Goal: Communication & Community: Answer question/provide support

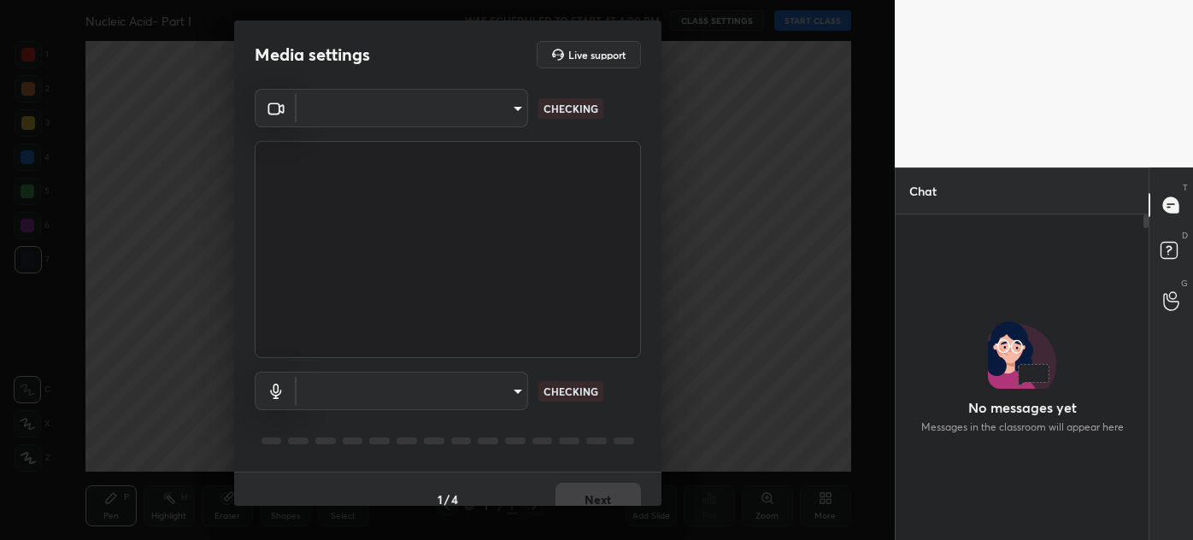
scroll to position [320, 248]
type input "88f96b8faa1d9a9722dcc1b6cce85652d51e8ef51c6063864a06c2ce1c6fb19a"
type input "1e6913c39caa7cb0fc01d2fb237cc465f197c8ff82f24b8264961195c8544c88"
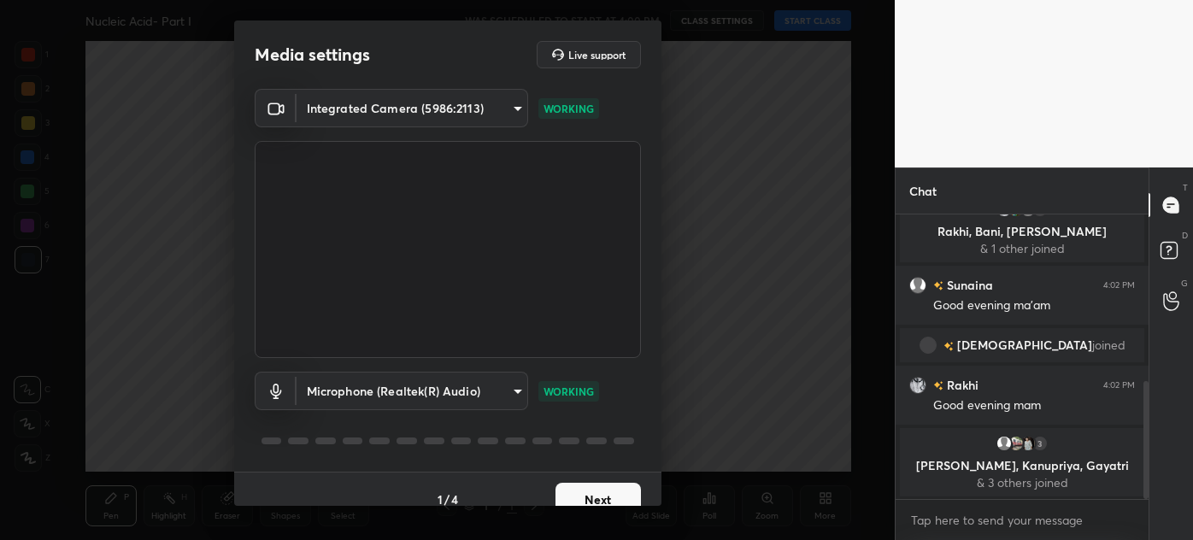
scroll to position [402, 0]
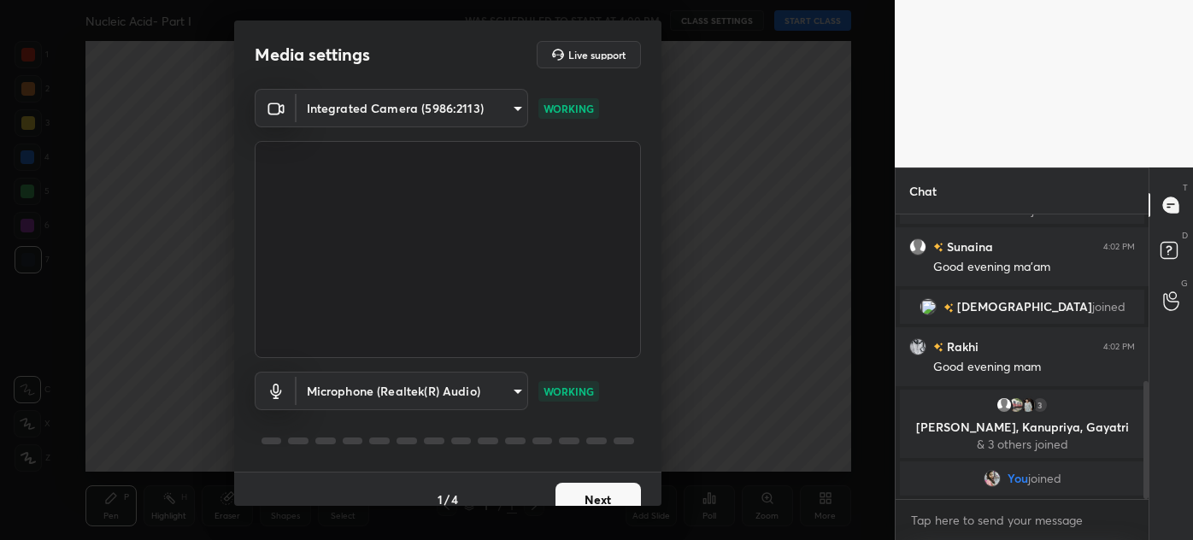
click at [502, 115] on body "1 2 3 4 5 6 7 C X Z C X Z E E Erase all H H Nucleic Acid- Part I WAS SCHEDULED …" at bounding box center [596, 270] width 1193 height 540
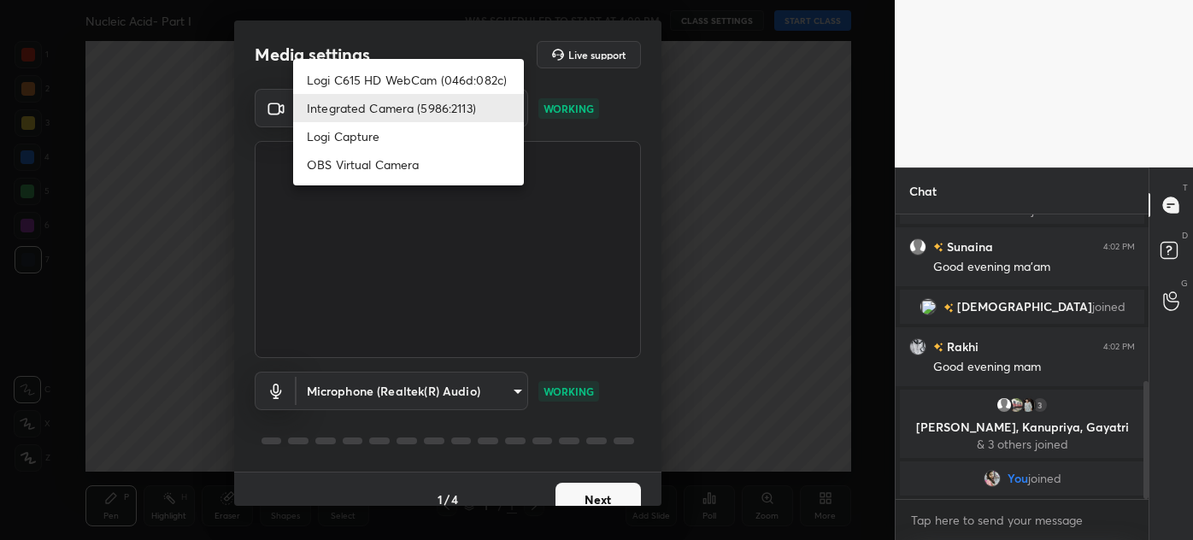
click at [446, 75] on li "Logi C615 HD WebCam (046d:082c)" at bounding box center [408, 80] width 231 height 28
type input "5310de810148678bdafdb66d4418c989fb87a473d5835ac9039ac26e0ff23d51"
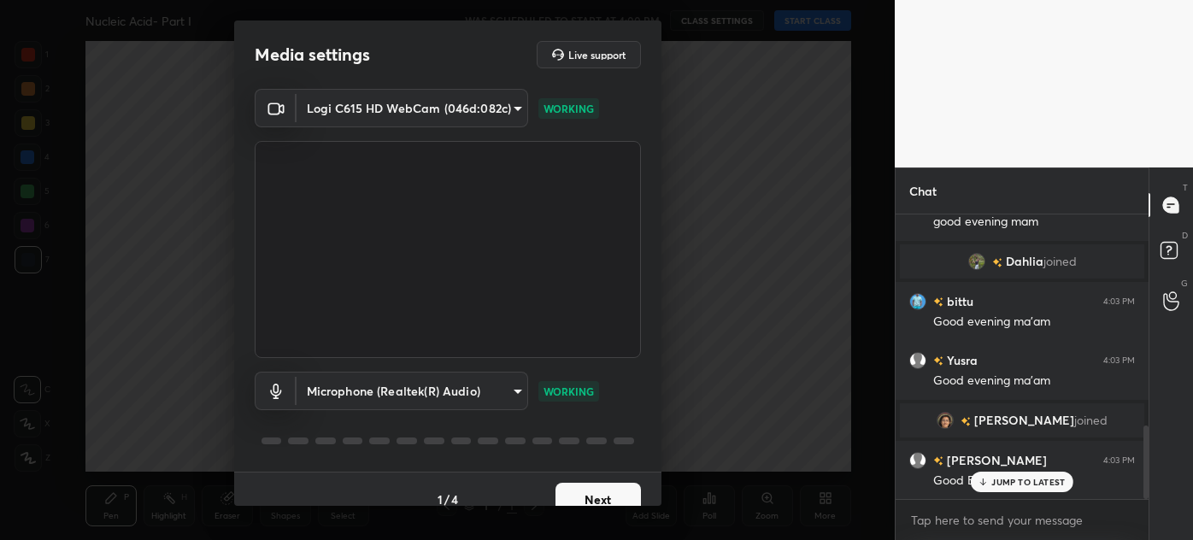
scroll to position [875, 0]
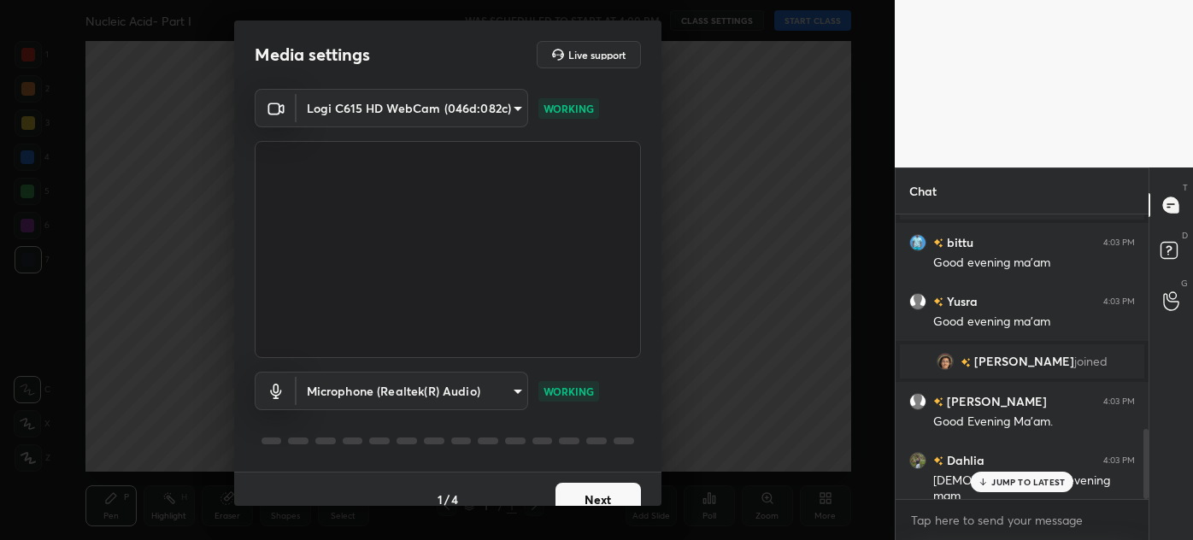
click at [610, 498] on button "Next" at bounding box center [597, 500] width 85 height 34
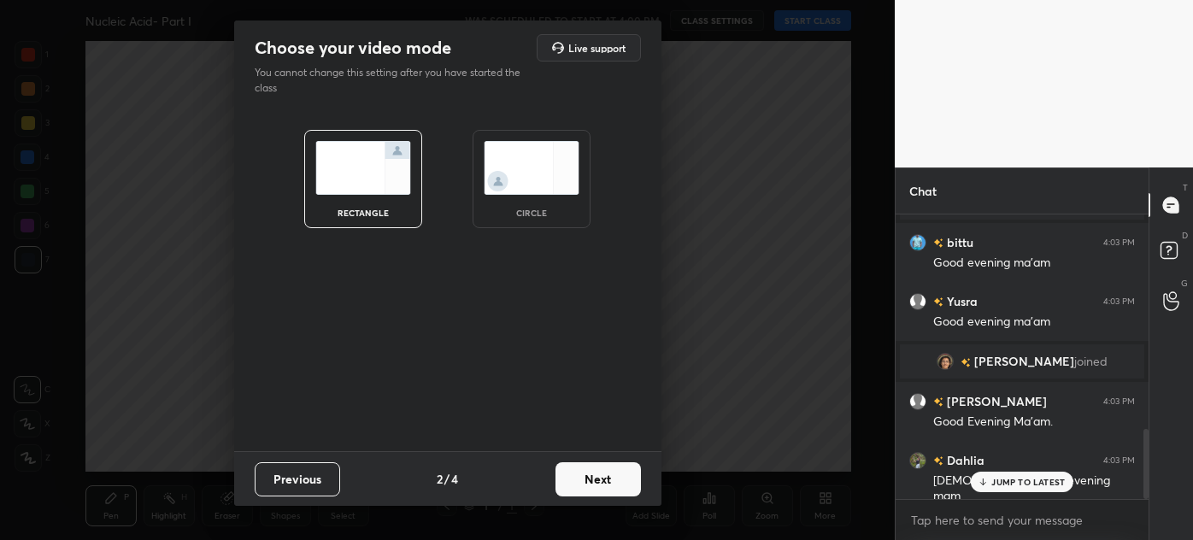
click at [532, 161] on img at bounding box center [532, 168] width 96 height 54
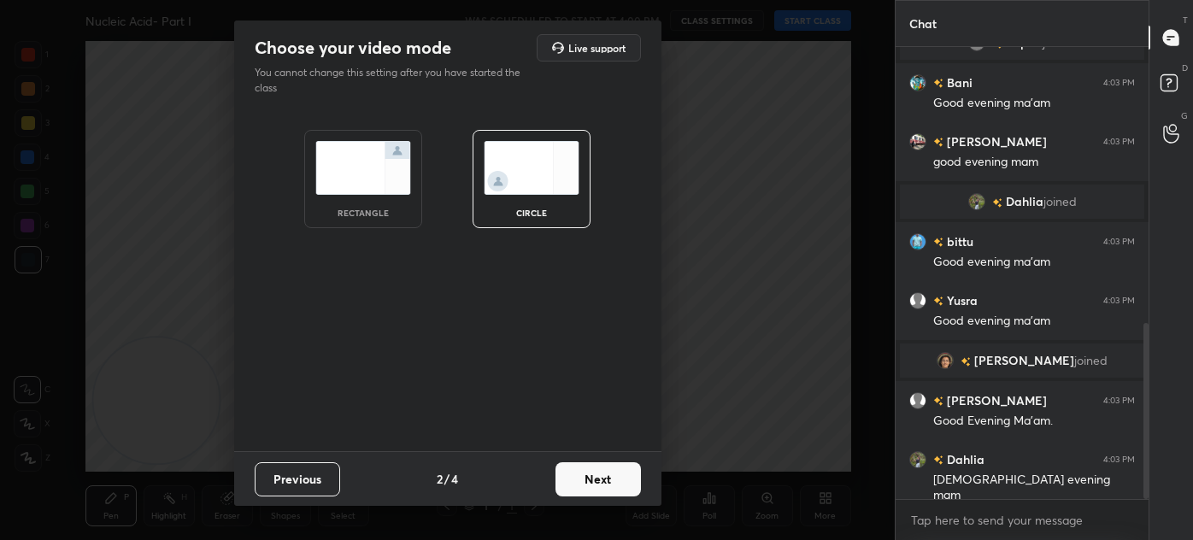
click at [611, 480] on button "Next" at bounding box center [597, 479] width 85 height 34
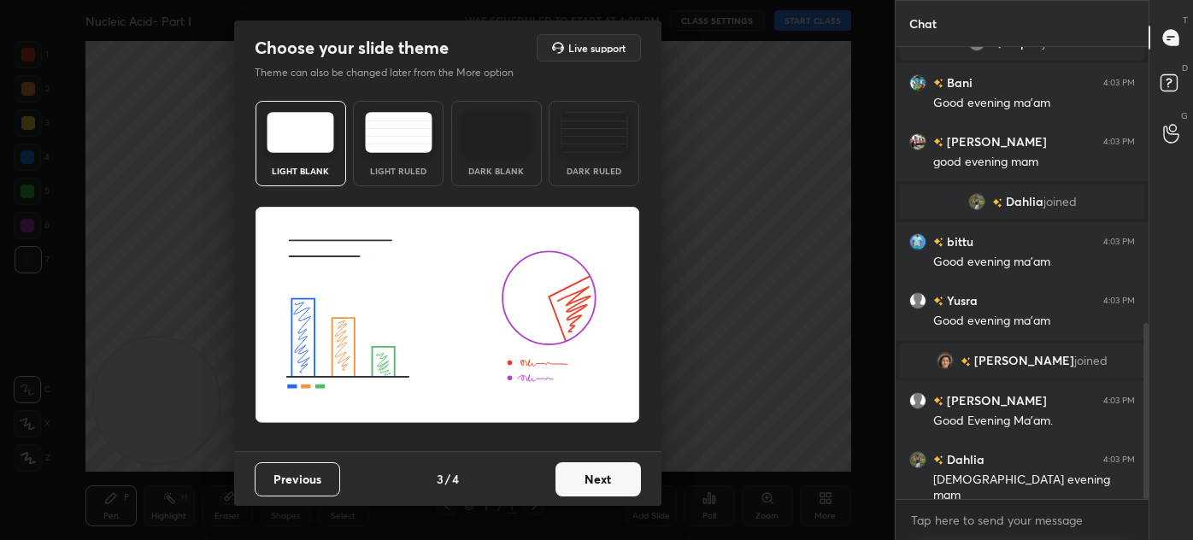
click at [607, 480] on button "Next" at bounding box center [597, 479] width 85 height 34
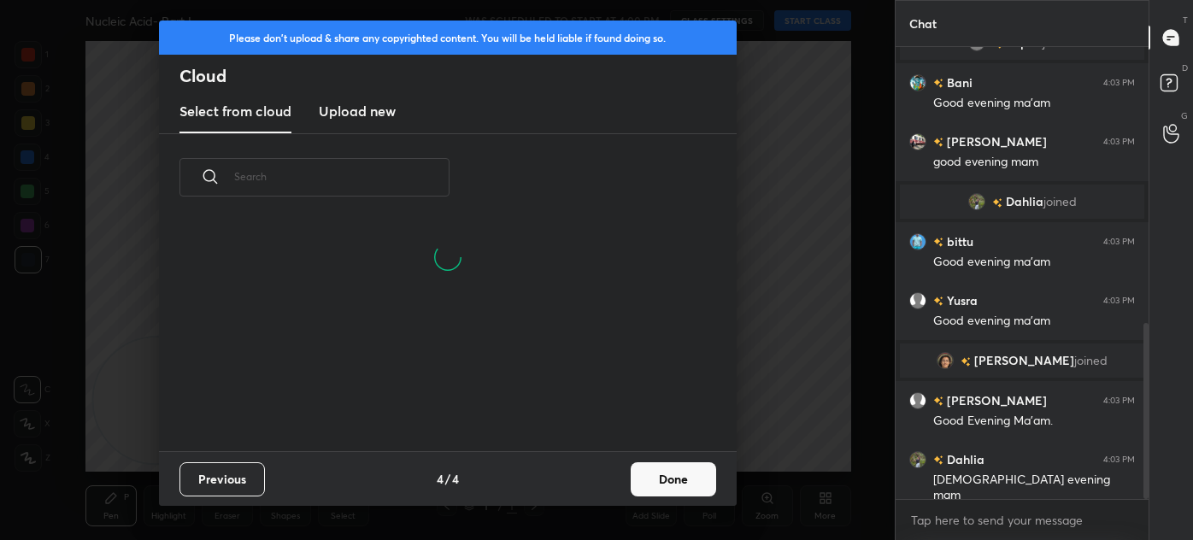
click at [669, 478] on button "Done" at bounding box center [673, 479] width 85 height 34
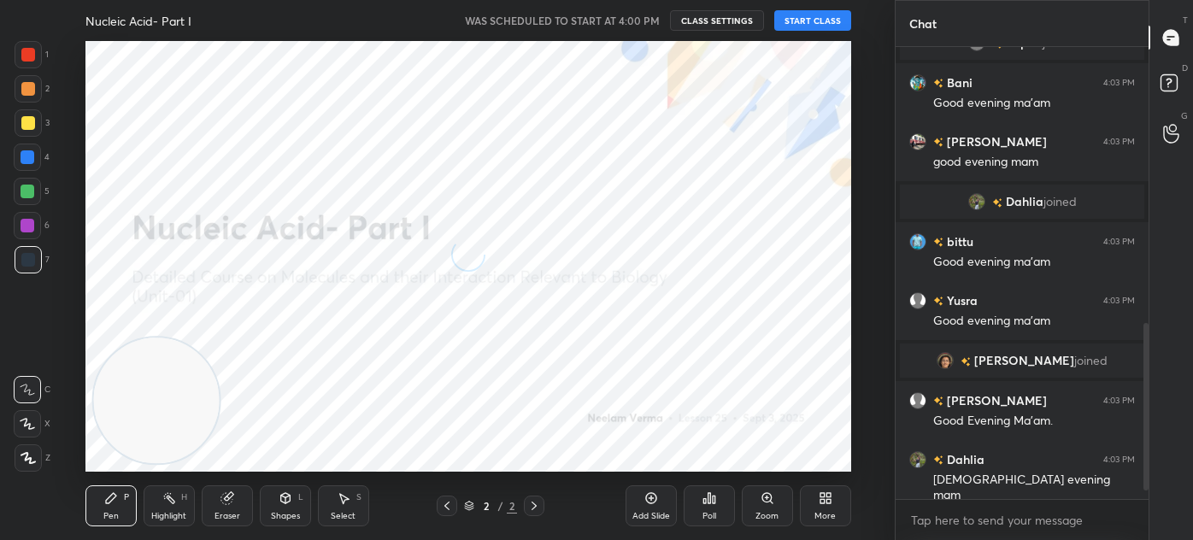
scroll to position [767, 0]
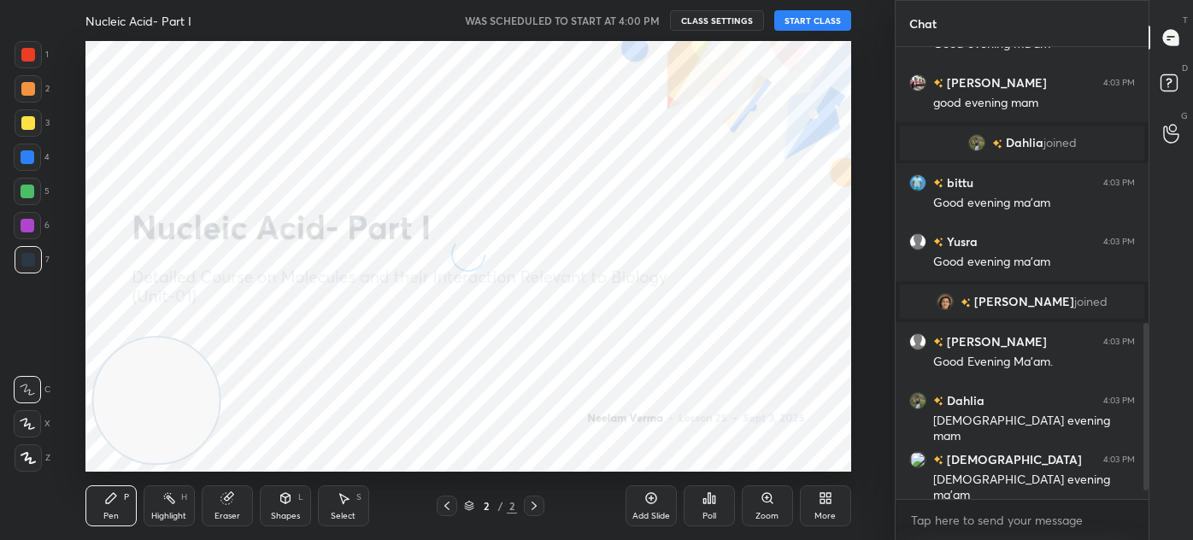
click at [812, 13] on button "START CLASS" at bounding box center [812, 20] width 77 height 21
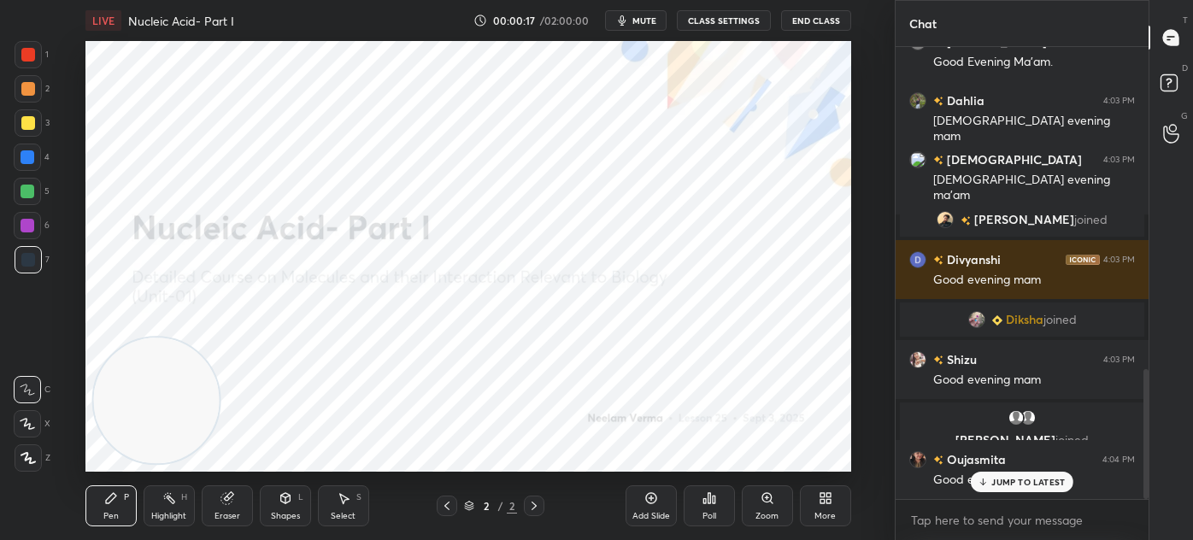
scroll to position [1125, 0]
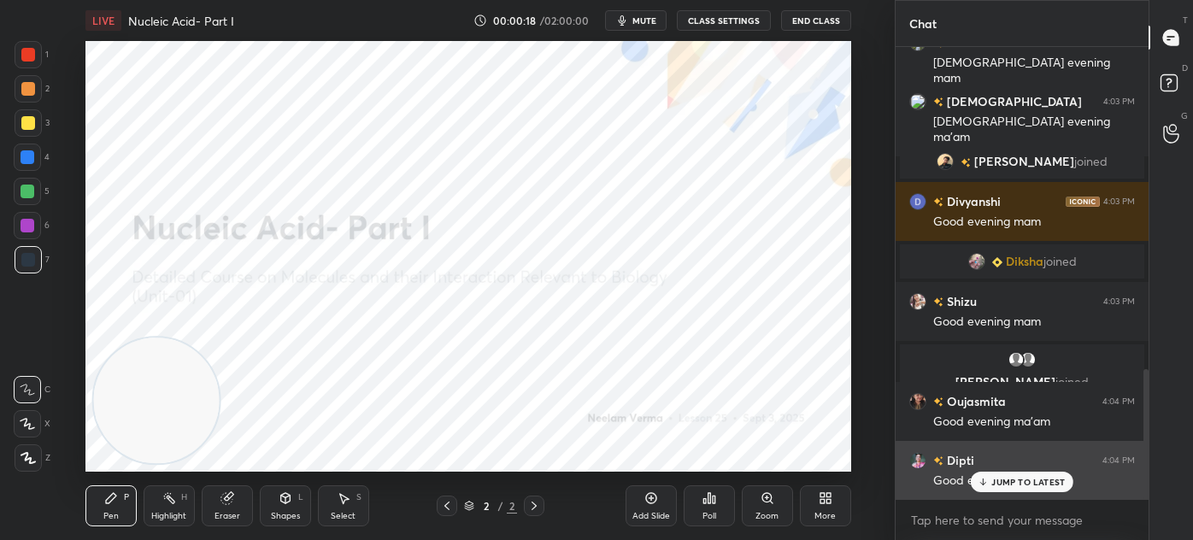
click at [983, 454] on div "[PERSON_NAME] 4:04 PM" at bounding box center [1022, 460] width 226 height 18
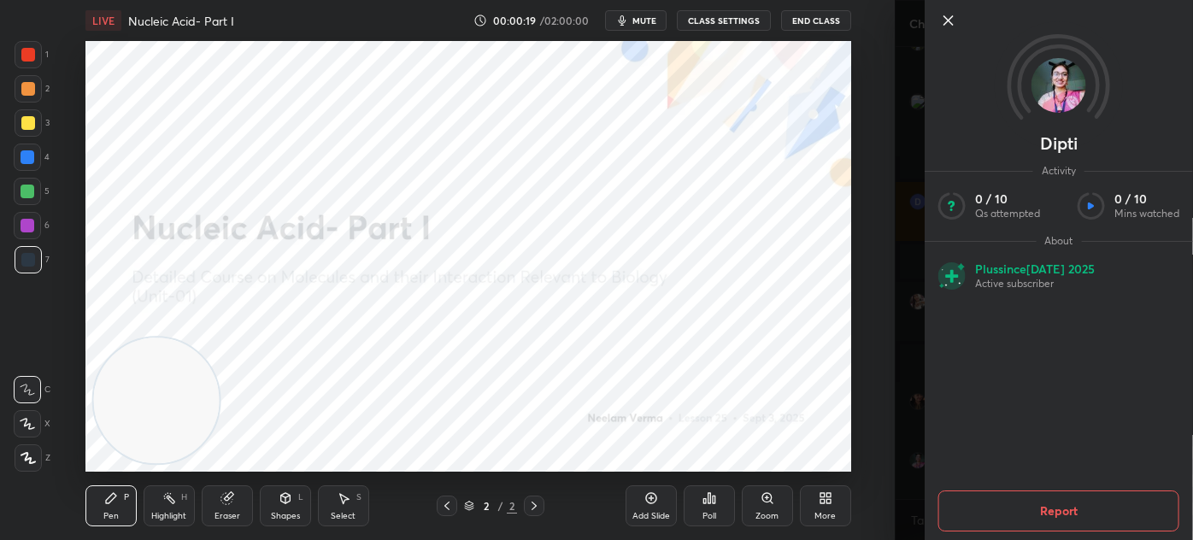
click at [954, 24] on icon at bounding box center [948, 20] width 21 height 21
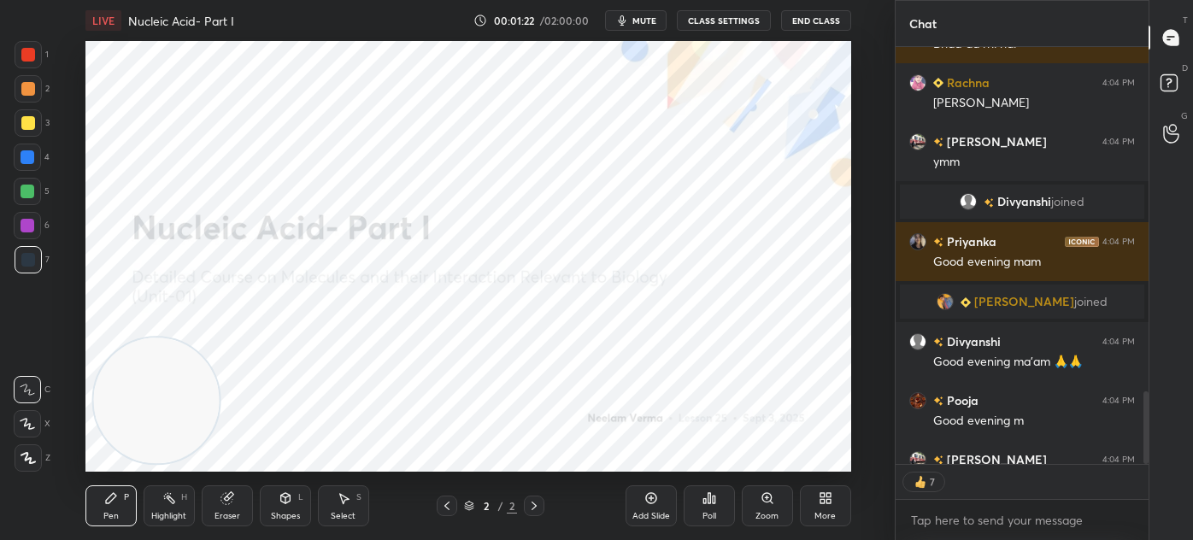
scroll to position [2244, 0]
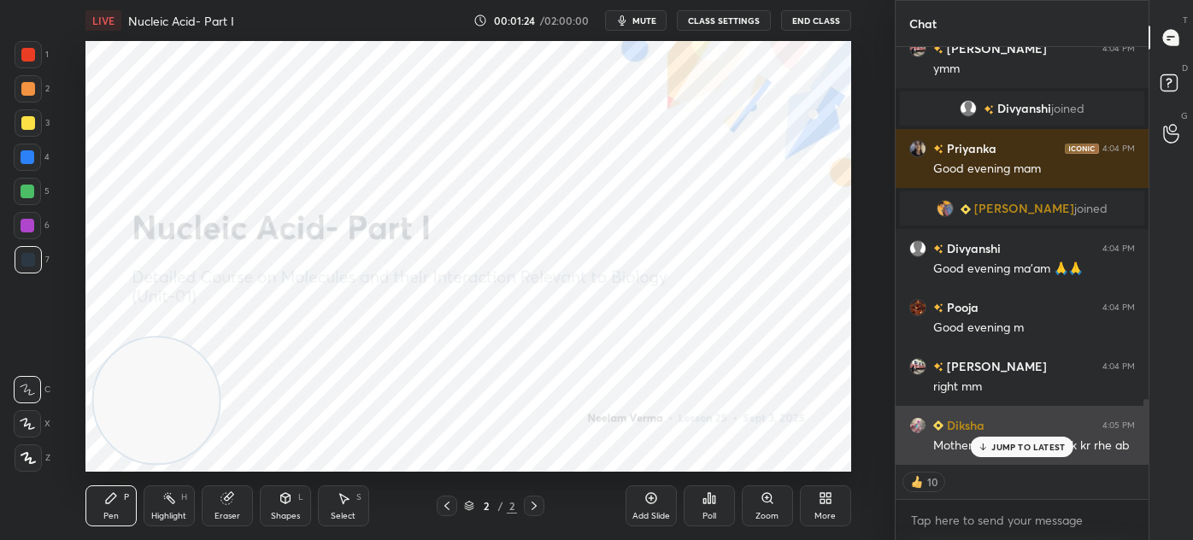
click at [1032, 444] on p "JUMP TO LATEST" at bounding box center [1027, 447] width 73 height 10
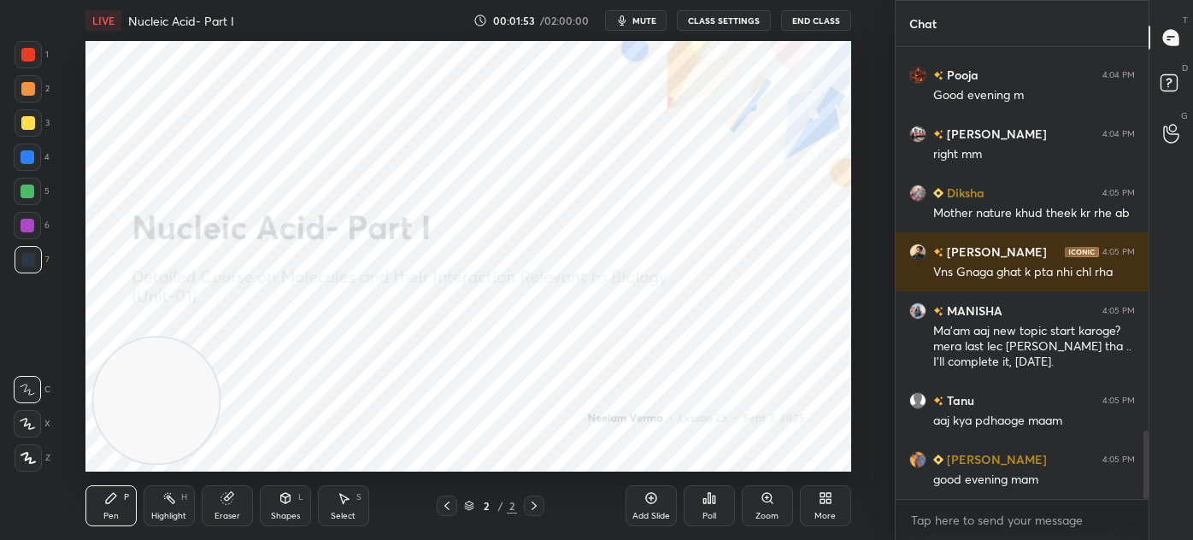
scroll to position [2535, 0]
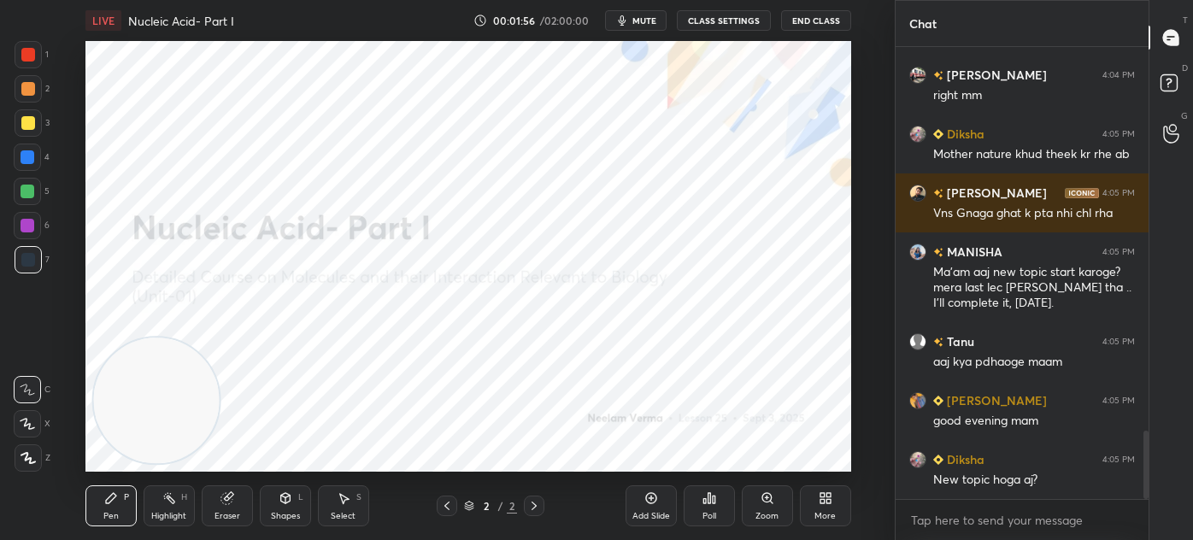
click at [355, 527] on div "Pen P Highlight H Eraser Shapes L Select S 2 / 2 Add Slide Poll Zoom More" at bounding box center [468, 506] width 766 height 68
click at [343, 509] on div "Select S" at bounding box center [343, 505] width 51 height 41
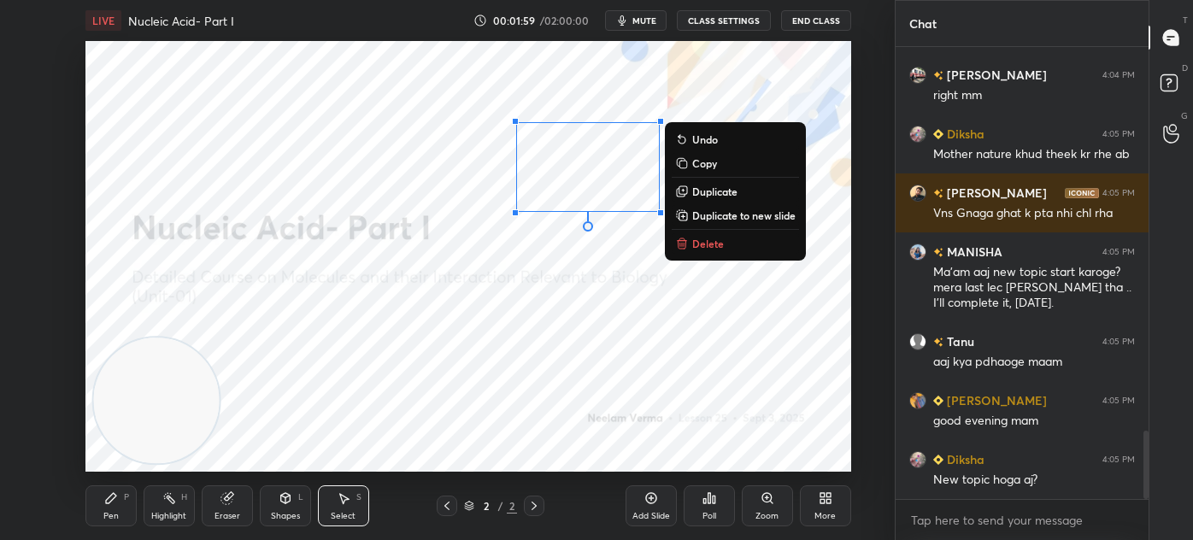
click at [719, 245] on p "Delete" at bounding box center [708, 244] width 32 height 14
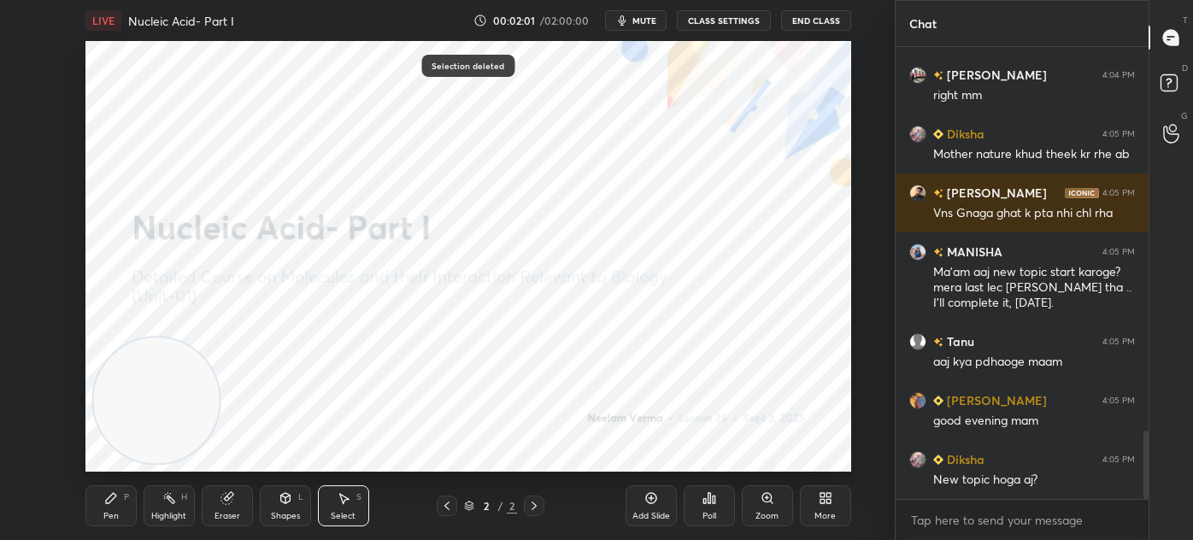
click at [111, 505] on div "Pen P" at bounding box center [110, 505] width 51 height 41
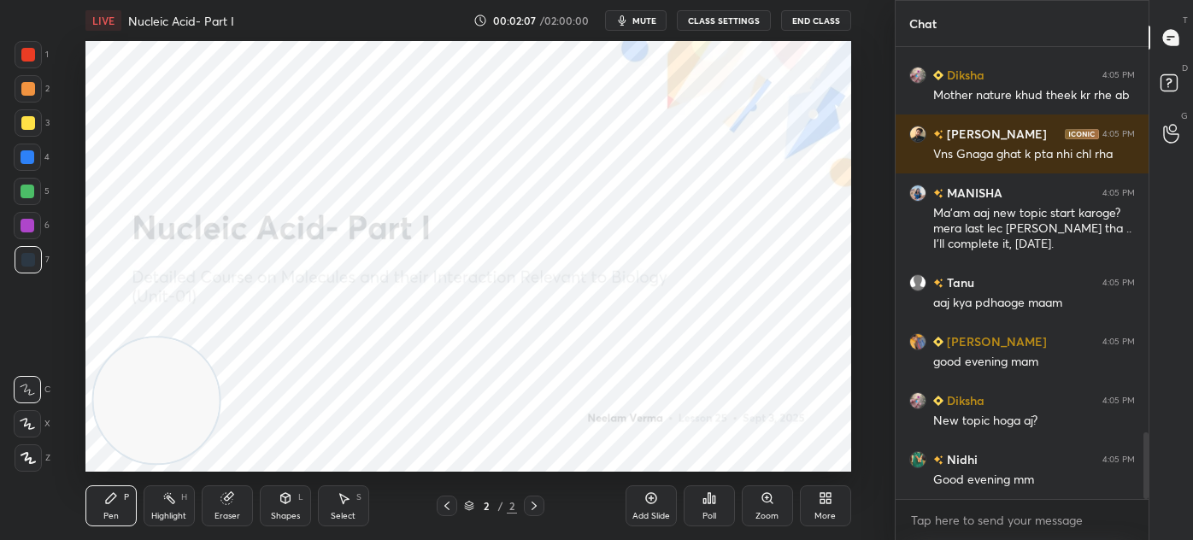
scroll to position [2652, 0]
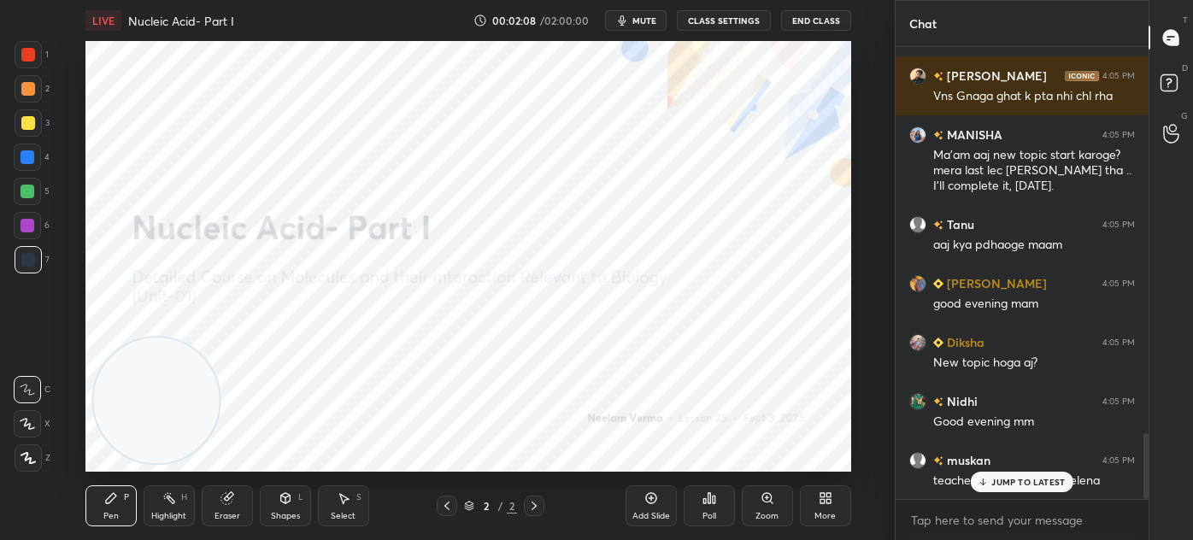
click at [337, 501] on icon at bounding box center [344, 498] width 14 height 14
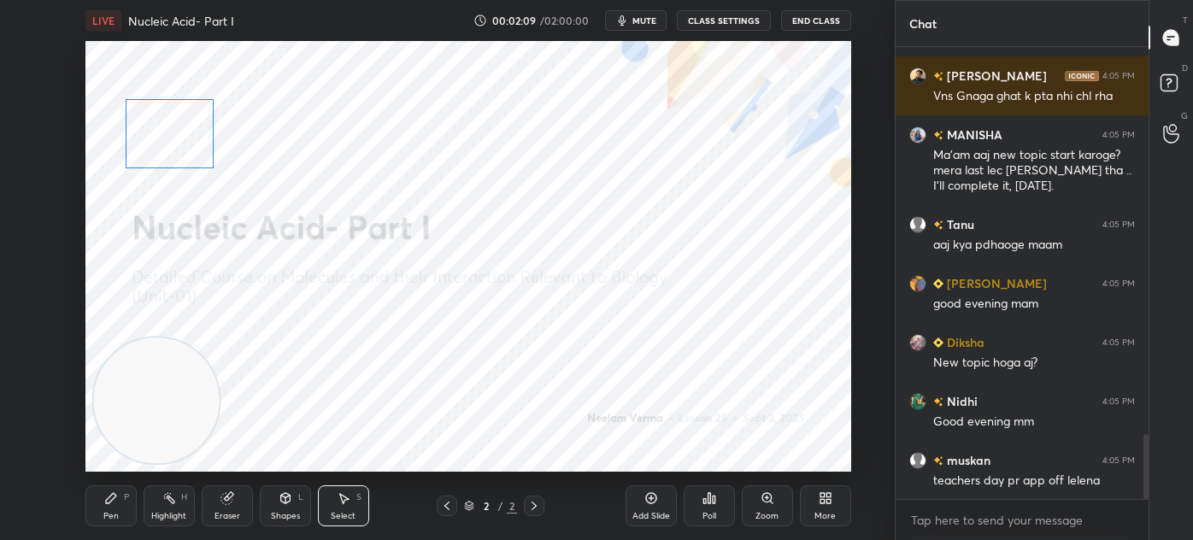
scroll to position [2693, 0]
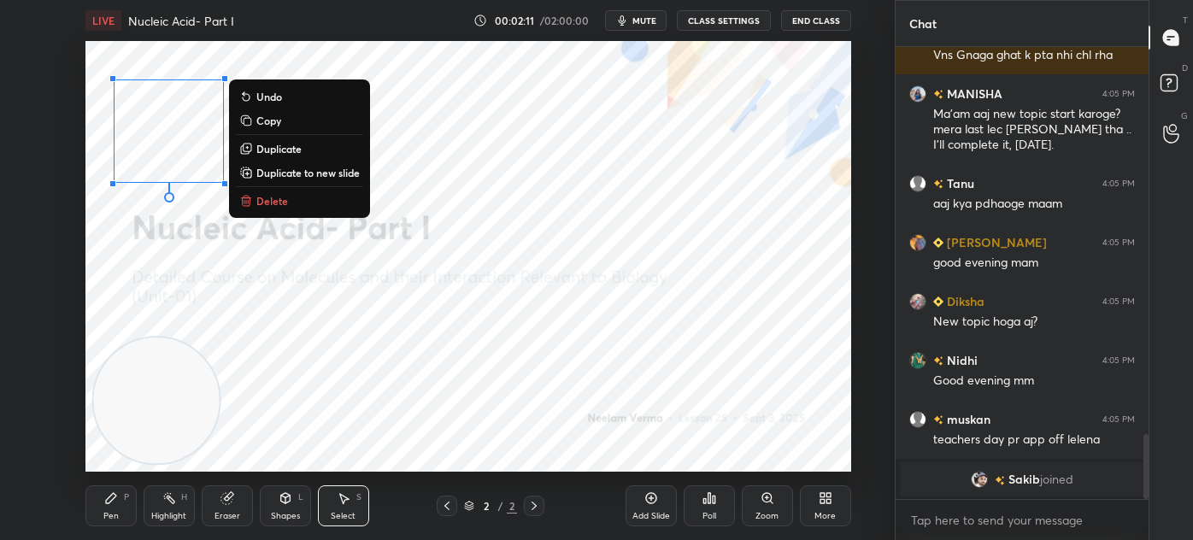
click at [216, 253] on div "0 ° Undo Copy Duplicate Duplicate to new slide Delete" at bounding box center [468, 256] width 766 height 431
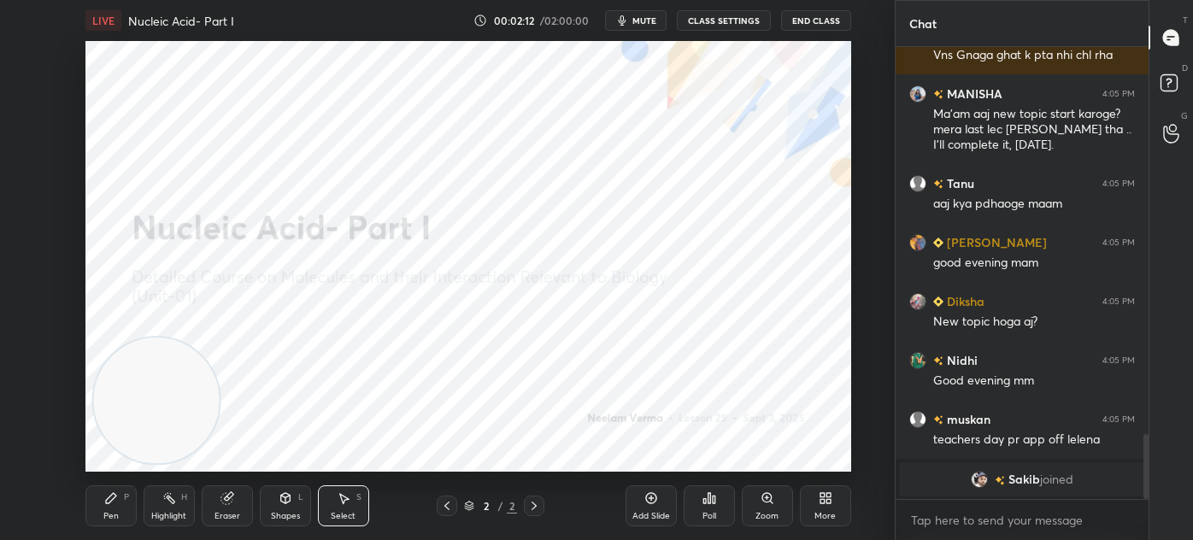
click at [120, 505] on div "Pen P" at bounding box center [110, 505] width 51 height 41
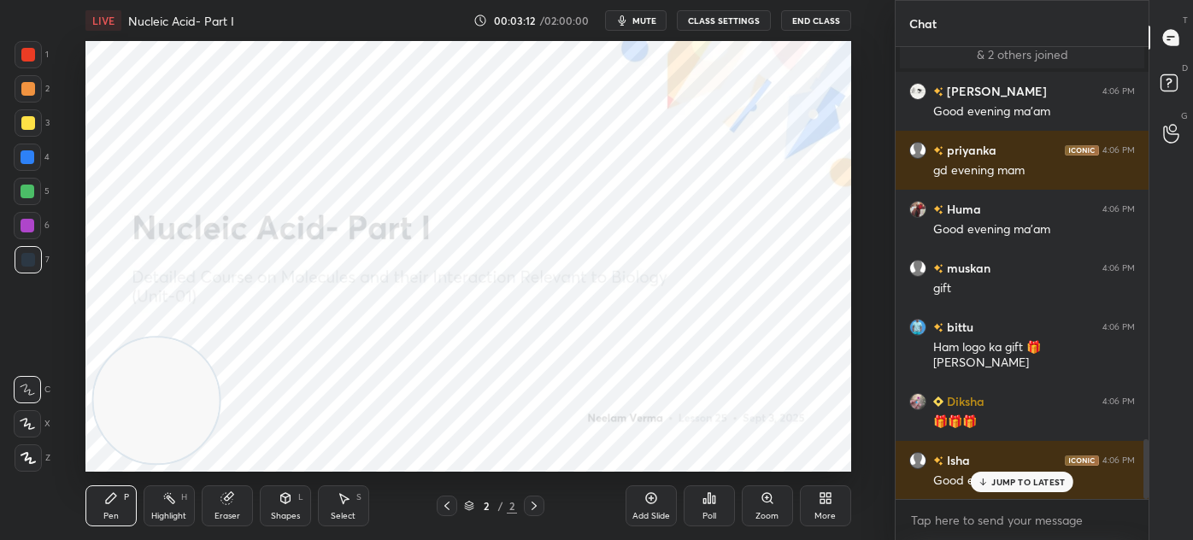
scroll to position [3018, 0]
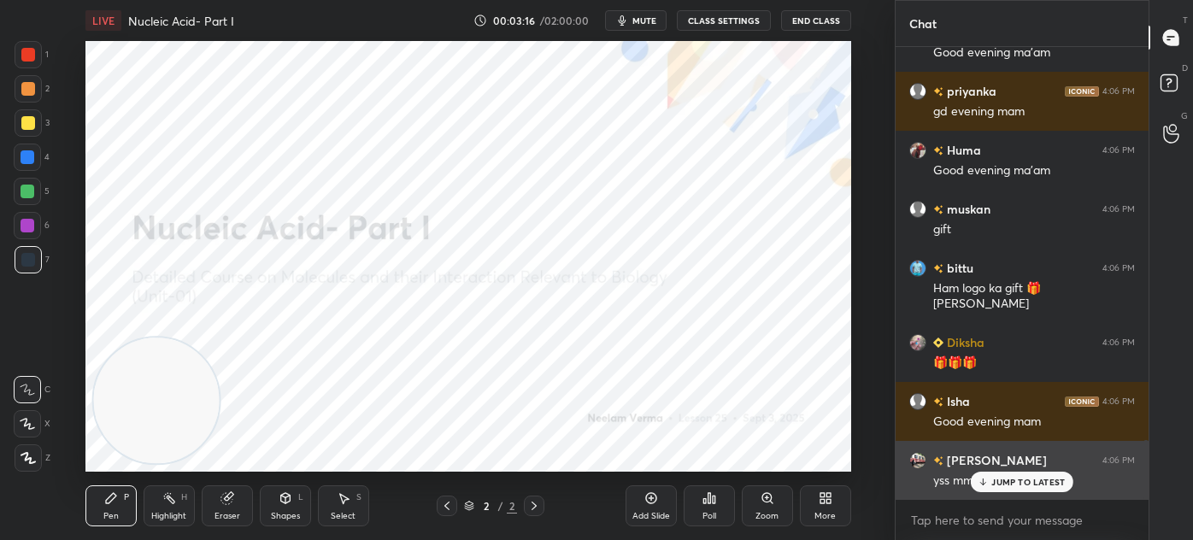
click at [1027, 488] on div "JUMP TO LATEST" at bounding box center [1022, 482] width 103 height 21
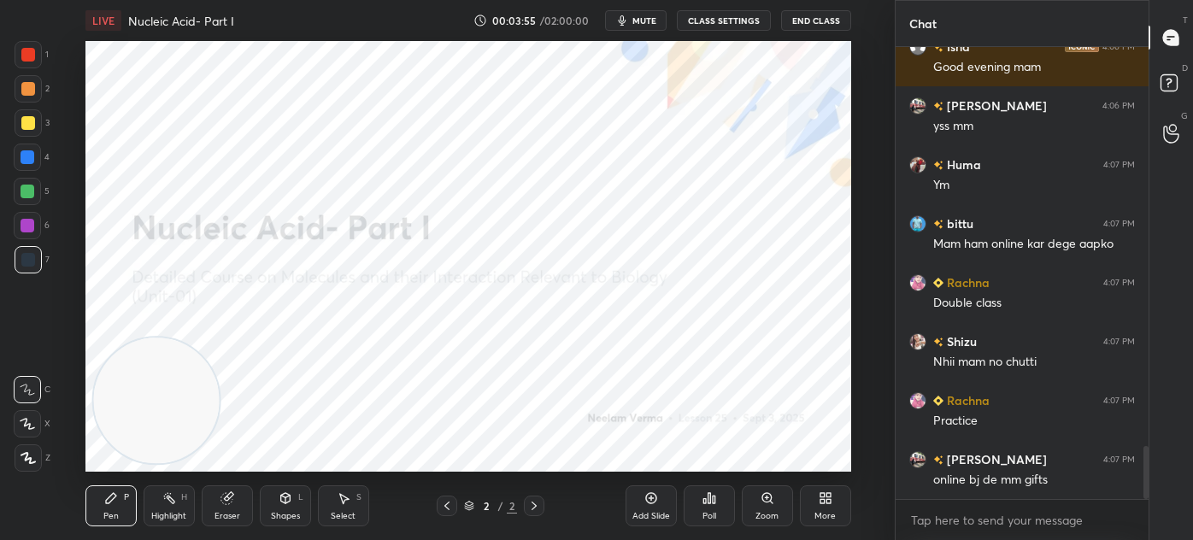
scroll to position [3414, 0]
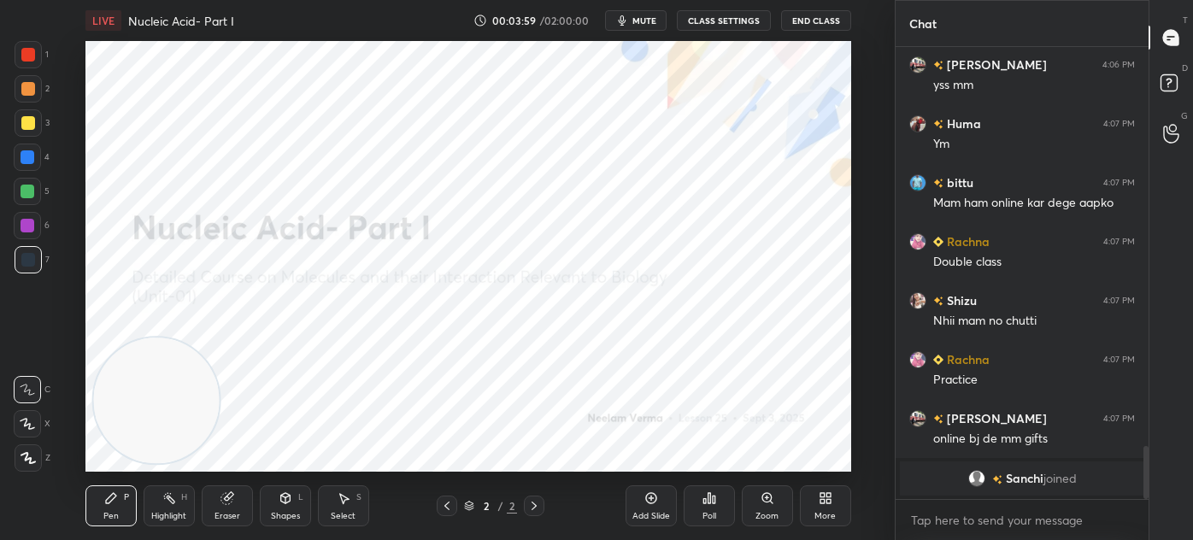
click at [280, 505] on icon at bounding box center [286, 498] width 14 height 14
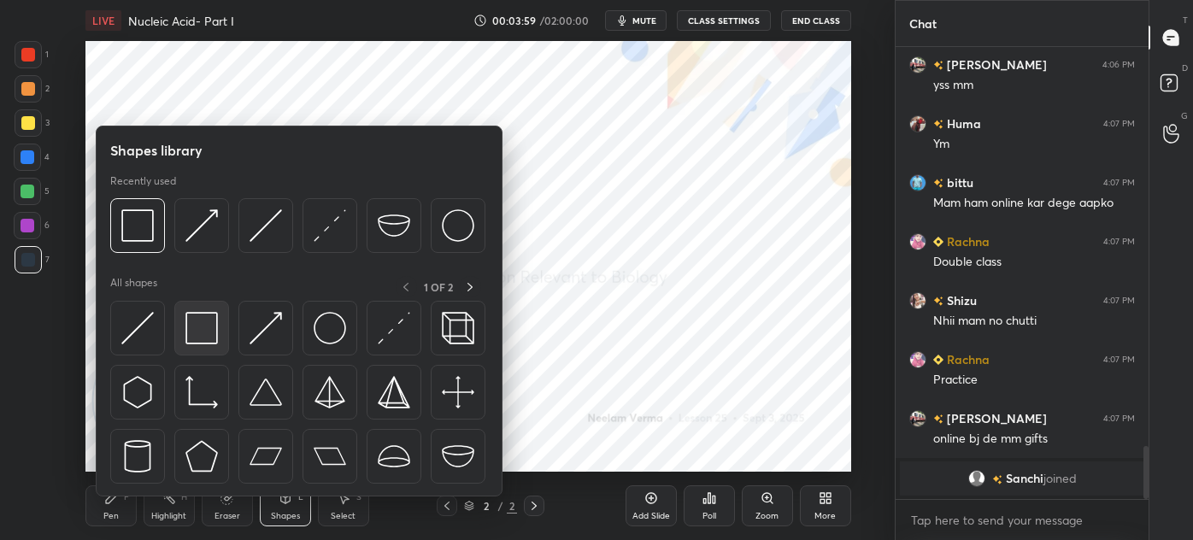
click at [213, 323] on img at bounding box center [201, 328] width 32 height 32
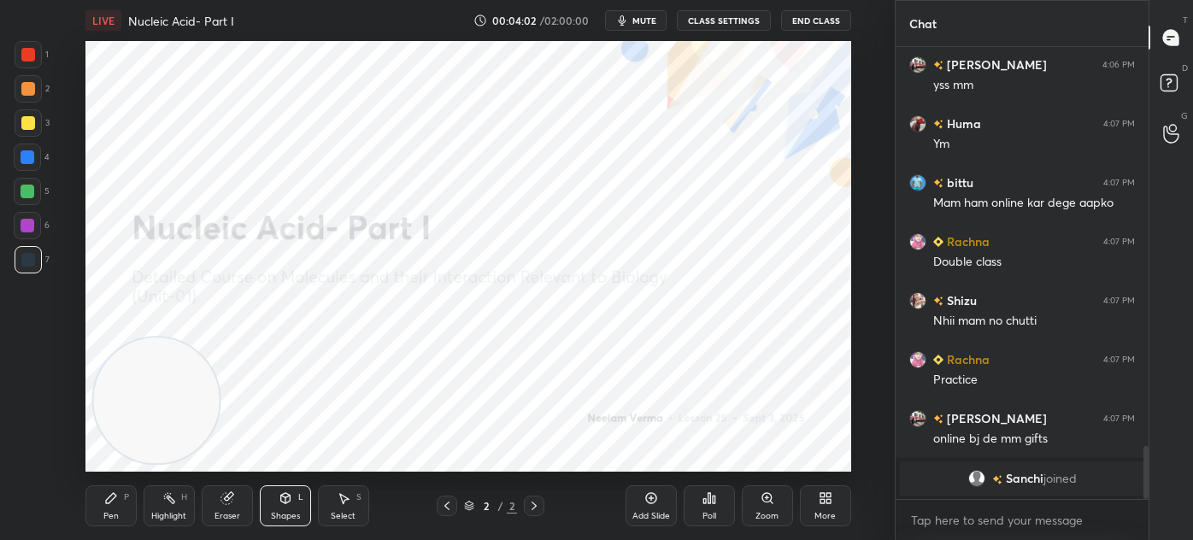
click at [124, 502] on div "P" at bounding box center [126, 497] width 5 height 9
click at [36, 450] on div at bounding box center [28, 457] width 27 height 27
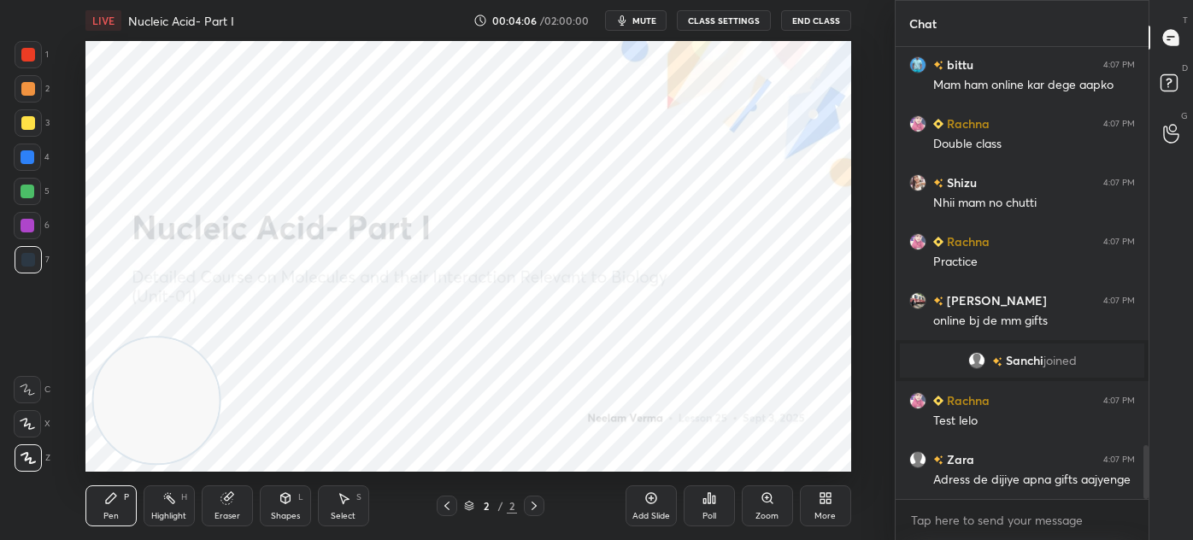
scroll to position [3369, 0]
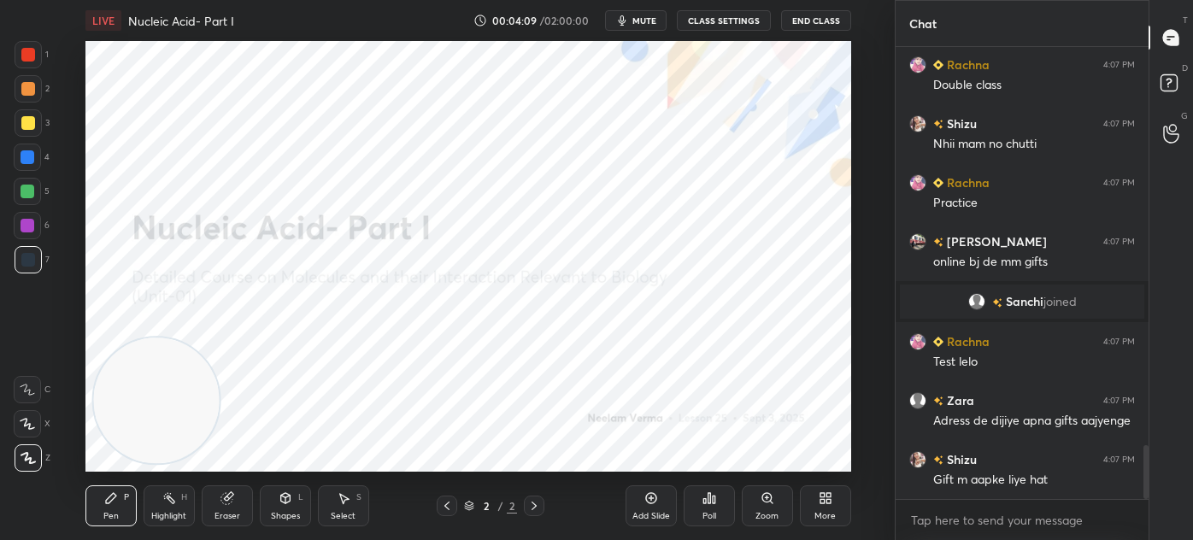
click at [603, 501] on div "2 / 2" at bounding box center [490, 506] width 270 height 21
click at [619, 499] on div "2 / 2" at bounding box center [490, 506] width 270 height 21
click at [643, 489] on div "Add Slide" at bounding box center [650, 505] width 51 height 41
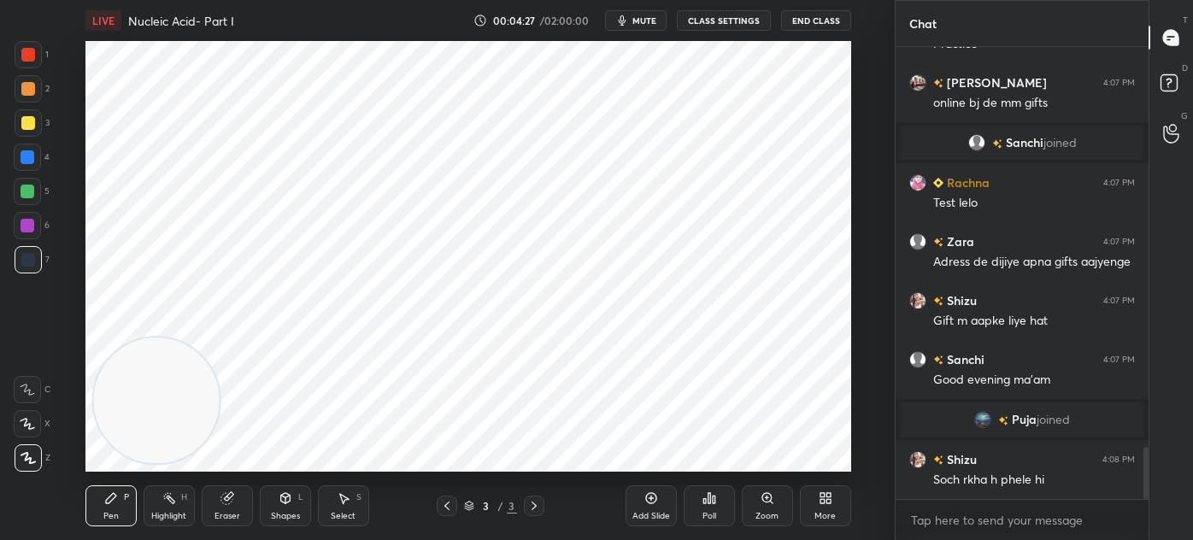
scroll to position [3463, 0]
click at [280, 513] on div "Shapes" at bounding box center [285, 516] width 29 height 9
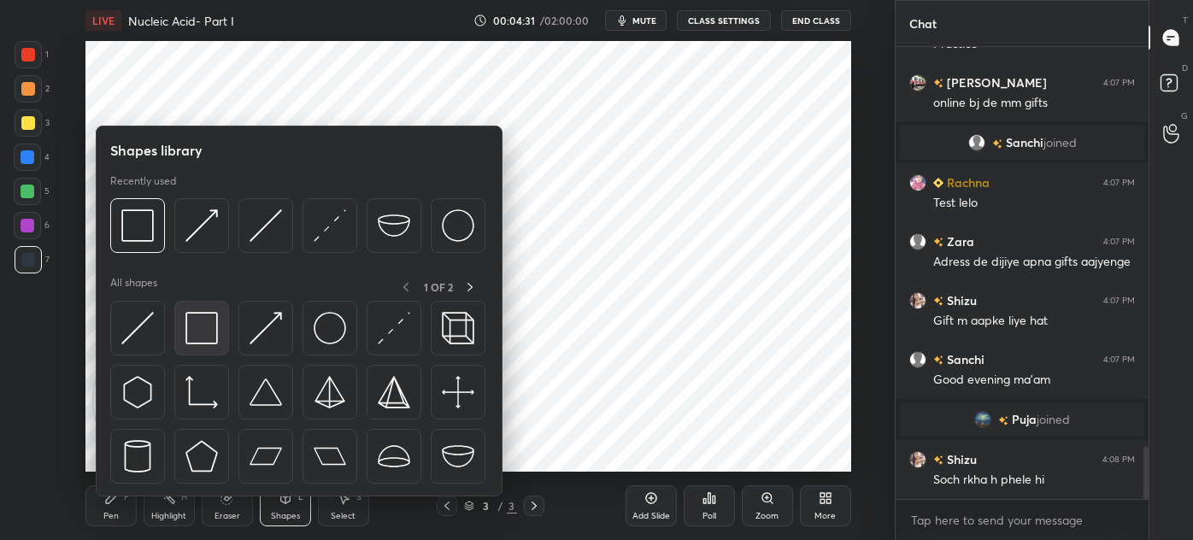
click at [209, 336] on img at bounding box center [201, 328] width 32 height 32
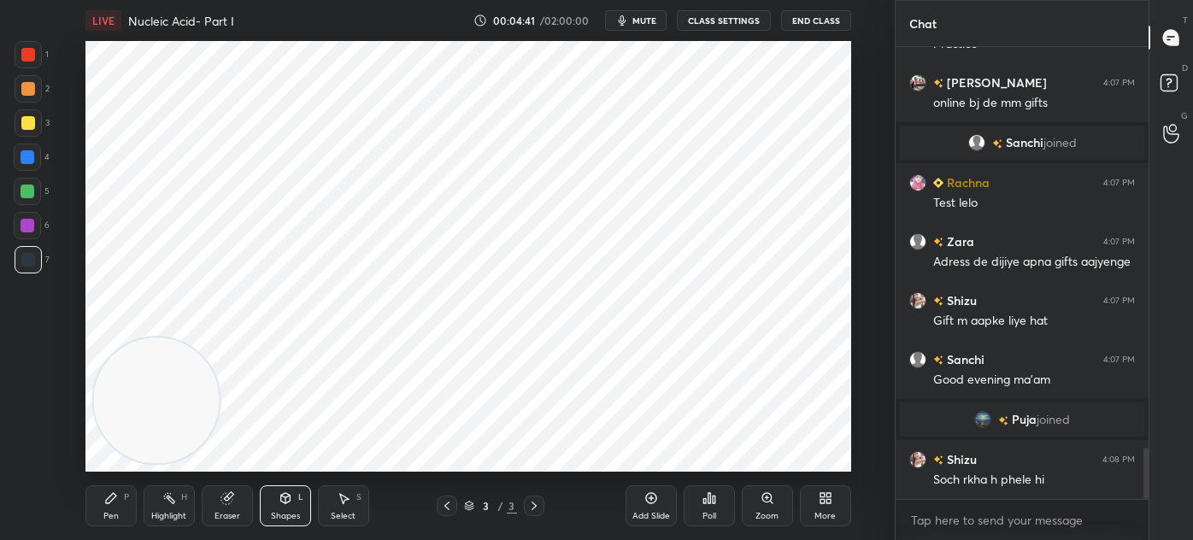
scroll to position [3524, 0]
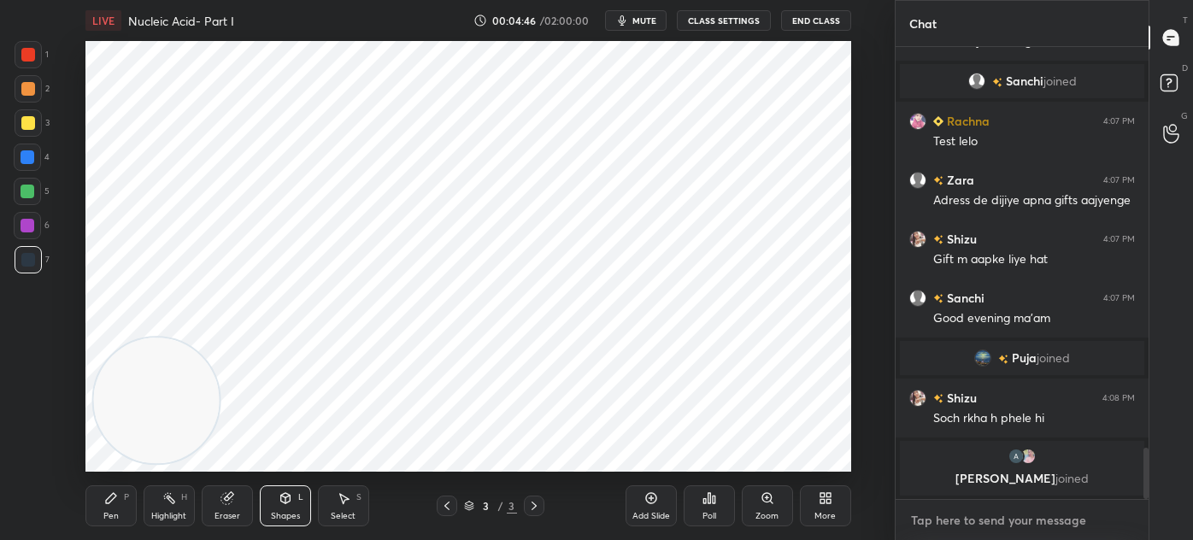
click at [977, 523] on textarea at bounding box center [1022, 520] width 226 height 27
type textarea "x"
type textarea "w"
type textarea "x"
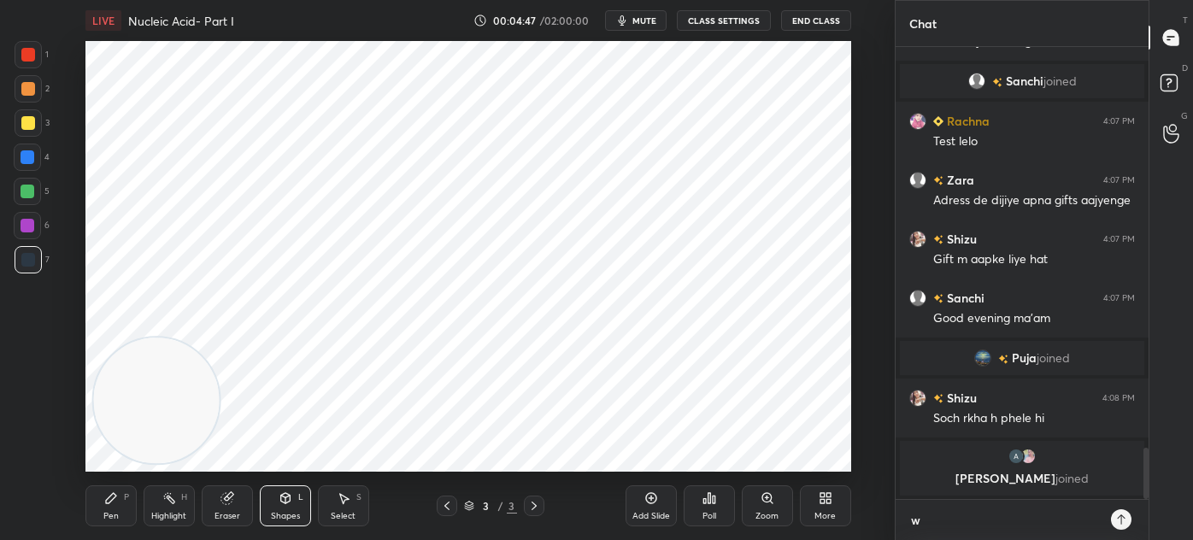
type textarea "wh"
type textarea "x"
type textarea "wha"
type textarea "x"
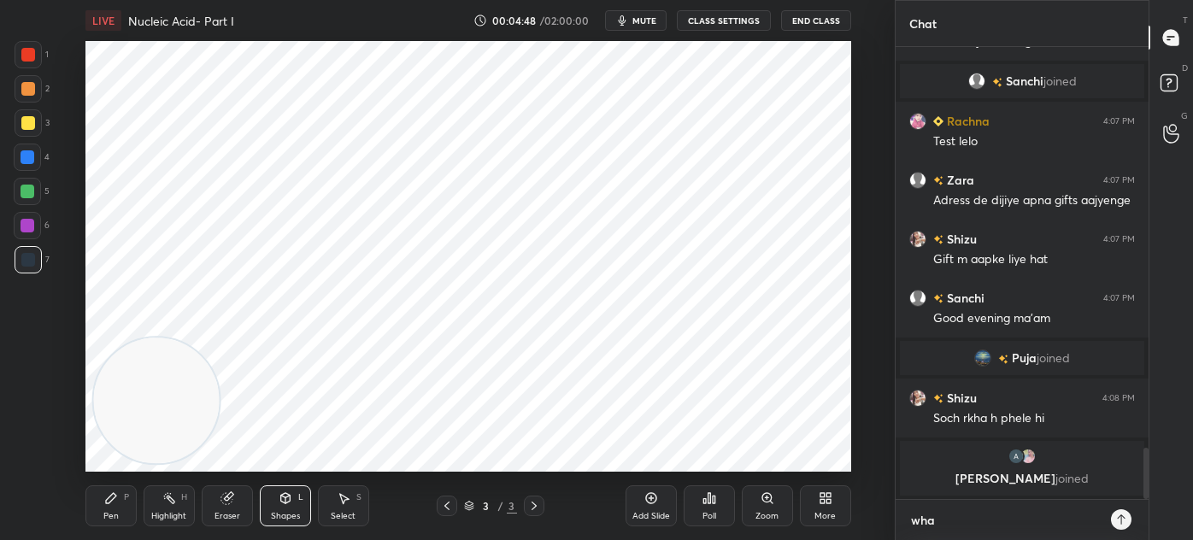
type textarea "what"
type textarea "x"
type textarea "whats"
type textarea "x"
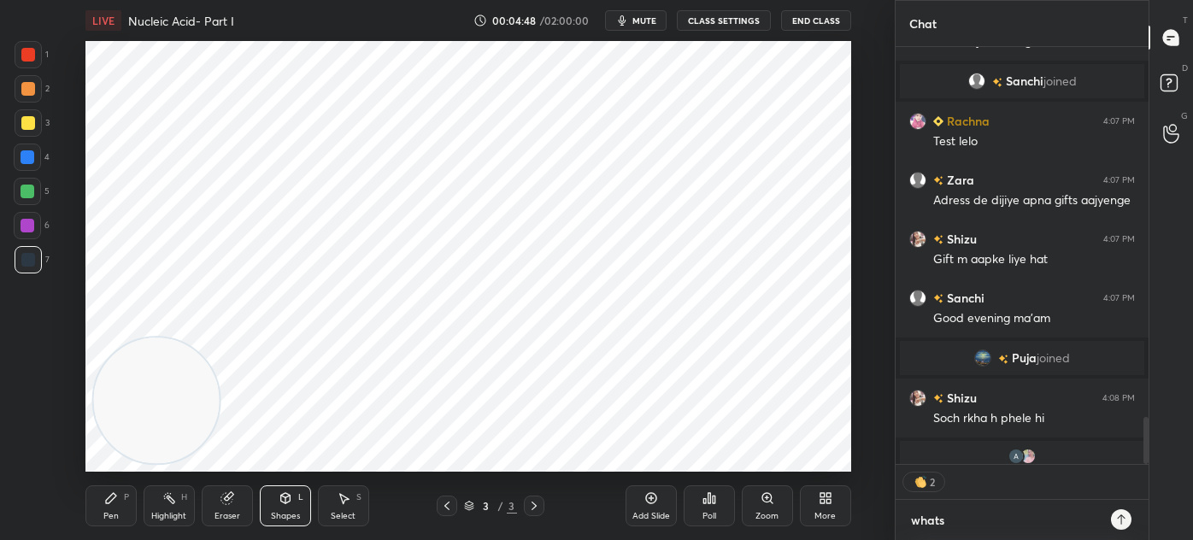
type textarea "whatsa"
type textarea "x"
type textarea "whatsap"
type textarea "x"
type textarea "whatsapp"
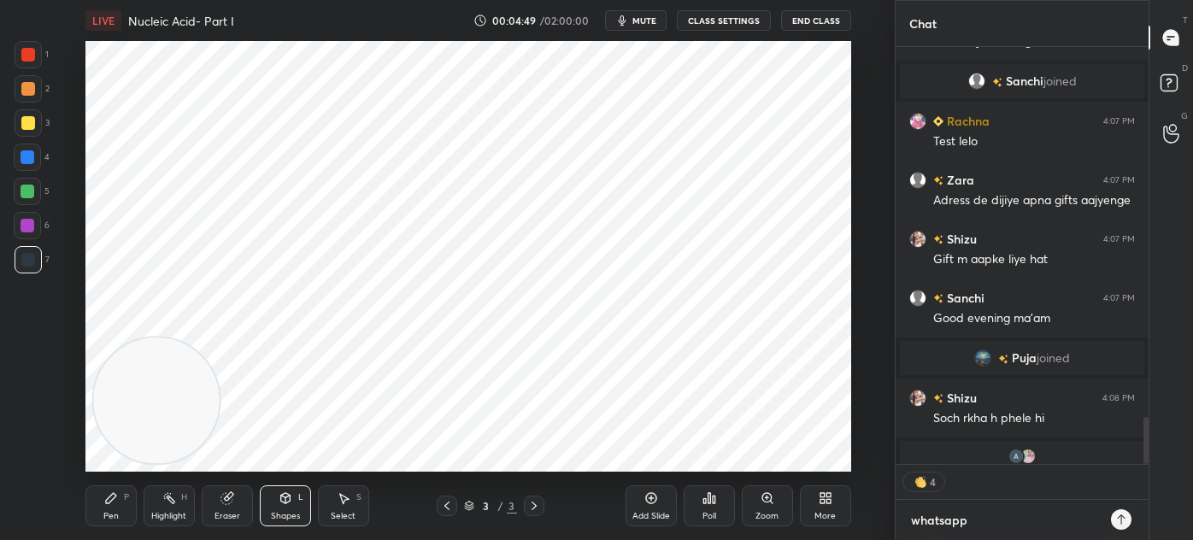
type textarea "x"
type textarea "whatsapp-"
type textarea "x"
type textarea "whatsapp-"
type textarea "x"
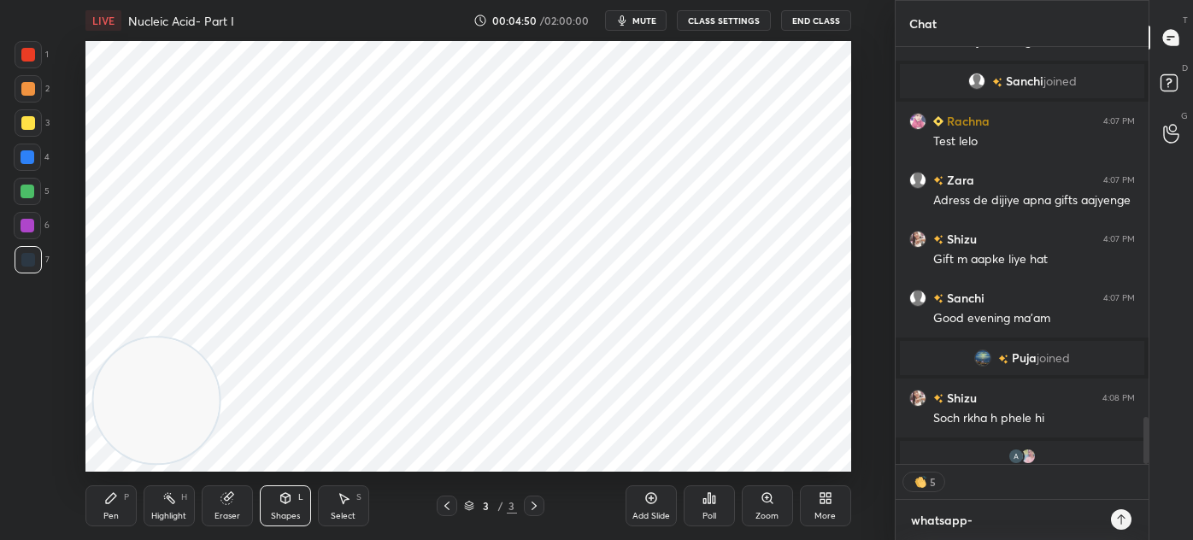
paste textarea "[URL][DOMAIN_NAME]"
type textarea "whatsapp- [URL][DOMAIN_NAME]"
type textarea "x"
type textarea "whatsapp- [URL][DOMAIN_NAME]"
type textarea "x"
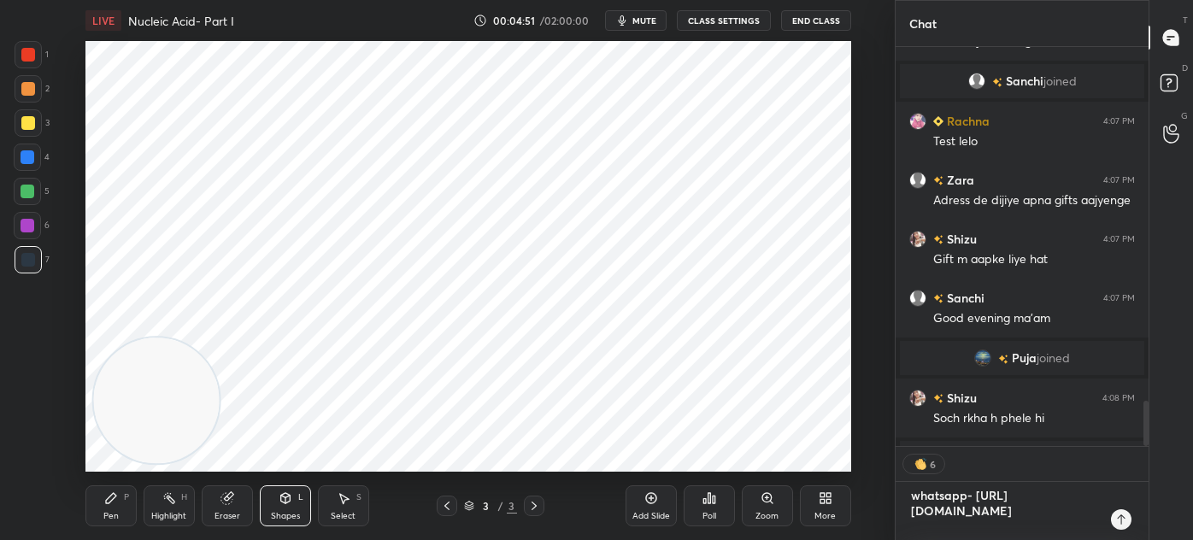
type textarea "whatsapp- [URL][DOMAIN_NAME]"
type textarea "x"
type textarea "whatsapp- [URL][DOMAIN_NAME]"
type textarea "x"
type textarea "whatsapp- [URL][DOMAIN_NAME]"
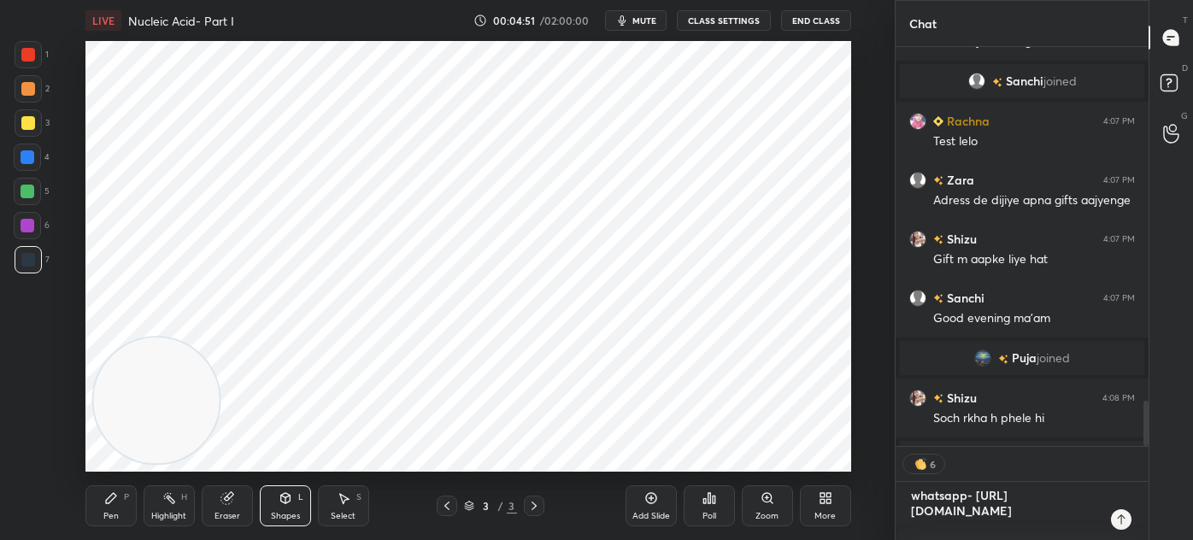
type textarea "x"
type textarea "whatsapp- [URL][DOMAIN_NAME]"
type textarea "x"
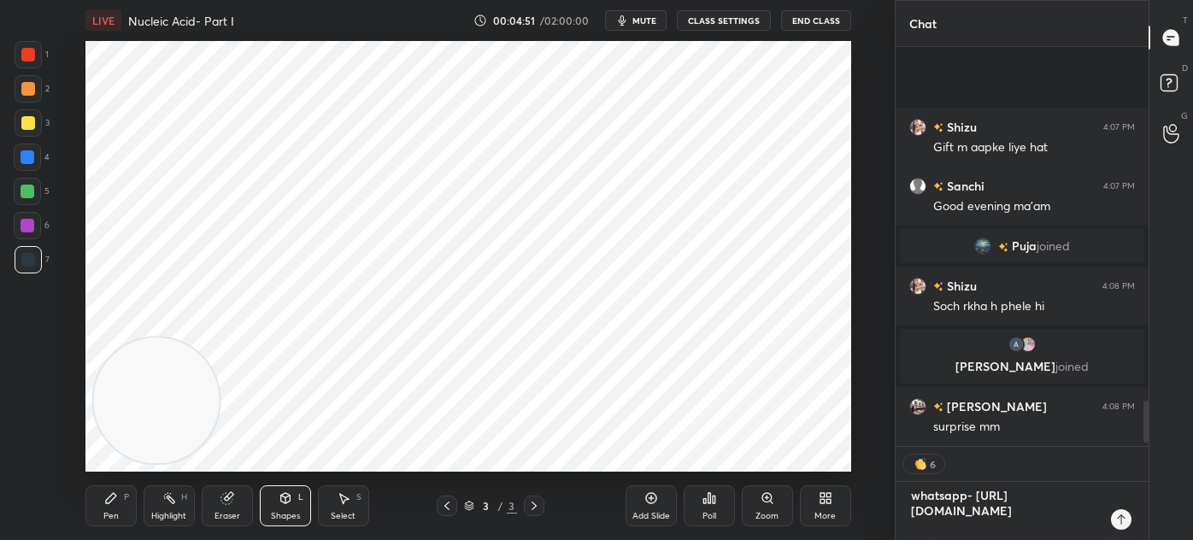
type textarea "whatsapp- [URL][DOMAIN_NAME]"
type textarea "x"
type textarea "whatsapp- [URL][DOMAIN_NAME]"
type textarea "x"
type textarea "whatsapp- [URL][DOMAIN_NAME]"
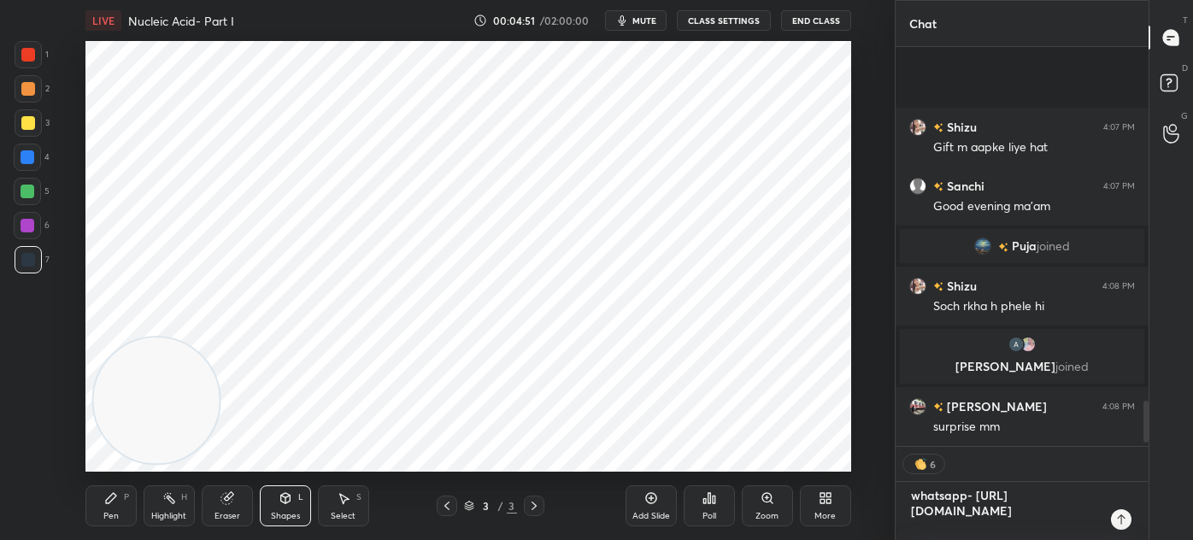
type textarea "x"
type textarea "whatsapp- [URL][DOMAIN_NAME]"
type textarea "x"
type textarea "whatsapp- [URL][DOMAIN_NAME]"
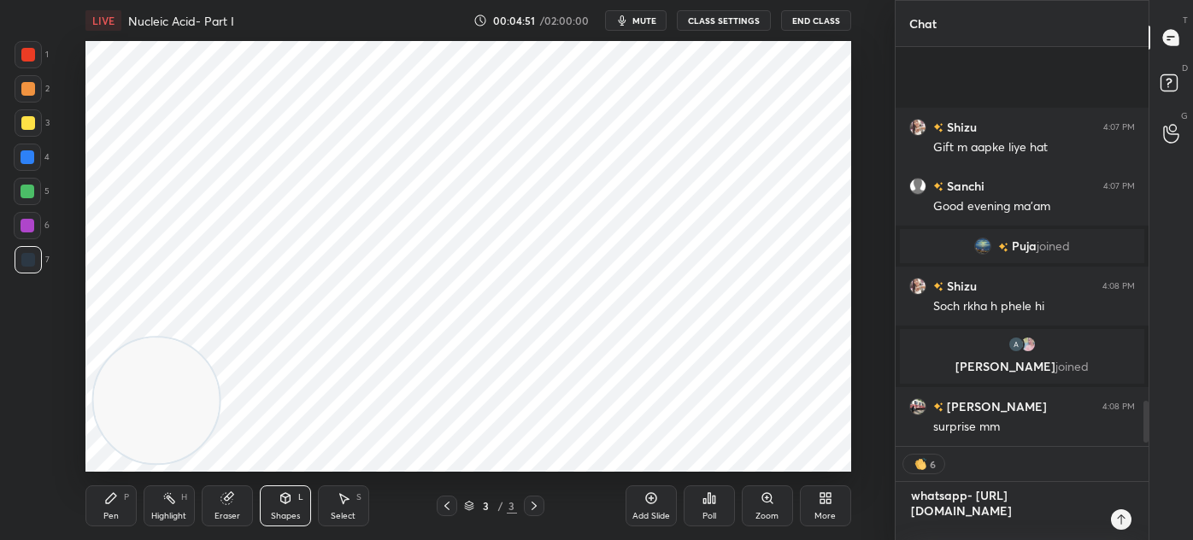
type textarea "x"
type textarea "whatsapp- [URL][DOMAIN_NAME]"
type textarea "x"
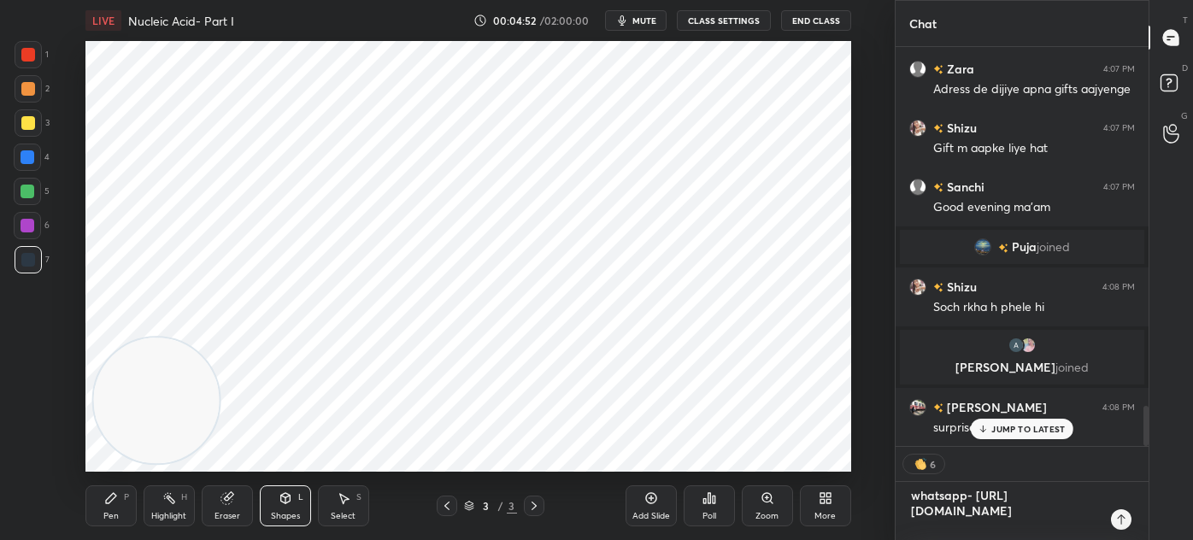
type textarea "whatsapp- [URL][DOMAIN_NAME]"
type textarea "x"
type textarea "whatsapp- [URL][DOMAIN_NAME] p"
type textarea "x"
type textarea "whatsapp- [URL][DOMAIN_NAME] pl"
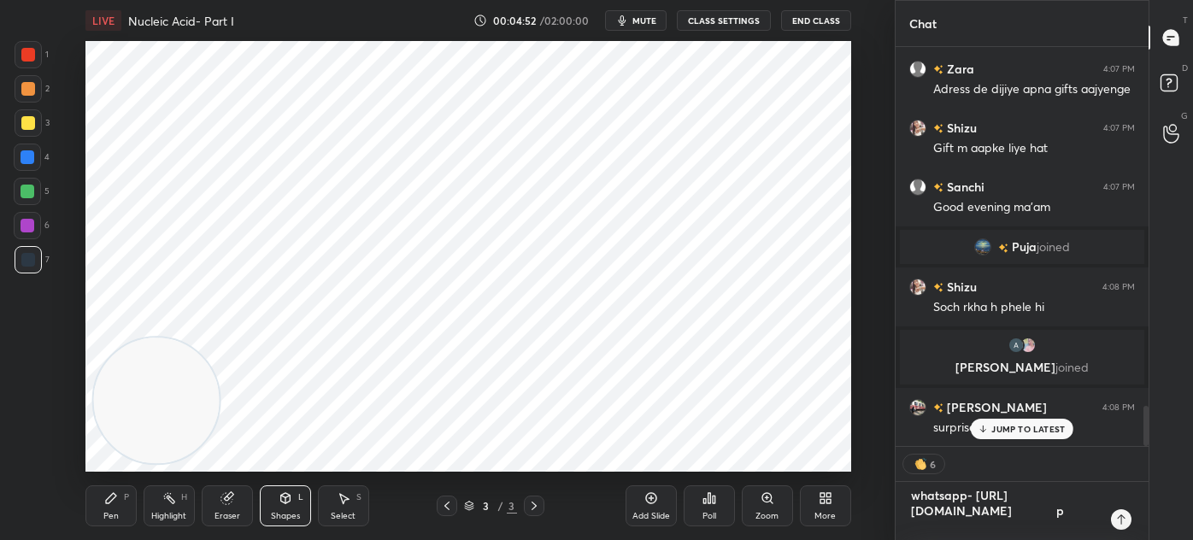
type textarea "x"
type textarea "whatsapp- [URL][DOMAIN_NAME] plu"
type textarea "x"
type textarea "whatsapp- [URL][DOMAIN_NAME] plus"
type textarea "x"
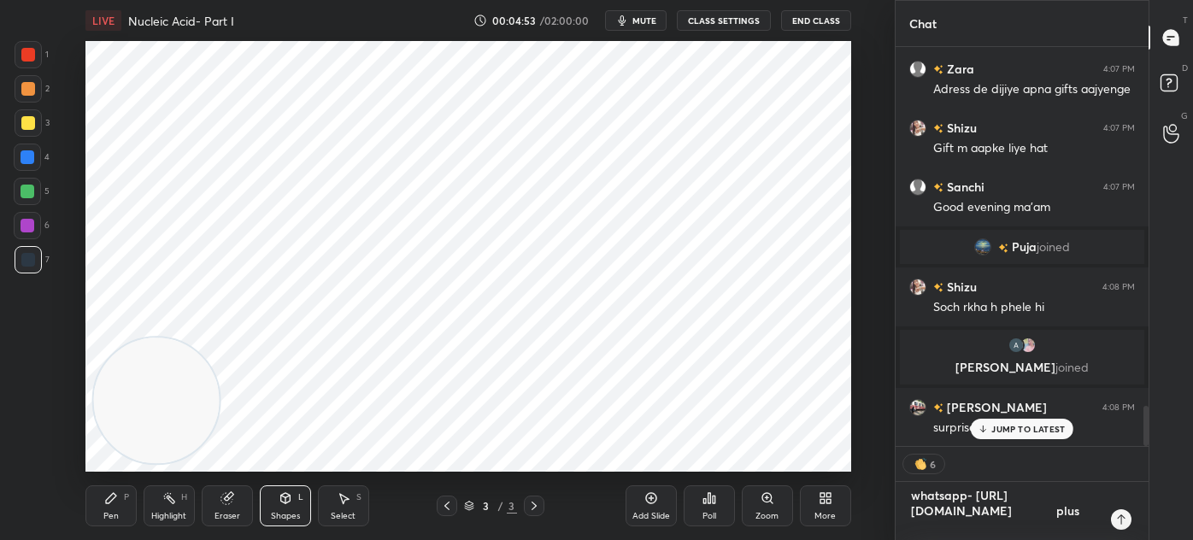
scroll to position [9, 0]
type textarea "whatsapp- [URL][DOMAIN_NAME] plus"
type textarea "x"
type textarea "whatsapp- [URL][DOMAIN_NAME] plus g"
type textarea "x"
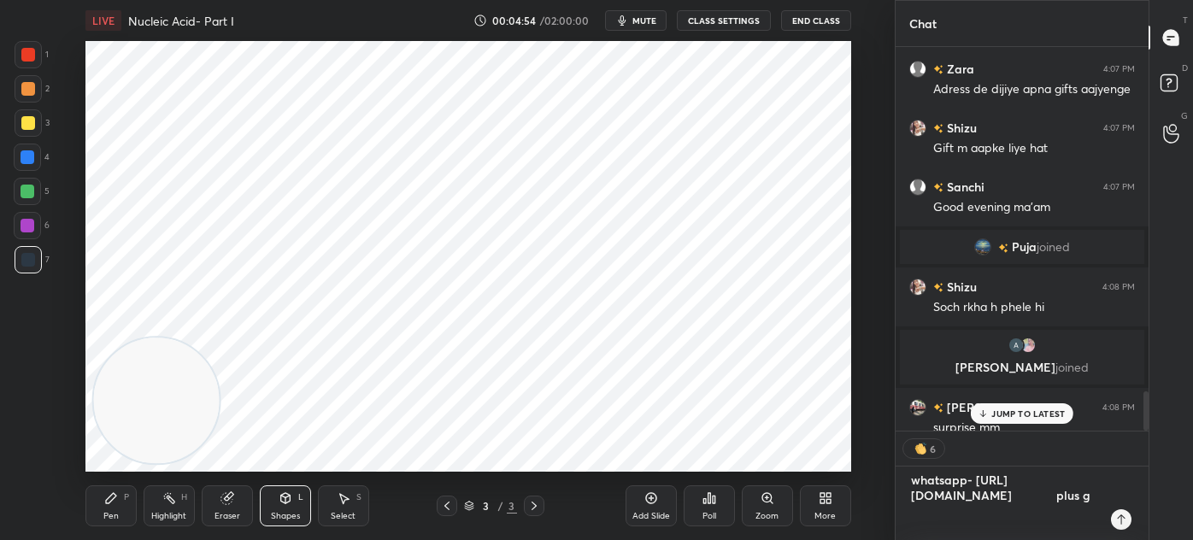
scroll to position [0, 0]
type textarea "whatsapp- [URL][DOMAIN_NAME] plus gr"
type textarea "x"
type textarea "whatsapp- [URL][DOMAIN_NAME] plus gro"
type textarea "x"
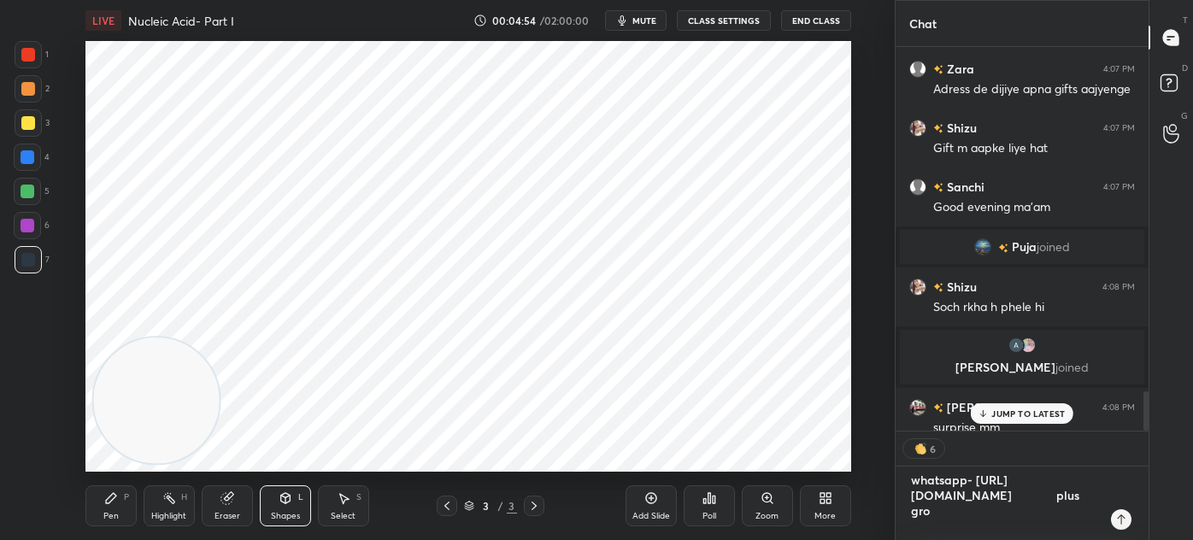
type textarea "whatsapp- [URL][DOMAIN_NAME] plus grou"
type textarea "x"
type textarea "whatsapp- [URL][DOMAIN_NAME] plus group"
type textarea "x"
type textarea "whatsapp- [URL][DOMAIN_NAME] plus group-"
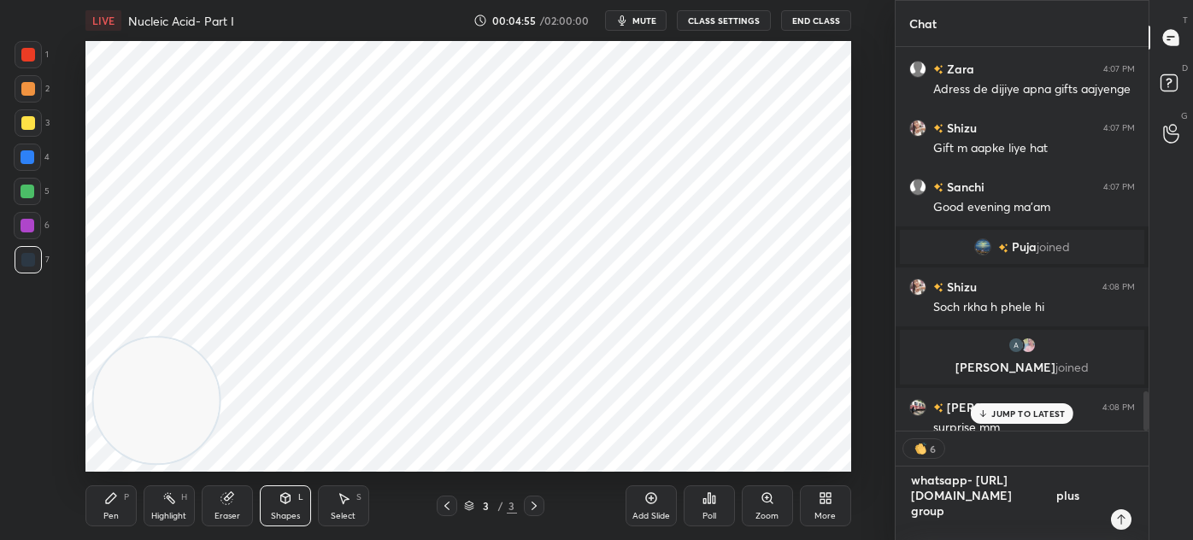
type textarea "x"
type textarea "whatsapp- [URL][DOMAIN_NAME] plus group-"
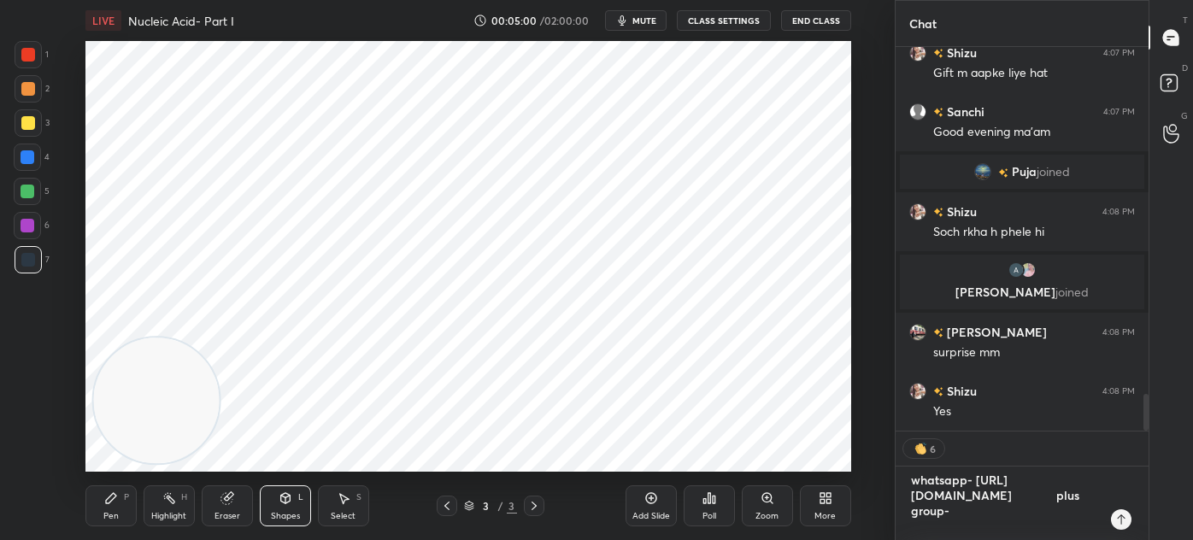
type textarea "x"
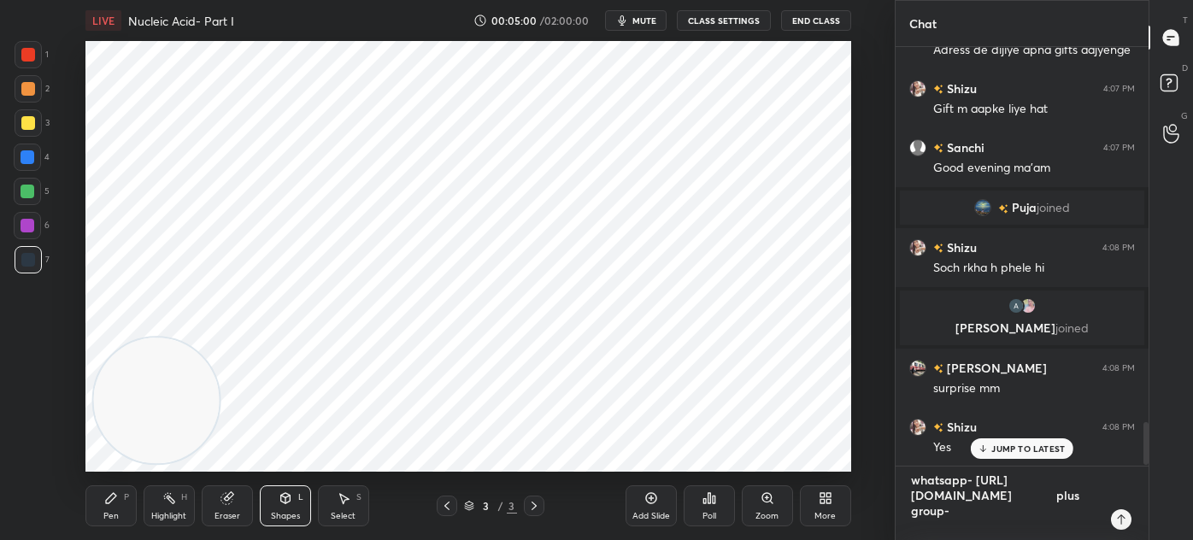
scroll to position [5, 4]
type textarea "whatsapp- [URL][DOMAIN_NAME] plus group-"
type textarea "x"
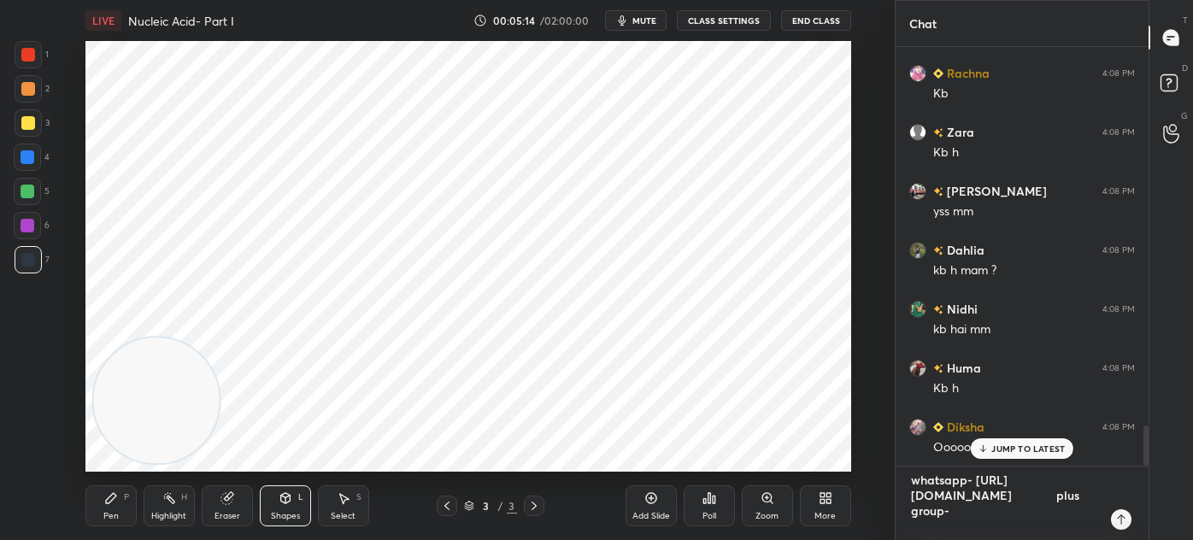
paste textarea "[URL][DOMAIN_NAME]"
type textarea "whatsapp- [URL][DOMAIN_NAME] plus group- [URL][DOMAIN_NAME]"
type textarea "x"
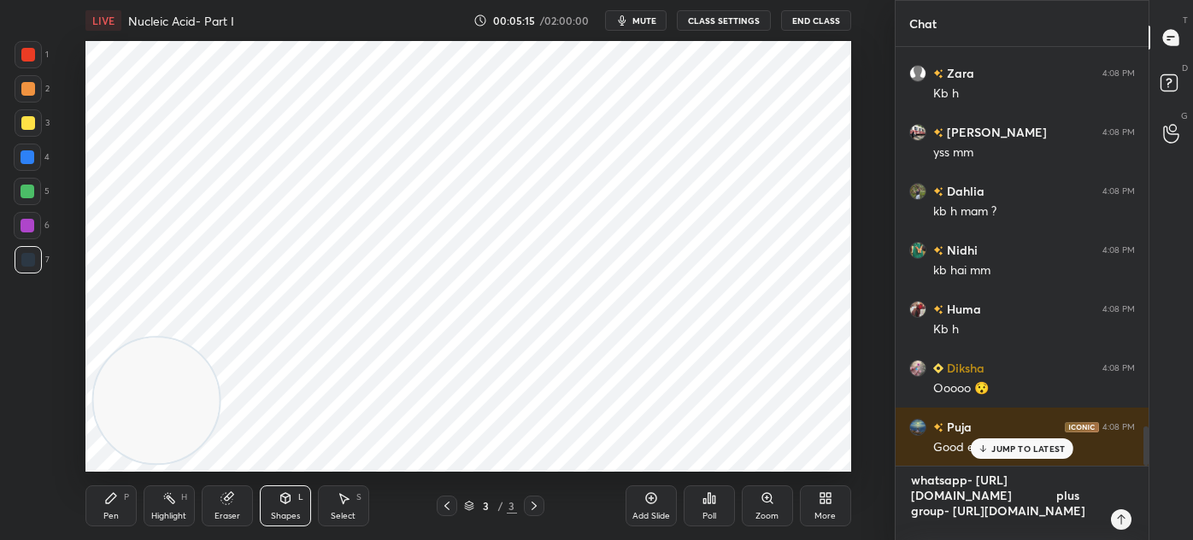
type textarea "whatsapp- [URL][DOMAIN_NAME] plus group- [URL][DOMAIN_NAME]"
type textarea "x"
type textarea "whatsapp- [URL][DOMAIN_NAME] plus group- [URL][DOMAIN_NAME]"
type textarea "x"
type textarea "whatsapp- [URL][DOMAIN_NAME] plus group- [URL][DOMAIN_NAME]"
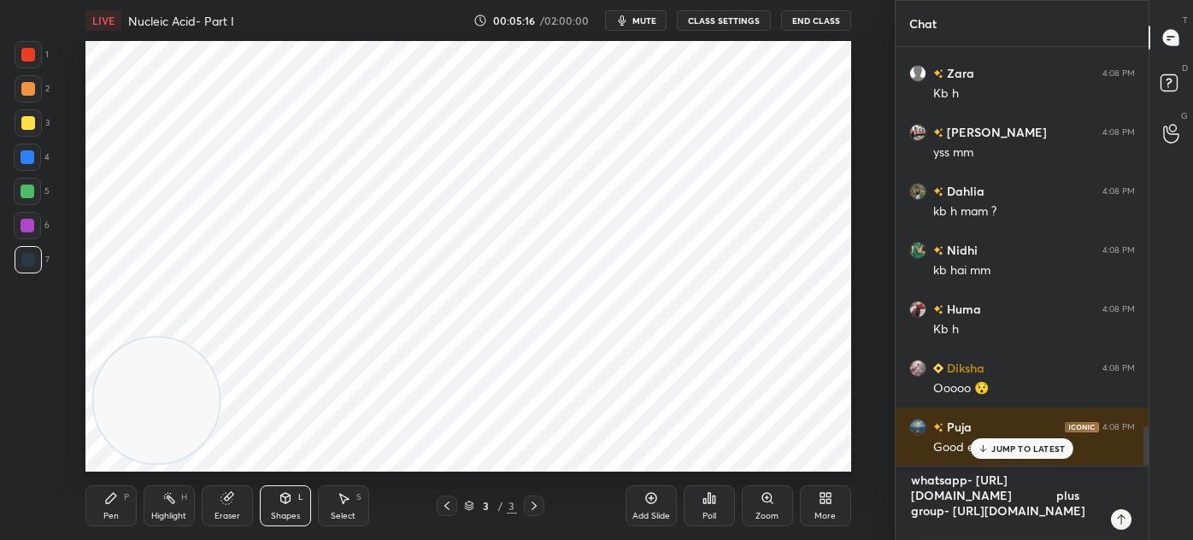
type textarea "x"
type textarea "whatsapp- [URL][DOMAIN_NAME] plus group- [URL][DOMAIN_NAME]"
type textarea "x"
type textarea "whatsapp- [URL][DOMAIN_NAME] plus group- [URL][DOMAIN_NAME]"
type textarea "x"
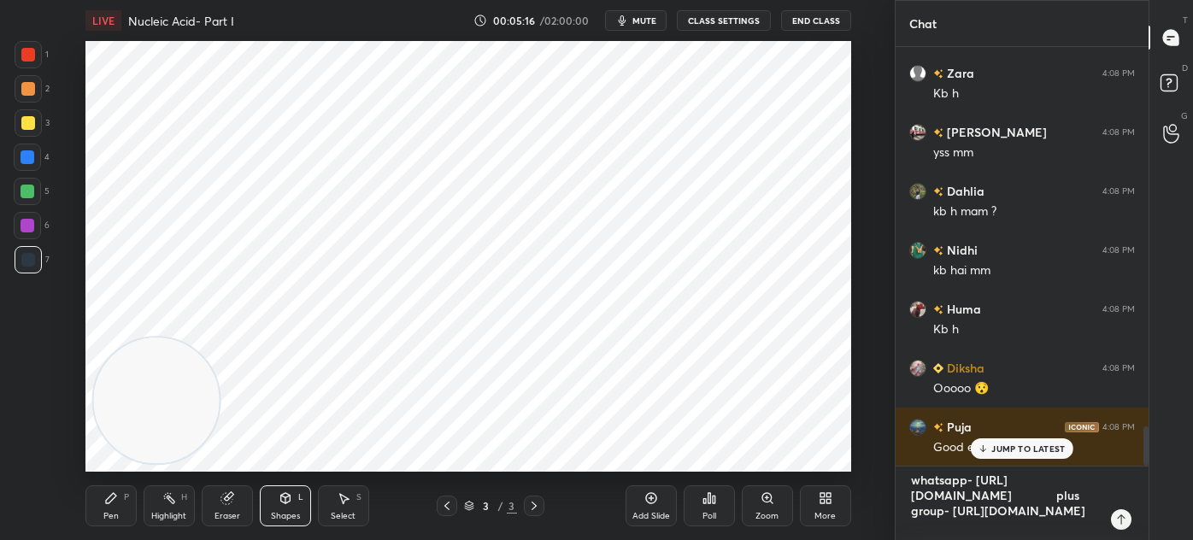
type textarea "whatsapp- [URL][DOMAIN_NAME] plus group- [URL][DOMAIN_NAME]"
type textarea "x"
type textarea "whatsapp- [URL][DOMAIN_NAME] plus group- [URL][DOMAIN_NAME]"
type textarea "x"
type textarea "whatsapp- [URL][DOMAIN_NAME] plus group- [URL][DOMAIN_NAME]"
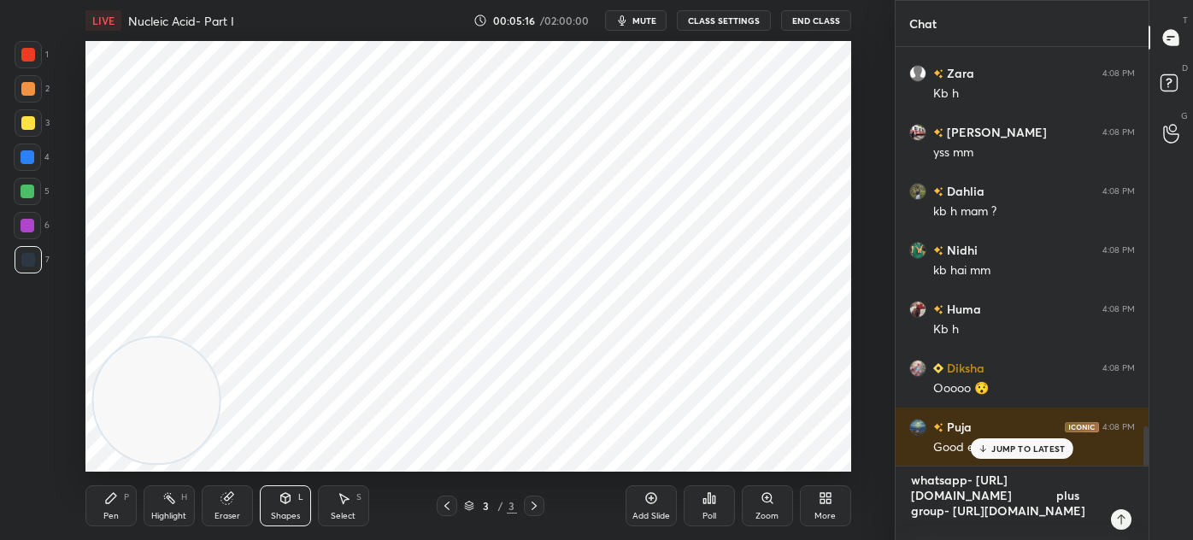
type textarea "x"
type textarea "whatsapp- [URL][DOMAIN_NAME] plus group- [URL][DOMAIN_NAME]"
type textarea "x"
type textarea "whatsapp- [URL][DOMAIN_NAME] plus group- [URL][DOMAIN_NAME]"
type textarea "x"
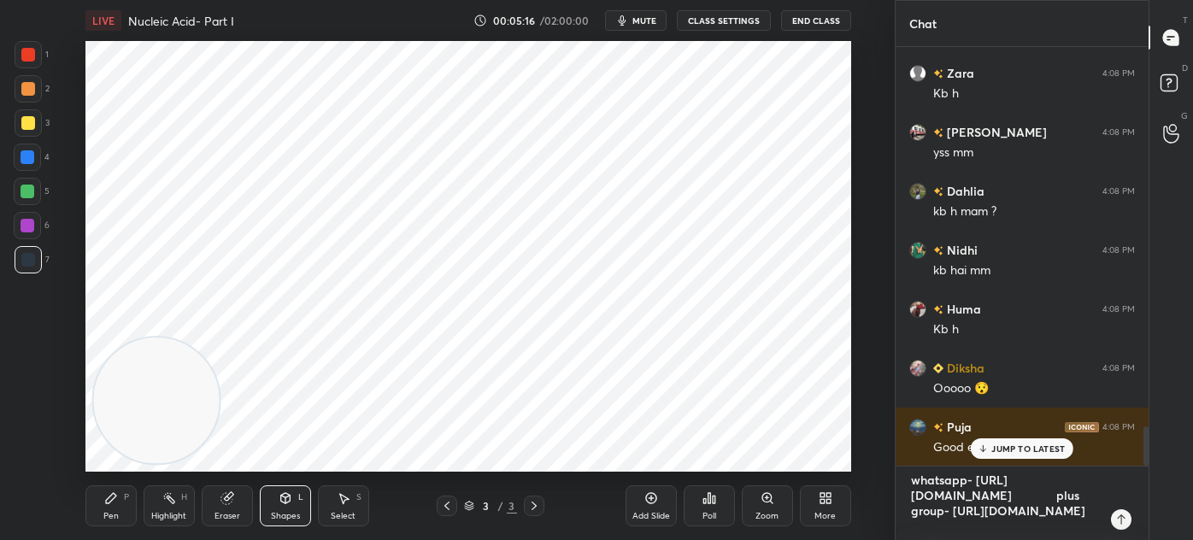
type textarea "whatsapp- [URL][DOMAIN_NAME] plus group- [URL][DOMAIN_NAME]"
type textarea "x"
type textarea "whatsapp- [URL][DOMAIN_NAME] plus group- [URL][DOMAIN_NAME]"
type textarea "x"
type textarea "whatsapp- [URL][DOMAIN_NAME] plus group- [URL][DOMAIN_NAME]"
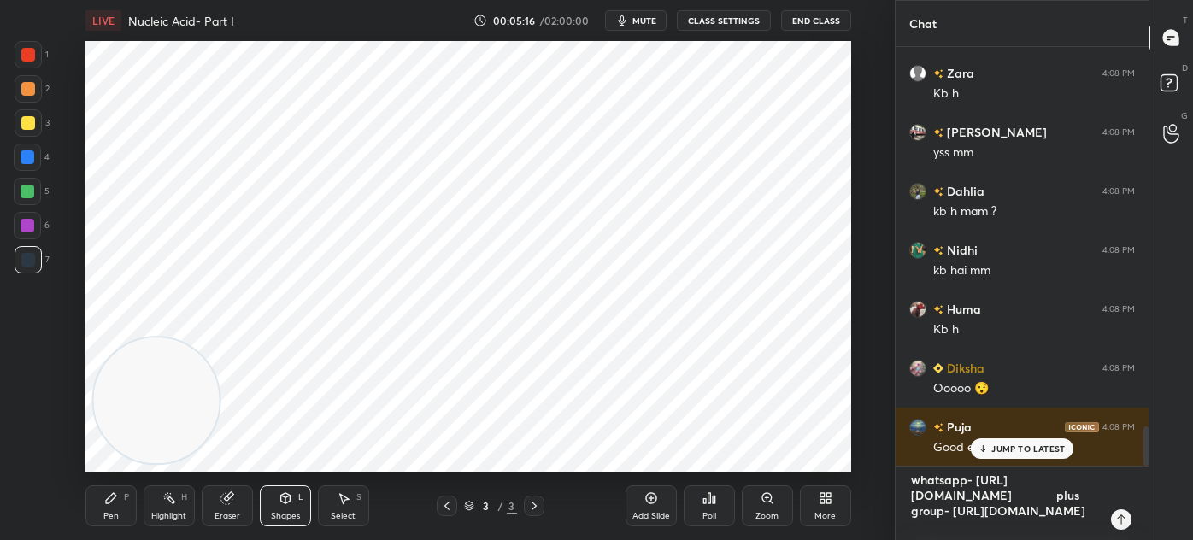
type textarea "x"
type textarea "whatsapp- [URL][DOMAIN_NAME] plus group- [URL][DOMAIN_NAME]"
type textarea "x"
type textarea "whatsapp- [URL][DOMAIN_NAME] plus group- [URL][DOMAIN_NAME]"
type textarea "x"
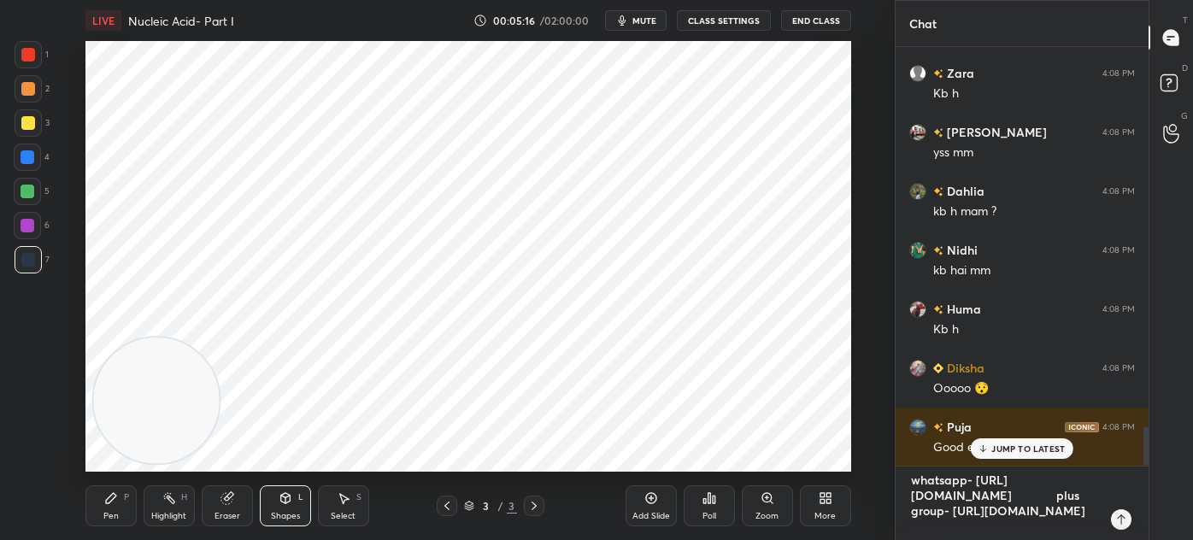
type textarea "whatsapp- [URL][DOMAIN_NAME] plus group- [URL][DOMAIN_NAME]"
type textarea "x"
type textarea "whatsapp- [URL][DOMAIN_NAME] plus group- [URL][DOMAIN_NAME]"
type textarea "x"
type textarea "whatsapp- [URL][DOMAIN_NAME] plus group- [URL][DOMAIN_NAME] t"
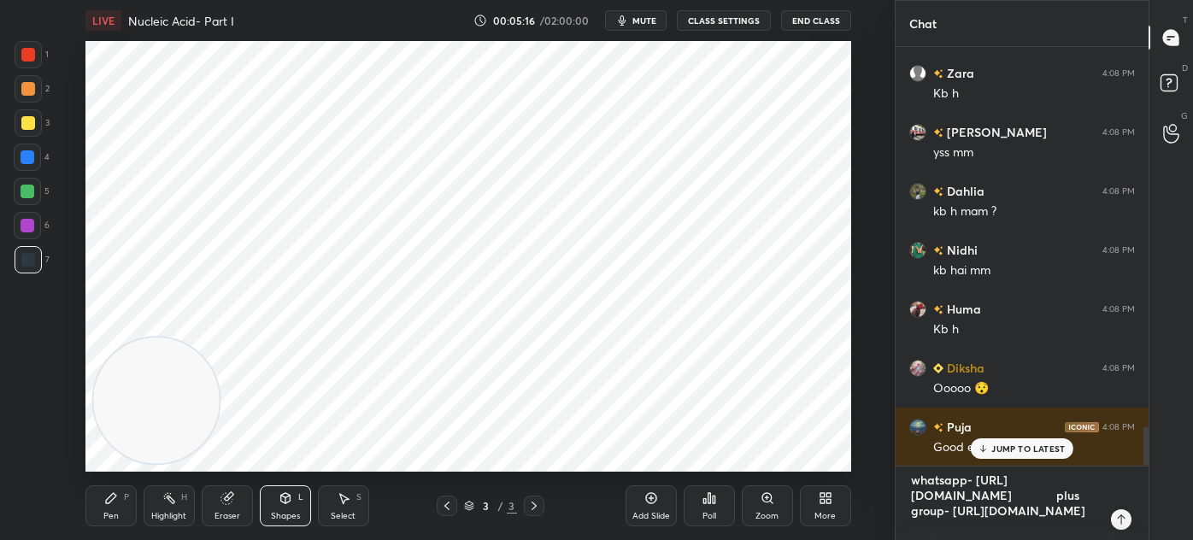
type textarea "x"
type textarea "whatsapp- [URL][DOMAIN_NAME] plus group- [URL][DOMAIN_NAME] te"
type textarea "x"
type textarea "whatsapp- [URL][DOMAIN_NAME] plus group- [URL][DOMAIN_NAME] tel"
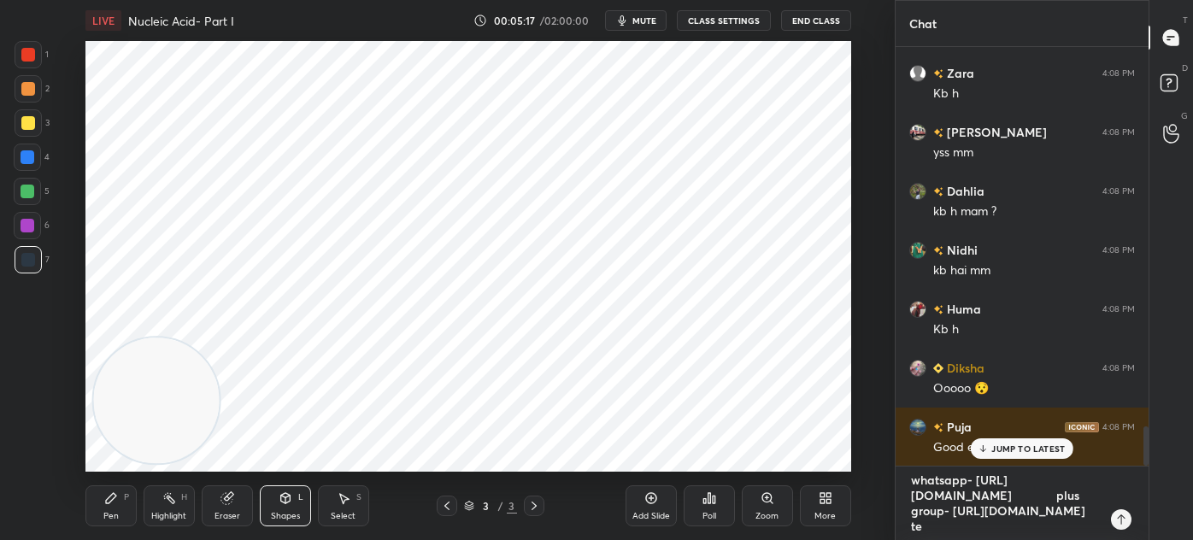
type textarea "x"
type textarea "whatsapp- [URL][DOMAIN_NAME] plus group- [URL][DOMAIN_NAME] tele"
type textarea "x"
type textarea "whatsapp- [URL][DOMAIN_NAME] plus group- [URL][DOMAIN_NAME] teleg"
type textarea "x"
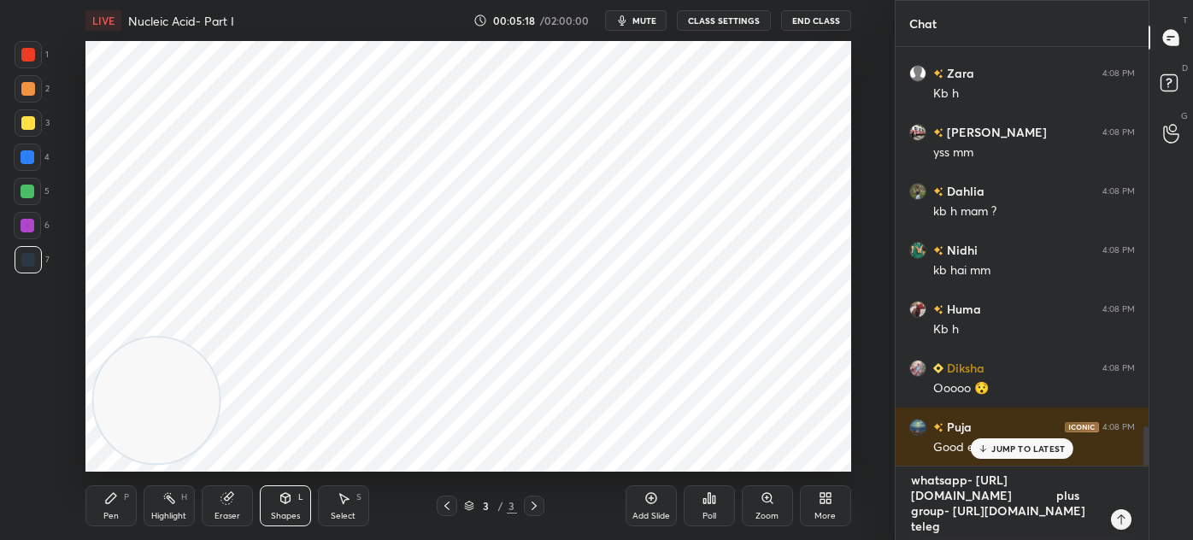
type textarea "whatsapp- [URL][DOMAIN_NAME] plus group- [URL][DOMAIN_NAME] telegr"
type textarea "x"
type textarea "whatsapp- [URL][DOMAIN_NAME] plus group- [URL][DOMAIN_NAME] telegra"
type textarea "x"
type textarea "whatsapp- [URL][DOMAIN_NAME] plus group- [URL][DOMAIN_NAME] telegram"
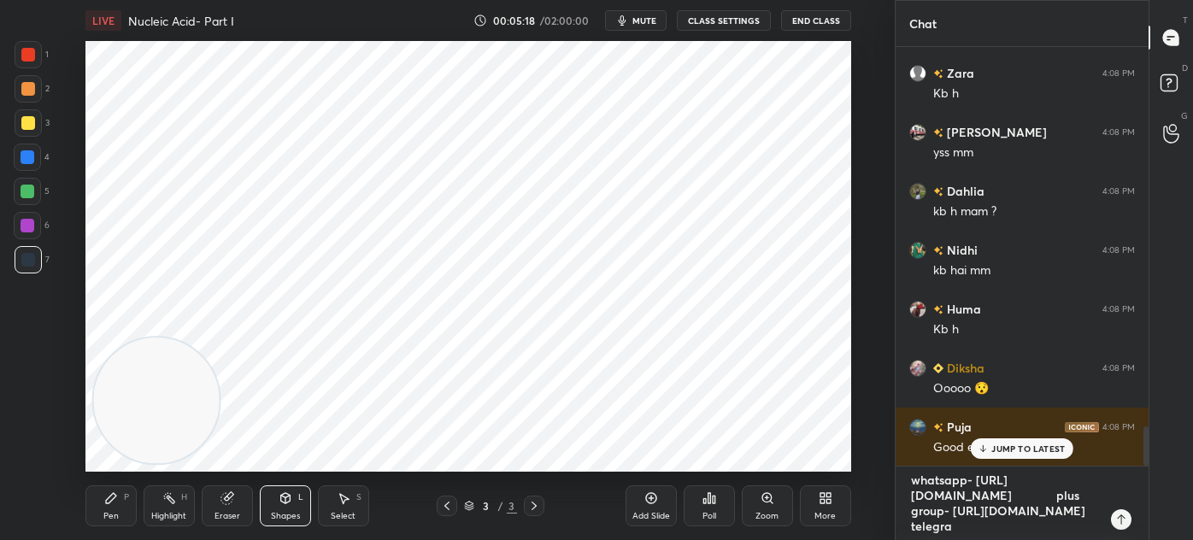
type textarea "x"
type textarea "whatsapp- [URL][DOMAIN_NAME] plus group- [URL][DOMAIN_NAME] telegram-"
type textarea "x"
type textarea "whatsapp- [URL][DOMAIN_NAME] plus group- [URL][DOMAIN_NAME] telegram-"
type textarea "x"
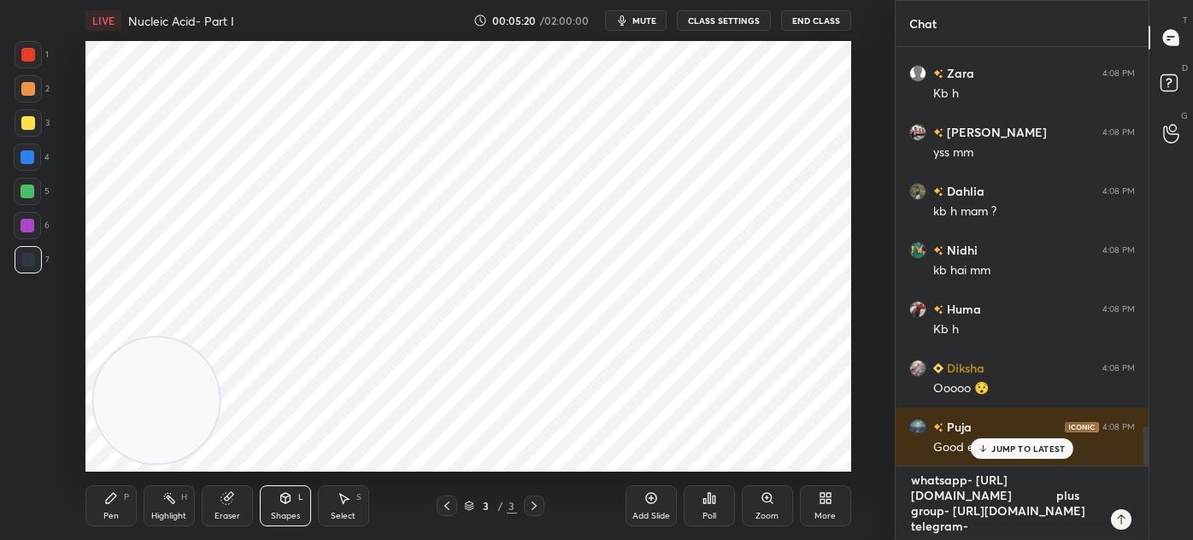
type textarea "whatsapp- [URL][DOMAIN_NAME] plus group- [URL][DOMAIN_NAME] telegram- t"
type textarea "x"
type textarea "whatsapp- [URL][DOMAIN_NAME] plus group- [URL][DOMAIN_NAME] telegram- t."
type textarea "x"
type textarea "whatsapp- [URL][DOMAIN_NAME] plus group- [URL][DOMAIN_NAME] telegram- t.m"
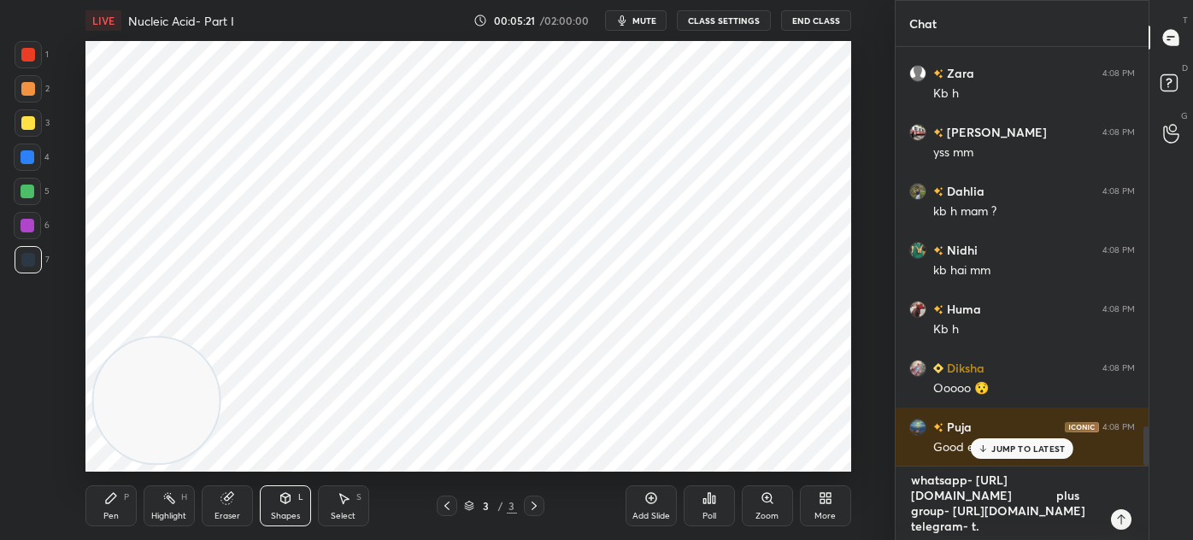
type textarea "x"
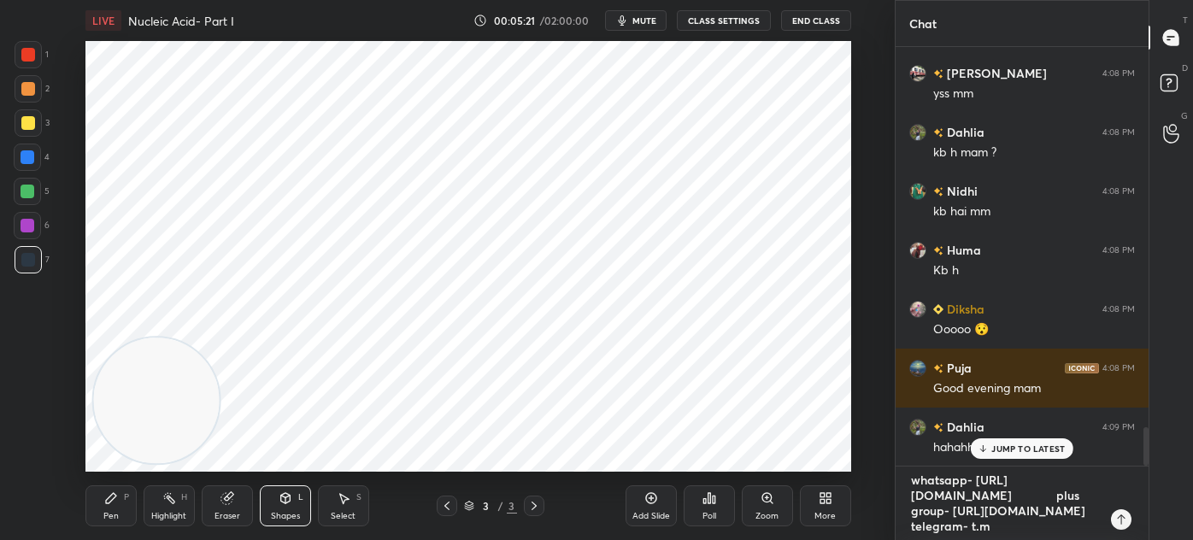
type textarea "whatsapp- [URL][DOMAIN_NAME] plus group- [URL][DOMAIN_NAME] telegram- [DOMAIN_N…"
type textarea "x"
type textarea "whatsapp- [URL][DOMAIN_NAME] plus group- [URL][DOMAIN_NAME] telegram- [DOMAIN_N…"
type textarea "x"
type textarea "whatsapp- [URL][DOMAIN_NAME] plus group- [URL][DOMAIN_NAME] telegram- [DOMAIN_N…"
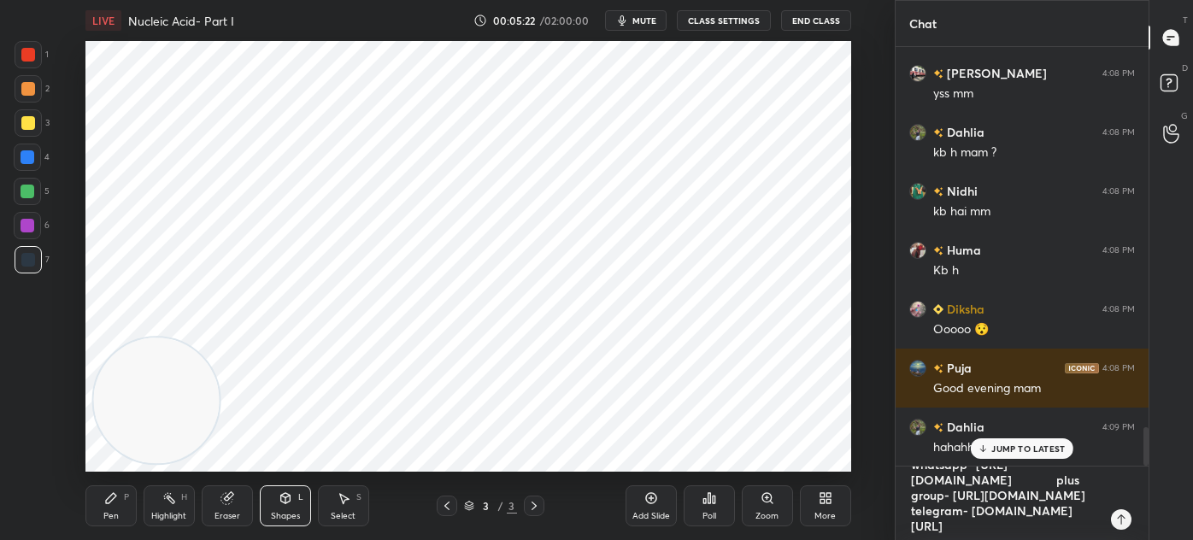
type textarea "x"
type textarea "whatsapp- [URL][DOMAIN_NAME] plus group- [URL][DOMAIN_NAME] telegram- [DOMAIN_N…"
type textarea "x"
type textarea "whatsapp- [URL][DOMAIN_NAME] plus group- [URL][DOMAIN_NAME] telegram- [DOMAIN_N…"
type textarea "x"
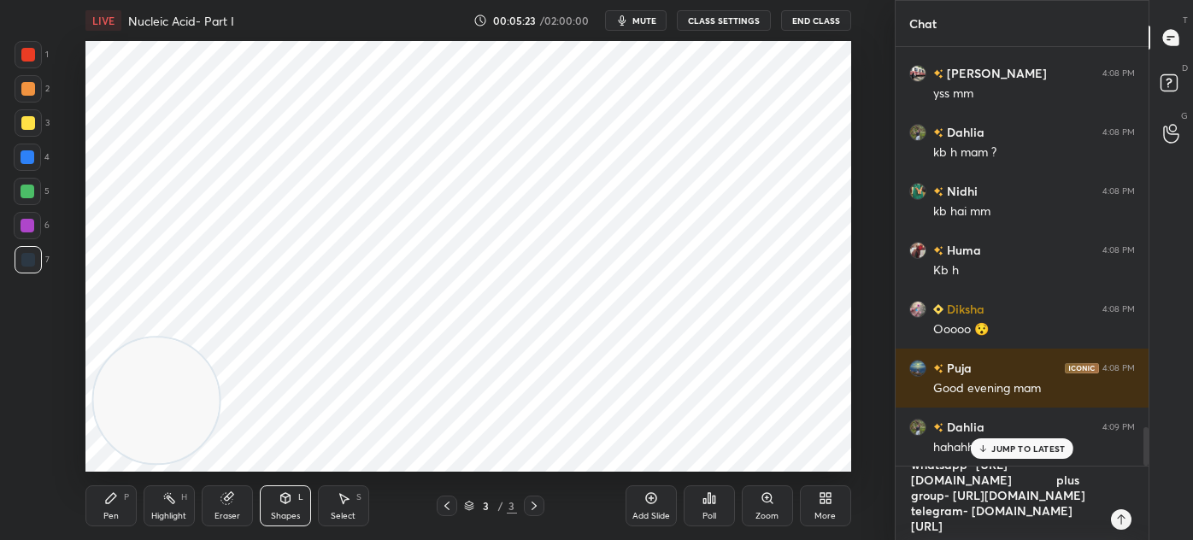
type textarea "whatsapp- [URL][DOMAIN_NAME] plus group- [URL][DOMAIN_NAME] telegram- [DOMAIN_N…"
type textarea "x"
type textarea "whatsapp- [URL][DOMAIN_NAME] plus group- [URL][DOMAIN_NAME] telegram- [DOMAIN_N…"
type textarea "x"
type textarea "whatsapp- [URL][DOMAIN_NAME] plus group- [URL][DOMAIN_NAME] telegram- [DOMAIN_N…"
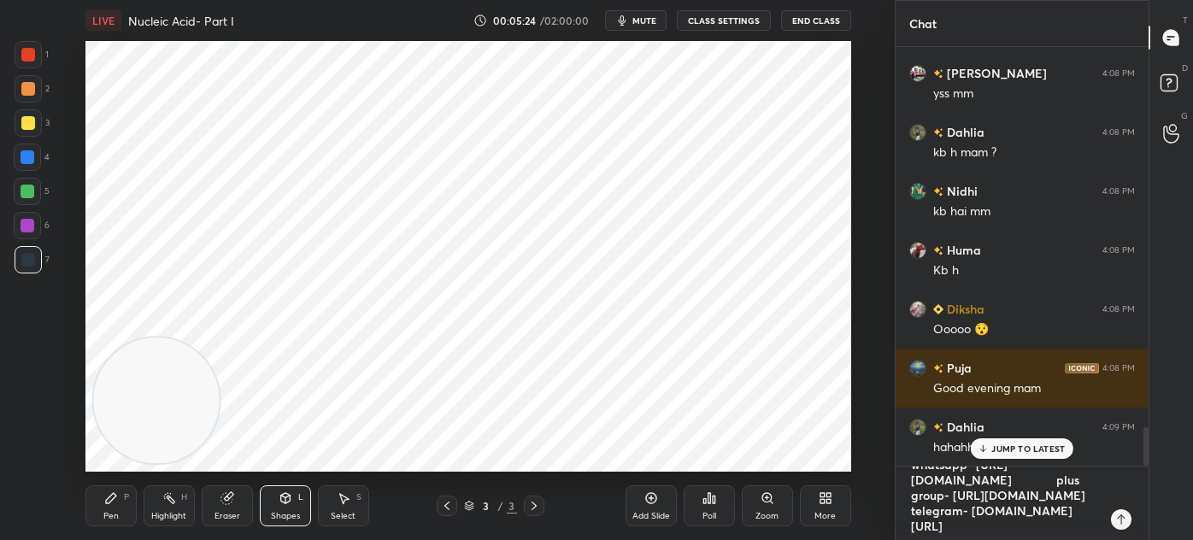
type textarea "x"
type textarea "whatsapp- [URL][DOMAIN_NAME] plus group- [URL][DOMAIN_NAME] telegram- [DOMAIN_N…"
type textarea "x"
type textarea "whatsapp- [URL][DOMAIN_NAME] plus group- [URL][DOMAIN_NAME] telegram- [DOMAIN_N…"
type textarea "x"
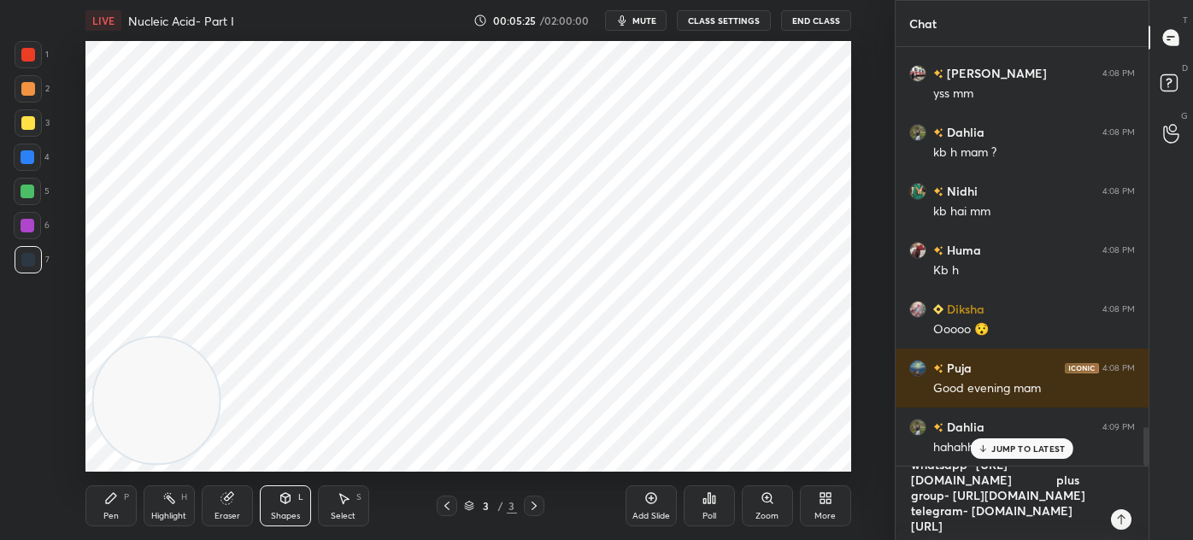
scroll to position [4167, 0]
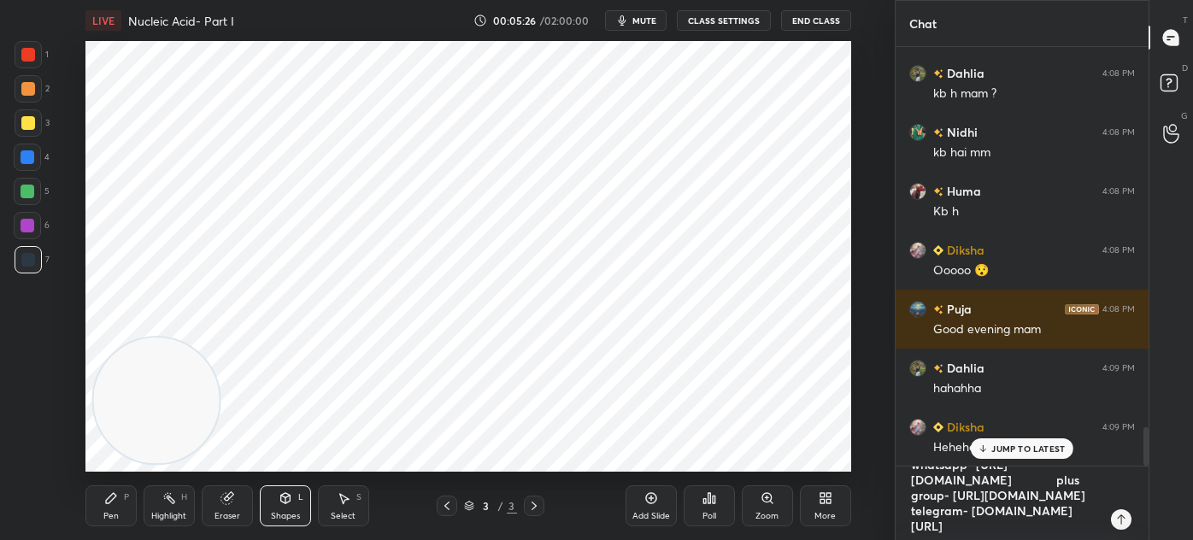
type textarea "x"
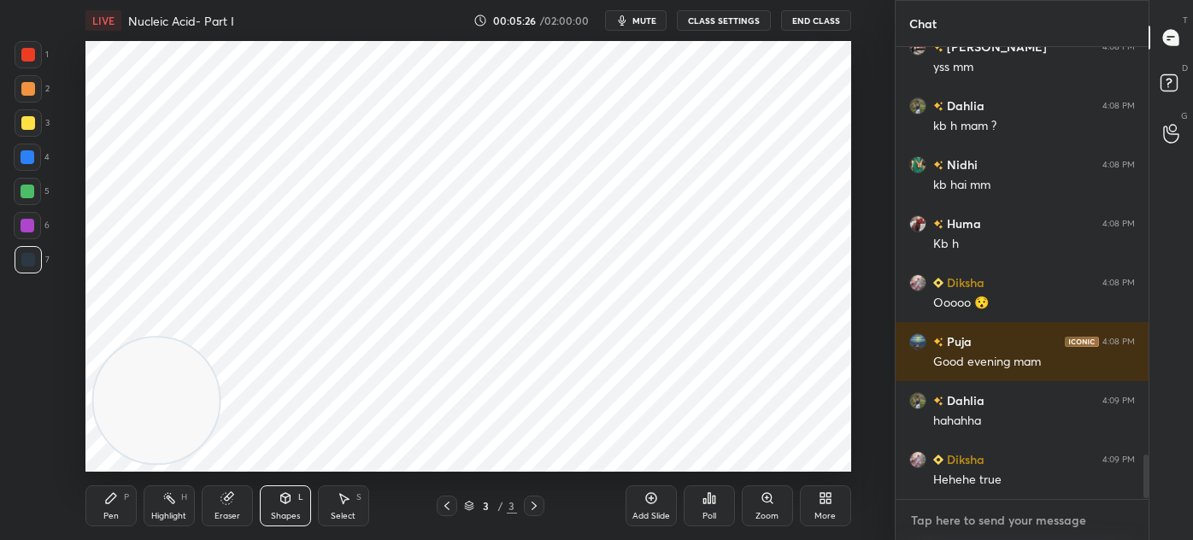
scroll to position [0, 0]
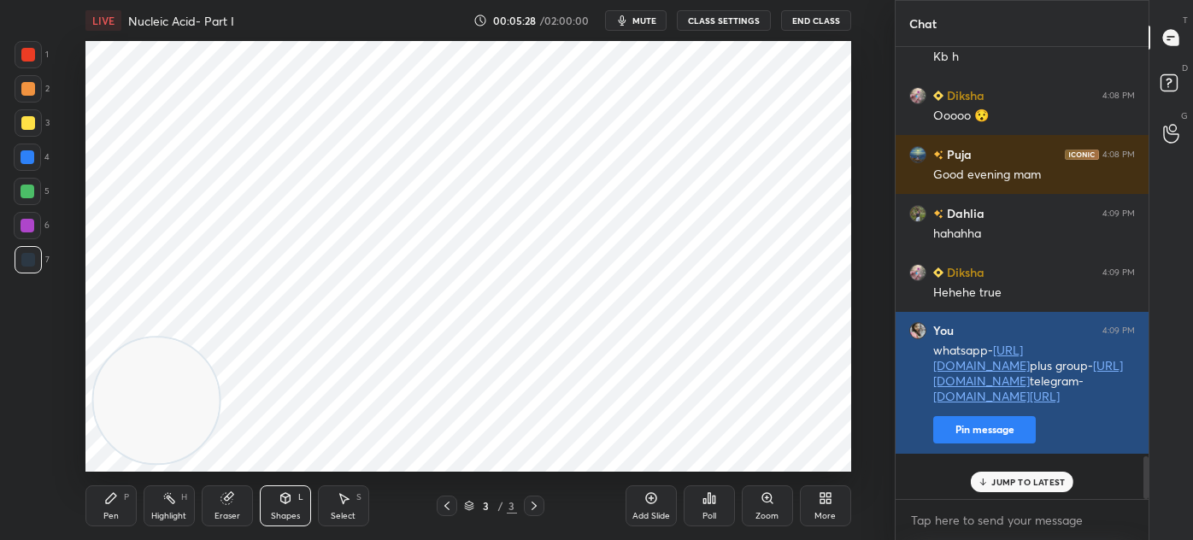
click at [947, 443] on button "Pin message" at bounding box center [984, 429] width 103 height 27
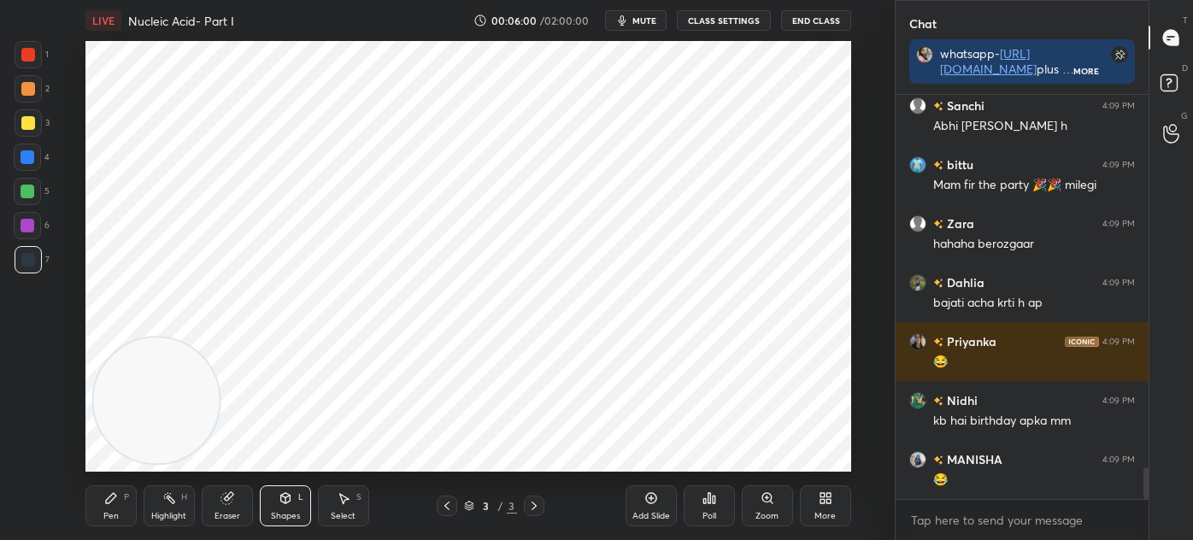
click at [33, 55] on div at bounding box center [28, 55] width 14 height 14
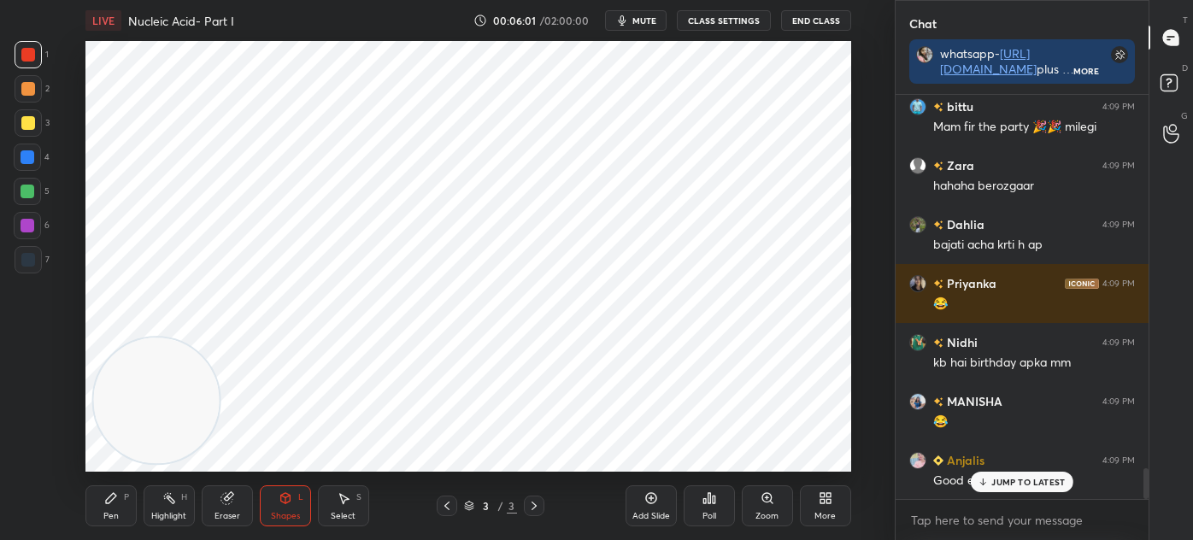
click at [112, 498] on icon at bounding box center [111, 498] width 10 height 10
click at [287, 509] on div "Shapes L" at bounding box center [285, 505] width 51 height 41
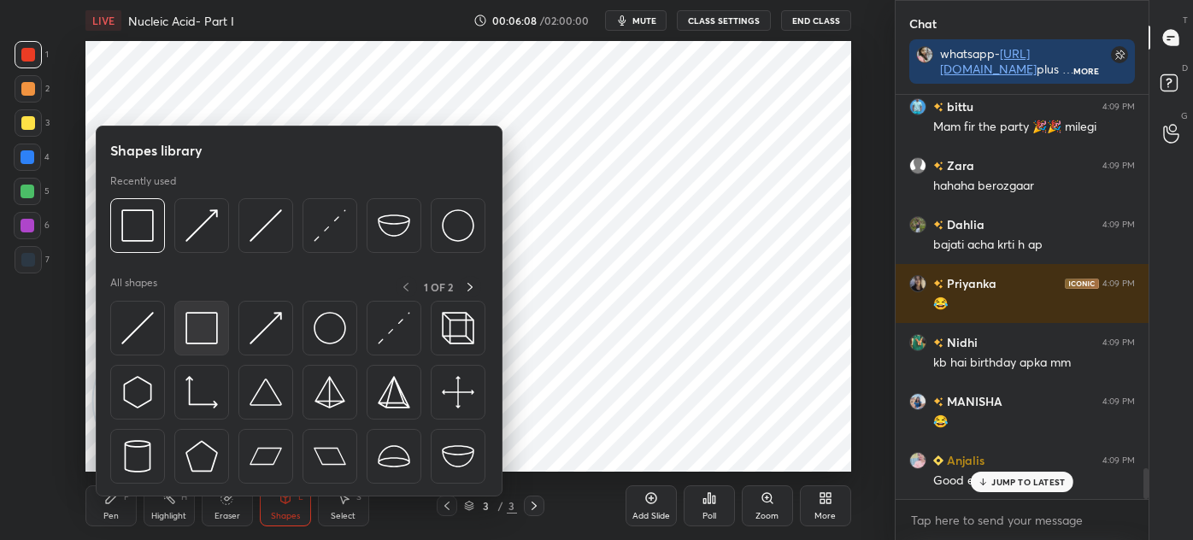
click at [197, 319] on img at bounding box center [201, 328] width 32 height 32
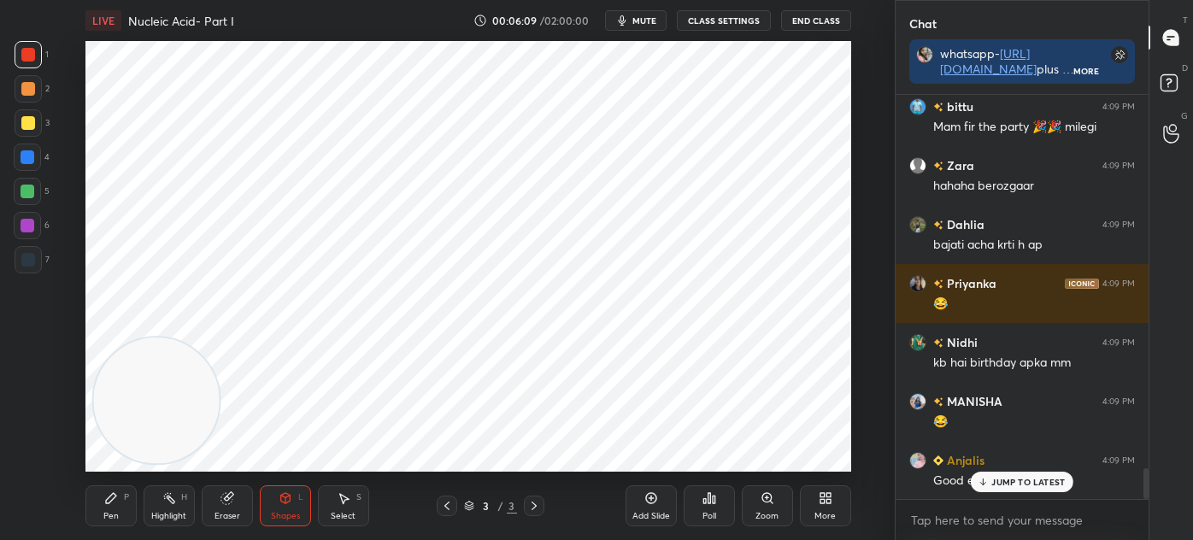
click at [117, 491] on icon at bounding box center [111, 498] width 14 height 14
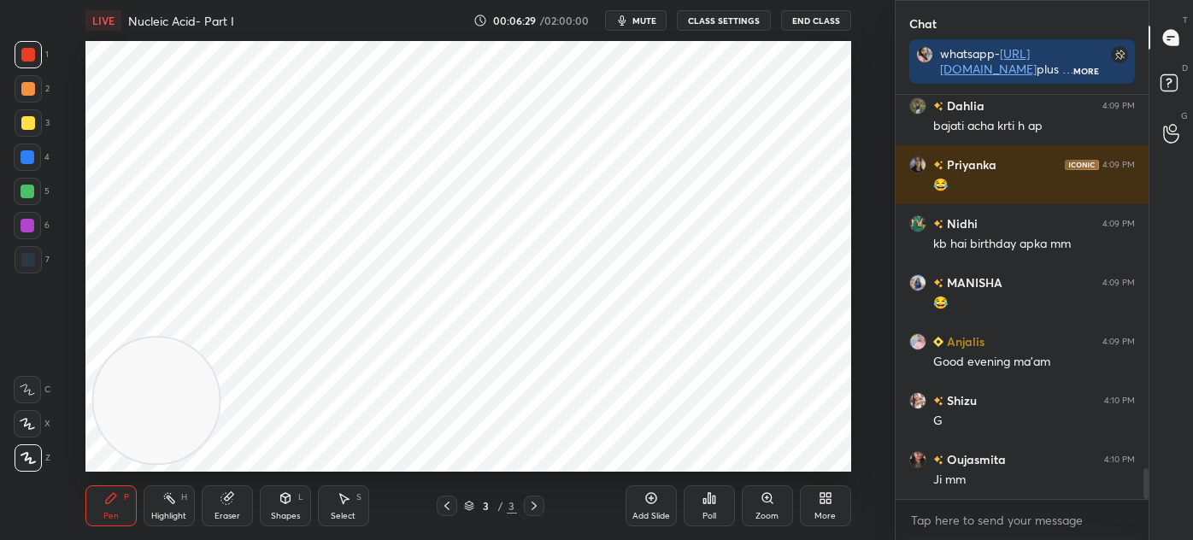
scroll to position [5018, 0]
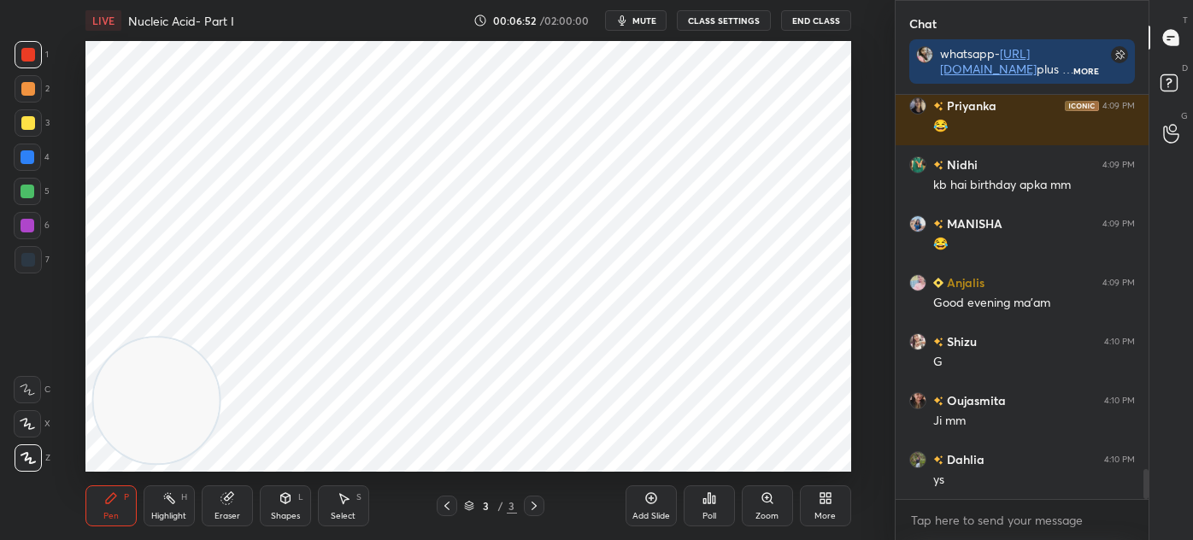
click at [285, 513] on div "Shapes" at bounding box center [285, 516] width 29 height 9
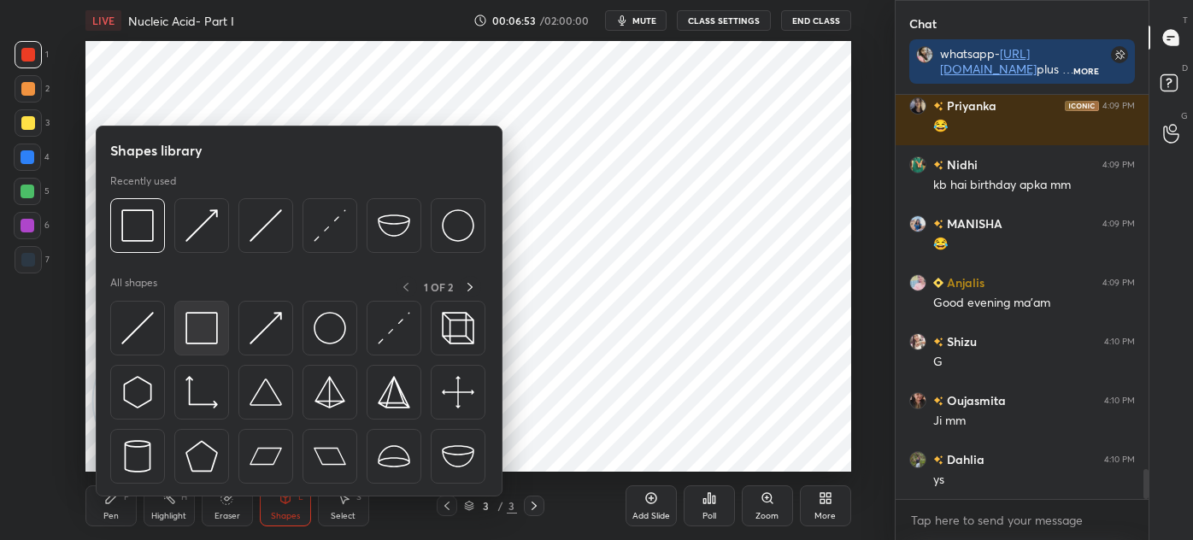
click at [220, 321] on div at bounding box center [201, 328] width 55 height 55
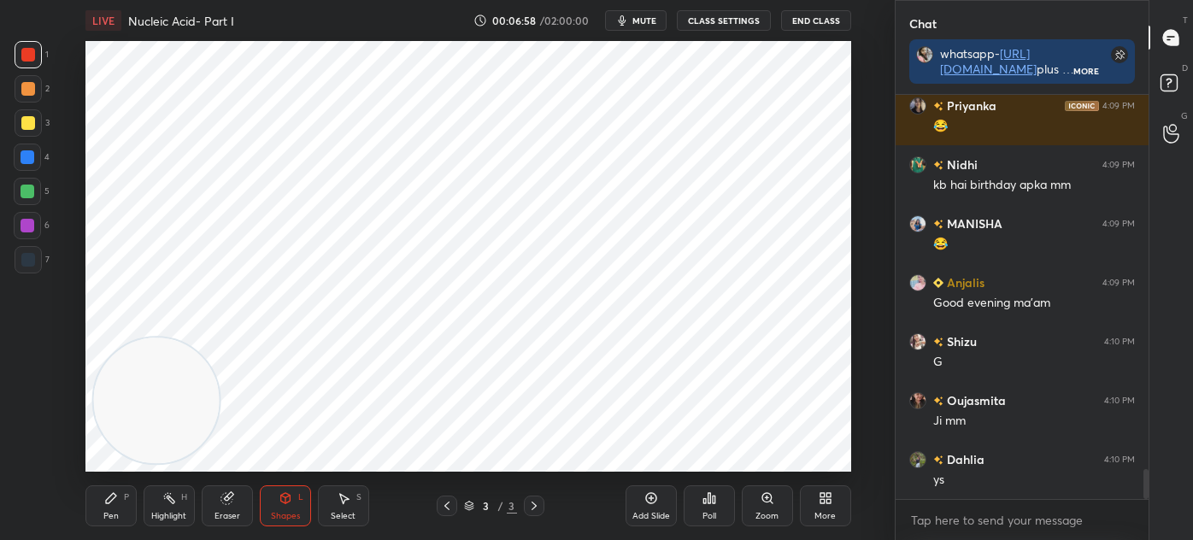
scroll to position [5077, 0]
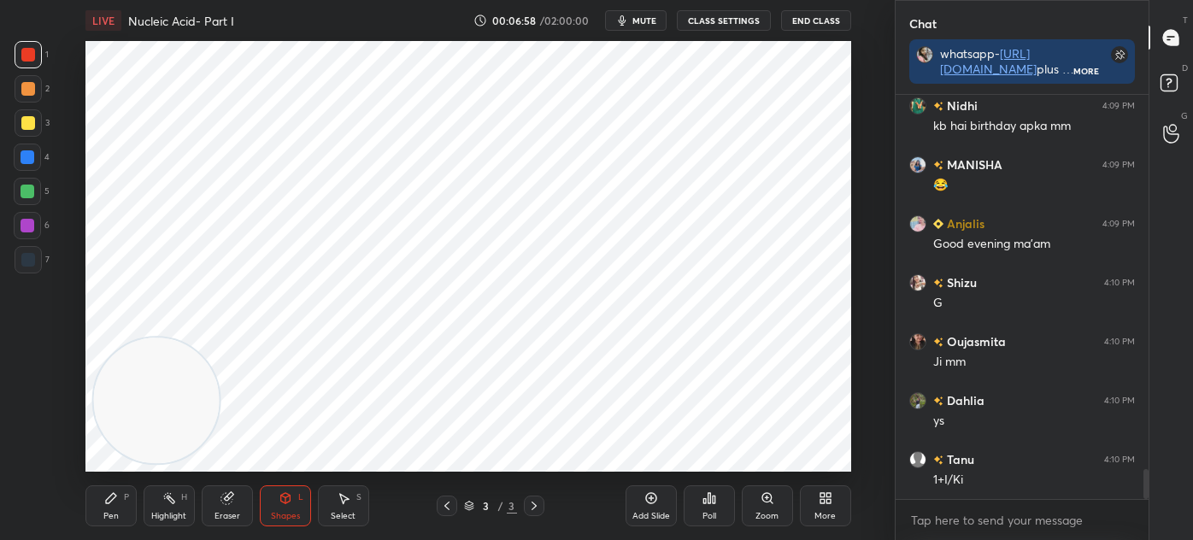
click at [647, 512] on div "Add Slide" at bounding box center [651, 516] width 38 height 9
click at [34, 267] on div at bounding box center [28, 259] width 27 height 27
click at [118, 498] on div "Pen P" at bounding box center [110, 505] width 51 height 41
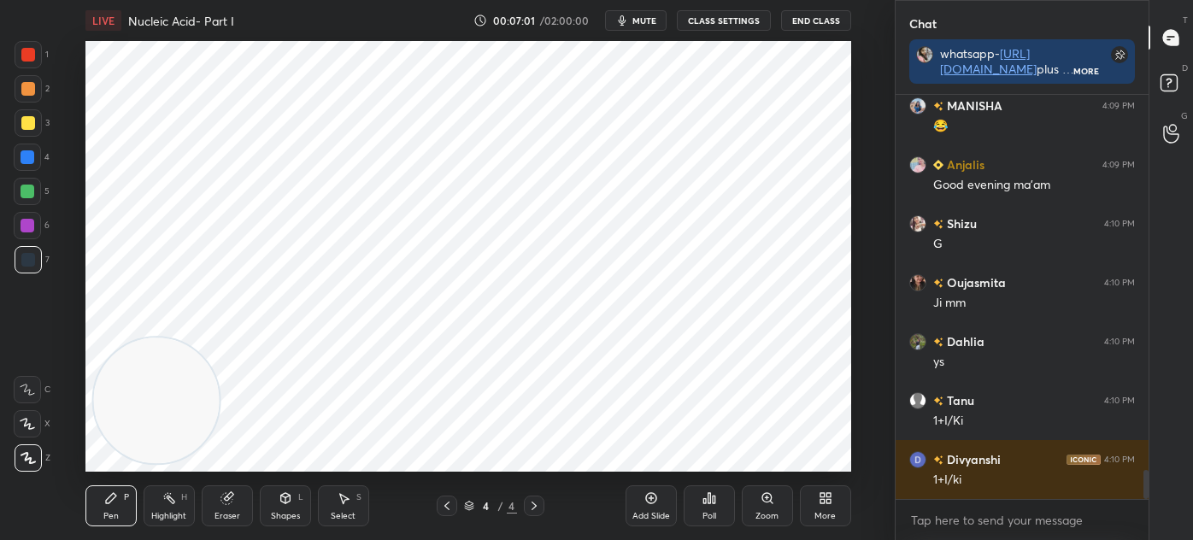
click at [110, 513] on div "Pen" at bounding box center [110, 516] width 15 height 9
click at [344, 507] on div "Select S" at bounding box center [343, 505] width 51 height 41
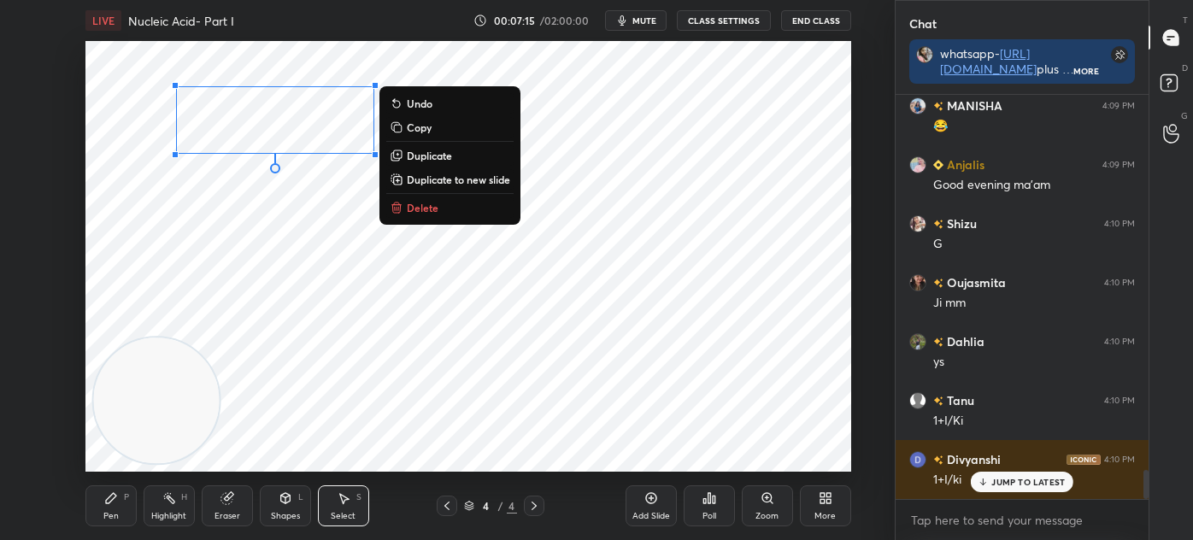
scroll to position [5194, 0]
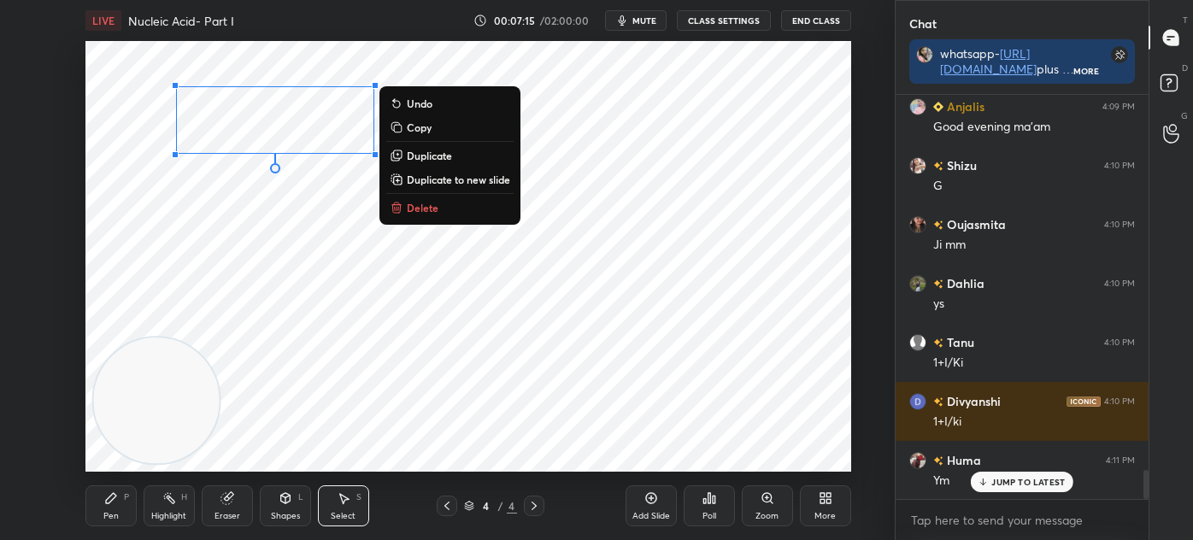
click at [113, 489] on div "Pen P" at bounding box center [110, 505] width 51 height 41
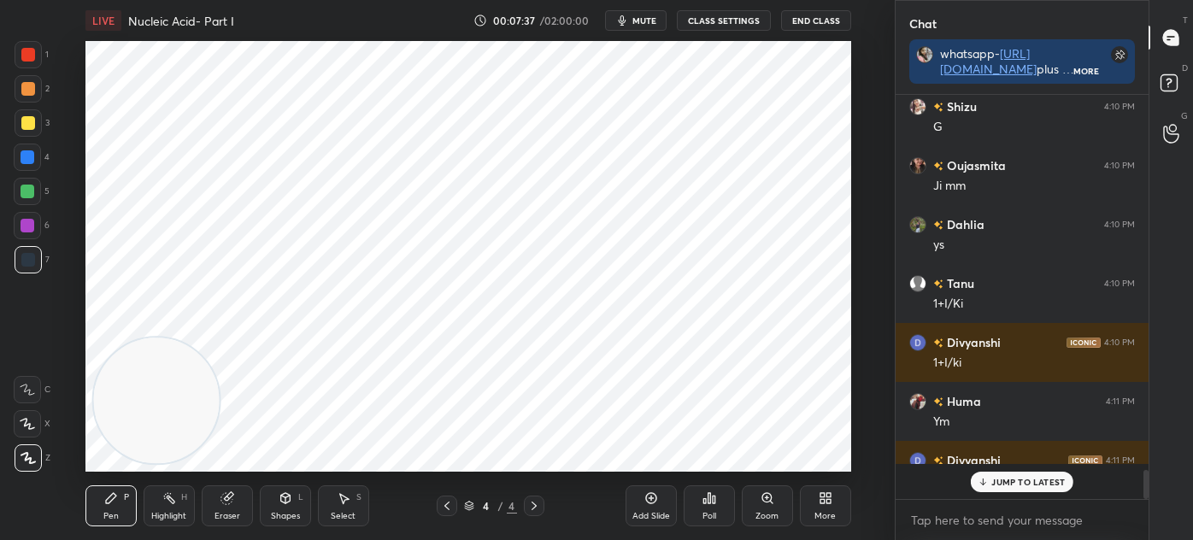
scroll to position [399, 248]
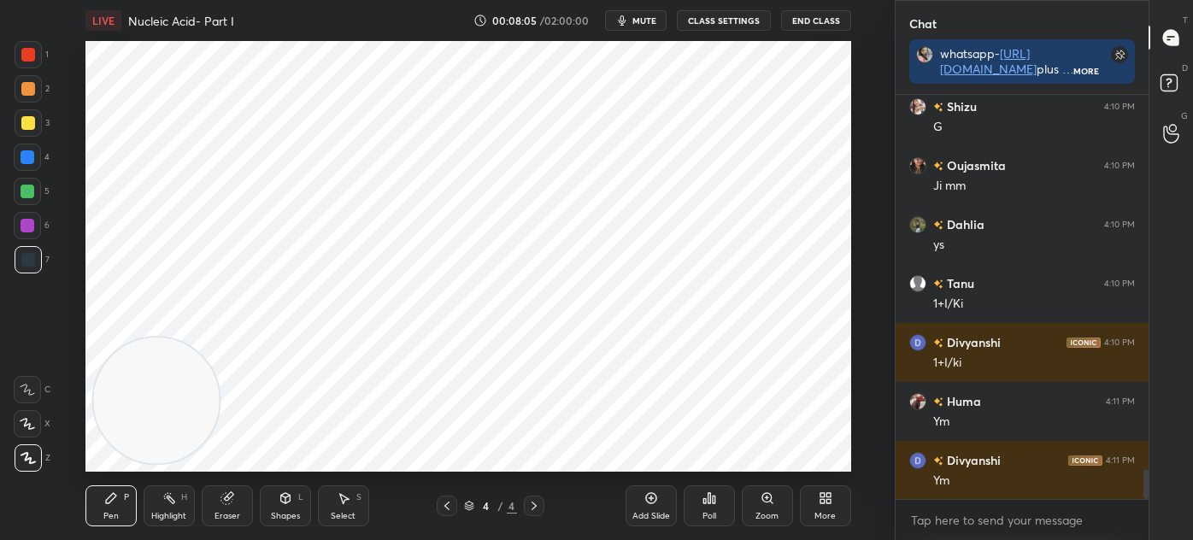
click at [41, 62] on div at bounding box center [28, 54] width 27 height 27
click at [38, 263] on div at bounding box center [28, 259] width 27 height 27
click at [30, 58] on div at bounding box center [28, 55] width 14 height 14
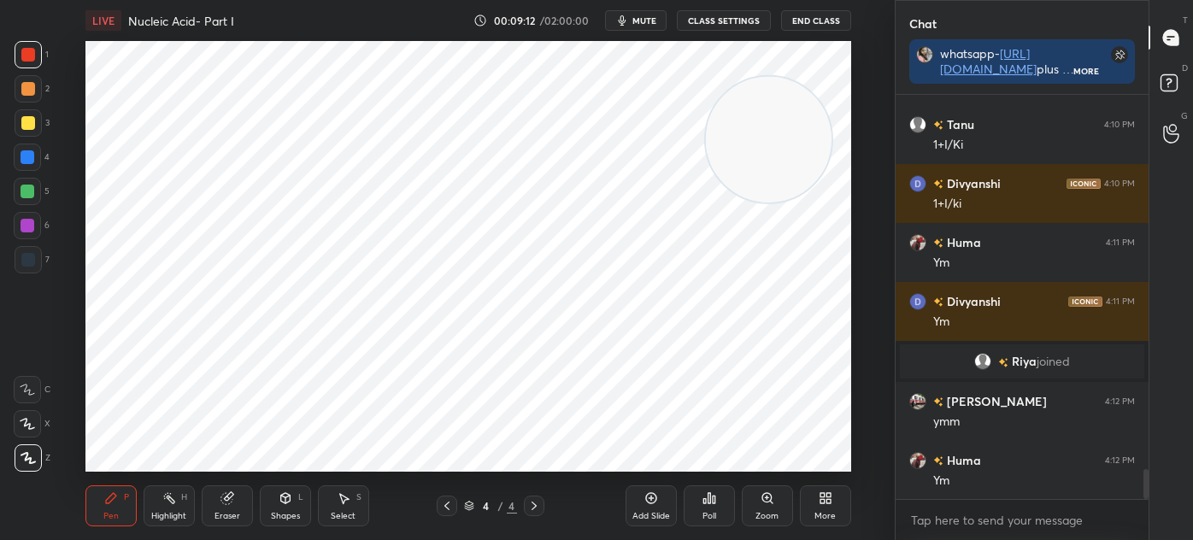
scroll to position [5003, 0]
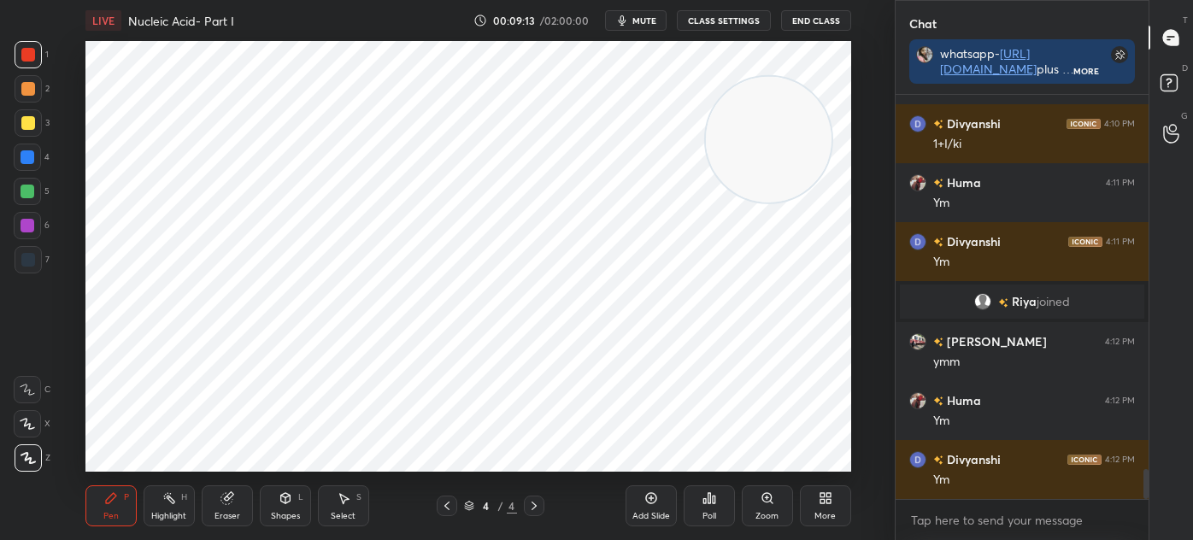
click at [287, 507] on div "Shapes L" at bounding box center [285, 505] width 51 height 41
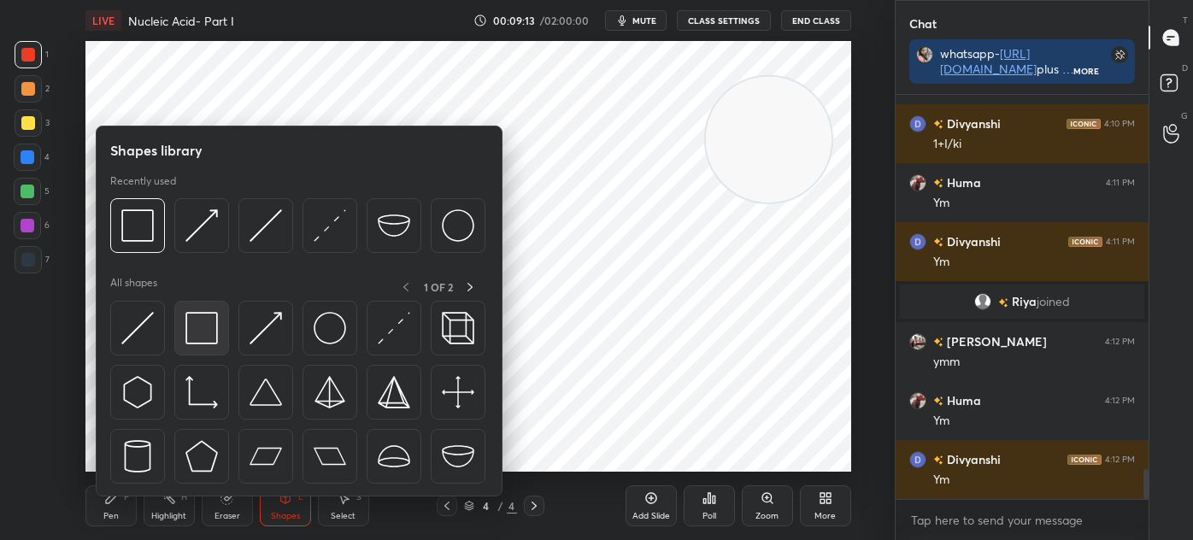
click at [204, 312] on img at bounding box center [201, 328] width 32 height 32
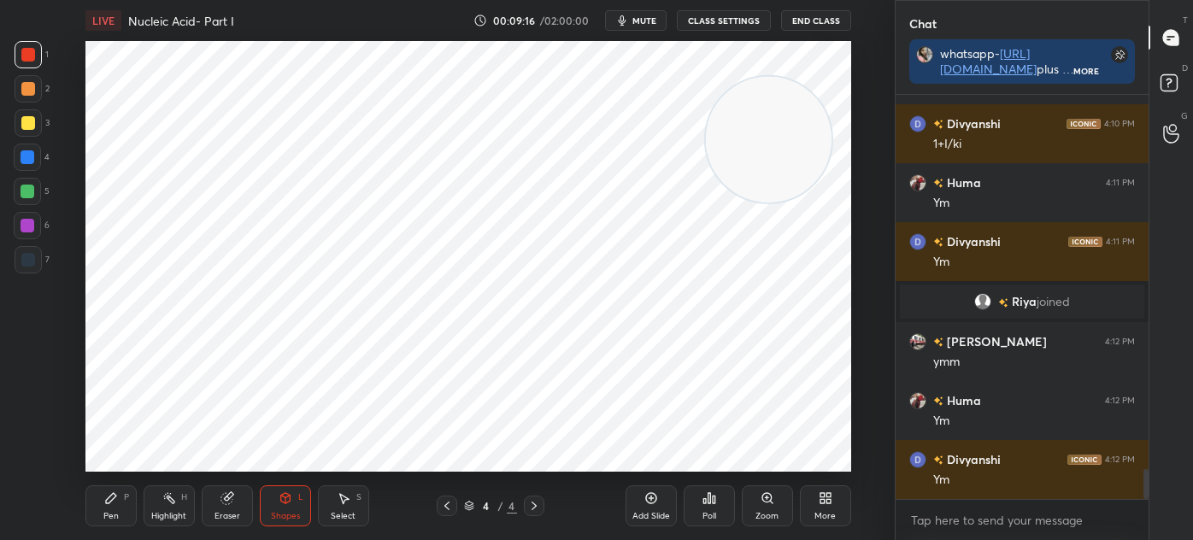
click at [540, 505] on icon at bounding box center [534, 506] width 14 height 14
click at [642, 503] on div "Add Slide" at bounding box center [650, 505] width 51 height 41
click at [116, 496] on icon at bounding box center [111, 498] width 14 height 14
click at [45, 54] on div "1" at bounding box center [32, 54] width 34 height 27
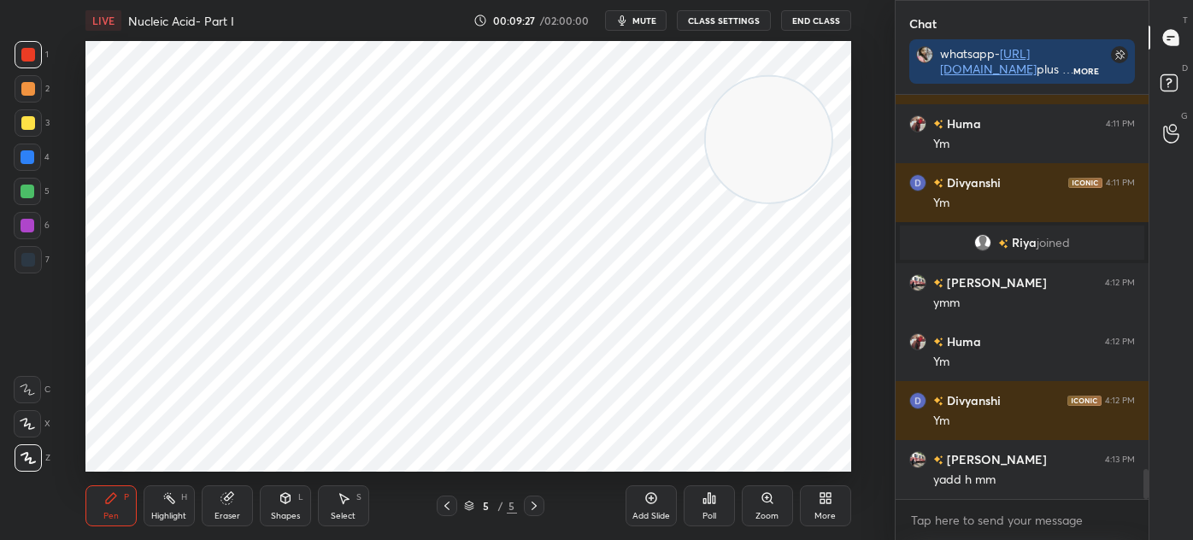
click at [33, 253] on div at bounding box center [28, 259] width 27 height 27
click at [29, 225] on div at bounding box center [28, 226] width 14 height 14
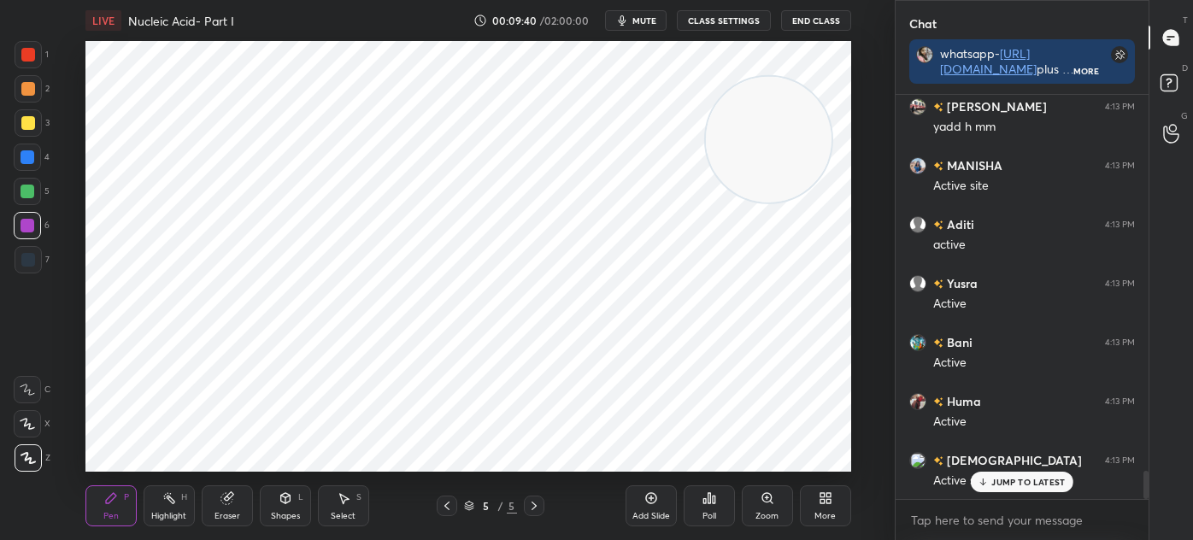
scroll to position [5593, 0]
click at [51, 63] on div "1 2 3 4 5 6 7 C X Z C X Z E E Erase all H H" at bounding box center [27, 256] width 55 height 431
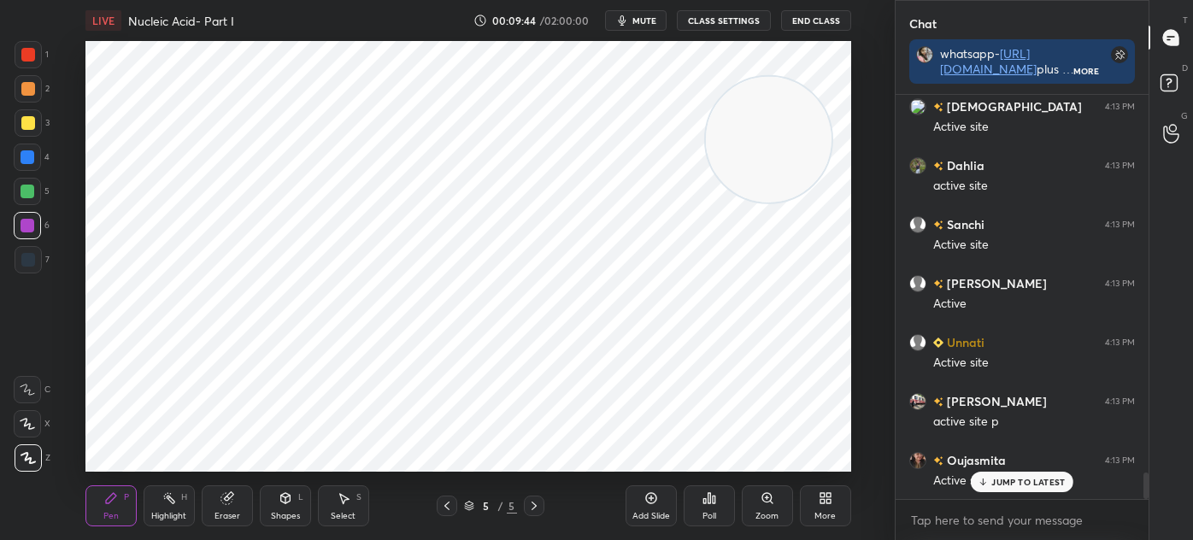
scroll to position [5828, 0]
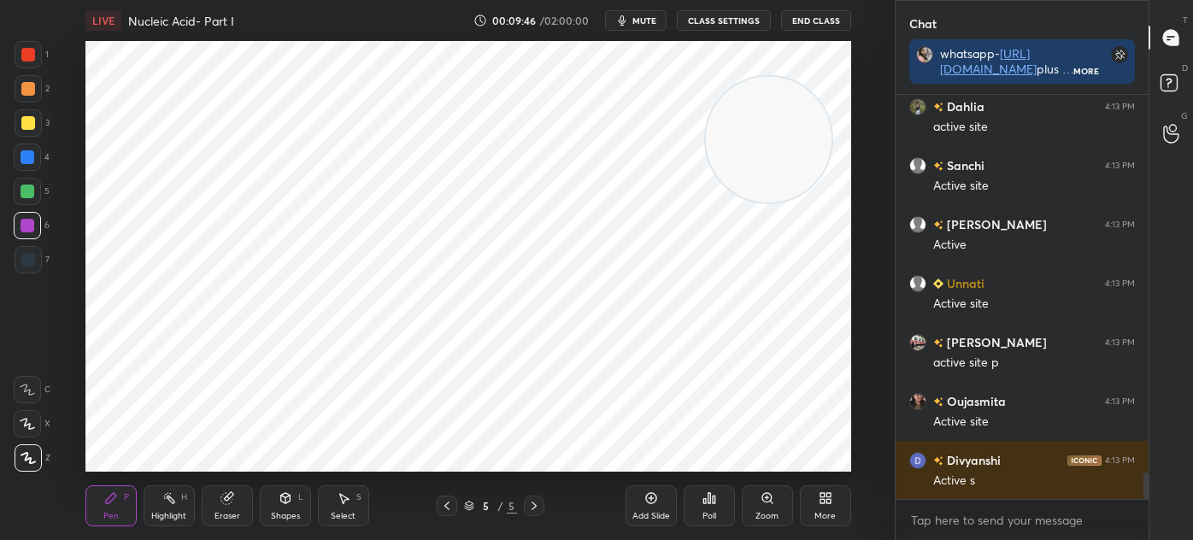
click at [25, 51] on div at bounding box center [28, 55] width 14 height 14
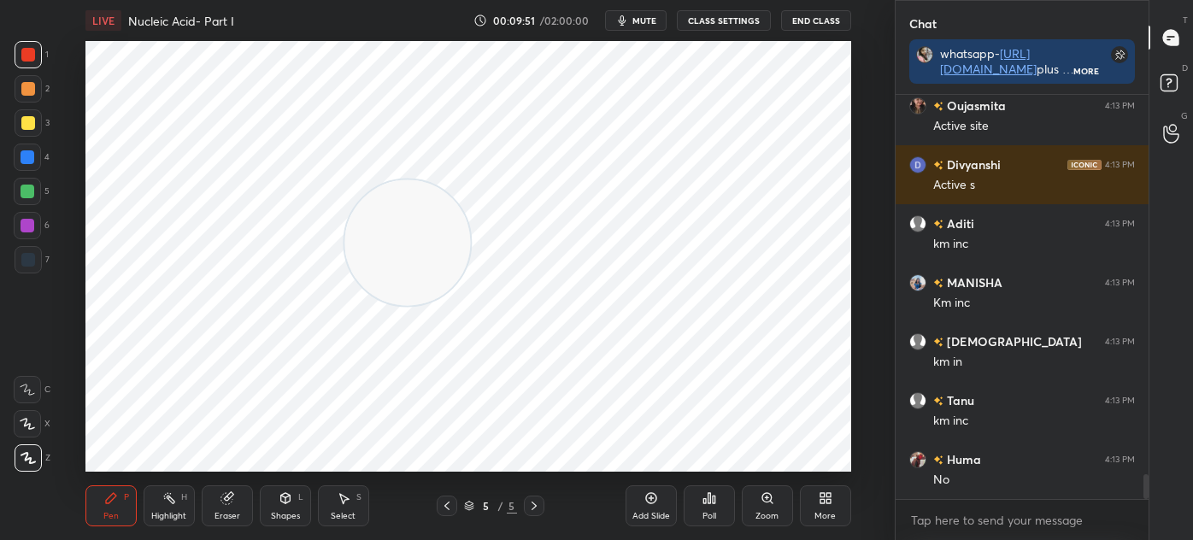
scroll to position [6182, 0]
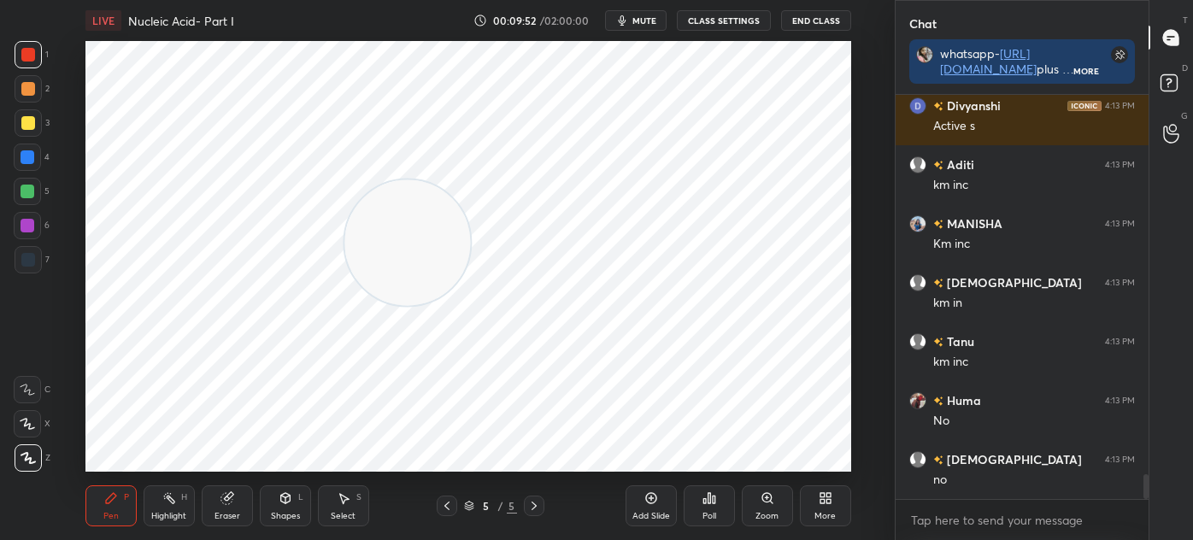
click at [31, 255] on div at bounding box center [28, 260] width 14 height 14
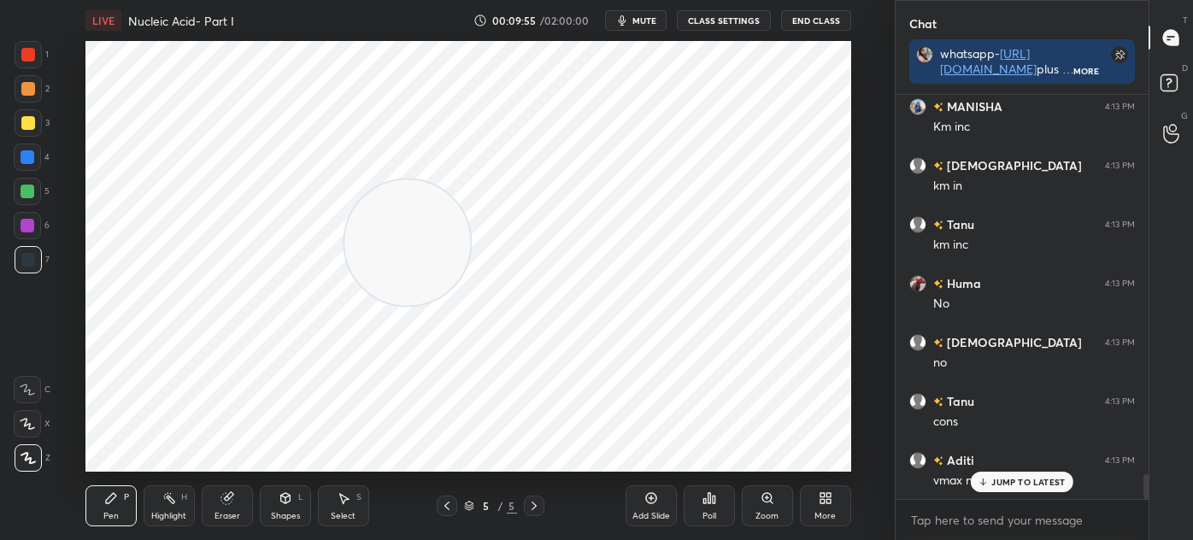
click at [31, 57] on div at bounding box center [28, 55] width 14 height 14
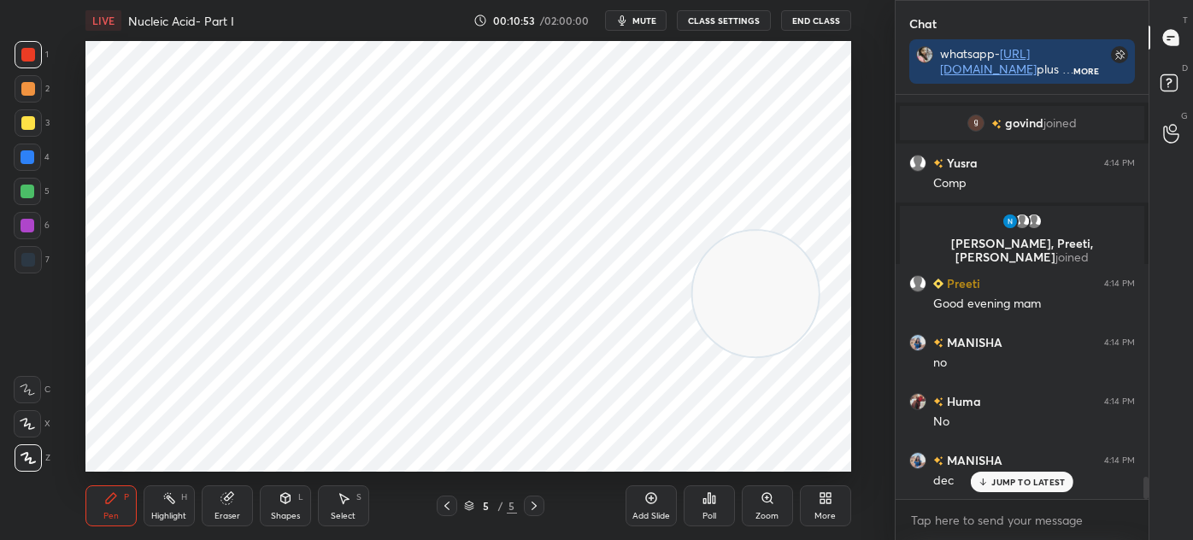
scroll to position [7024, 0]
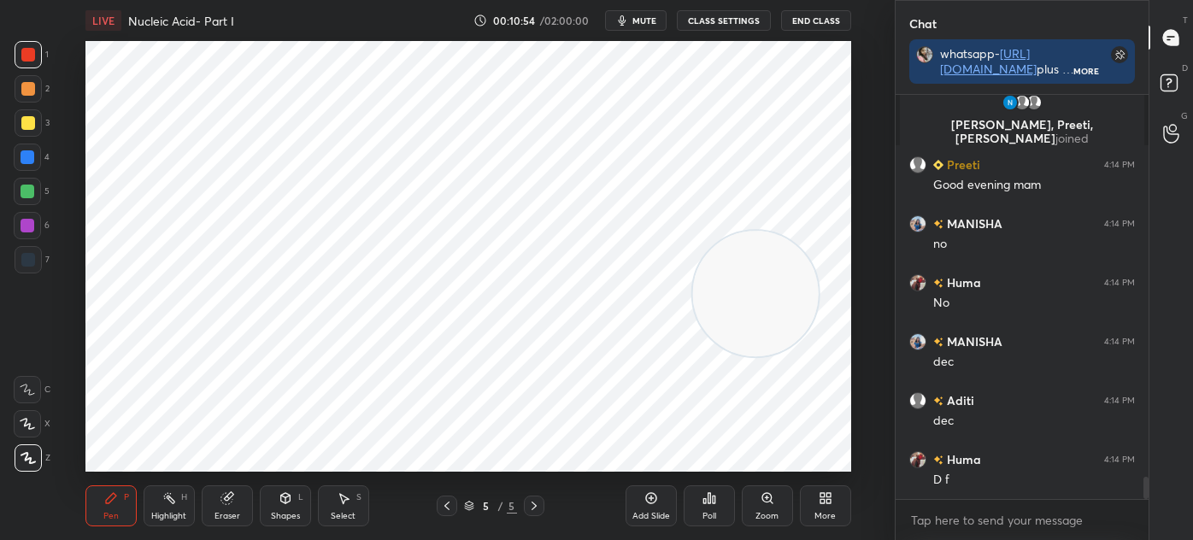
click at [32, 267] on div at bounding box center [28, 259] width 27 height 27
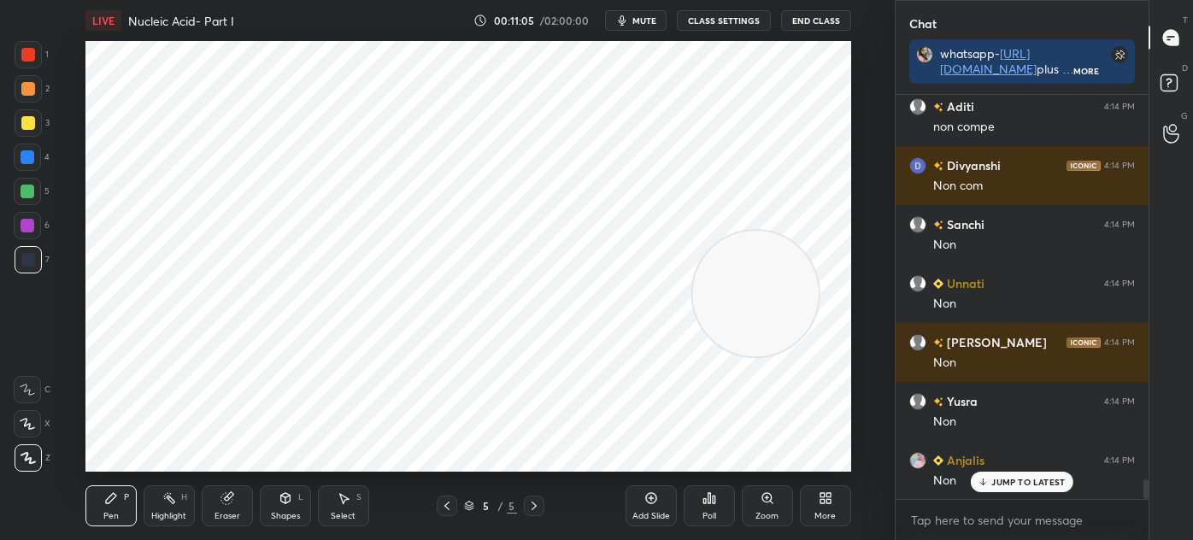
scroll to position [7848, 0]
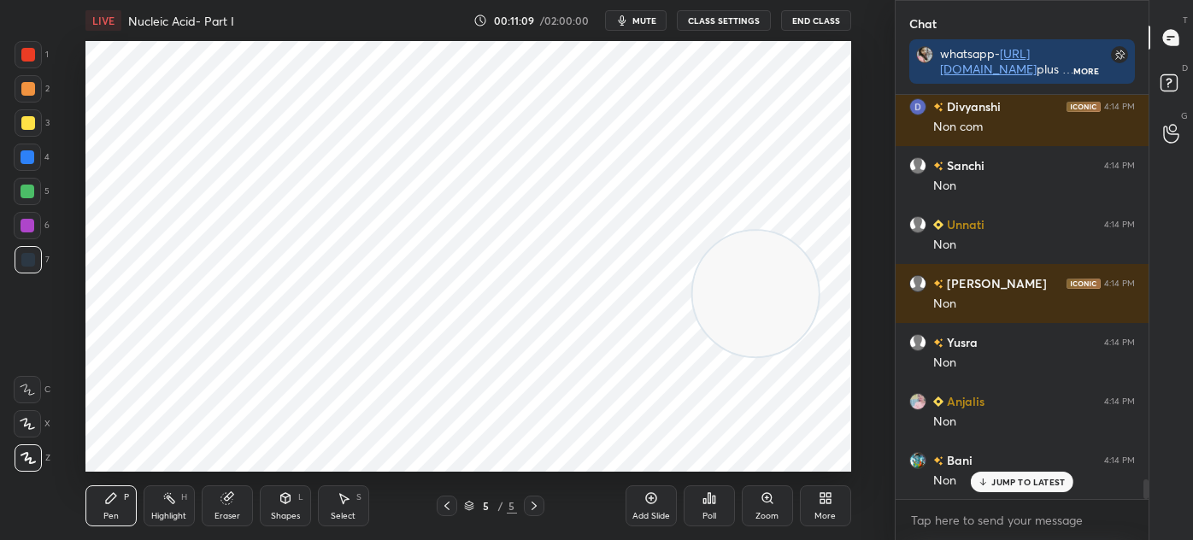
click at [339, 505] on div "Select S" at bounding box center [343, 505] width 51 height 41
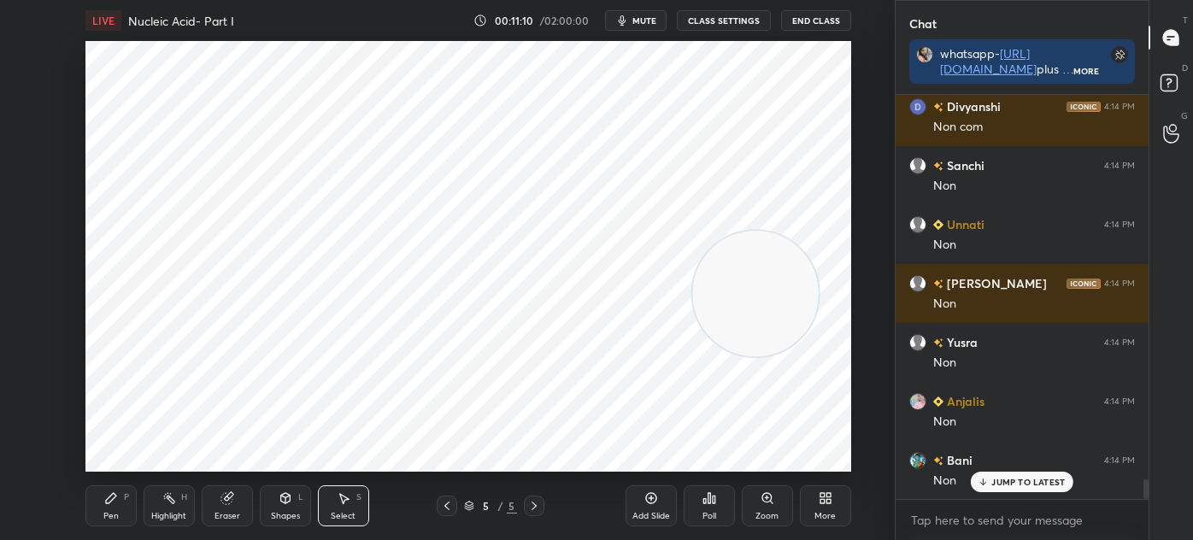
click at [274, 508] on div "Shapes L" at bounding box center [285, 505] width 51 height 41
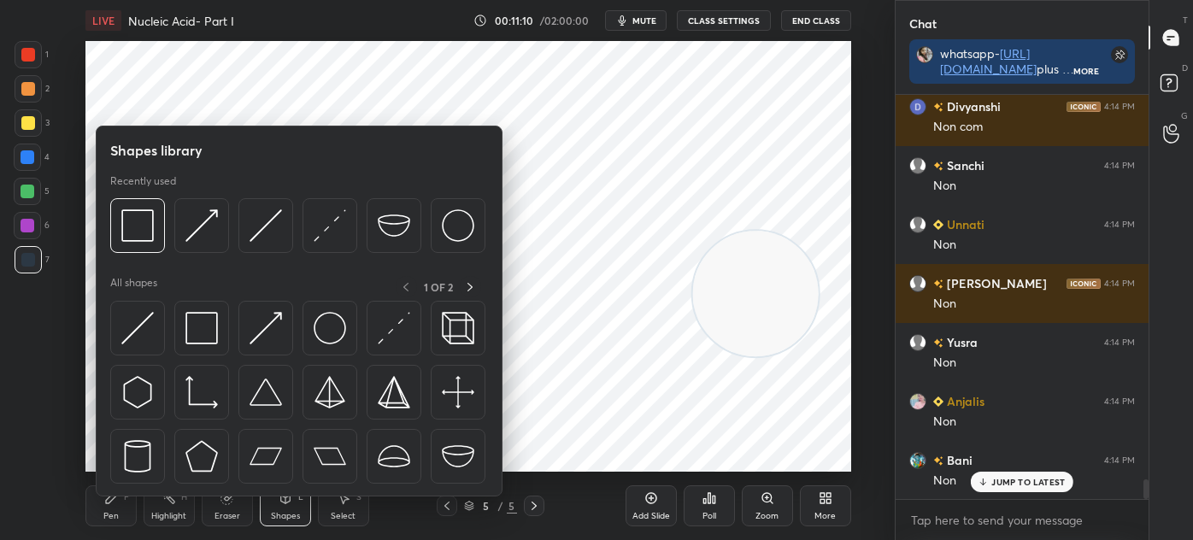
click at [222, 501] on icon at bounding box center [225, 498] width 11 height 11
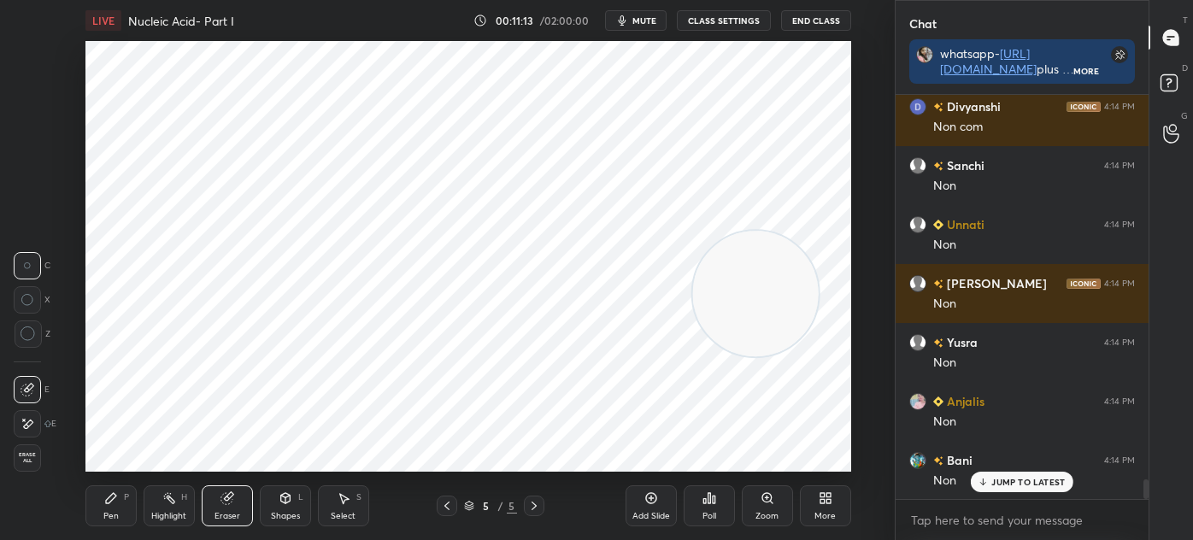
click at [322, 502] on div "Select S" at bounding box center [343, 505] width 51 height 41
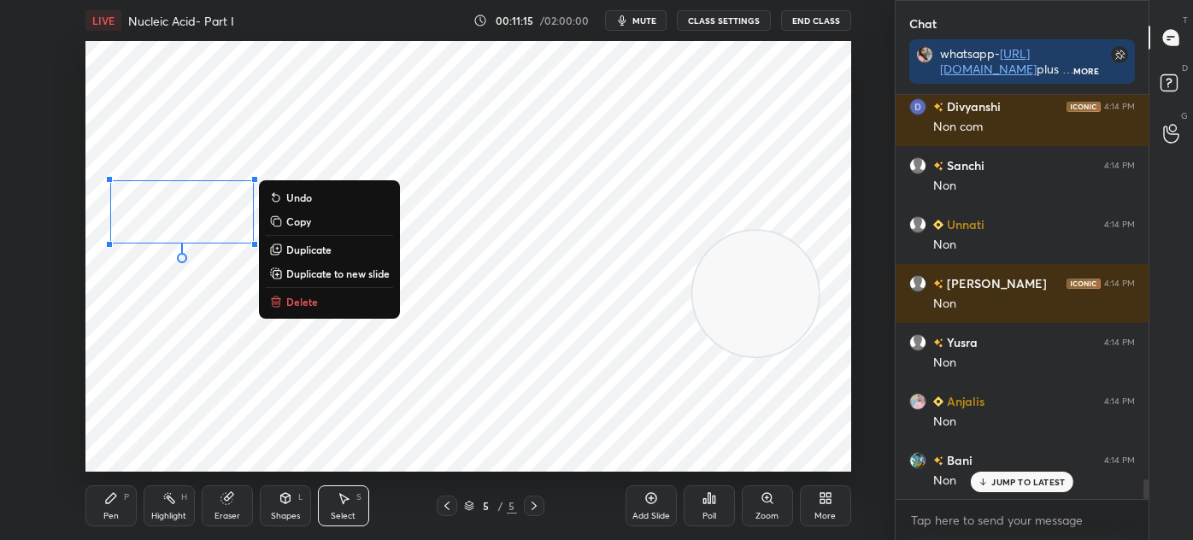
click at [323, 243] on p "Duplicate" at bounding box center [308, 250] width 45 height 14
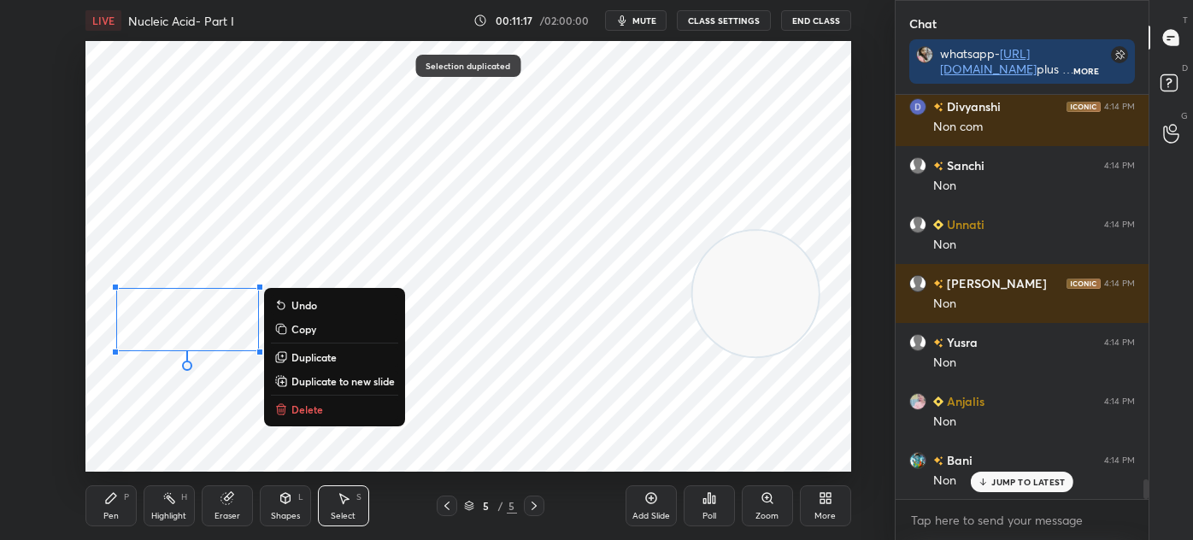
click at [131, 462] on div "0 ° Undo Copy Duplicate Duplicate to new slide Delete" at bounding box center [468, 256] width 766 height 431
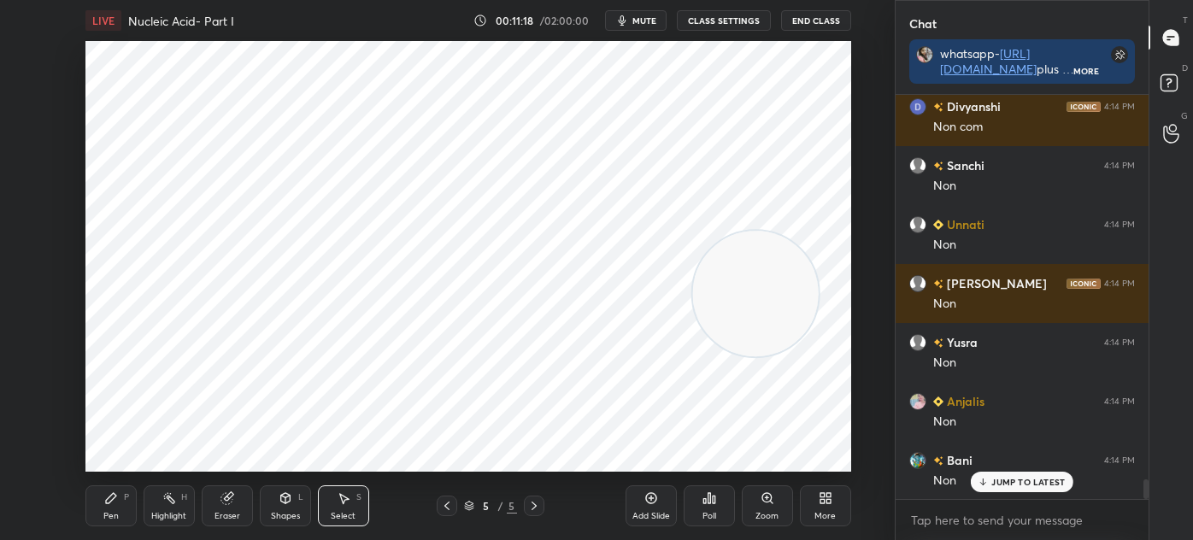
click at [102, 484] on div "Pen P Highlight H Eraser Shapes L Select S 5 / 5 Add Slide Poll Zoom More" at bounding box center [468, 506] width 766 height 68
click at [114, 502] on icon at bounding box center [111, 498] width 14 height 14
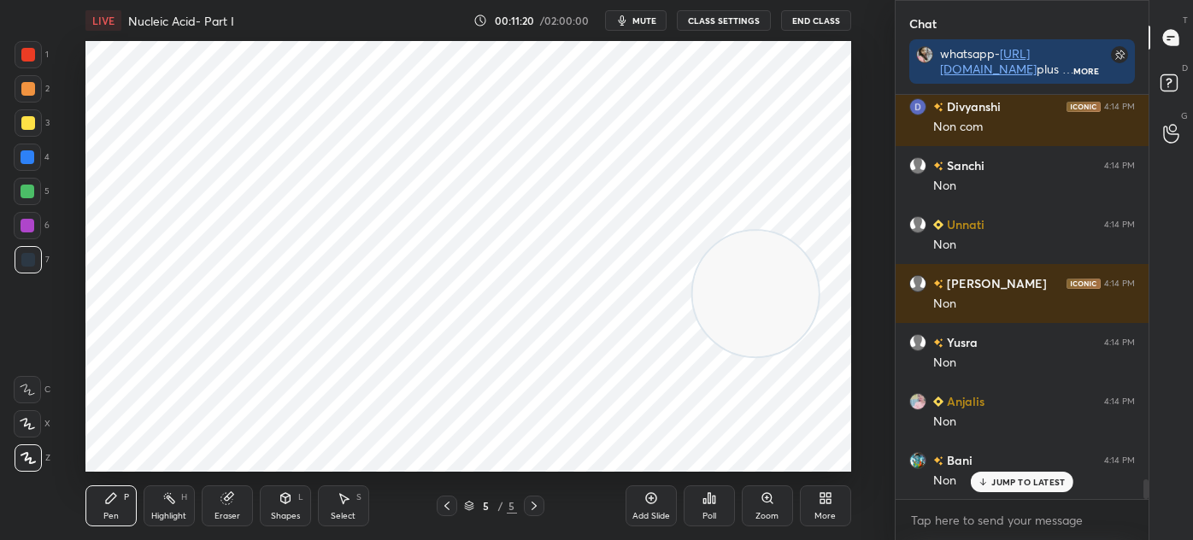
click at [38, 255] on div at bounding box center [28, 259] width 27 height 27
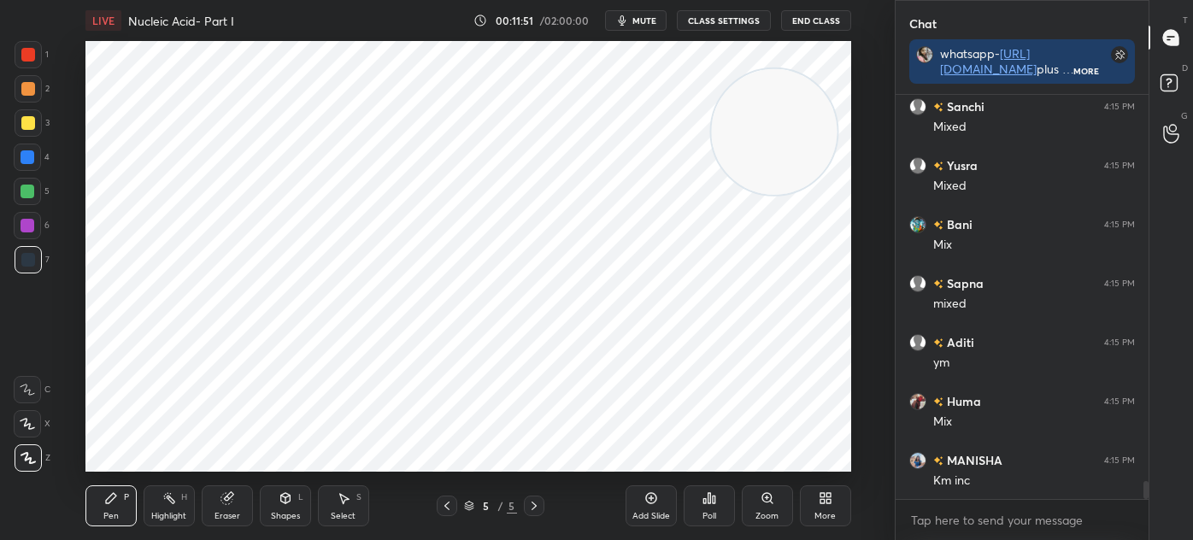
scroll to position [8732, 0]
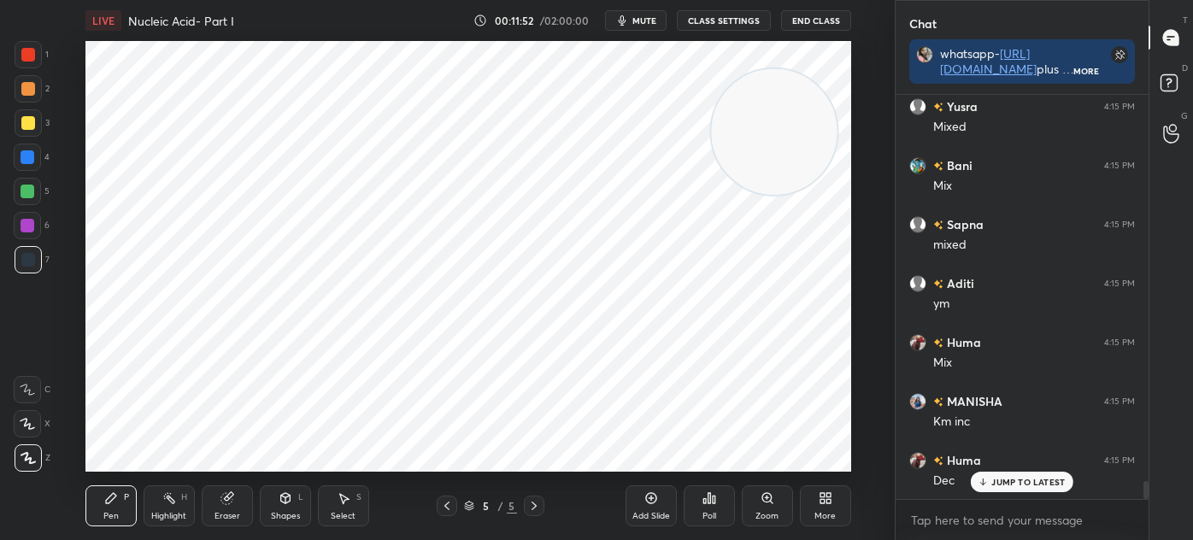
click at [30, 54] on div at bounding box center [28, 55] width 14 height 14
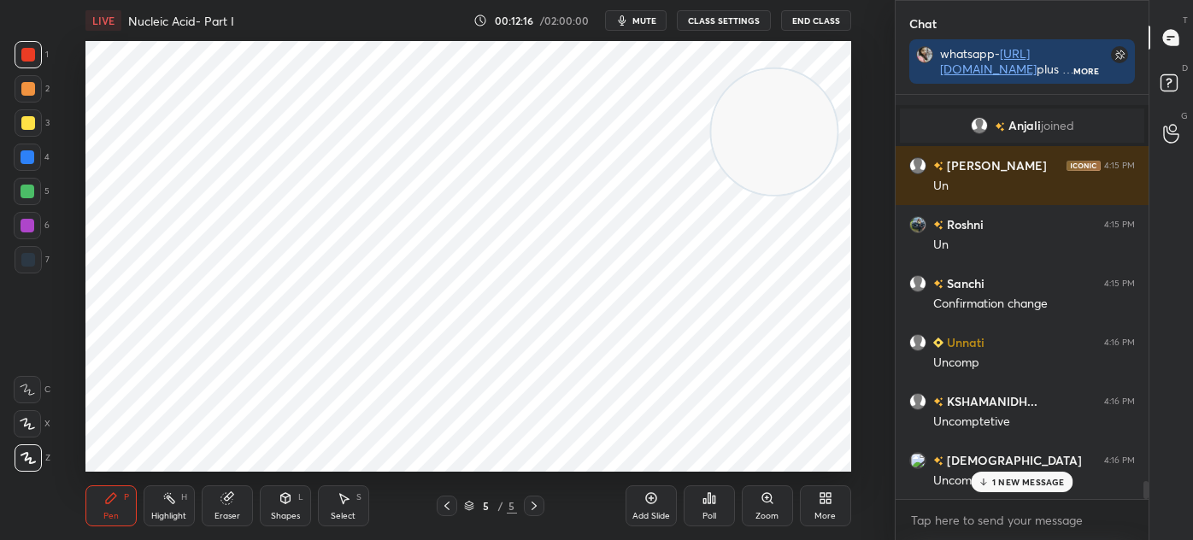
scroll to position [8825, 0]
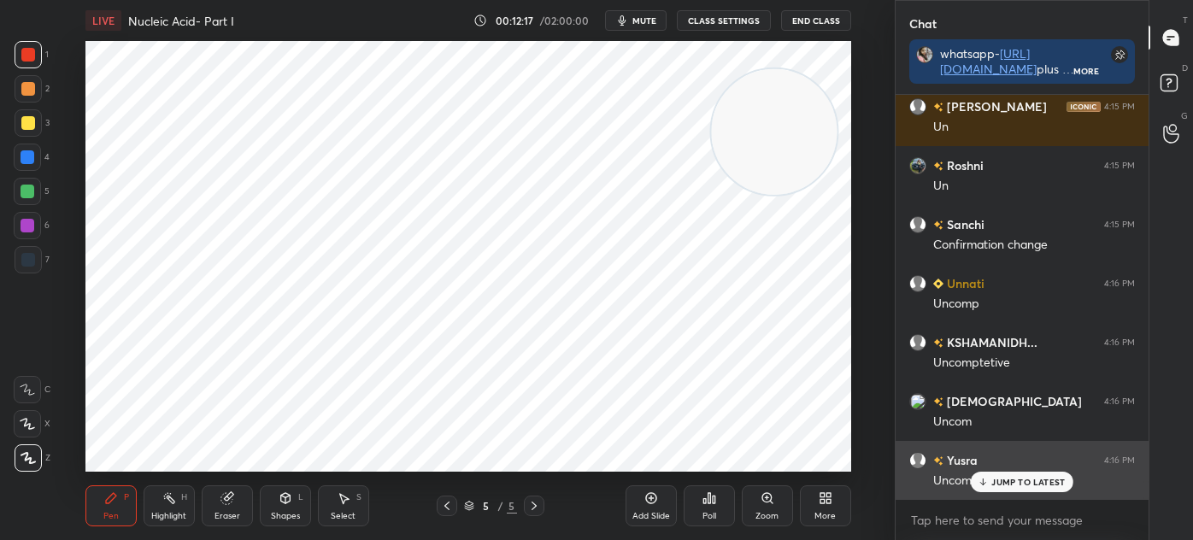
click at [1023, 481] on p "JUMP TO LATEST" at bounding box center [1027, 482] width 73 height 10
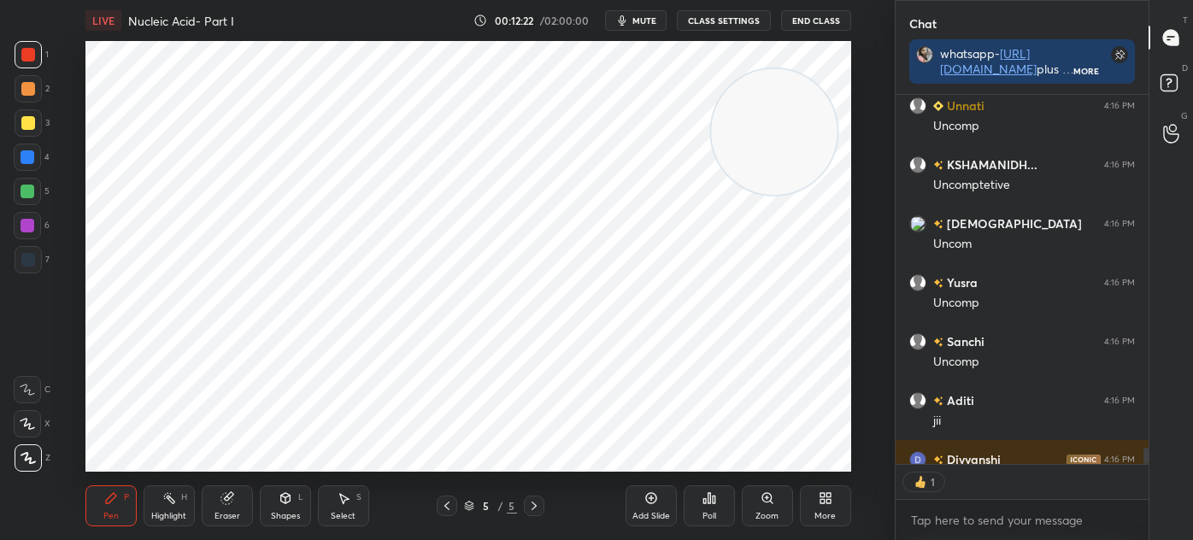
scroll to position [5, 4]
click at [650, 502] on icon at bounding box center [651, 498] width 14 height 14
click at [281, 507] on div "Shapes L" at bounding box center [285, 505] width 51 height 41
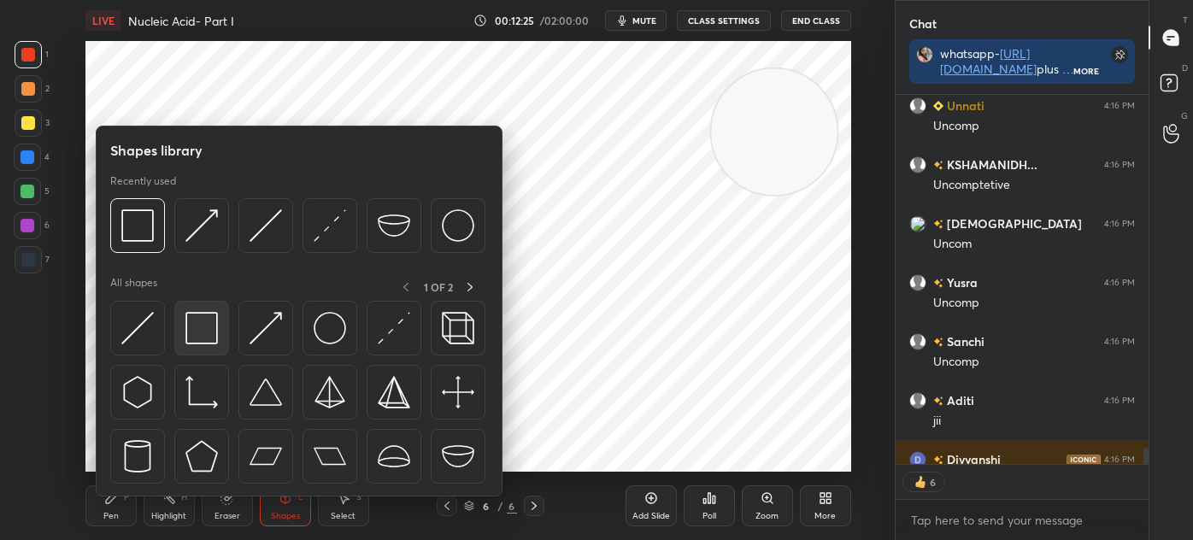
click at [193, 338] on img at bounding box center [201, 328] width 32 height 32
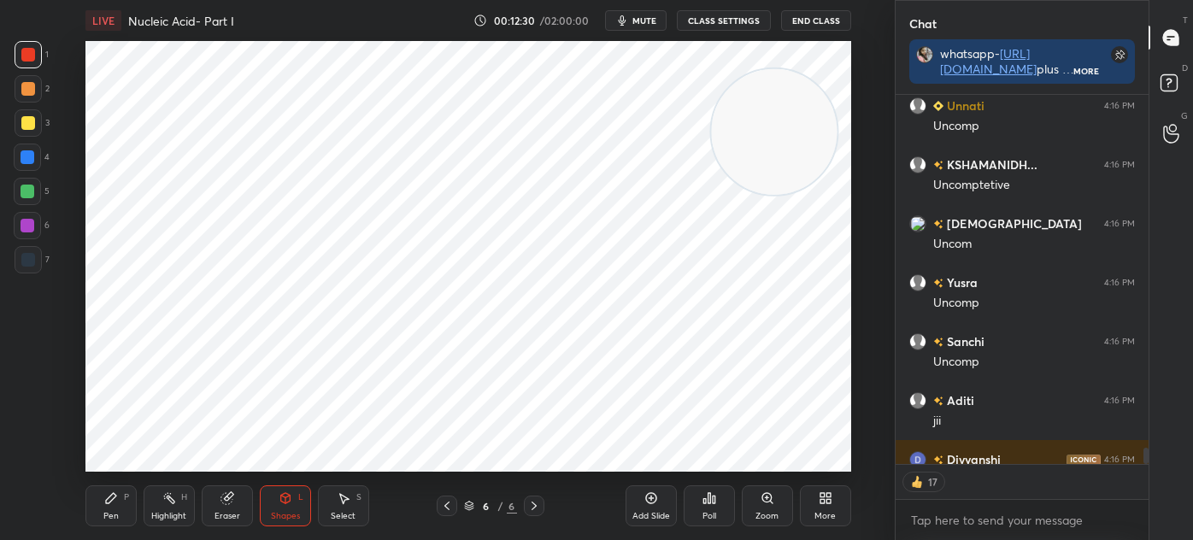
click at [21, 255] on div at bounding box center [28, 260] width 14 height 14
click at [285, 507] on div "Shapes L" at bounding box center [285, 505] width 51 height 41
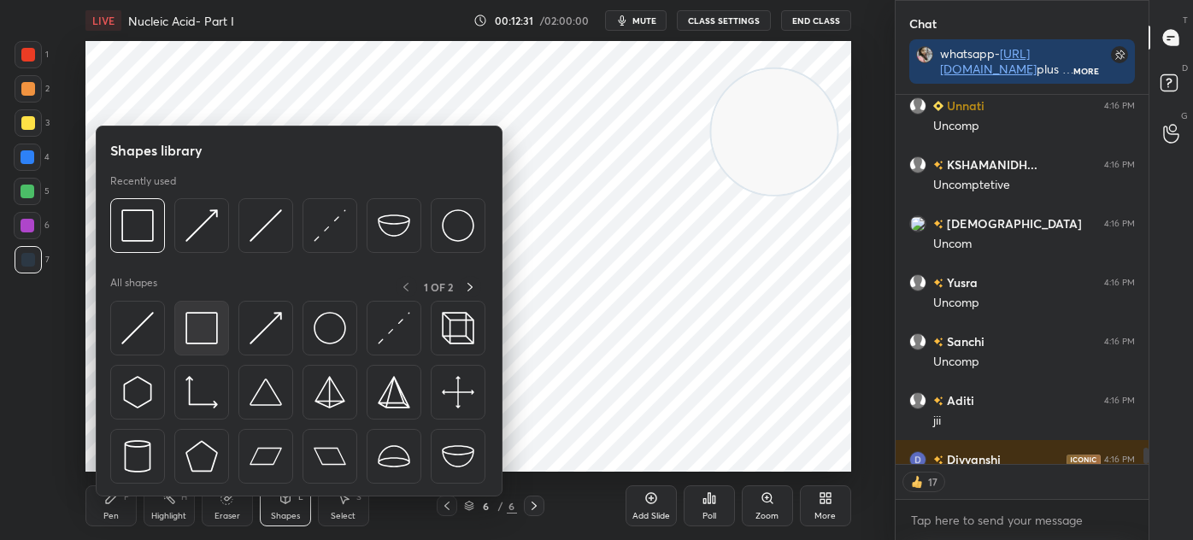
click at [223, 331] on div at bounding box center [201, 328] width 55 height 55
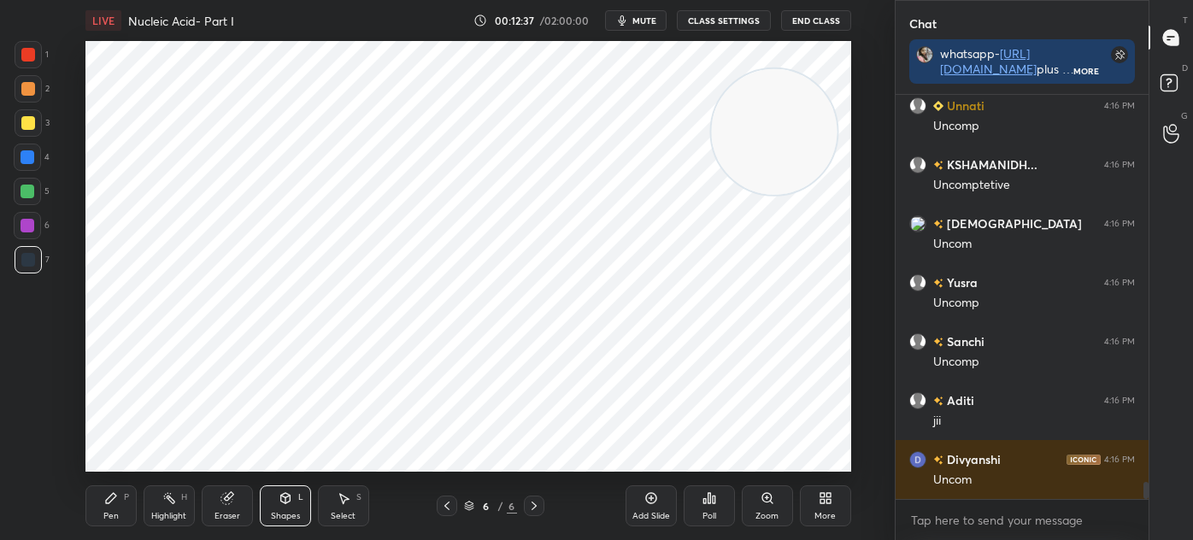
scroll to position [399, 248]
click at [273, 512] on div "Shapes" at bounding box center [285, 516] width 29 height 9
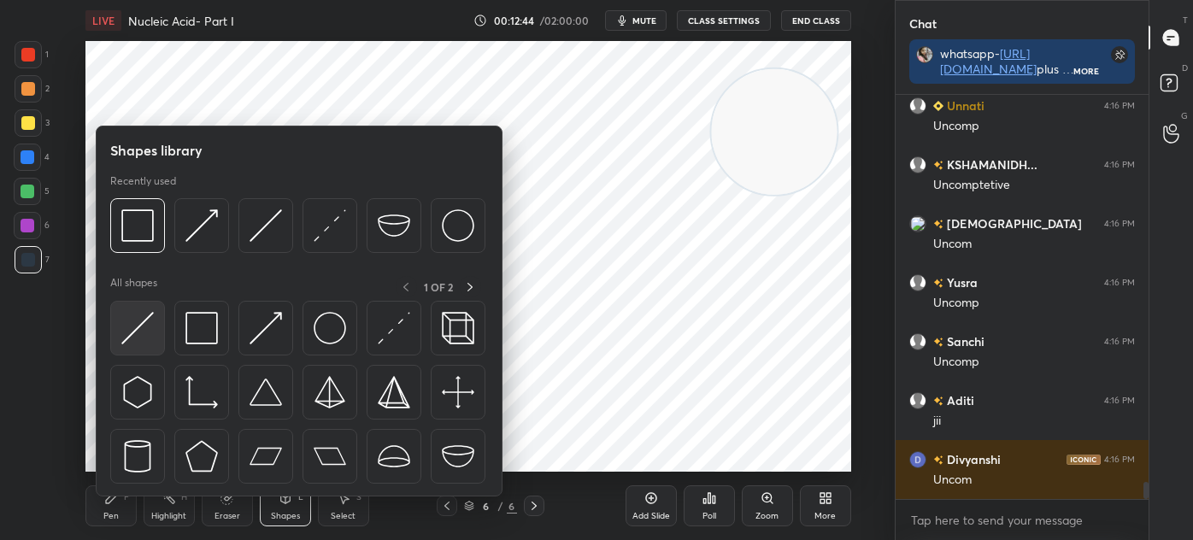
click at [150, 326] on img at bounding box center [137, 328] width 32 height 32
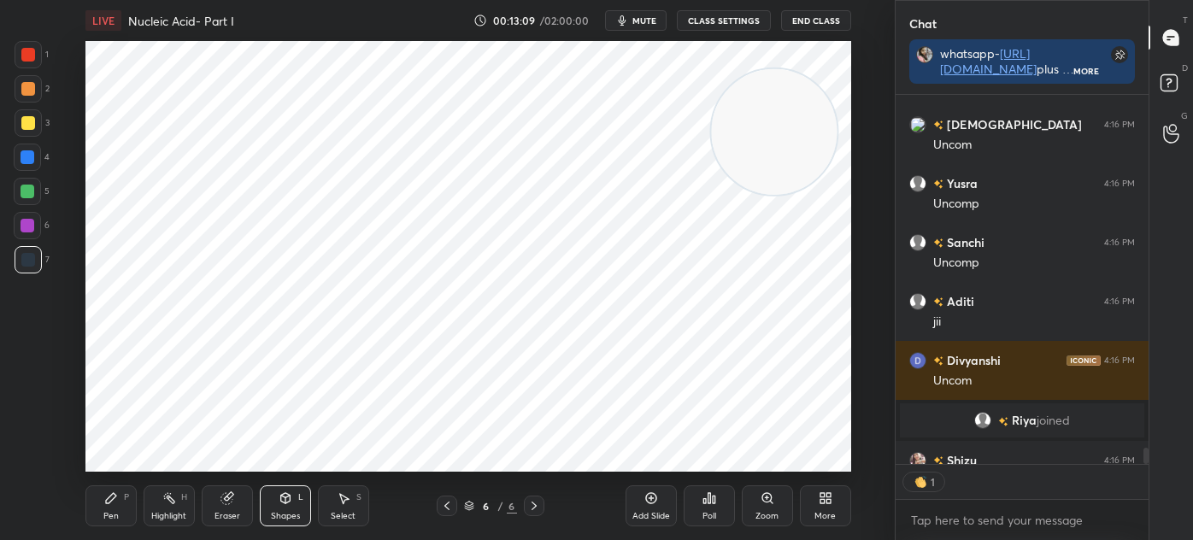
scroll to position [364, 248]
click at [110, 501] on icon at bounding box center [111, 498] width 10 height 10
click at [32, 67] on div at bounding box center [28, 54] width 27 height 27
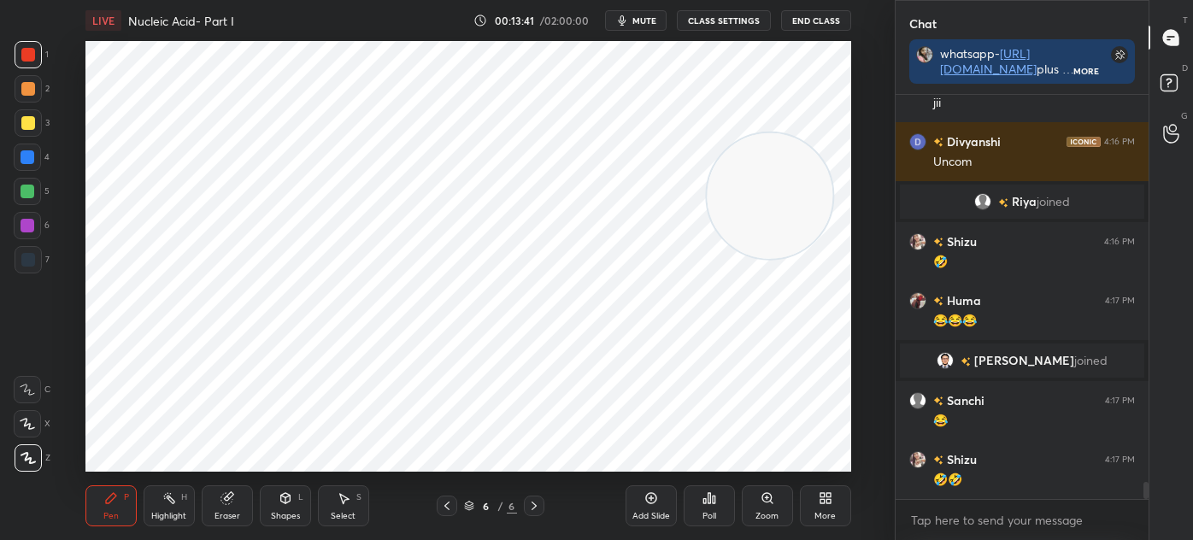
scroll to position [9152, 0]
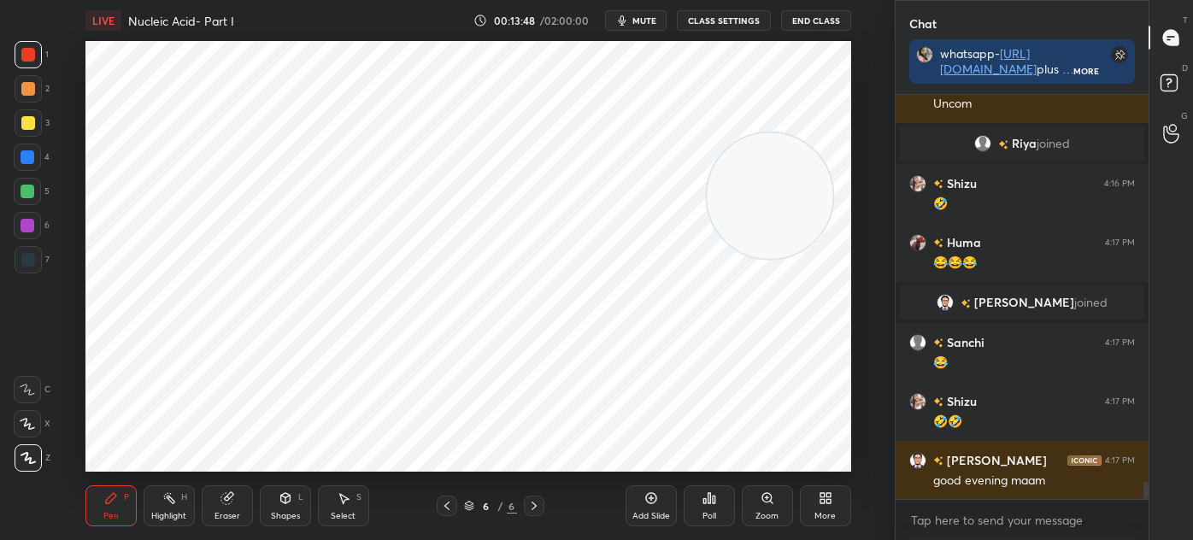
click at [34, 268] on div at bounding box center [28, 259] width 27 height 27
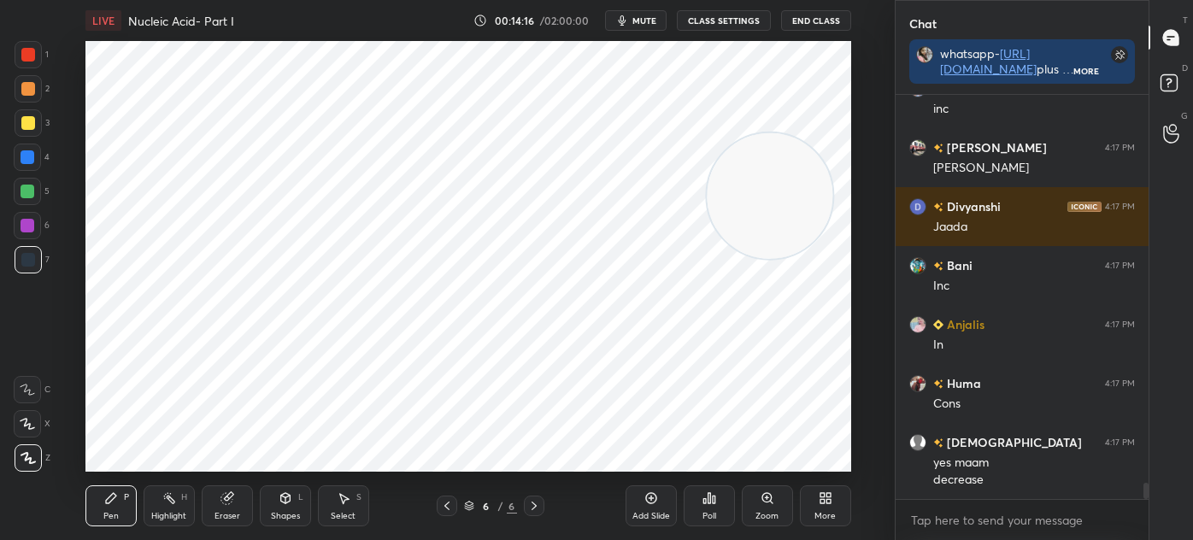
scroll to position [9700, 0]
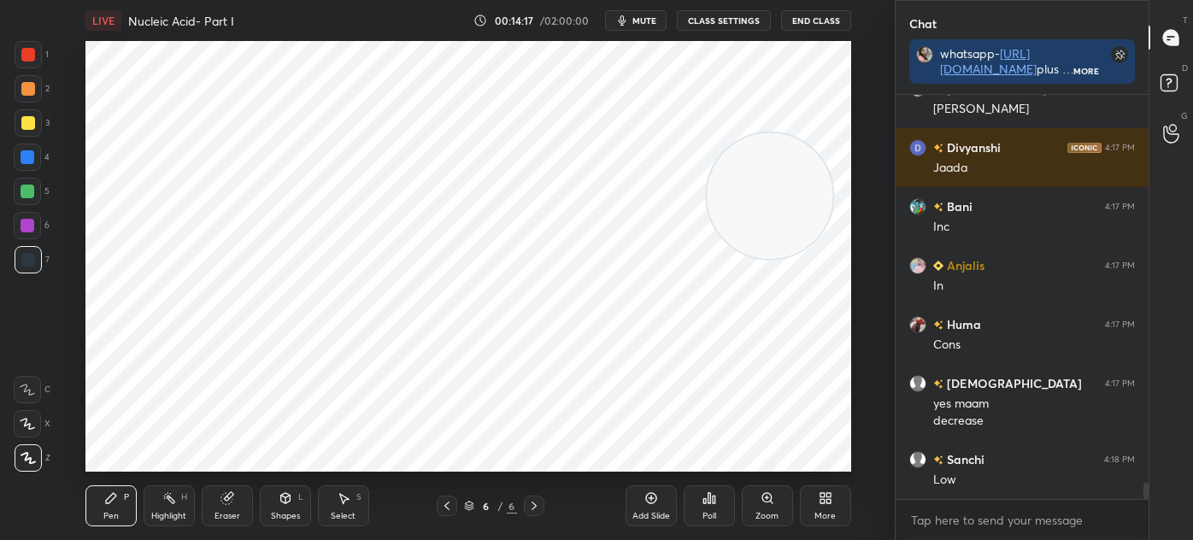
click at [35, 61] on div at bounding box center [28, 54] width 27 height 27
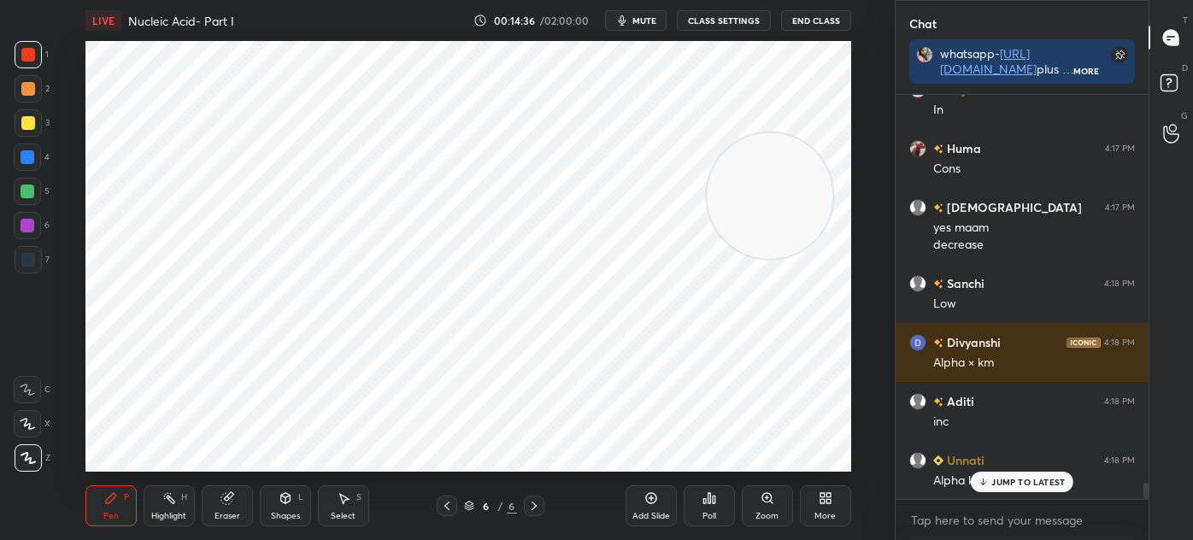
scroll to position [9935, 0]
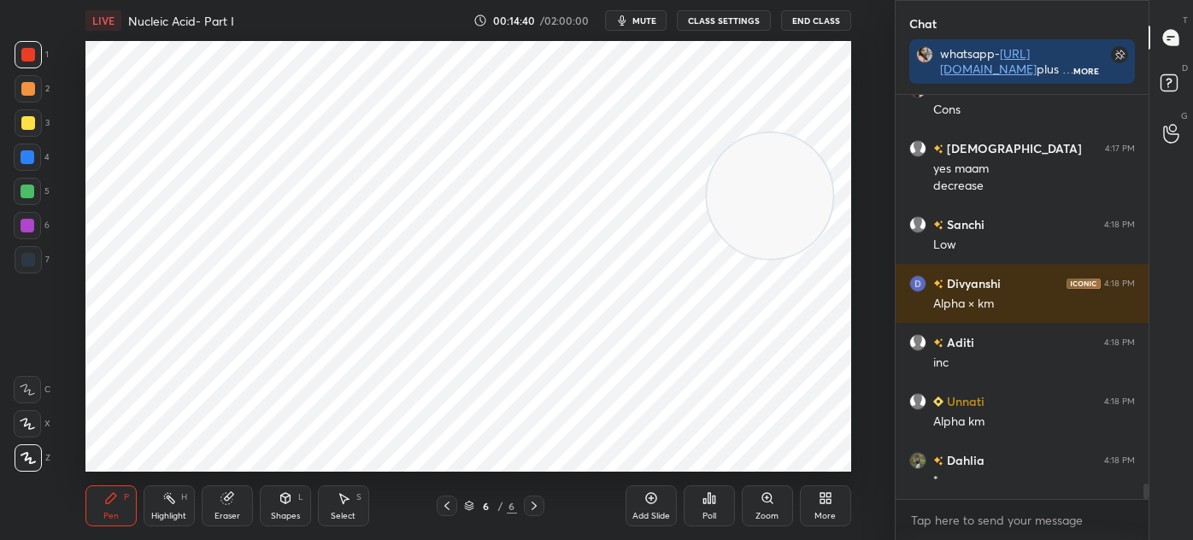
click at [28, 259] on div at bounding box center [28, 260] width 14 height 14
click at [33, 425] on icon at bounding box center [27, 424] width 15 height 12
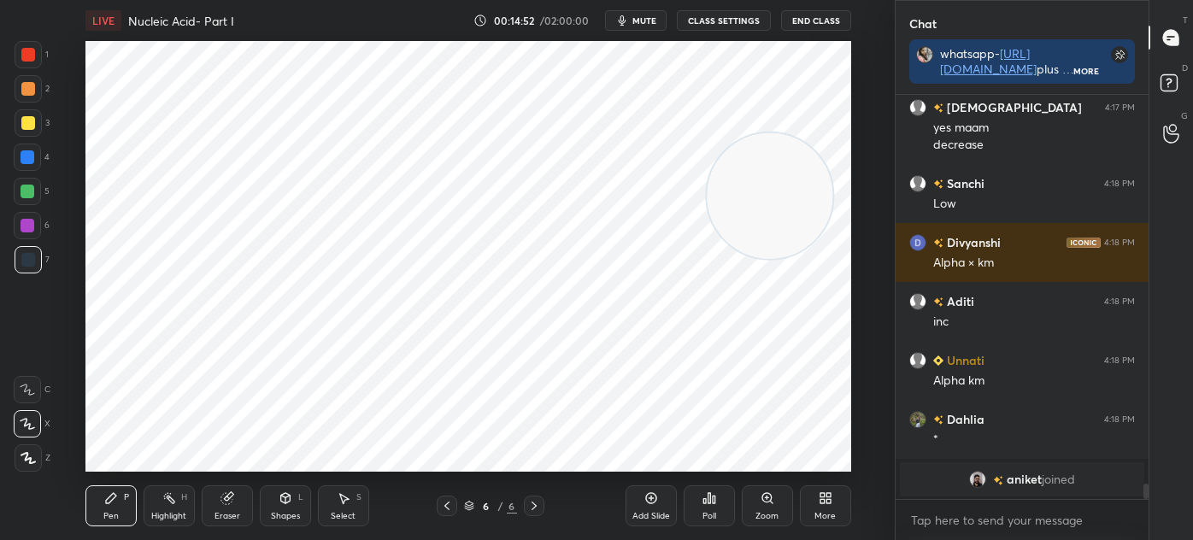
click at [29, 61] on div at bounding box center [28, 55] width 14 height 14
click at [342, 507] on div "Select S" at bounding box center [343, 505] width 51 height 41
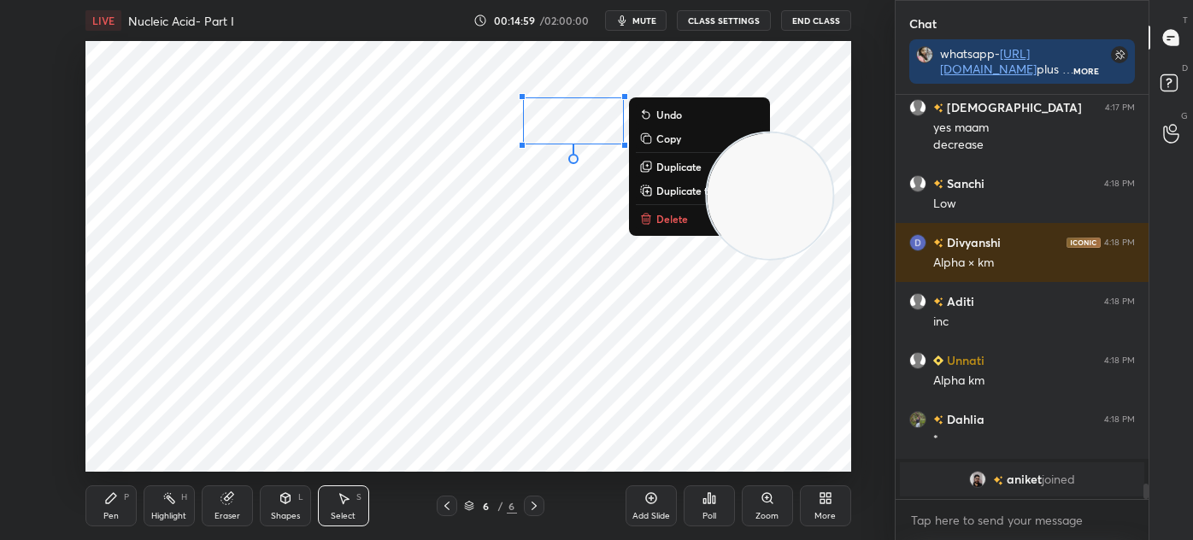
click at [672, 167] on p "Duplicate" at bounding box center [678, 167] width 45 height 14
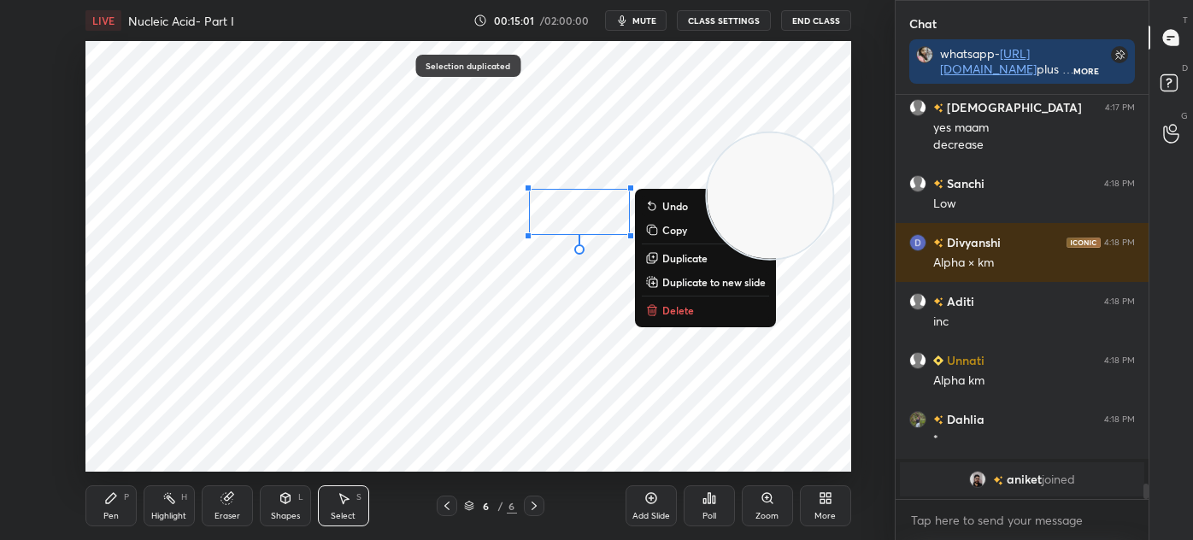
click at [683, 259] on p "Duplicate" at bounding box center [684, 258] width 45 height 14
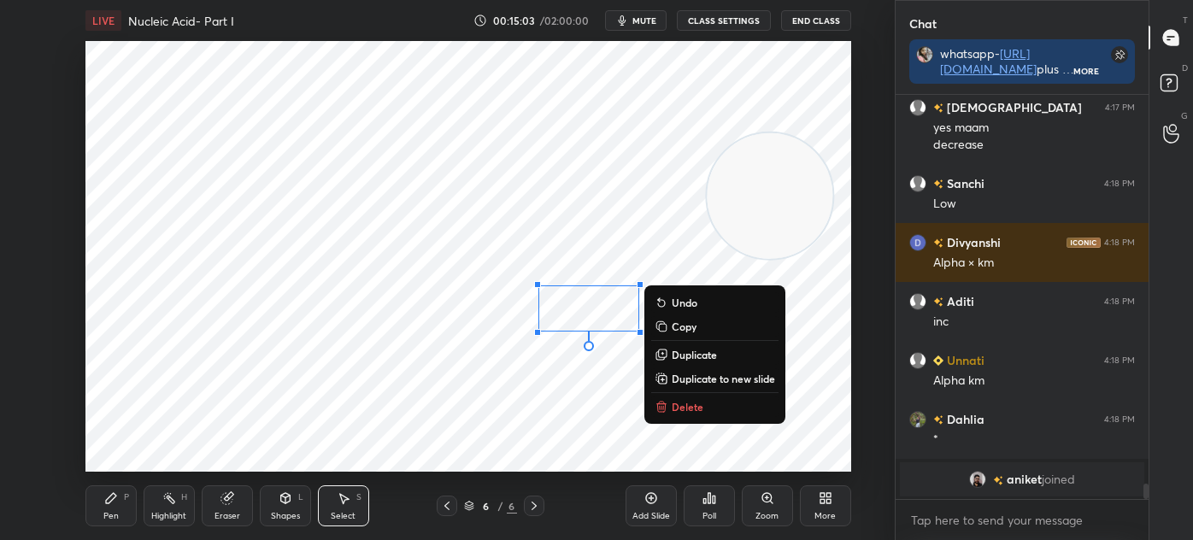
scroll to position [9798, 0]
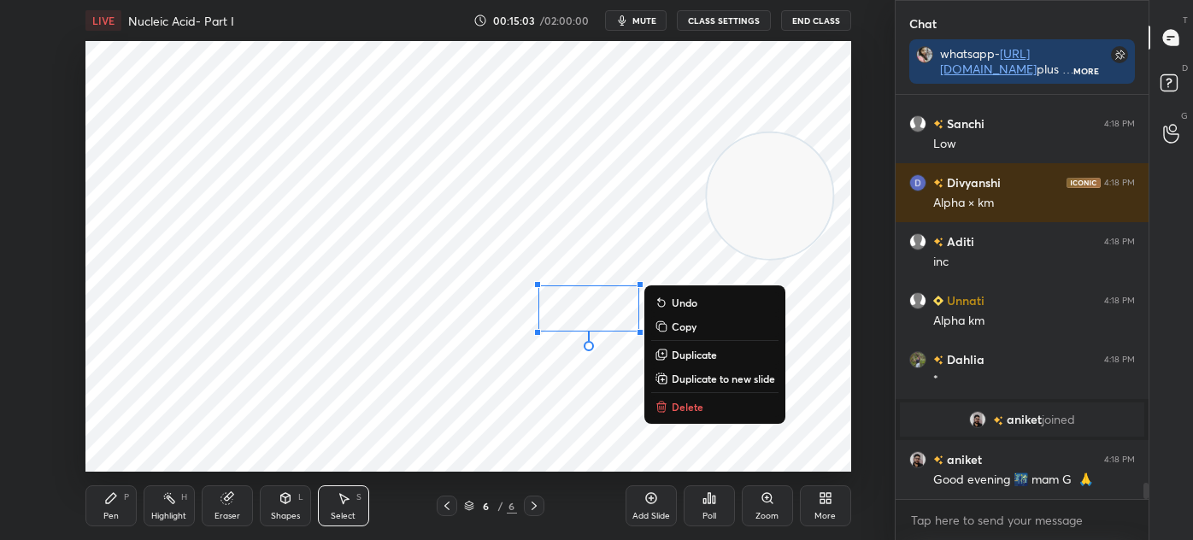
click at [691, 357] on p "Duplicate" at bounding box center [694, 355] width 45 height 14
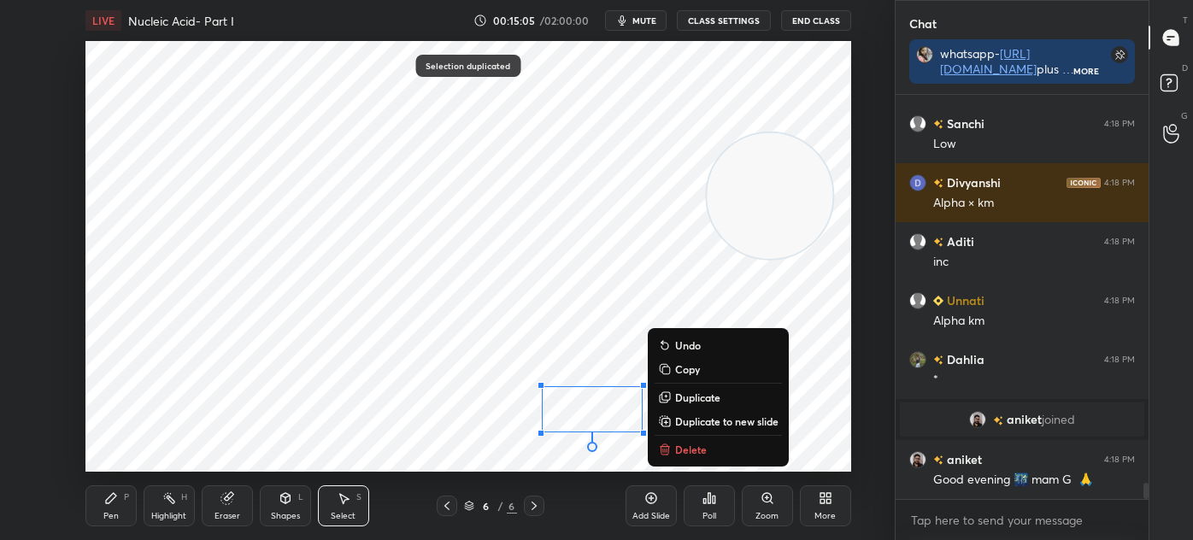
click at [227, 507] on div "Eraser" at bounding box center [227, 505] width 51 height 41
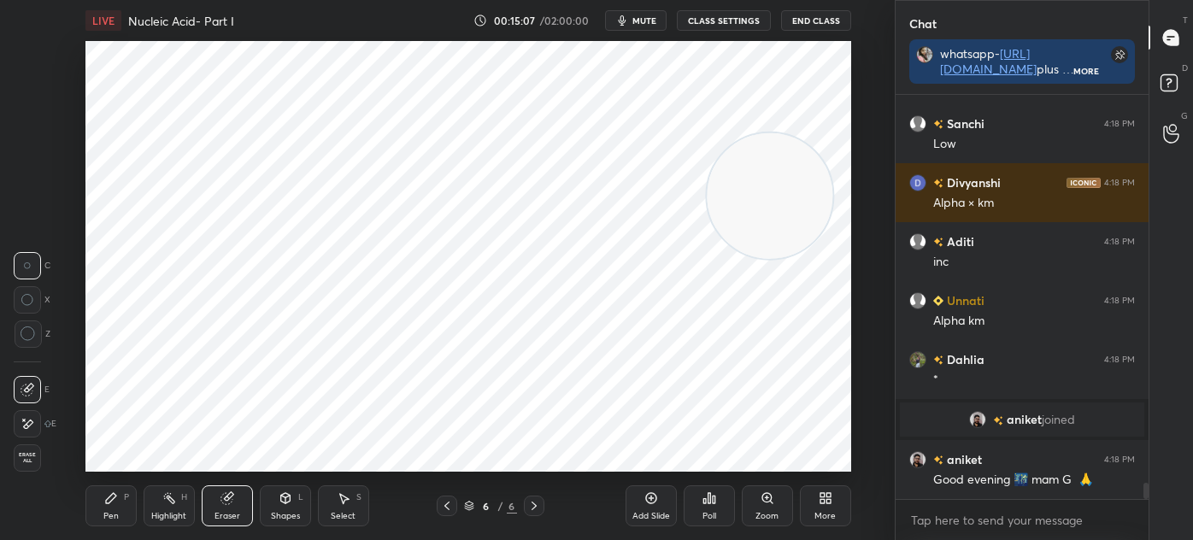
scroll to position [9839, 0]
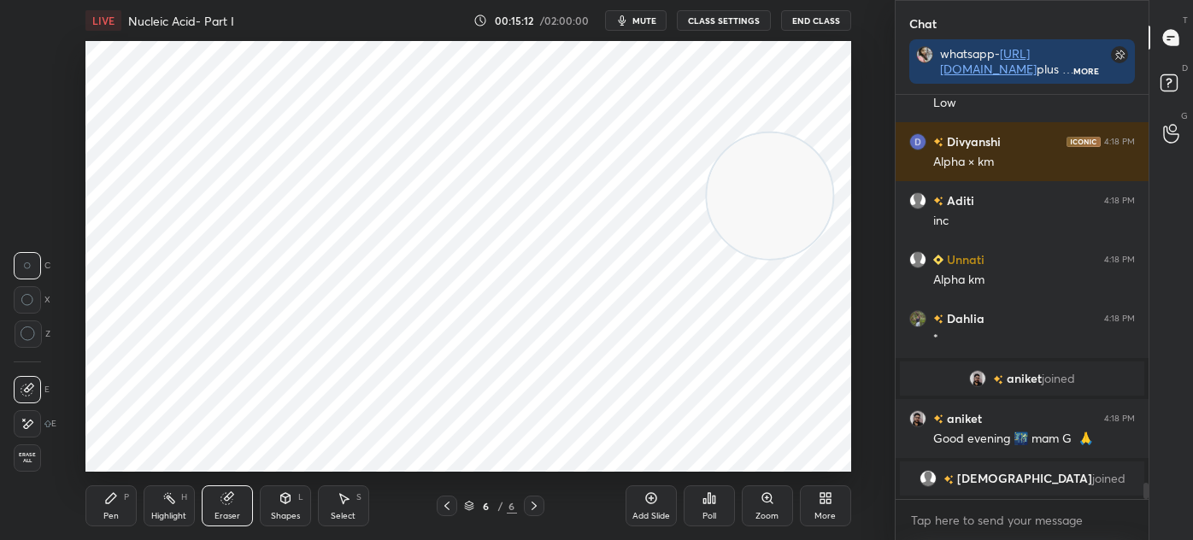
click at [103, 497] on div "Pen P" at bounding box center [110, 505] width 51 height 41
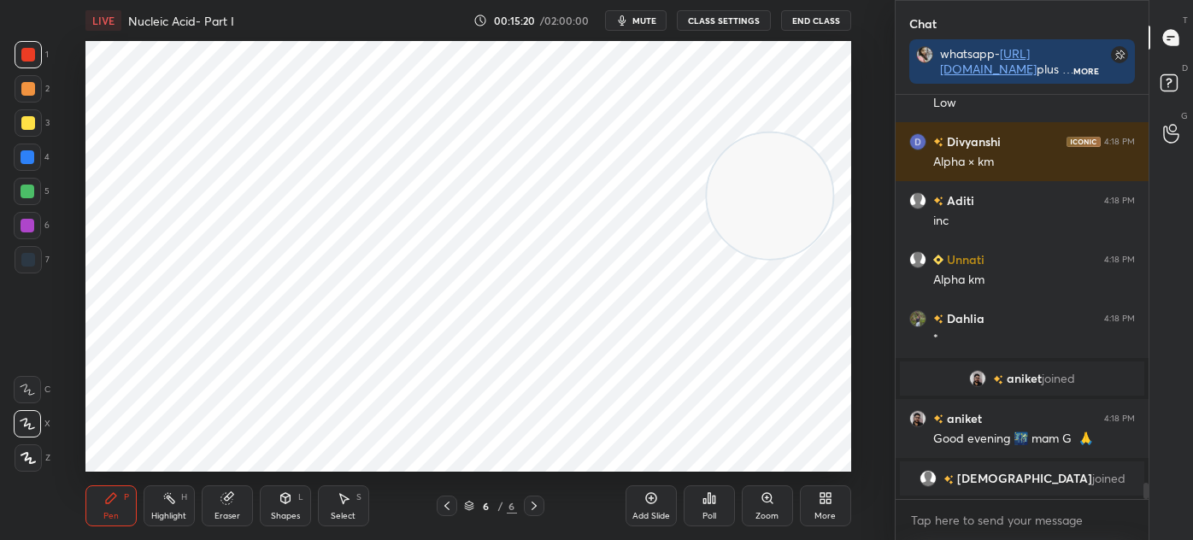
click at [446, 503] on icon at bounding box center [447, 506] width 14 height 14
click at [448, 502] on icon at bounding box center [447, 506] width 14 height 14
click at [444, 504] on icon at bounding box center [447, 506] width 14 height 14
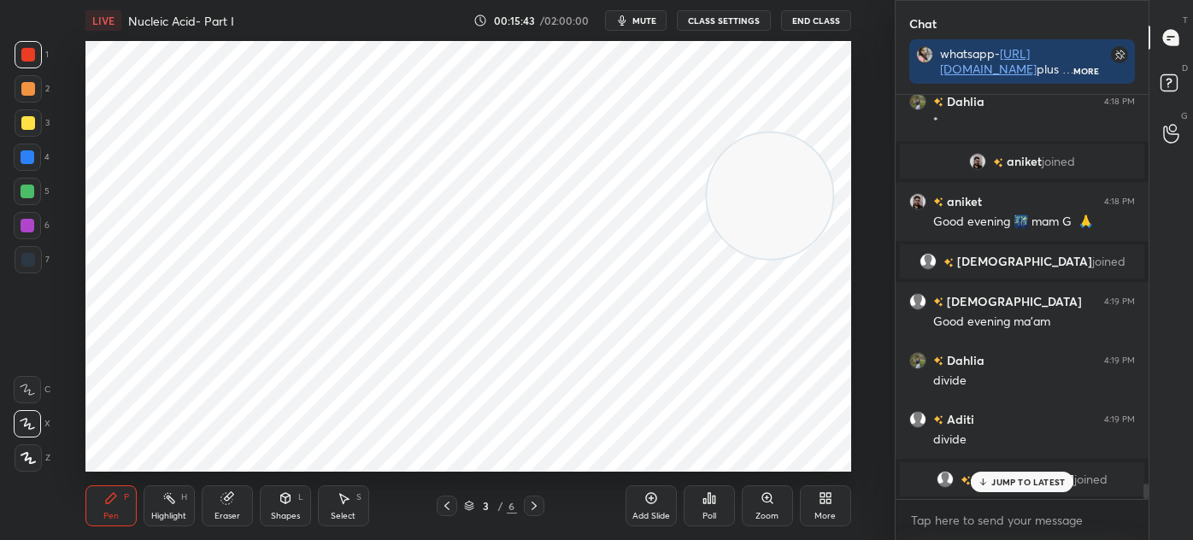
scroll to position [10034, 0]
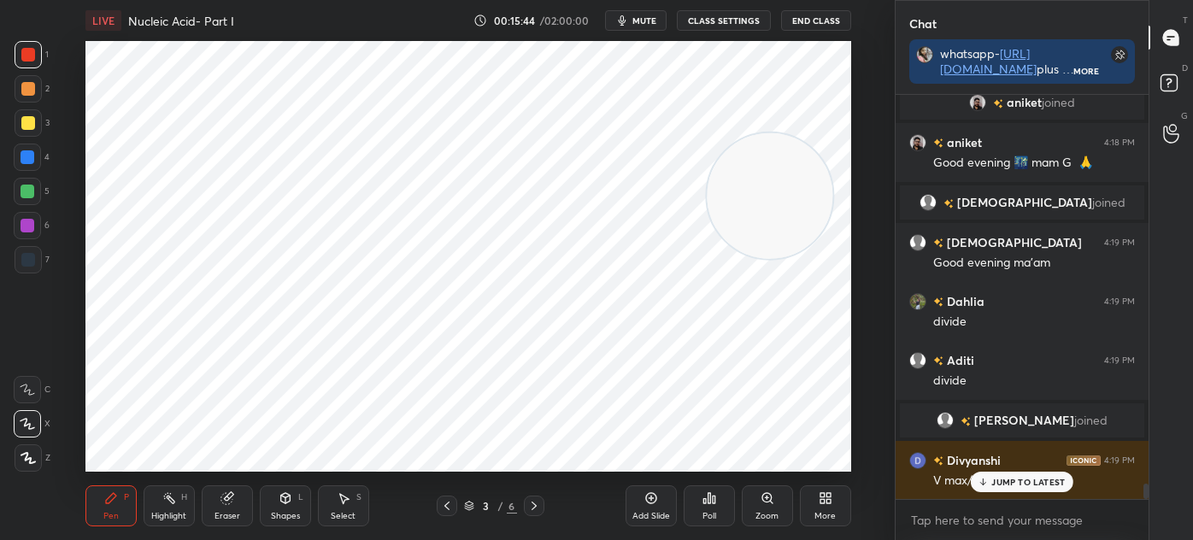
click at [1018, 482] on p "JUMP TO LATEST" at bounding box center [1027, 482] width 73 height 10
click at [530, 502] on icon at bounding box center [534, 506] width 14 height 14
click at [531, 506] on icon at bounding box center [534, 506] width 14 height 14
click at [446, 507] on icon at bounding box center [446, 506] width 5 height 9
click at [446, 506] on icon at bounding box center [447, 506] width 14 height 14
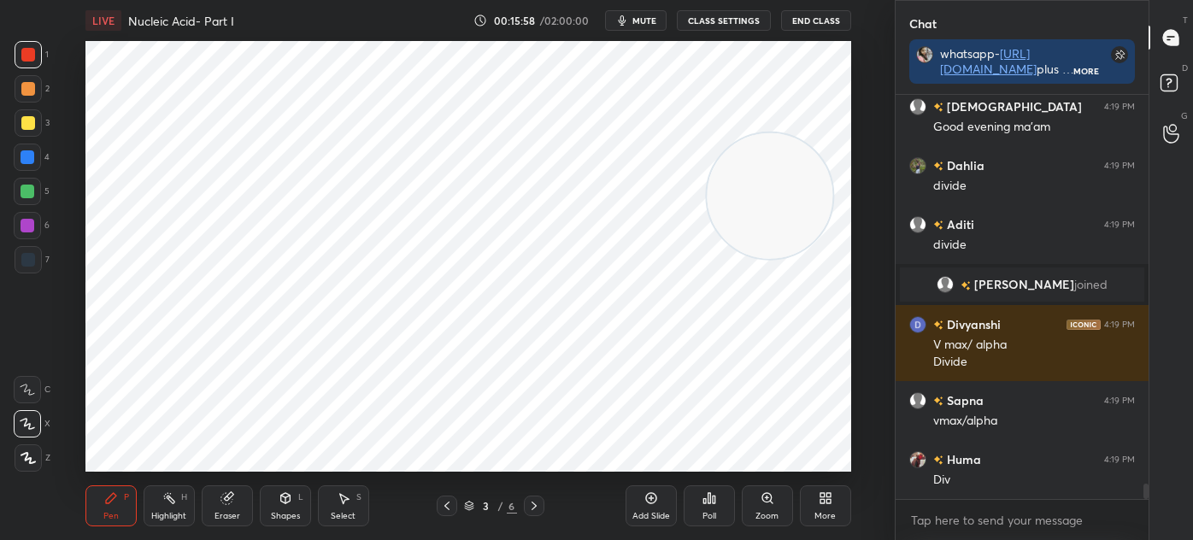
scroll to position [10286, 0]
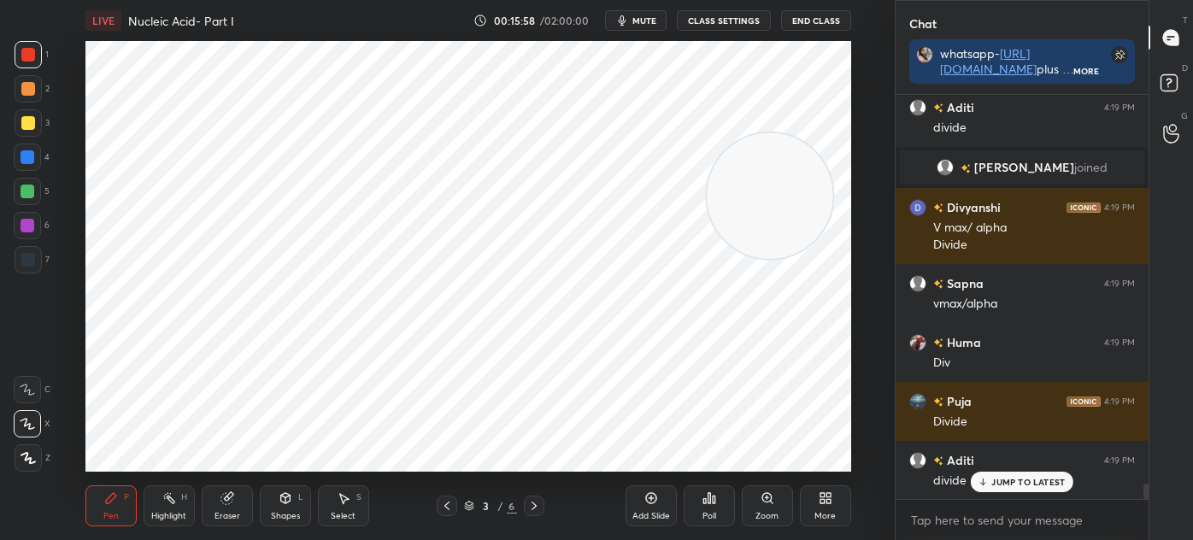
click at [537, 505] on icon at bounding box center [534, 506] width 14 height 14
click at [539, 505] on icon at bounding box center [534, 506] width 14 height 14
click at [537, 506] on icon at bounding box center [534, 506] width 14 height 14
click at [226, 497] on icon at bounding box center [225, 498] width 11 height 11
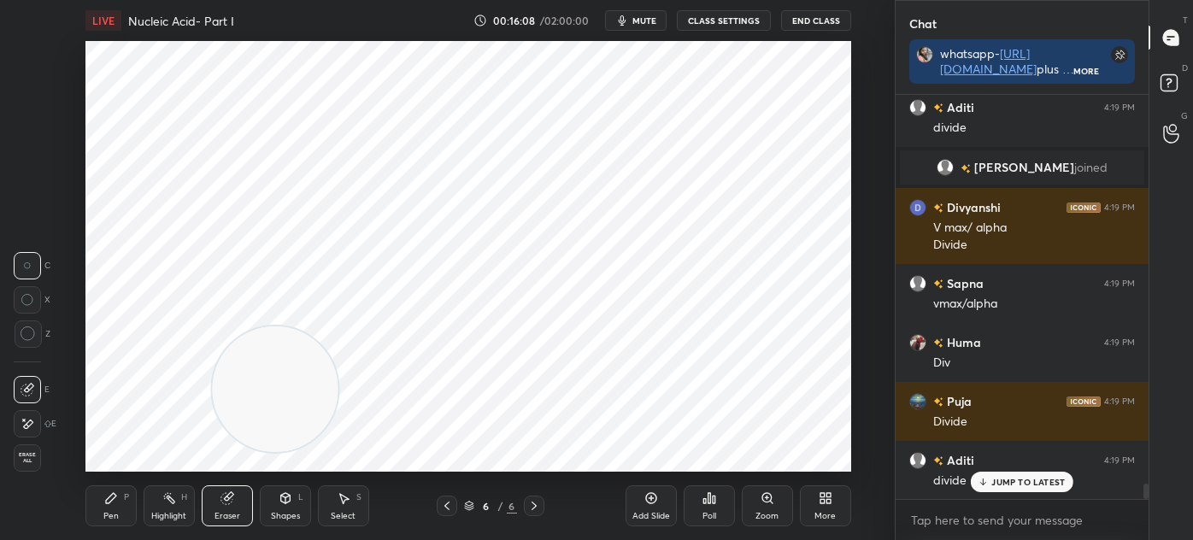
click at [109, 495] on icon at bounding box center [111, 498] width 14 height 14
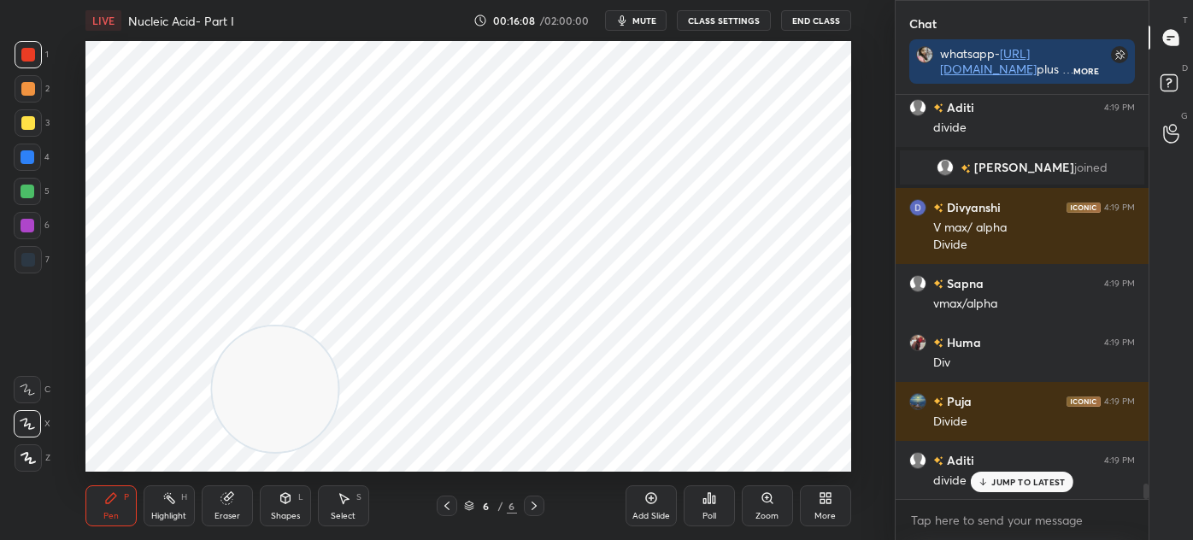
click at [32, 255] on div at bounding box center [28, 260] width 14 height 14
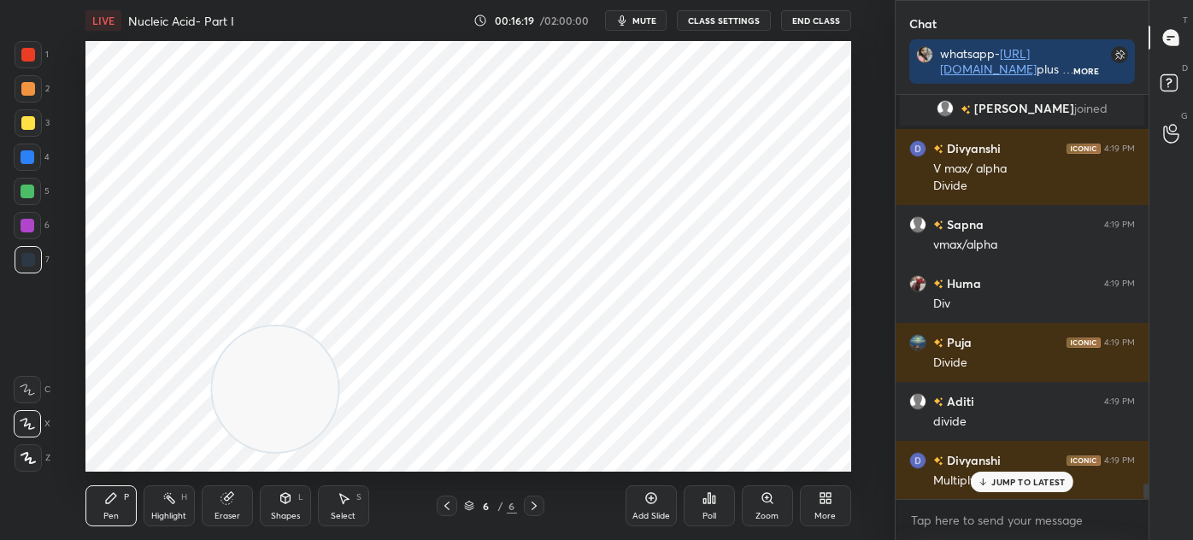
click at [342, 507] on div "Select S" at bounding box center [343, 505] width 51 height 41
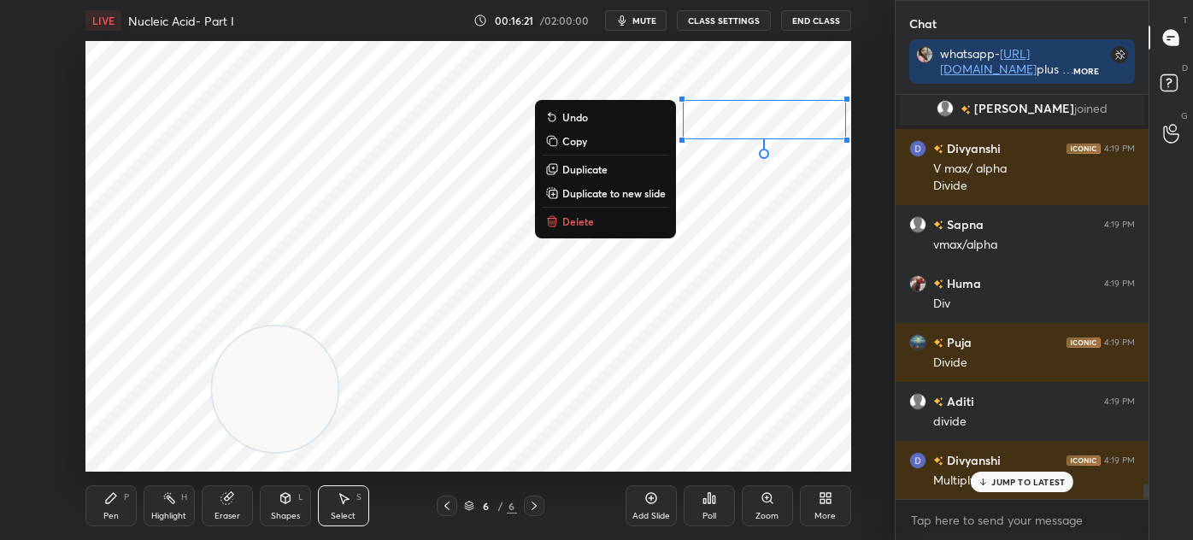
click at [606, 170] on p "Duplicate" at bounding box center [584, 169] width 45 height 14
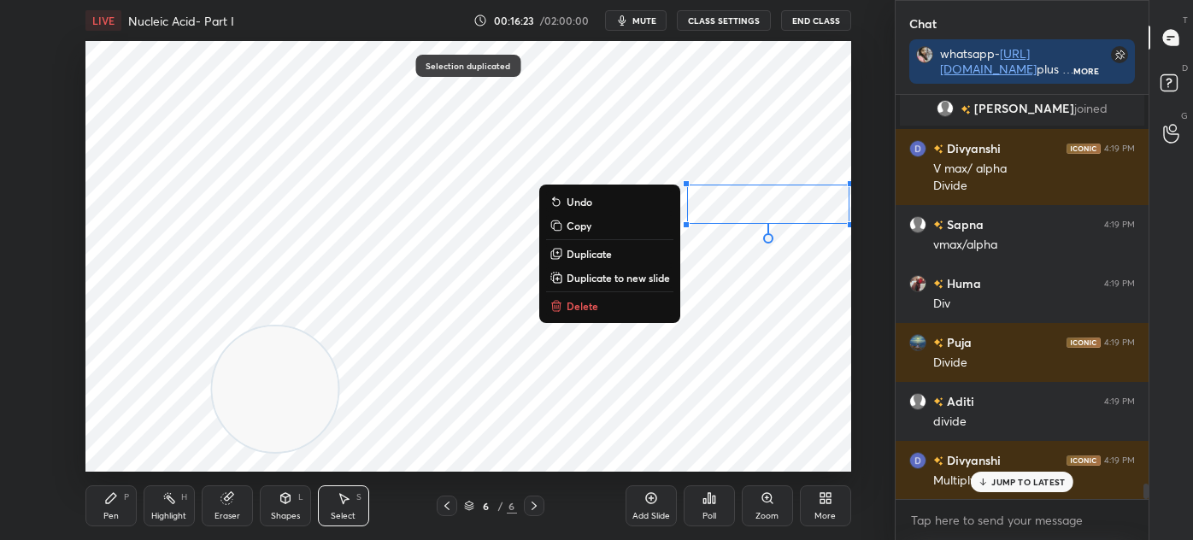
click at [595, 254] on p "Duplicate" at bounding box center [588, 254] width 45 height 14
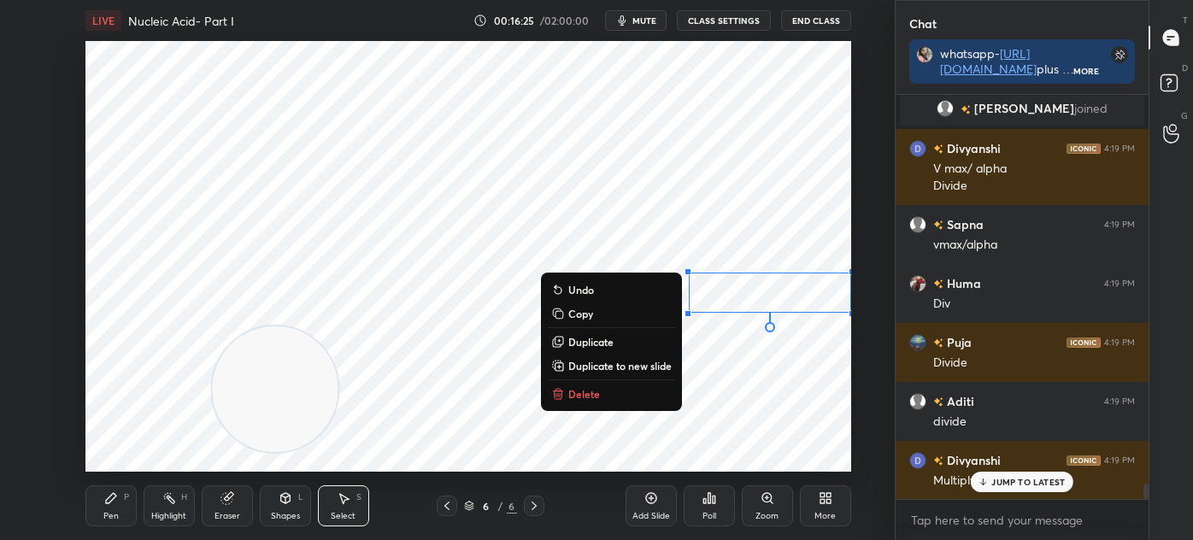
click at [593, 346] on p "Duplicate" at bounding box center [590, 342] width 45 height 14
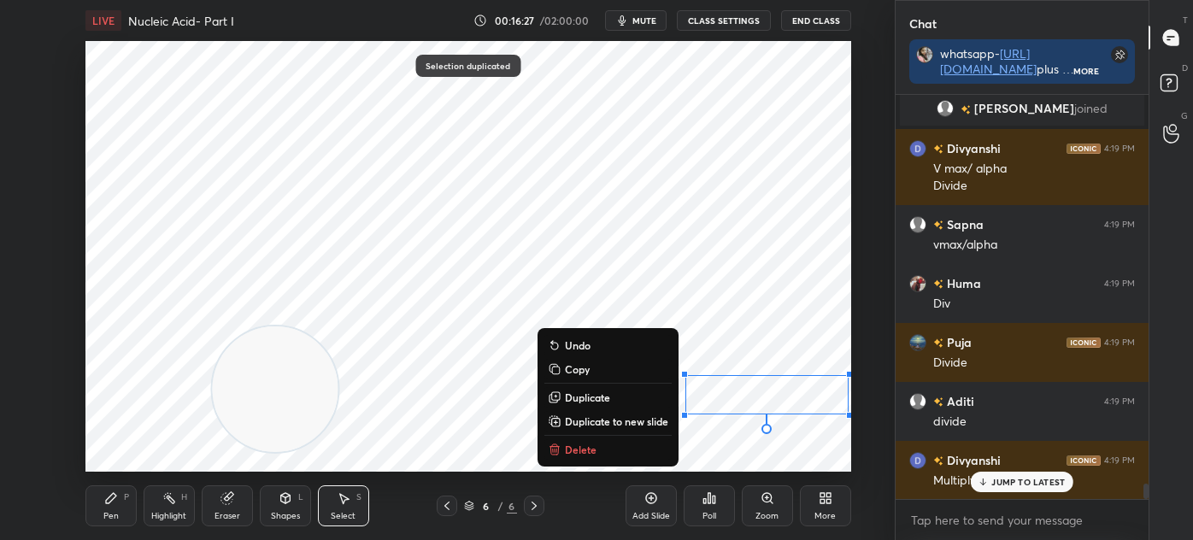
click at [125, 500] on div "P" at bounding box center [126, 497] width 5 height 9
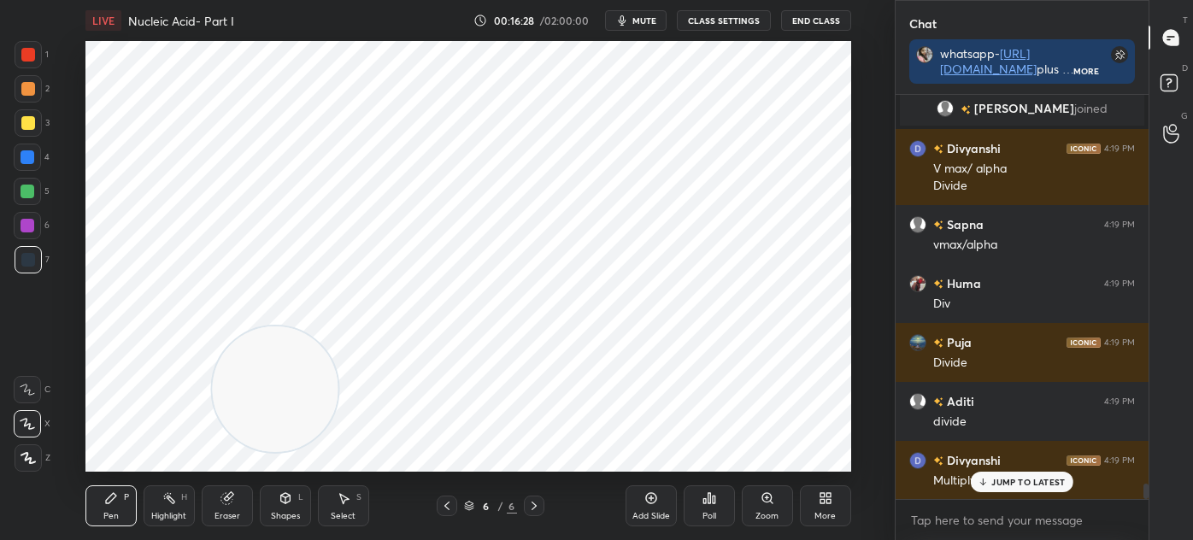
click at [26, 66] on div at bounding box center [28, 54] width 27 height 27
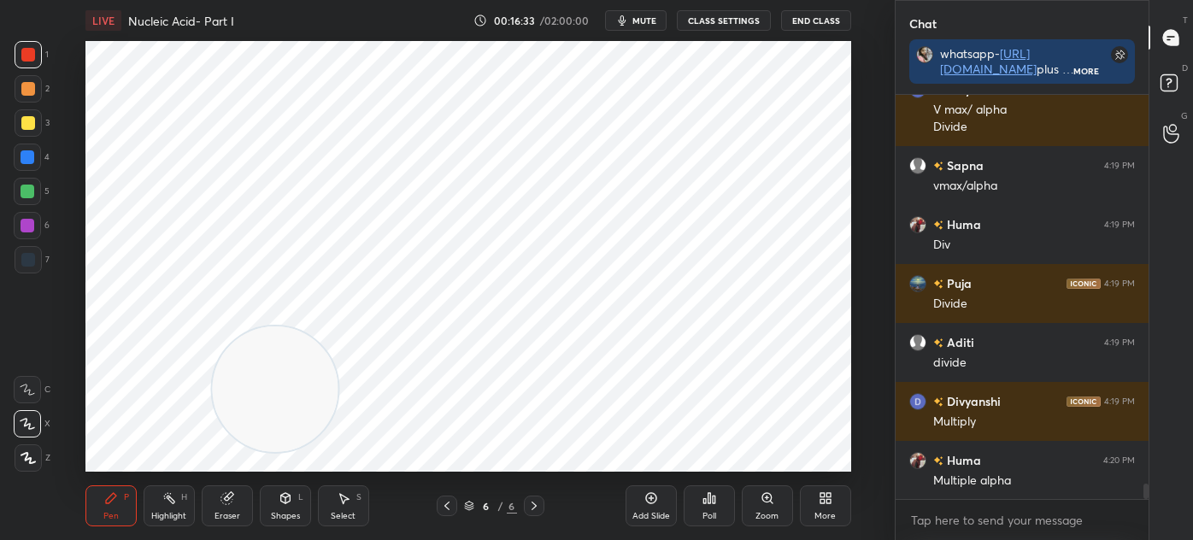
scroll to position [10464, 0]
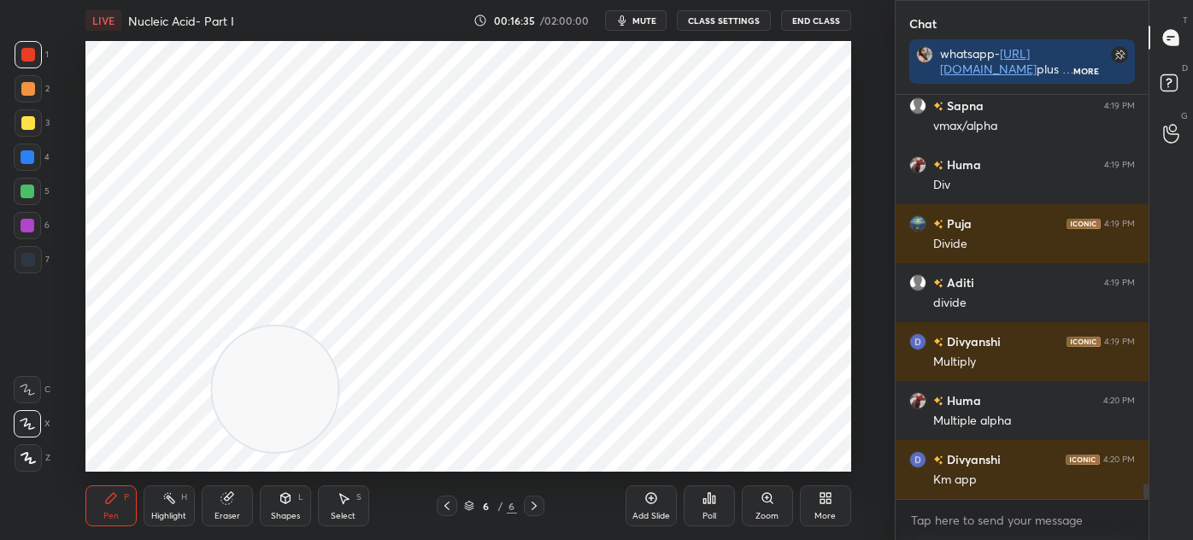
click at [31, 260] on div at bounding box center [28, 260] width 14 height 14
click at [27, 454] on icon at bounding box center [28, 458] width 14 height 10
click at [34, 217] on div at bounding box center [27, 225] width 27 height 27
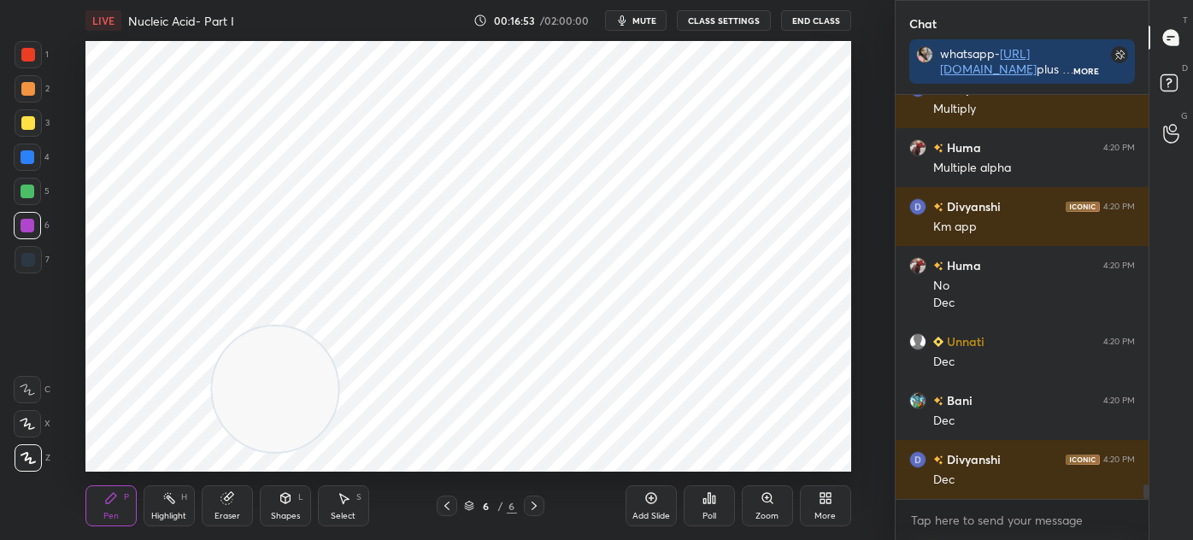
scroll to position [10717, 0]
click at [34, 65] on div at bounding box center [28, 54] width 27 height 27
click at [237, 509] on div "Eraser" at bounding box center [227, 505] width 51 height 41
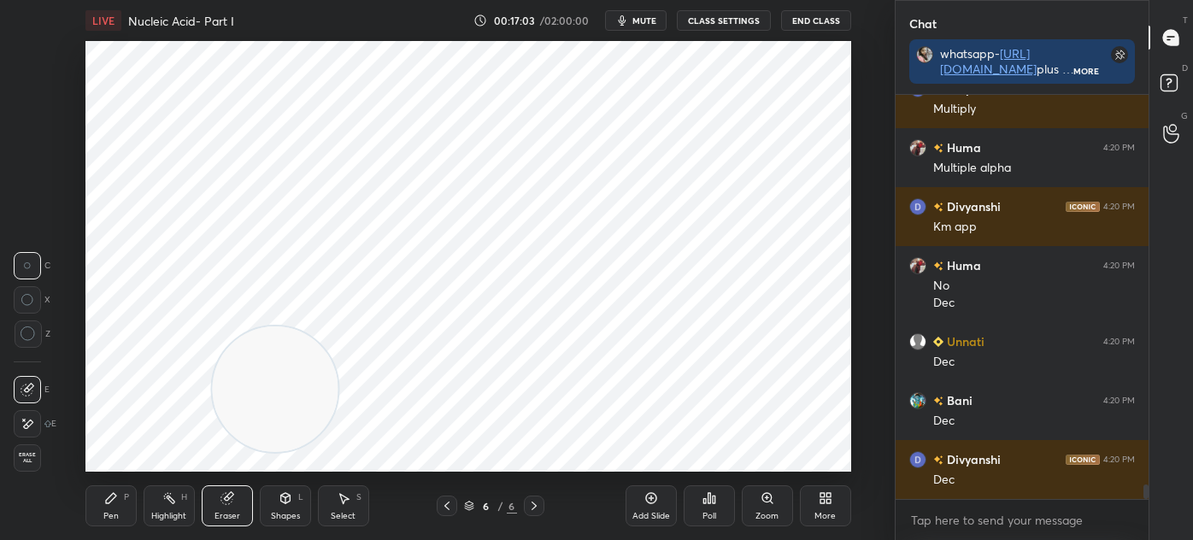
scroll to position [10776, 0]
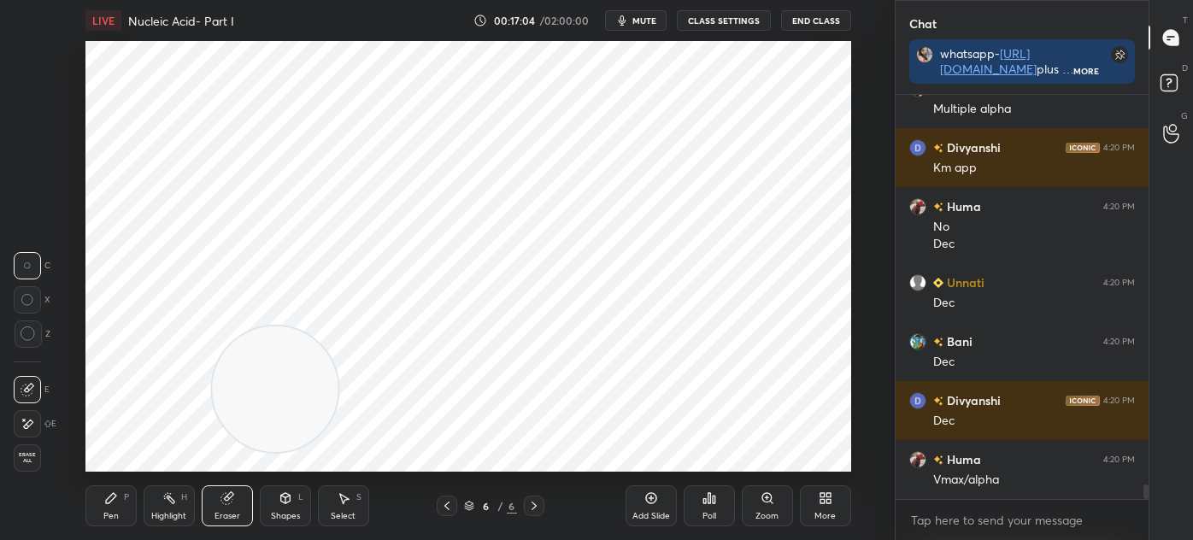
click at [111, 502] on icon at bounding box center [111, 498] width 14 height 14
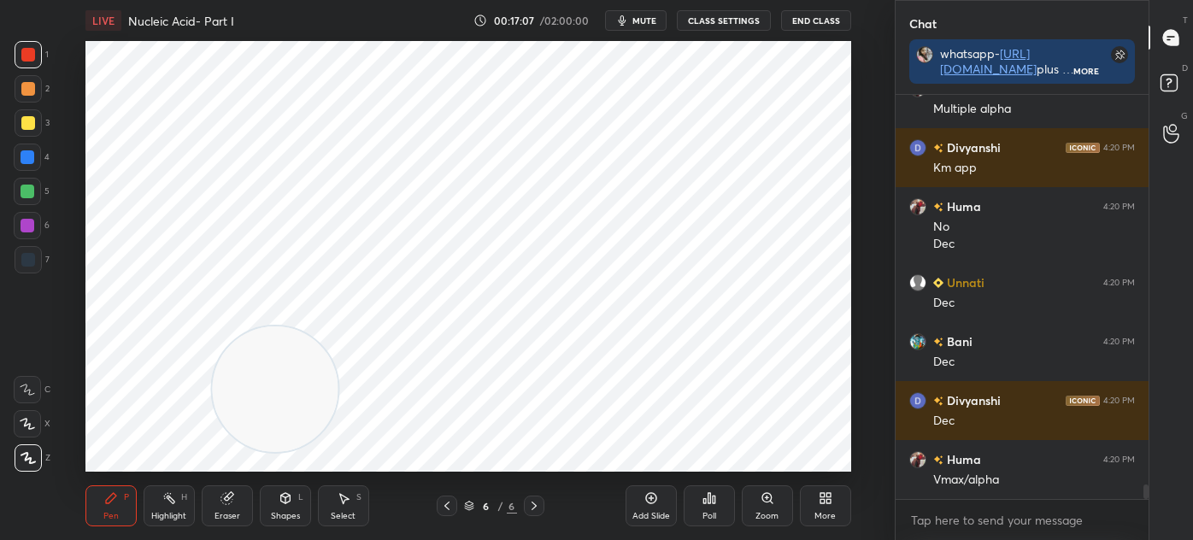
click at [32, 261] on div at bounding box center [28, 260] width 14 height 14
click at [29, 416] on div at bounding box center [27, 423] width 27 height 27
click at [32, 56] on div at bounding box center [28, 55] width 14 height 14
click at [30, 160] on div at bounding box center [28, 157] width 14 height 14
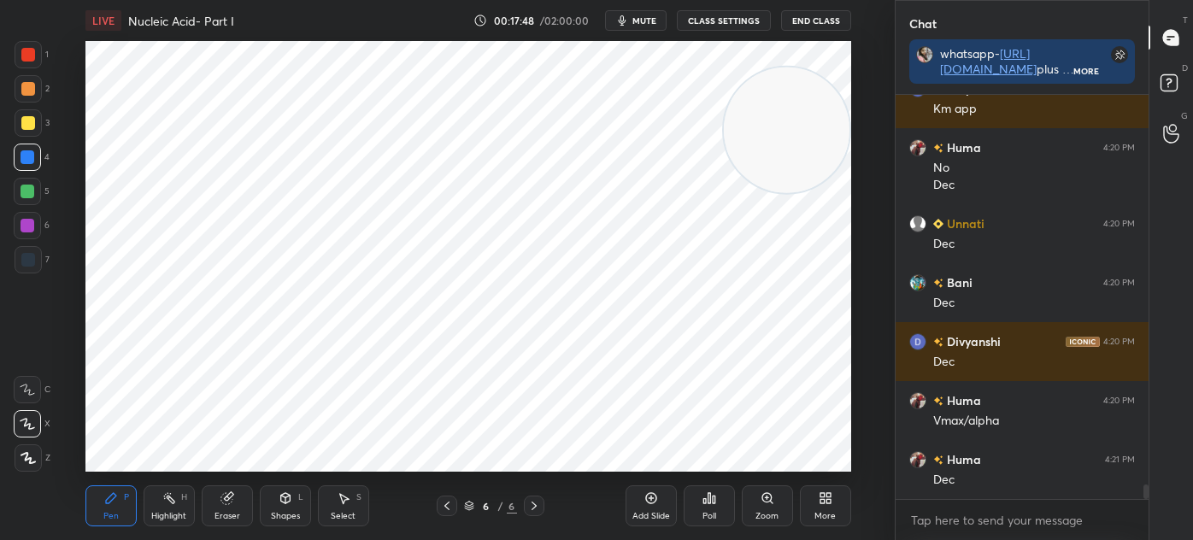
click at [35, 255] on div at bounding box center [28, 259] width 27 height 27
click at [36, 62] on div at bounding box center [28, 54] width 27 height 27
click at [24, 257] on div at bounding box center [28, 260] width 14 height 14
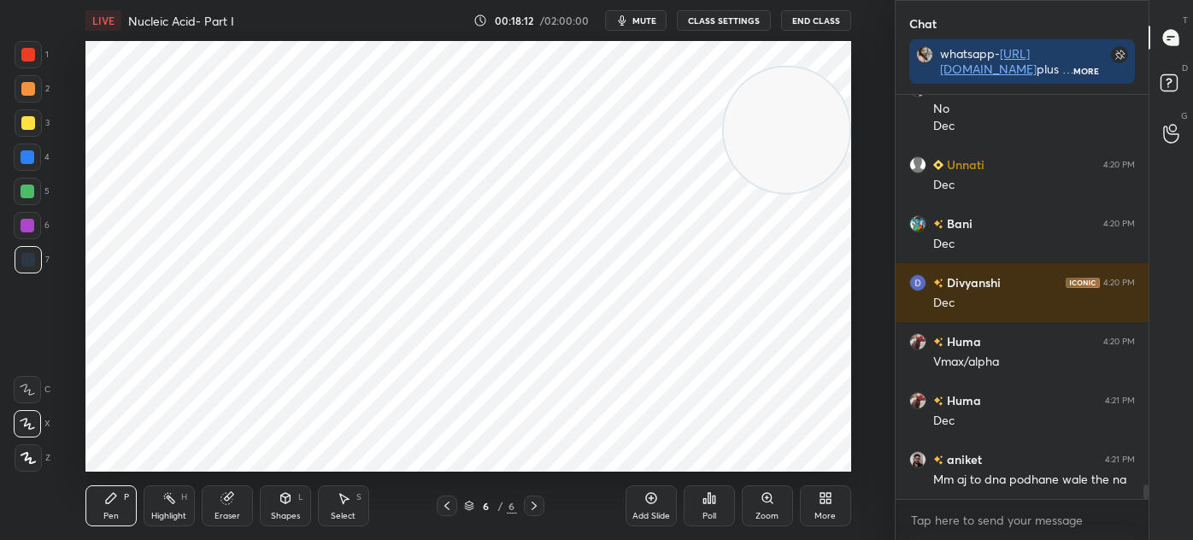
click at [29, 62] on div at bounding box center [28, 54] width 27 height 27
click at [27, 259] on div at bounding box center [28, 260] width 14 height 14
click at [34, 232] on div at bounding box center [27, 225] width 27 height 27
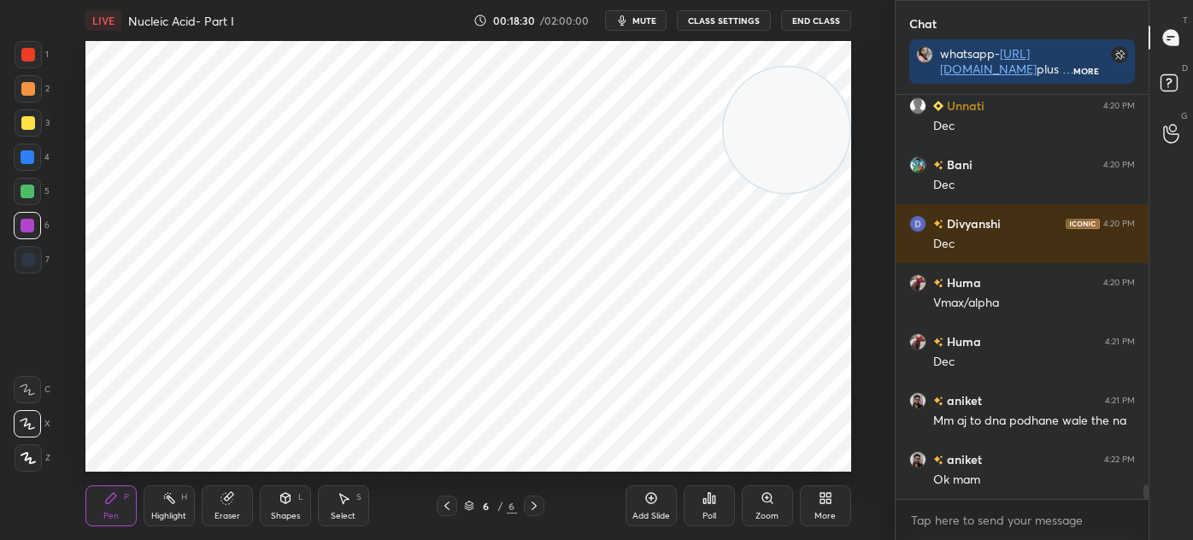
scroll to position [11026, 0]
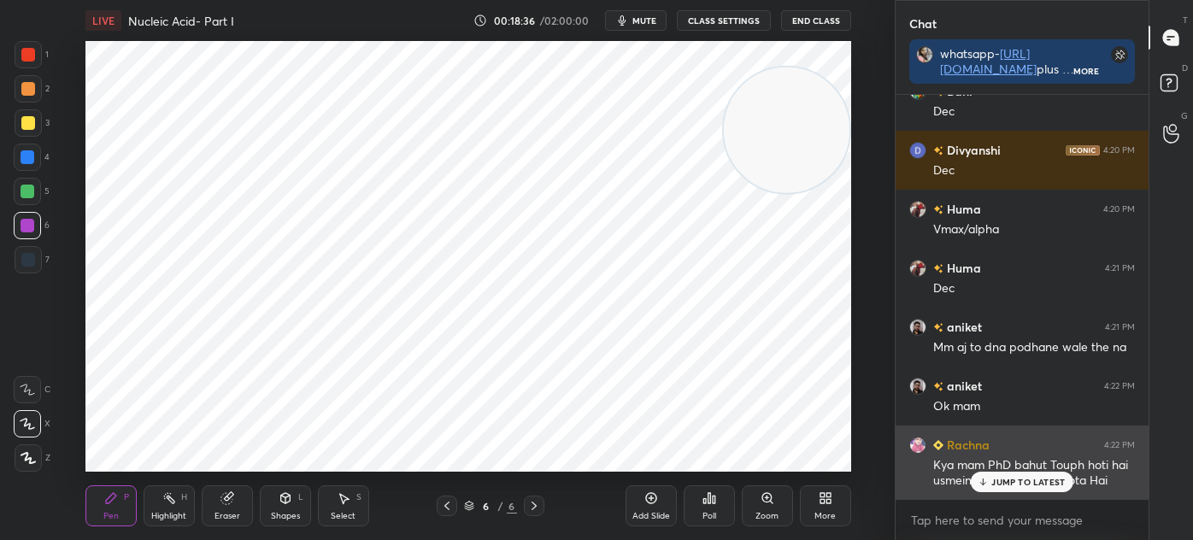
click at [1043, 477] on p "JUMP TO LATEST" at bounding box center [1027, 482] width 73 height 10
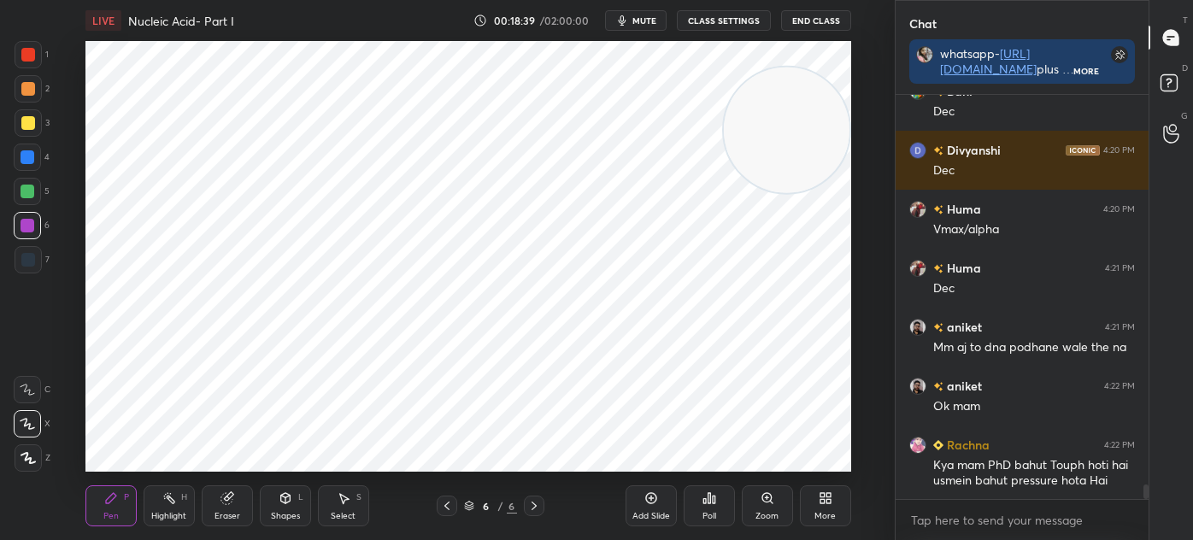
click at [537, 502] on icon at bounding box center [534, 506] width 14 height 14
click at [824, 508] on div "More" at bounding box center [825, 505] width 51 height 41
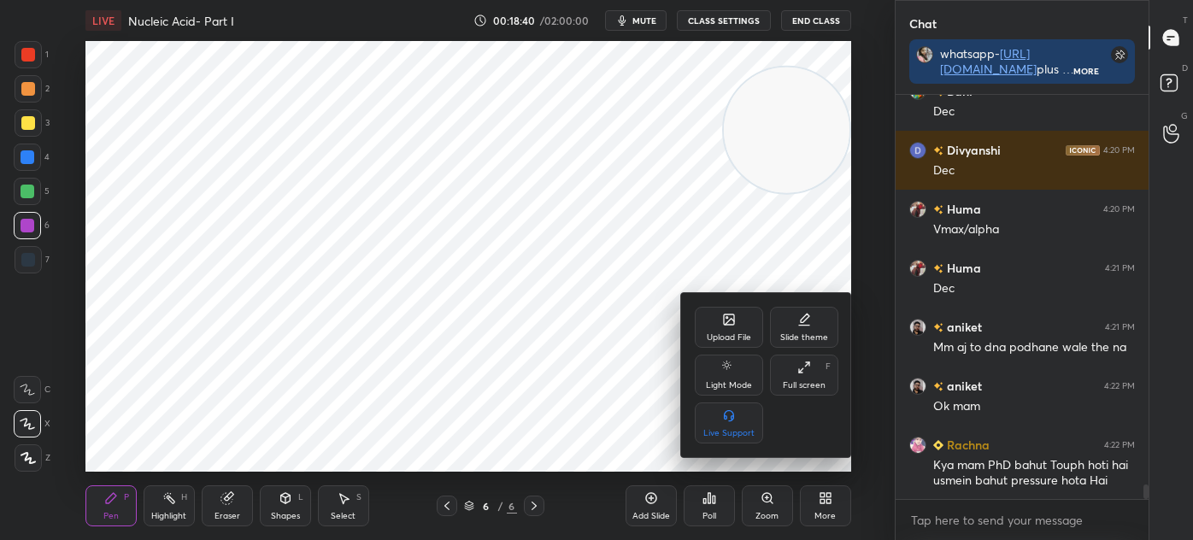
click at [735, 341] on div "Upload File" at bounding box center [729, 337] width 44 height 9
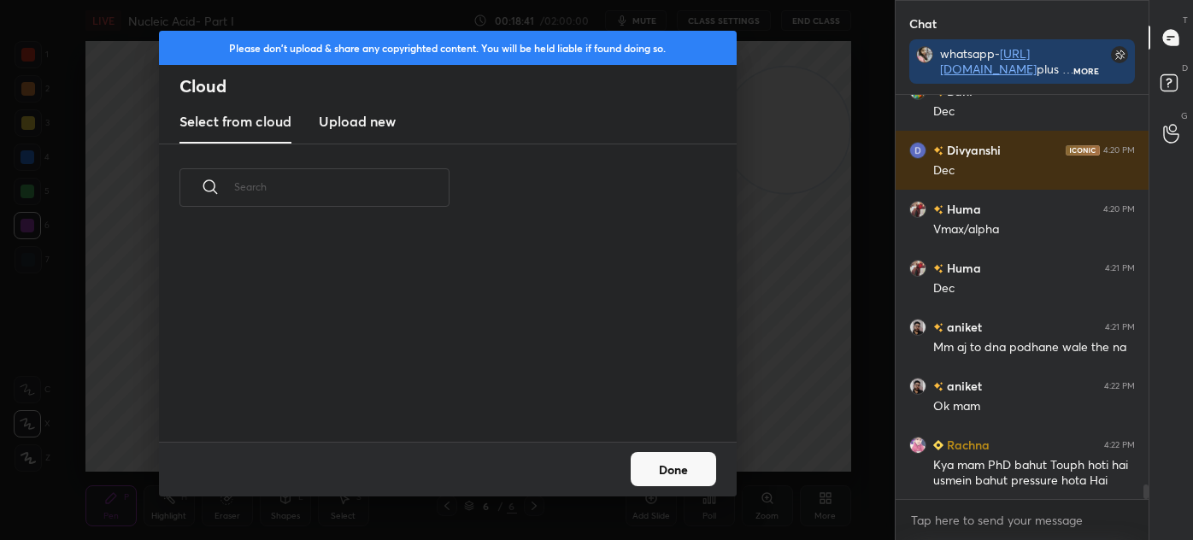
scroll to position [211, 548]
click at [374, 118] on h3 "Upload new" at bounding box center [357, 121] width 77 height 21
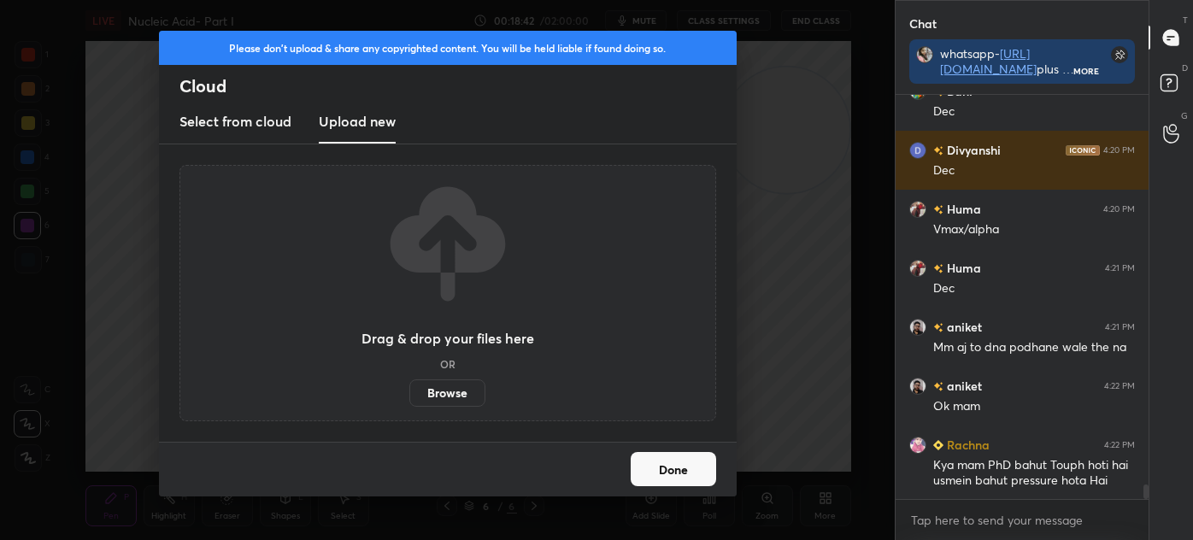
click at [448, 391] on label "Browse" at bounding box center [447, 392] width 76 height 27
click at [409, 391] on input "Browse" at bounding box center [409, 392] width 0 height 27
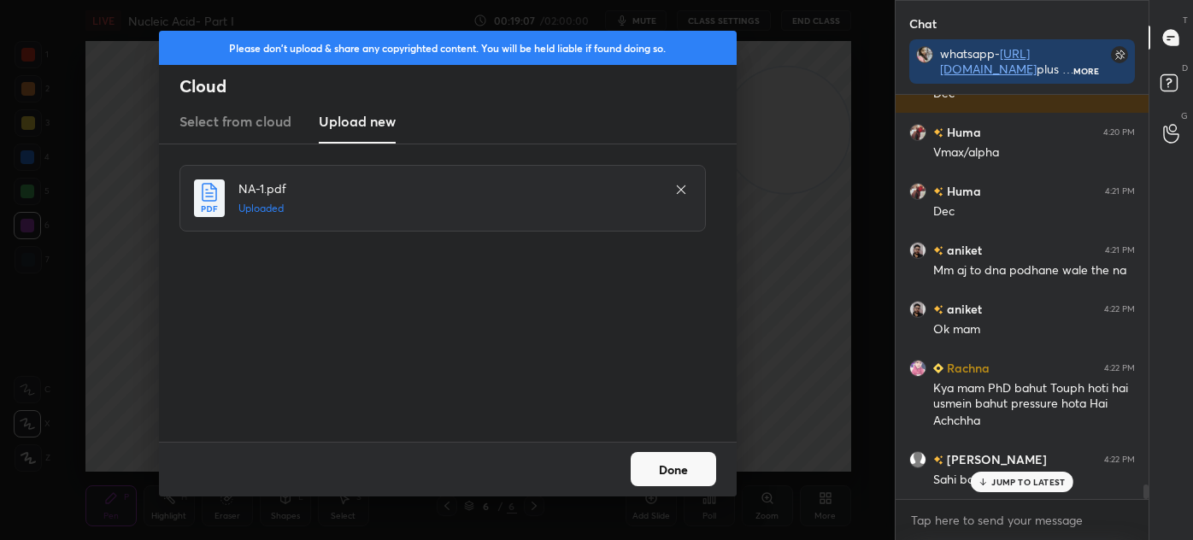
scroll to position [11161, 0]
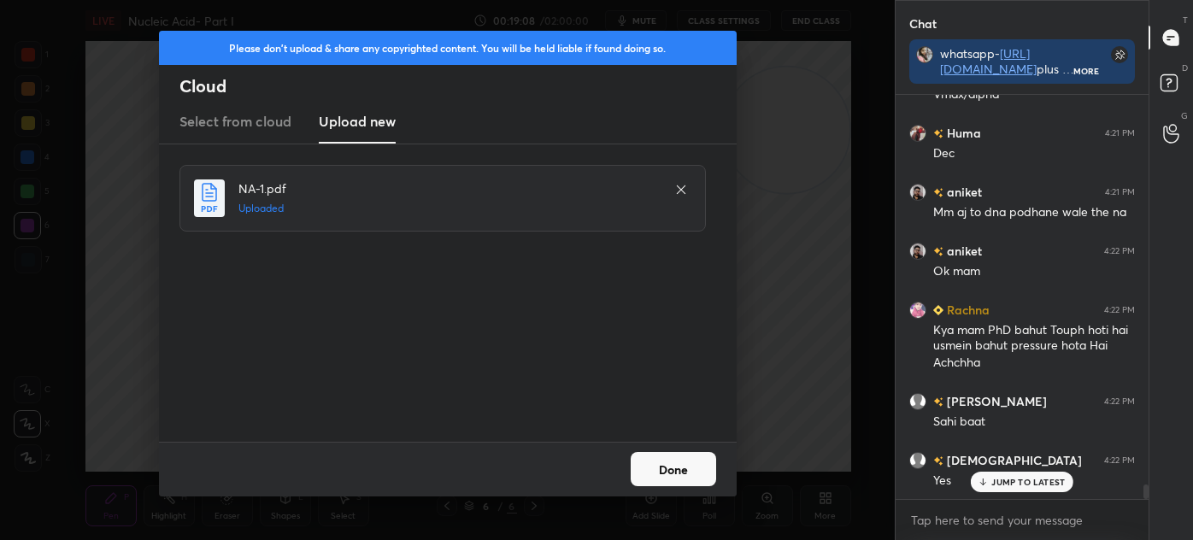
click at [680, 466] on button "Done" at bounding box center [673, 469] width 85 height 34
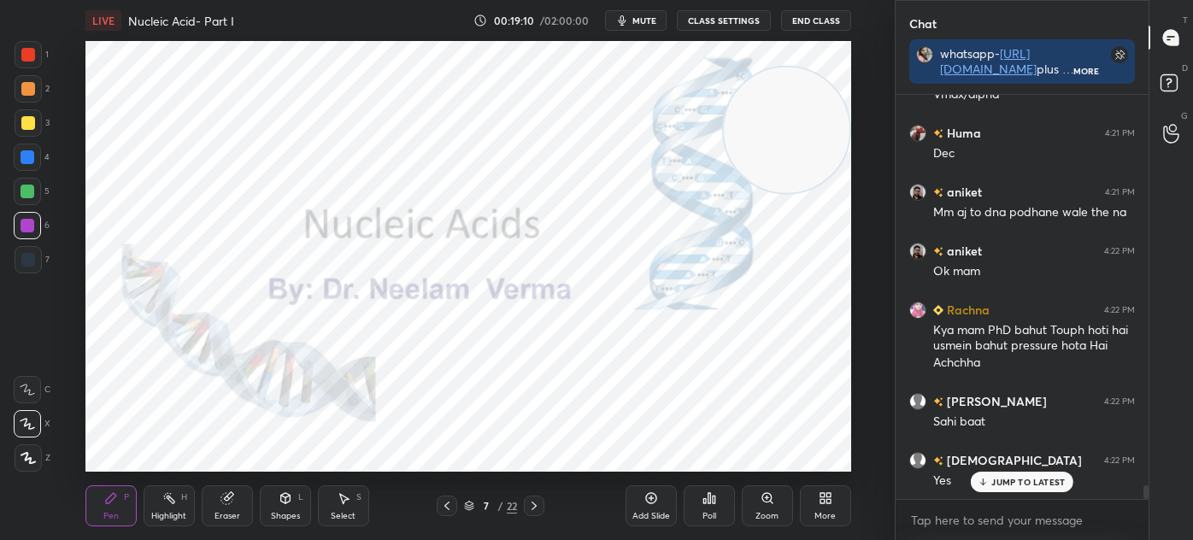
scroll to position [11220, 0]
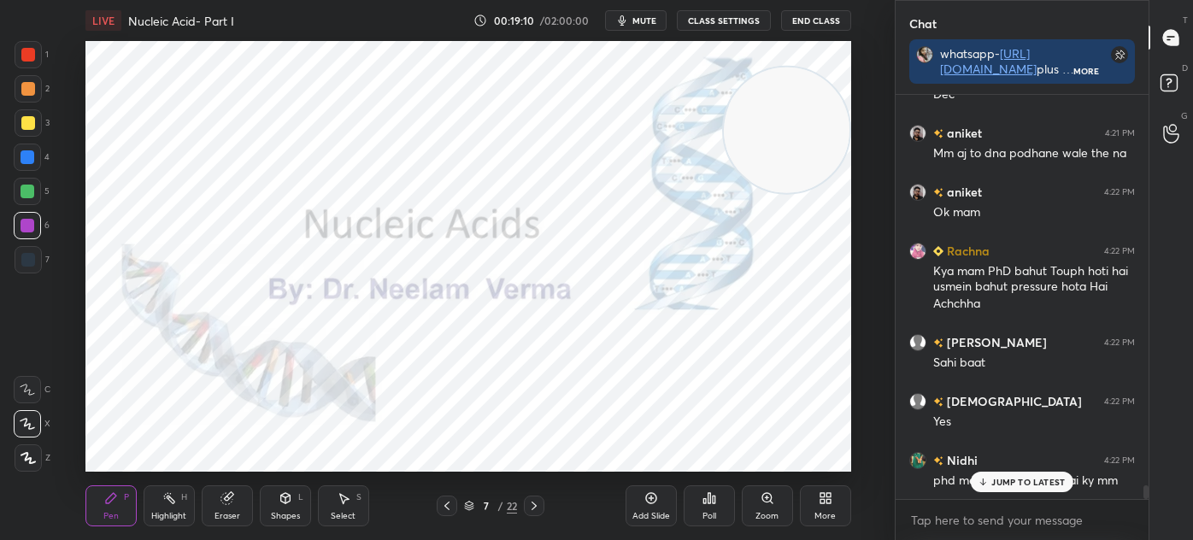
click at [282, 507] on div "Shapes L" at bounding box center [285, 505] width 51 height 41
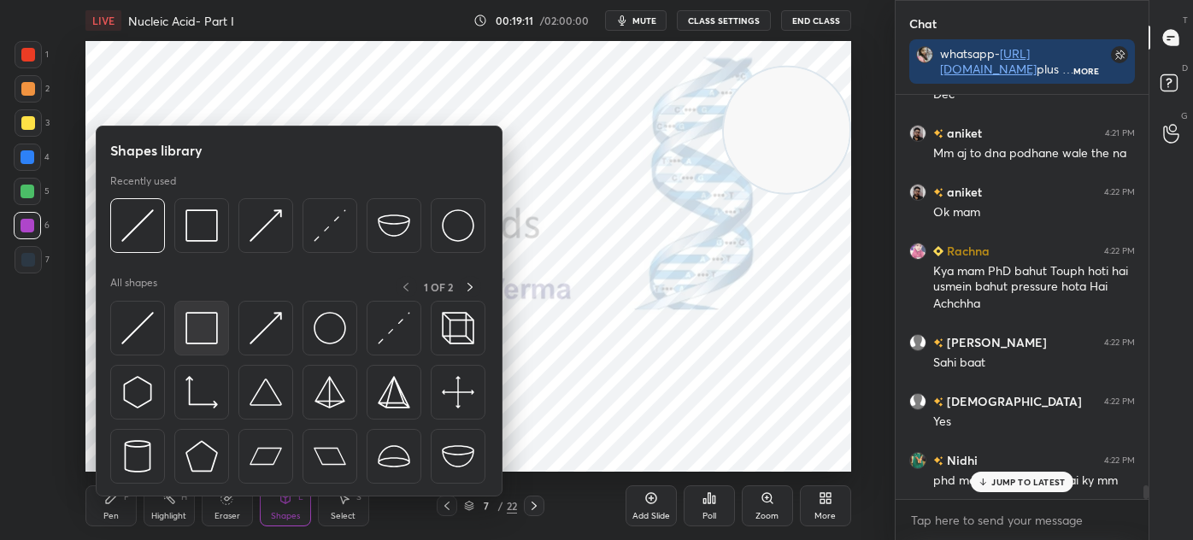
click at [212, 325] on img at bounding box center [201, 328] width 32 height 32
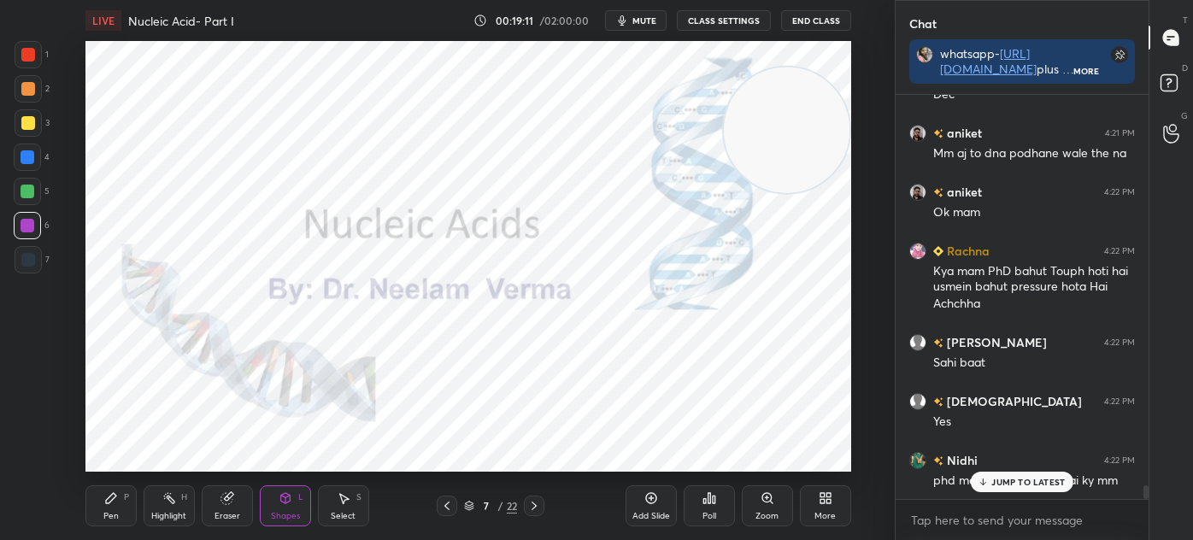
click at [34, 256] on div at bounding box center [28, 259] width 27 height 27
click at [994, 479] on p "JUMP TO LATEST" at bounding box center [1027, 482] width 73 height 10
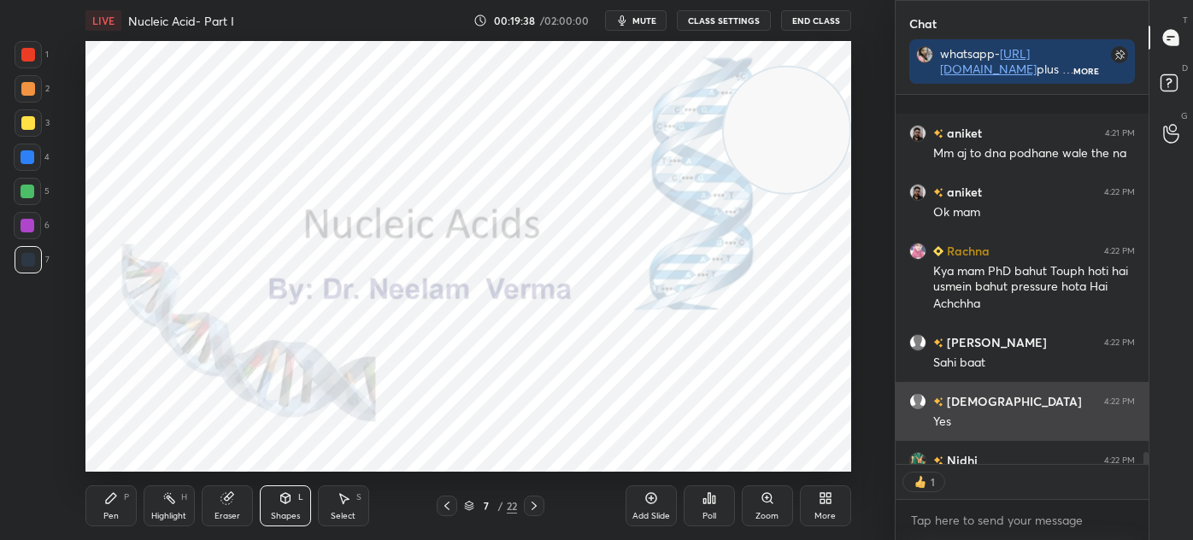
scroll to position [11315, 0]
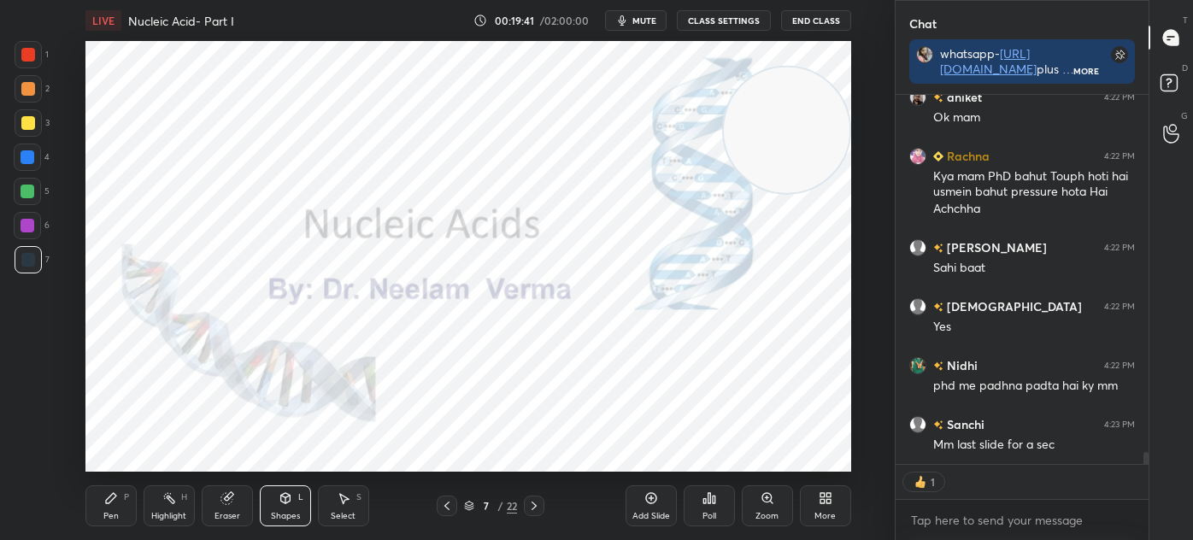
click at [447, 507] on icon at bounding box center [447, 506] width 14 height 14
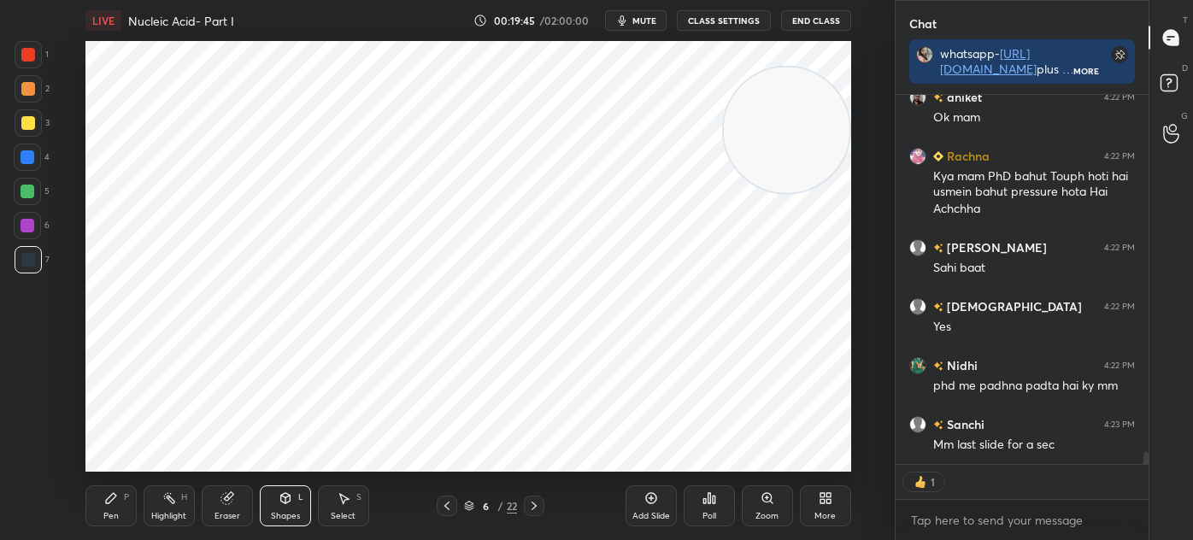
scroll to position [11373, 0]
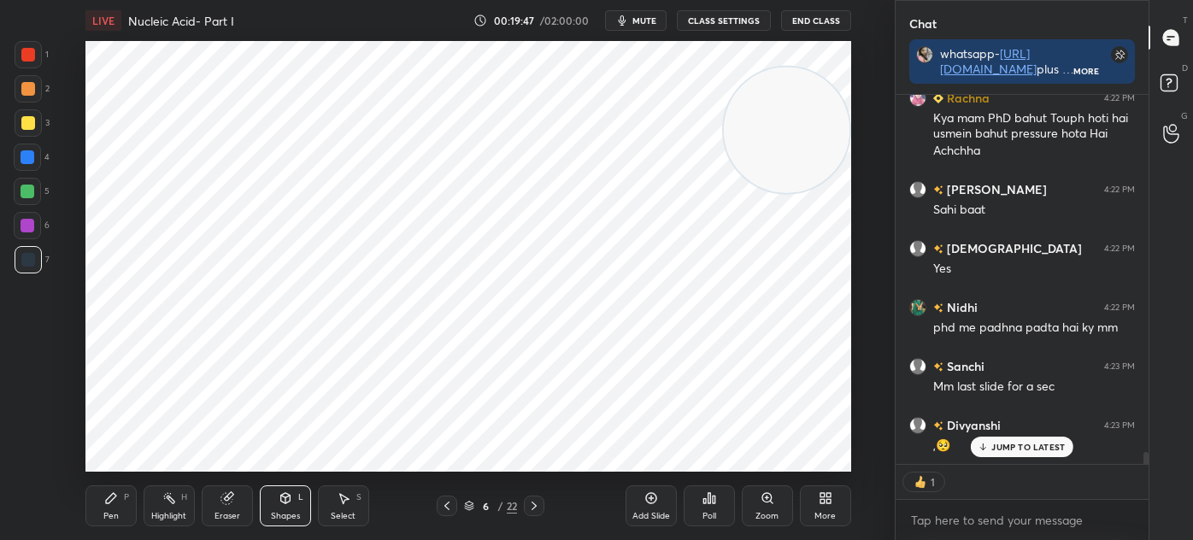
type textarea "x"
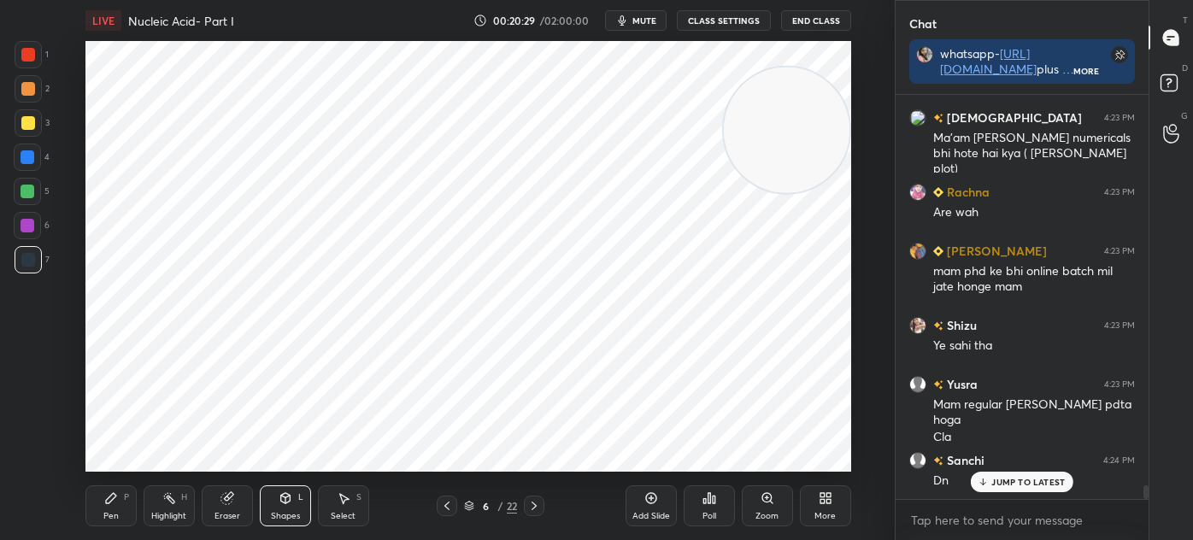
scroll to position [11799, 0]
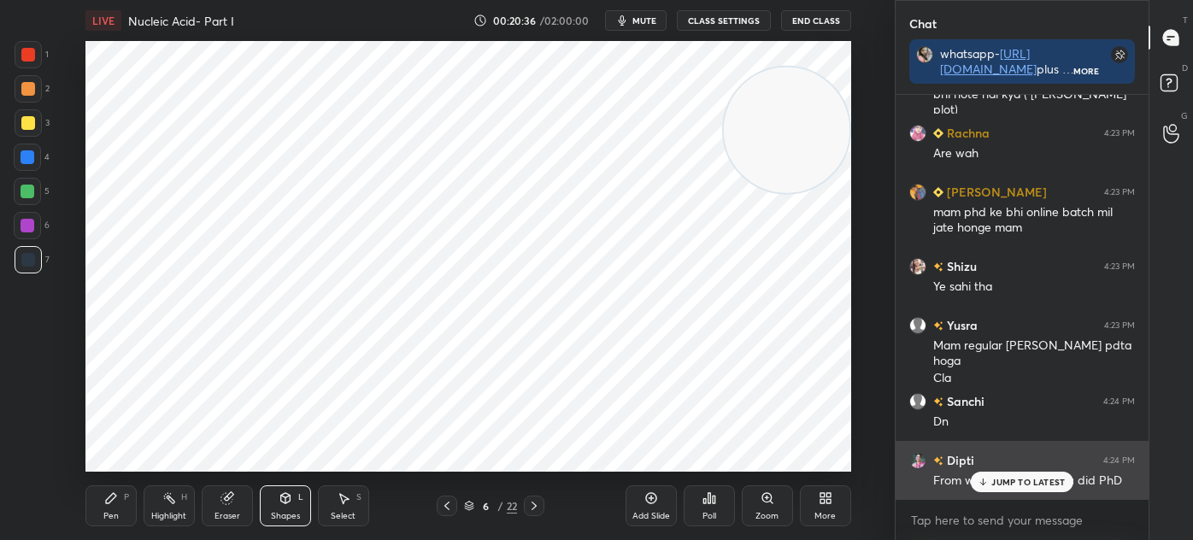
click at [1002, 478] on p "JUMP TO LATEST" at bounding box center [1027, 482] width 73 height 10
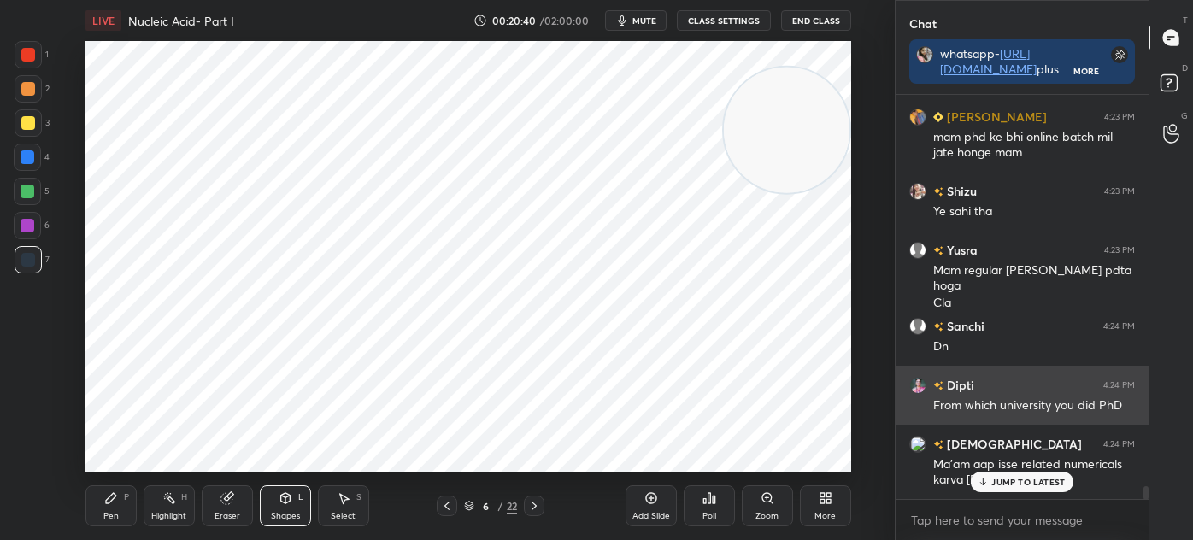
scroll to position [11947, 0]
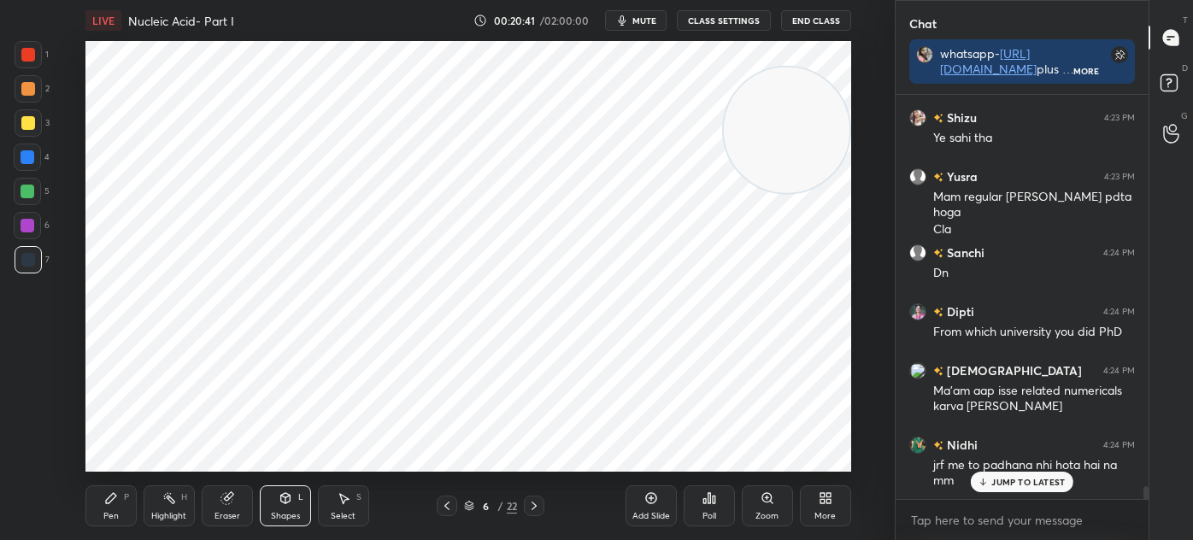
click at [534, 506] on icon at bounding box center [534, 506] width 14 height 14
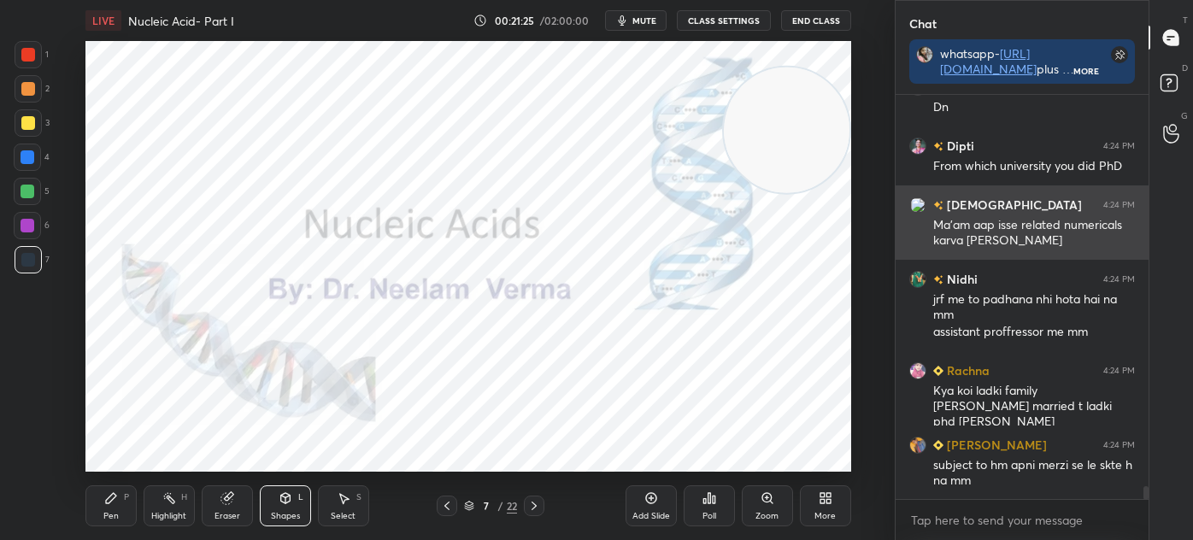
scroll to position [12173, 0]
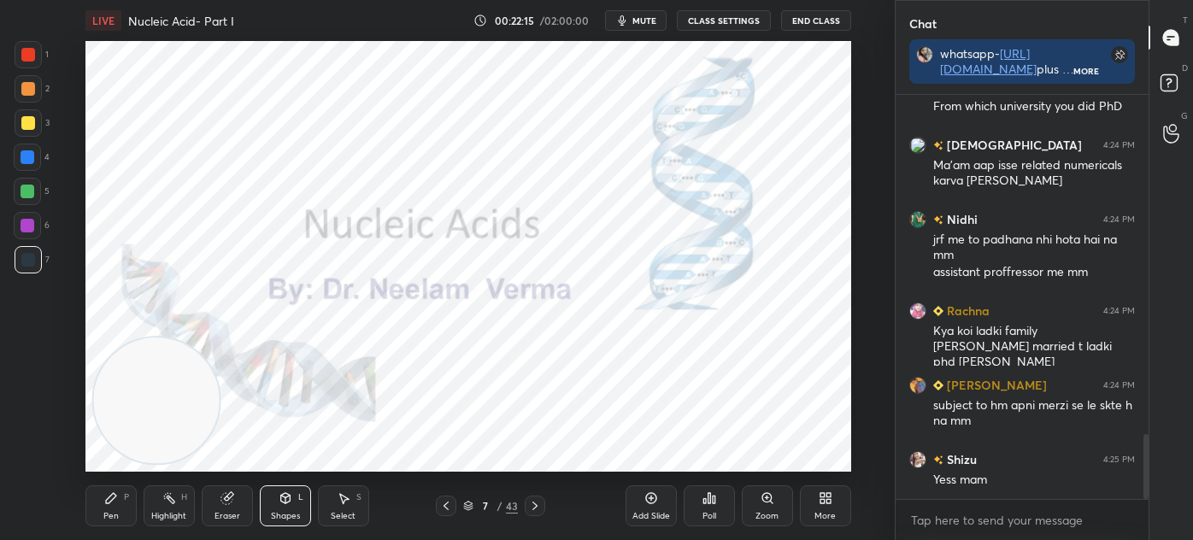
click at [107, 501] on icon at bounding box center [111, 498] width 10 height 10
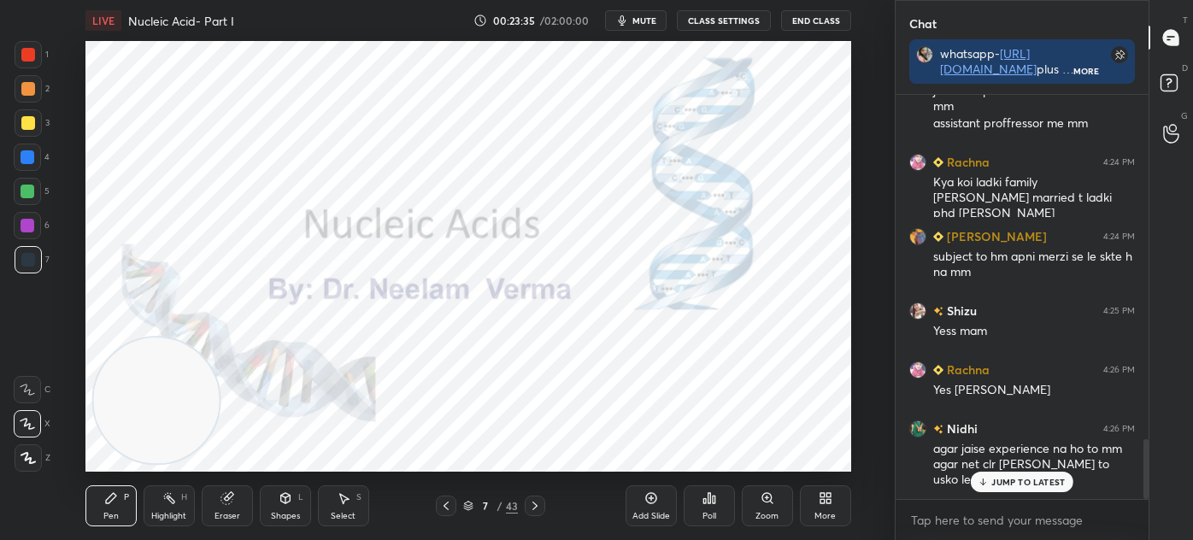
scroll to position [2342, 0]
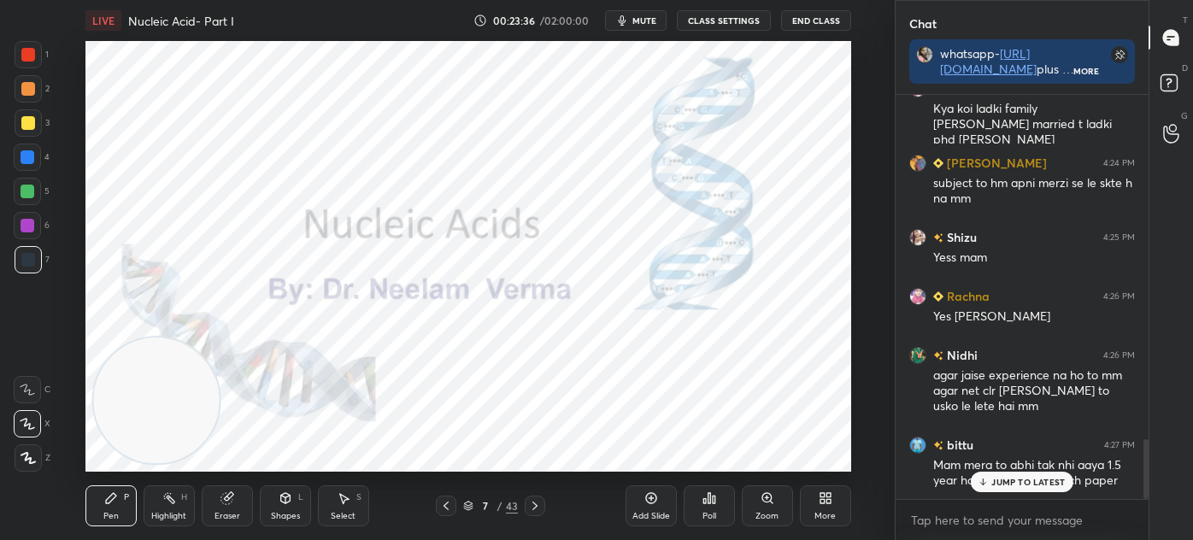
click at [1029, 479] on p "JUMP TO LATEST" at bounding box center [1027, 482] width 73 height 10
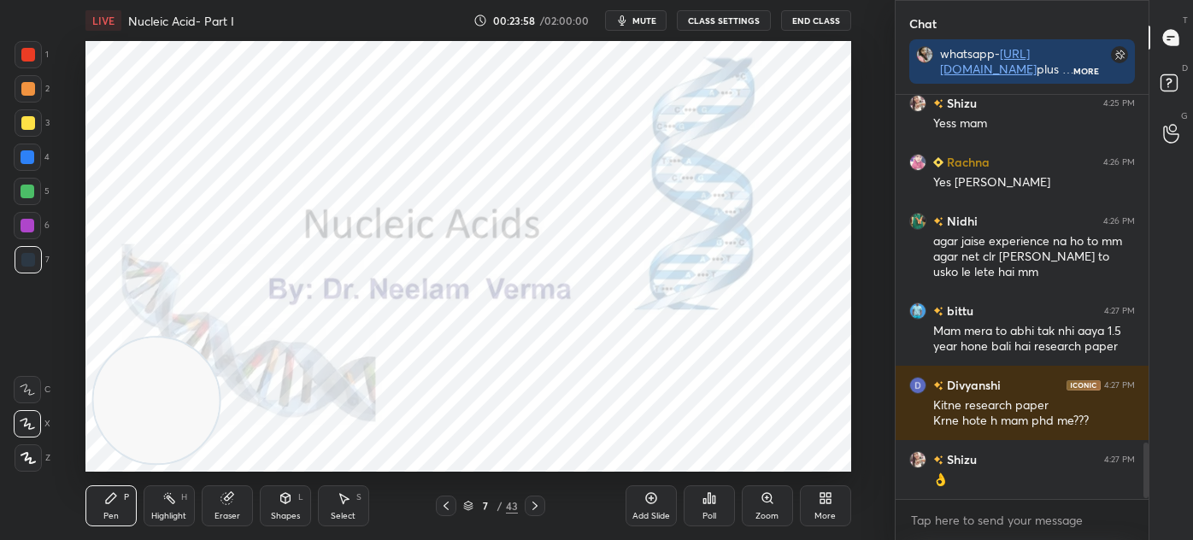
scroll to position [2535, 0]
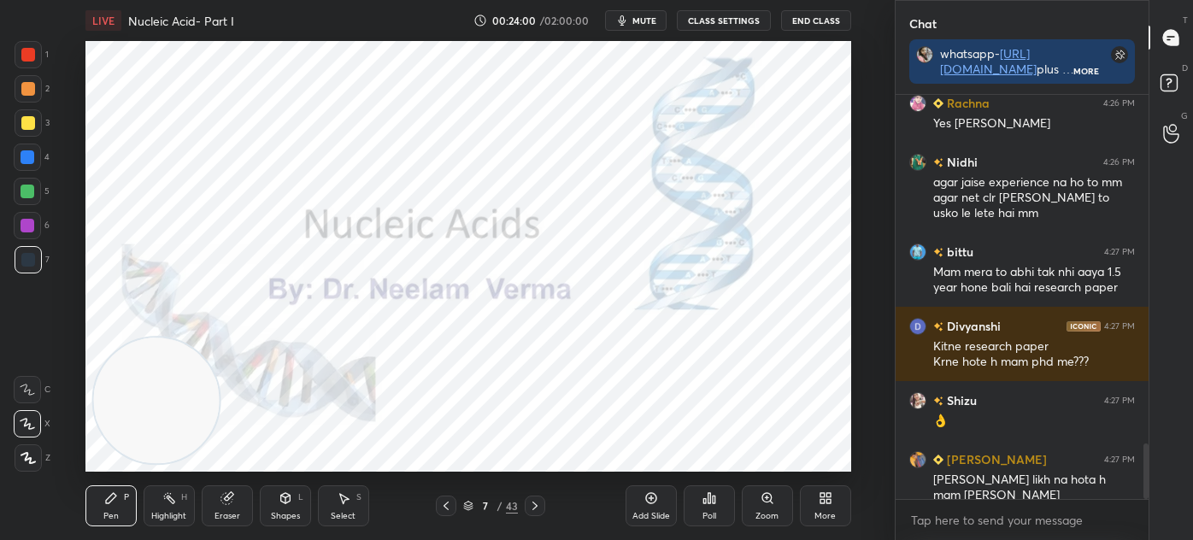
click at [342, 513] on div "Select" at bounding box center [343, 516] width 25 height 9
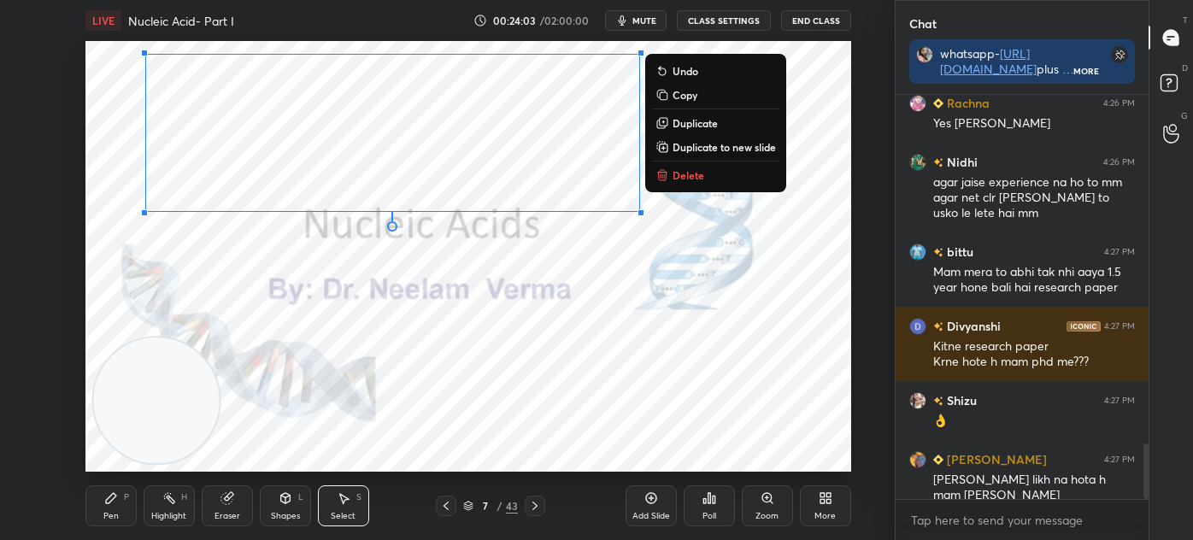
click at [678, 183] on button "Delete" at bounding box center [715, 175] width 127 height 21
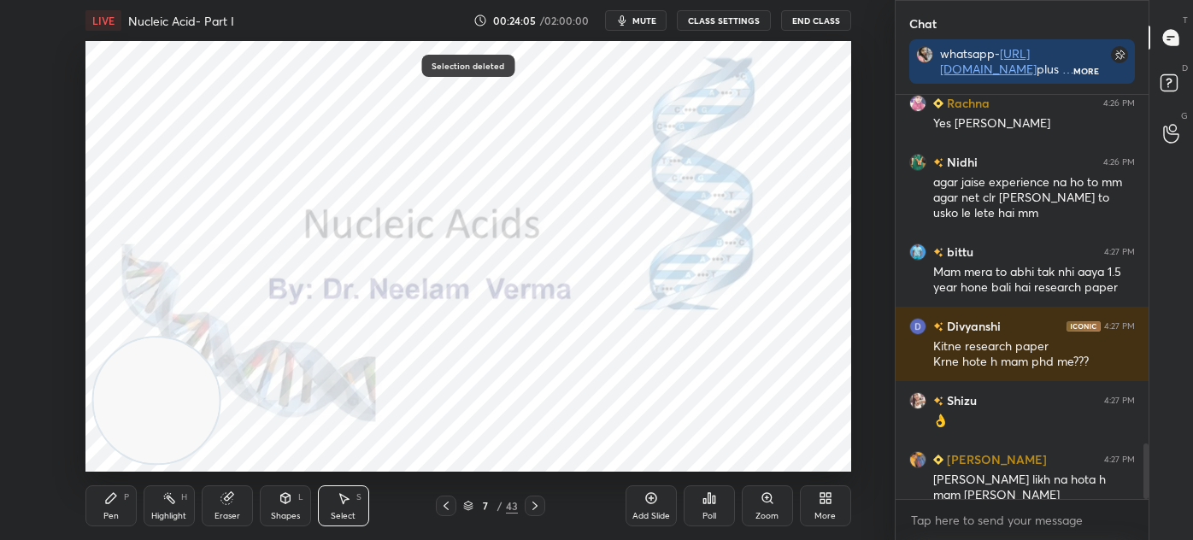
scroll to position [5, 4]
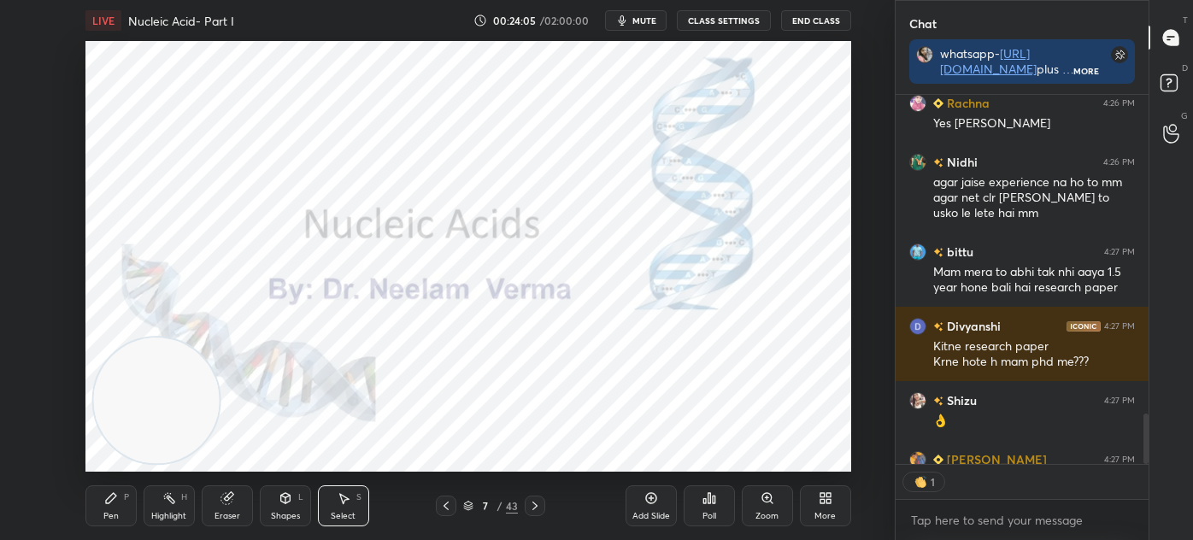
click at [279, 519] on div "Shapes" at bounding box center [285, 516] width 29 height 9
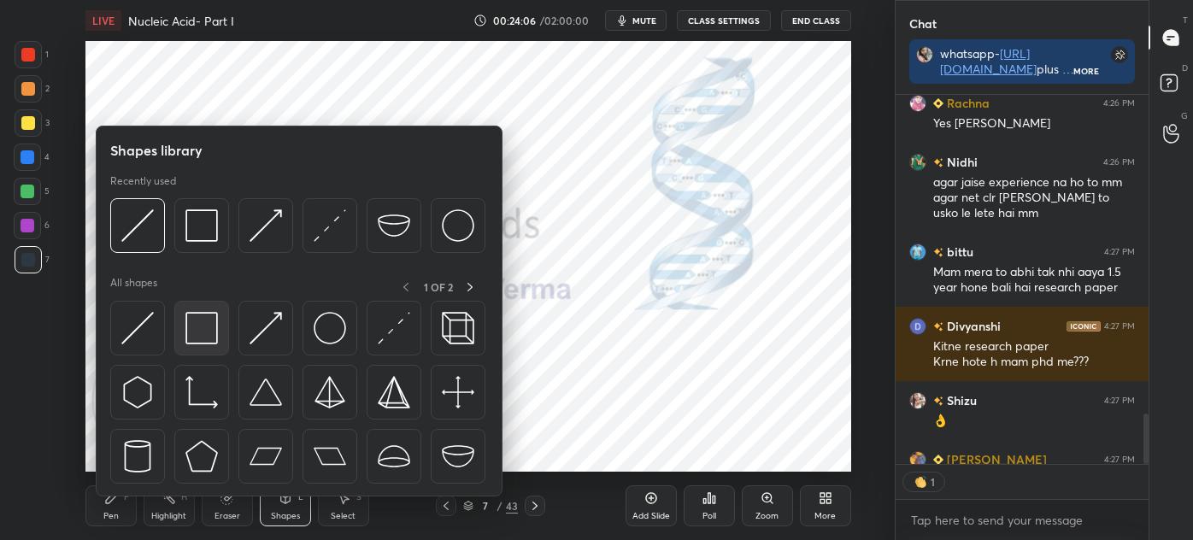
click at [200, 337] on img at bounding box center [201, 328] width 32 height 32
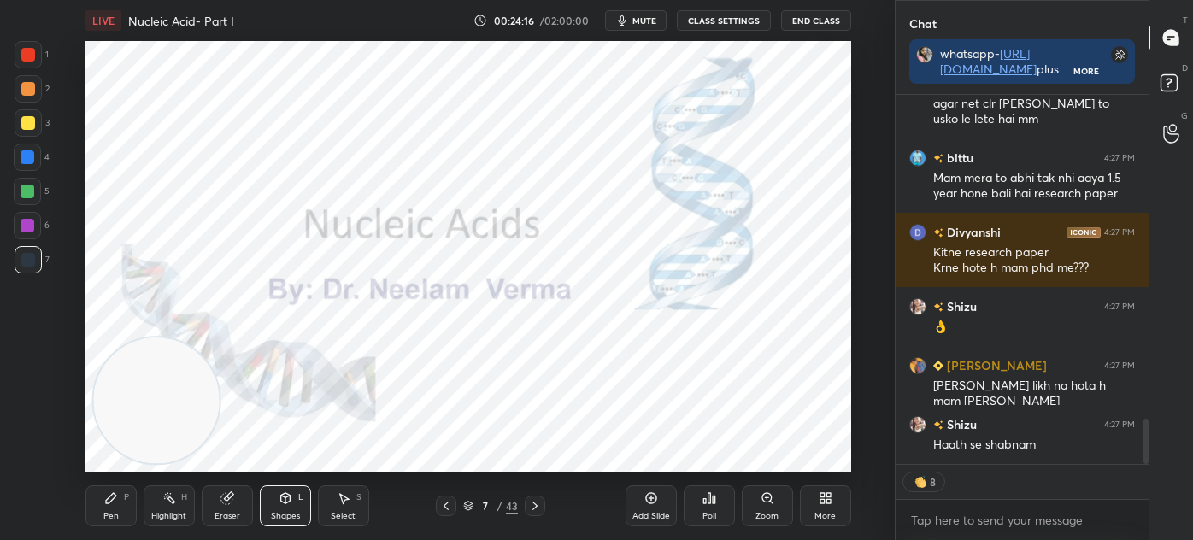
scroll to position [2688, 0]
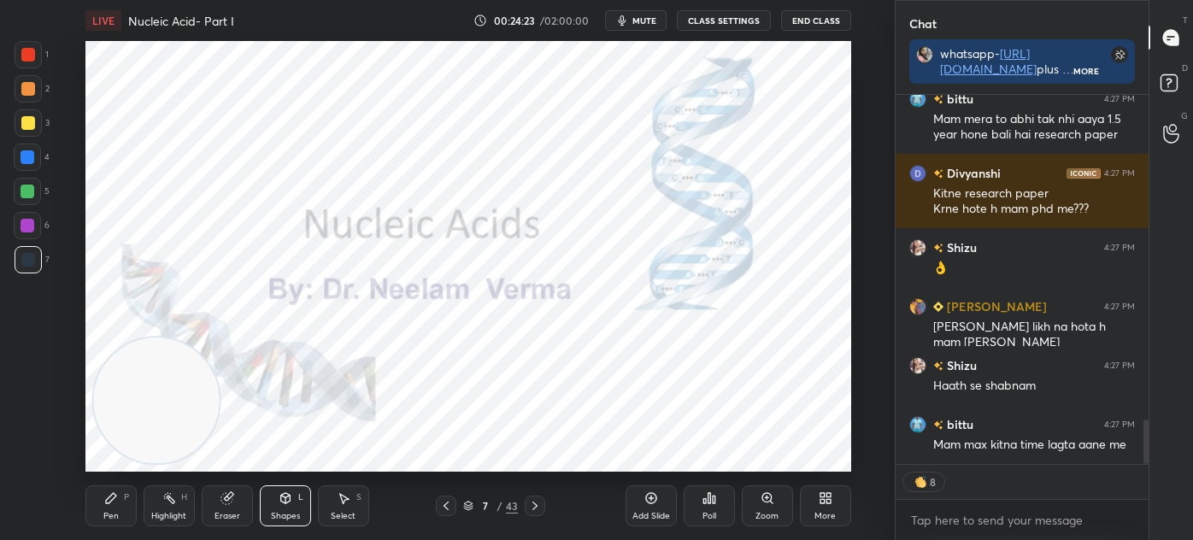
click at [108, 502] on icon at bounding box center [111, 498] width 10 height 10
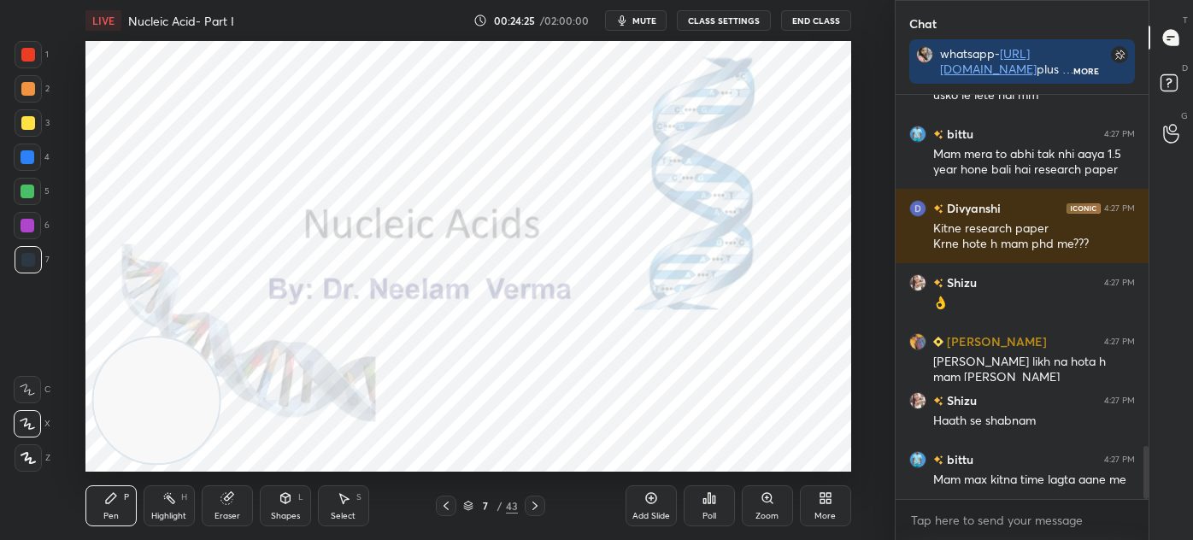
scroll to position [2652, 0]
click at [331, 489] on div "Select S" at bounding box center [343, 505] width 51 height 41
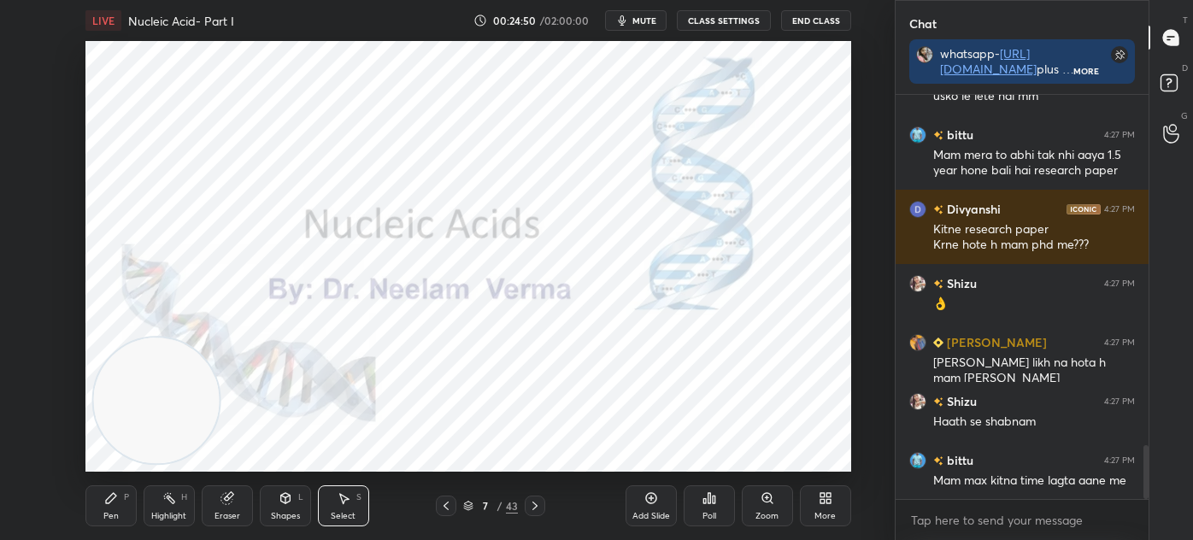
click at [306, 503] on div "Shapes L" at bounding box center [285, 505] width 51 height 41
click at [335, 512] on div "Select" at bounding box center [343, 516] width 25 height 9
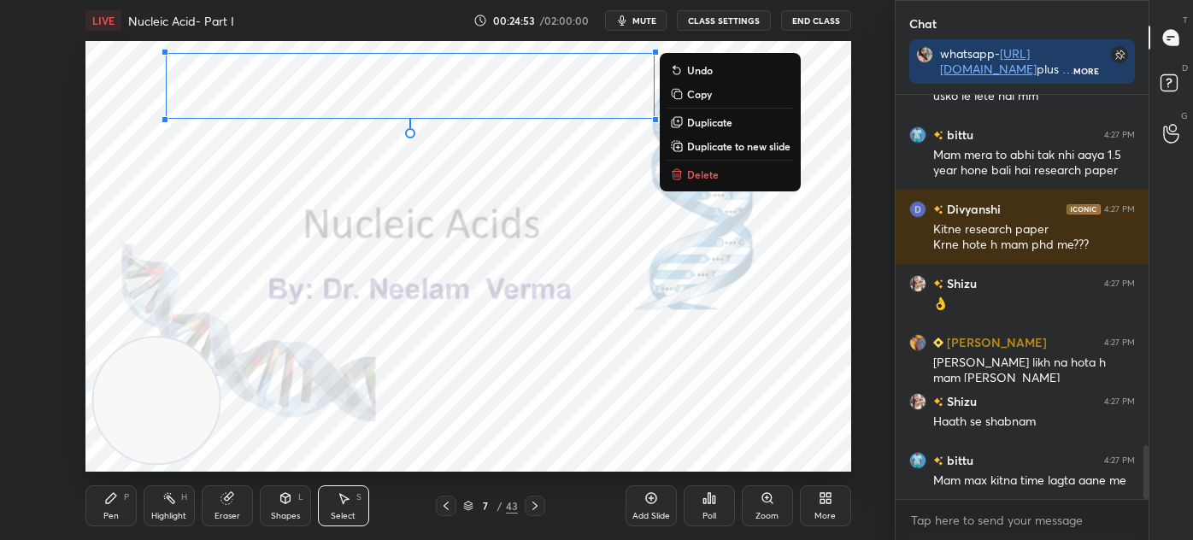
click at [713, 174] on p "Delete" at bounding box center [703, 174] width 32 height 14
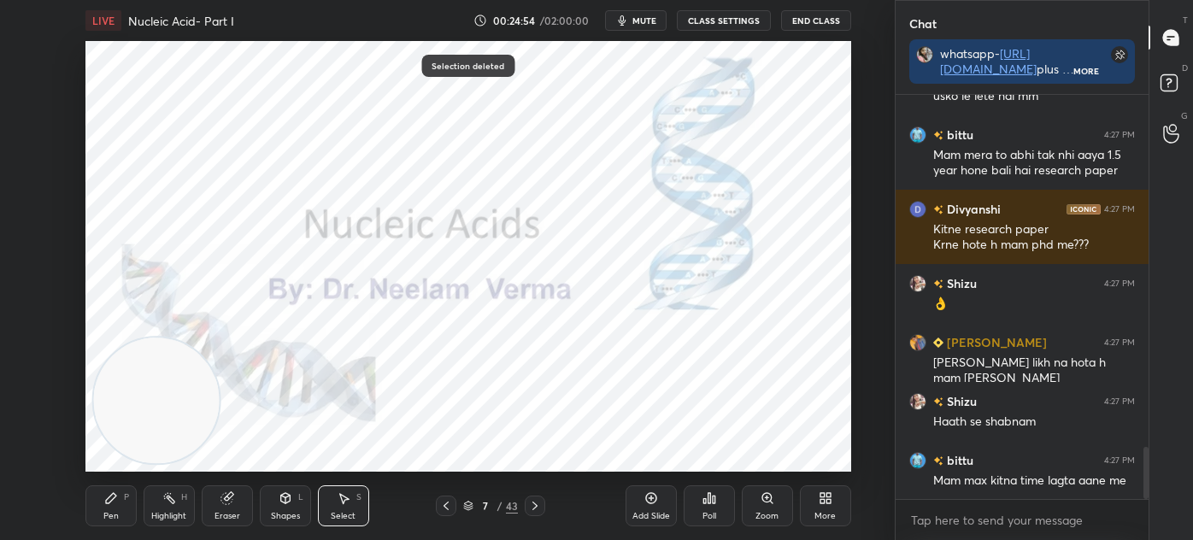
scroll to position [2727, 0]
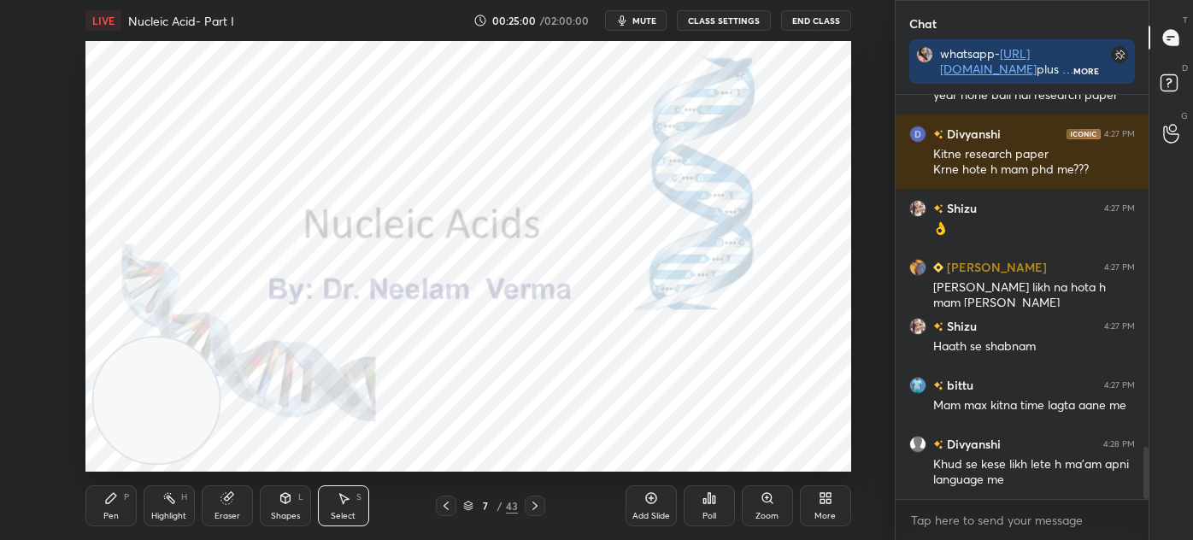
click at [539, 509] on icon at bounding box center [535, 506] width 14 height 14
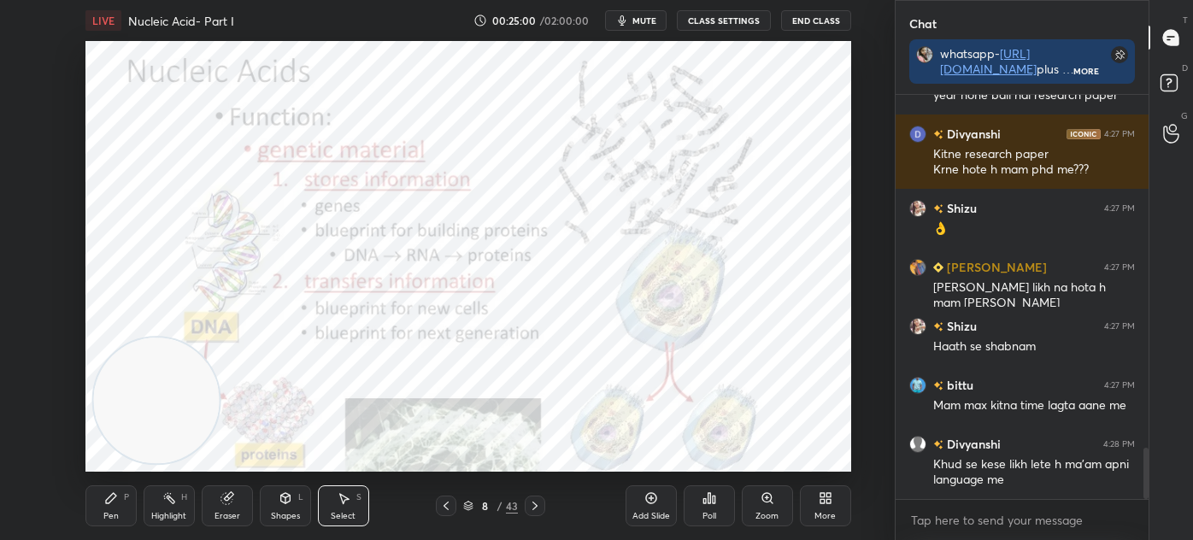
scroll to position [2801, 0]
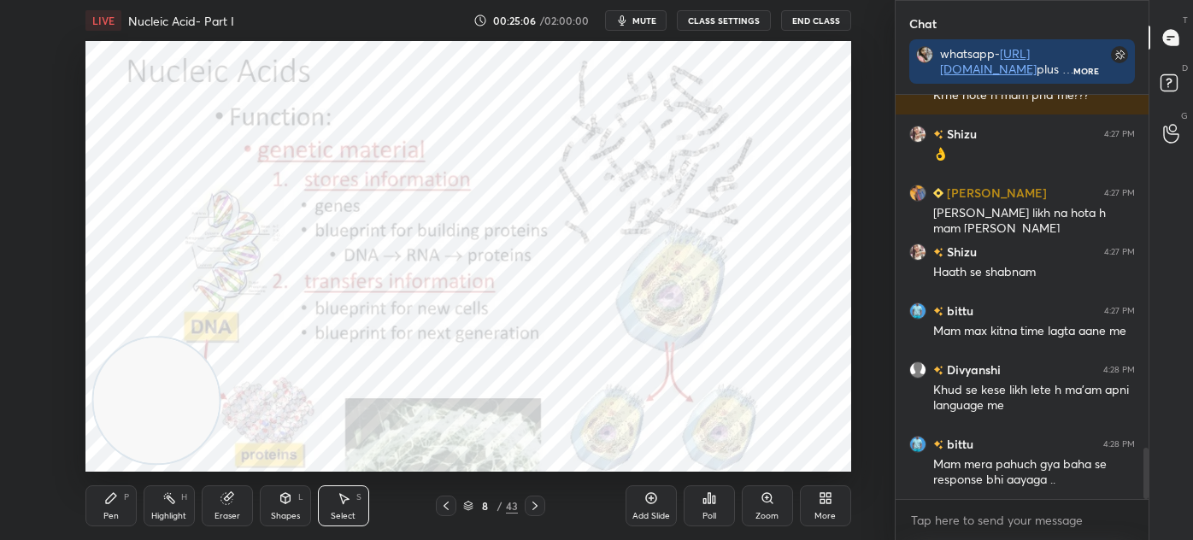
click at [285, 502] on icon at bounding box center [284, 498] width 9 height 10
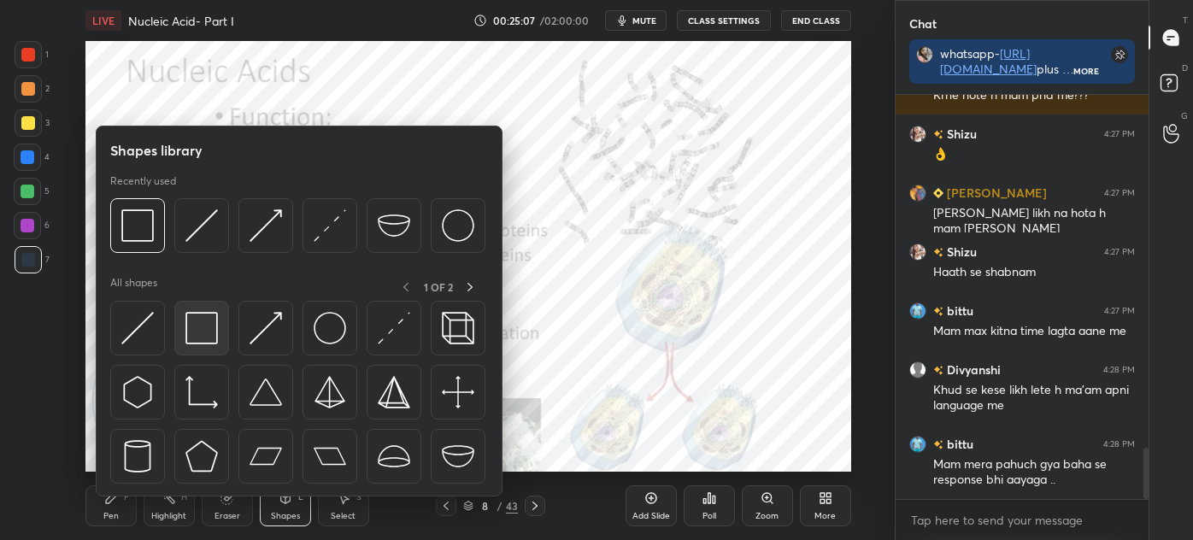
click at [204, 343] on img at bounding box center [201, 328] width 32 height 32
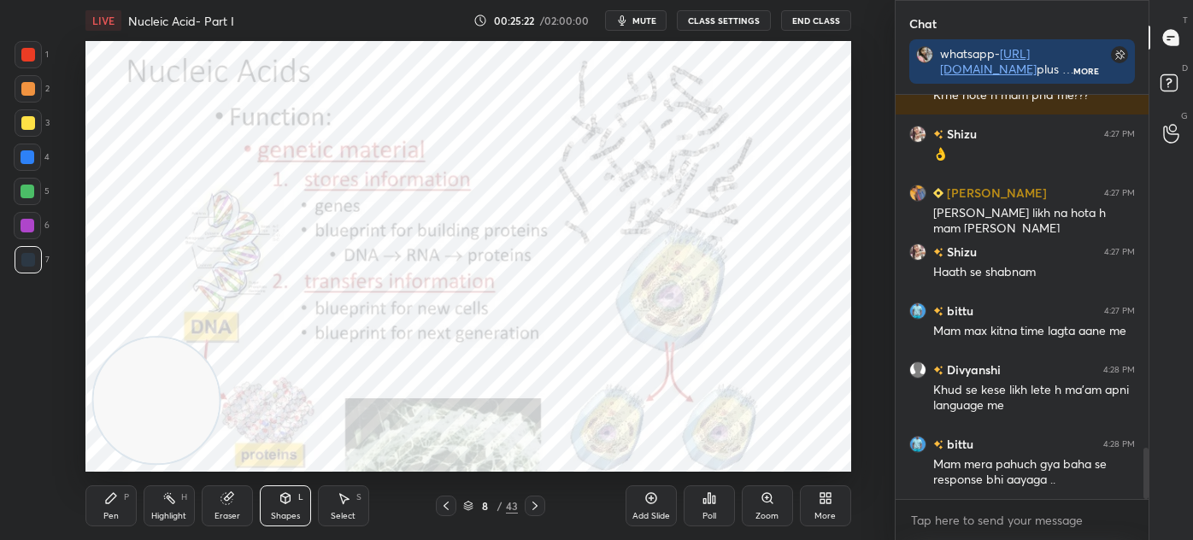
click at [26, 61] on div at bounding box center [28, 55] width 14 height 14
click at [114, 522] on div "Pen P" at bounding box center [110, 505] width 51 height 41
click at [32, 460] on icon at bounding box center [28, 458] width 15 height 12
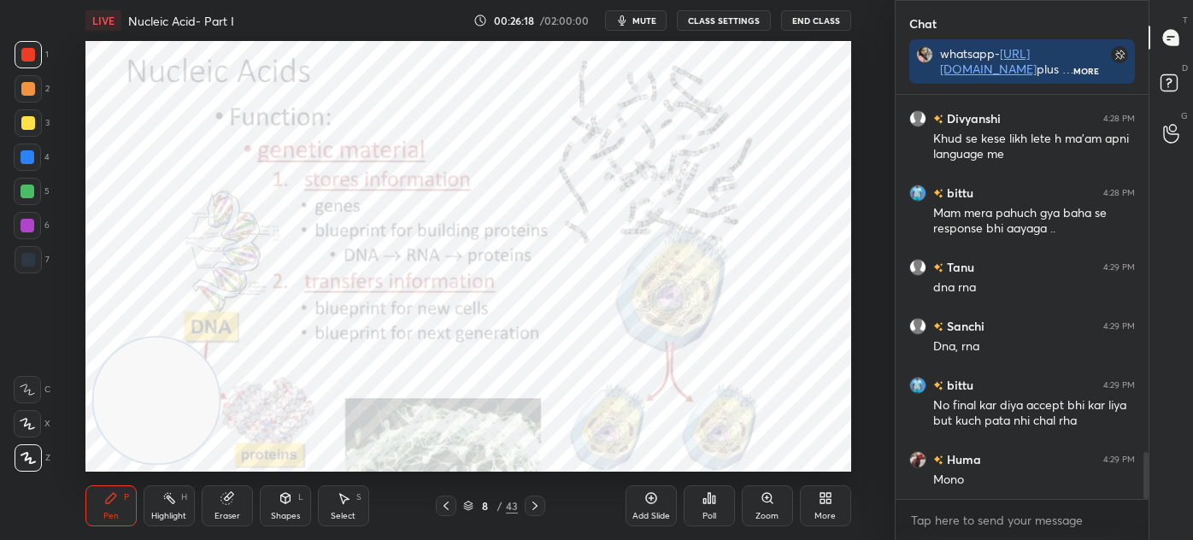
scroll to position [3141, 0]
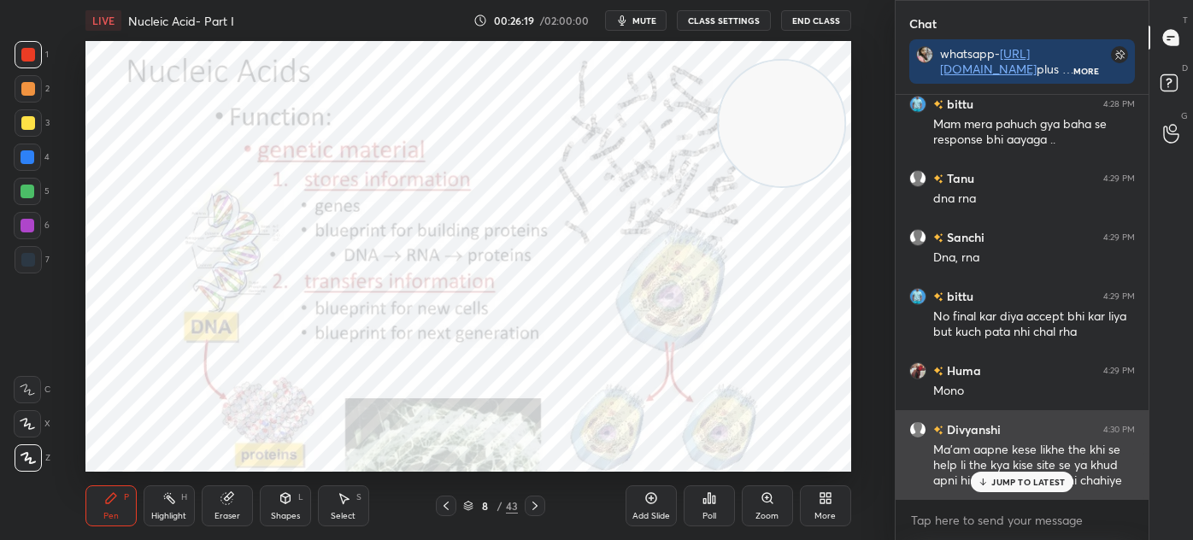
click at [1036, 487] on p "JUMP TO LATEST" at bounding box center [1027, 482] width 73 height 10
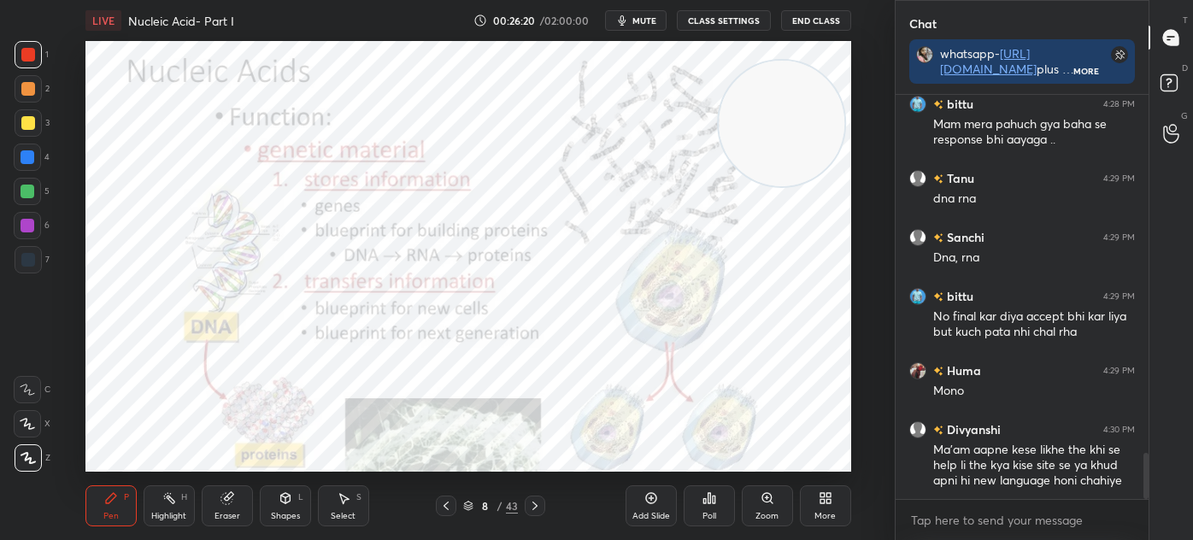
scroll to position [3200, 0]
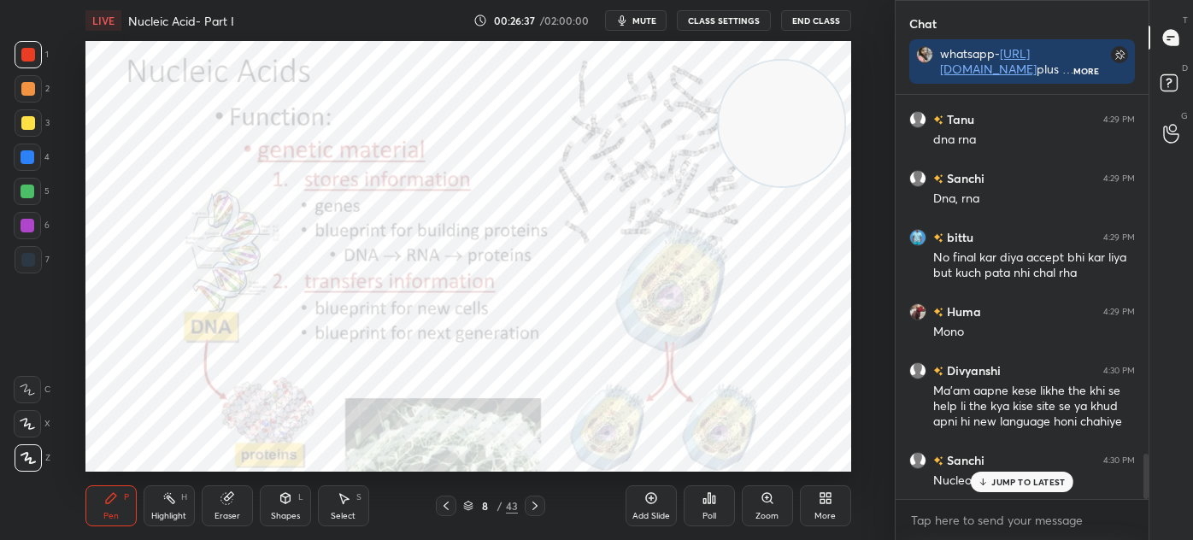
click at [1005, 480] on p "JUMP TO LATEST" at bounding box center [1027, 482] width 73 height 10
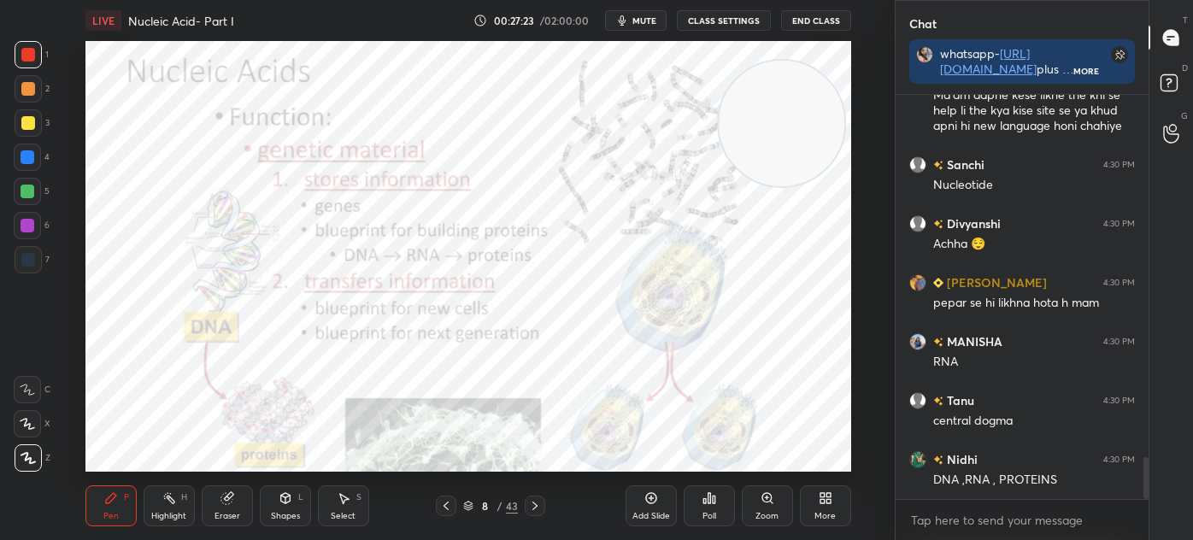
scroll to position [3554, 0]
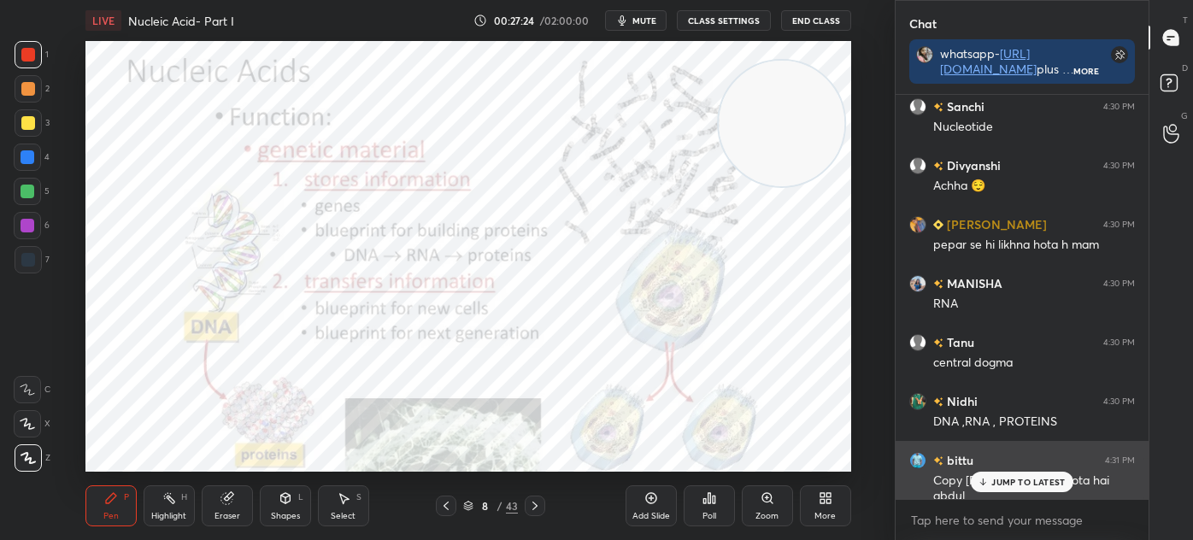
click at [999, 483] on p "JUMP TO LATEST" at bounding box center [1027, 482] width 73 height 10
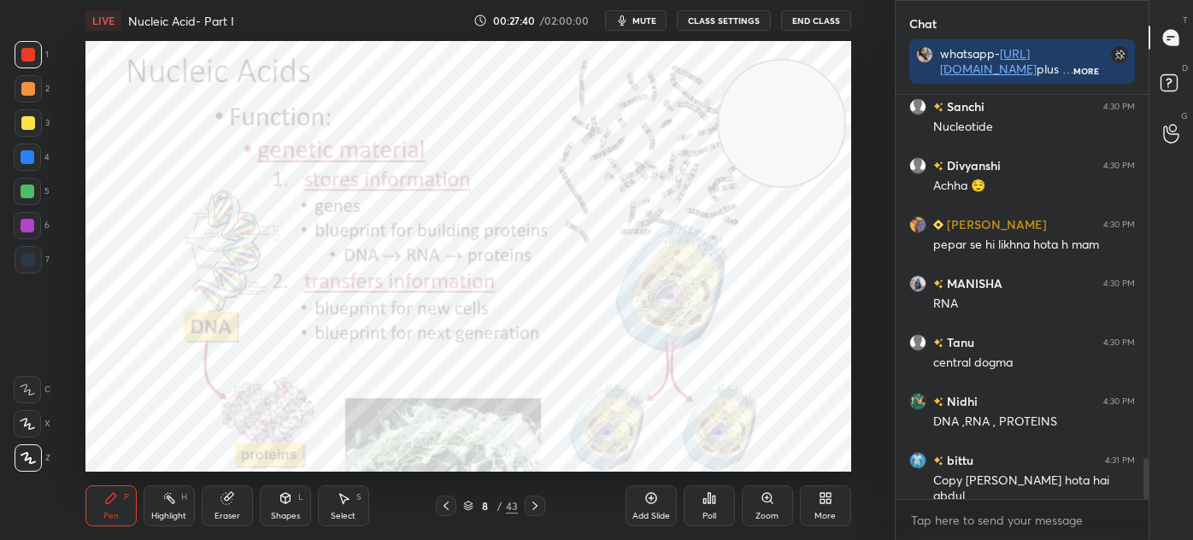
click at [373, 501] on div "8 / 43" at bounding box center [490, 506] width 270 height 21
click at [365, 502] on div "Select S" at bounding box center [343, 505] width 51 height 41
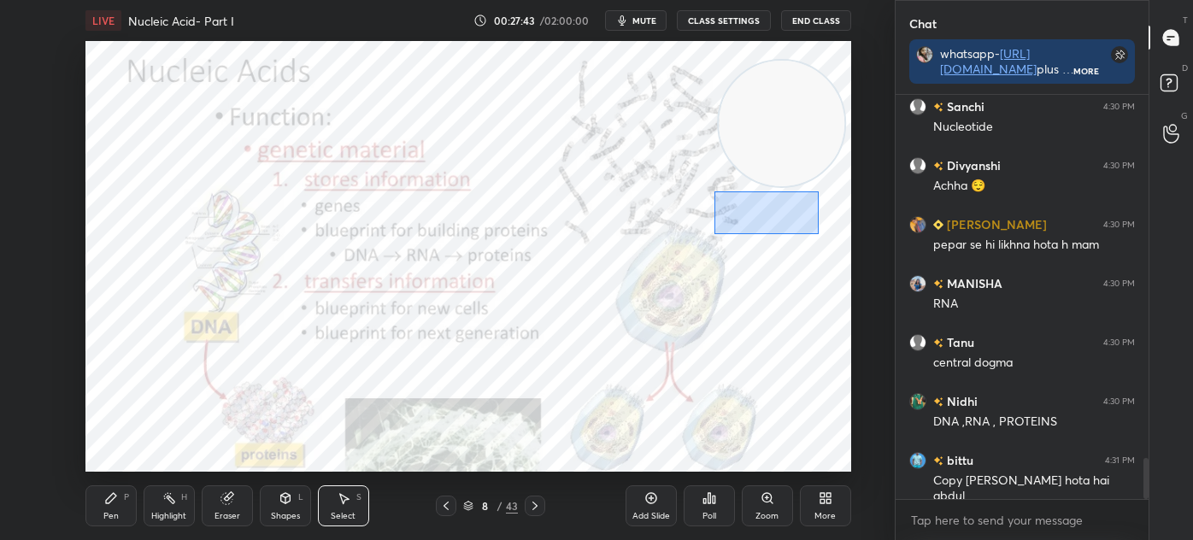
scroll to position [3613, 0]
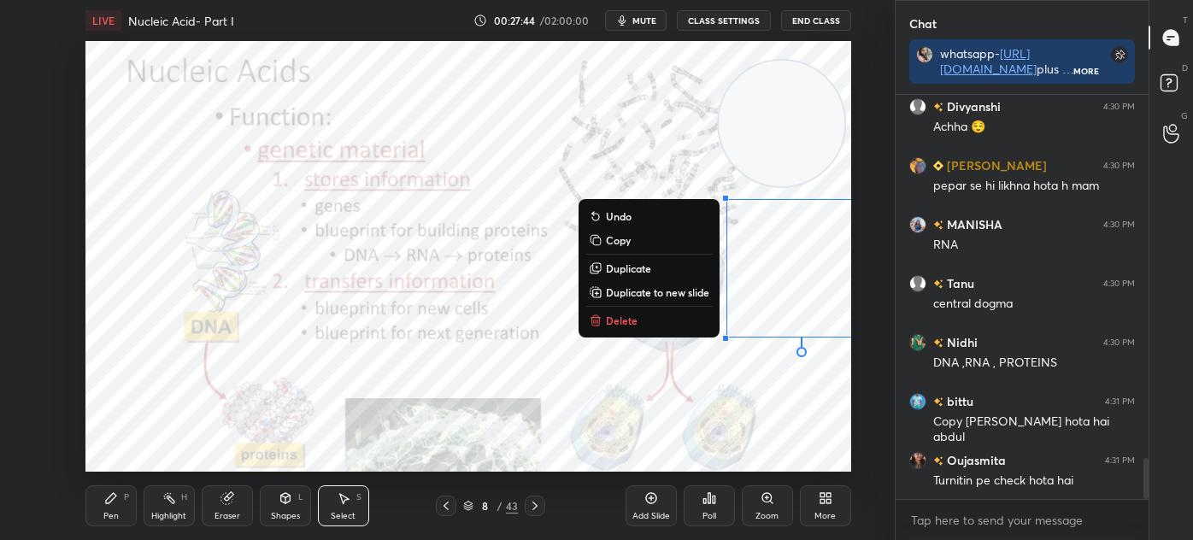
click at [691, 312] on button "Delete" at bounding box center [648, 320] width 127 height 21
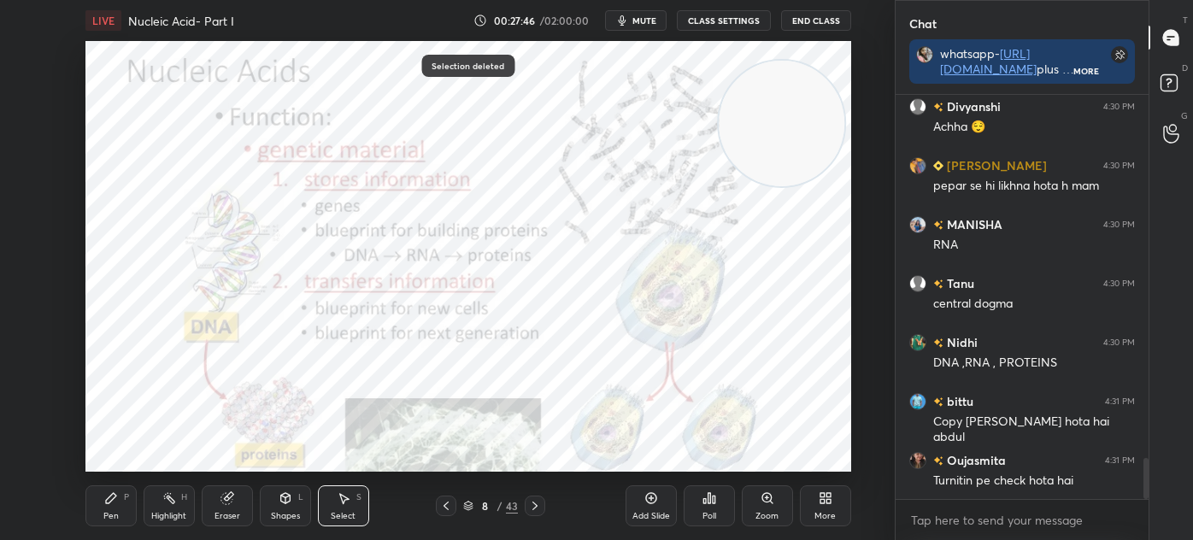
click at [116, 491] on icon at bounding box center [111, 498] width 14 height 14
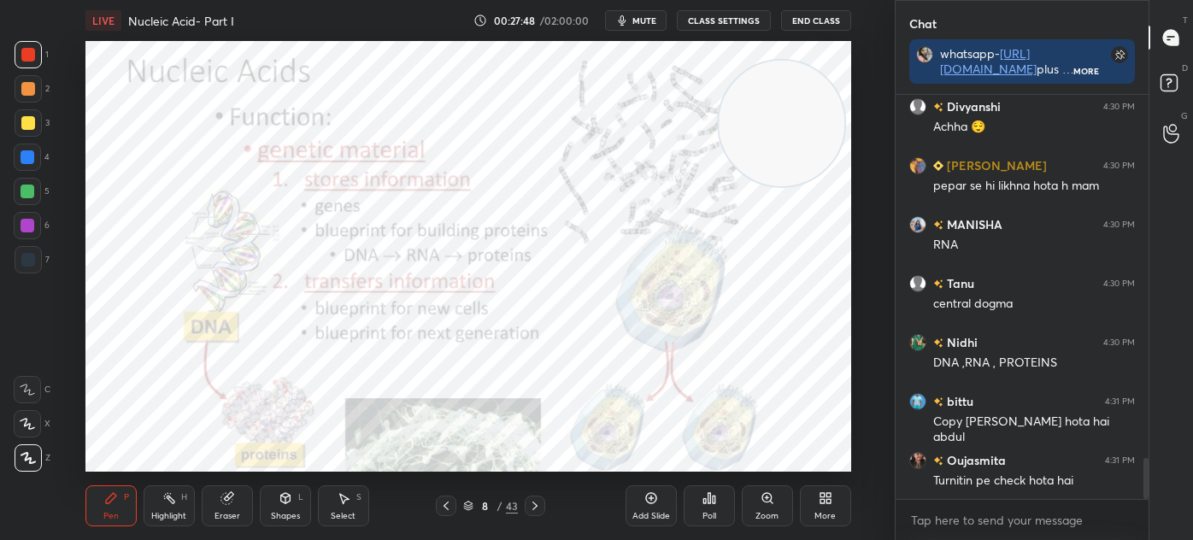
click at [38, 252] on div at bounding box center [28, 259] width 27 height 27
click at [279, 505] on icon at bounding box center [286, 498] width 14 height 14
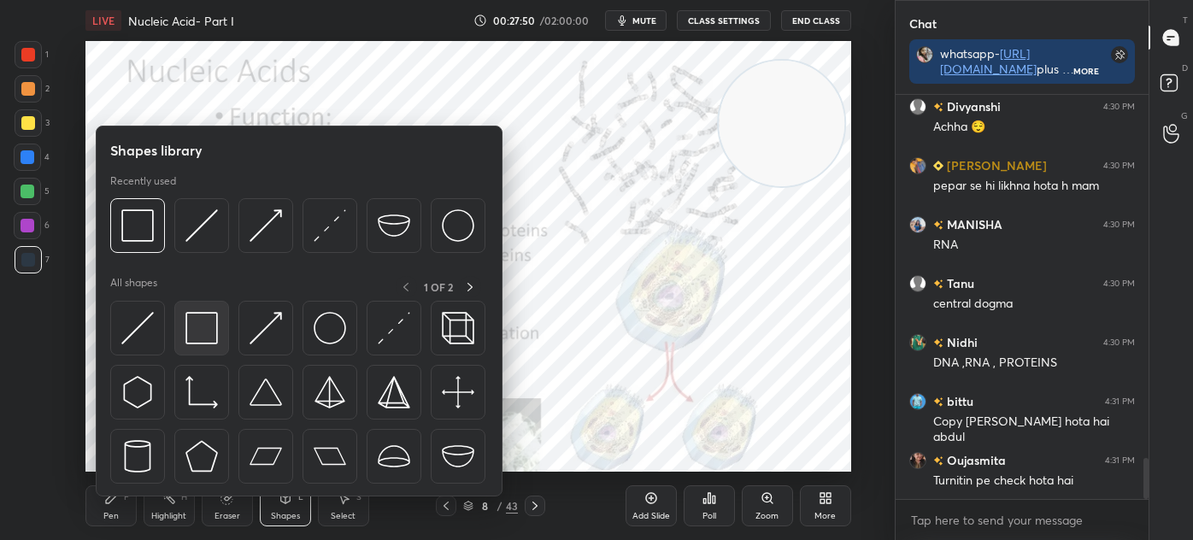
click at [193, 325] on img at bounding box center [201, 328] width 32 height 32
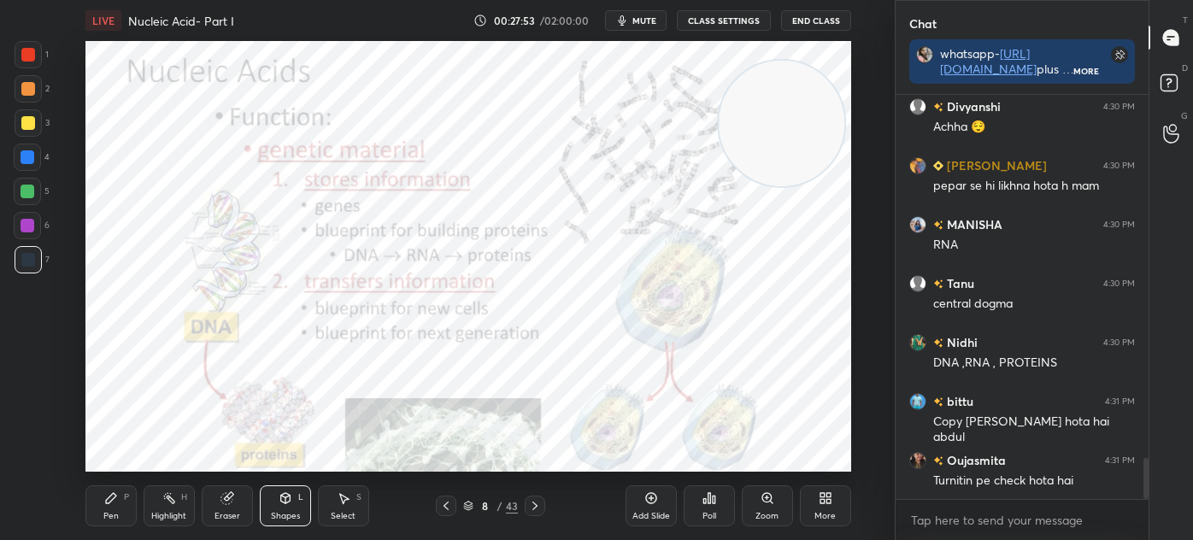
click at [124, 501] on div "P" at bounding box center [126, 497] width 5 height 9
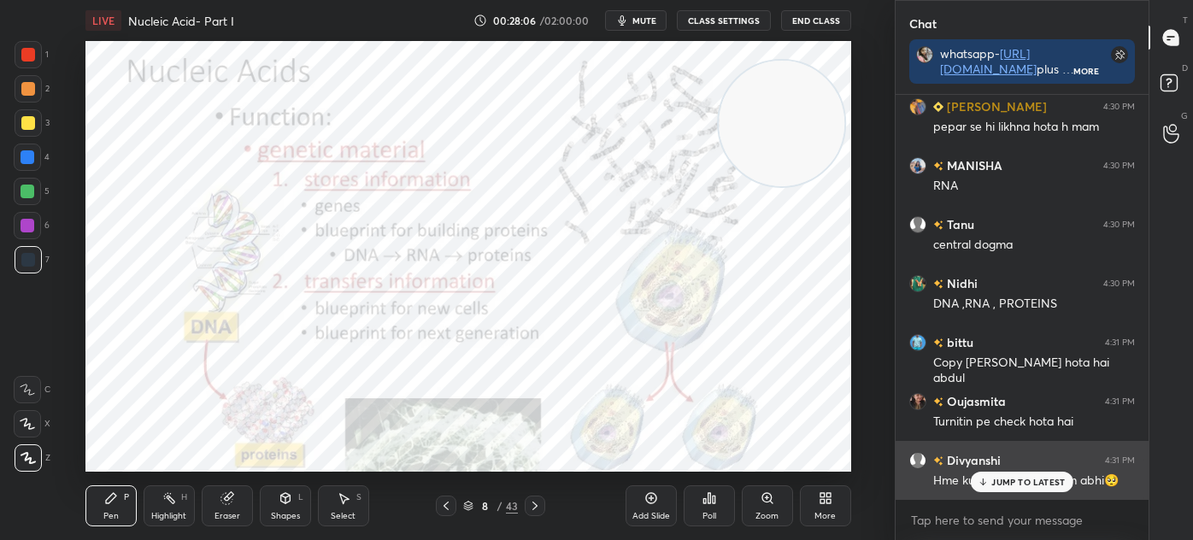
click at [995, 477] on p "JUMP TO LATEST" at bounding box center [1027, 482] width 73 height 10
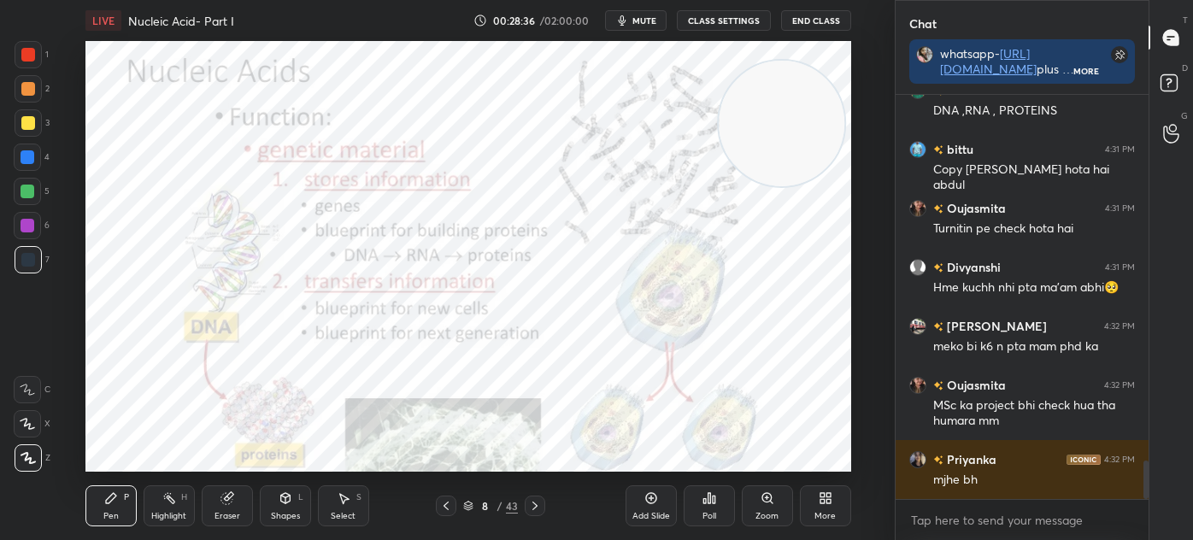
scroll to position [3939, 0]
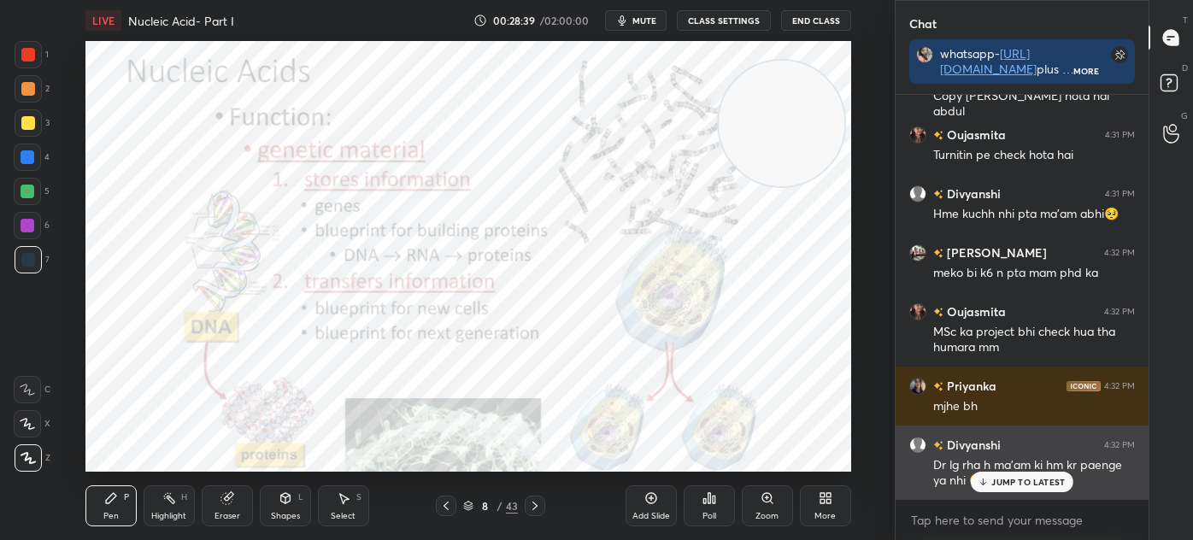
click at [993, 483] on p "JUMP TO LATEST" at bounding box center [1027, 482] width 73 height 10
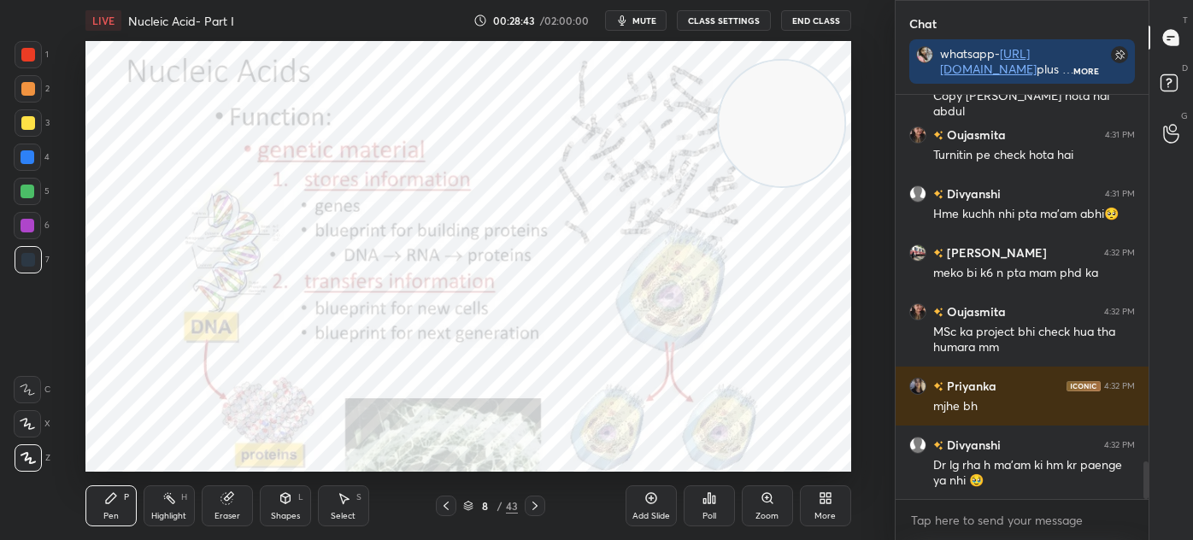
scroll to position [3998, 0]
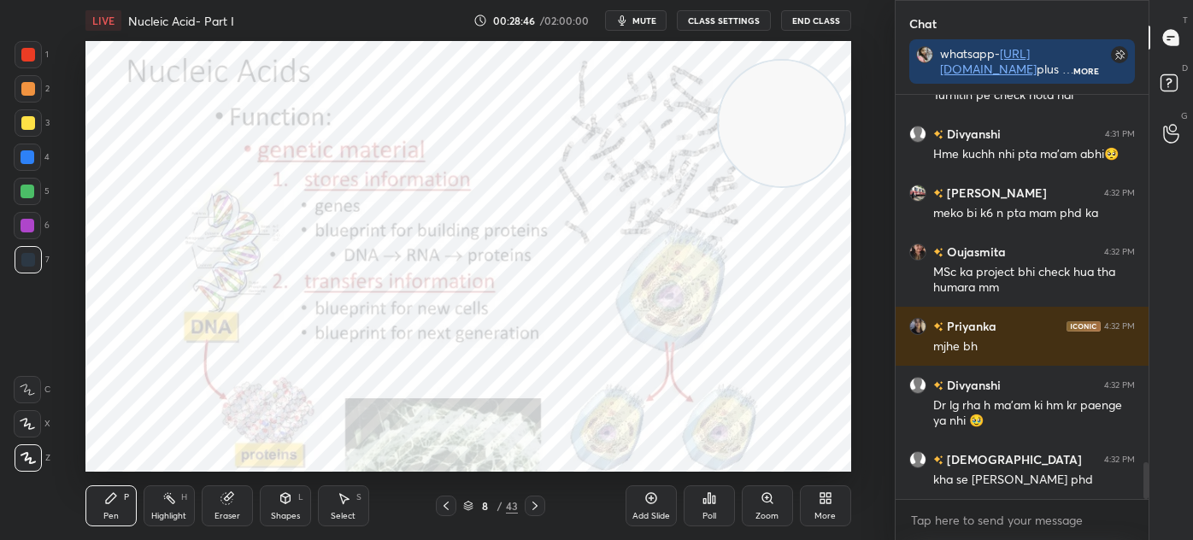
click at [364, 505] on div "Select S" at bounding box center [343, 505] width 51 height 41
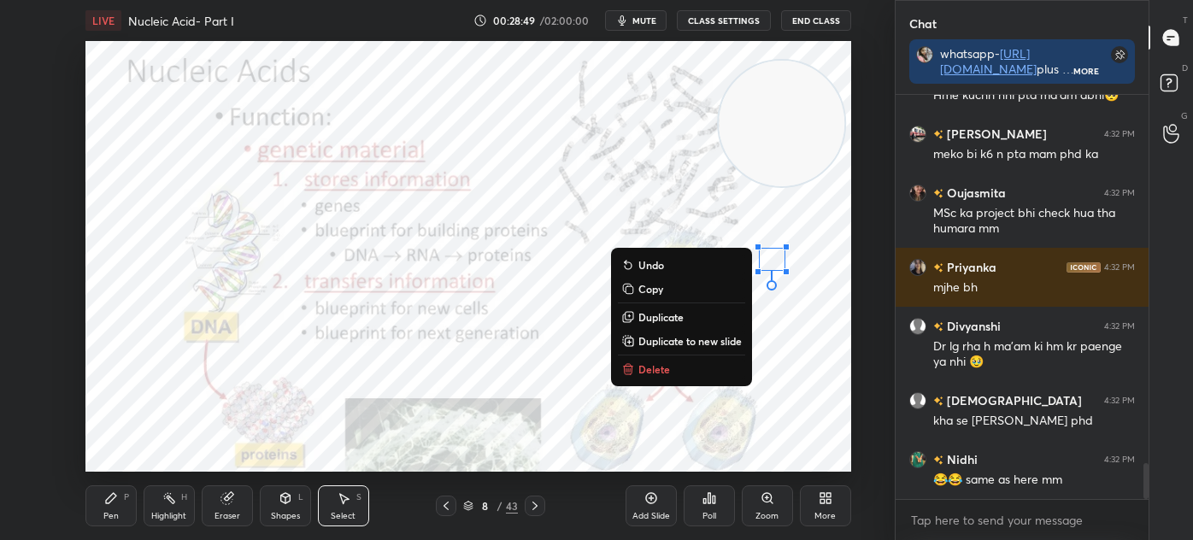
scroll to position [4116, 0]
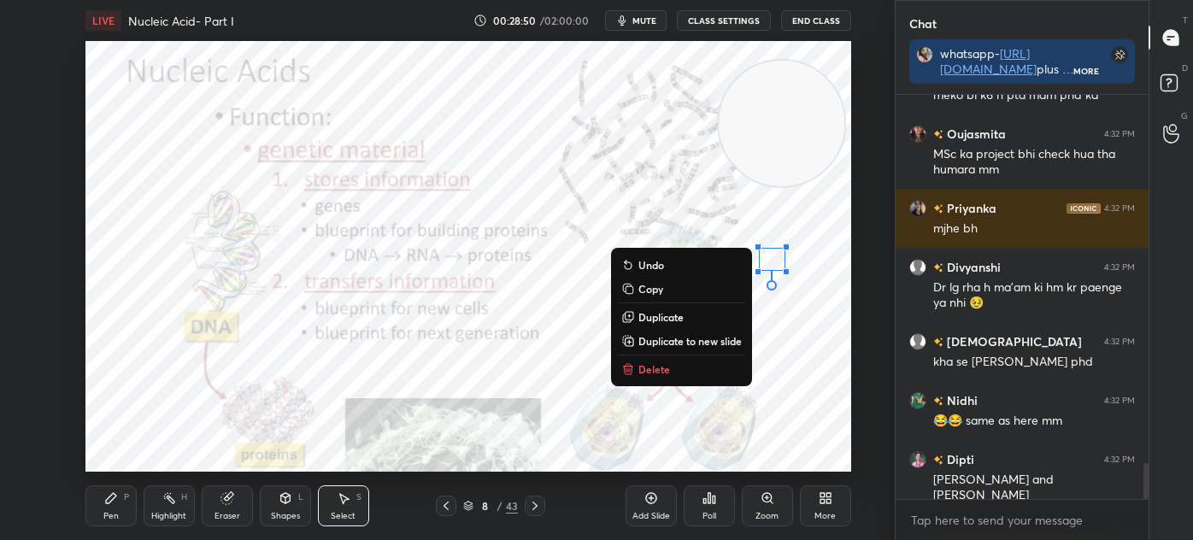
click at [118, 505] on div "Pen P" at bounding box center [110, 505] width 51 height 41
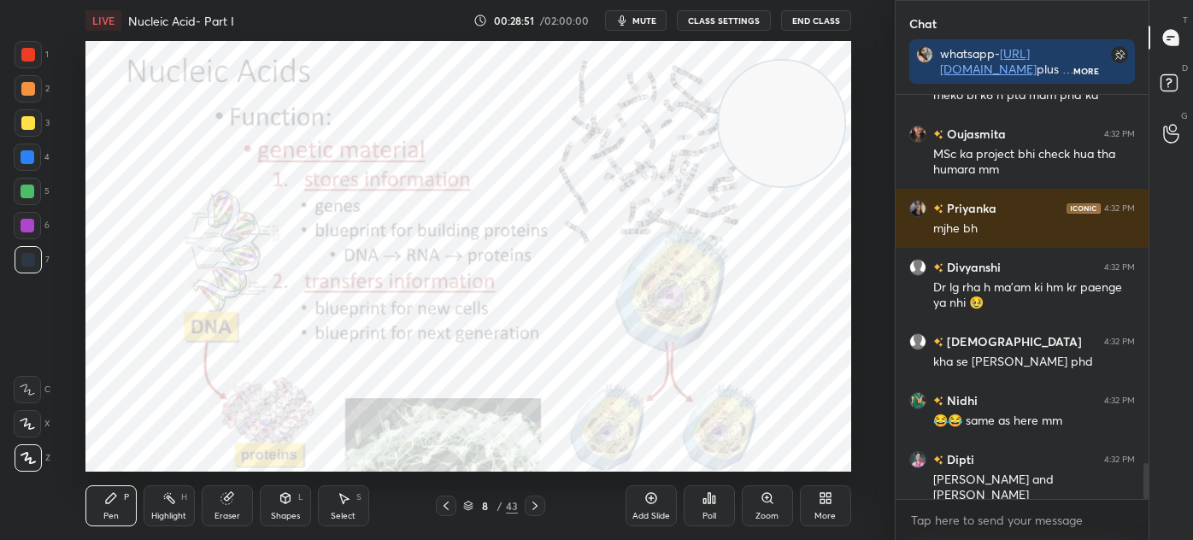
click at [538, 502] on icon at bounding box center [535, 506] width 14 height 14
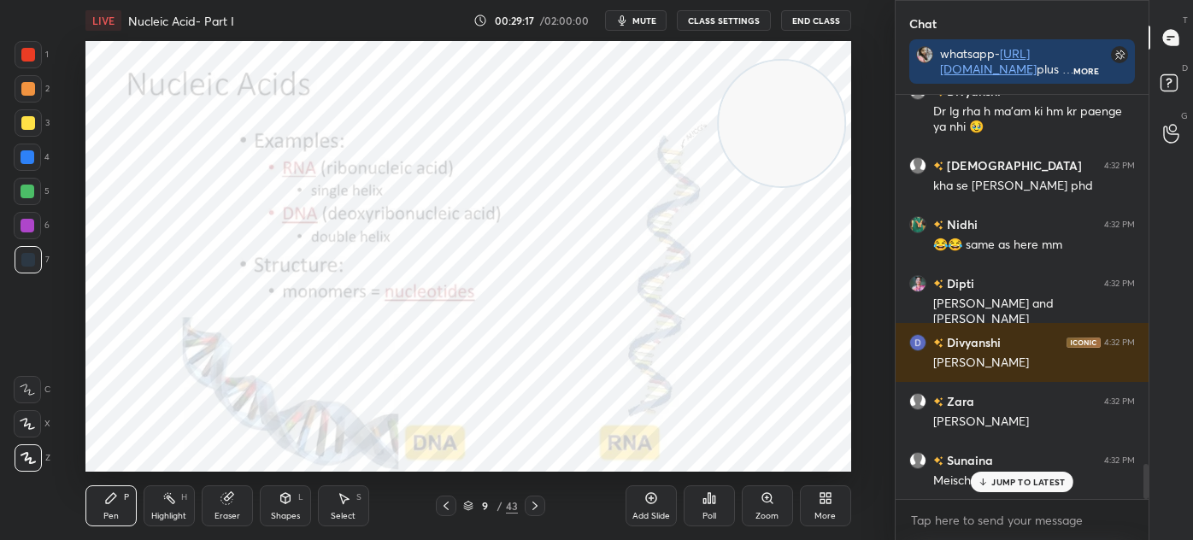
scroll to position [4351, 0]
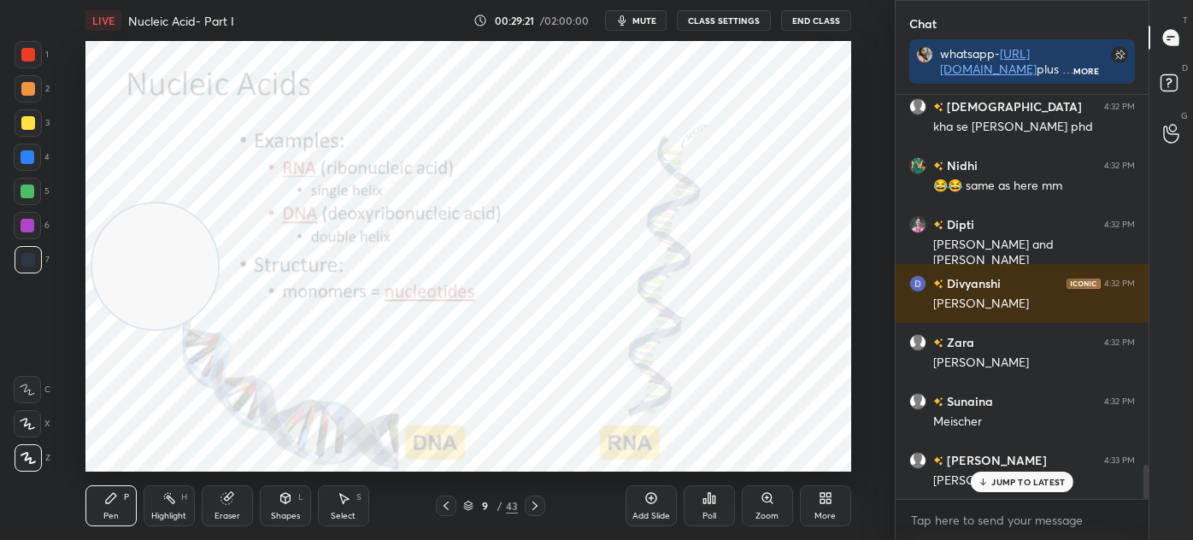
click at [34, 50] on div at bounding box center [28, 54] width 27 height 27
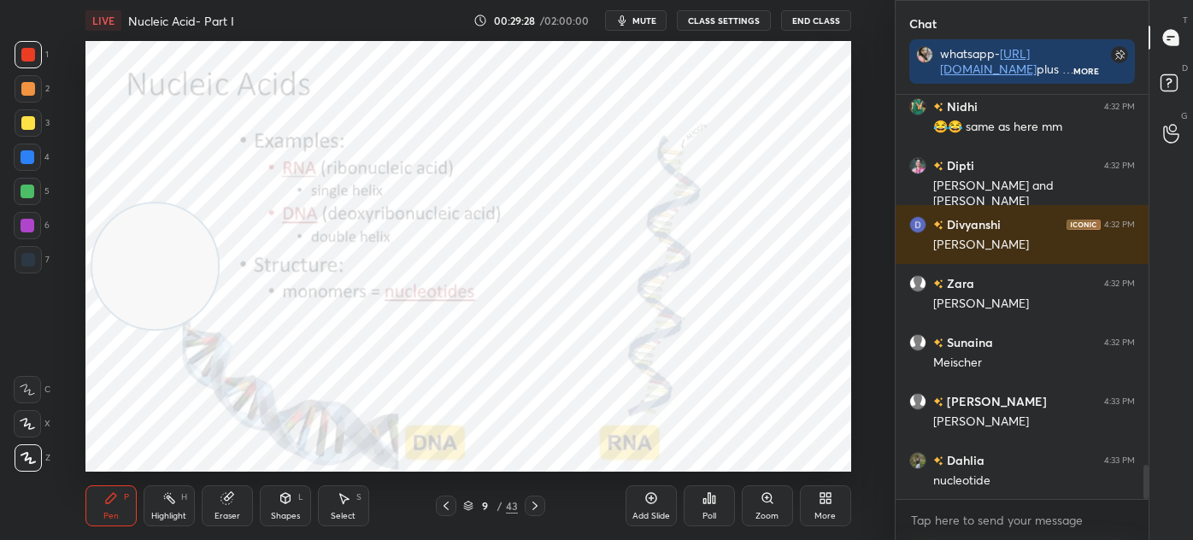
scroll to position [4470, 0]
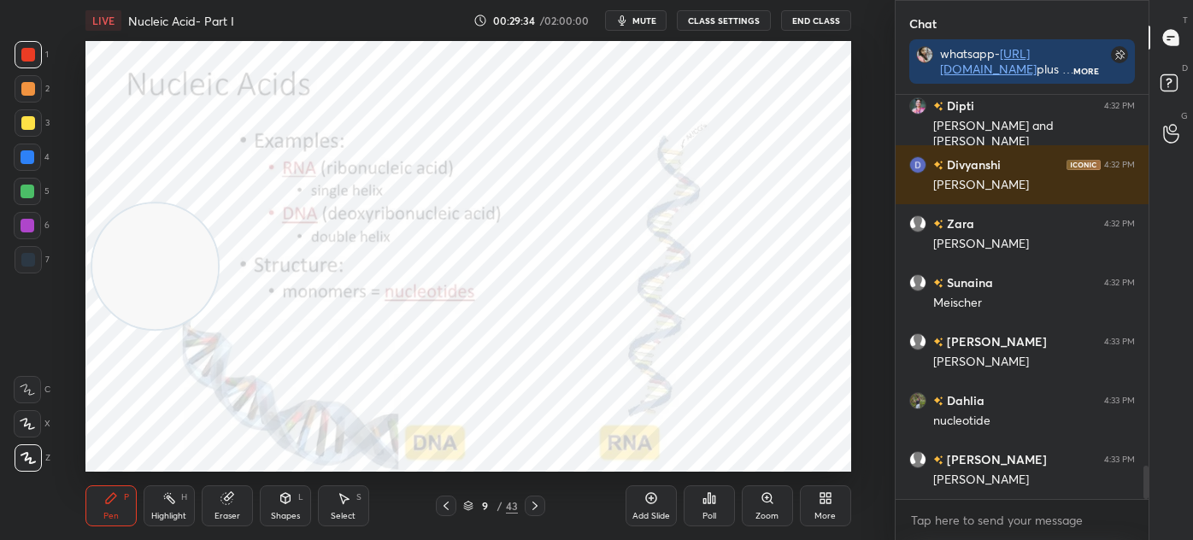
click at [29, 263] on div at bounding box center [28, 260] width 14 height 14
click at [262, 513] on div "Shapes L" at bounding box center [285, 505] width 51 height 41
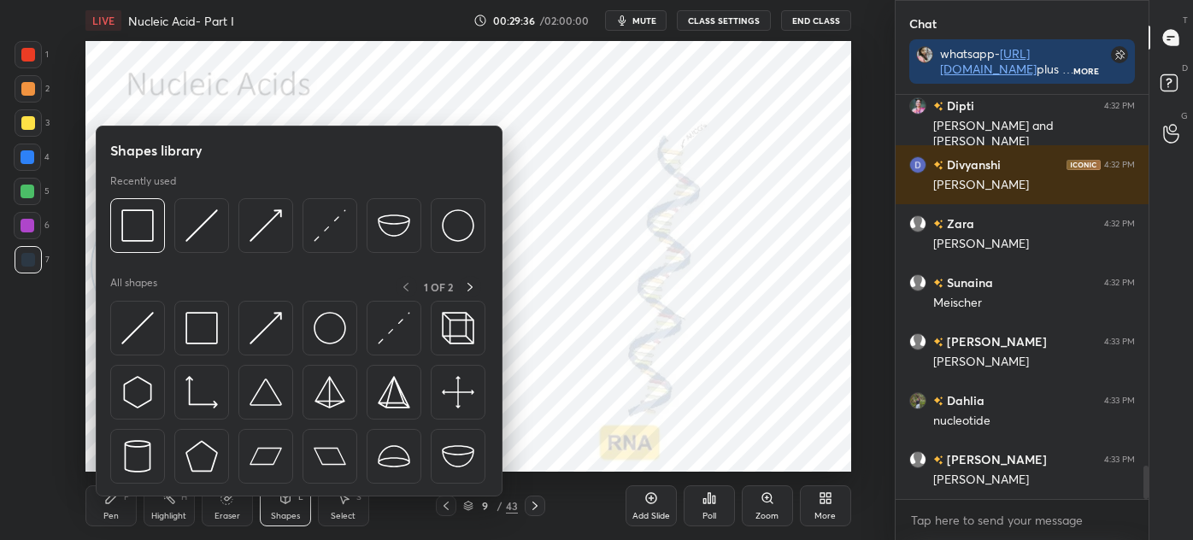
click at [205, 335] on img at bounding box center [201, 328] width 32 height 32
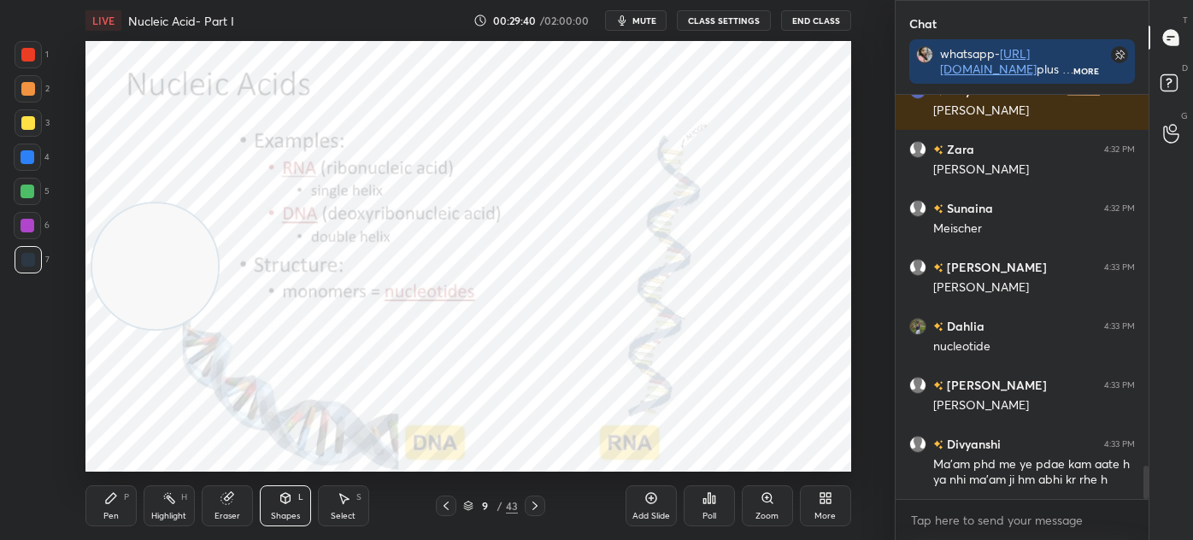
scroll to position [4603, 0]
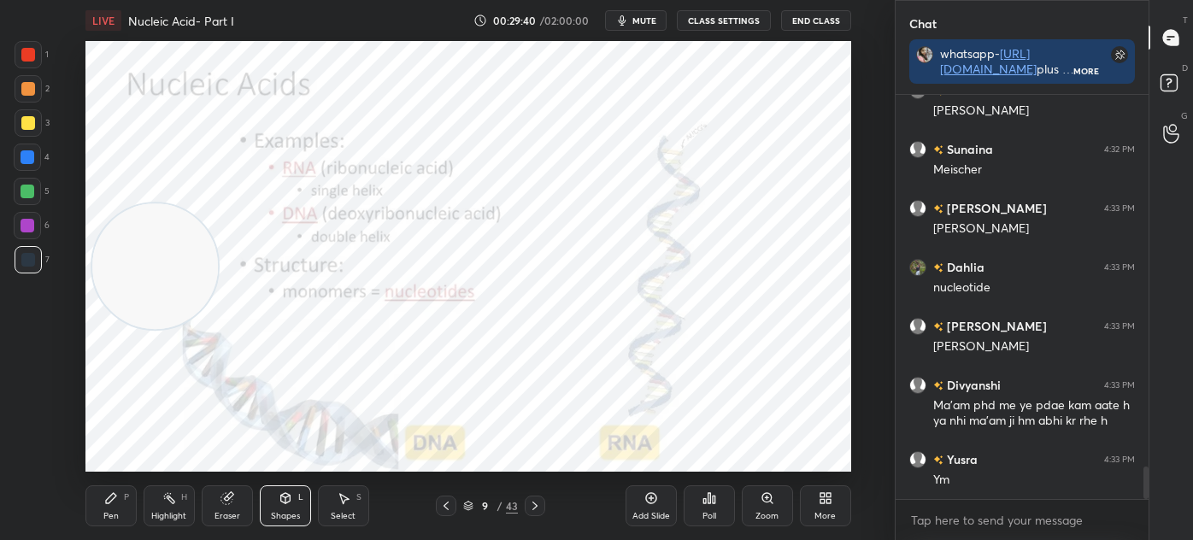
click at [96, 513] on div "Pen P" at bounding box center [110, 505] width 51 height 41
click at [45, 57] on div "1" at bounding box center [32, 54] width 34 height 27
click at [36, 260] on div at bounding box center [28, 259] width 27 height 27
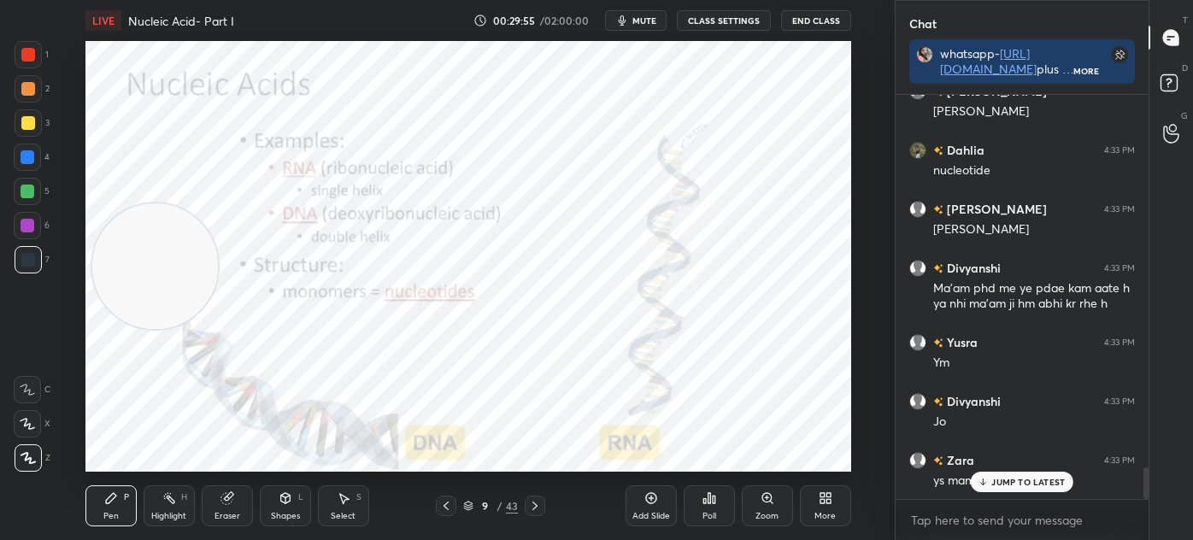
scroll to position [4779, 0]
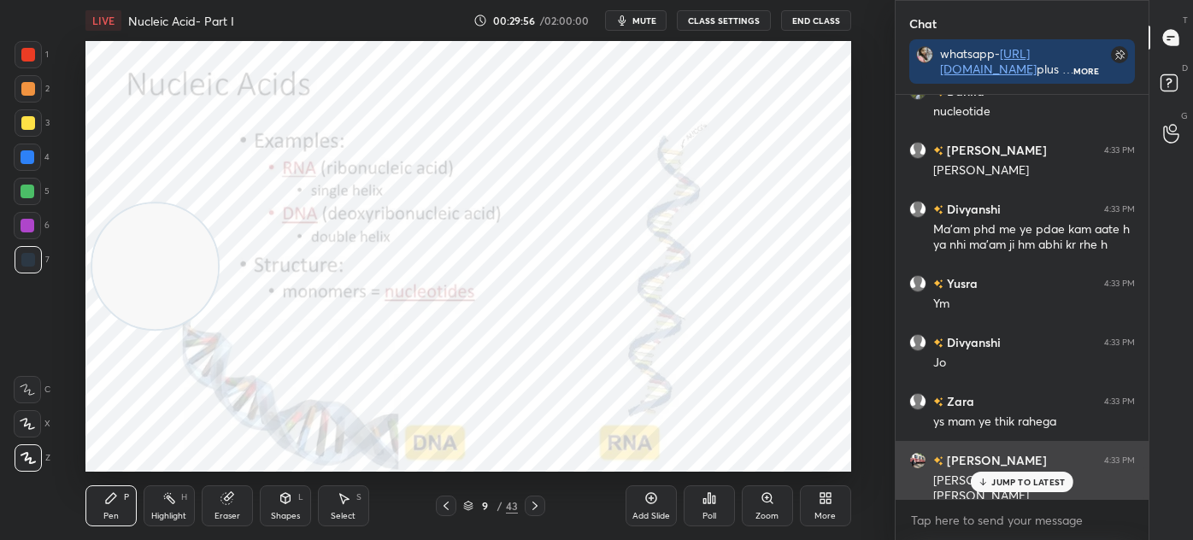
click at [1019, 478] on p "JUMP TO LATEST" at bounding box center [1027, 482] width 73 height 10
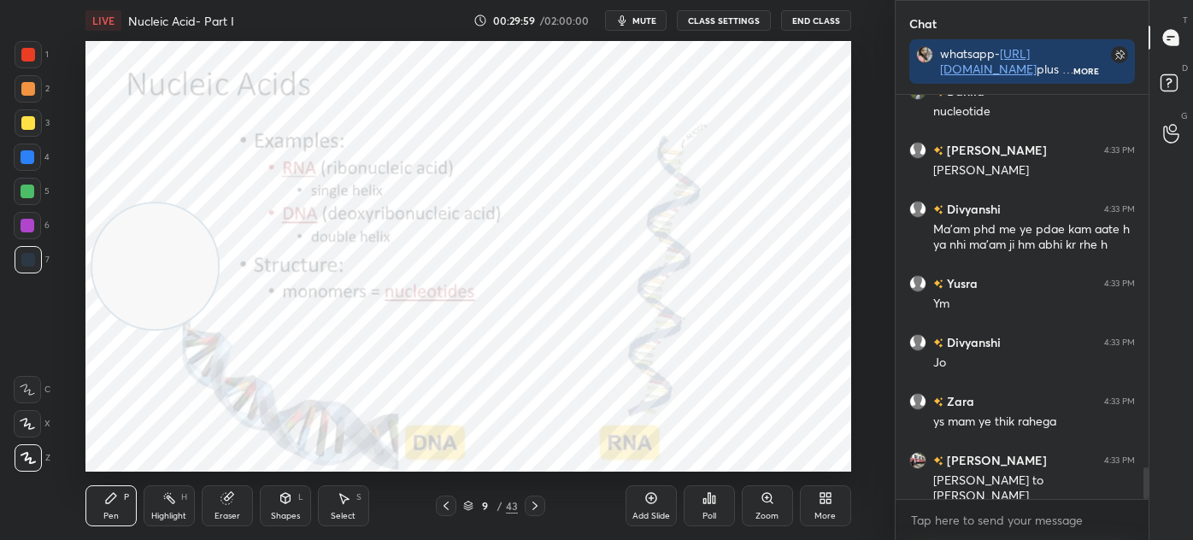
click at [246, 500] on div "Eraser" at bounding box center [227, 505] width 51 height 41
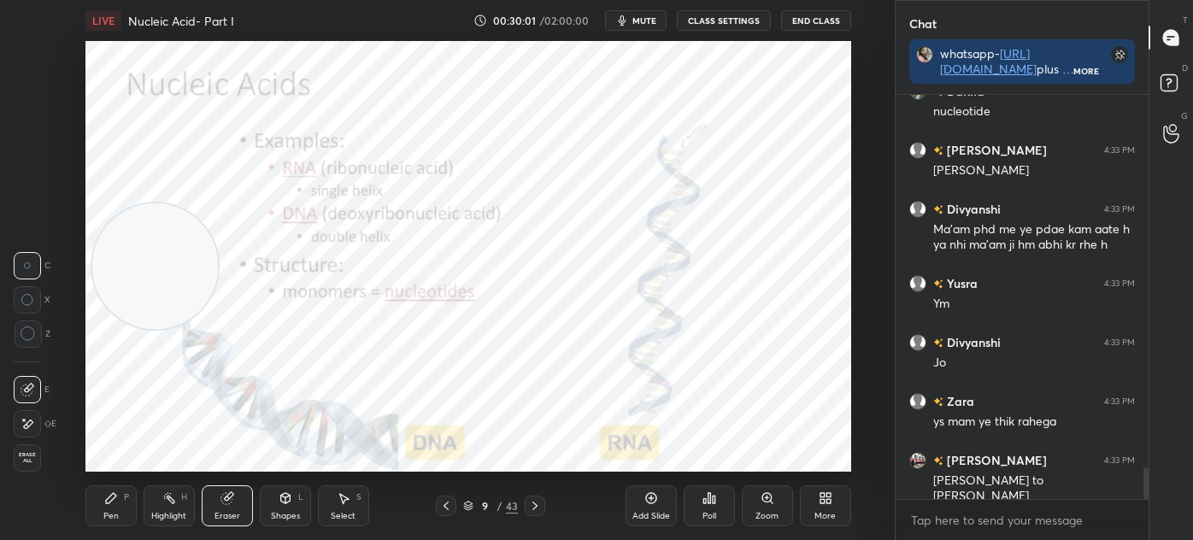
click at [111, 508] on div "Pen P" at bounding box center [110, 505] width 51 height 41
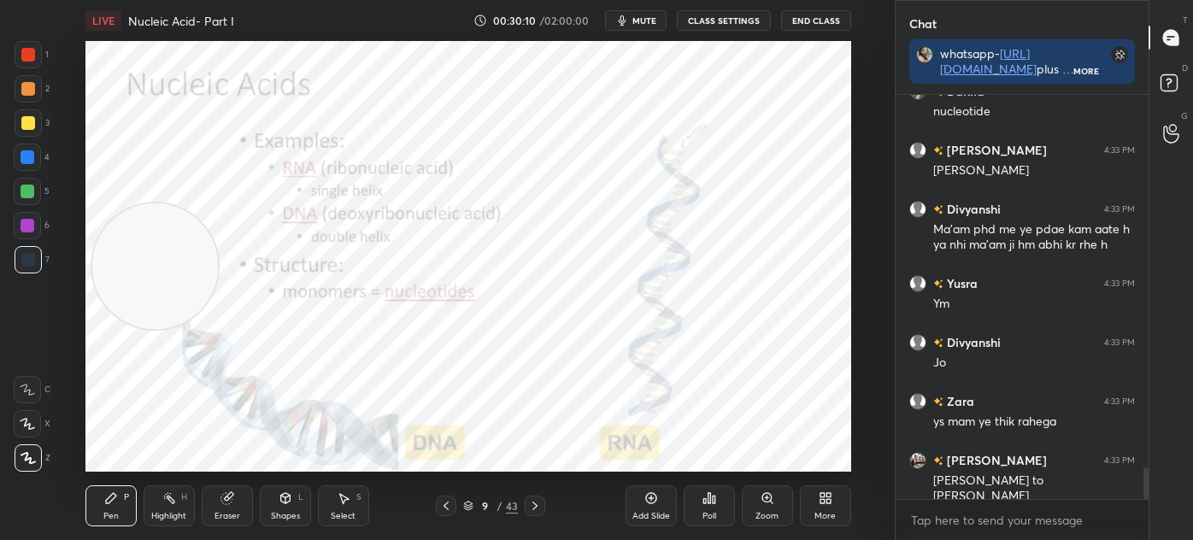
click at [539, 510] on icon at bounding box center [535, 506] width 14 height 14
click at [291, 509] on div "Shapes L" at bounding box center [285, 505] width 51 height 41
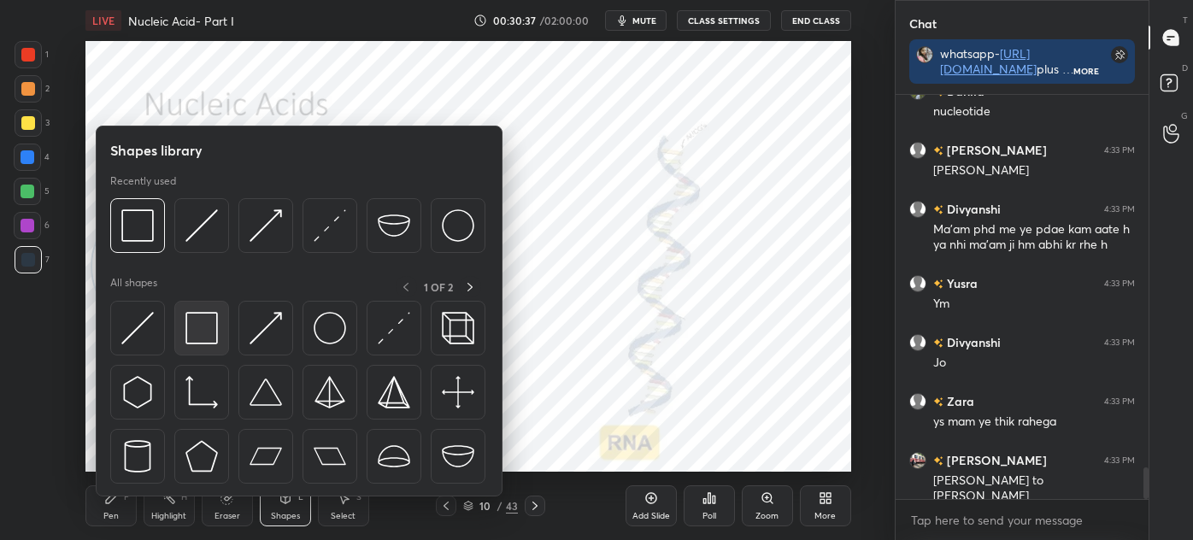
click at [200, 331] on img at bounding box center [201, 328] width 32 height 32
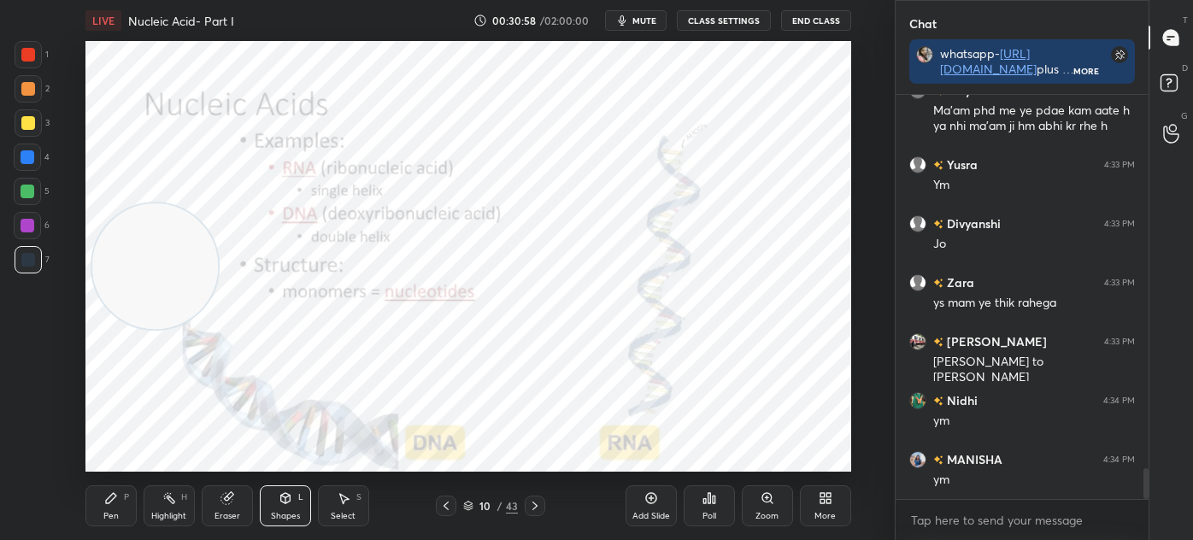
scroll to position [4957, 0]
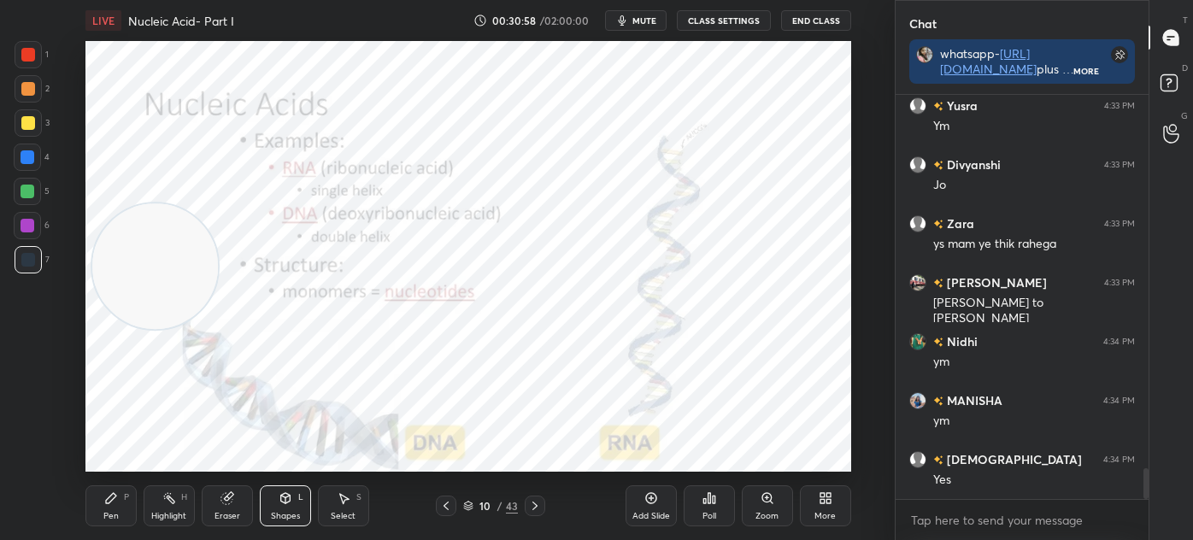
click at [111, 507] on div "Pen P" at bounding box center [110, 505] width 51 height 41
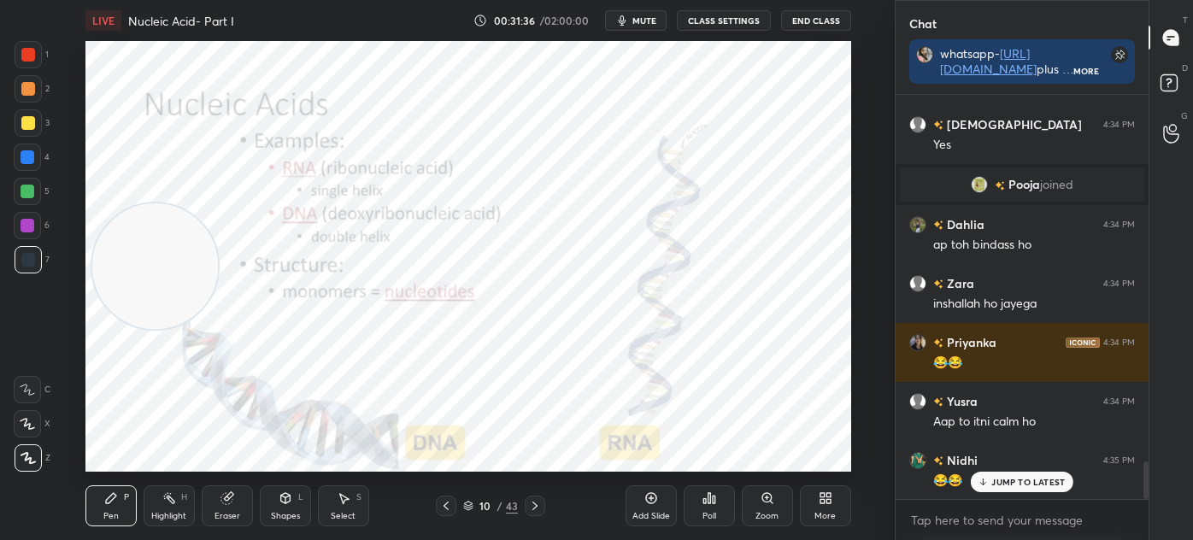
scroll to position [4003, 0]
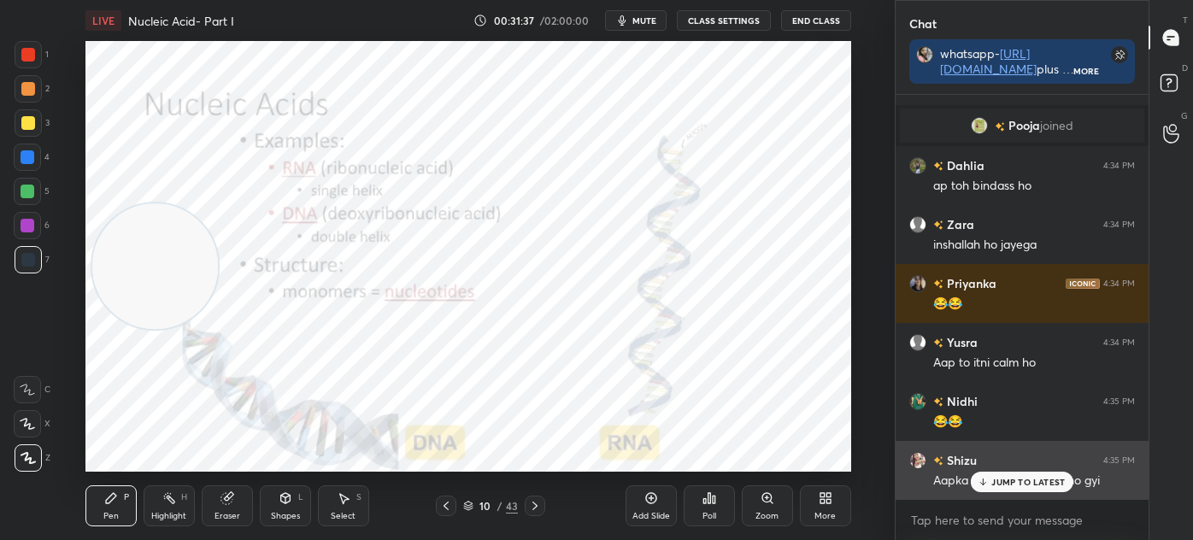
click at [977, 483] on icon at bounding box center [982, 482] width 11 height 10
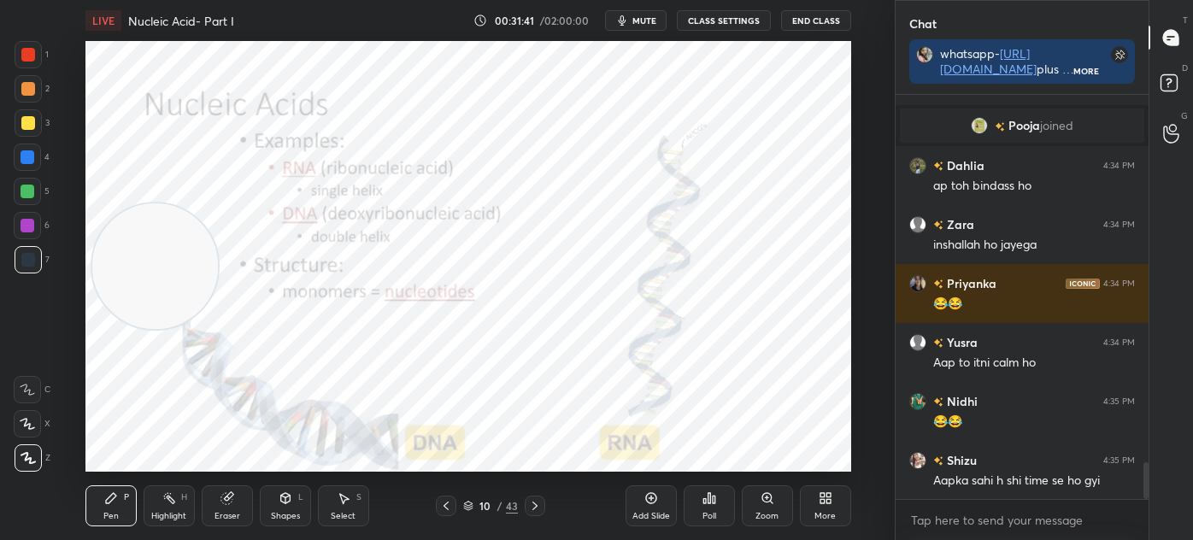
click at [533, 505] on icon at bounding box center [535, 506] width 14 height 14
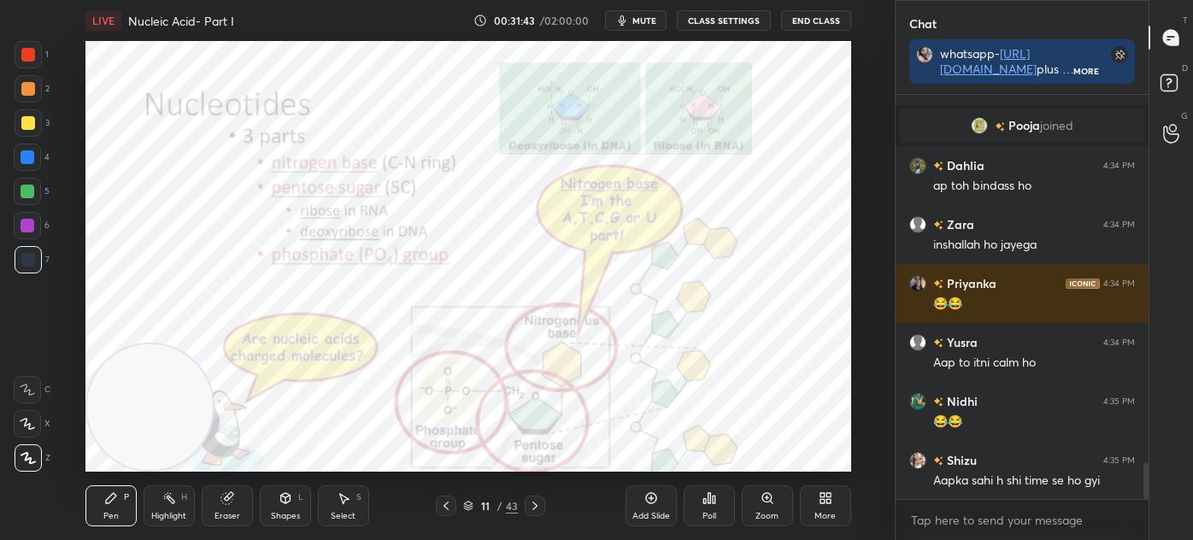
click at [280, 516] on div "Shapes" at bounding box center [285, 516] width 29 height 9
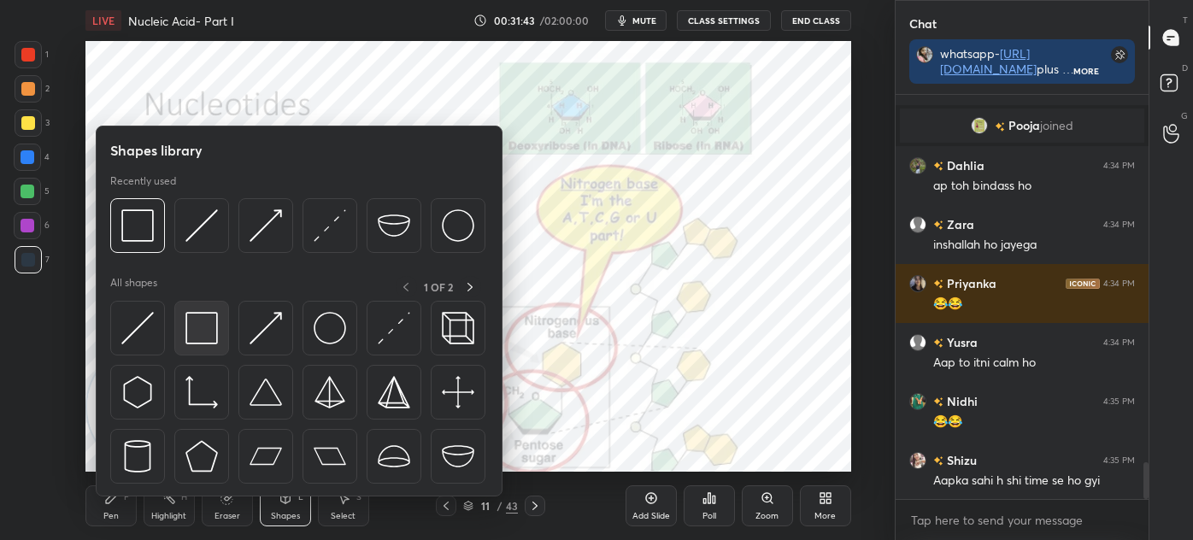
click at [192, 327] on img at bounding box center [201, 328] width 32 height 32
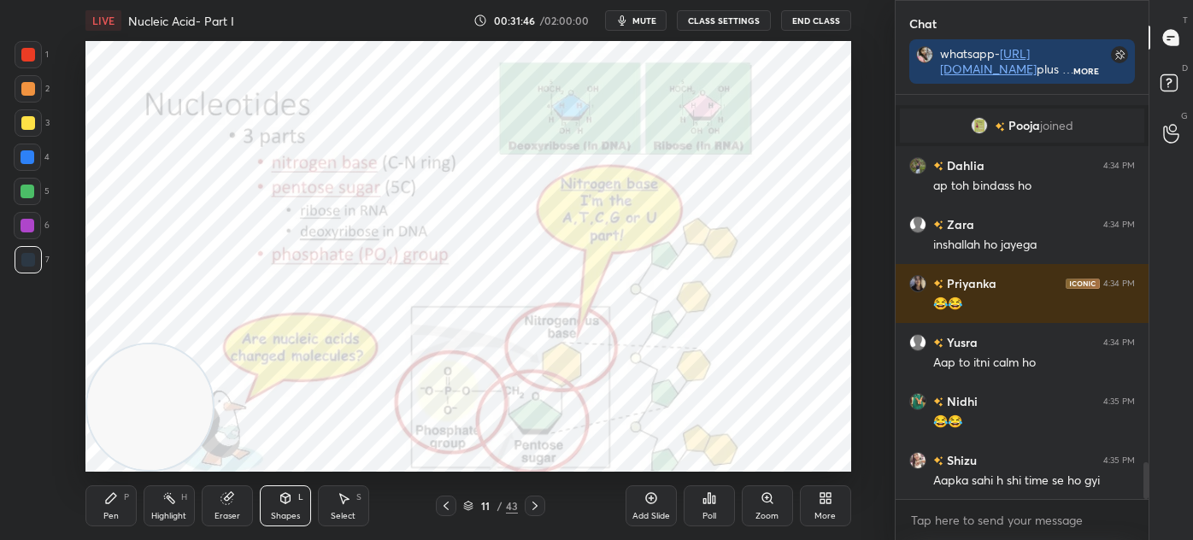
click at [117, 496] on icon at bounding box center [111, 498] width 14 height 14
click at [22, 41] on div at bounding box center [28, 54] width 27 height 27
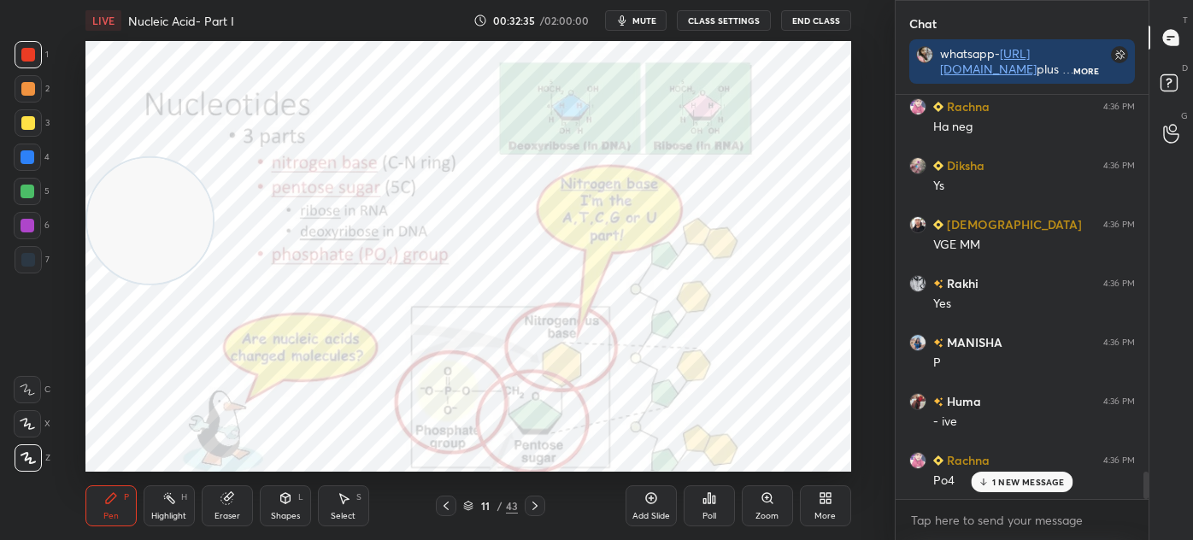
scroll to position [5577, 0]
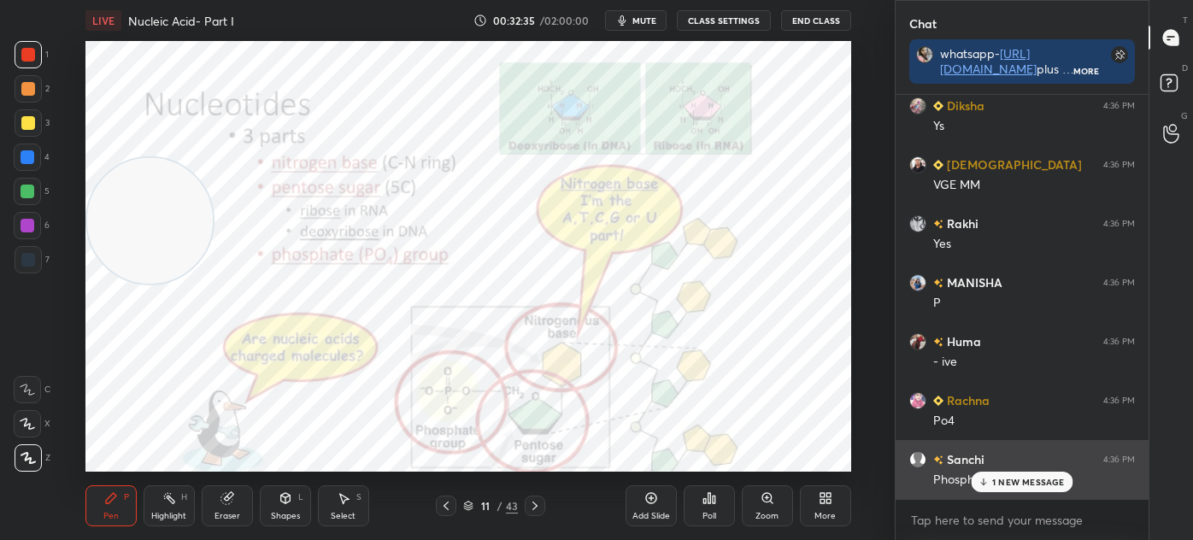
click at [1006, 483] on div "Phosphate" at bounding box center [1034, 480] width 202 height 17
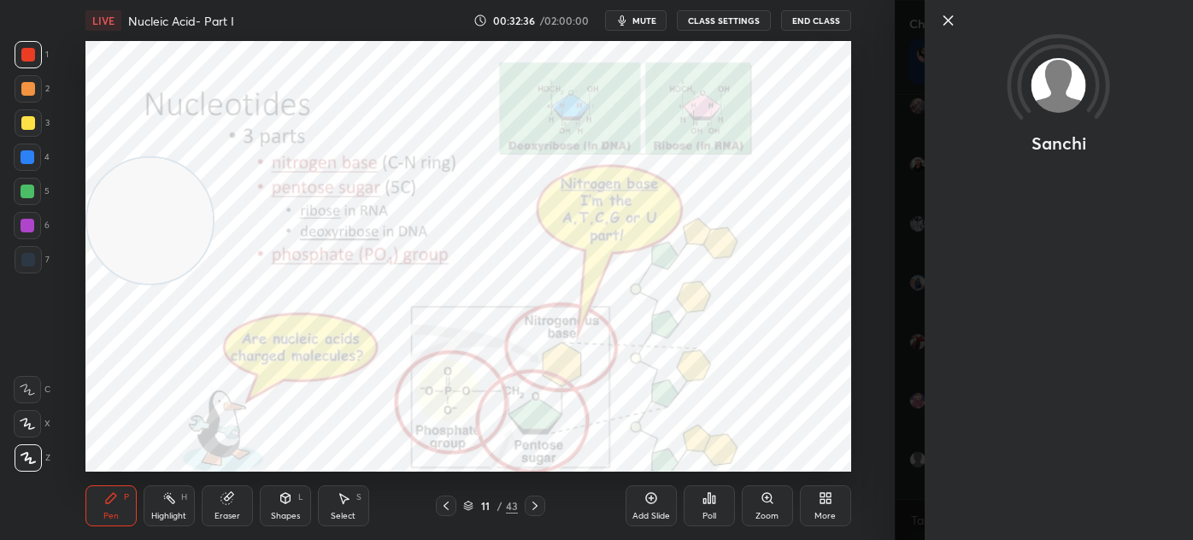
click at [952, 17] on icon at bounding box center [948, 20] width 9 height 9
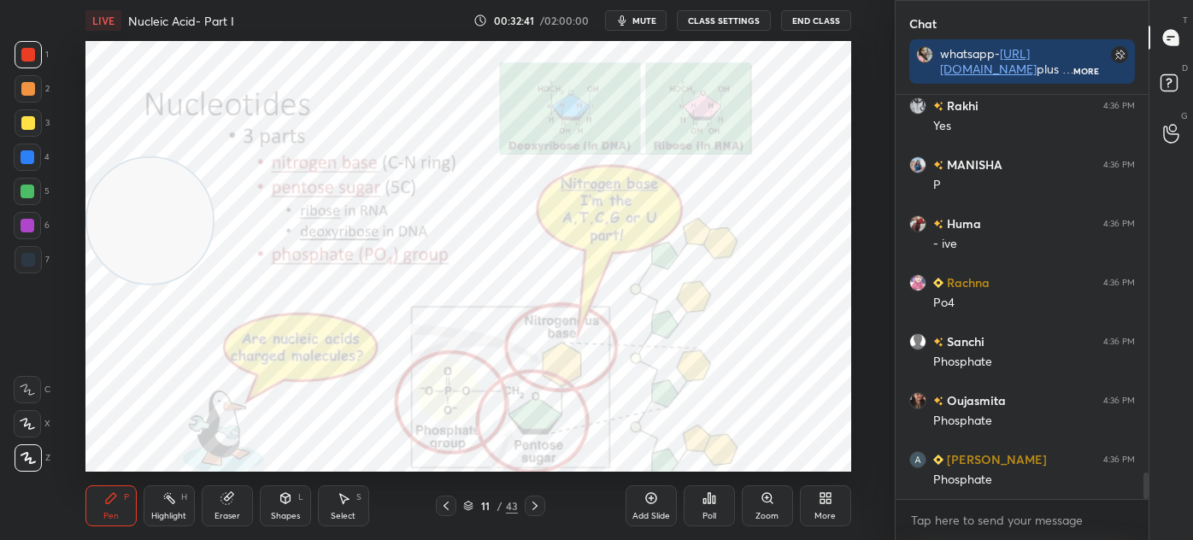
scroll to position [5754, 0]
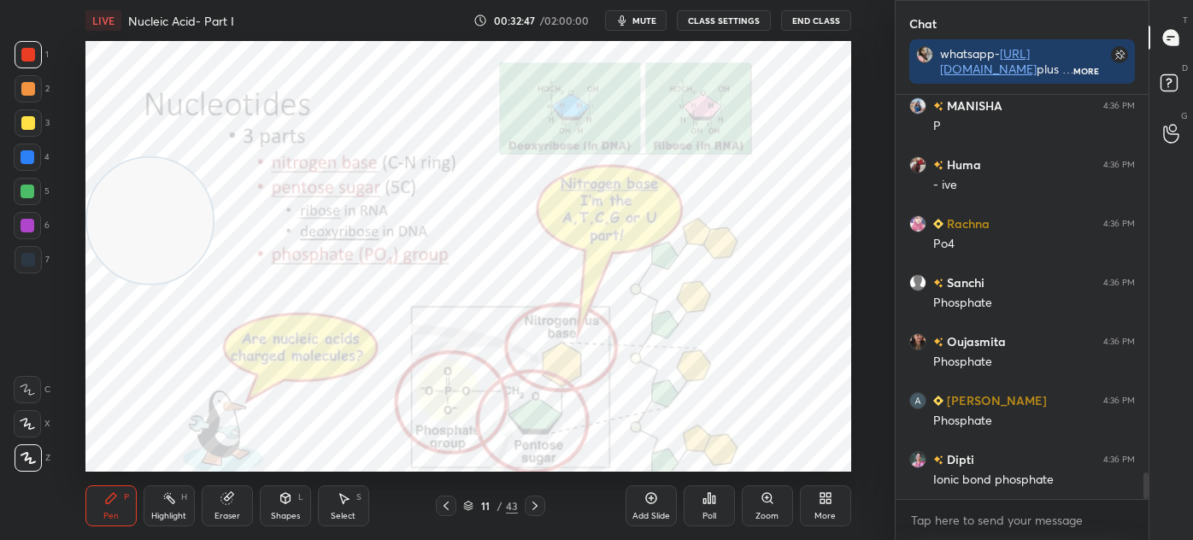
click at [751, 512] on div "Zoom" at bounding box center [767, 505] width 51 height 41
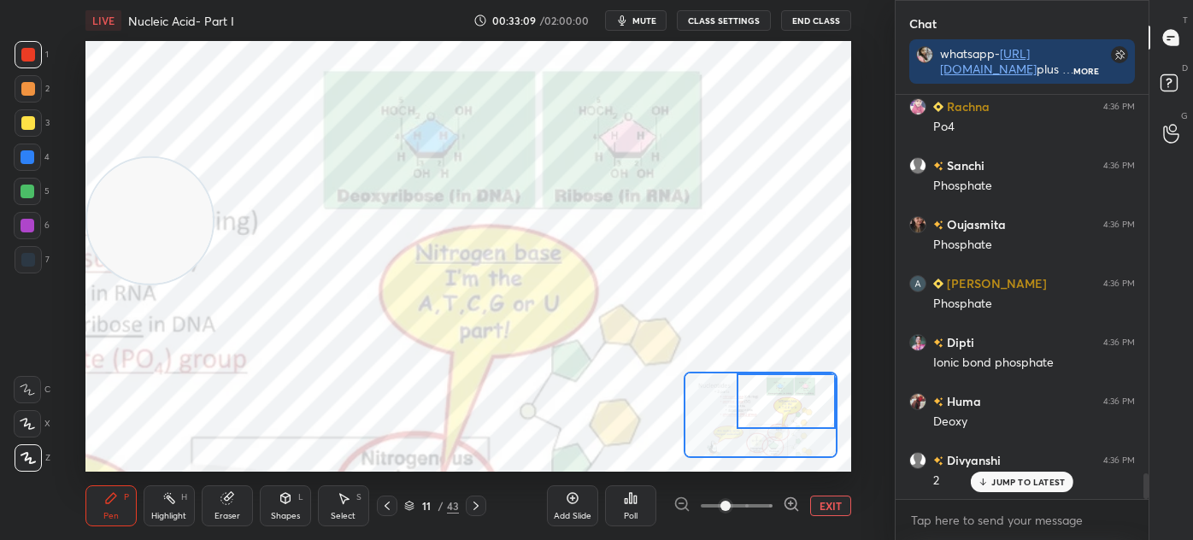
scroll to position [5930, 0]
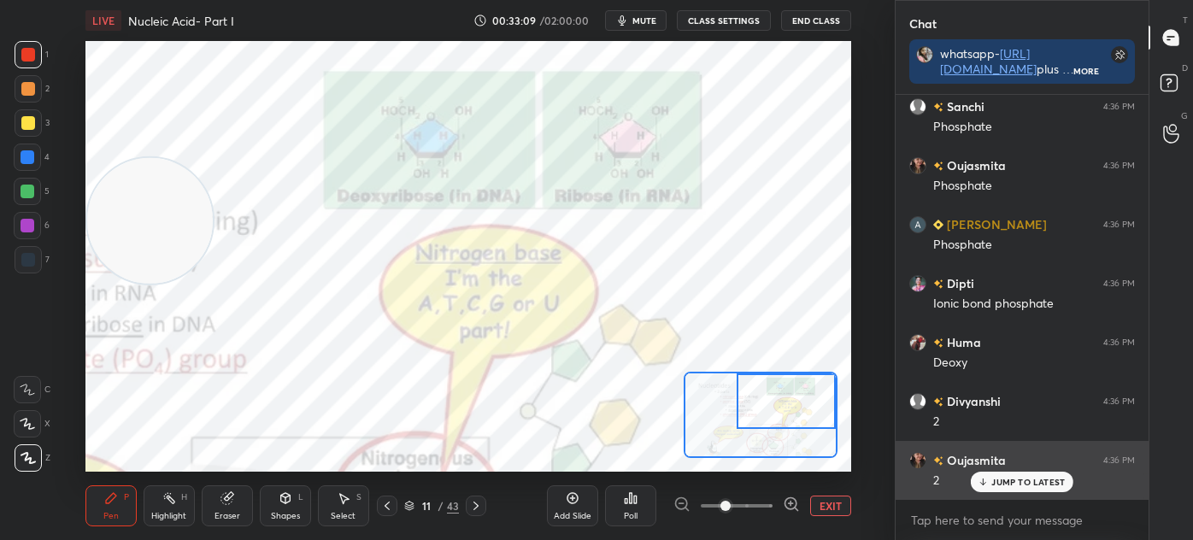
click at [1025, 480] on p "JUMP TO LATEST" at bounding box center [1027, 482] width 73 height 10
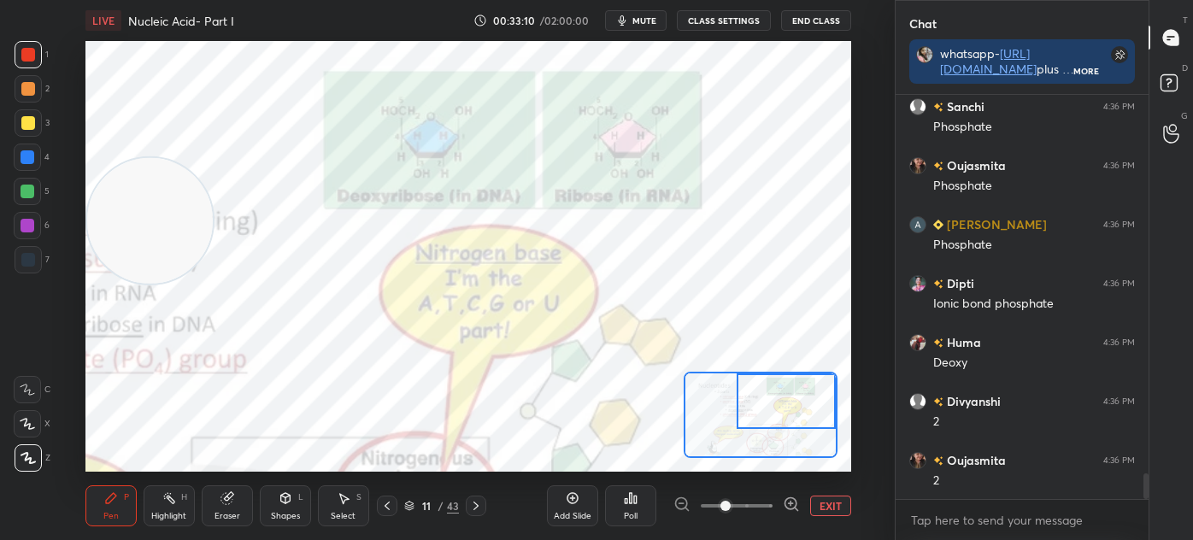
click at [824, 498] on button "EXIT" at bounding box center [830, 506] width 41 height 21
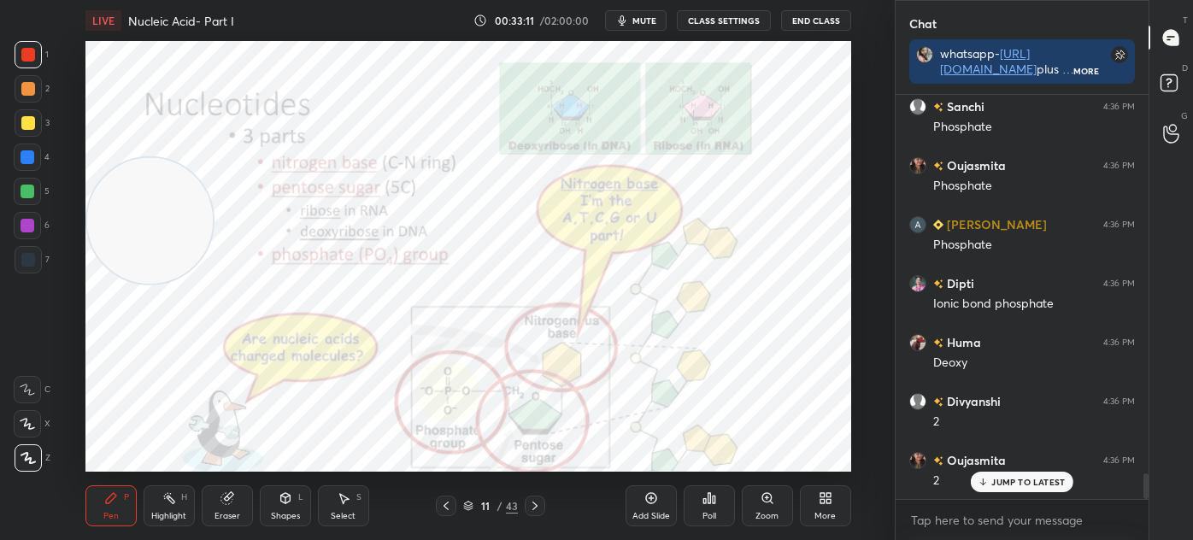
scroll to position [5989, 0]
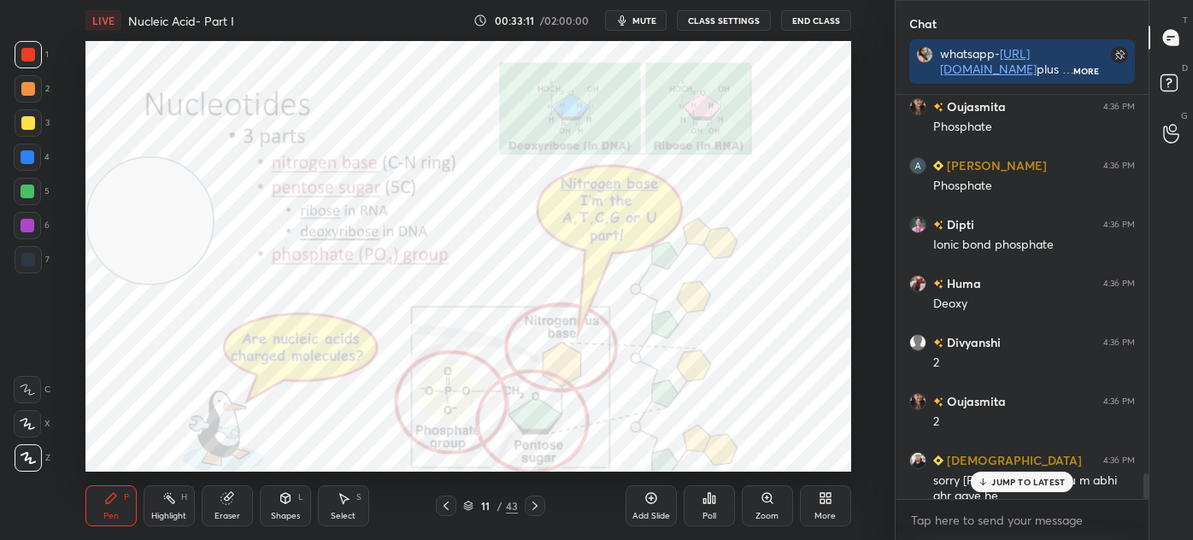
click at [536, 505] on icon at bounding box center [534, 506] width 5 height 9
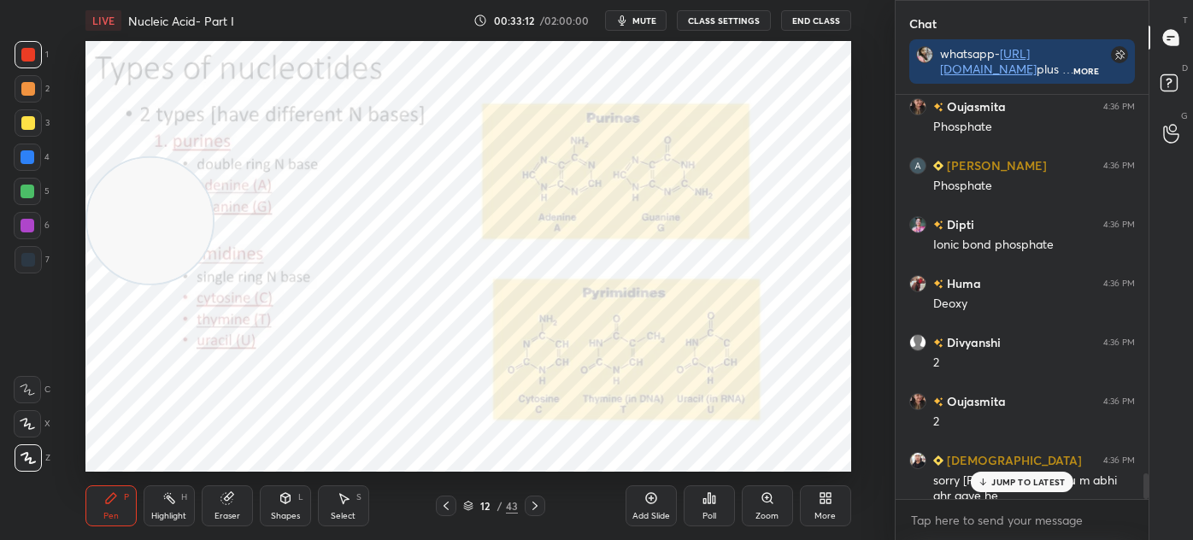
click at [446, 508] on icon at bounding box center [445, 506] width 5 height 9
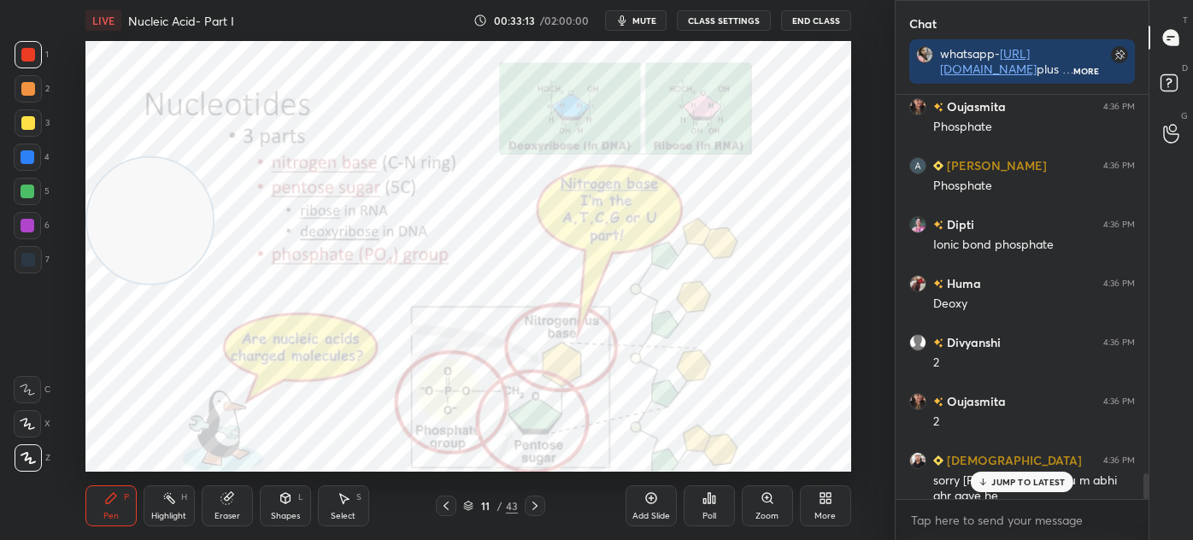
click at [647, 500] on icon at bounding box center [651, 498] width 14 height 14
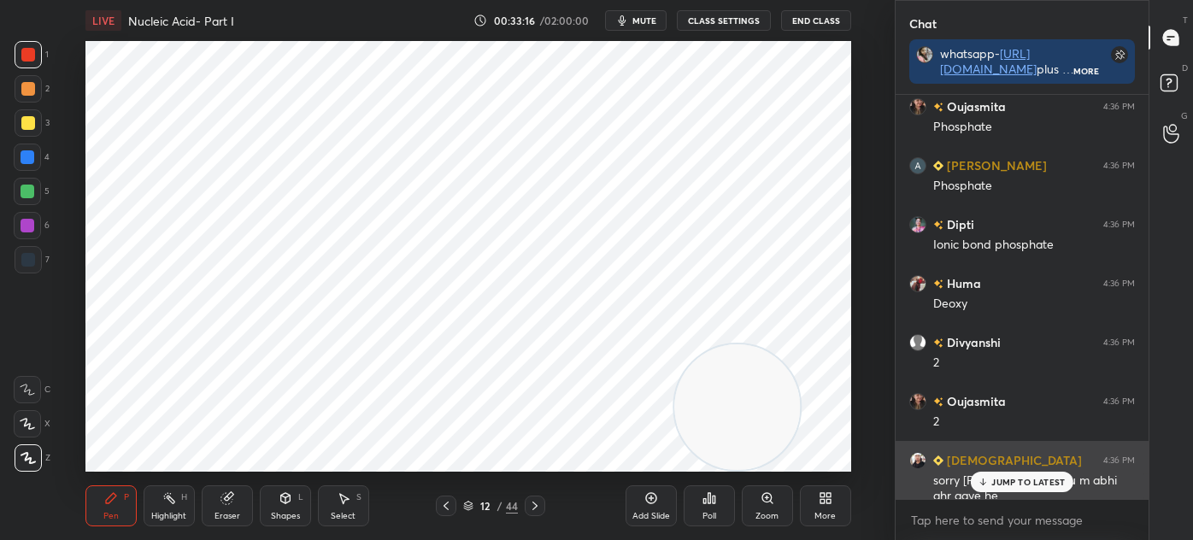
click at [985, 483] on icon at bounding box center [982, 484] width 5 height 3
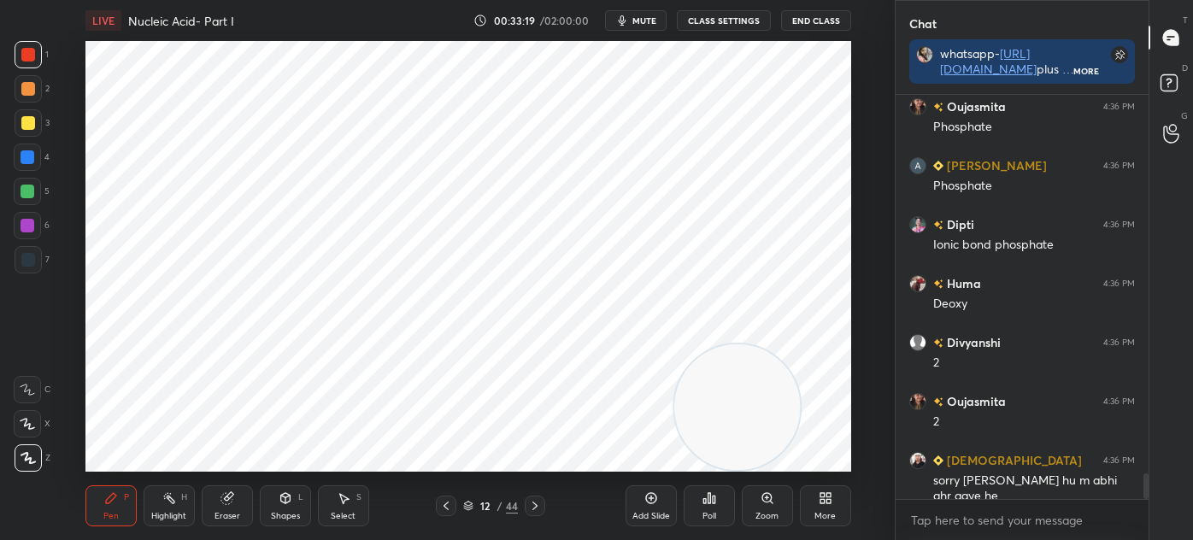
click at [33, 259] on div at bounding box center [28, 260] width 14 height 14
click at [279, 496] on icon at bounding box center [286, 498] width 14 height 14
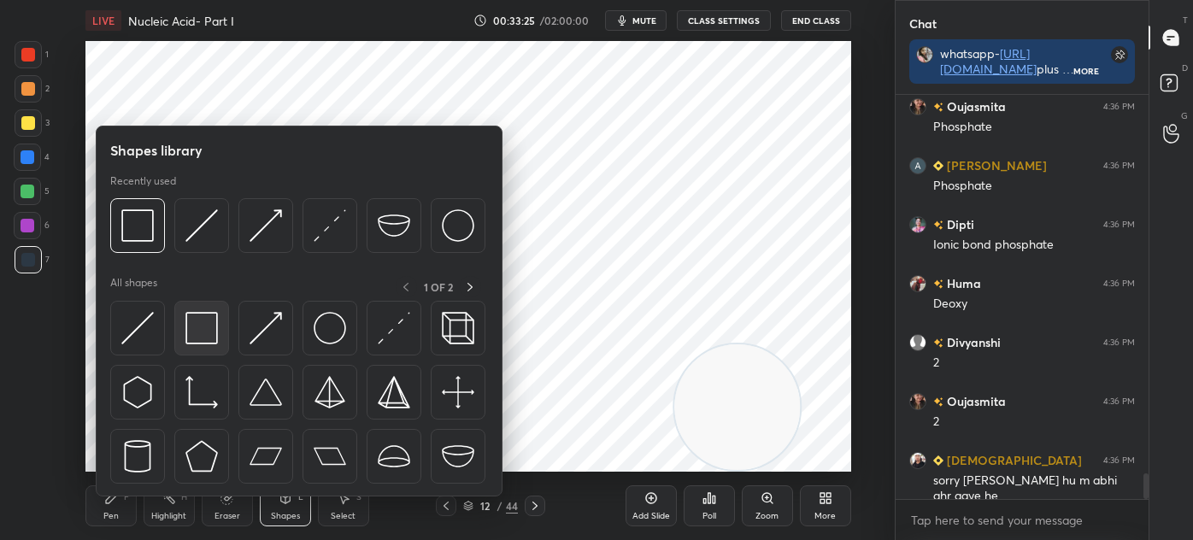
click at [193, 337] on img at bounding box center [201, 328] width 32 height 32
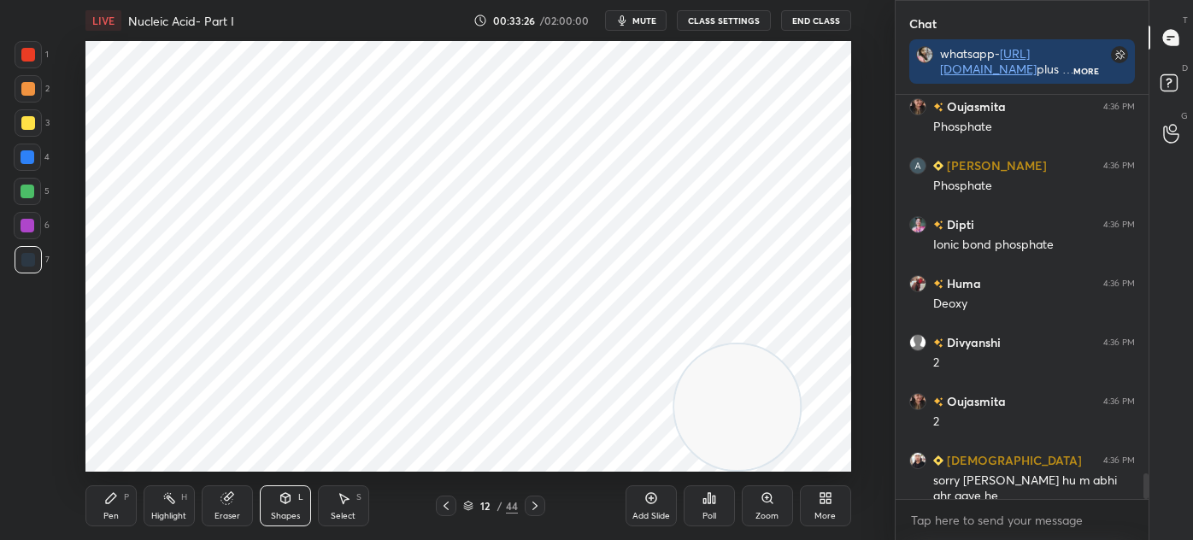
click at [31, 56] on div at bounding box center [28, 55] width 14 height 14
click at [116, 483] on div "Pen P Highlight H Eraser Shapes L Select S 12 / 44 Add Slide Poll Zoom More" at bounding box center [468, 506] width 766 height 68
click at [34, 260] on div at bounding box center [28, 260] width 14 height 14
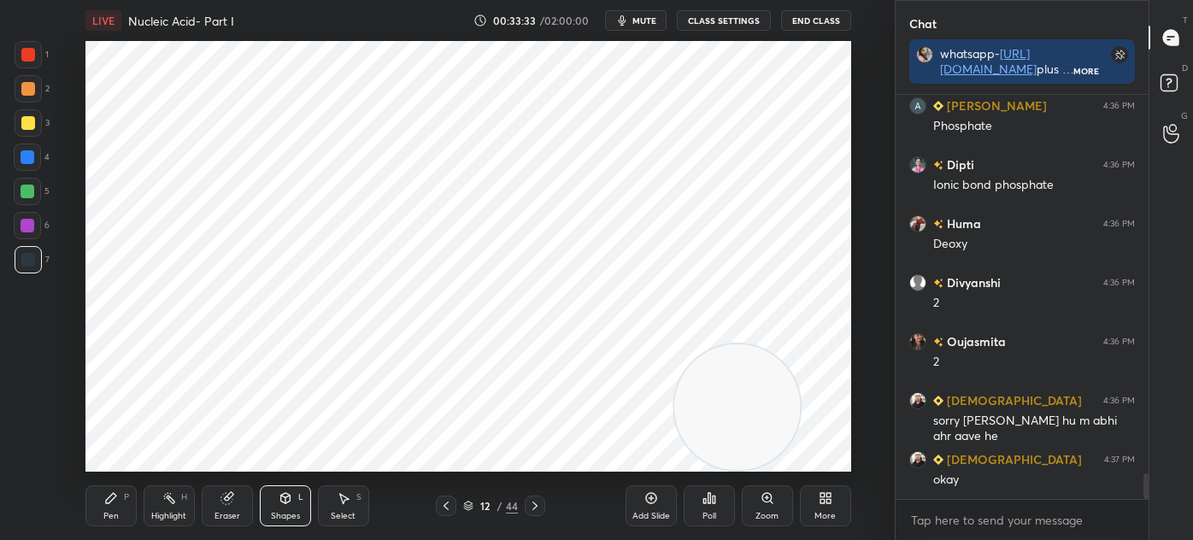
click at [107, 506] on div "Pen P" at bounding box center [110, 505] width 51 height 41
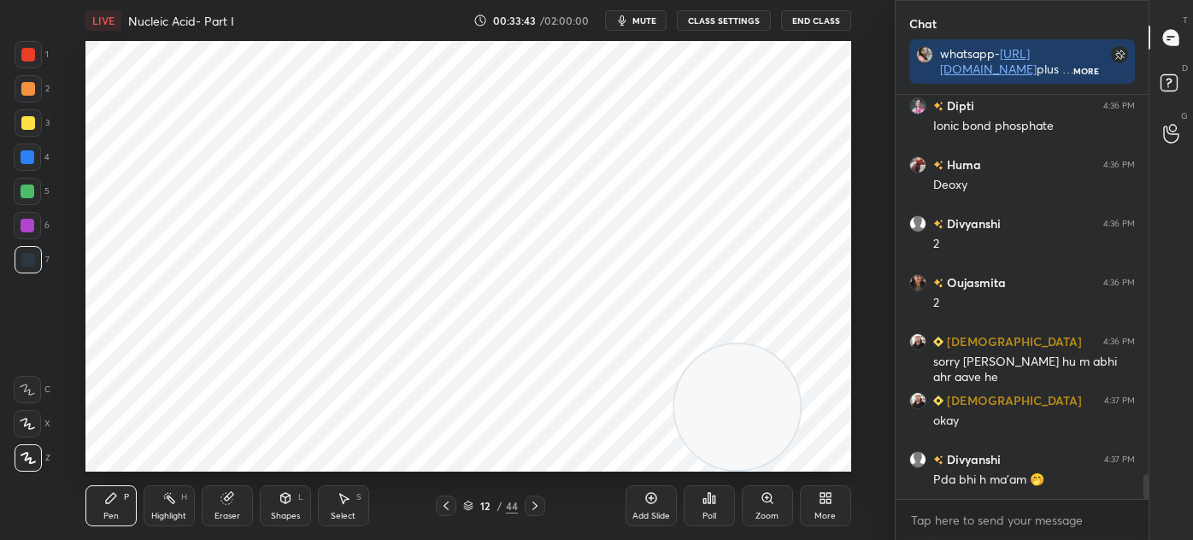
click at [33, 57] on div at bounding box center [28, 55] width 14 height 14
click at [28, 260] on div at bounding box center [28, 260] width 14 height 14
click at [36, 158] on div at bounding box center [27, 157] width 27 height 27
click at [26, 214] on div at bounding box center [27, 225] width 27 height 27
click at [36, 238] on div at bounding box center [27, 225] width 27 height 27
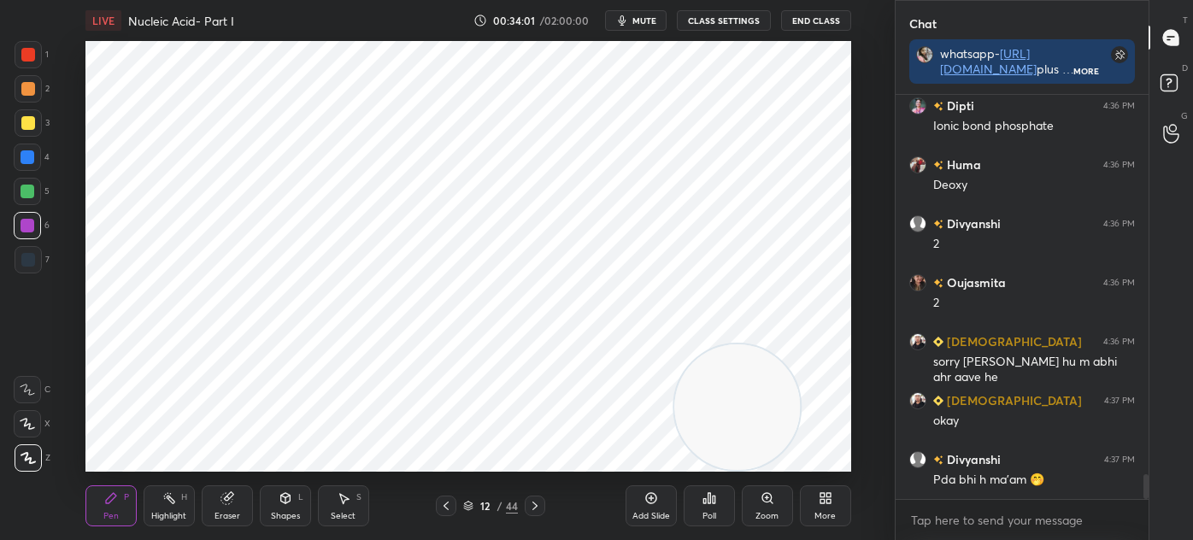
click at [37, 264] on div at bounding box center [28, 259] width 27 height 27
click at [218, 498] on div "Eraser" at bounding box center [227, 505] width 51 height 41
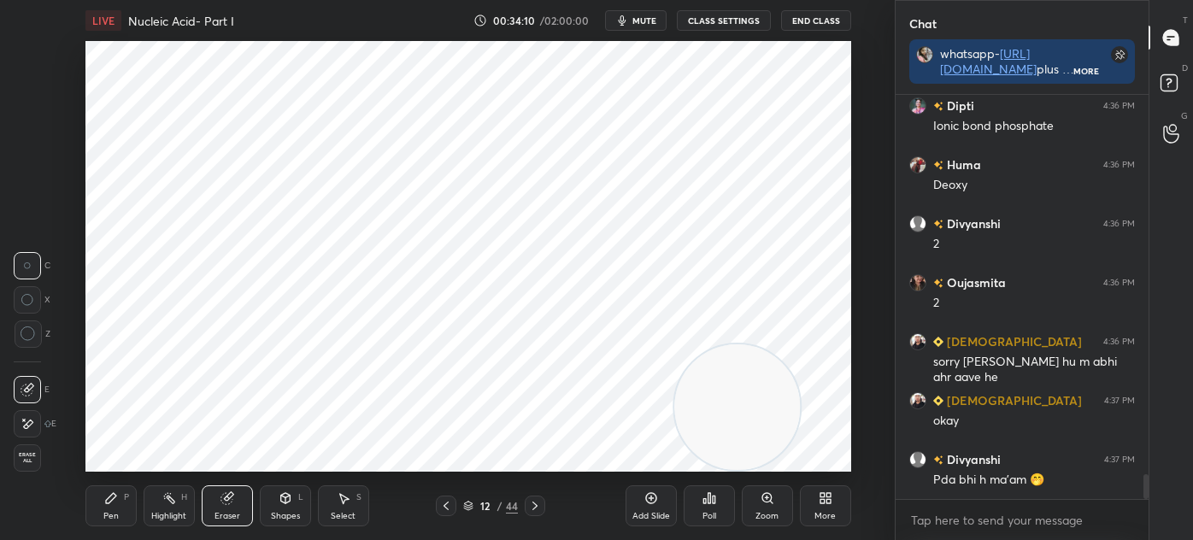
scroll to position [6167, 0]
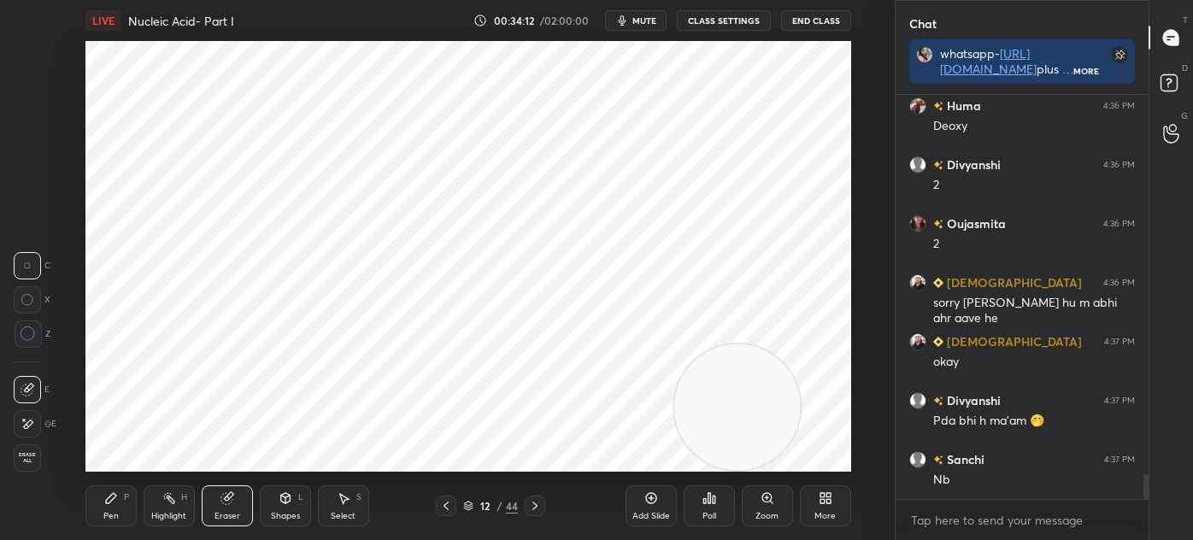
click at [278, 508] on div "Shapes L" at bounding box center [285, 505] width 51 height 41
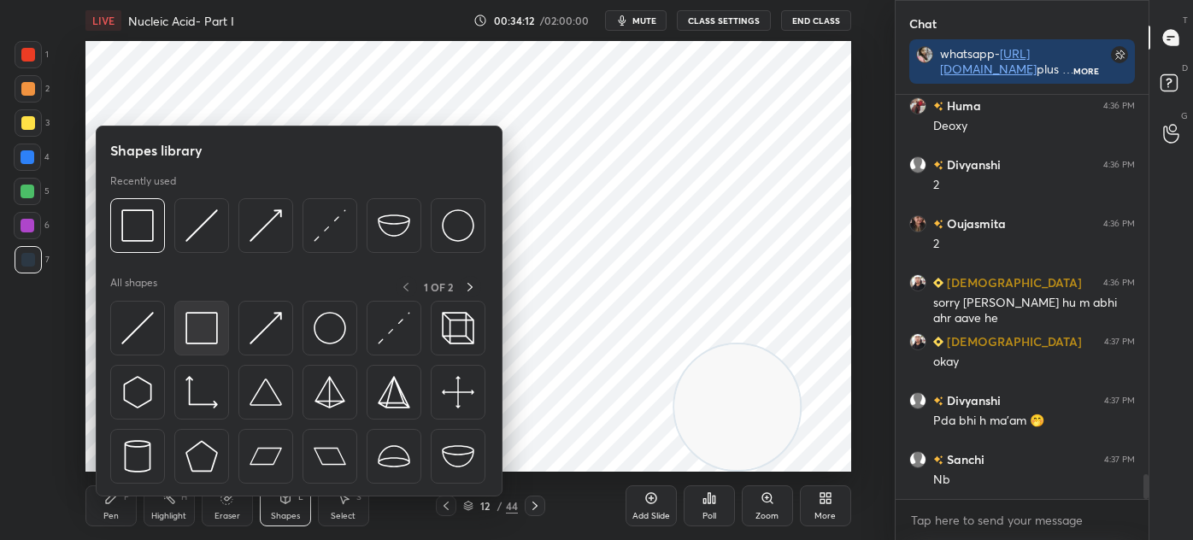
click at [204, 338] on img at bounding box center [201, 328] width 32 height 32
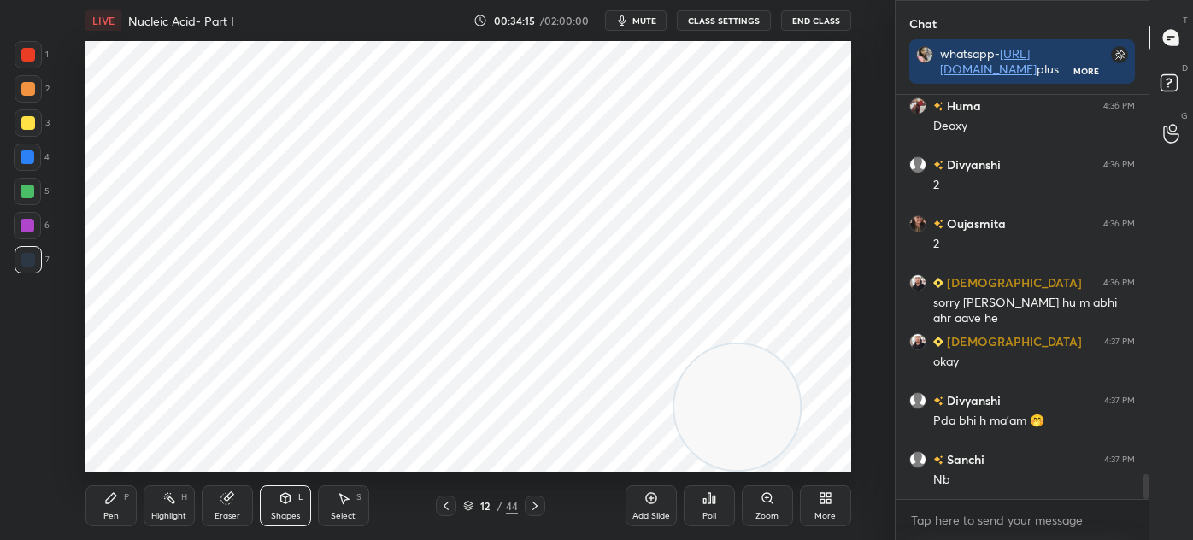
click at [116, 491] on icon at bounding box center [111, 498] width 14 height 14
click at [34, 61] on div at bounding box center [28, 54] width 27 height 27
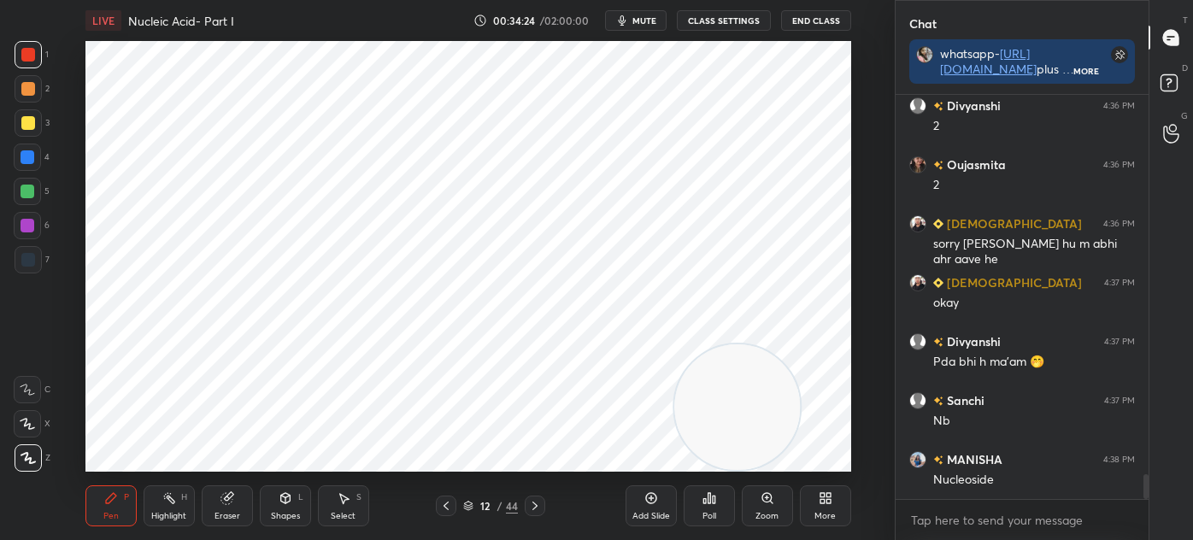
click at [273, 502] on div "Shapes L" at bounding box center [285, 505] width 51 height 41
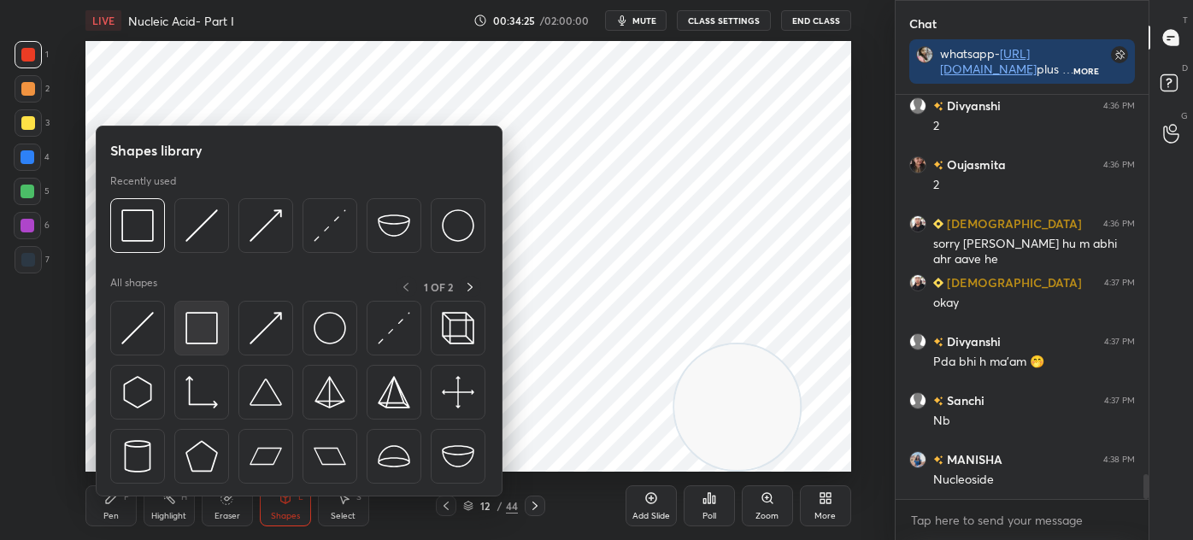
click at [205, 348] on div at bounding box center [201, 328] width 55 height 55
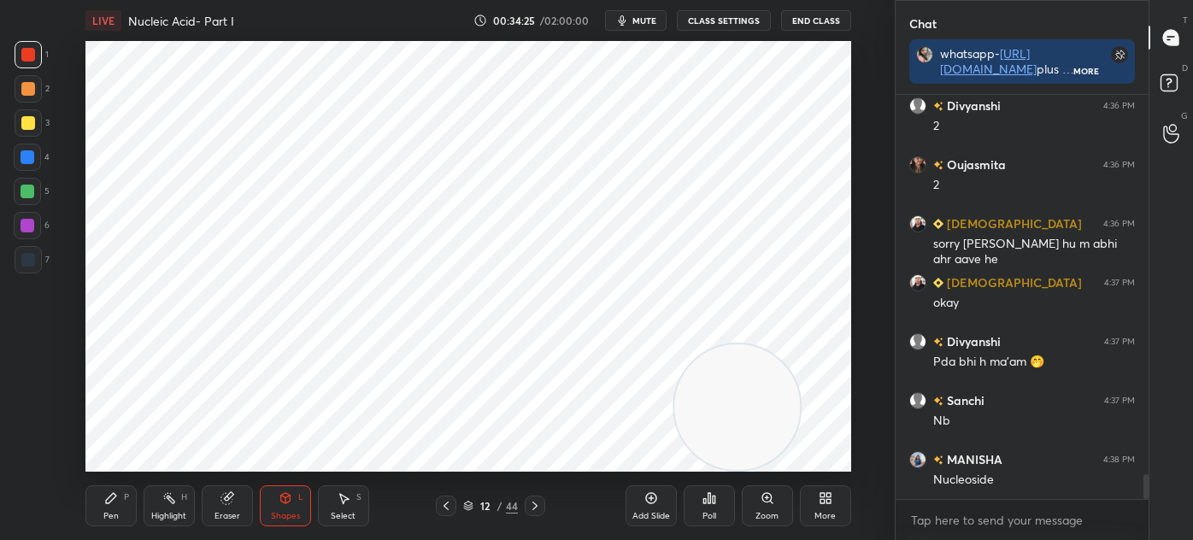
click at [37, 266] on div at bounding box center [28, 259] width 27 height 27
click at [120, 492] on div "Pen P" at bounding box center [110, 505] width 51 height 41
click at [26, 155] on div at bounding box center [28, 157] width 14 height 14
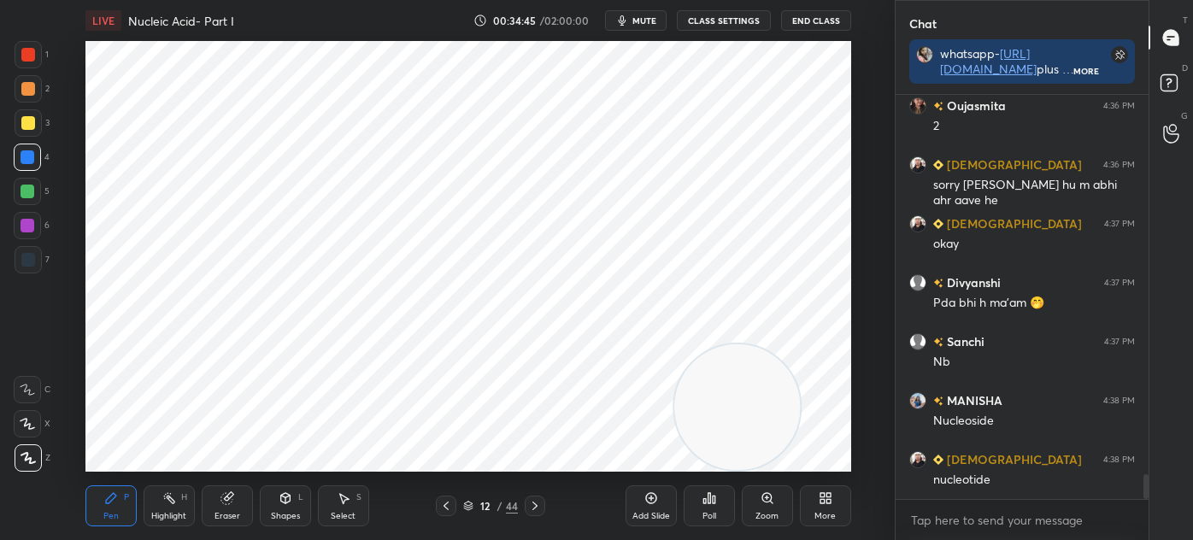
click at [284, 503] on icon at bounding box center [284, 498] width 9 height 10
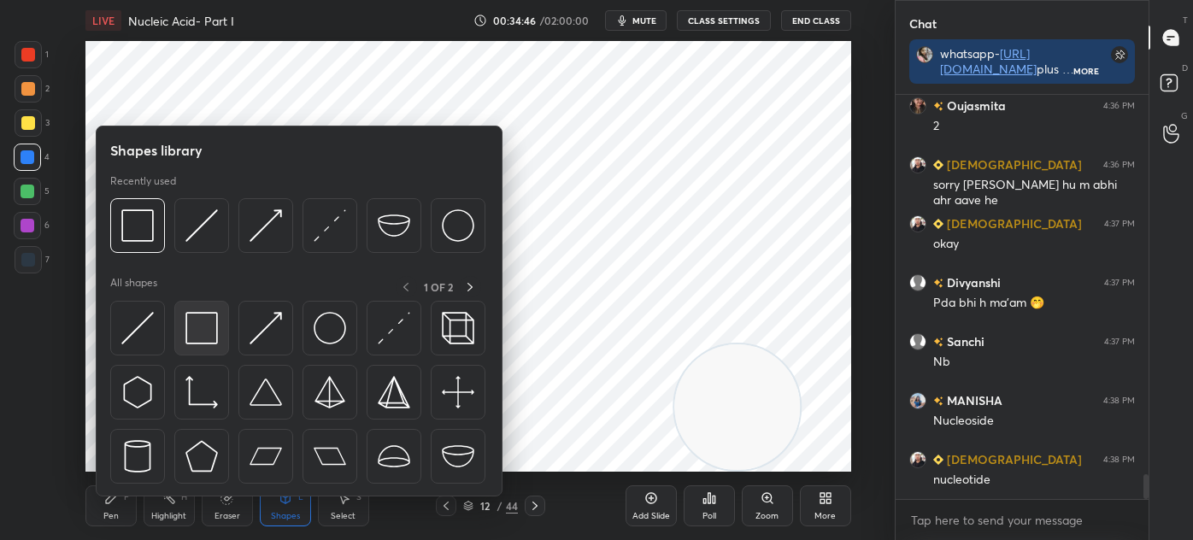
click at [209, 323] on img at bounding box center [201, 328] width 32 height 32
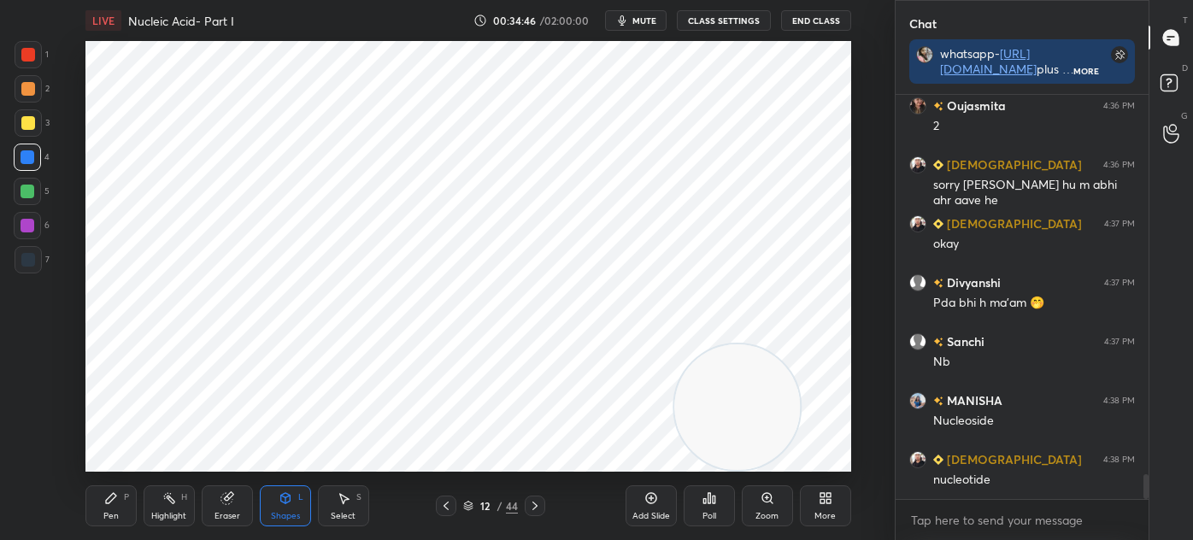
click at [29, 228] on div at bounding box center [28, 226] width 14 height 14
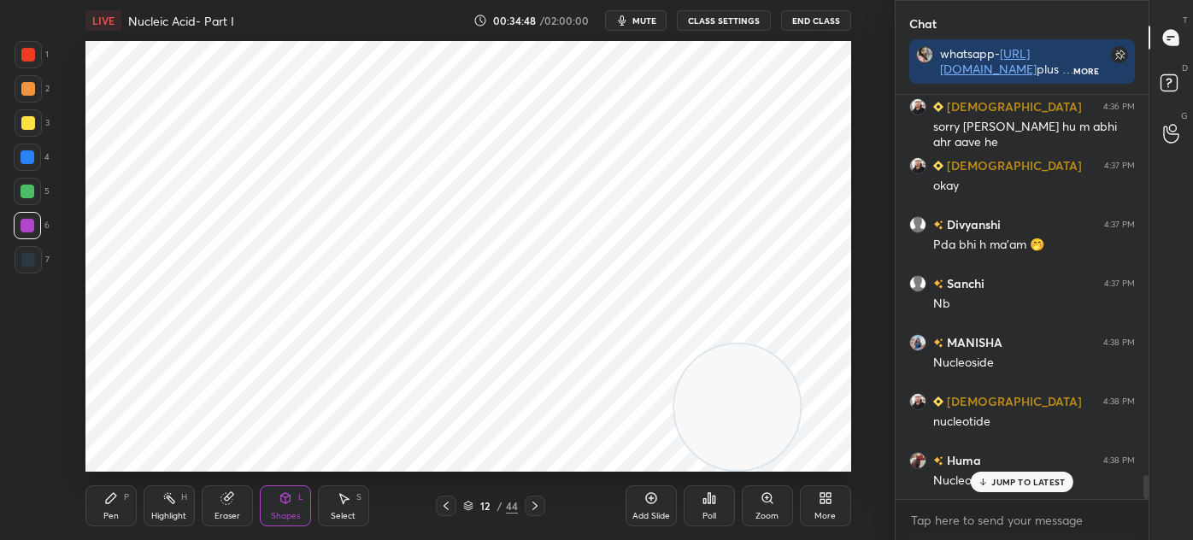
click at [116, 494] on icon at bounding box center [111, 498] width 14 height 14
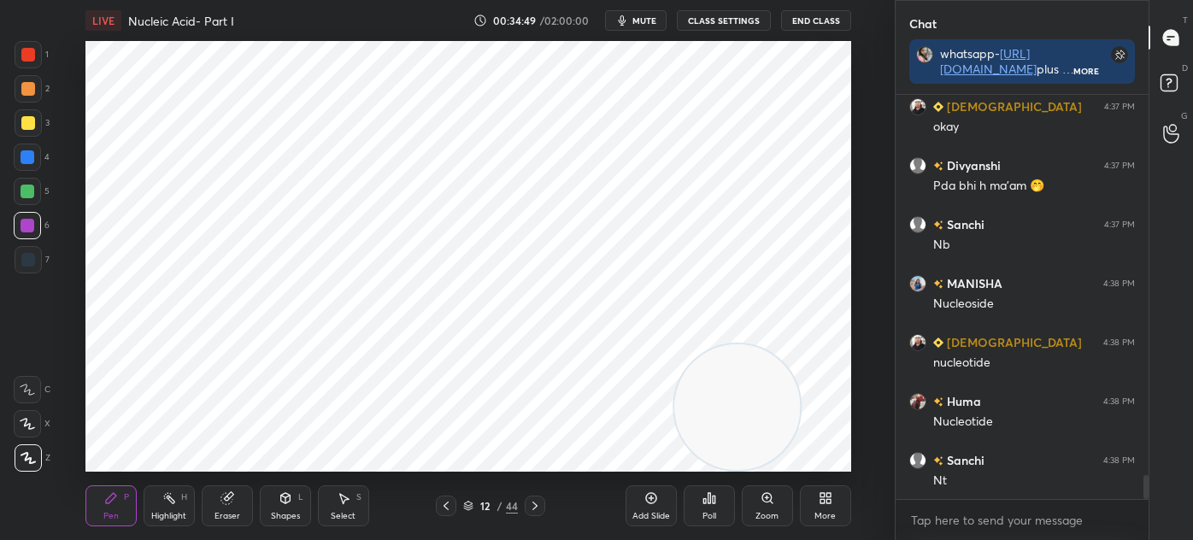
click at [34, 62] on div at bounding box center [28, 54] width 27 height 27
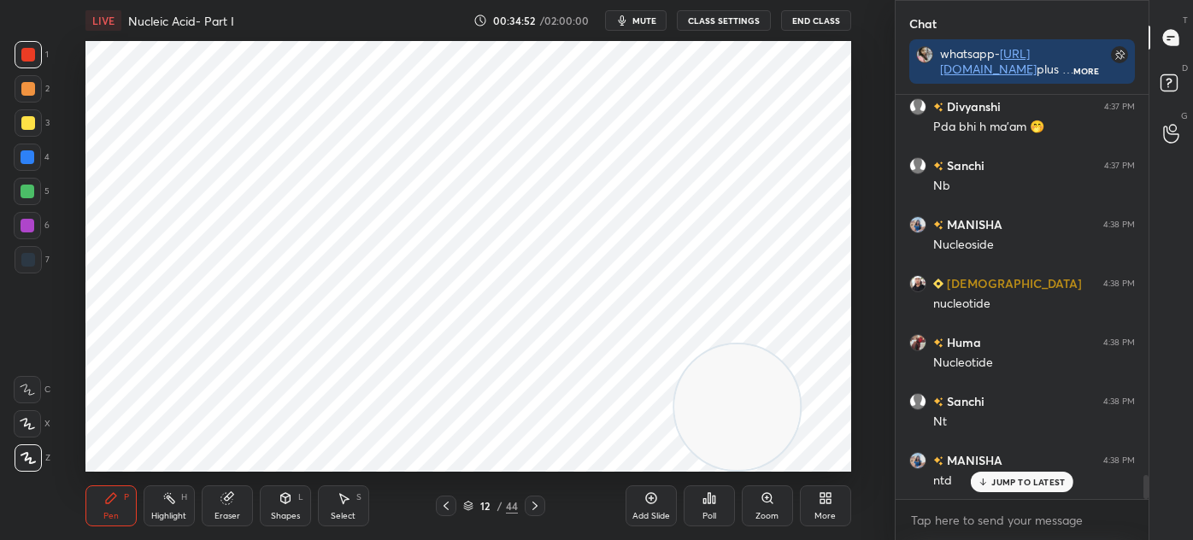
scroll to position [6520, 0]
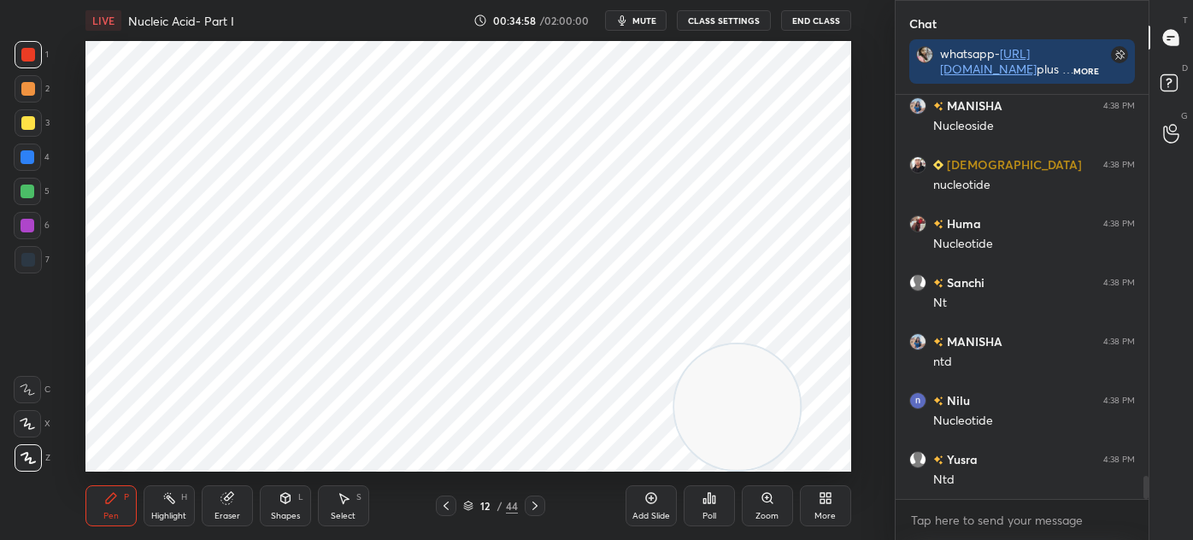
click at [280, 509] on div "Shapes L" at bounding box center [285, 505] width 51 height 41
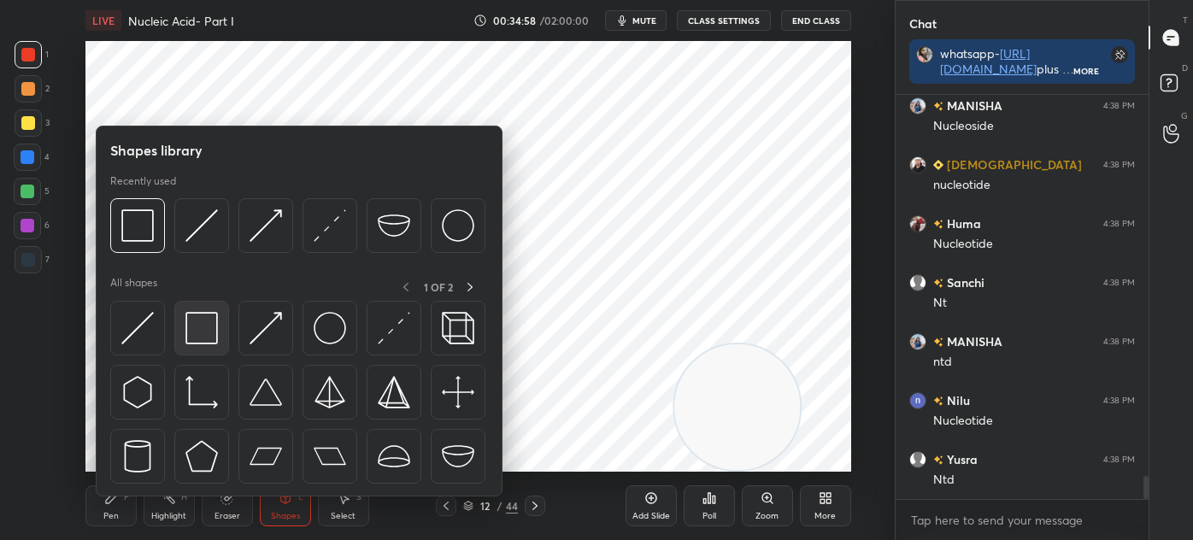
click at [203, 324] on img at bounding box center [201, 328] width 32 height 32
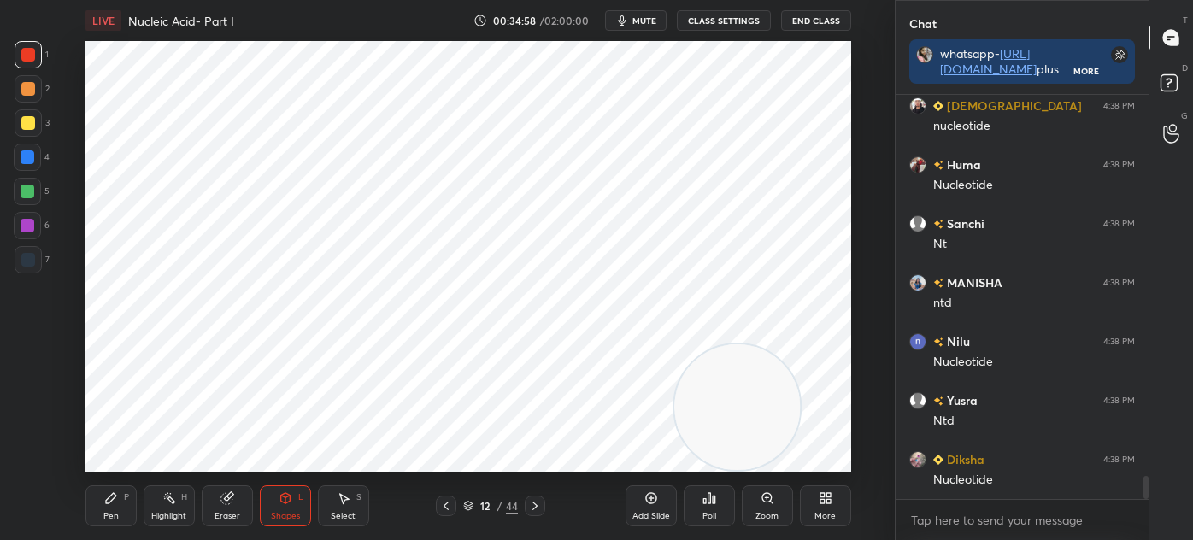
click at [37, 258] on div at bounding box center [28, 259] width 27 height 27
click at [106, 507] on div "Pen P" at bounding box center [110, 505] width 51 height 41
click at [349, 512] on div "Select" at bounding box center [343, 516] width 25 height 9
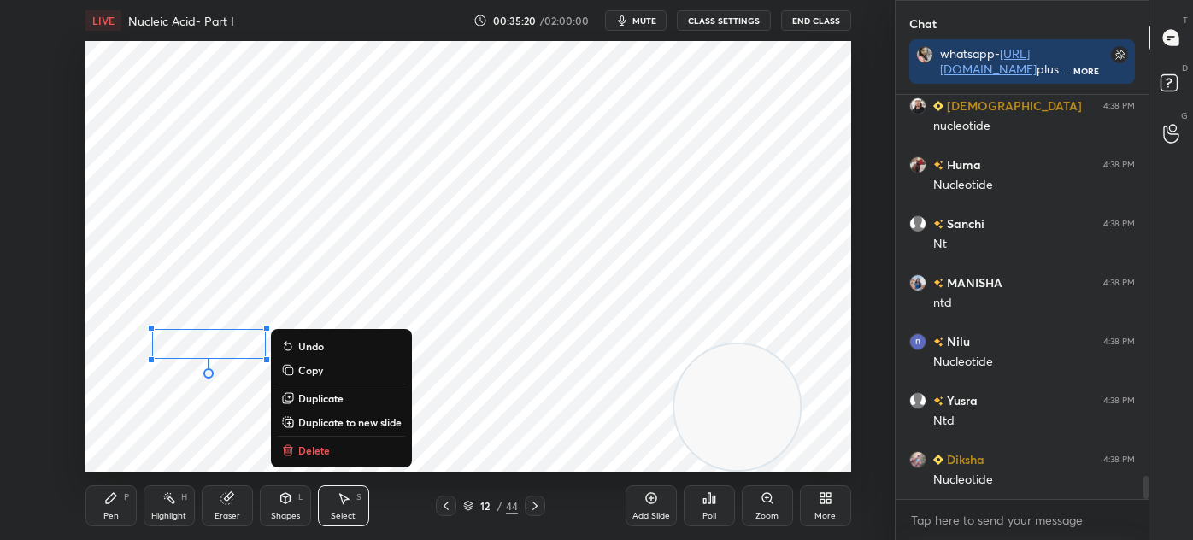
click at [328, 398] on p "Duplicate" at bounding box center [320, 398] width 45 height 14
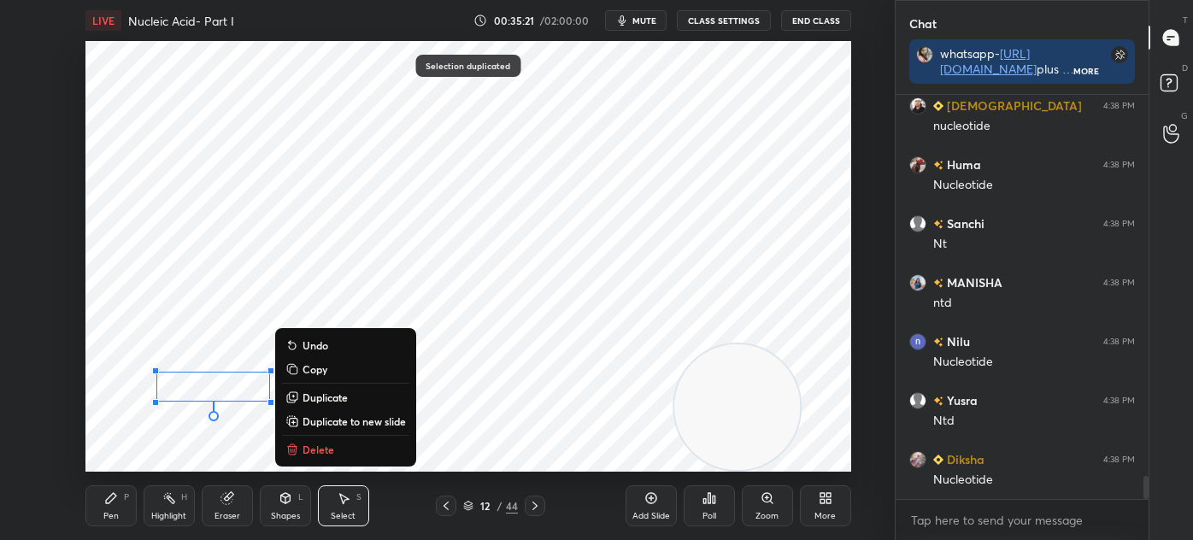
click at [318, 404] on p "Duplicate" at bounding box center [324, 397] width 45 height 14
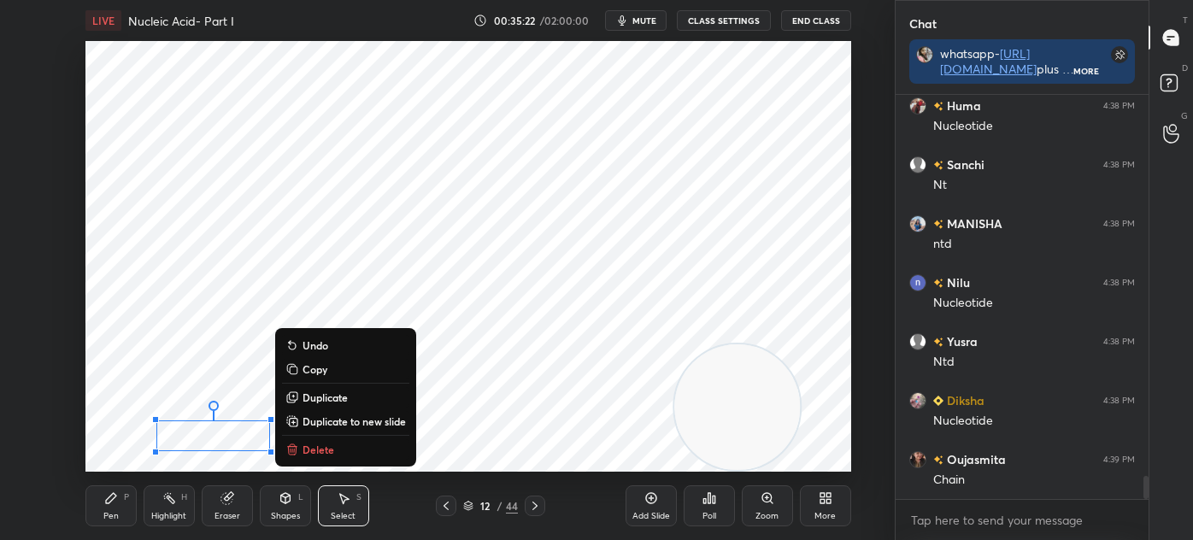
scroll to position [6756, 0]
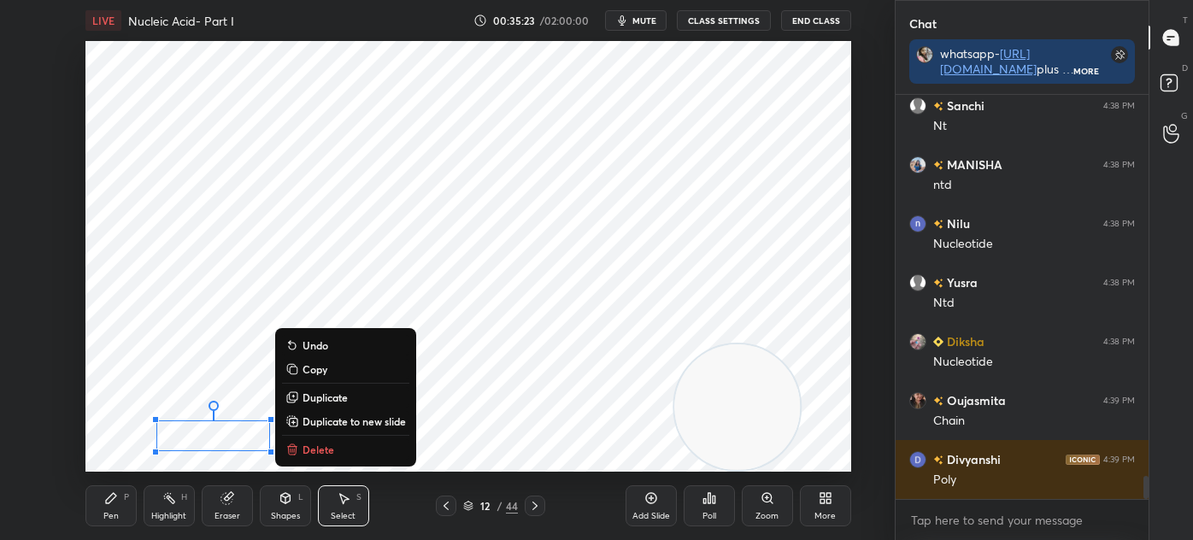
click at [90, 513] on div "Pen P" at bounding box center [110, 505] width 51 height 41
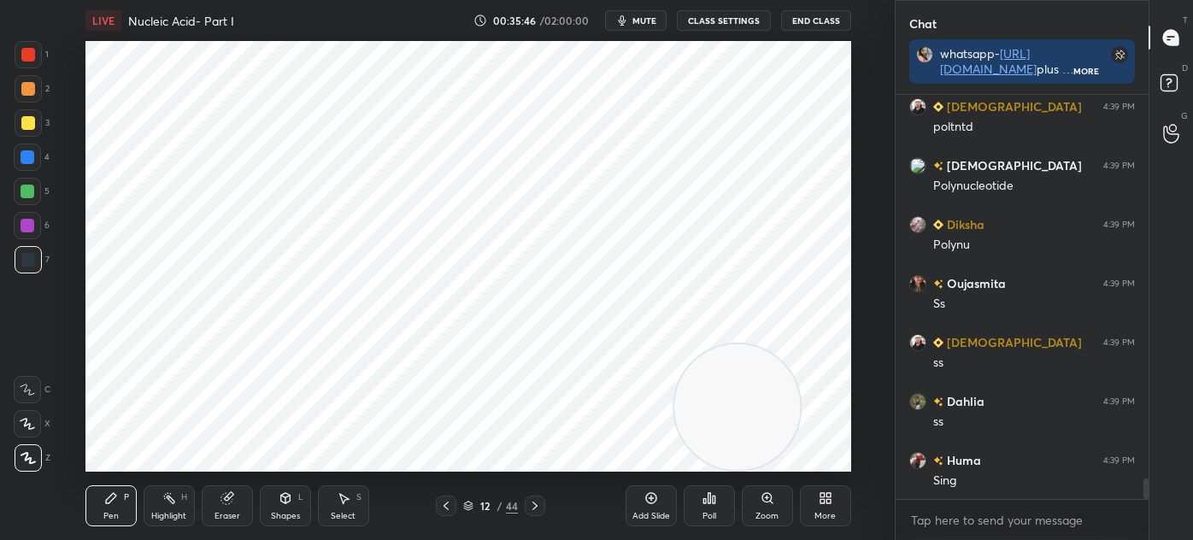
scroll to position [7464, 0]
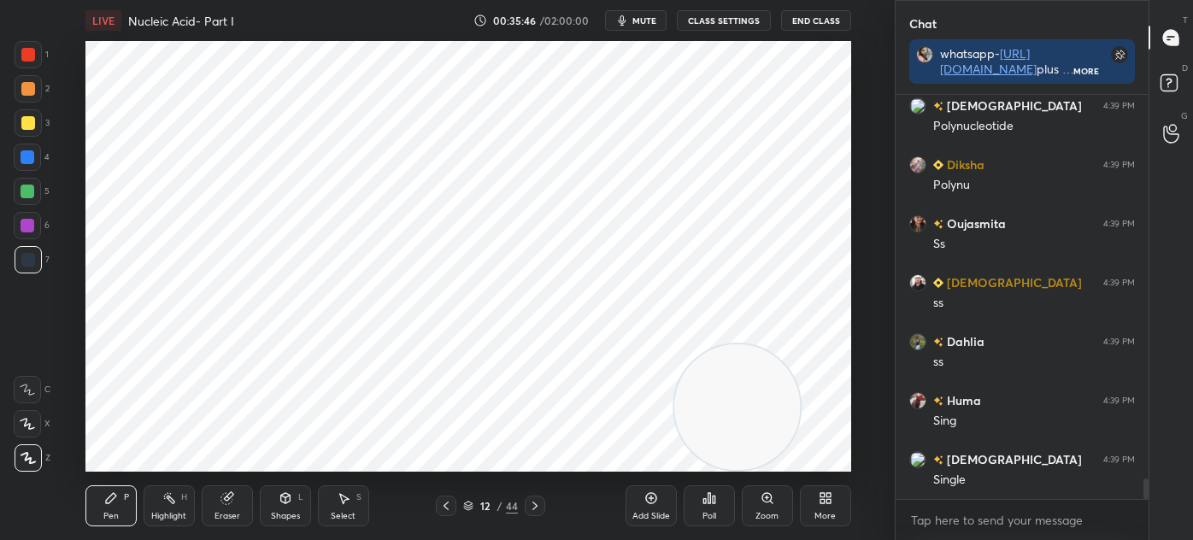
click at [349, 501] on icon at bounding box center [344, 498] width 14 height 14
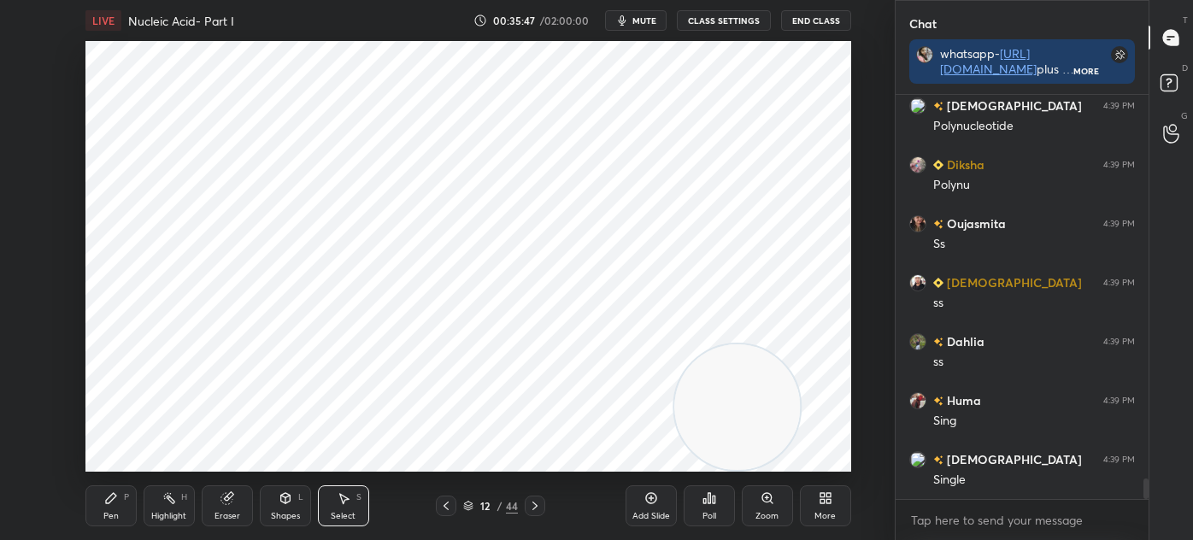
scroll to position [7523, 0]
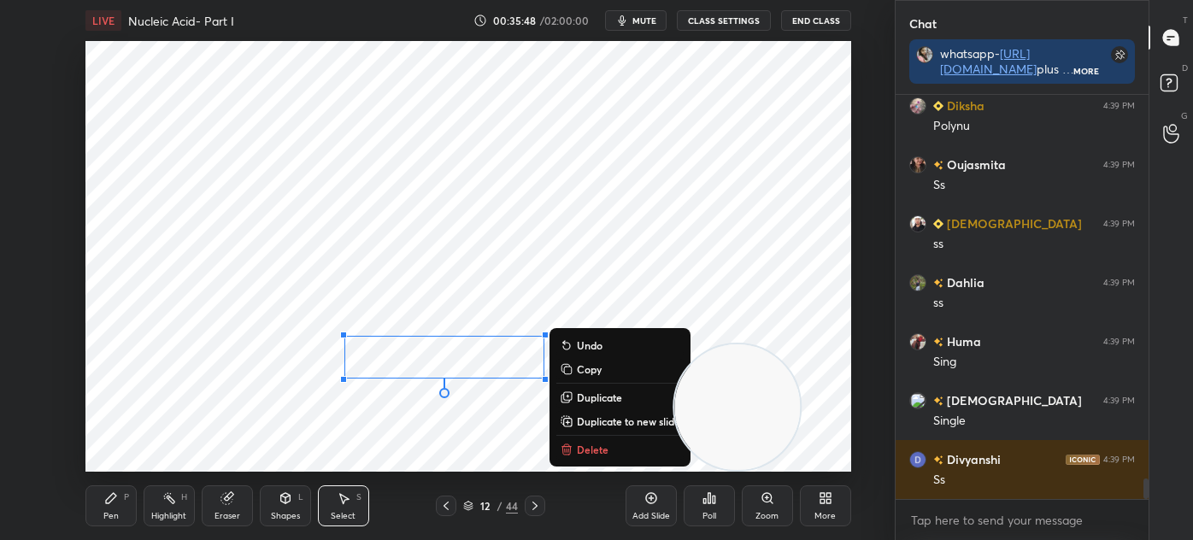
click at [590, 390] on p "Duplicate" at bounding box center [599, 397] width 45 height 14
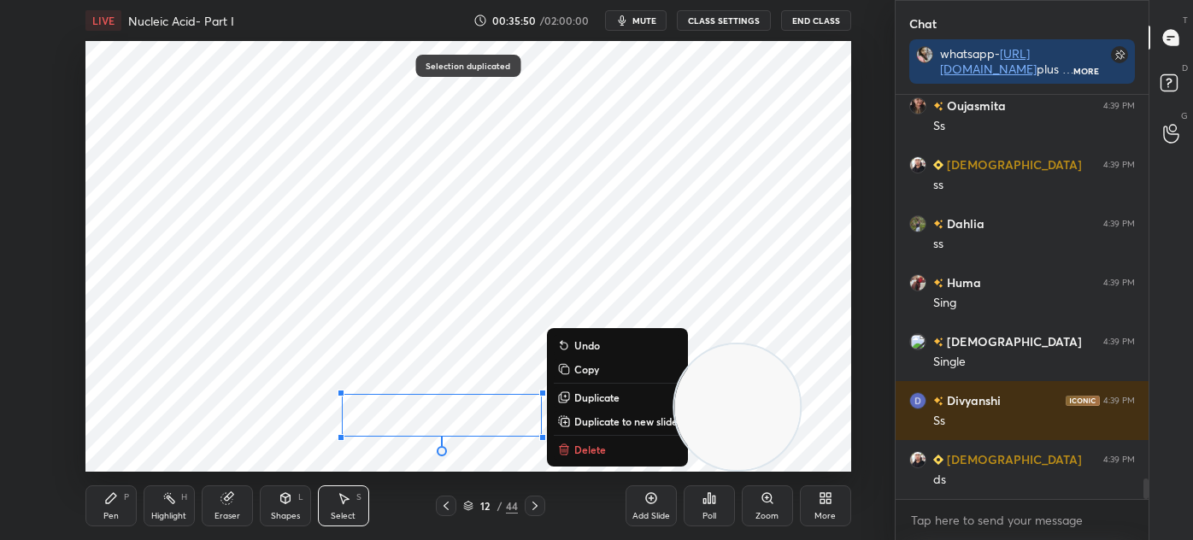
scroll to position [7640, 0]
click at [128, 501] on div "P" at bounding box center [126, 497] width 5 height 9
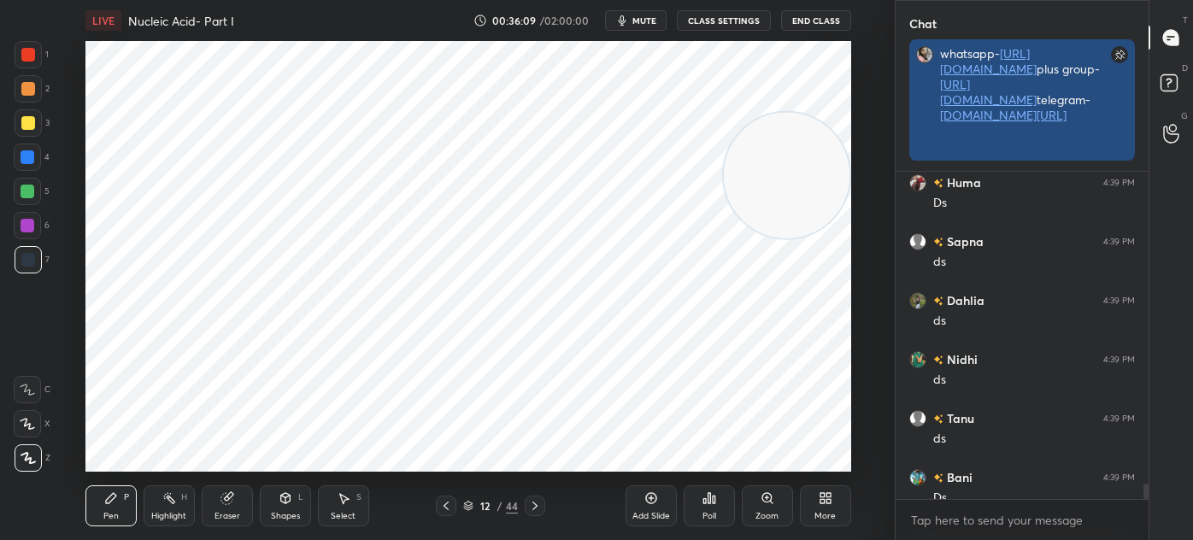
scroll to position [5, 4]
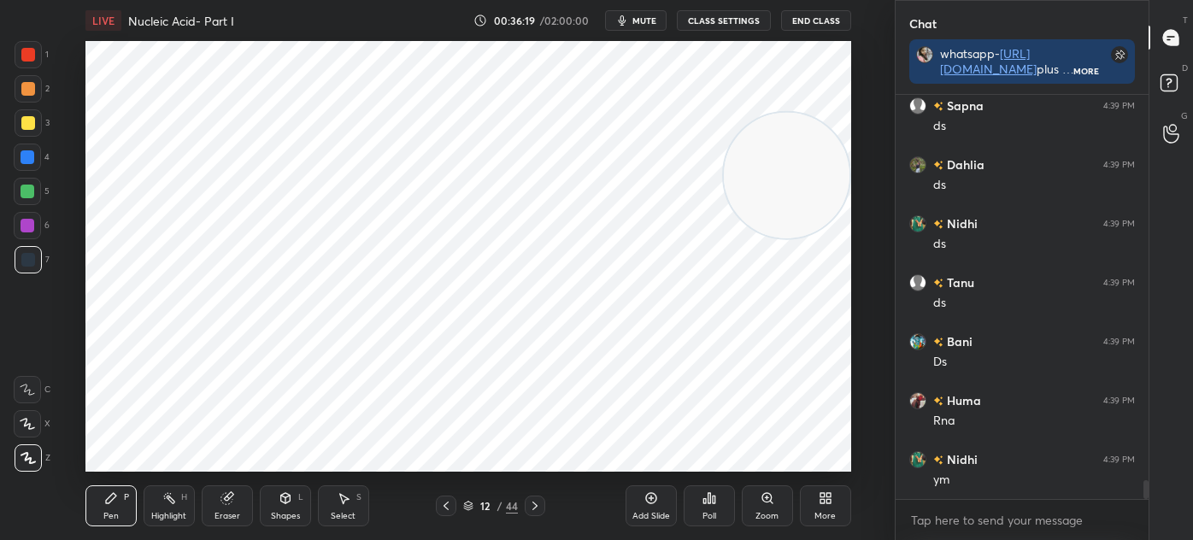
click at [653, 502] on icon at bounding box center [650, 498] width 11 height 11
click at [279, 525] on div "Shapes L" at bounding box center [285, 505] width 51 height 41
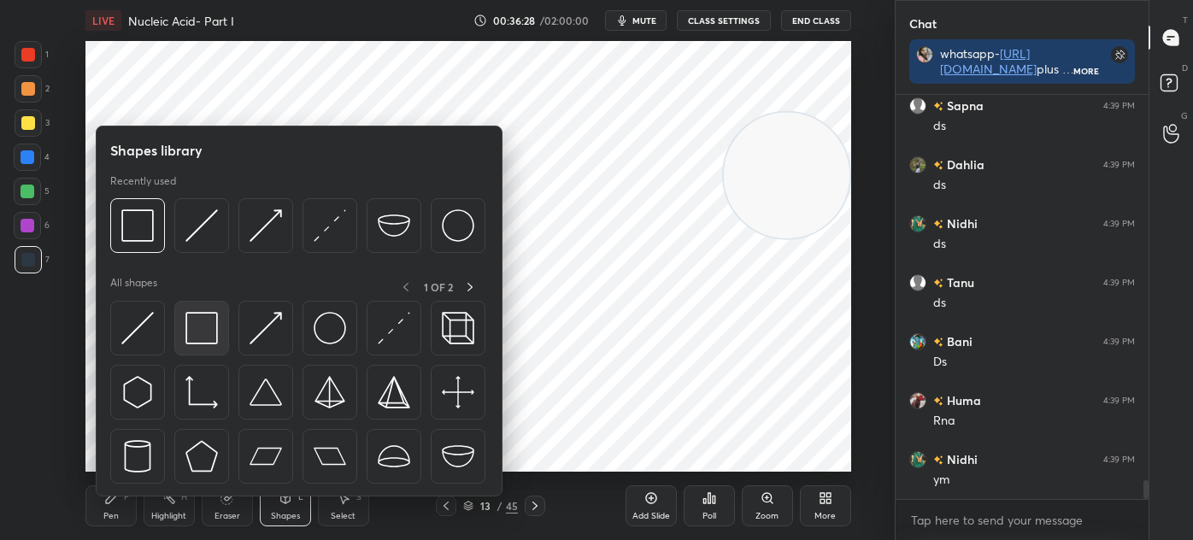
click at [189, 325] on img at bounding box center [201, 328] width 32 height 32
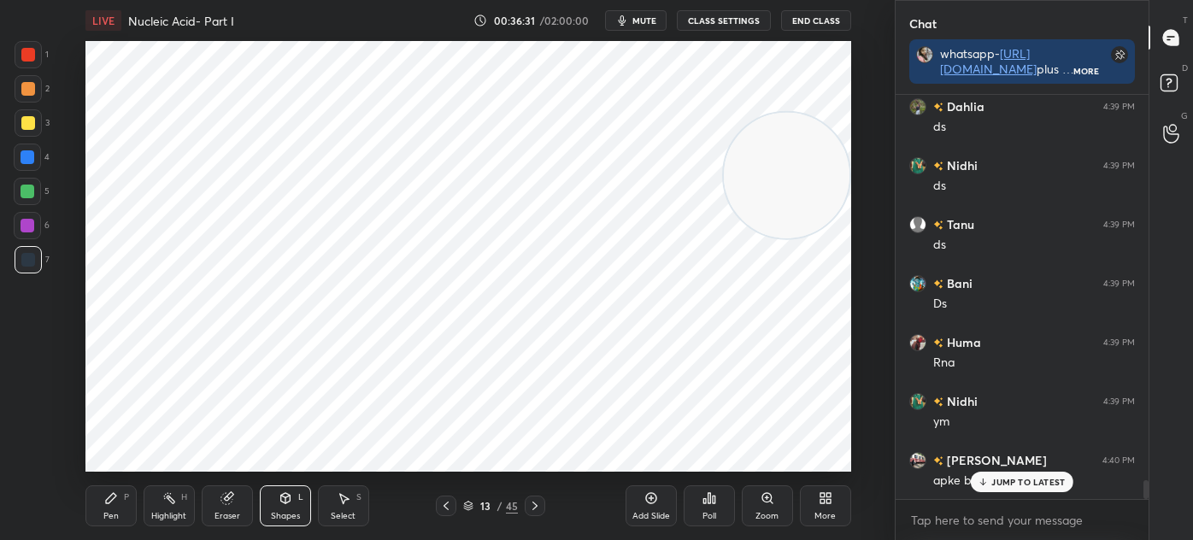
click at [451, 503] on icon at bounding box center [446, 506] width 14 height 14
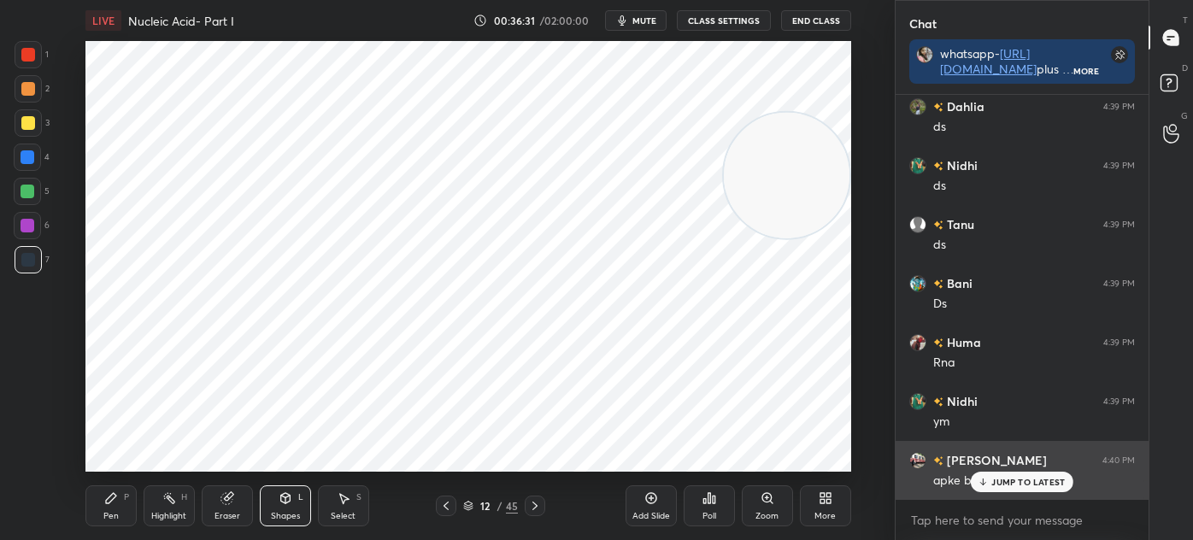
click at [980, 485] on icon at bounding box center [982, 482] width 11 height 10
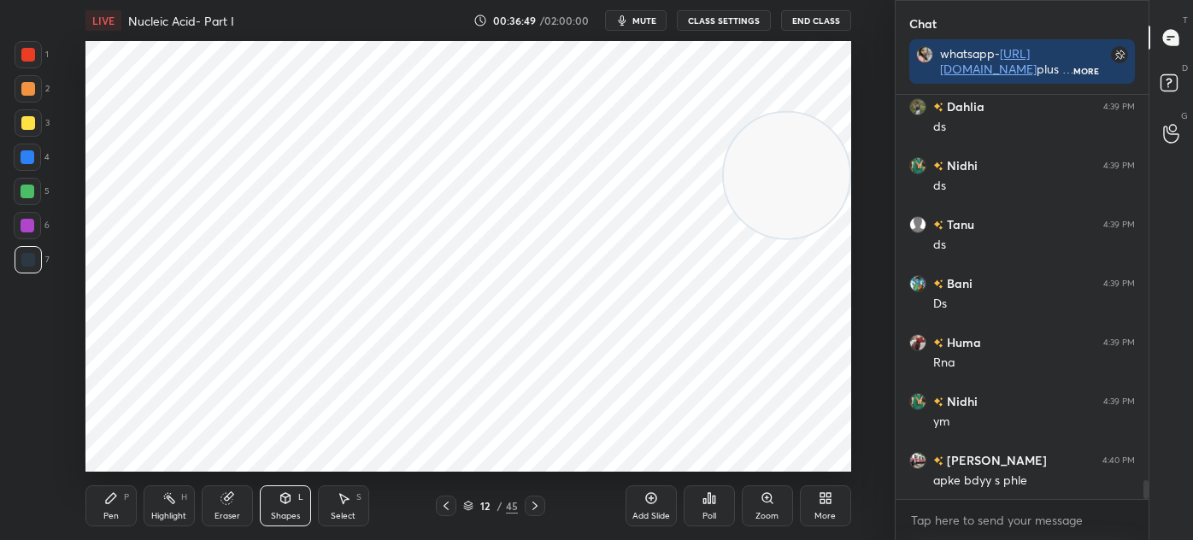
scroll to position [8288, 0]
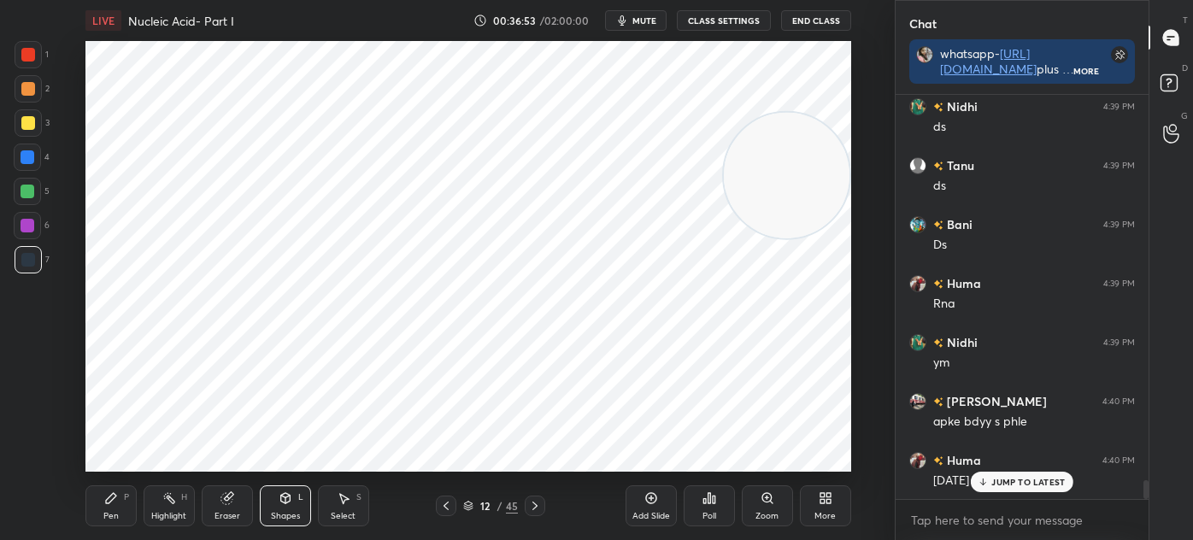
click at [121, 501] on div "Pen P" at bounding box center [110, 505] width 51 height 41
click at [532, 507] on icon at bounding box center [535, 506] width 14 height 14
click at [436, 509] on div at bounding box center [446, 506] width 21 height 21
click at [28, 124] on div at bounding box center [28, 123] width 14 height 14
click at [173, 504] on rect at bounding box center [170, 500] width 9 height 9
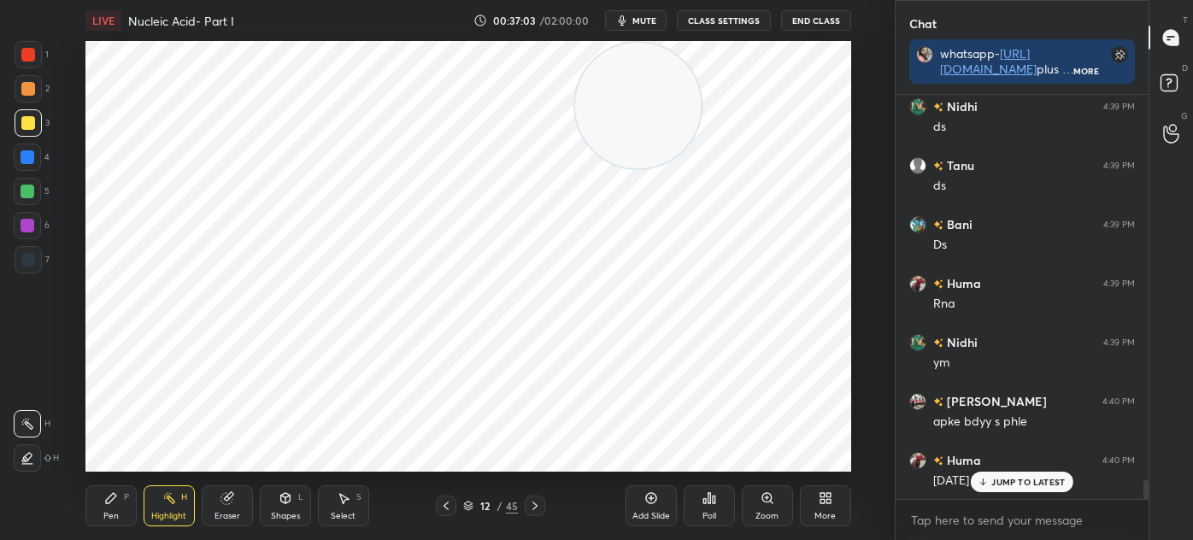
click at [29, 451] on icon at bounding box center [28, 458] width 14 height 14
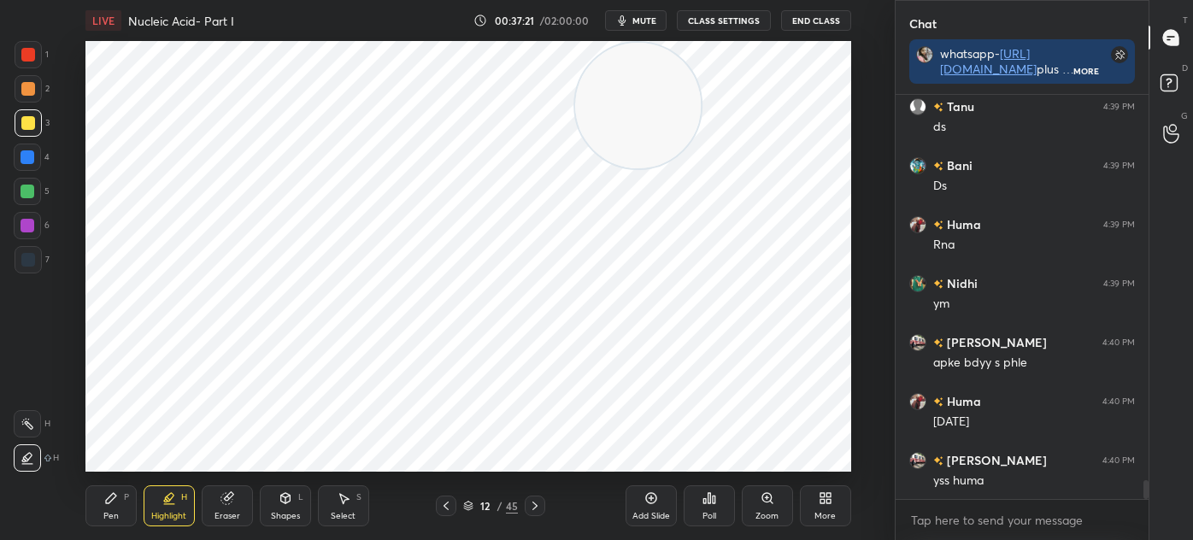
click at [650, 507] on div "Add Slide" at bounding box center [650, 505] width 51 height 41
click at [446, 512] on icon at bounding box center [446, 506] width 14 height 14
click at [535, 501] on icon at bounding box center [535, 506] width 14 height 14
click at [36, 259] on div at bounding box center [28, 259] width 27 height 27
click at [120, 502] on div "Pen P" at bounding box center [110, 505] width 51 height 41
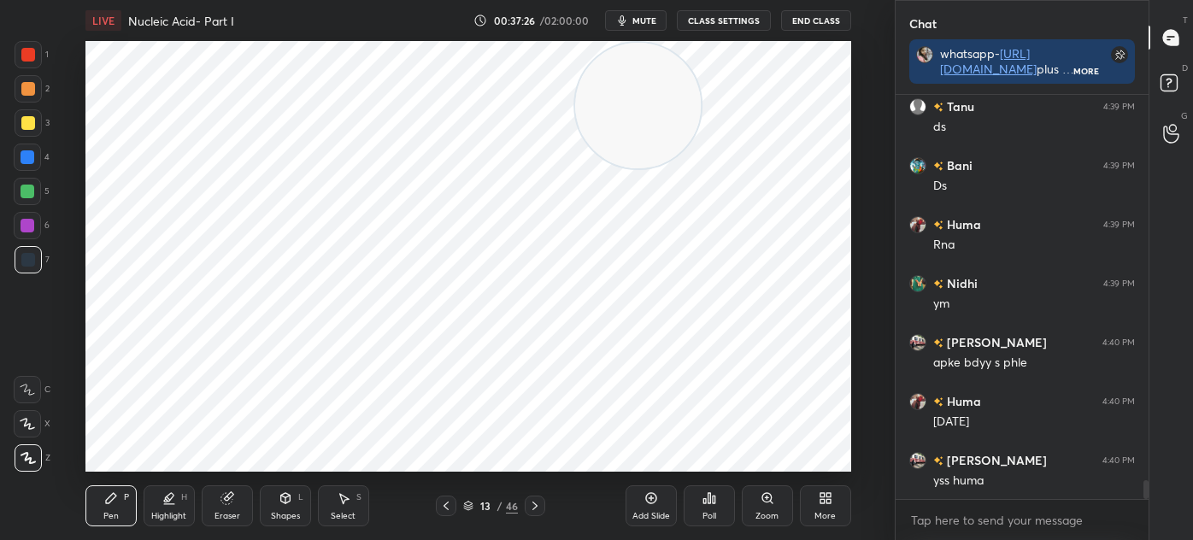
click at [537, 507] on icon at bounding box center [535, 506] width 14 height 14
click at [346, 512] on div "Select" at bounding box center [343, 516] width 25 height 9
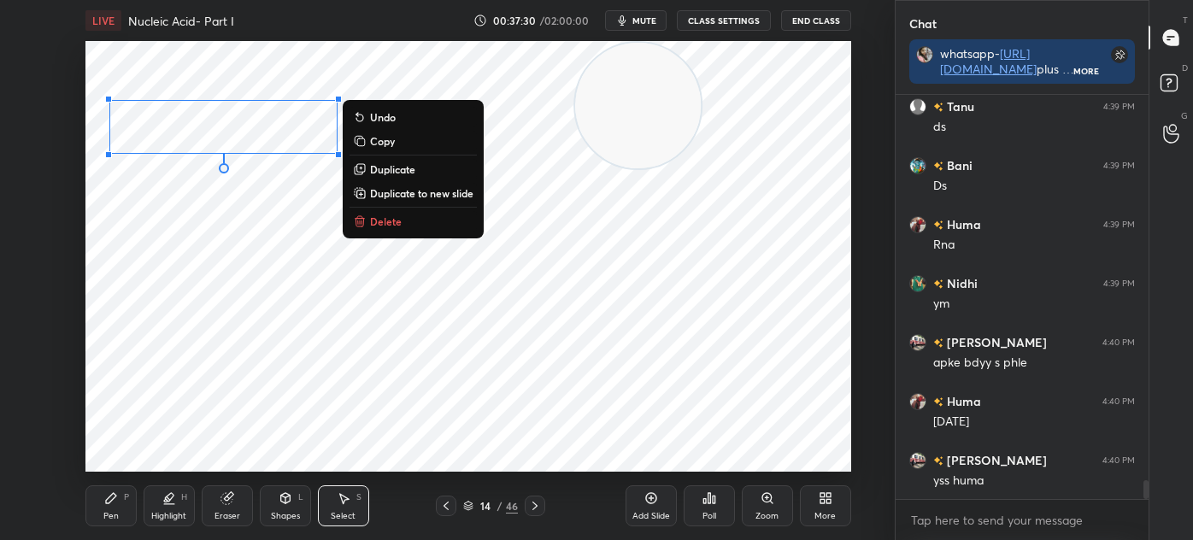
click at [402, 145] on button "Copy" at bounding box center [412, 141] width 127 height 21
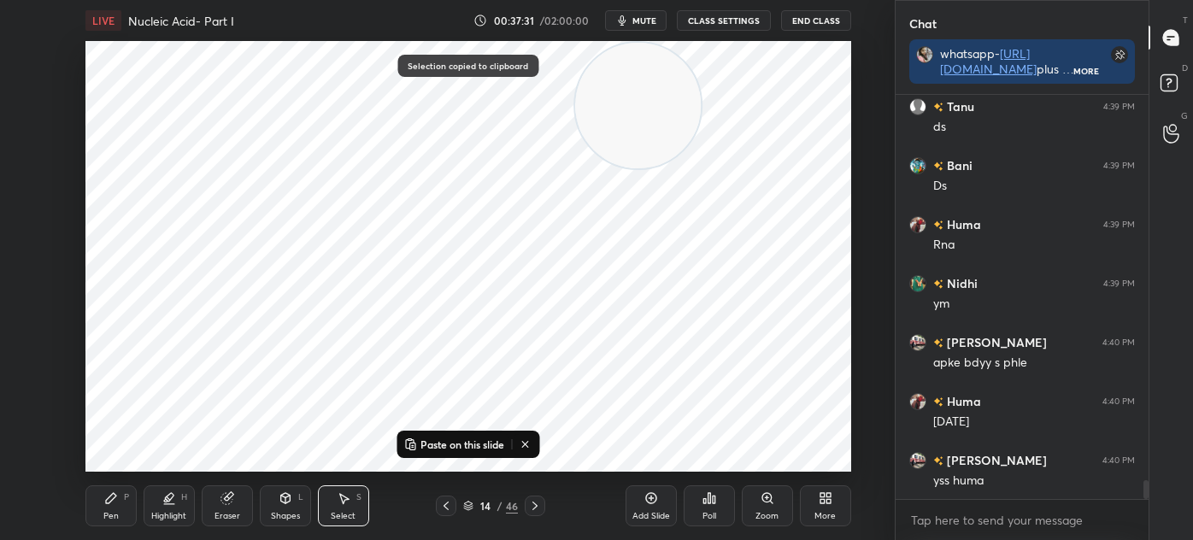
click at [445, 506] on icon at bounding box center [446, 506] width 14 height 14
click at [460, 442] on p "Paste on this slide" at bounding box center [462, 444] width 84 height 14
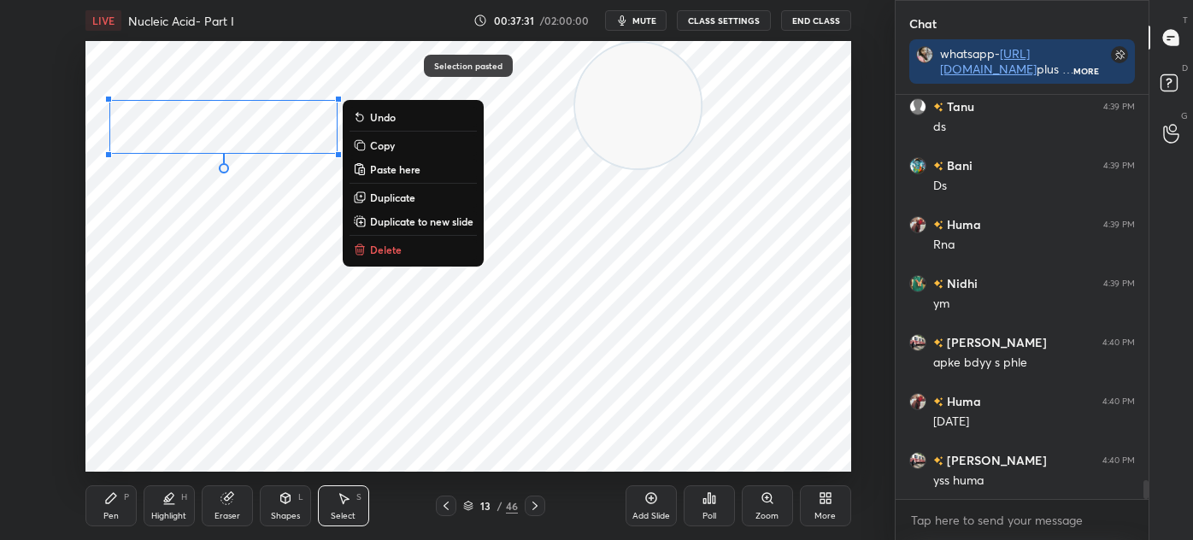
scroll to position [8407, 0]
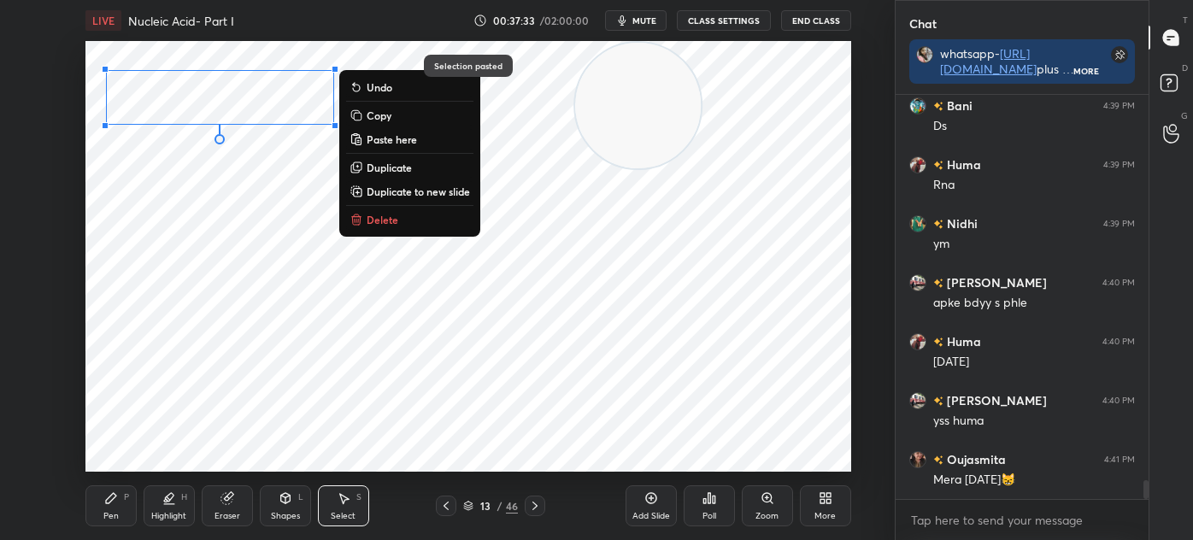
click at [209, 216] on div "0 ° Undo Copy Paste here Duplicate Duplicate to new slide Delete" at bounding box center [468, 256] width 766 height 431
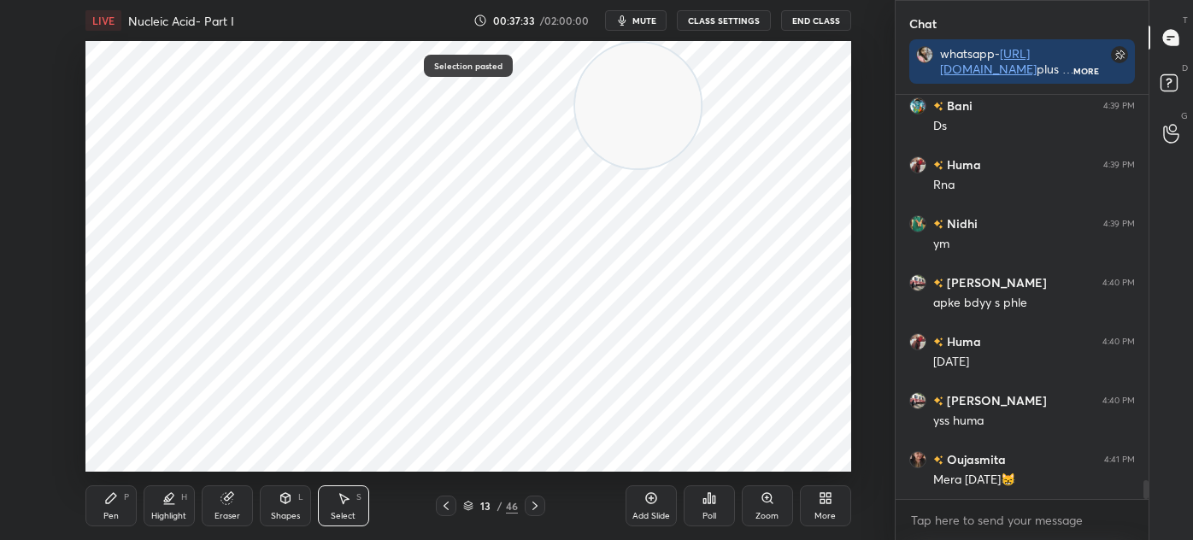
scroll to position [8466, 0]
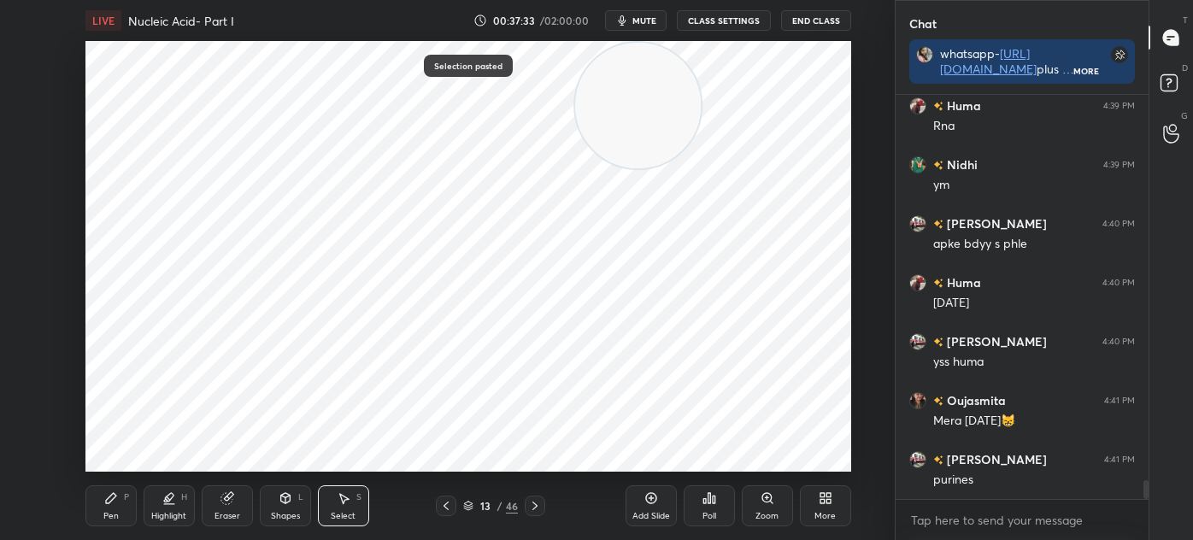
click at [107, 495] on icon at bounding box center [111, 498] width 14 height 14
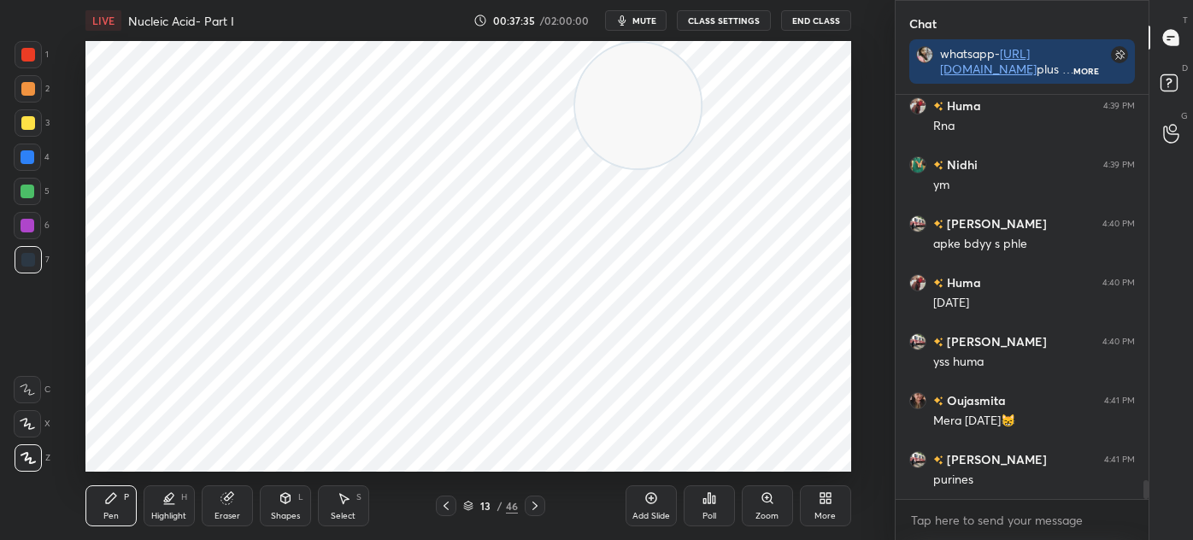
click at [339, 503] on icon at bounding box center [344, 498] width 14 height 14
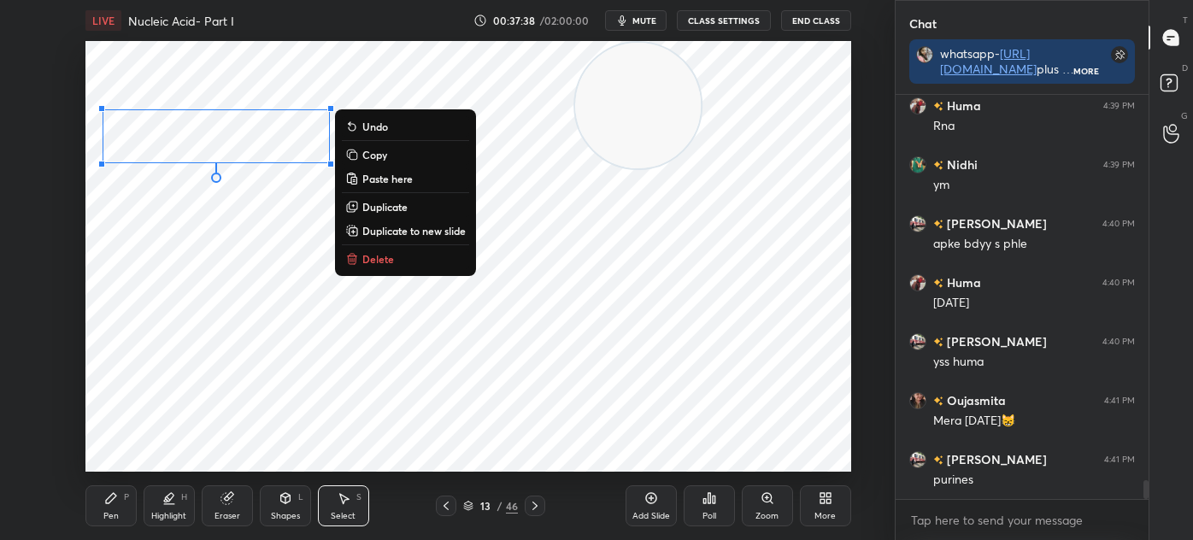
click at [114, 485] on div "Pen P" at bounding box center [110, 505] width 51 height 41
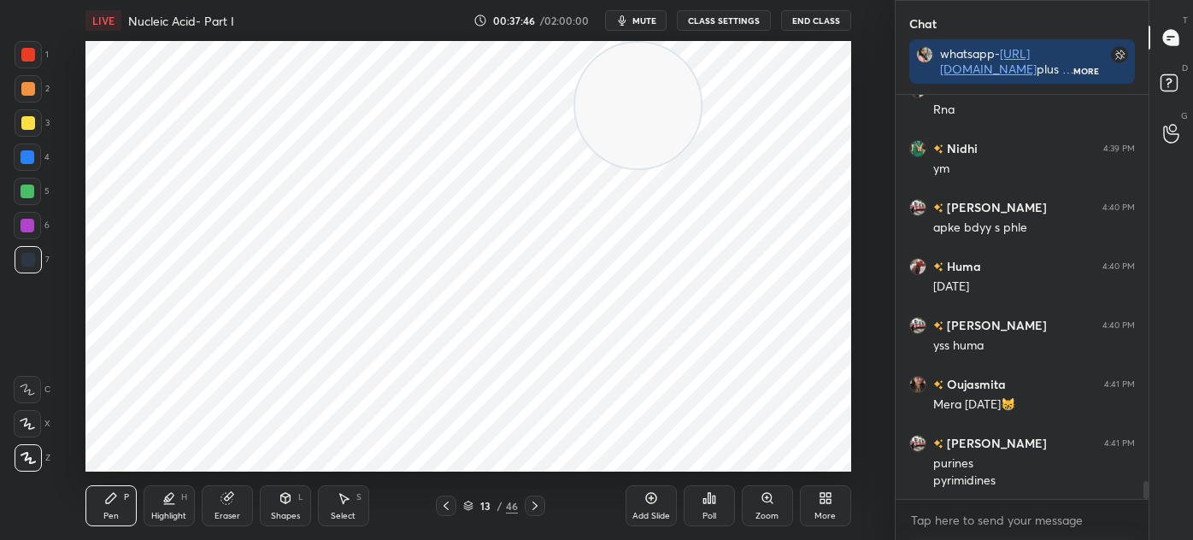
scroll to position [8541, 0]
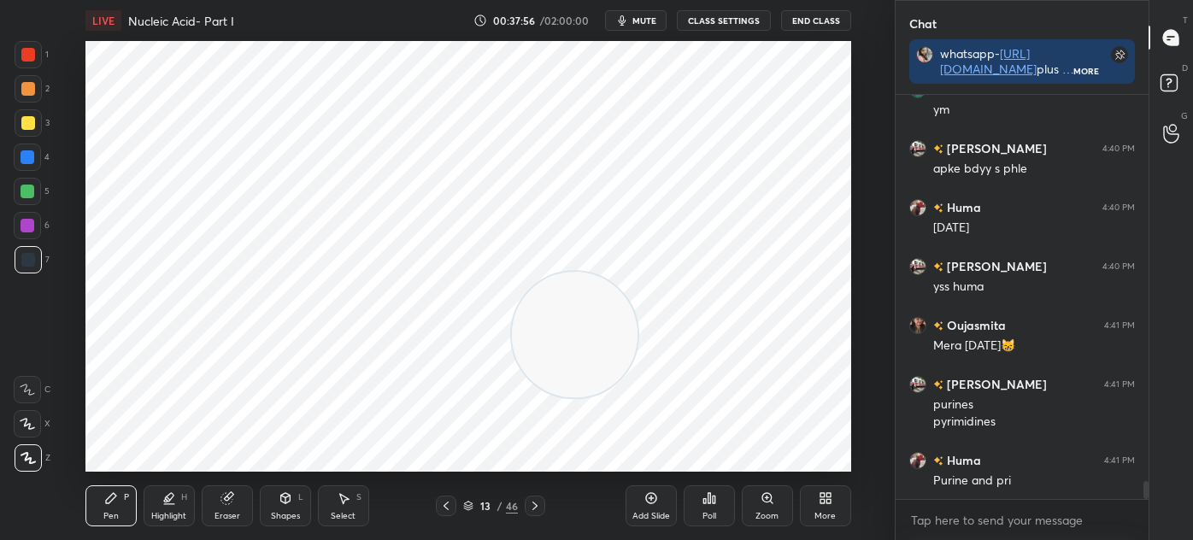
click at [34, 62] on div at bounding box center [28, 54] width 27 height 27
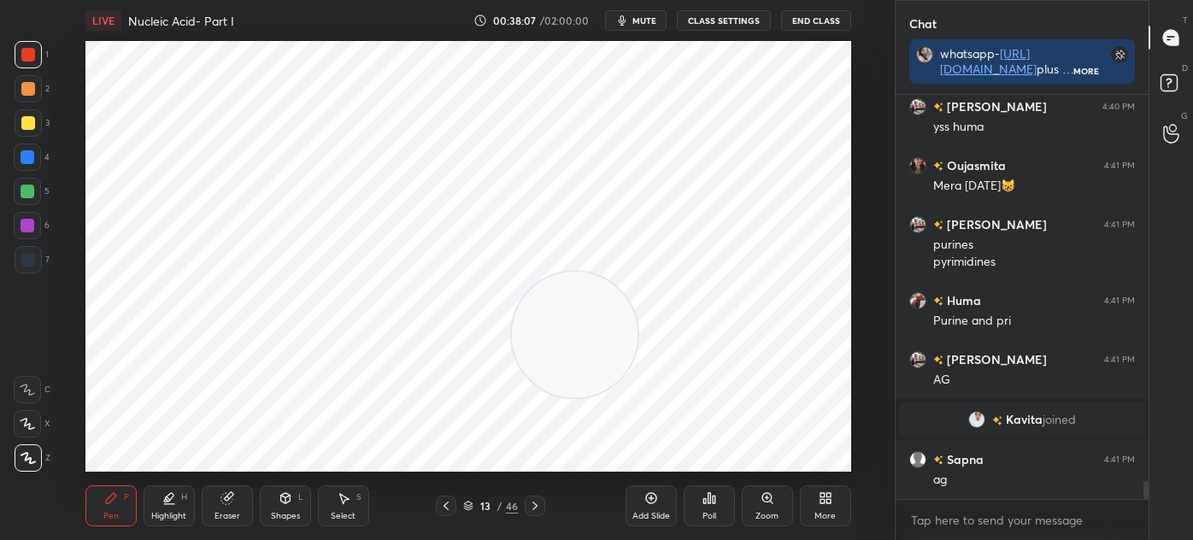
scroll to position [8742, 0]
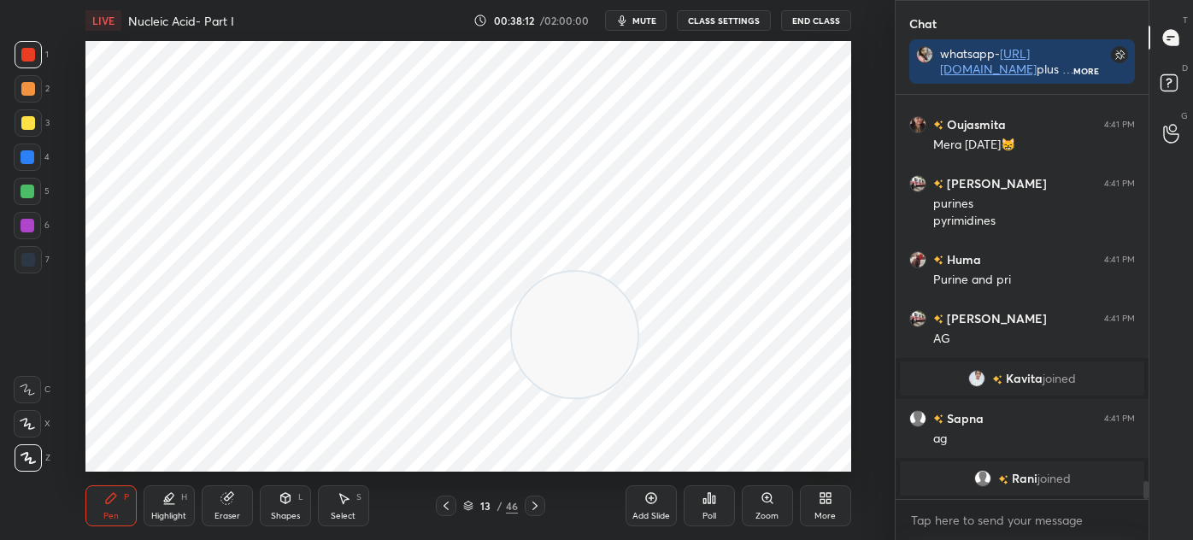
click at [38, 167] on div at bounding box center [27, 157] width 27 height 27
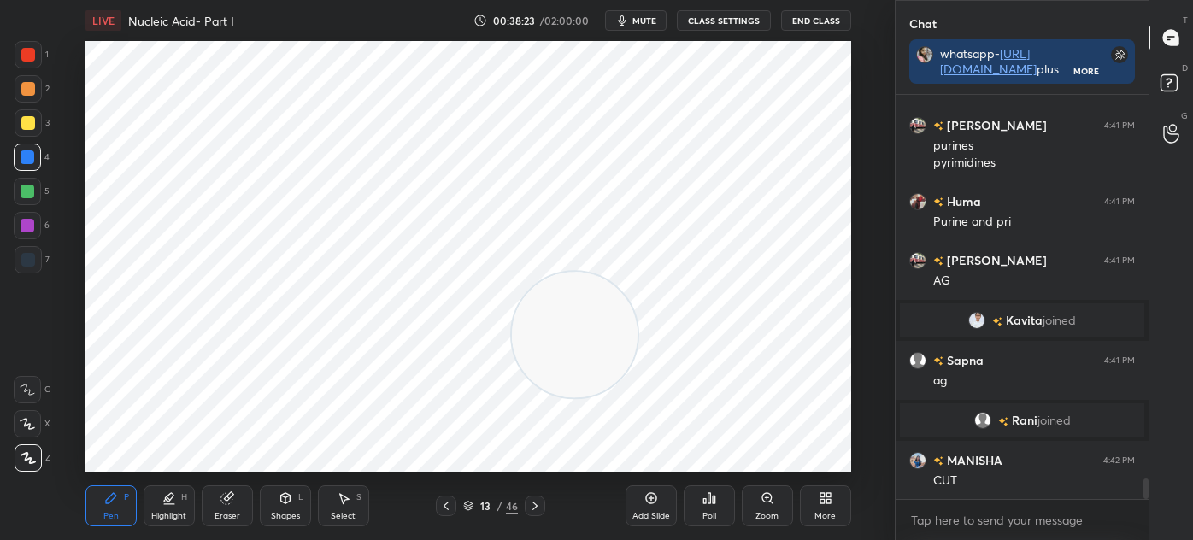
scroll to position [7436, 0]
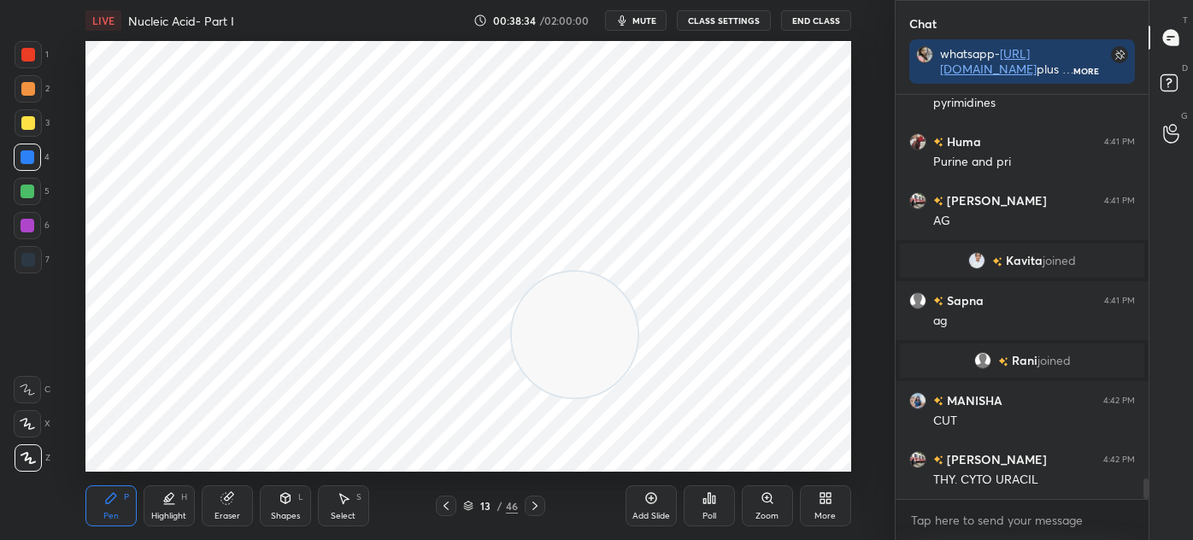
click at [332, 507] on div "Select S" at bounding box center [343, 505] width 51 height 41
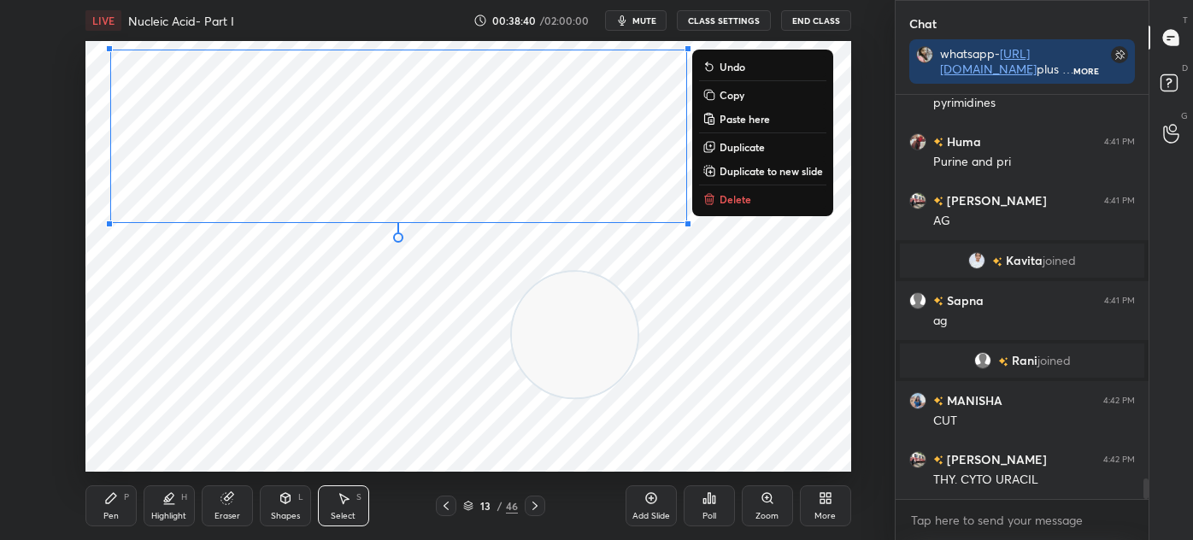
click at [216, 352] on div "0 ° Undo Copy Paste here Duplicate Duplicate to new slide Delete" at bounding box center [468, 256] width 766 height 431
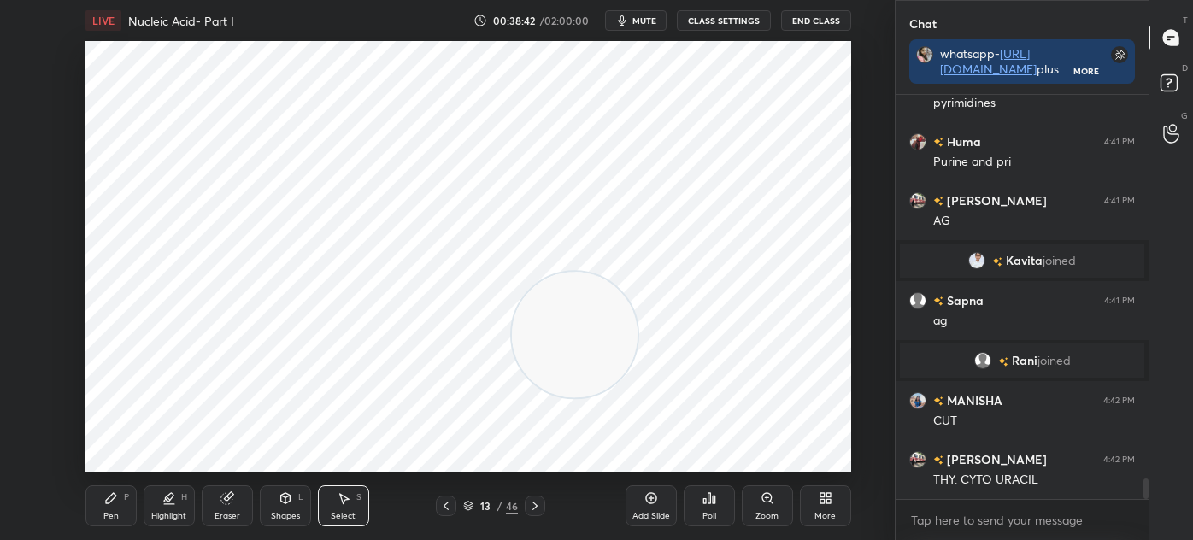
click at [114, 507] on div "Pen P" at bounding box center [110, 505] width 51 height 41
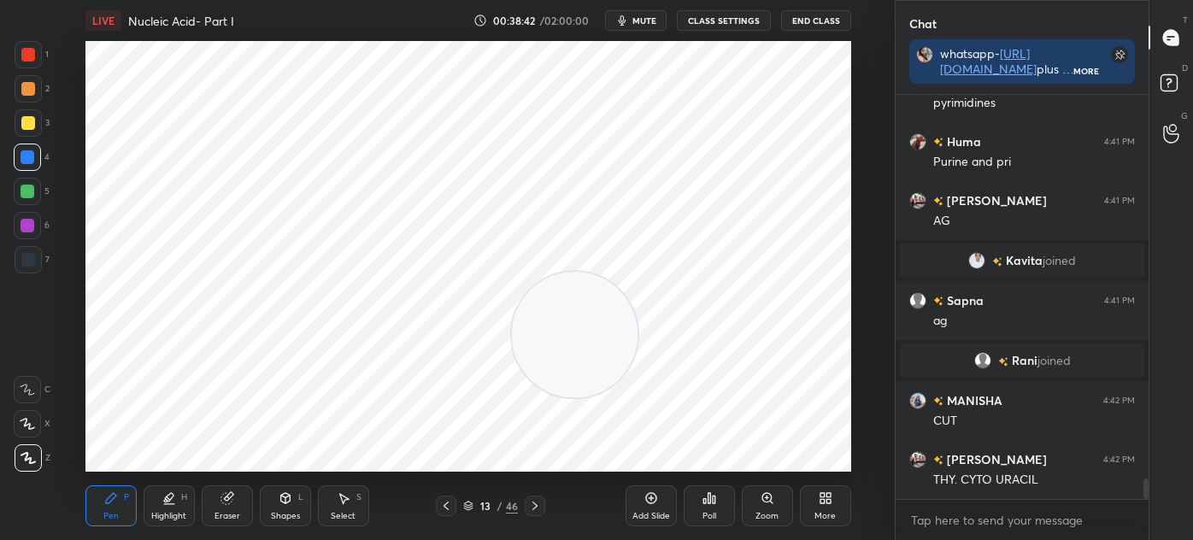
click at [37, 258] on div at bounding box center [28, 259] width 27 height 27
click at [280, 497] on icon at bounding box center [284, 498] width 9 height 10
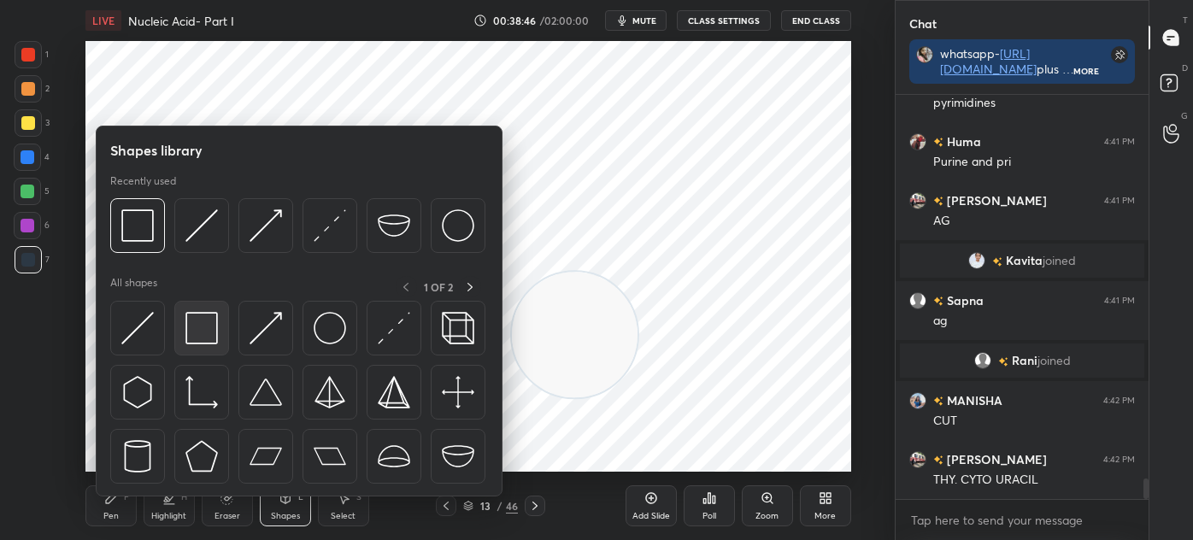
click at [191, 334] on img at bounding box center [201, 328] width 32 height 32
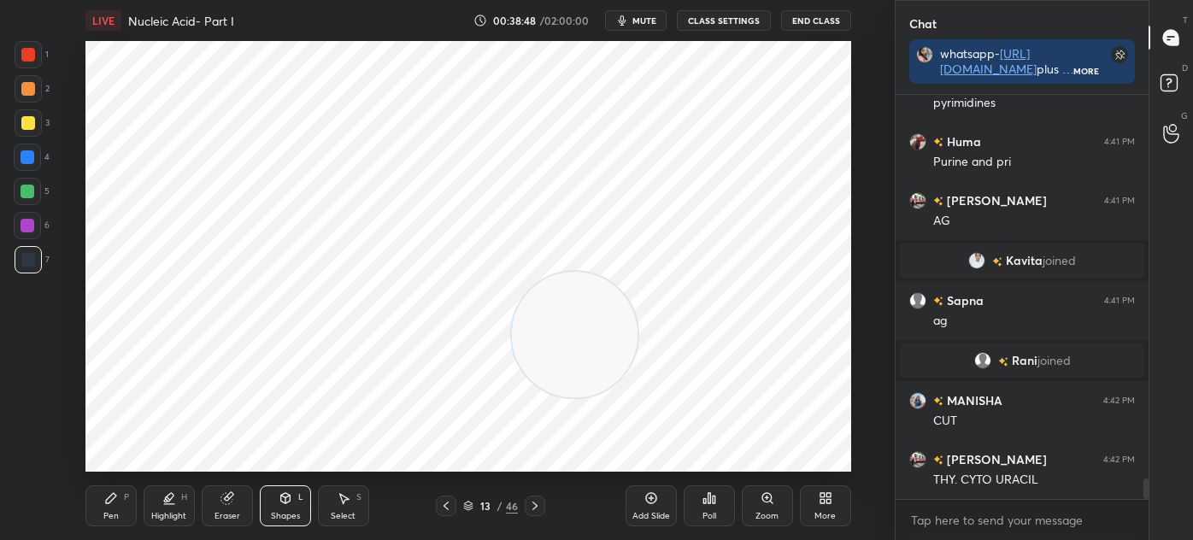
click at [111, 502] on icon at bounding box center [111, 498] width 14 height 14
click at [28, 273] on div at bounding box center [28, 259] width 27 height 27
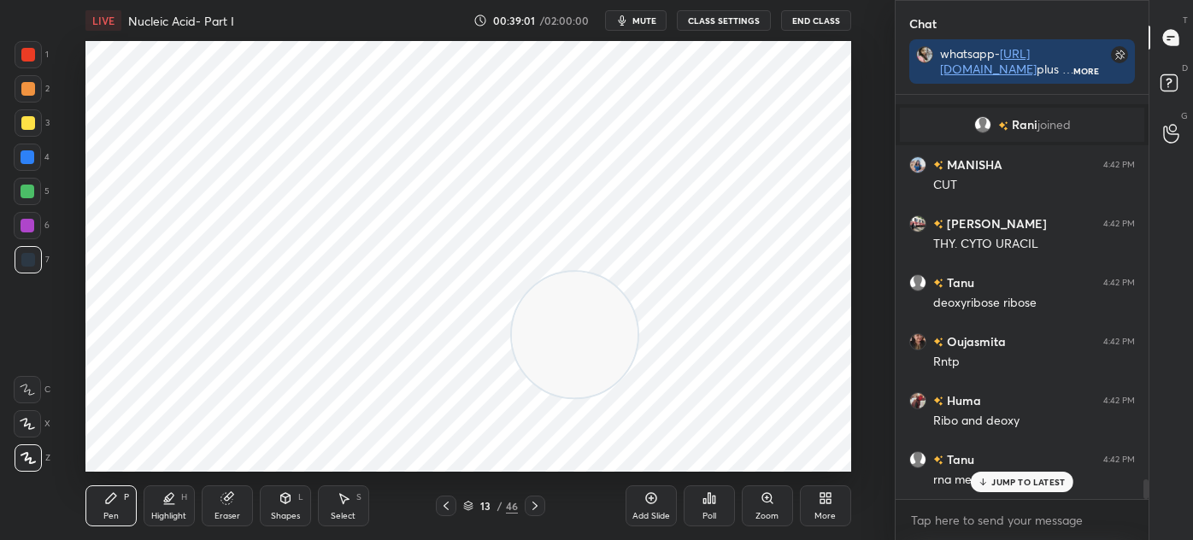
scroll to position [7789, 0]
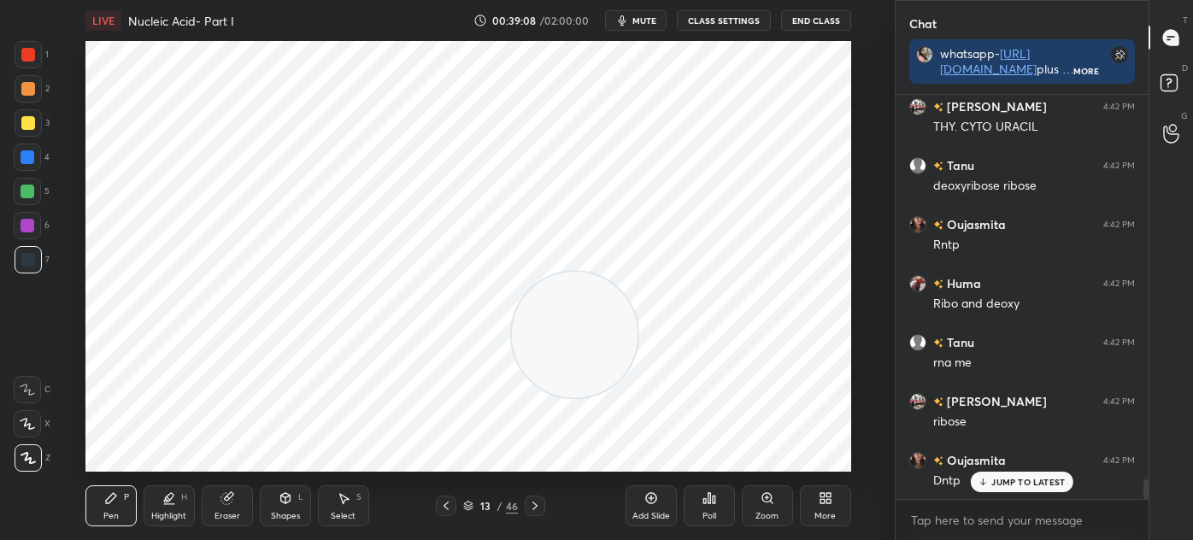
click at [343, 487] on div "Select S" at bounding box center [343, 505] width 51 height 41
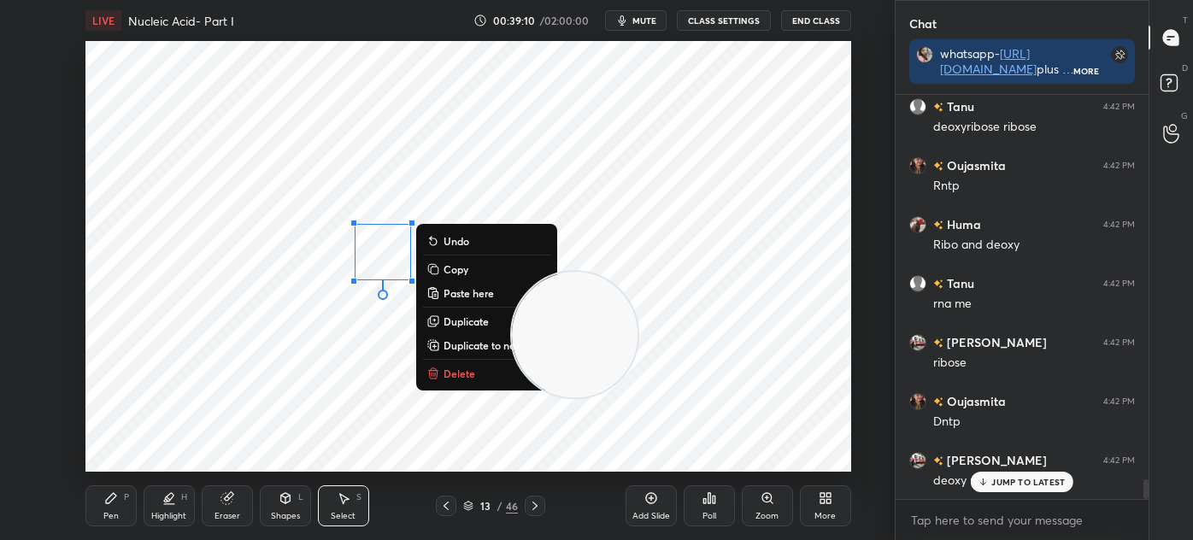
click at [478, 291] on p "Paste here" at bounding box center [468, 293] width 50 height 14
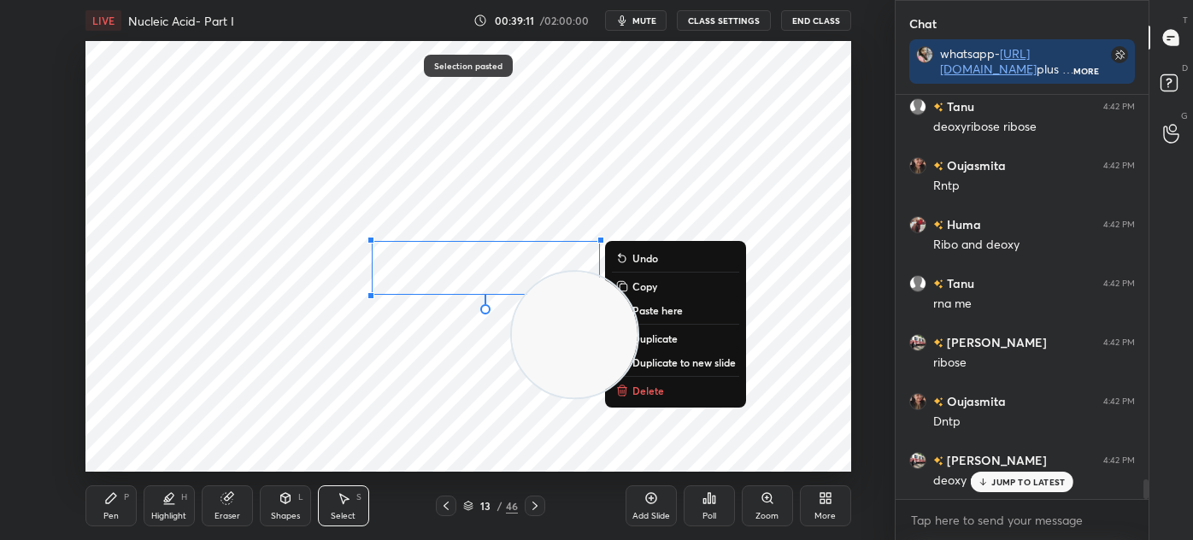
click at [660, 396] on p "Delete" at bounding box center [648, 391] width 32 height 14
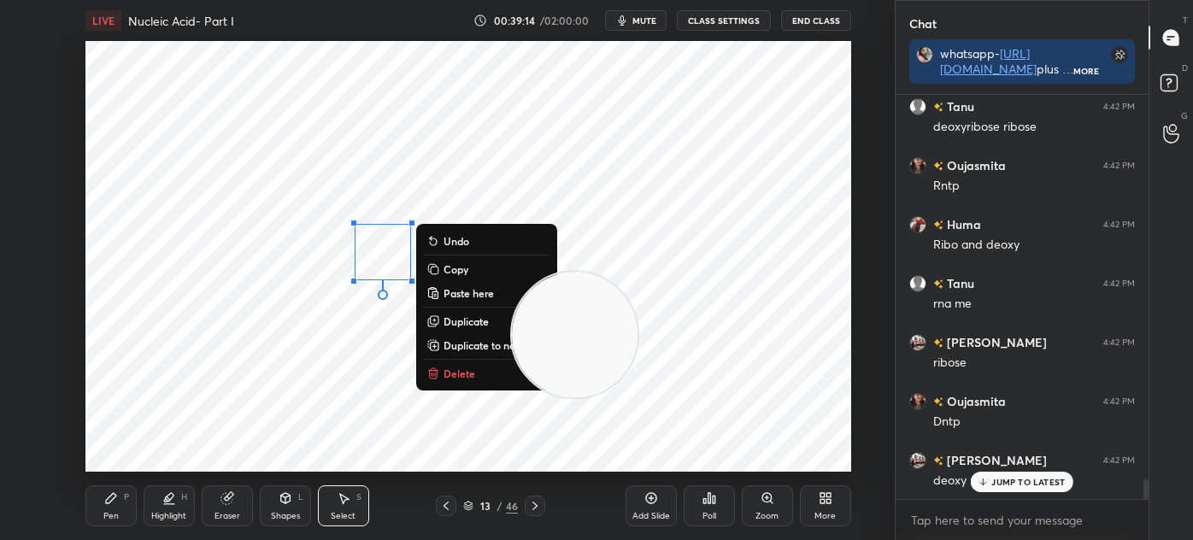
click at [466, 317] on p "Duplicate" at bounding box center [465, 321] width 45 height 14
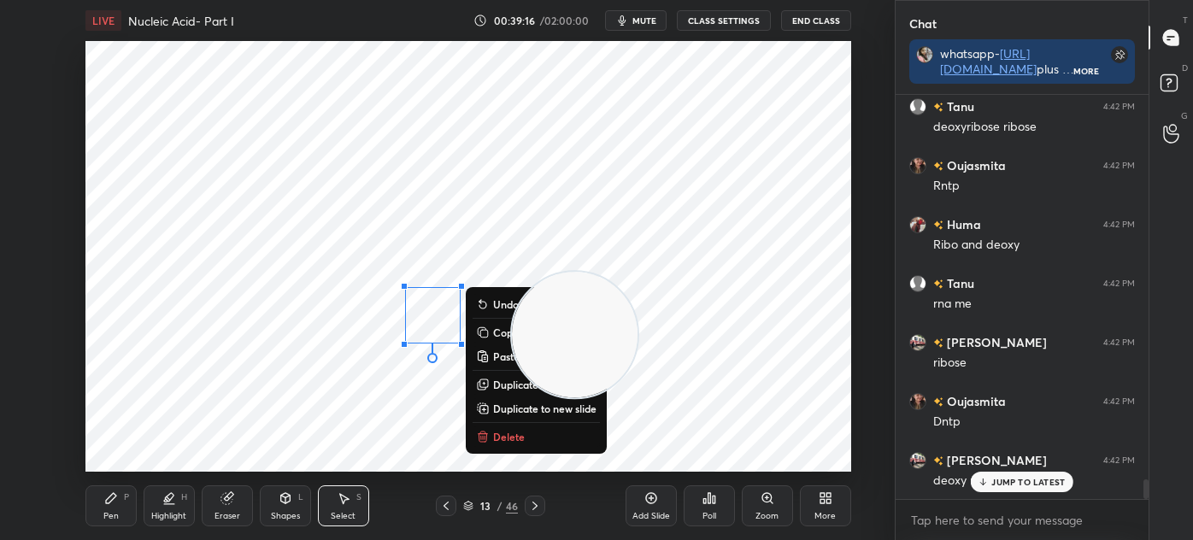
click at [221, 512] on div "Eraser" at bounding box center [227, 516] width 26 height 9
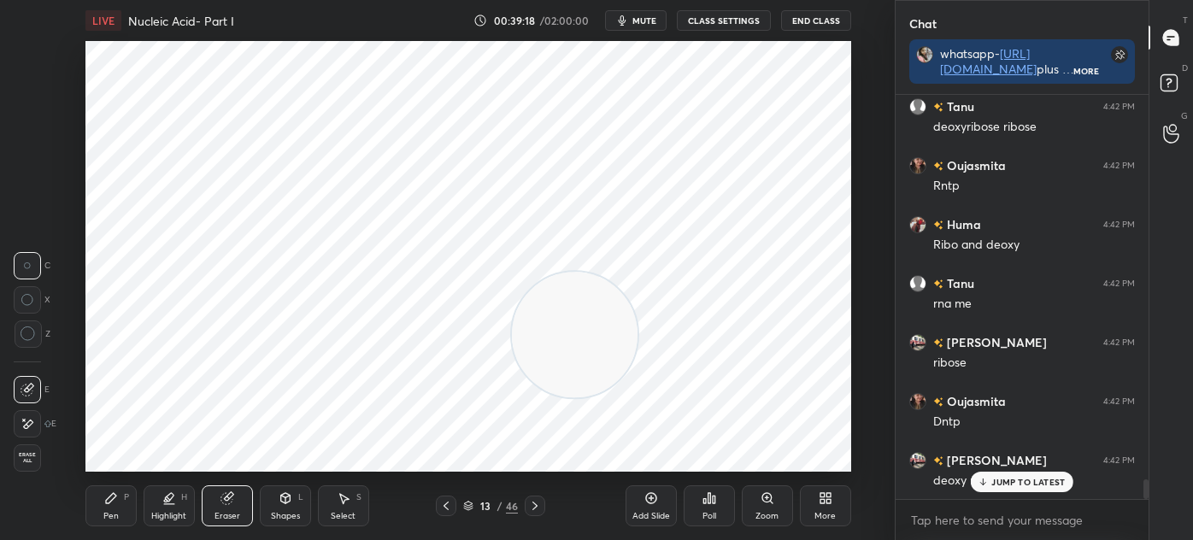
click at [93, 502] on div "Pen P" at bounding box center [110, 505] width 51 height 41
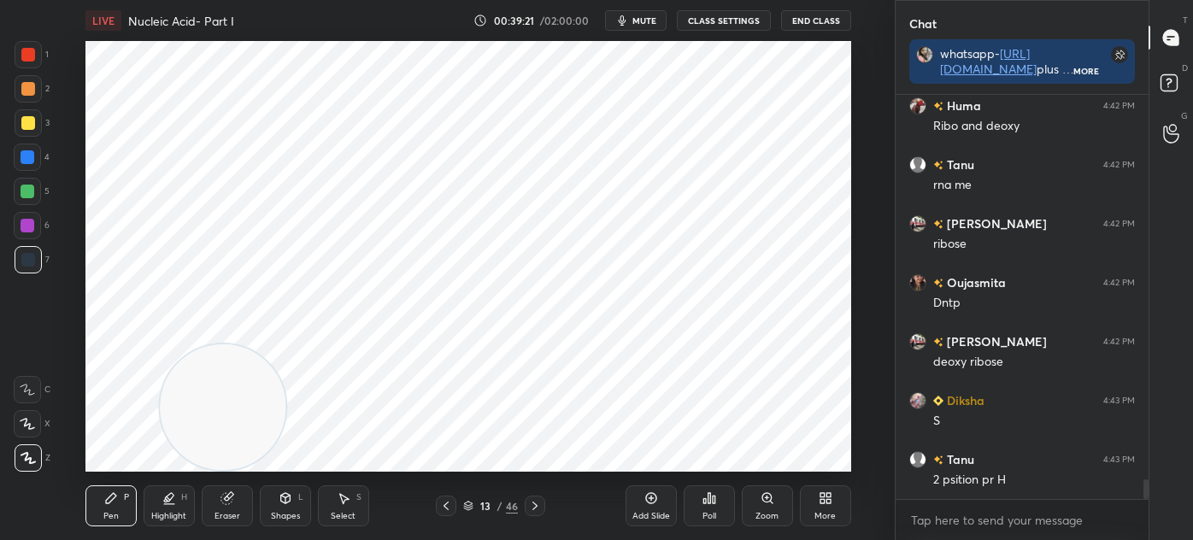
scroll to position [8026, 0]
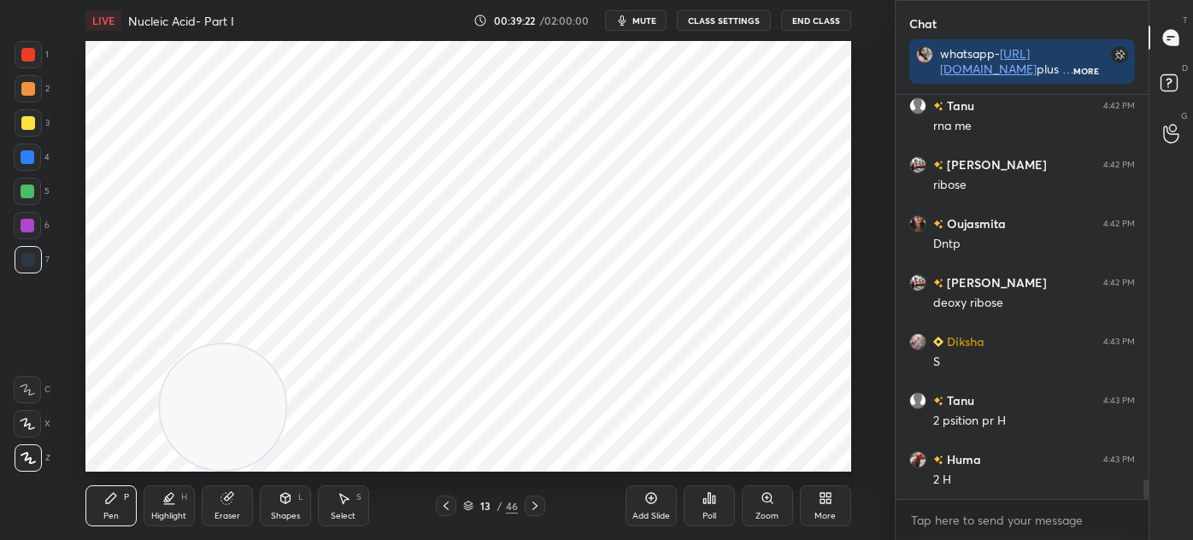
click at [27, 227] on div at bounding box center [28, 226] width 14 height 14
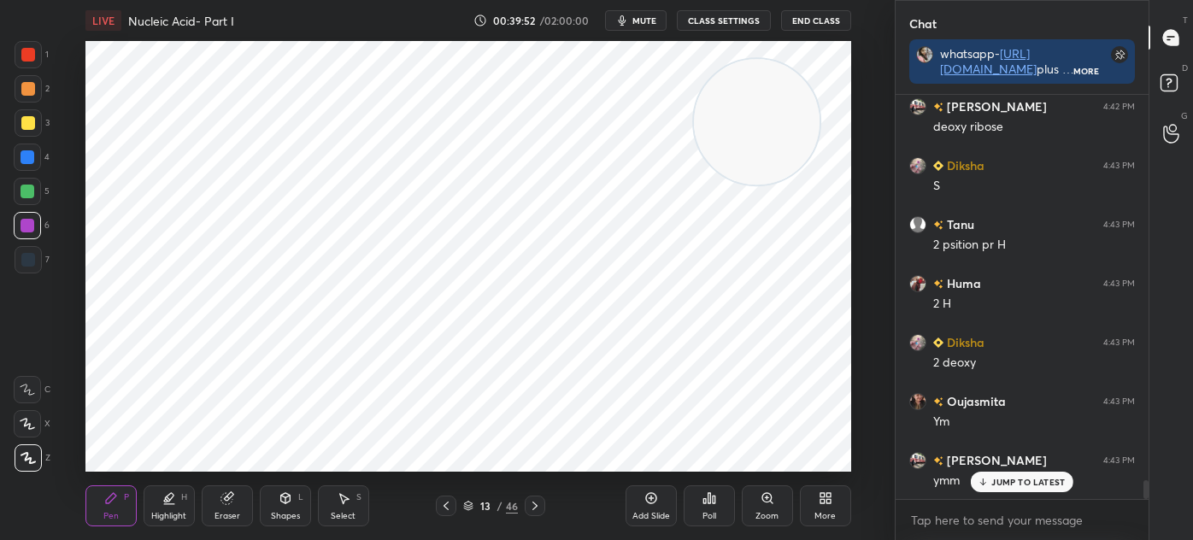
scroll to position [8261, 0]
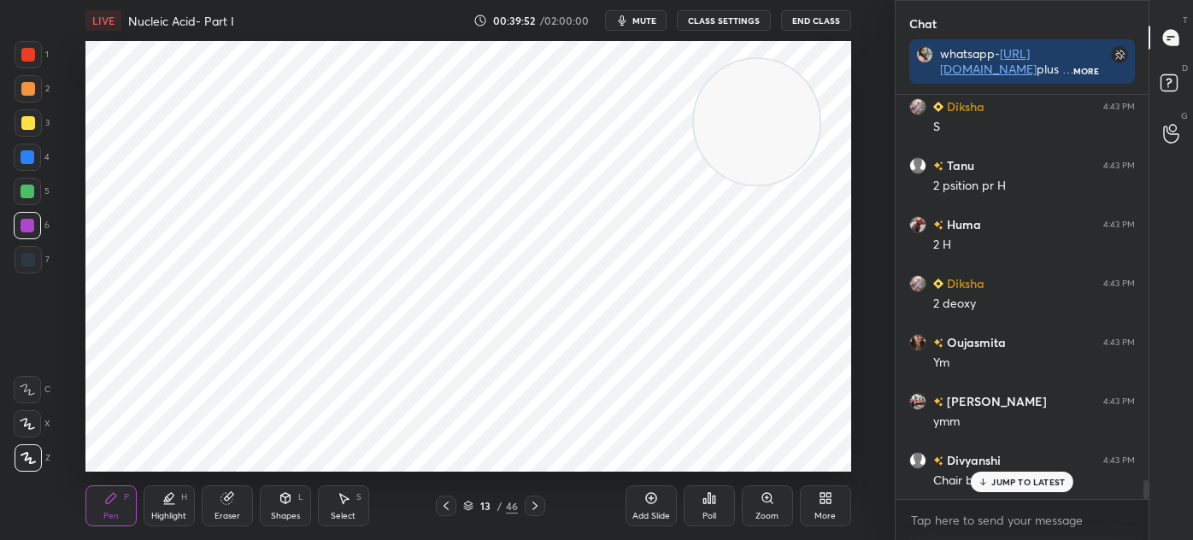
click at [360, 512] on div "Select S" at bounding box center [343, 505] width 51 height 41
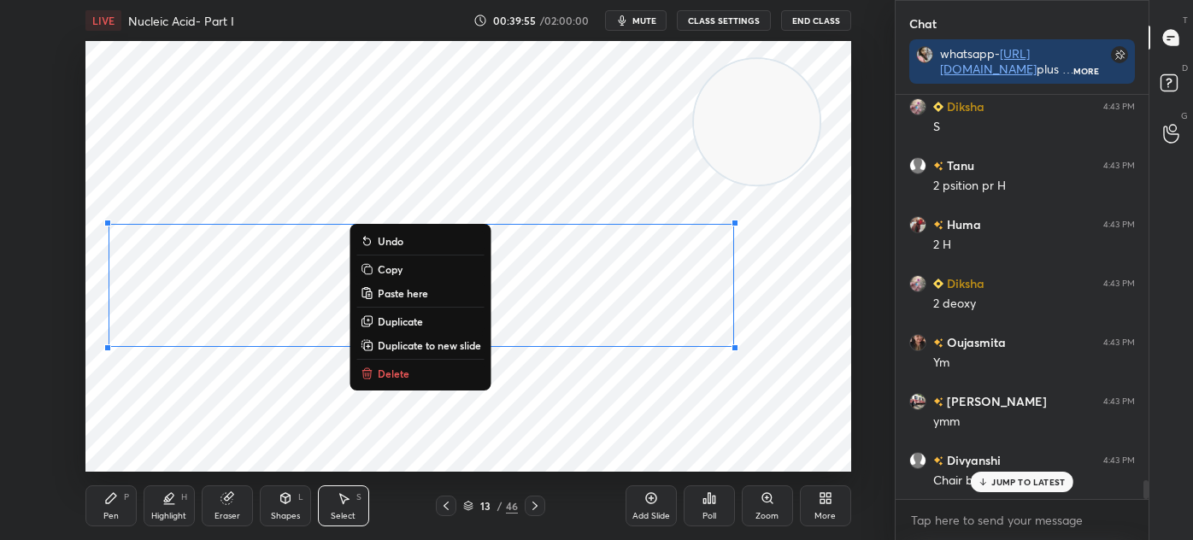
scroll to position [8320, 0]
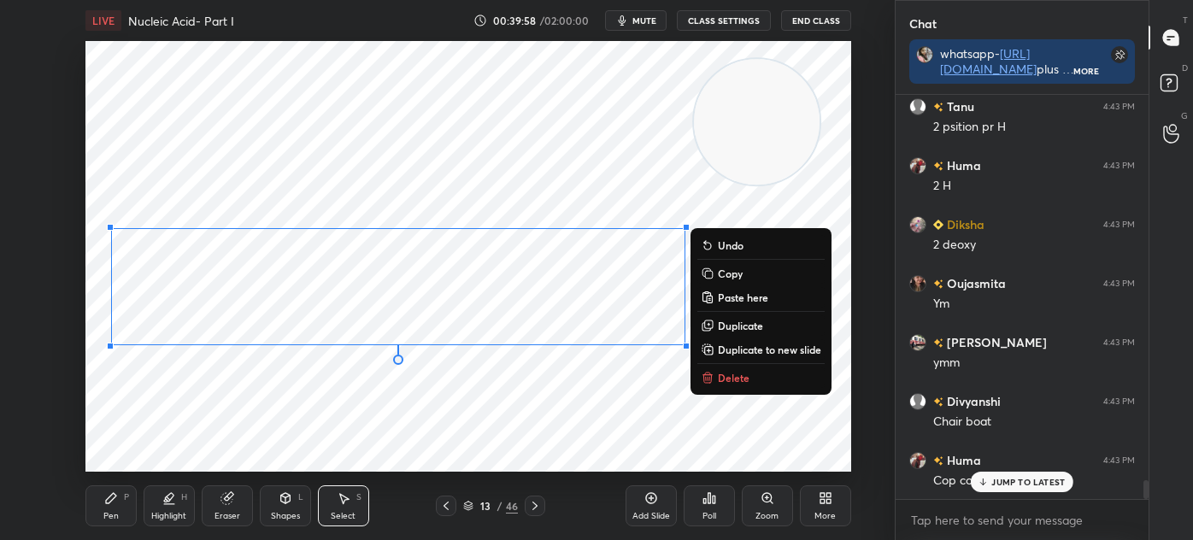
click at [180, 422] on div "0 ° Undo Copy Paste here Duplicate Duplicate to new slide Delete" at bounding box center [468, 256] width 766 height 431
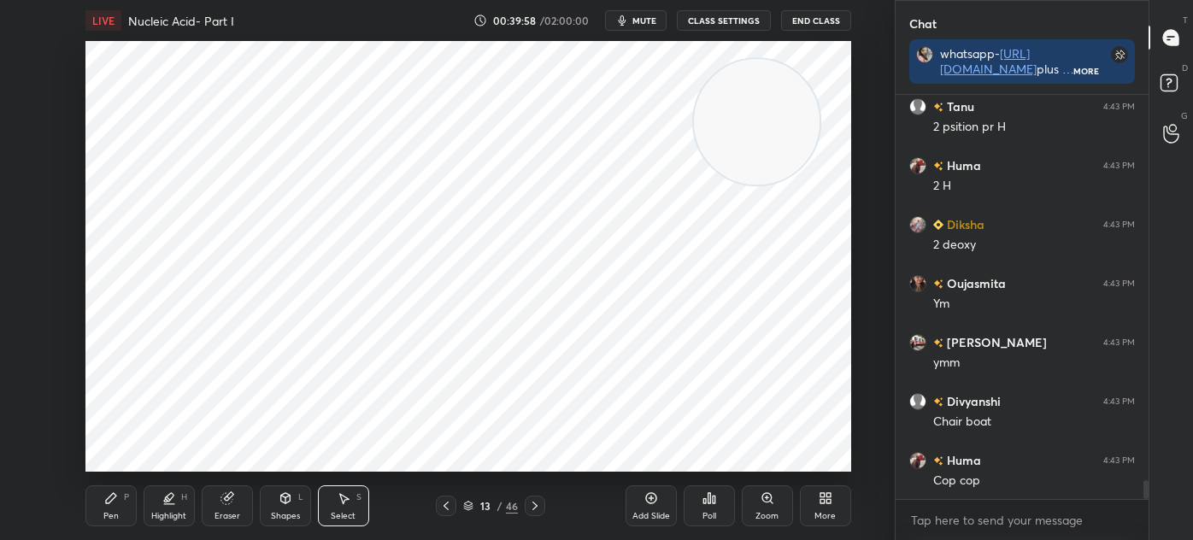
scroll to position [8380, 0]
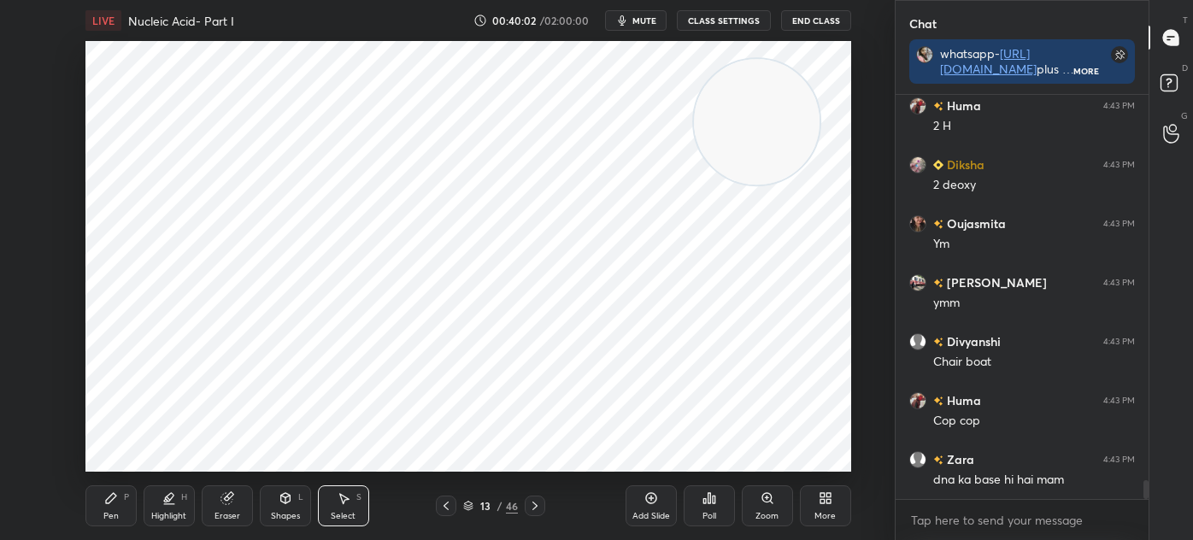
click at [120, 500] on div "Pen P" at bounding box center [110, 505] width 51 height 41
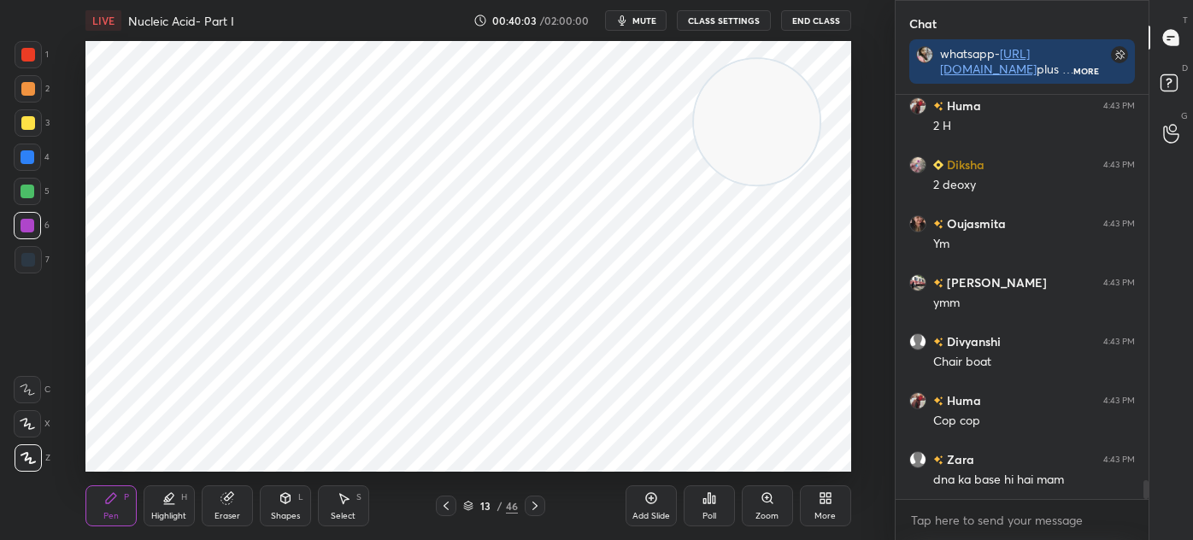
click at [355, 506] on div "Select S" at bounding box center [343, 505] width 51 height 41
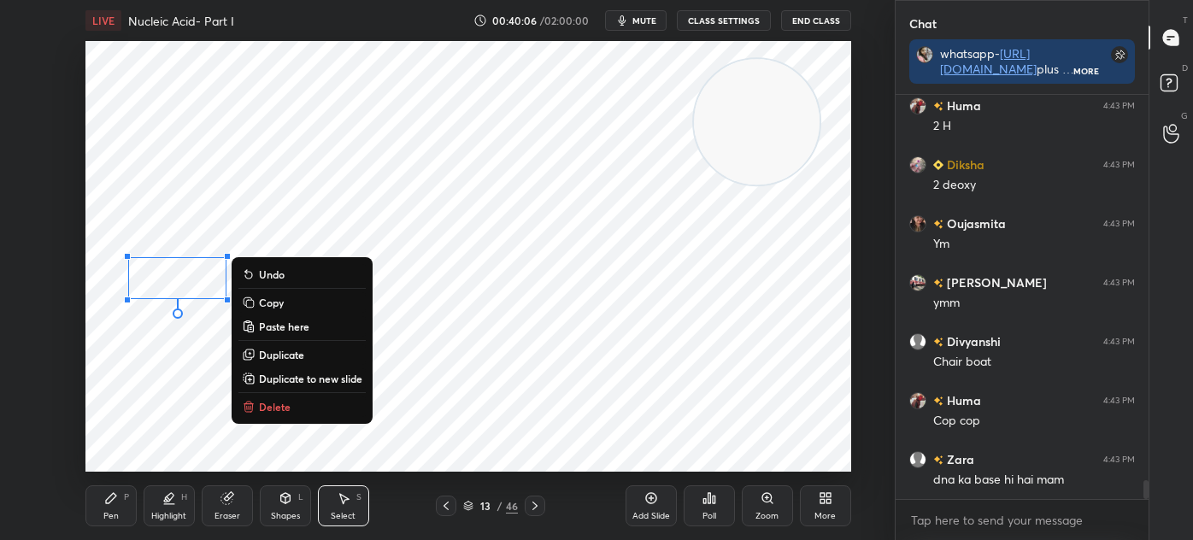
click at [142, 431] on div "0 ° Undo Copy Paste here Duplicate Duplicate to new slide Delete" at bounding box center [468, 256] width 766 height 431
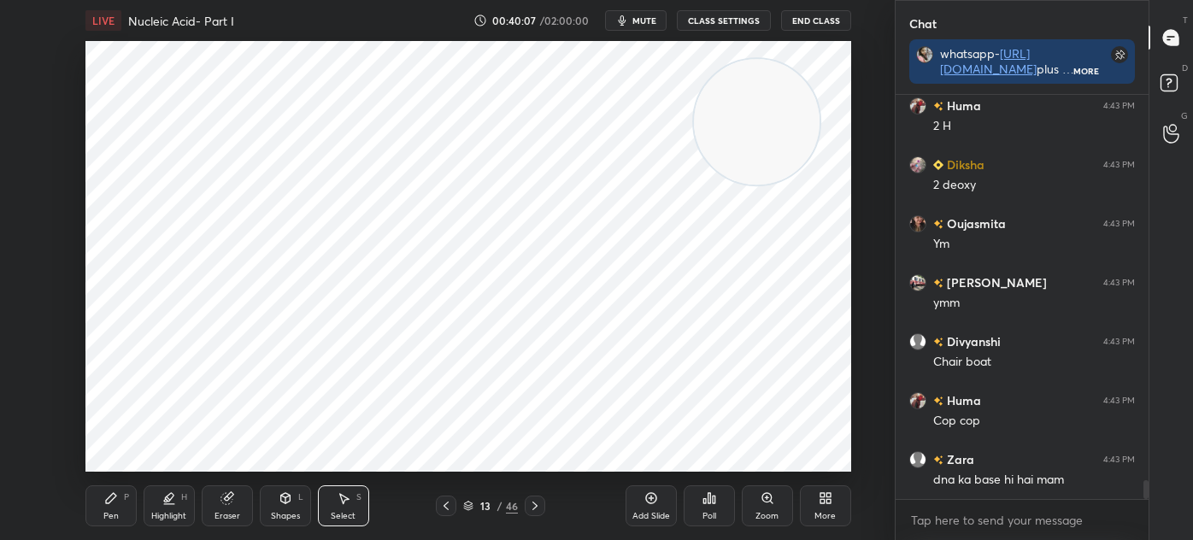
click at [111, 509] on div "Pen P" at bounding box center [110, 505] width 51 height 41
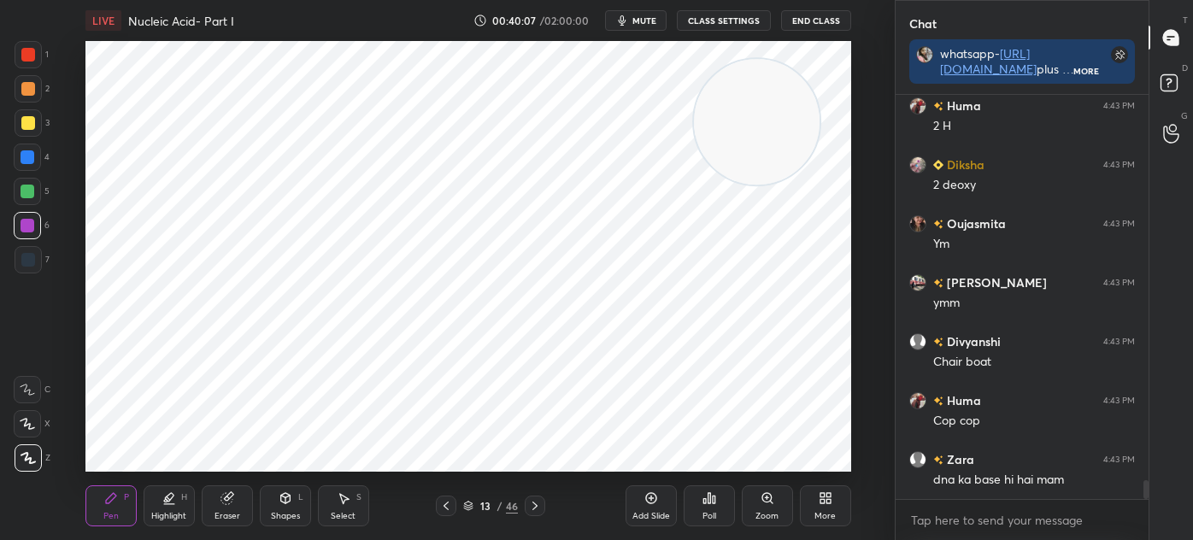
scroll to position [8438, 0]
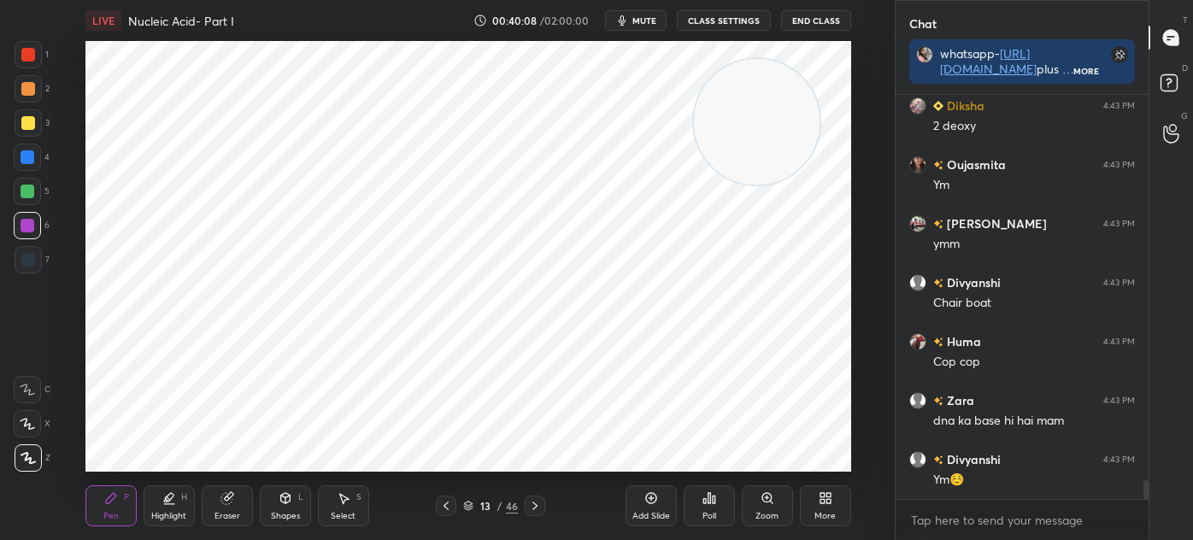
click at [28, 270] on div at bounding box center [28, 259] width 27 height 27
click at [289, 502] on icon at bounding box center [286, 498] width 14 height 14
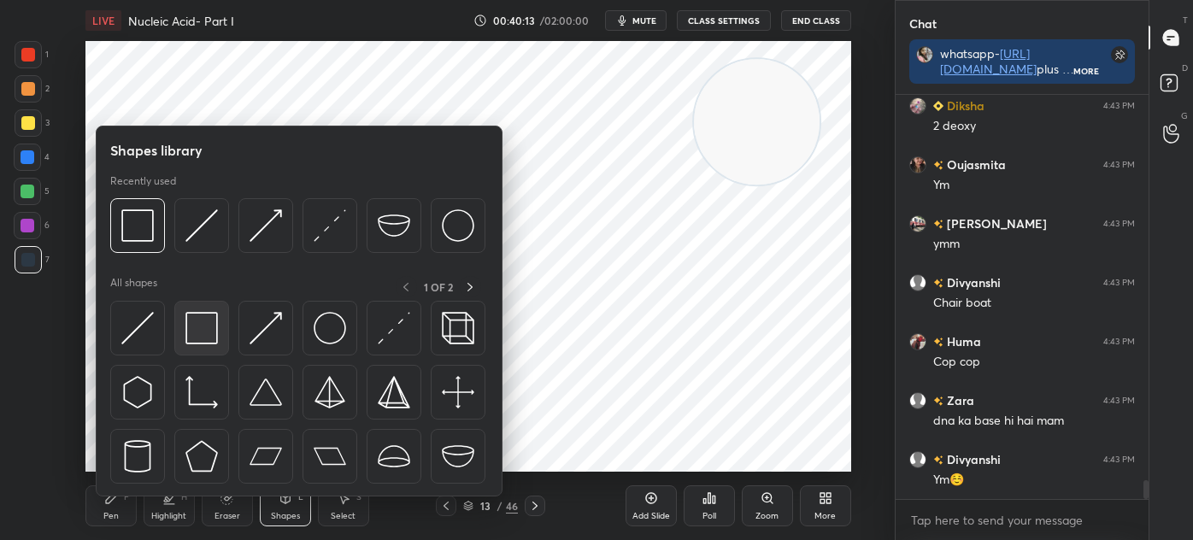
click at [197, 333] on img at bounding box center [201, 328] width 32 height 32
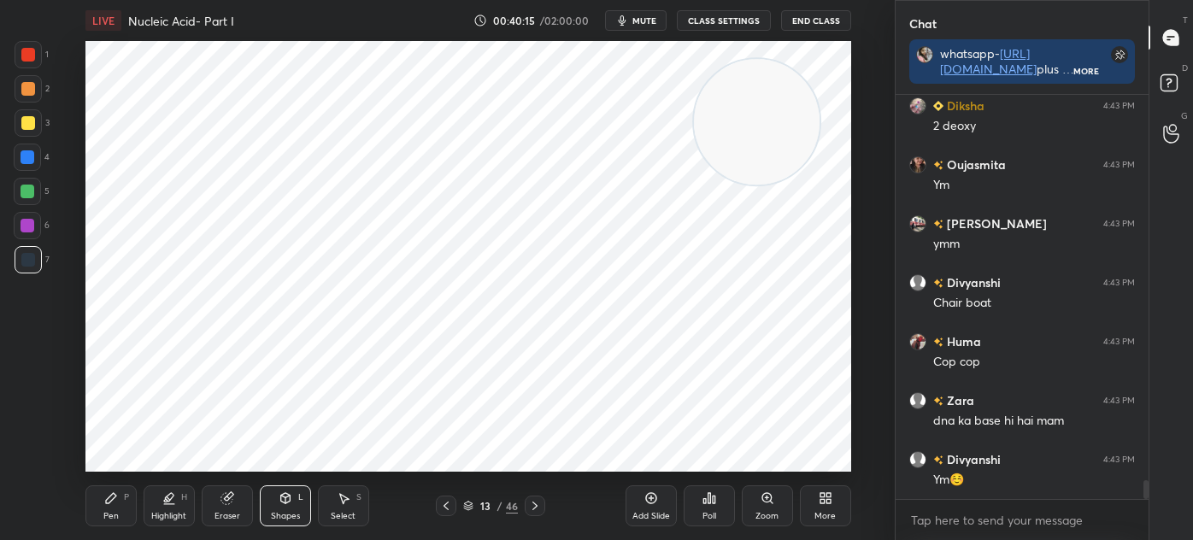
click at [126, 503] on div "Pen P" at bounding box center [110, 505] width 51 height 41
click at [37, 161] on div at bounding box center [27, 157] width 27 height 27
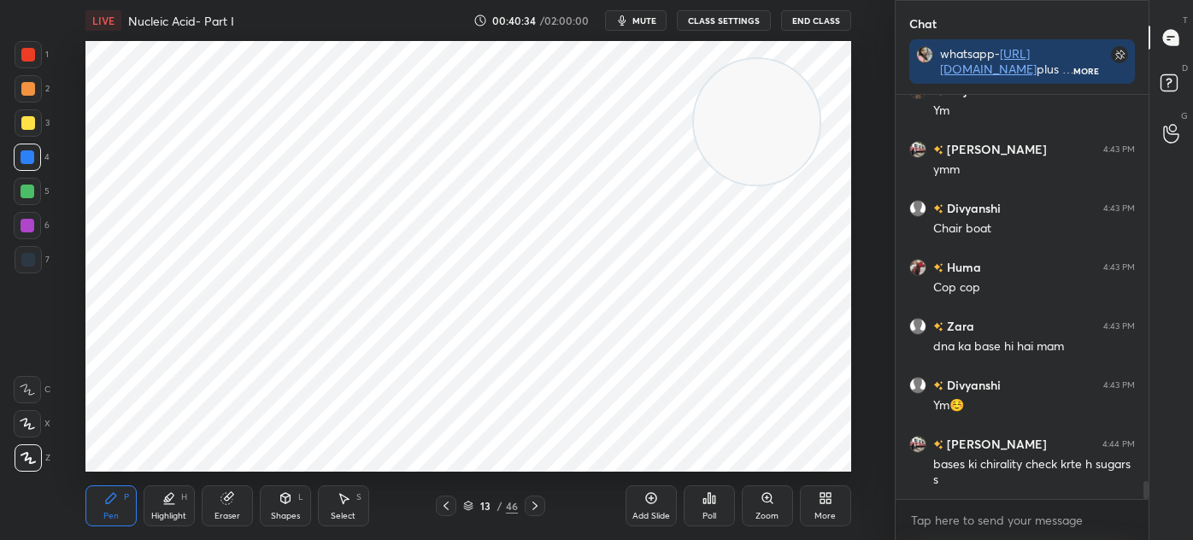
scroll to position [8571, 0]
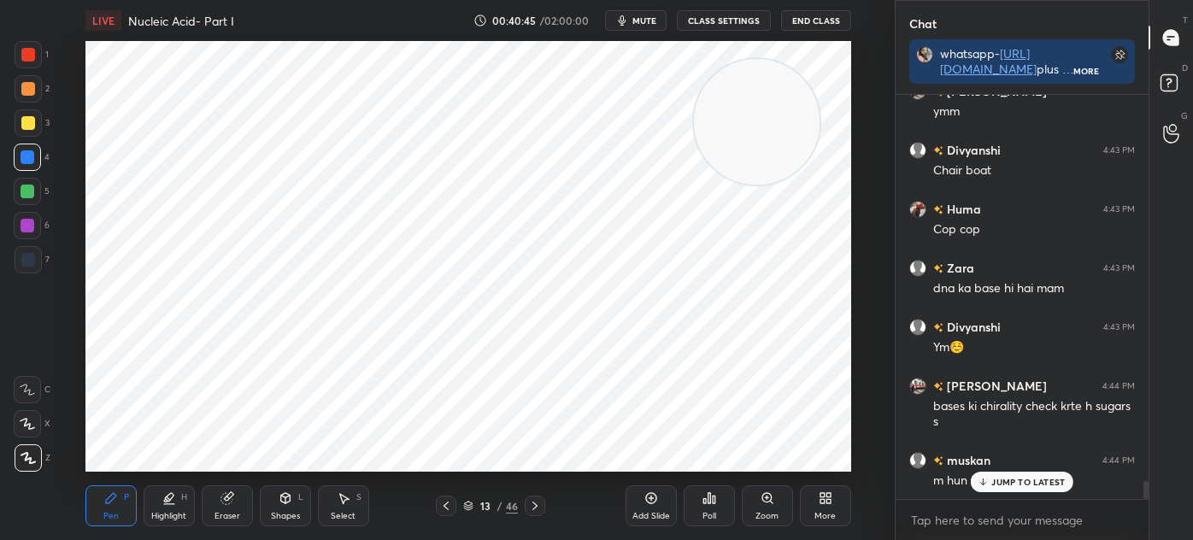
click at [211, 507] on div "Eraser" at bounding box center [227, 505] width 51 height 41
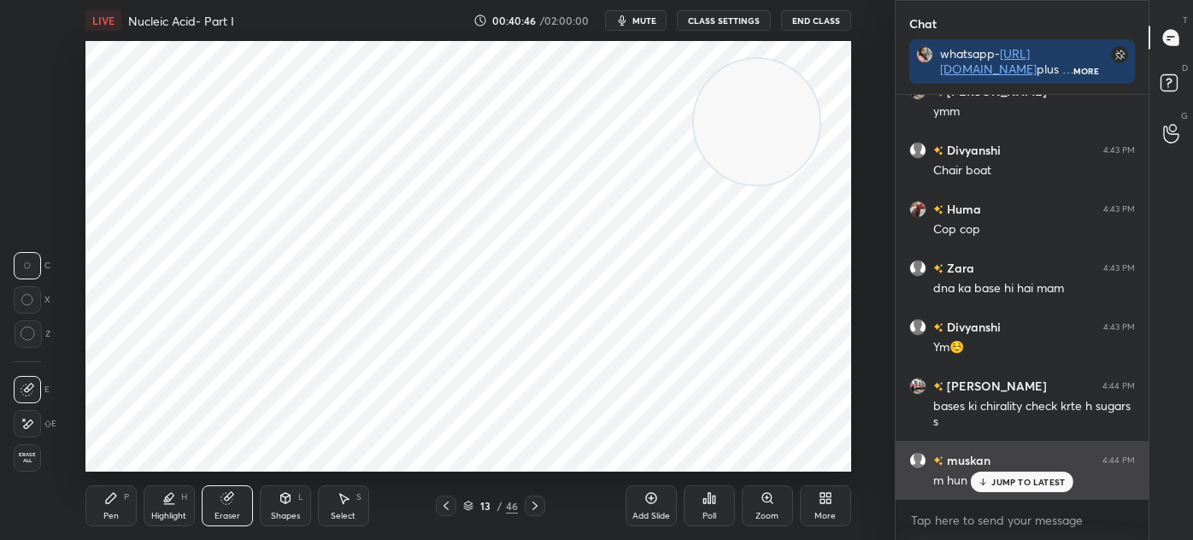
click at [980, 480] on icon at bounding box center [982, 482] width 11 height 10
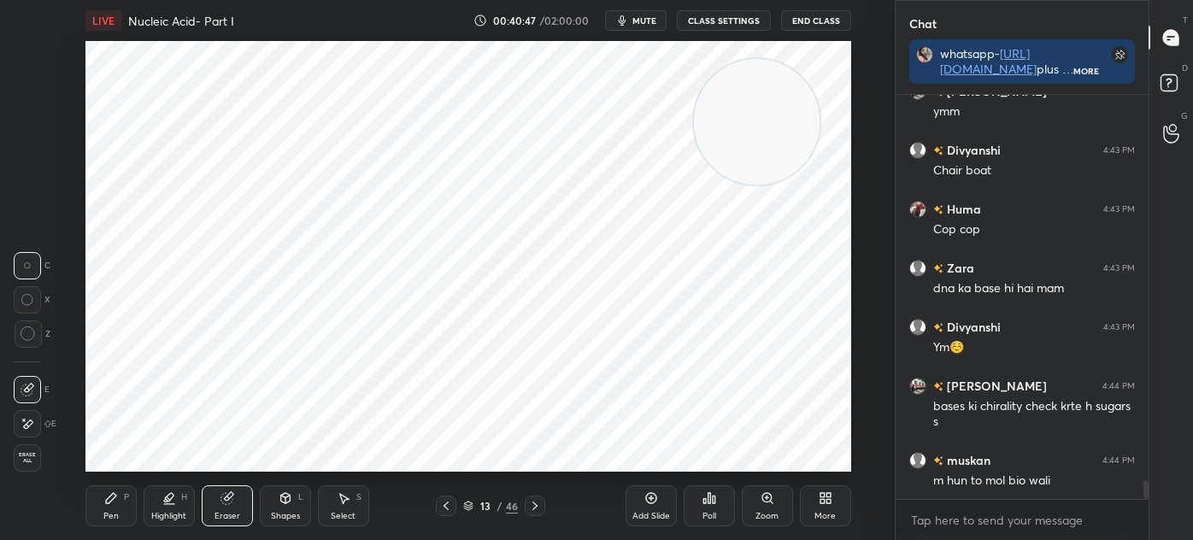
click at [119, 503] on div "Pen P" at bounding box center [110, 505] width 51 height 41
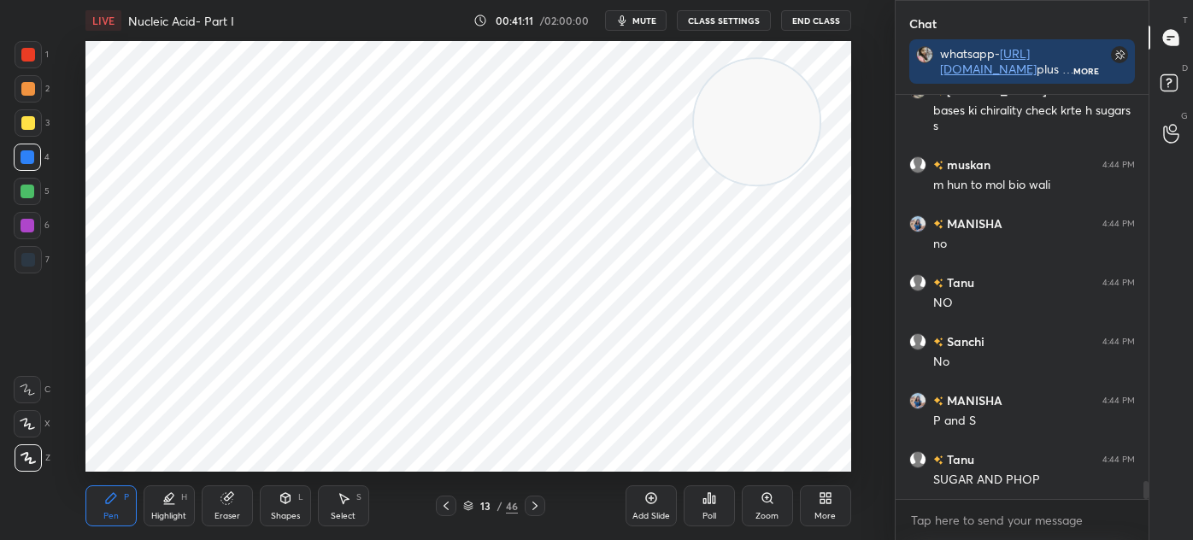
scroll to position [8925, 0]
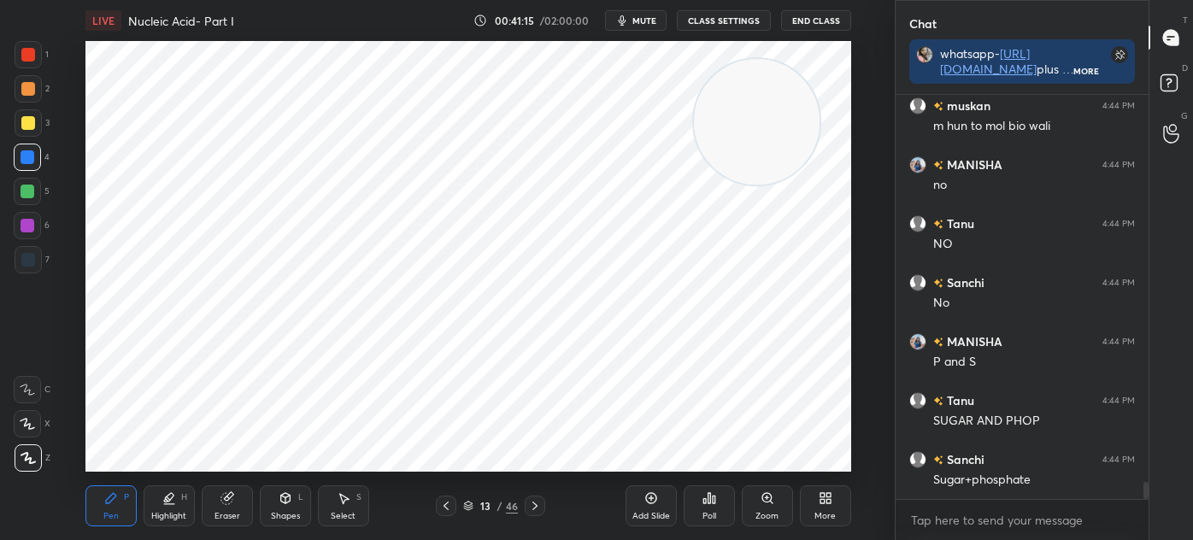
click at [535, 505] on icon at bounding box center [534, 506] width 5 height 9
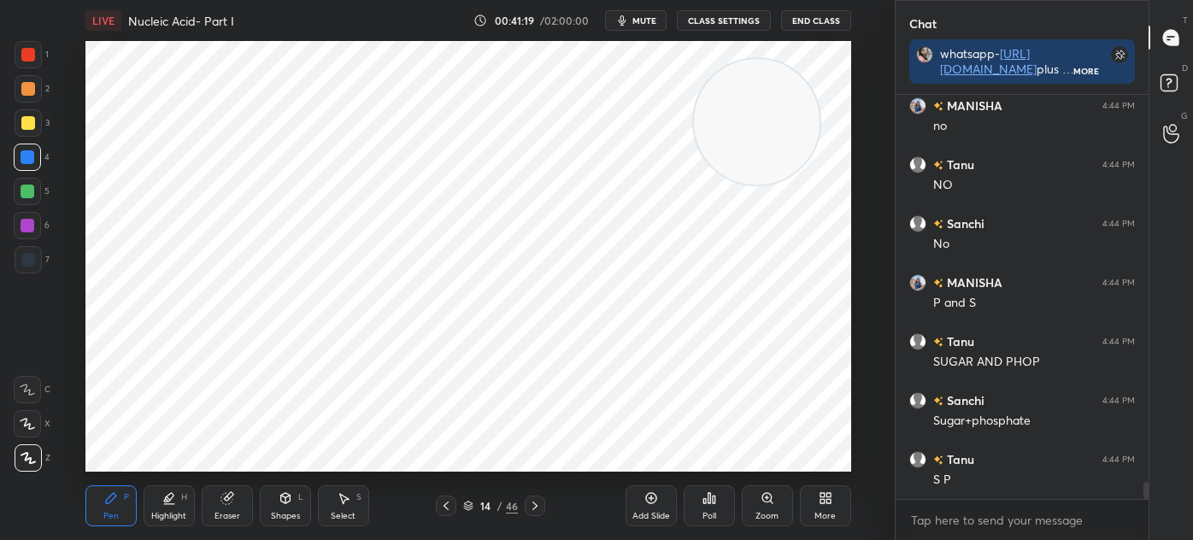
click at [535, 502] on icon at bounding box center [535, 506] width 14 height 14
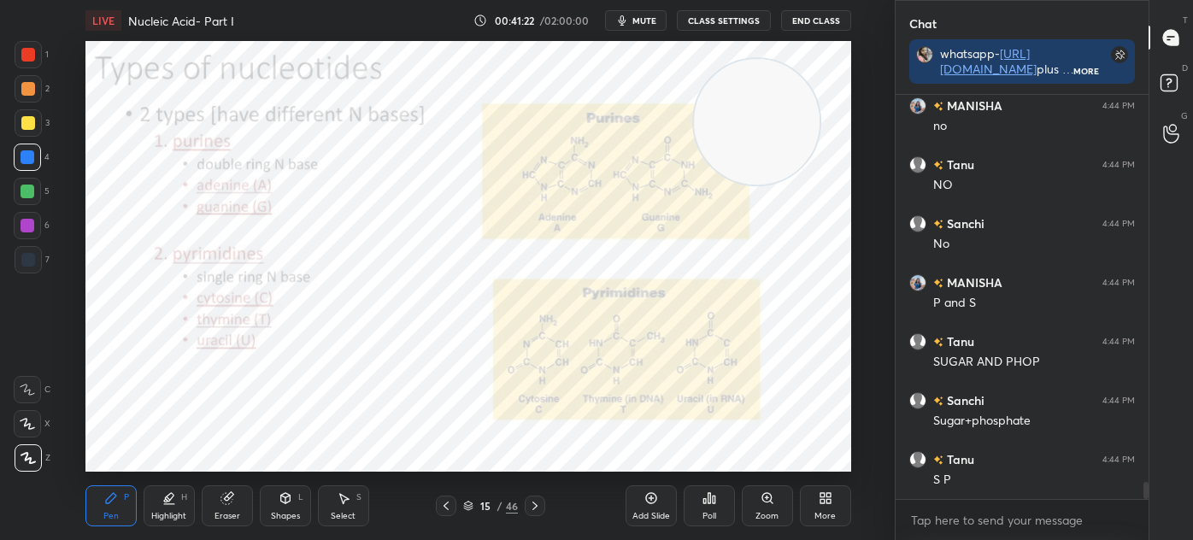
scroll to position [9042, 0]
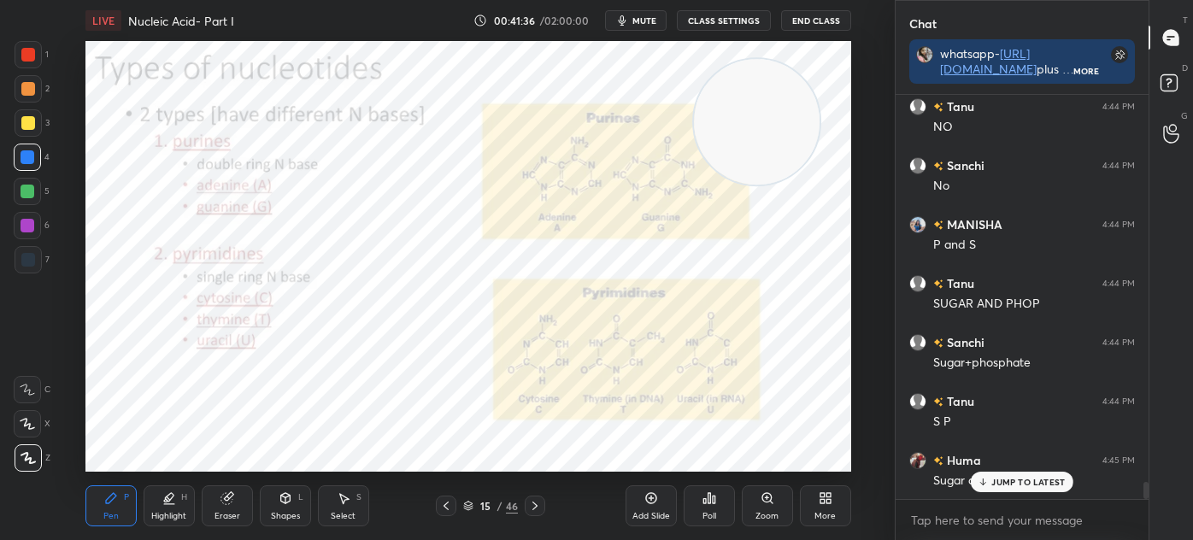
click at [450, 512] on icon at bounding box center [446, 506] width 14 height 14
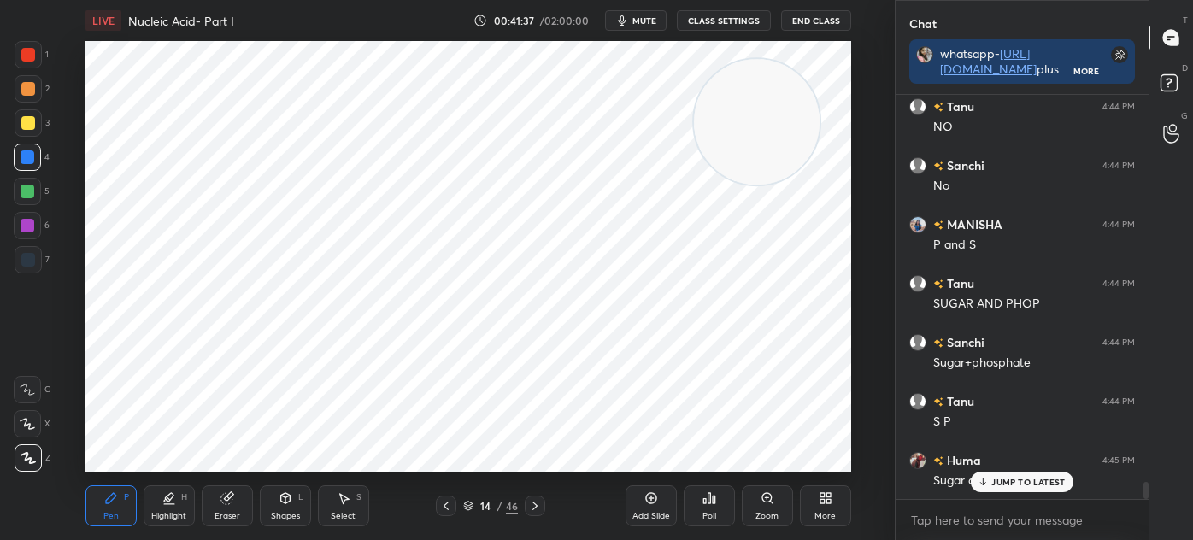
click at [347, 508] on div "Select S" at bounding box center [343, 505] width 51 height 41
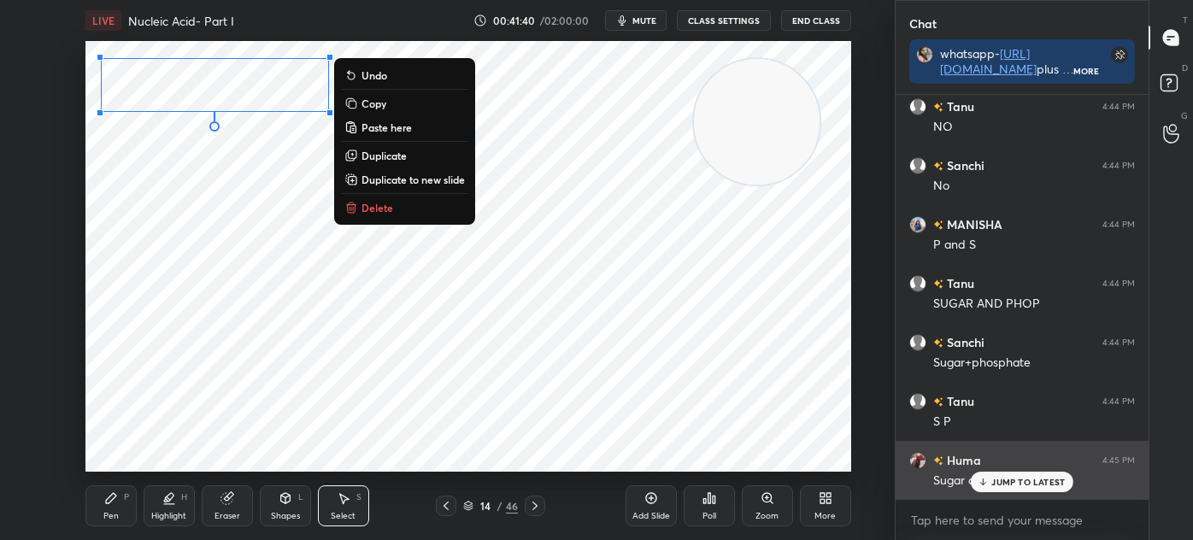
click at [1002, 480] on p "JUMP TO LATEST" at bounding box center [1027, 482] width 73 height 10
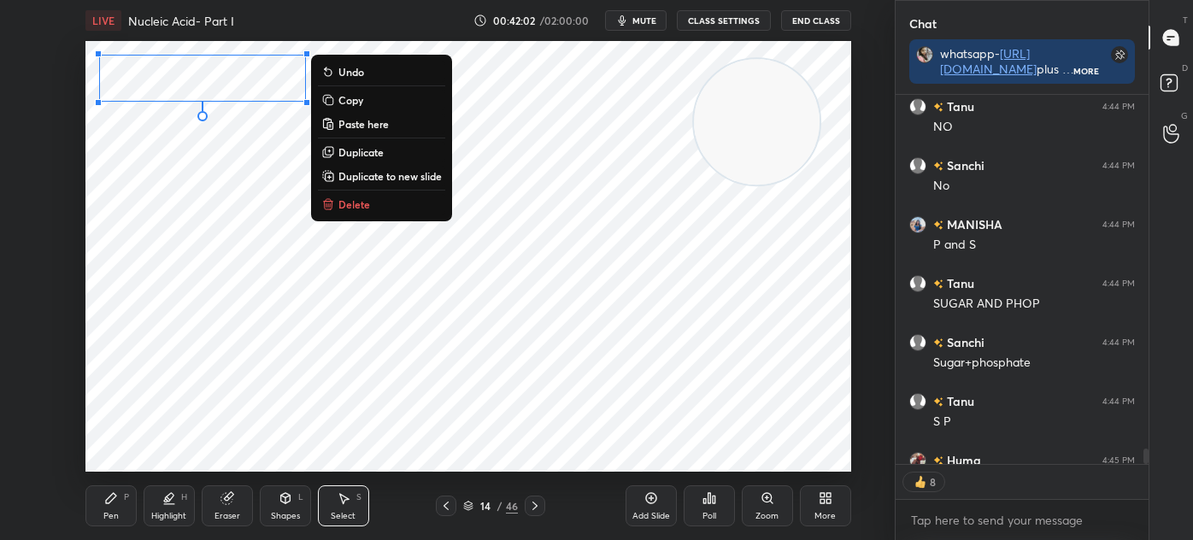
scroll to position [9078, 0]
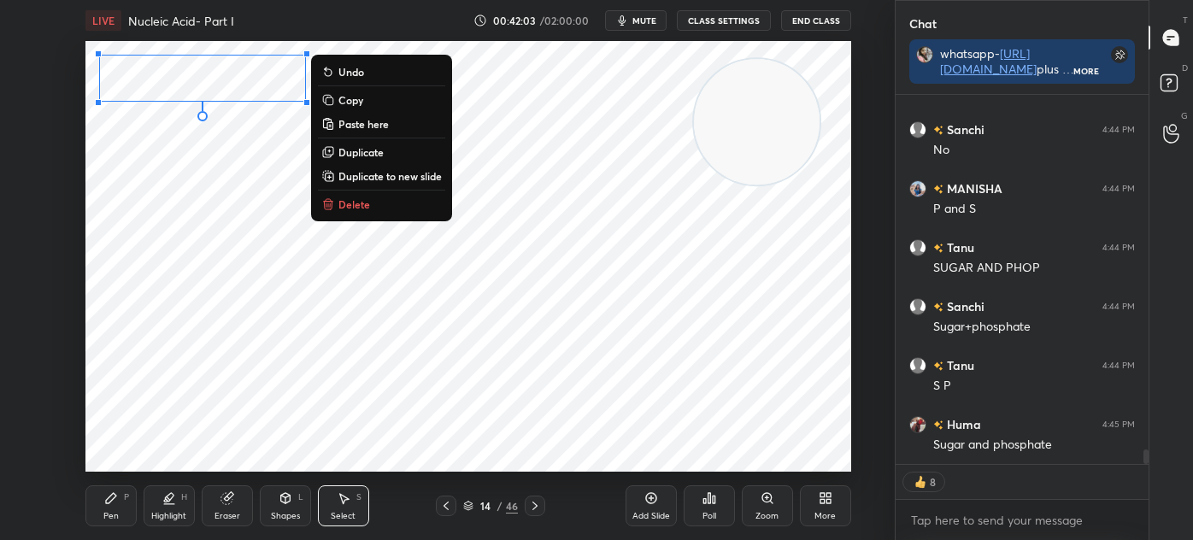
click at [590, 307] on div "0 ° Undo Copy Paste here Duplicate Duplicate to new slide Delete" at bounding box center [468, 256] width 766 height 431
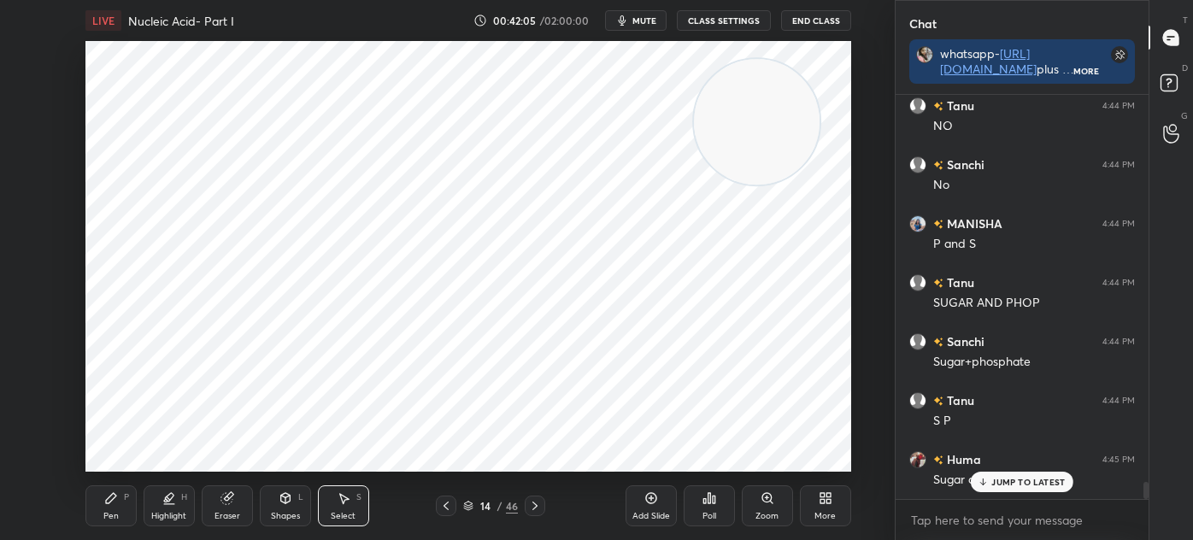
scroll to position [9042, 0]
click at [109, 503] on icon at bounding box center [111, 498] width 14 height 14
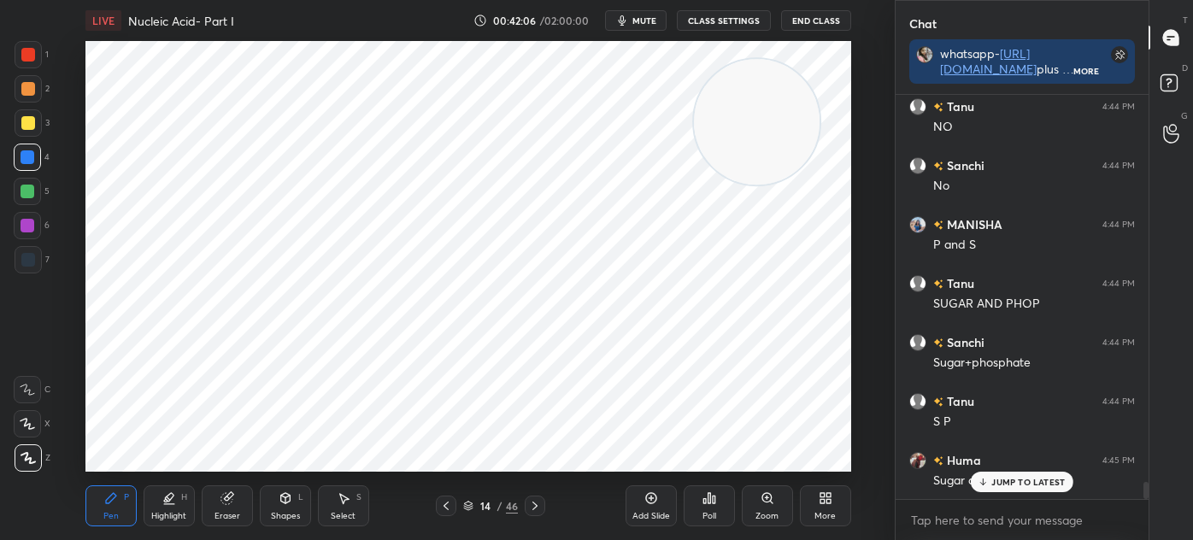
scroll to position [9101, 0]
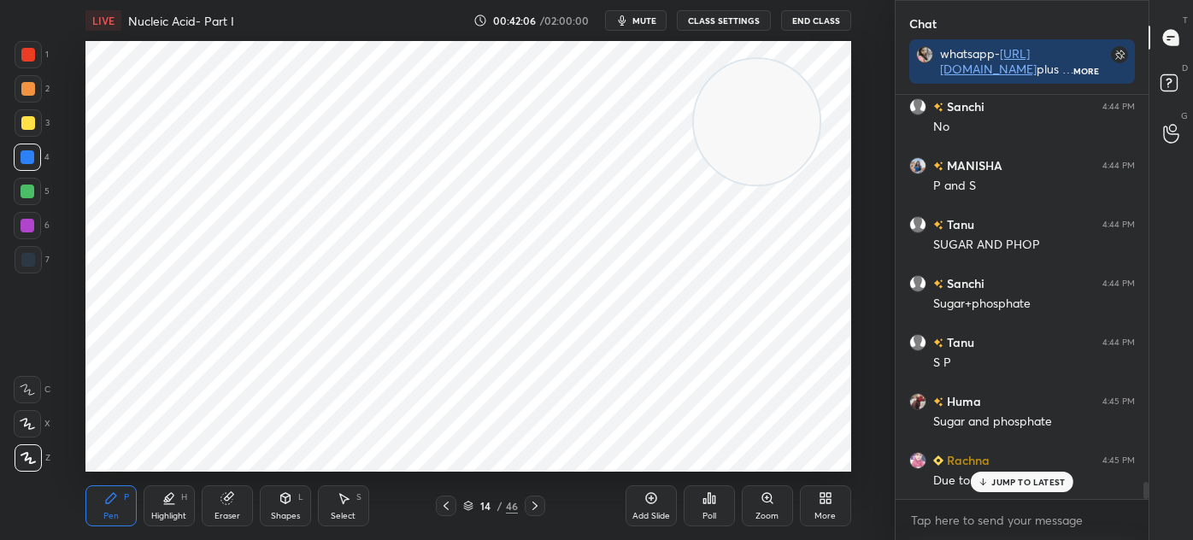
click at [534, 506] on icon at bounding box center [535, 506] width 14 height 14
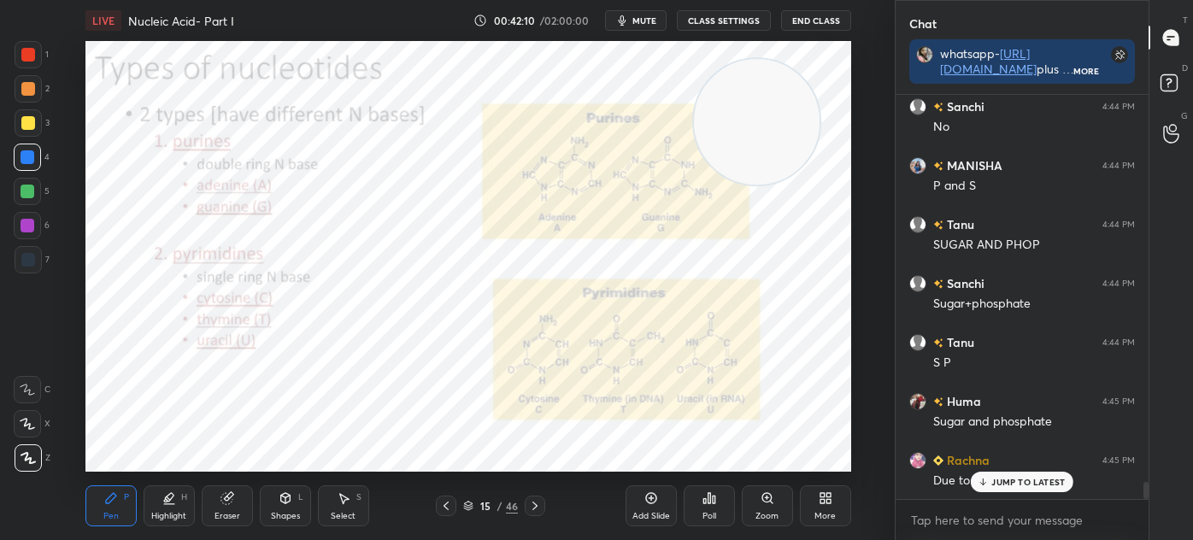
scroll to position [9160, 0]
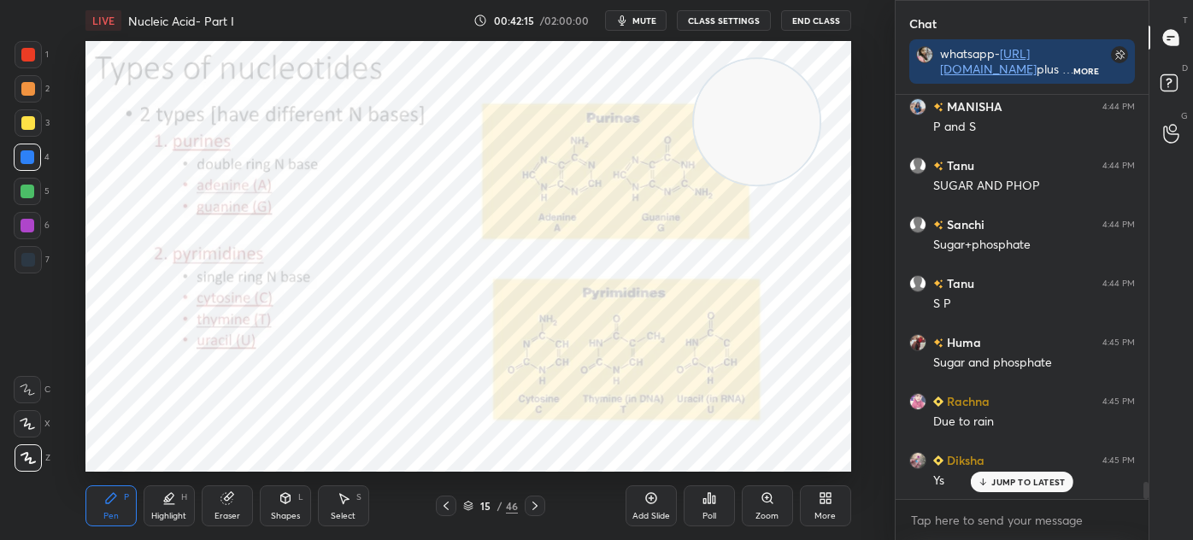
click at [32, 263] on div at bounding box center [28, 260] width 14 height 14
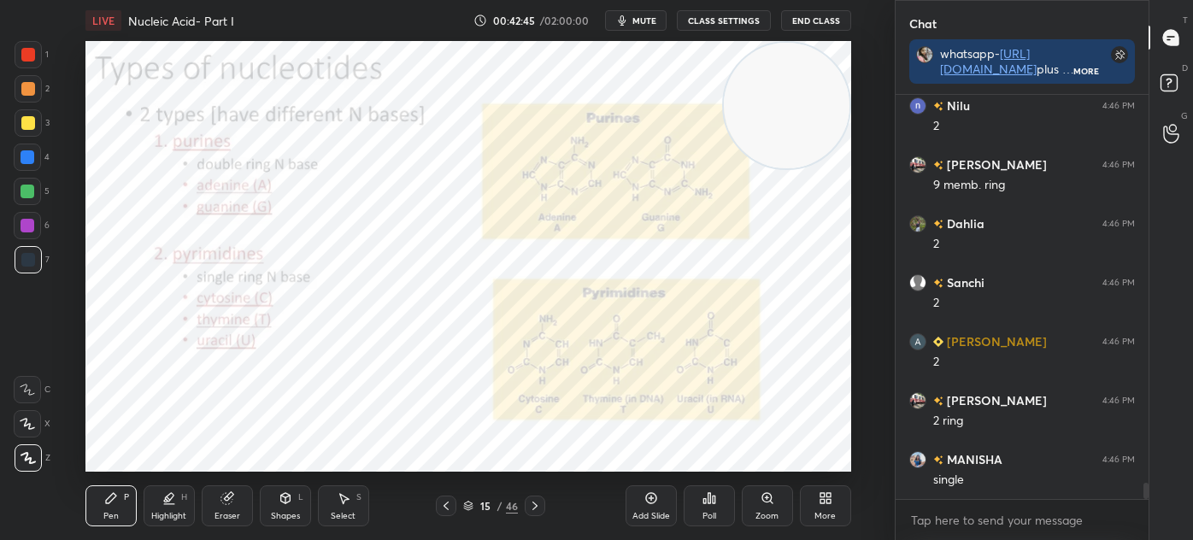
scroll to position [9825, 0]
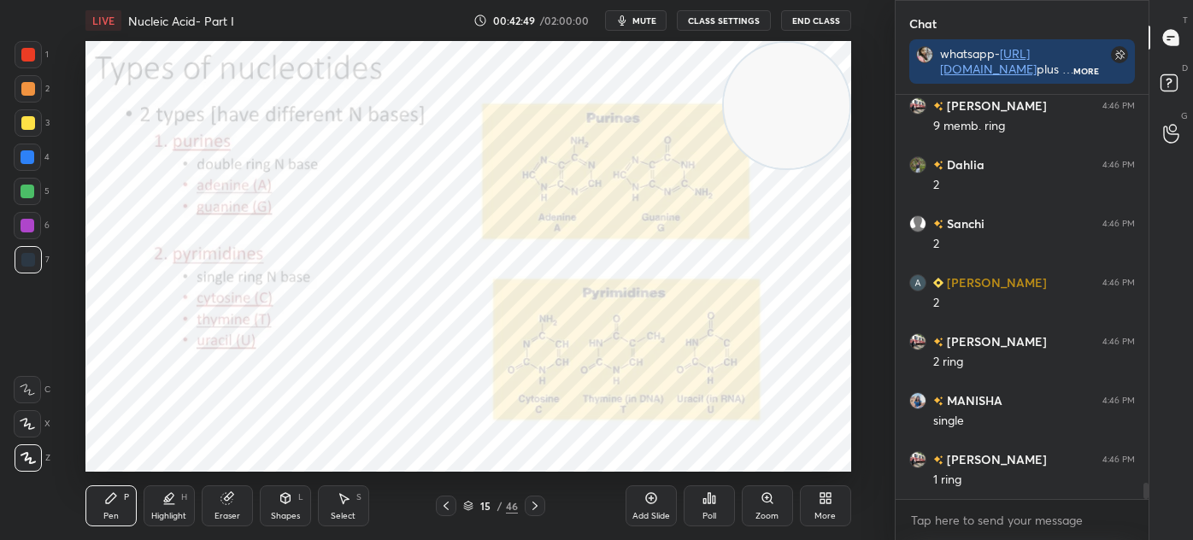
click at [276, 512] on div "Shapes" at bounding box center [285, 516] width 29 height 9
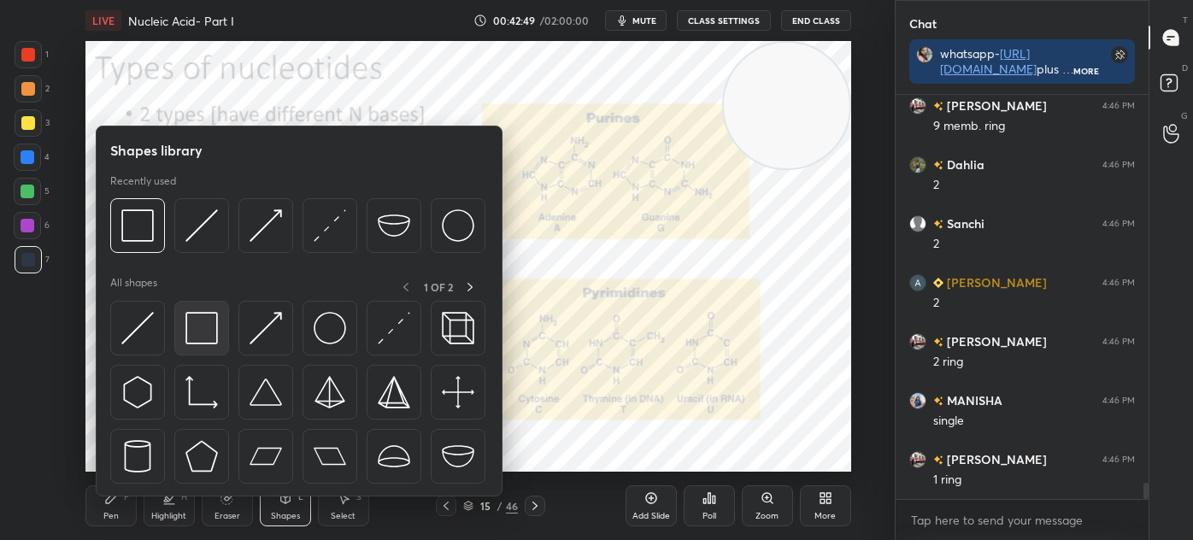
click at [191, 327] on img at bounding box center [201, 328] width 32 height 32
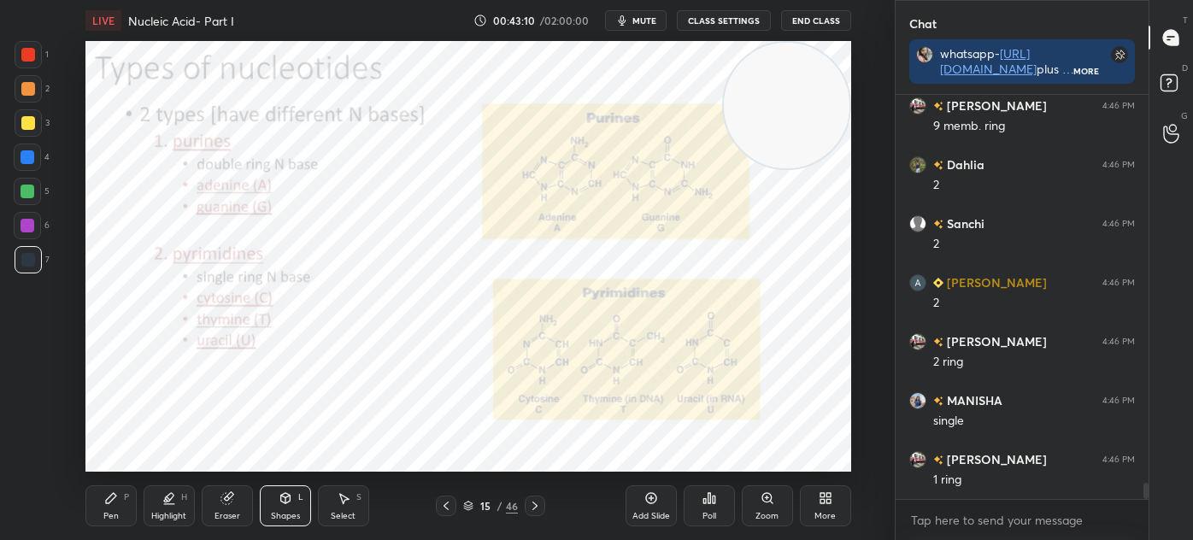
click at [542, 507] on div at bounding box center [535, 506] width 21 height 21
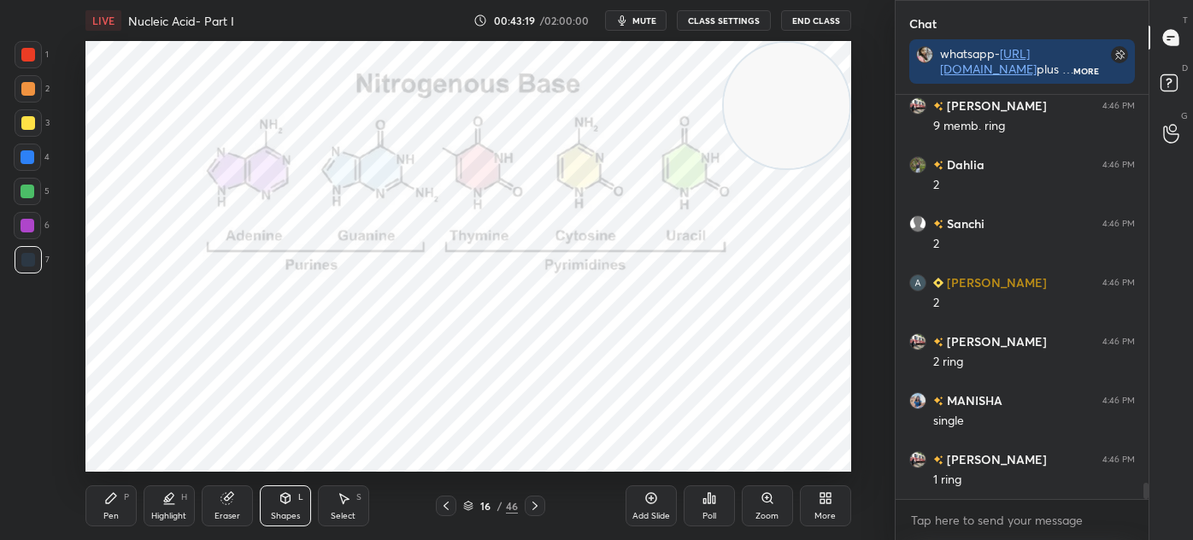
click at [103, 519] on div "Pen P" at bounding box center [110, 505] width 51 height 41
click at [287, 512] on div "Shapes" at bounding box center [285, 516] width 29 height 9
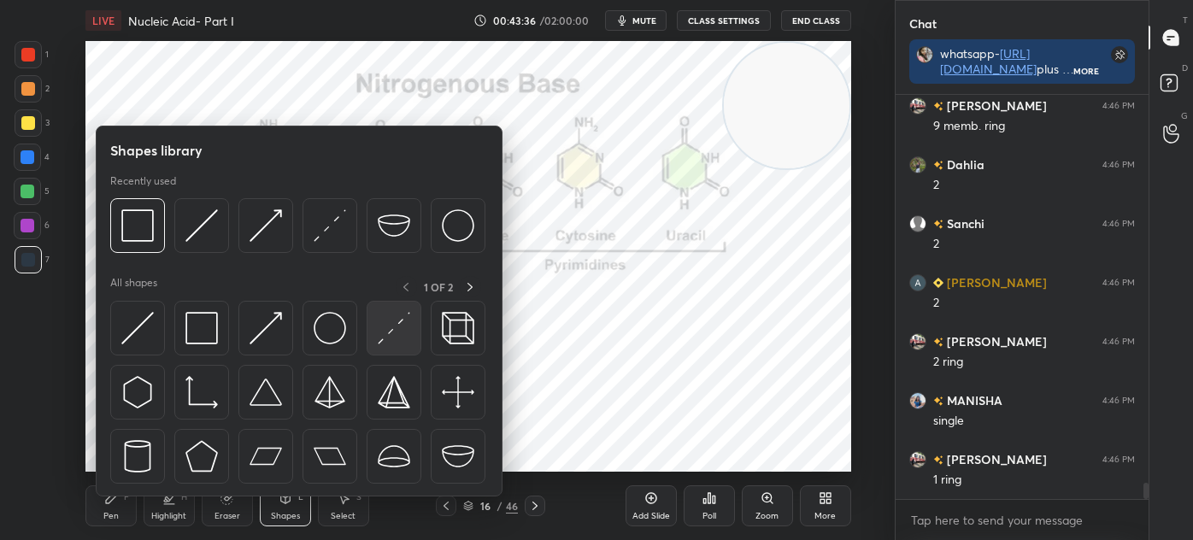
click at [399, 331] on img at bounding box center [394, 328] width 32 height 32
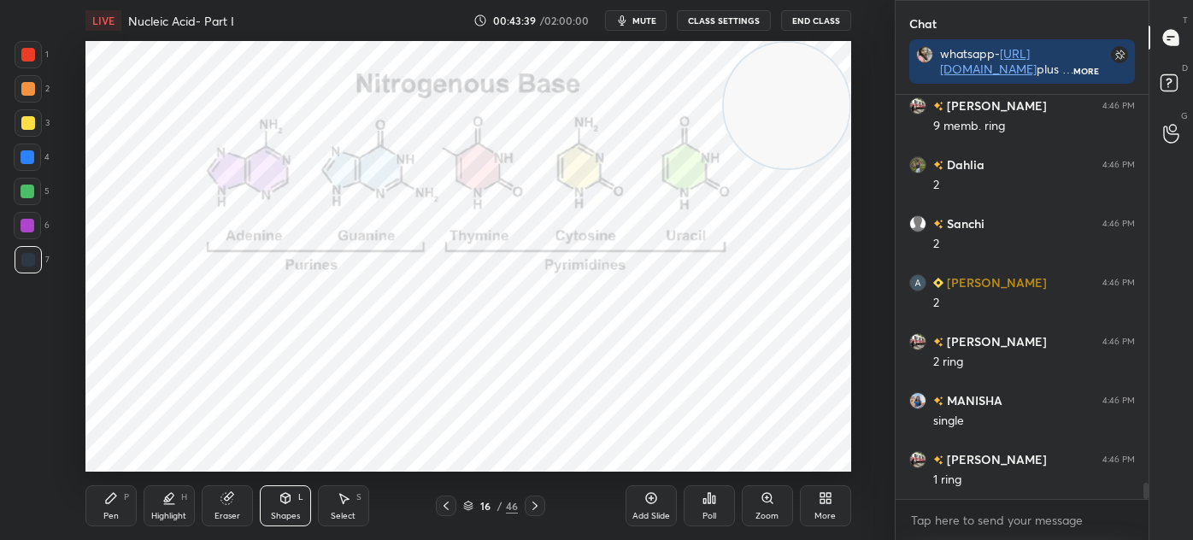
click at [361, 502] on div "Select S" at bounding box center [343, 505] width 51 height 41
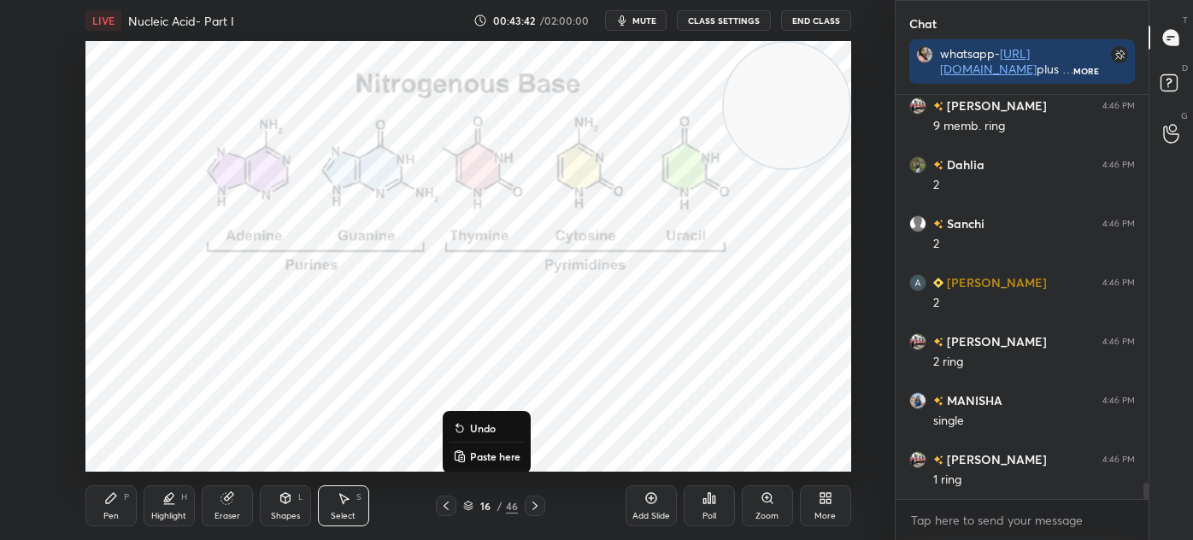
click at [255, 439] on div "0 ° Undo Copy Paste here Duplicate Duplicate to new slide Delete" at bounding box center [468, 256] width 766 height 431
click at [108, 505] on div "Pen P" at bounding box center [110, 505] width 51 height 41
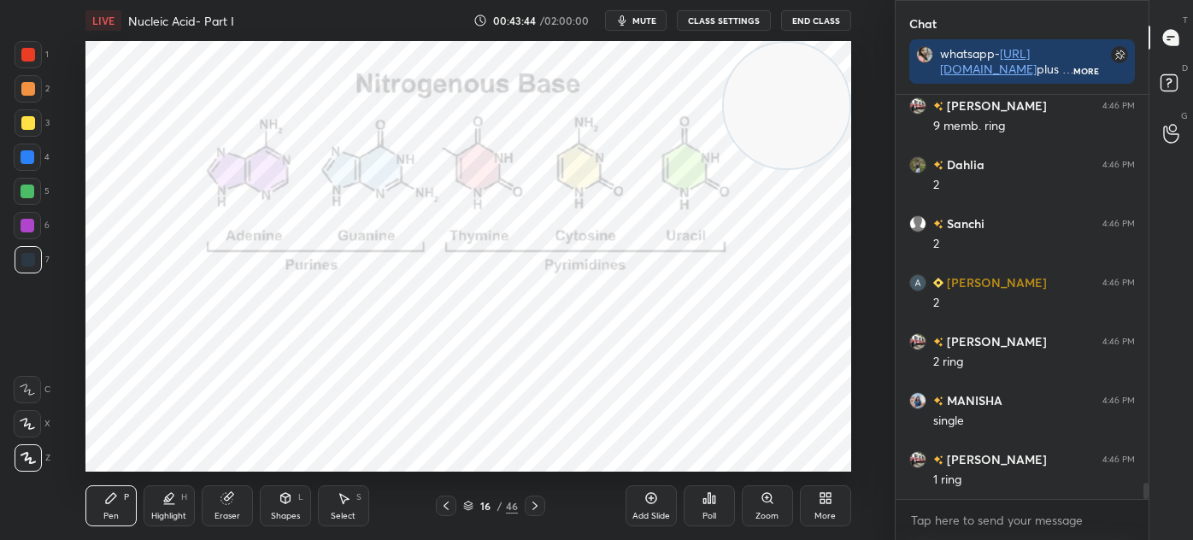
click at [32, 56] on div at bounding box center [28, 55] width 14 height 14
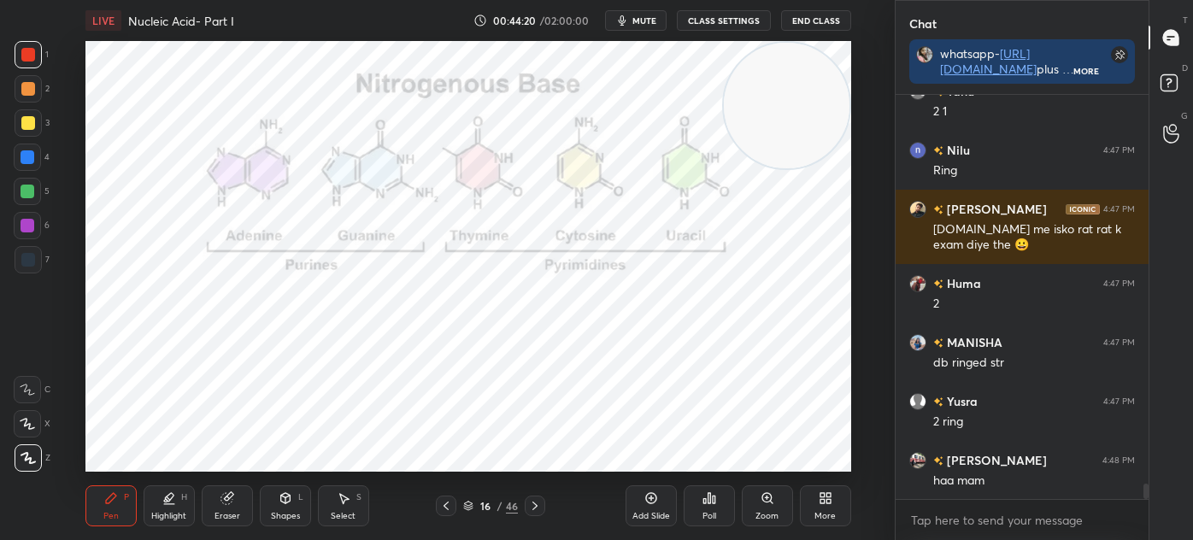
scroll to position [10430, 0]
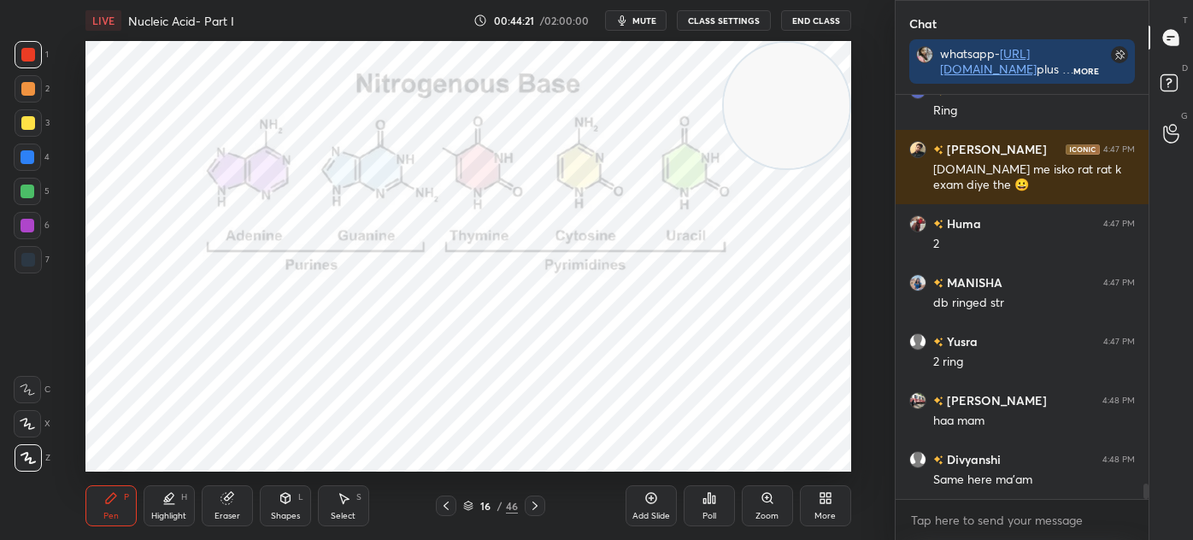
click at [345, 502] on icon at bounding box center [344, 498] width 14 height 14
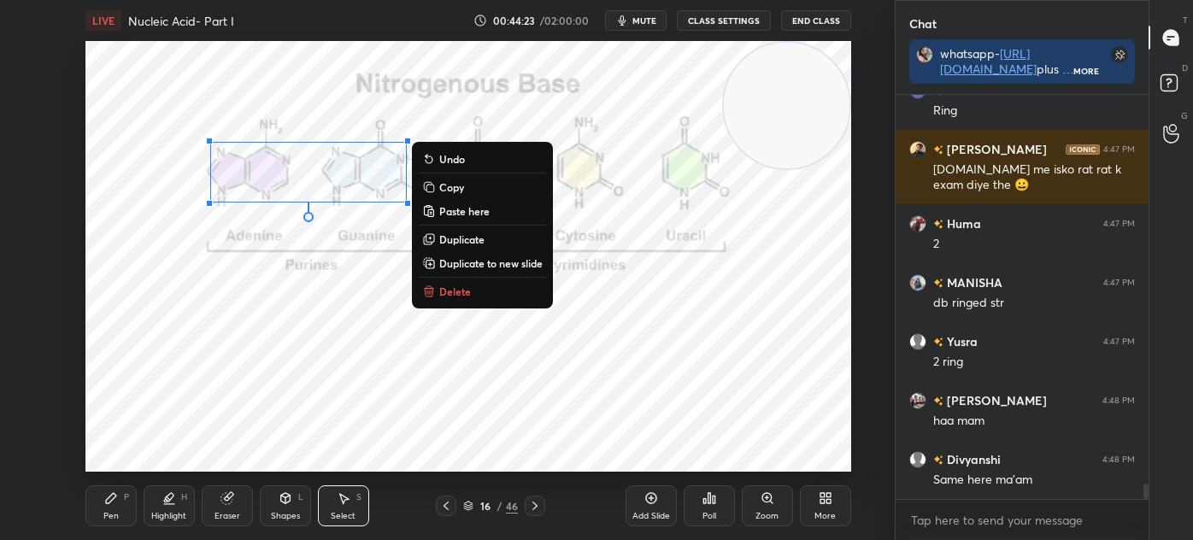
click at [469, 288] on p "Delete" at bounding box center [455, 292] width 32 height 14
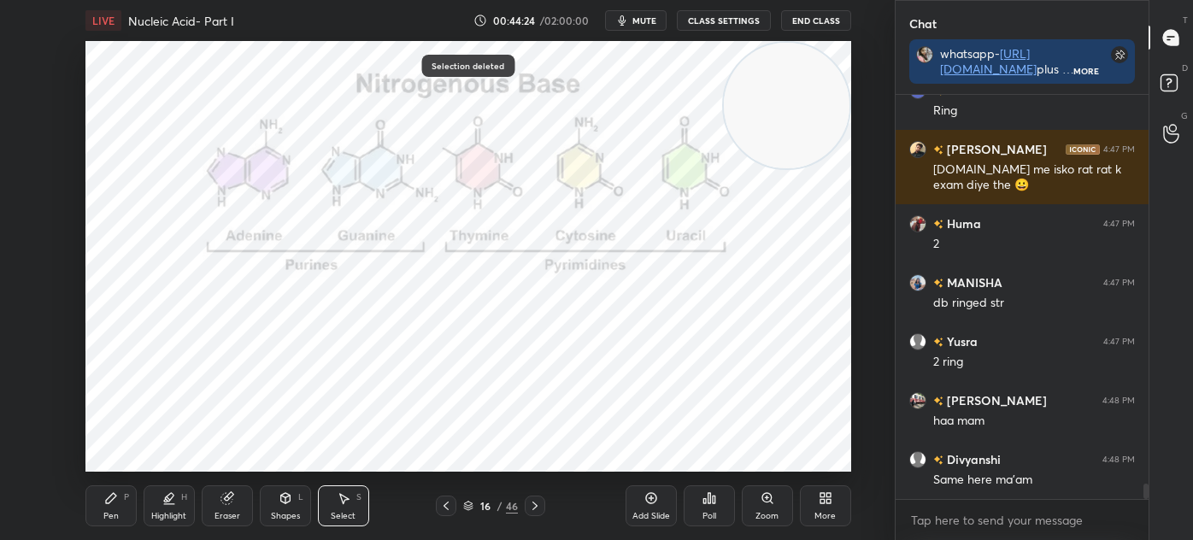
click at [110, 504] on icon at bounding box center [111, 498] width 14 height 14
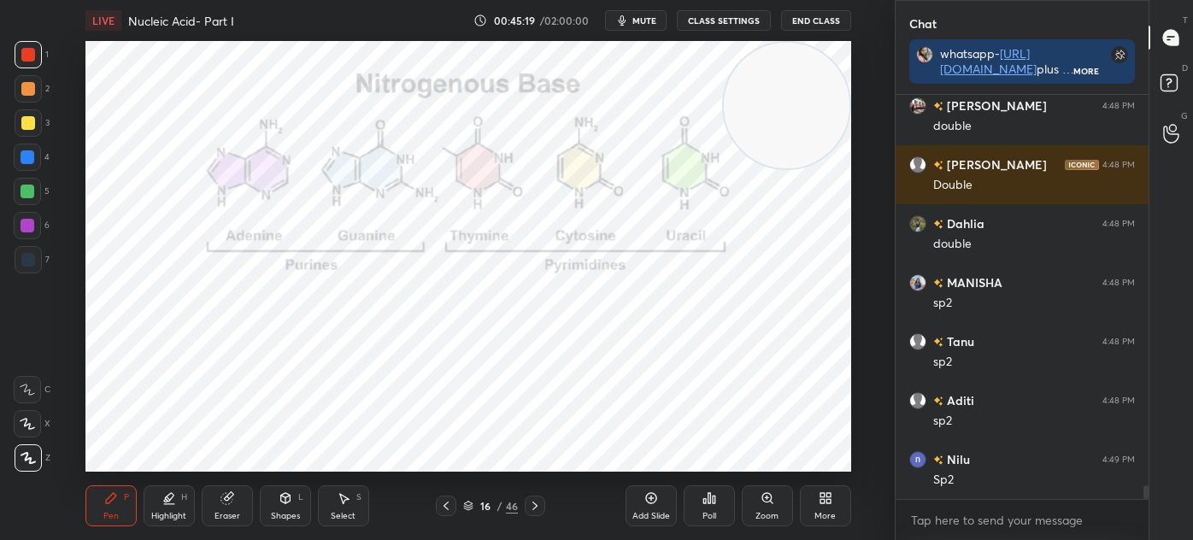
scroll to position [11432, 0]
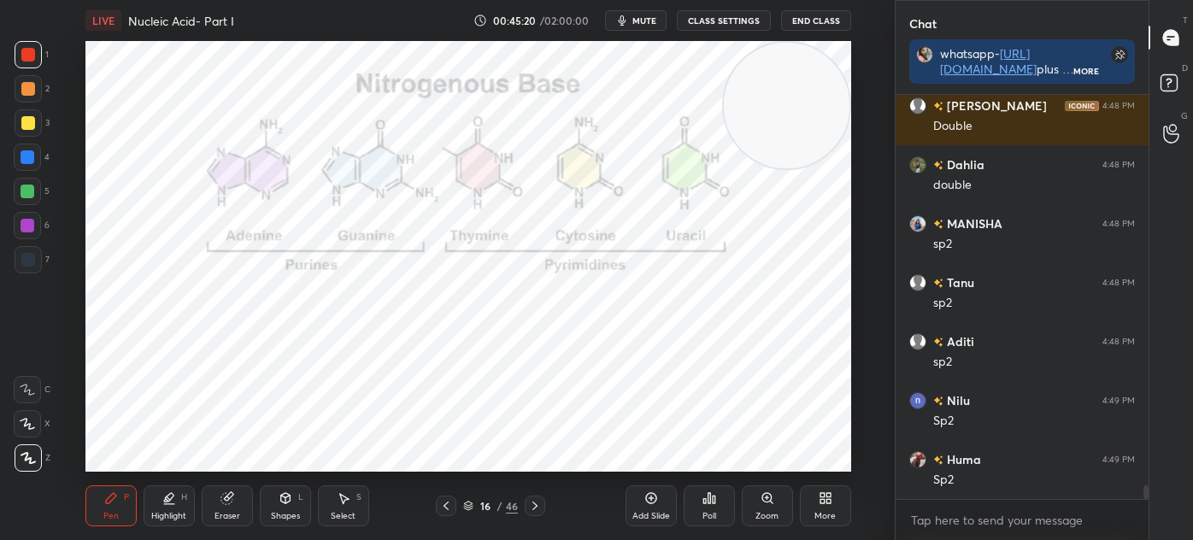
click at [444, 509] on icon at bounding box center [446, 506] width 14 height 14
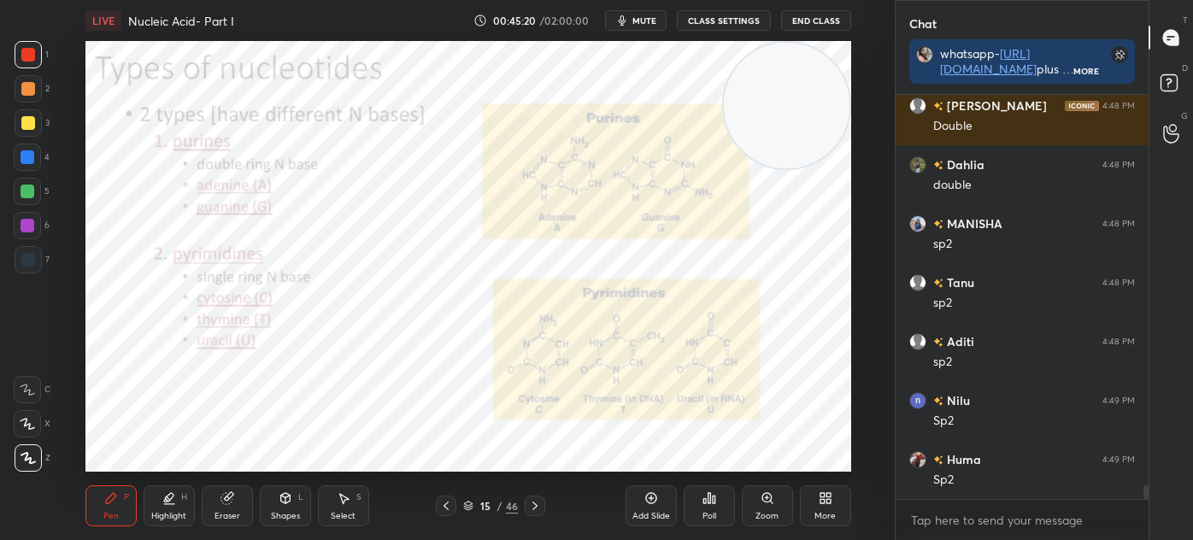
click at [444, 505] on icon at bounding box center [446, 506] width 14 height 14
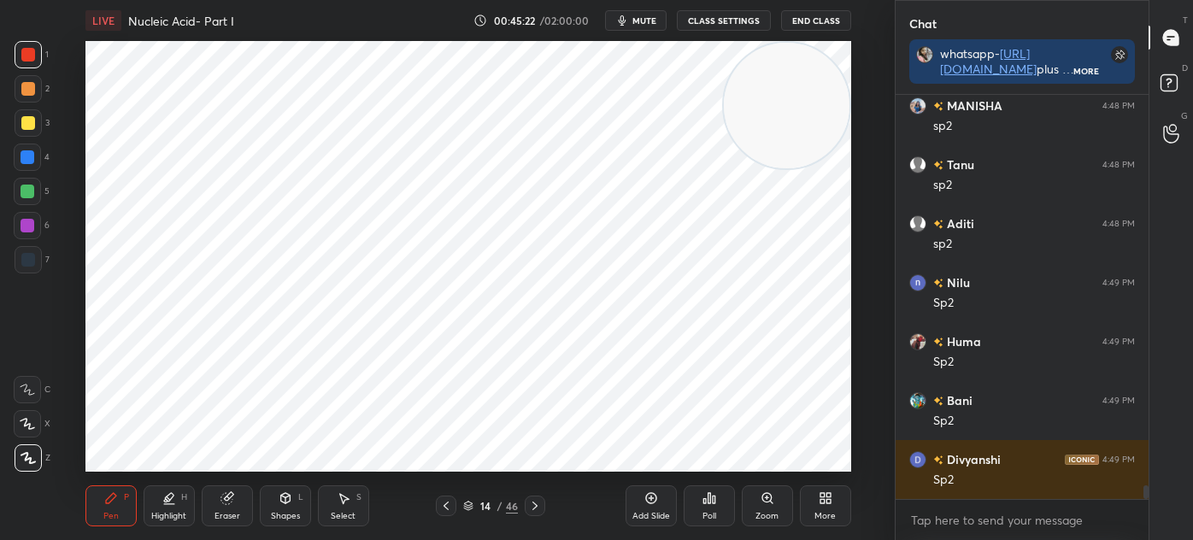
scroll to position [11726, 0]
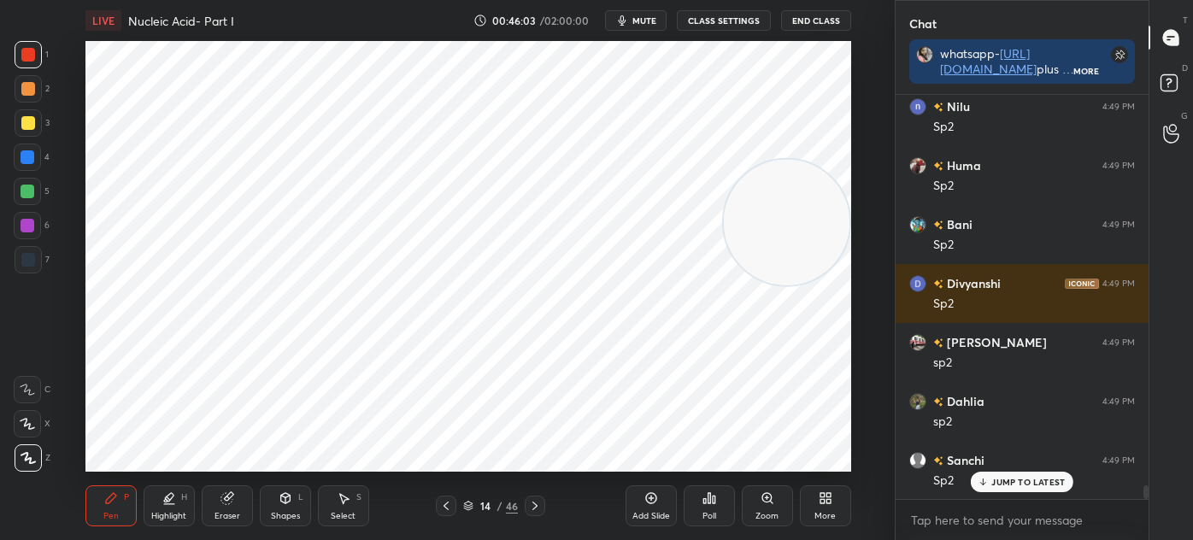
click at [27, 167] on div at bounding box center [27, 157] width 27 height 27
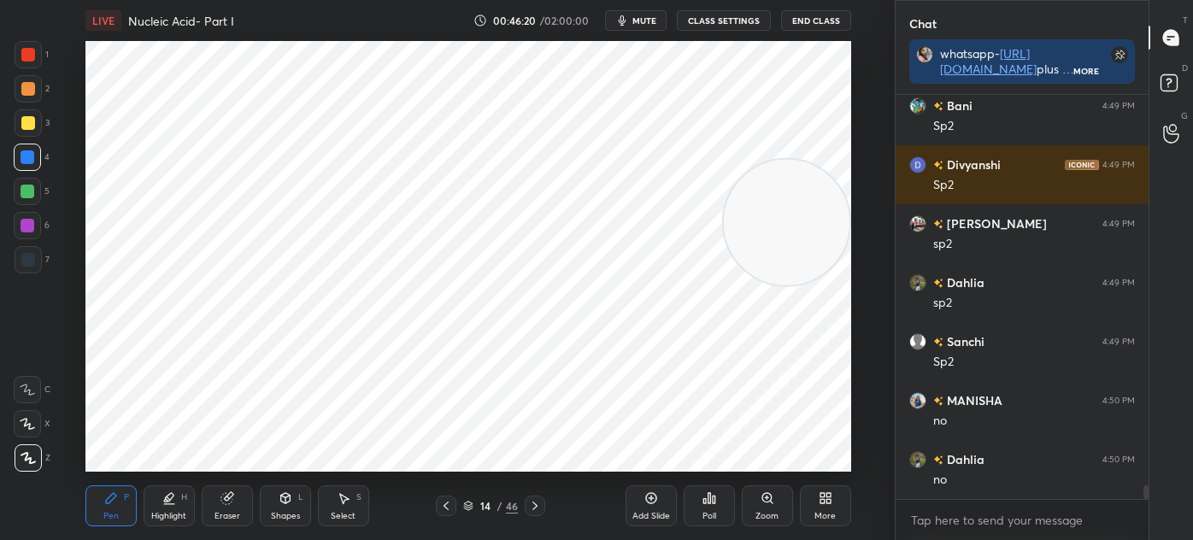
scroll to position [11904, 0]
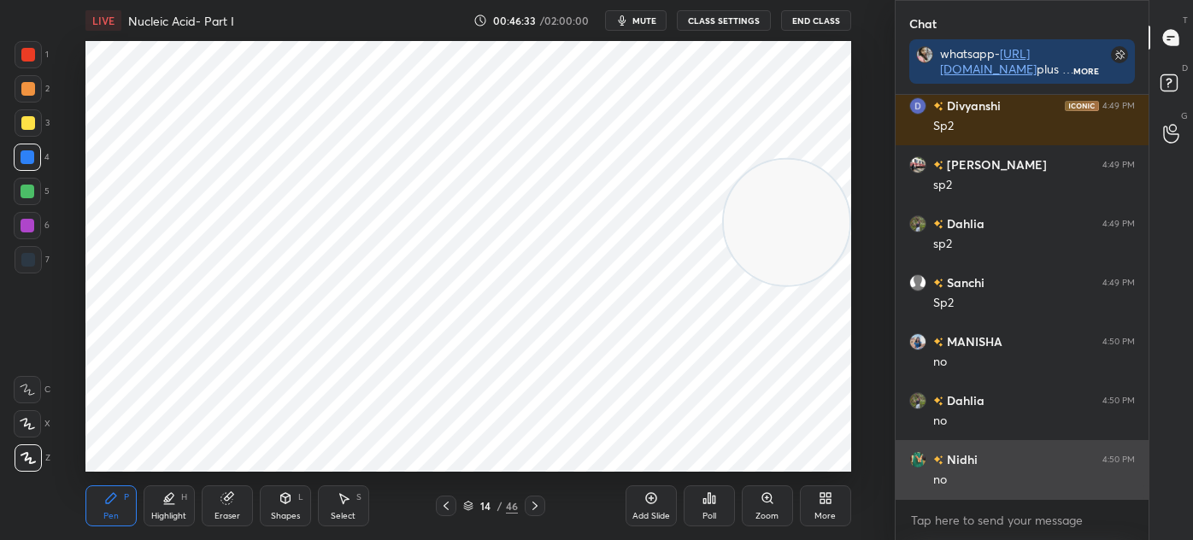
click at [916, 463] on img "grid" at bounding box center [917, 459] width 17 height 17
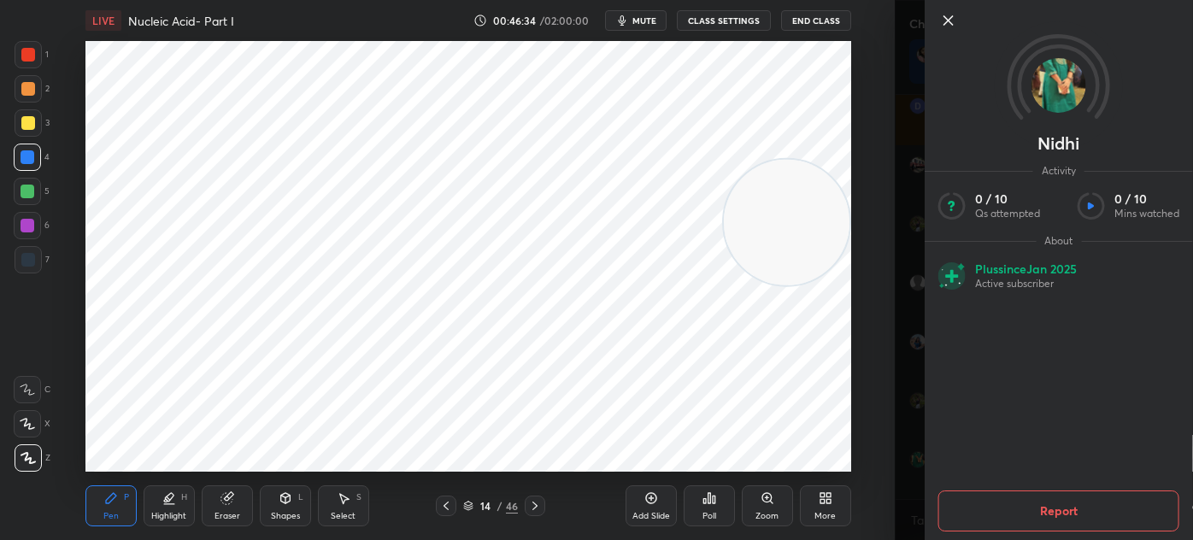
click at [1068, 74] on img at bounding box center [1058, 85] width 55 height 55
click at [941, 22] on icon at bounding box center [948, 20] width 21 height 21
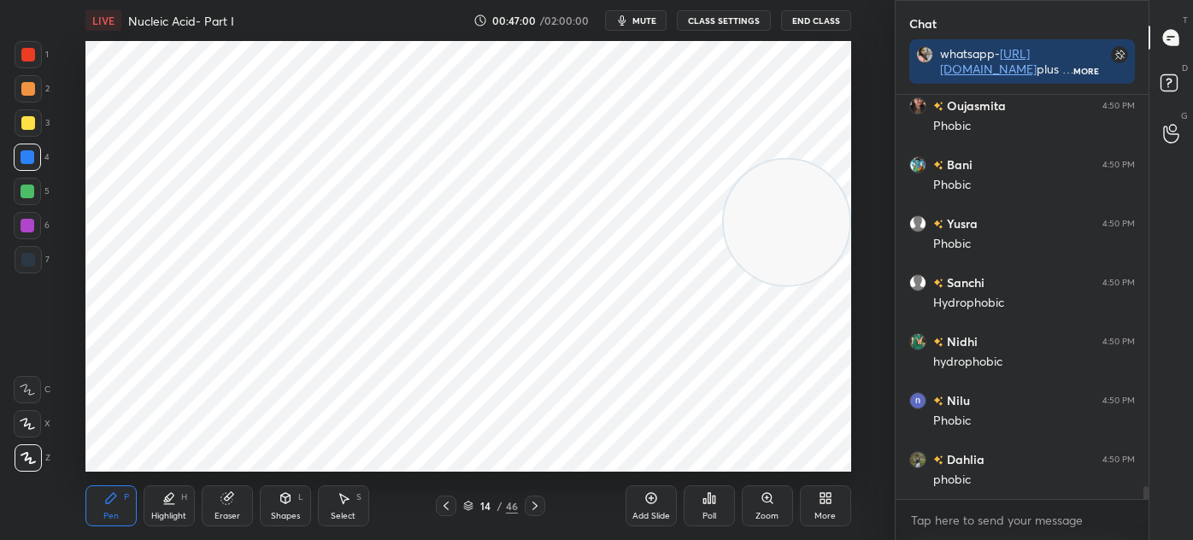
scroll to position [12610, 0]
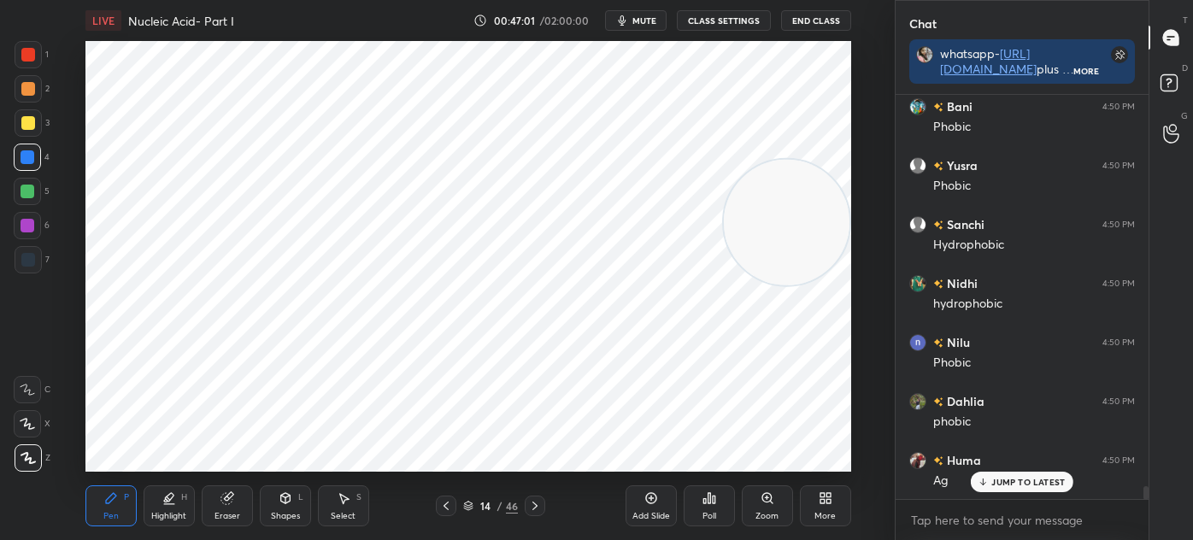
click at [325, 513] on div "Select S" at bounding box center [343, 505] width 51 height 41
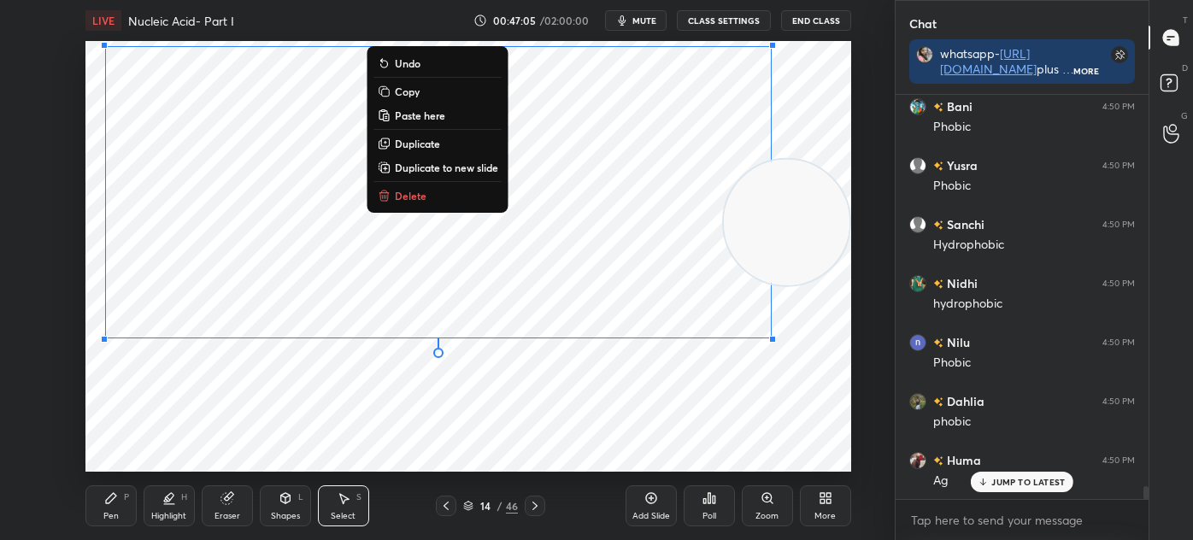
click at [204, 417] on div "0 ° Undo Copy Paste here Duplicate Duplicate to new slide Delete" at bounding box center [468, 256] width 766 height 431
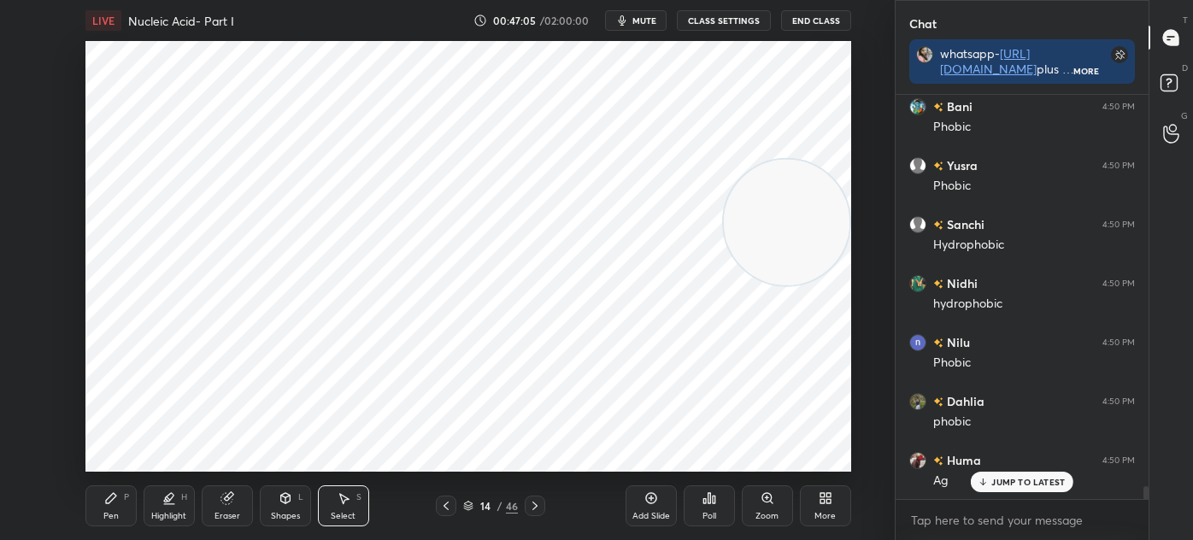
click at [137, 497] on div "Pen P Highlight H Eraser Shapes L Select S" at bounding box center [220, 505] width 270 height 41
click at [113, 519] on div "Pen" at bounding box center [110, 516] width 15 height 9
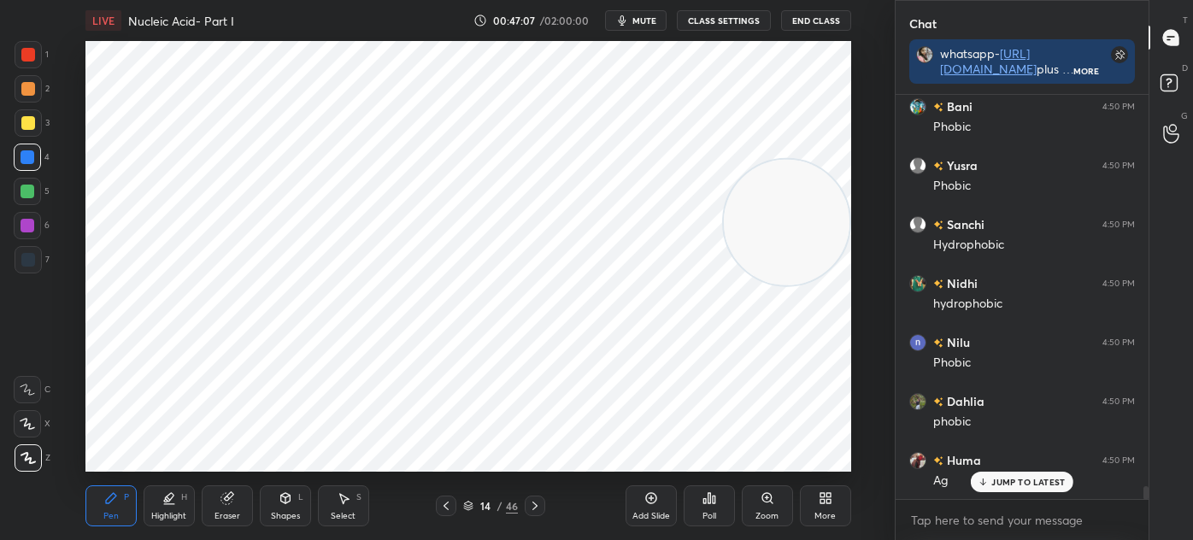
click at [30, 257] on div at bounding box center [28, 260] width 14 height 14
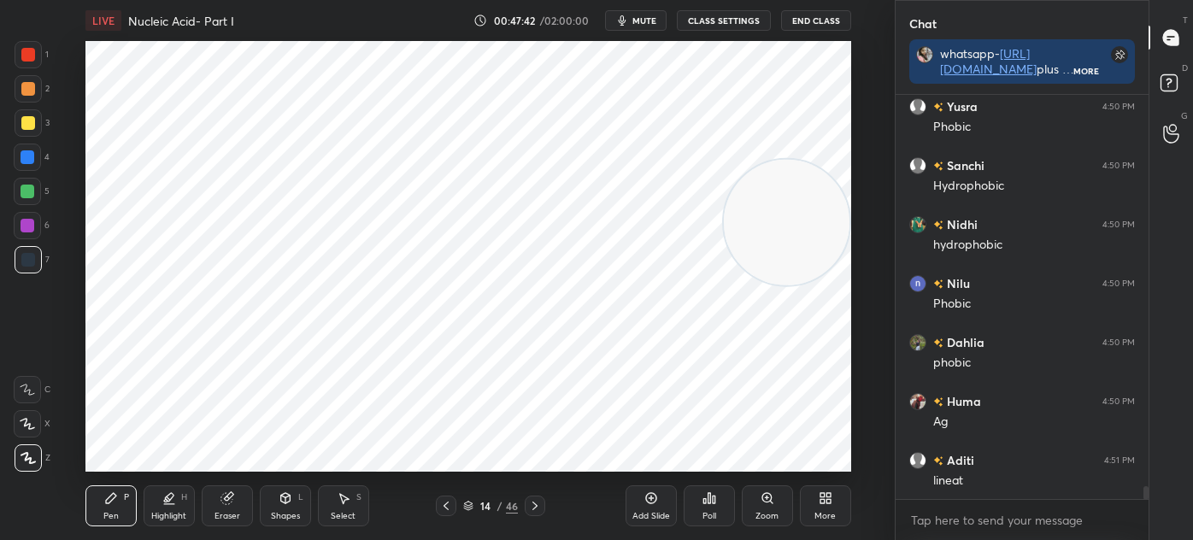
click at [285, 512] on div "Shapes" at bounding box center [285, 516] width 29 height 9
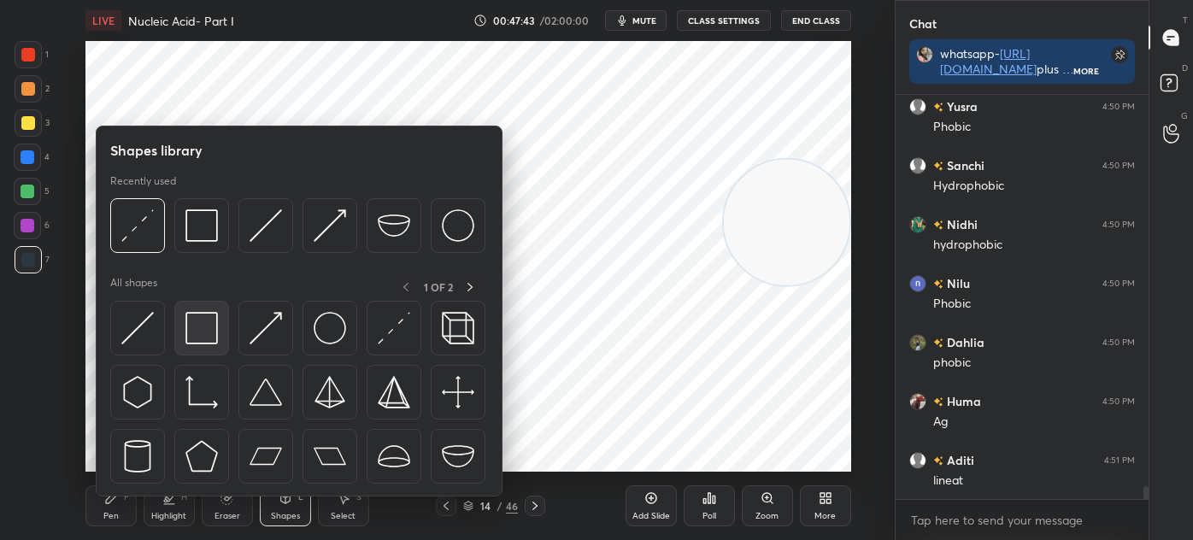
click at [196, 330] on img at bounding box center [201, 328] width 32 height 32
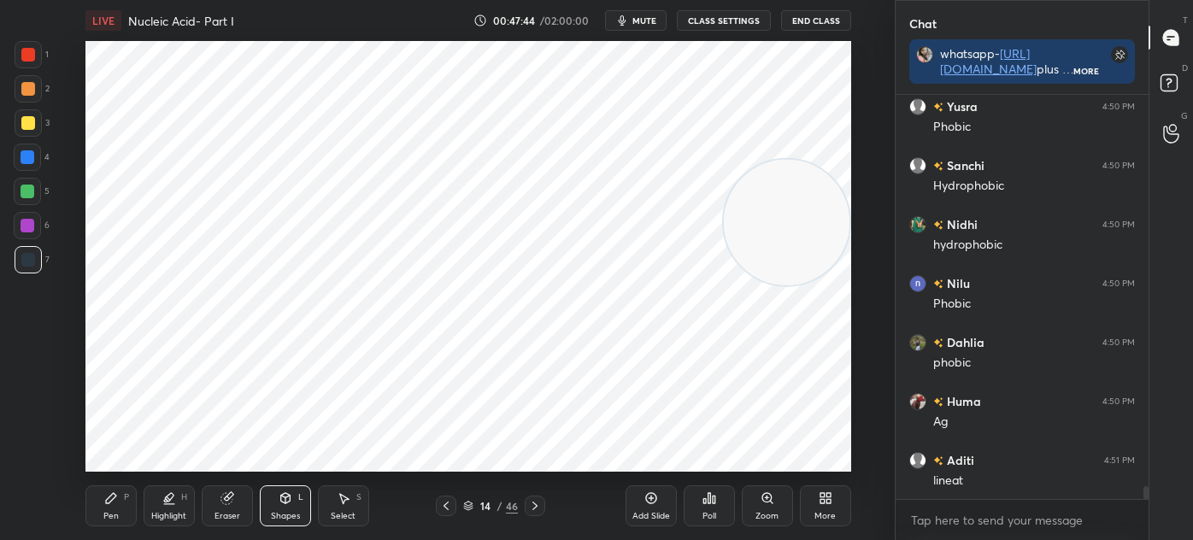
click at [34, 56] on div at bounding box center [28, 55] width 14 height 14
click at [230, 502] on icon at bounding box center [227, 498] width 14 height 14
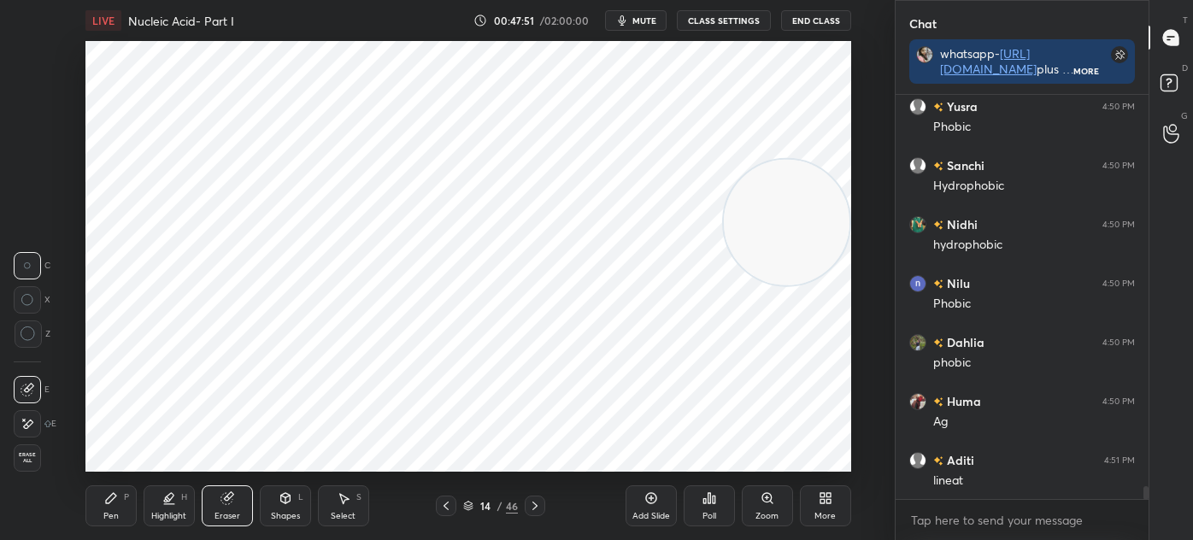
click at [286, 502] on icon at bounding box center [284, 498] width 9 height 10
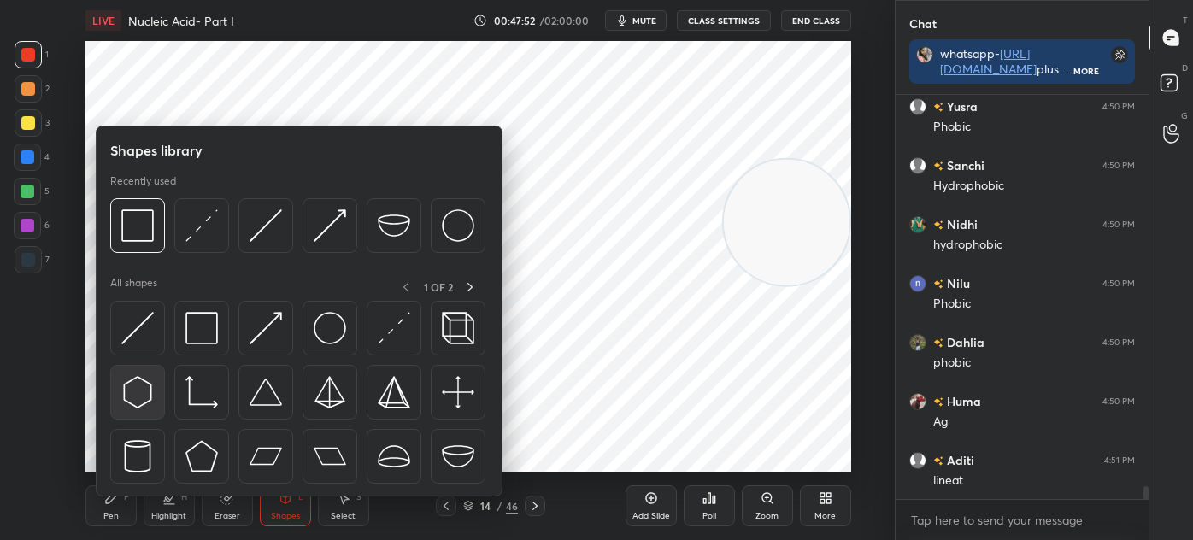
click at [134, 387] on img at bounding box center [137, 392] width 32 height 32
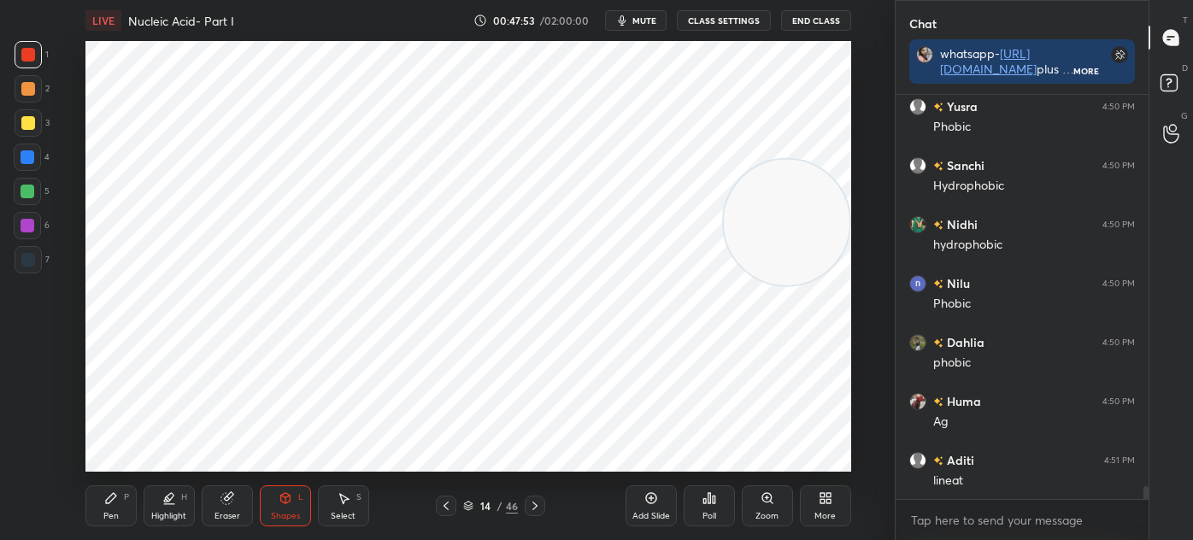
click at [32, 250] on div at bounding box center [28, 259] width 27 height 27
click at [97, 503] on div "Pen P" at bounding box center [110, 505] width 51 height 41
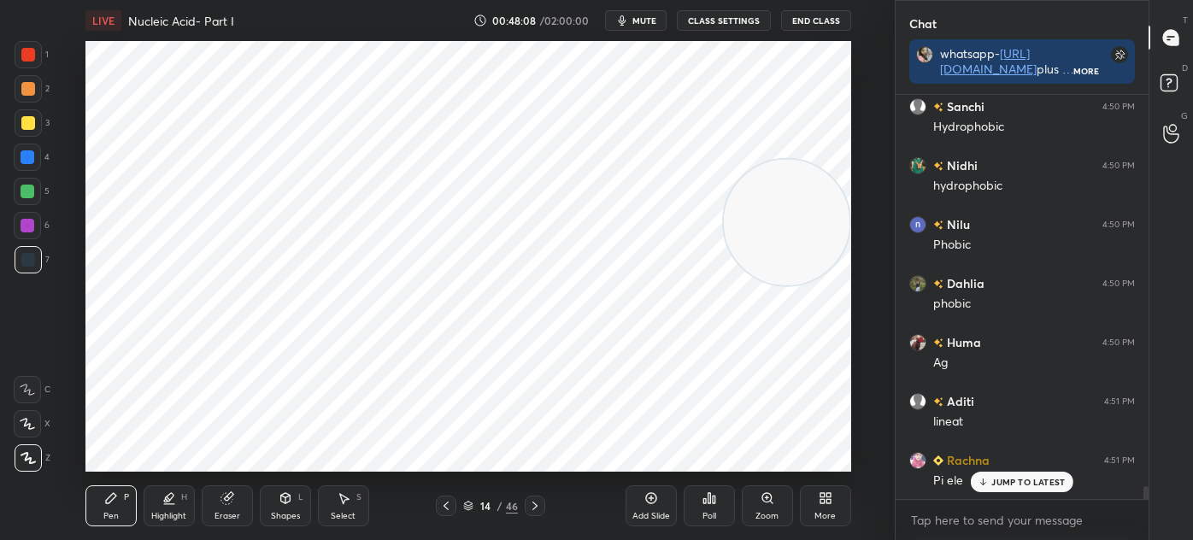
scroll to position [12788, 0]
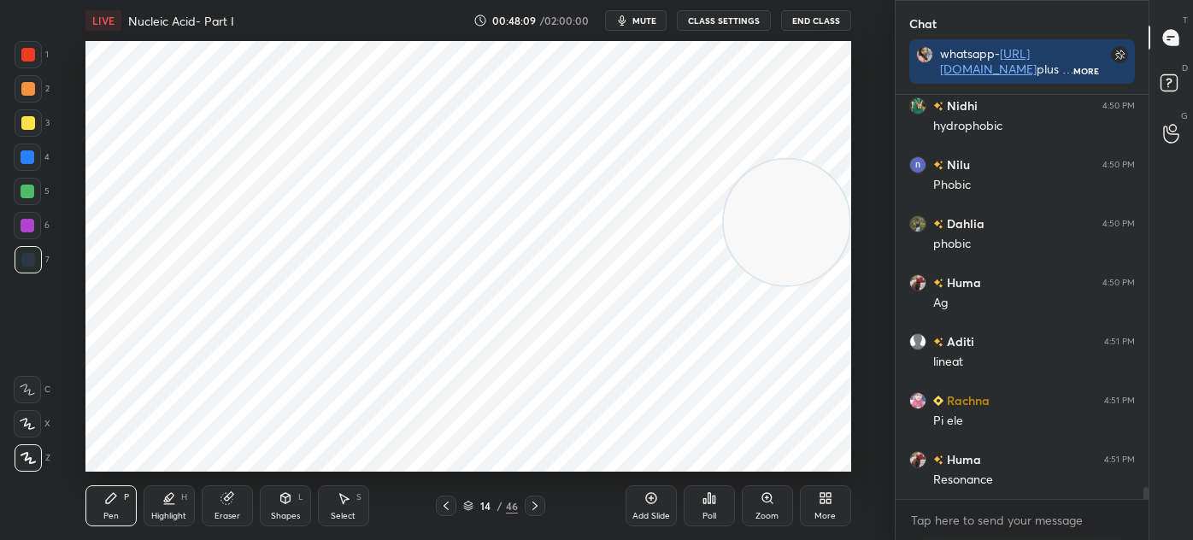
click at [24, 234] on div at bounding box center [27, 225] width 27 height 27
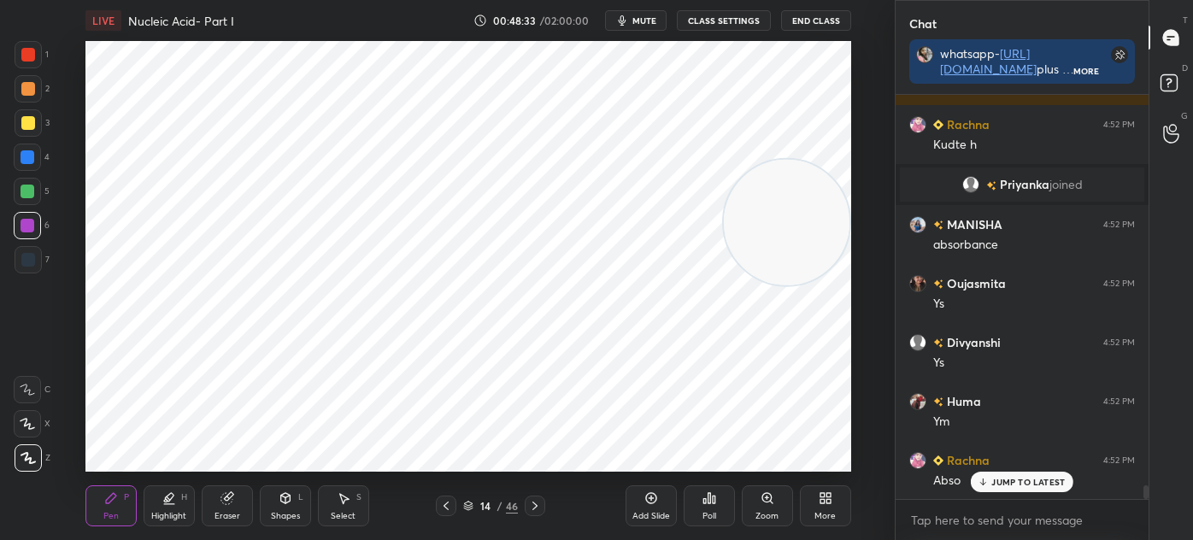
scroll to position [11883, 0]
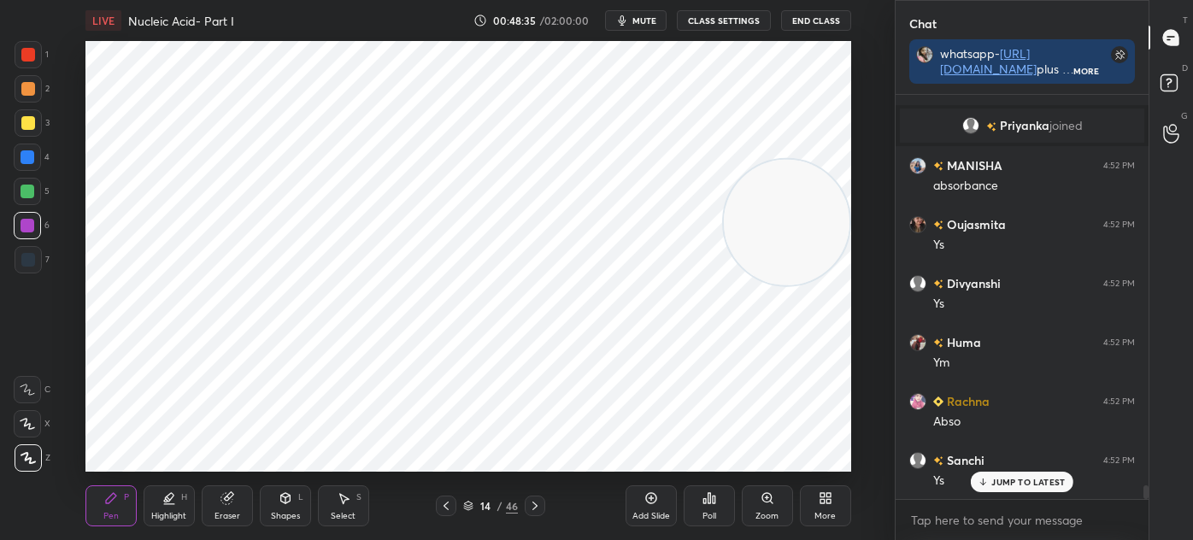
click at [529, 503] on icon at bounding box center [535, 506] width 14 height 14
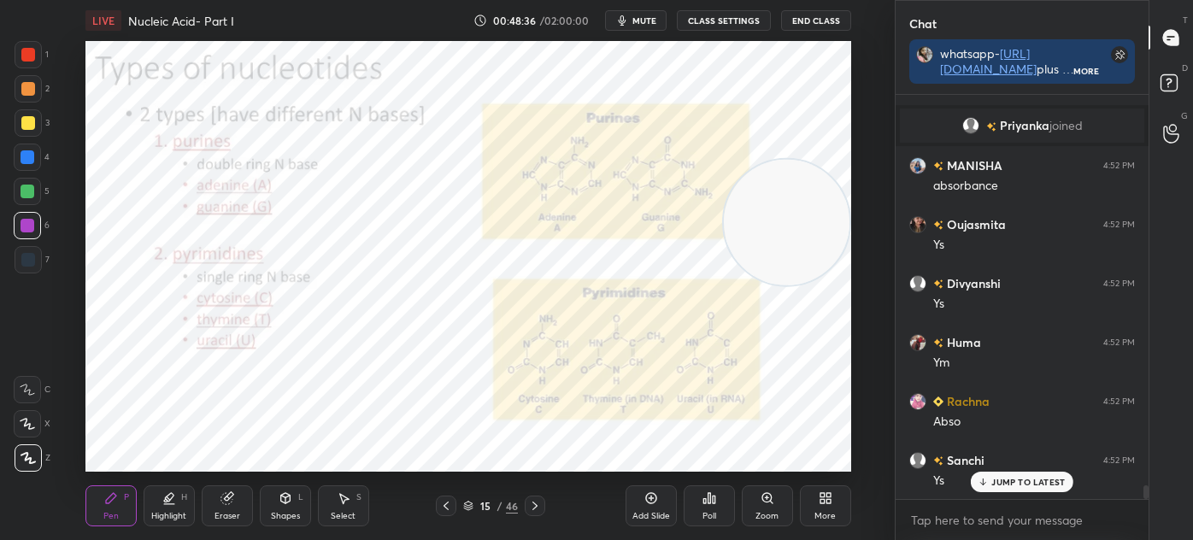
click at [534, 507] on icon at bounding box center [535, 506] width 14 height 14
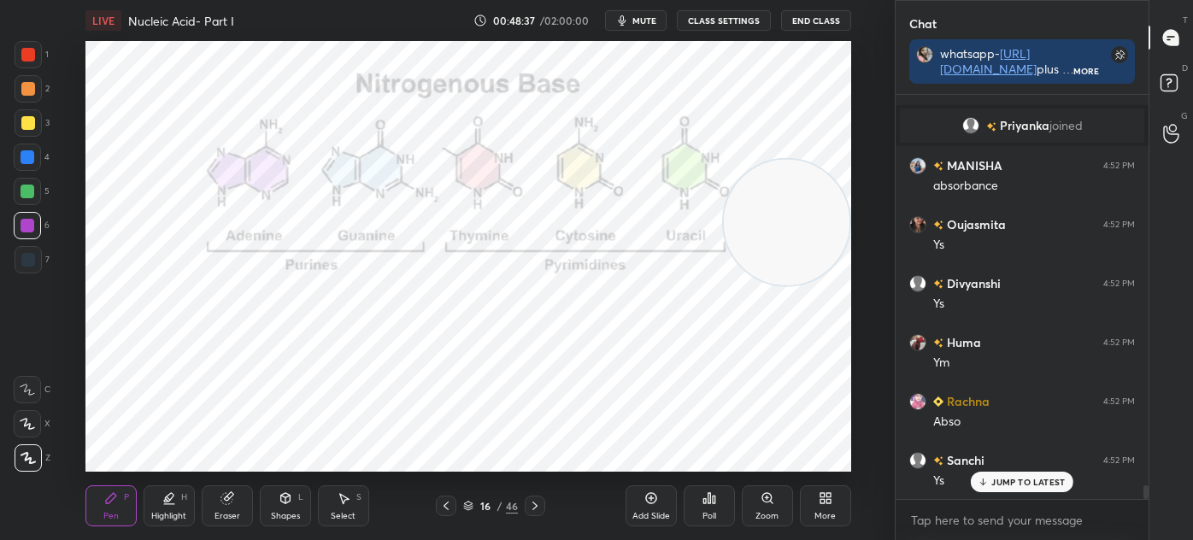
click at [532, 510] on icon at bounding box center [535, 506] width 14 height 14
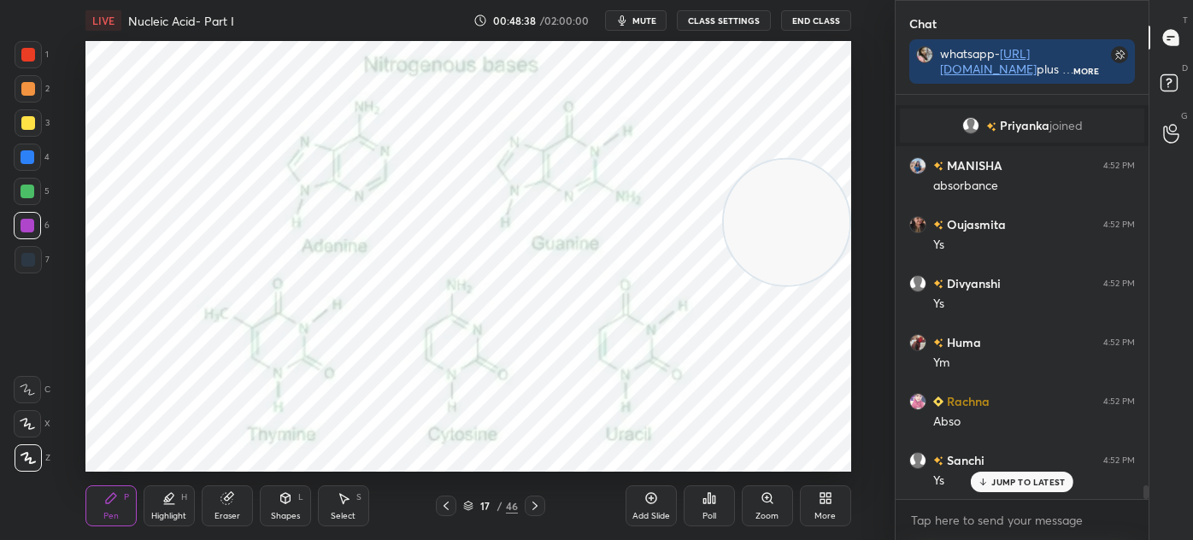
click at [446, 510] on icon at bounding box center [446, 506] width 14 height 14
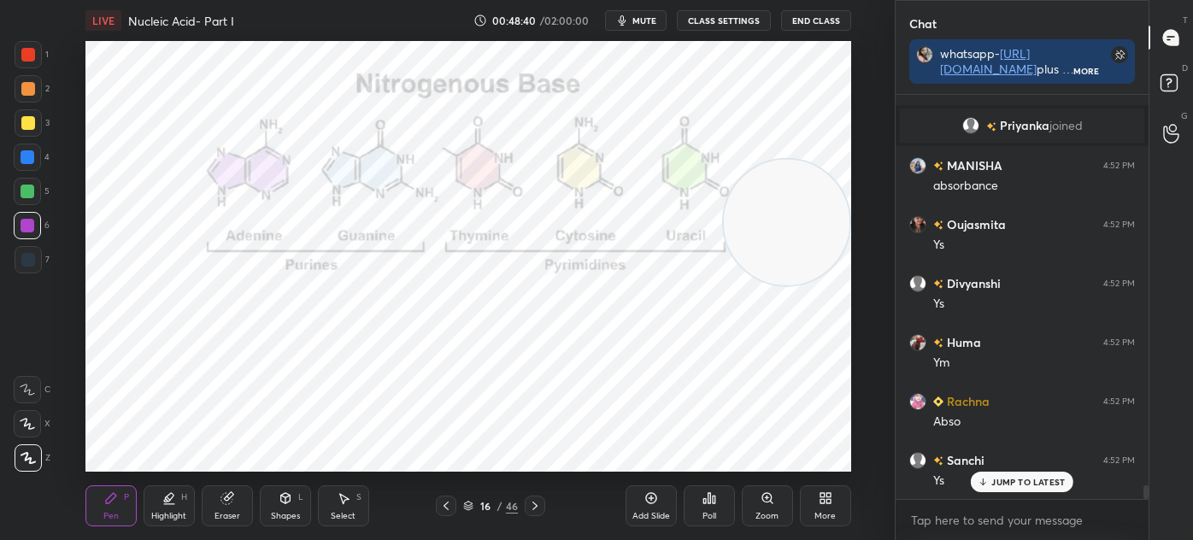
click at [631, 502] on div "Add Slide" at bounding box center [650, 505] width 51 height 41
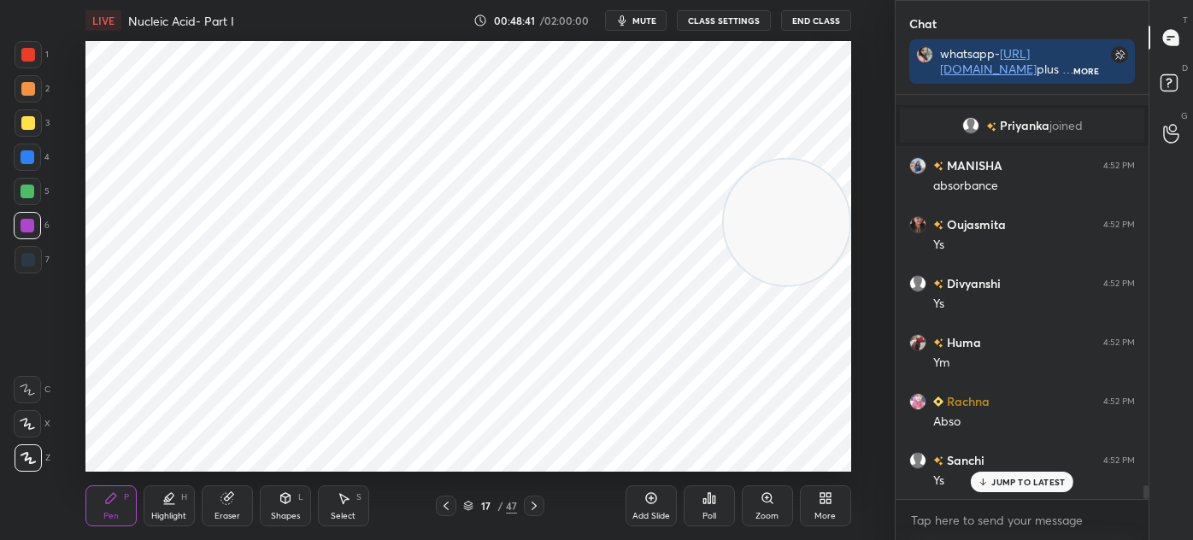
click at [36, 258] on div at bounding box center [28, 259] width 27 height 27
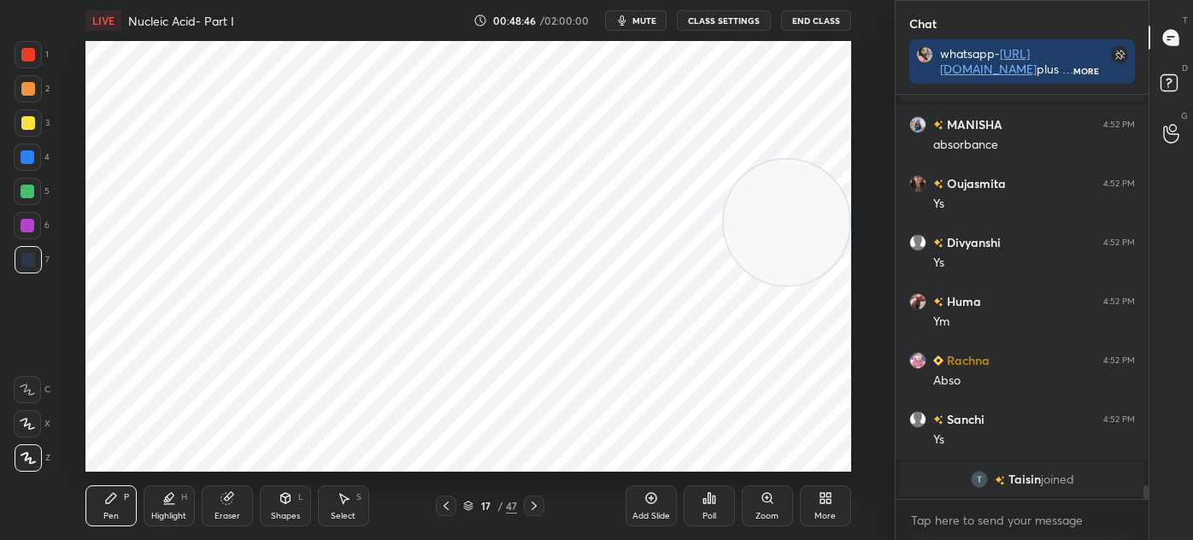
click at [286, 508] on div "Shapes L" at bounding box center [285, 505] width 51 height 41
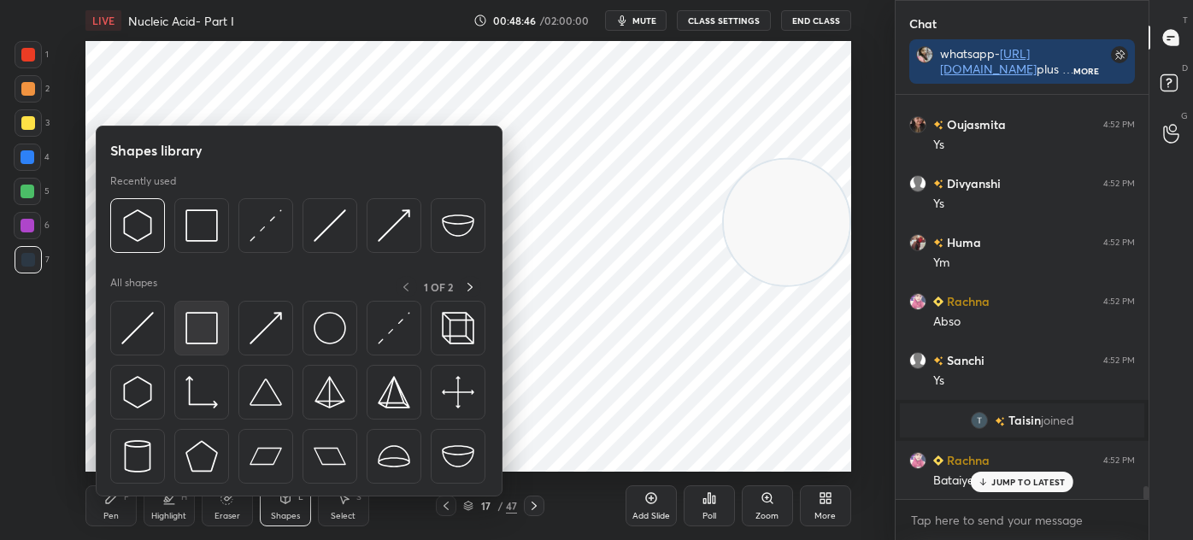
click at [214, 327] on img at bounding box center [201, 328] width 32 height 32
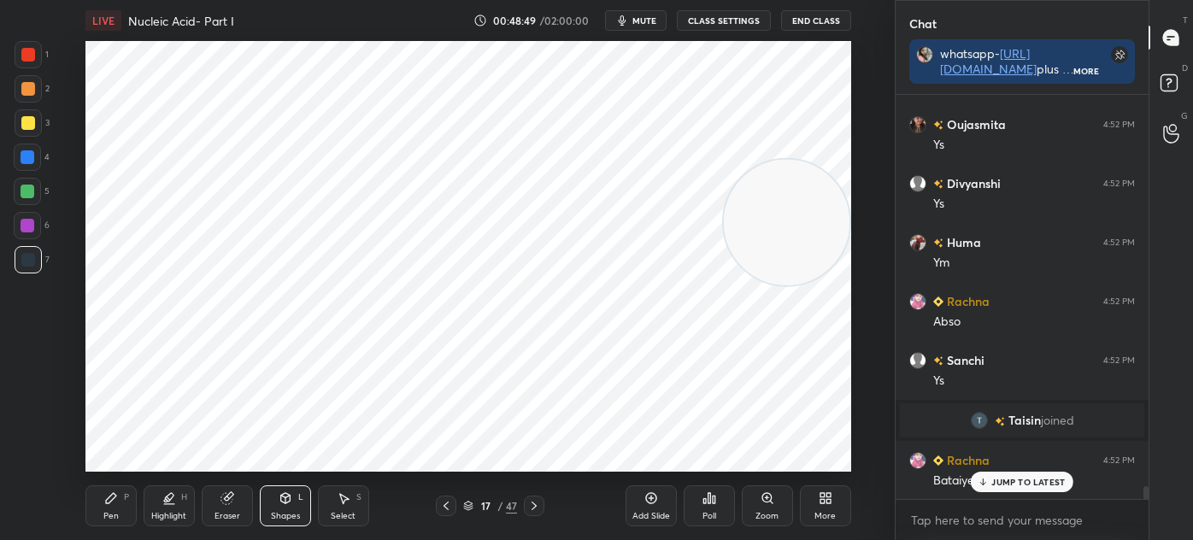
click at [118, 502] on div "Pen P" at bounding box center [110, 505] width 51 height 41
click at [37, 56] on div at bounding box center [28, 54] width 27 height 27
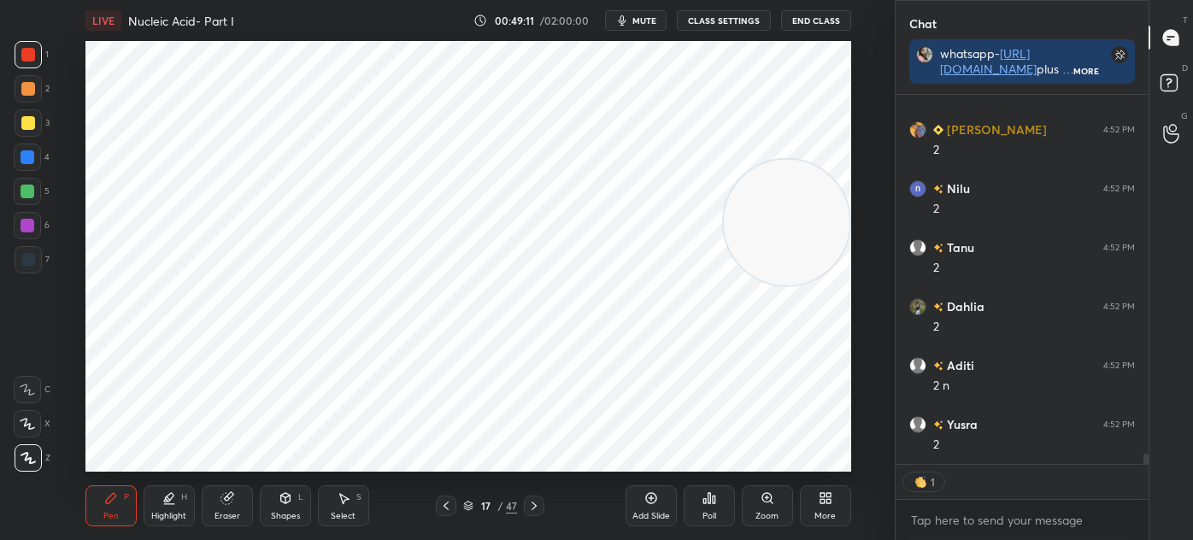
scroll to position [12785, 0]
click at [274, 506] on div "Shapes L" at bounding box center [285, 505] width 51 height 41
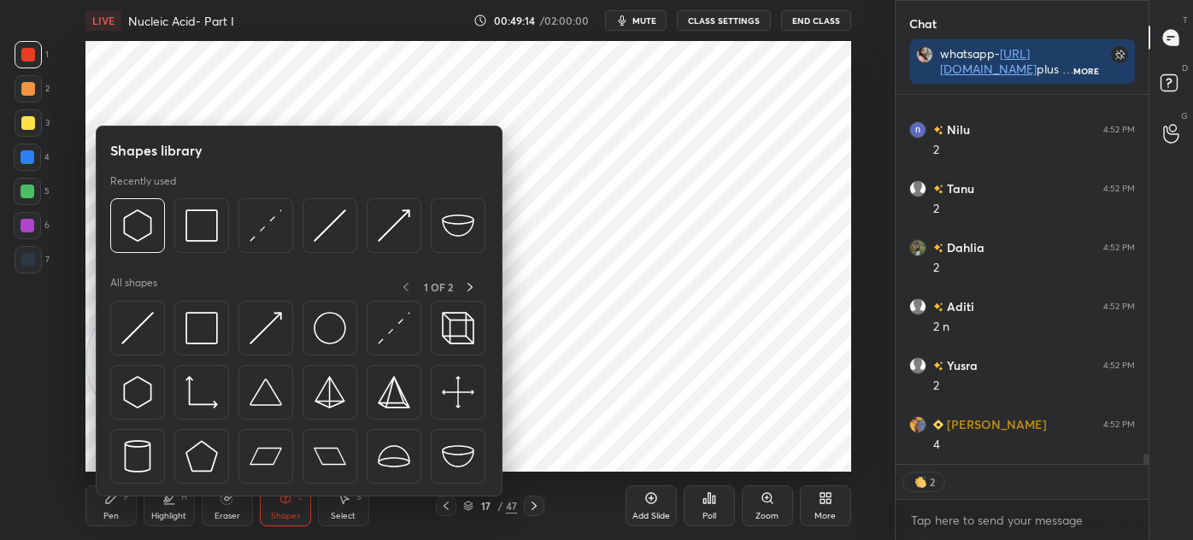
click at [150, 399] on img at bounding box center [137, 392] width 32 height 32
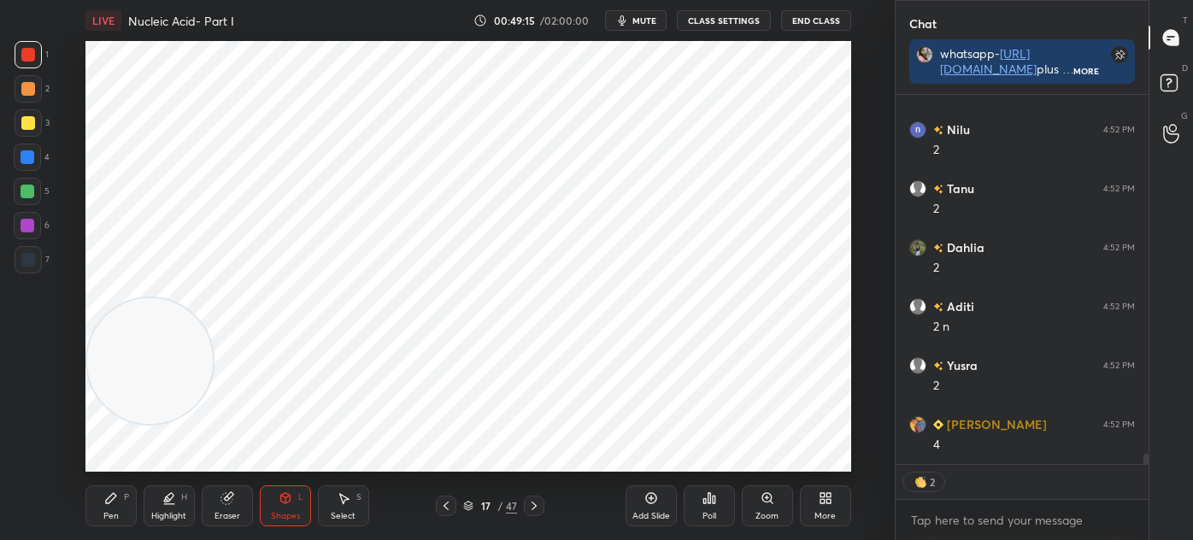
click at [42, 255] on div "7" at bounding box center [32, 259] width 35 height 27
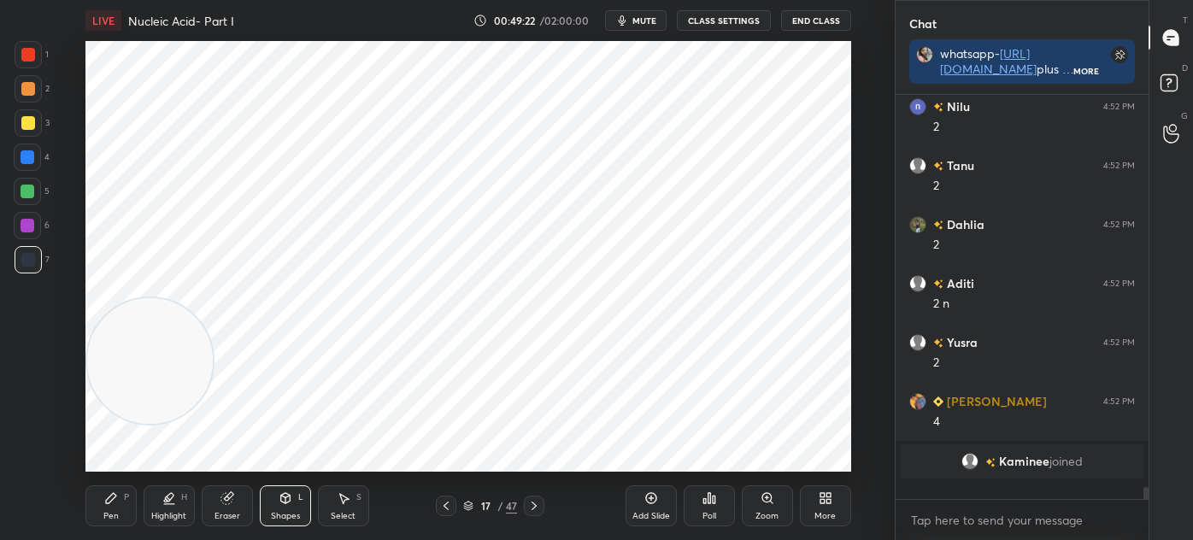
scroll to position [12791, 0]
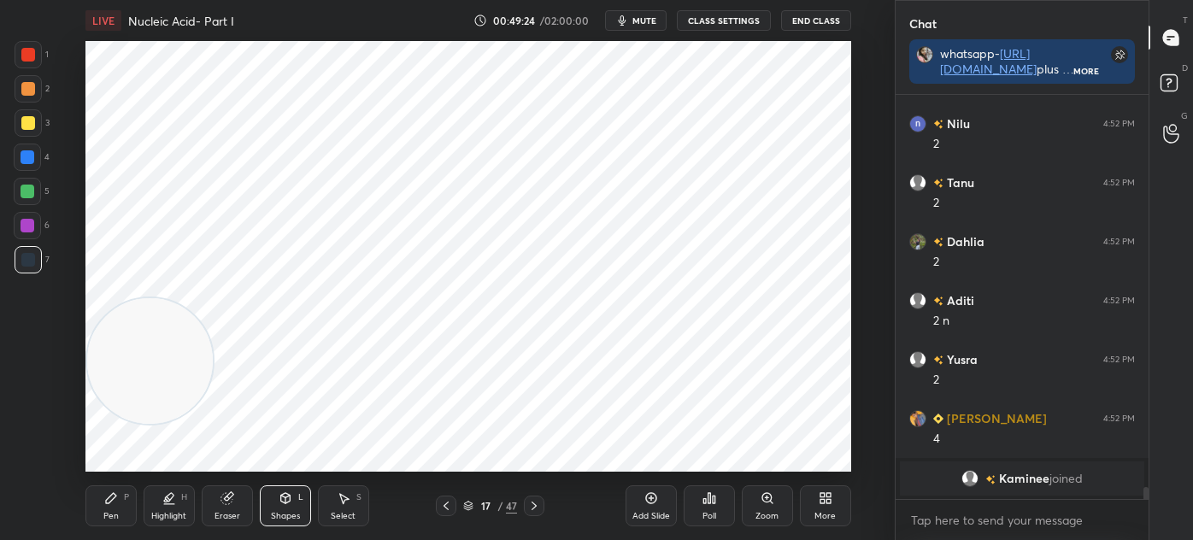
click at [353, 493] on div "Select S" at bounding box center [343, 505] width 51 height 41
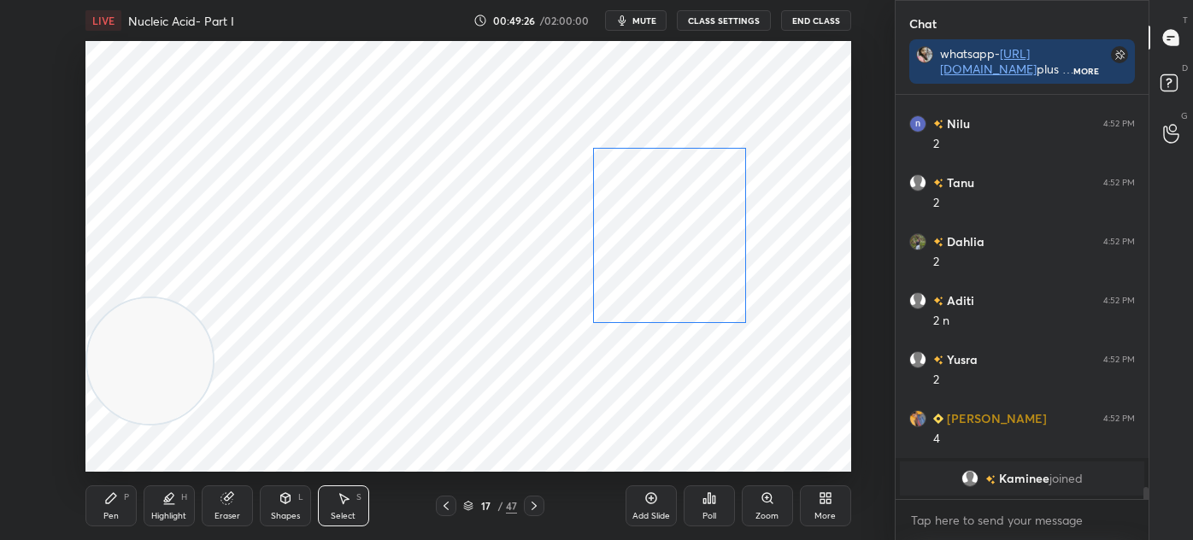
click at [683, 235] on div "0 ° Undo Copy Paste here Duplicate Duplicate to new slide Delete" at bounding box center [468, 256] width 766 height 431
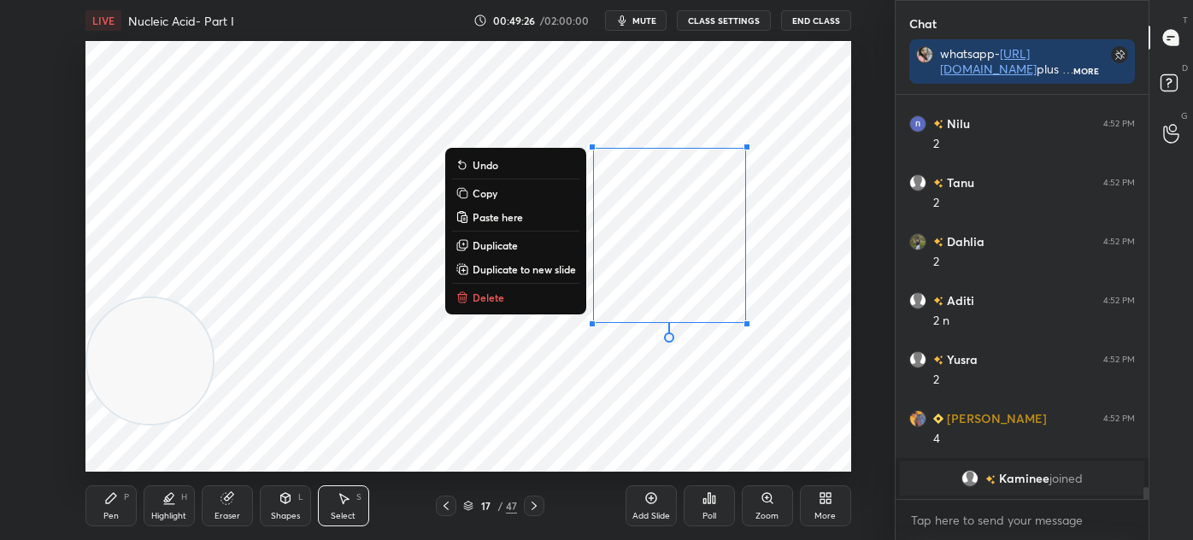
click at [383, 374] on div "0 ° Undo Copy Paste here Duplicate Duplicate to new slide Delete" at bounding box center [468, 256] width 766 height 431
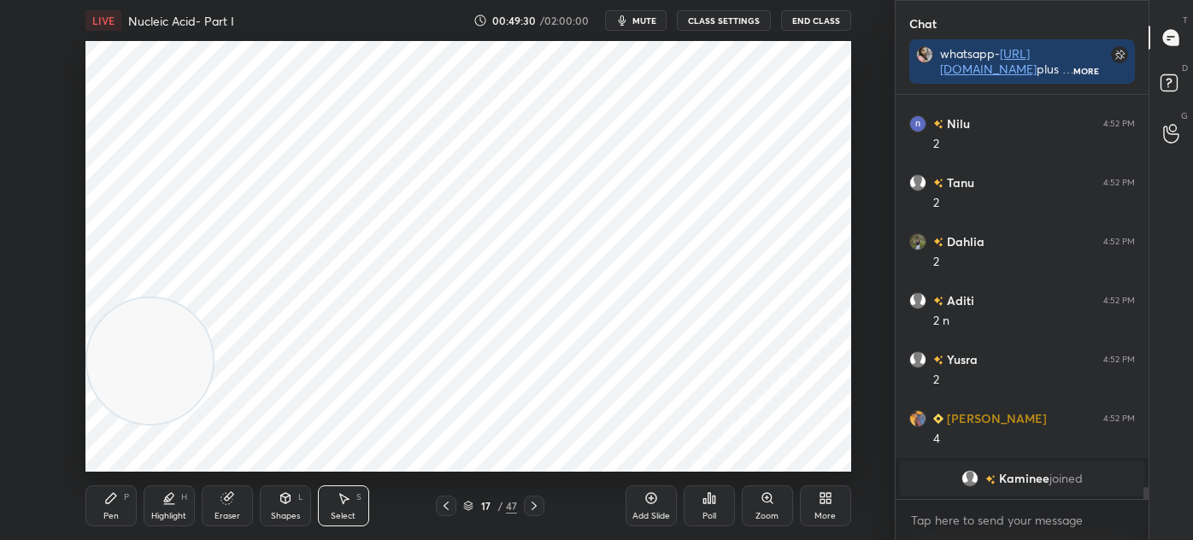
click at [114, 508] on div "Pen P" at bounding box center [110, 505] width 51 height 41
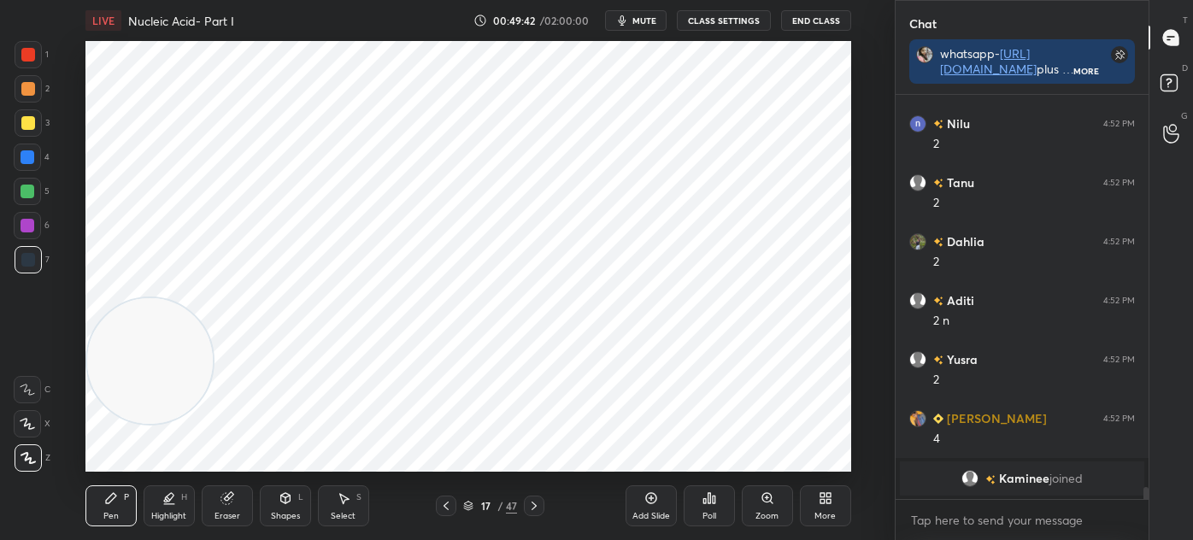
scroll to position [12812, 0]
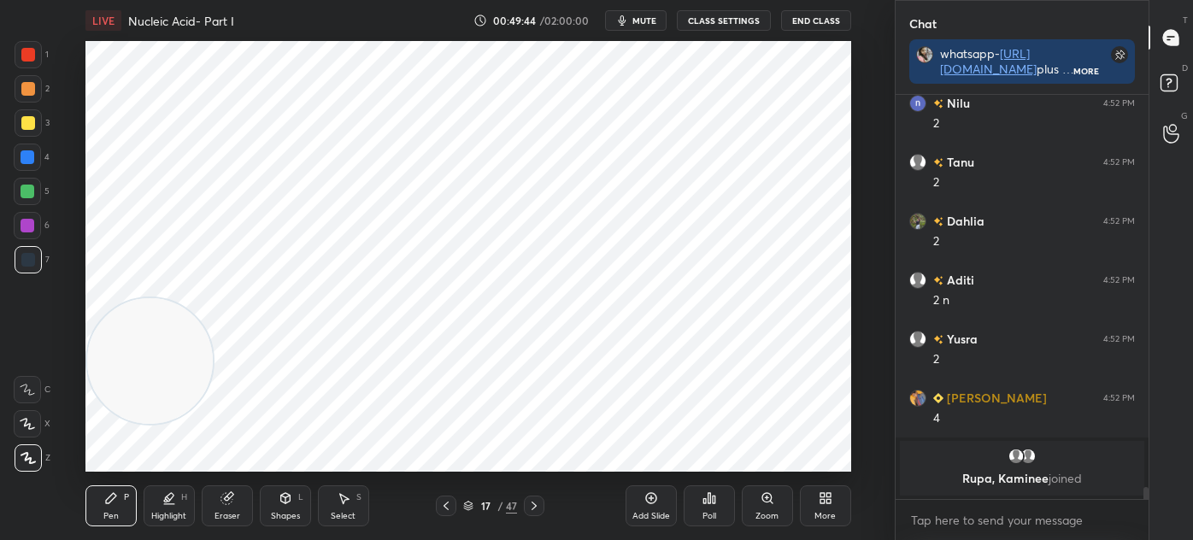
click at [226, 508] on div "Eraser" at bounding box center [227, 505] width 51 height 41
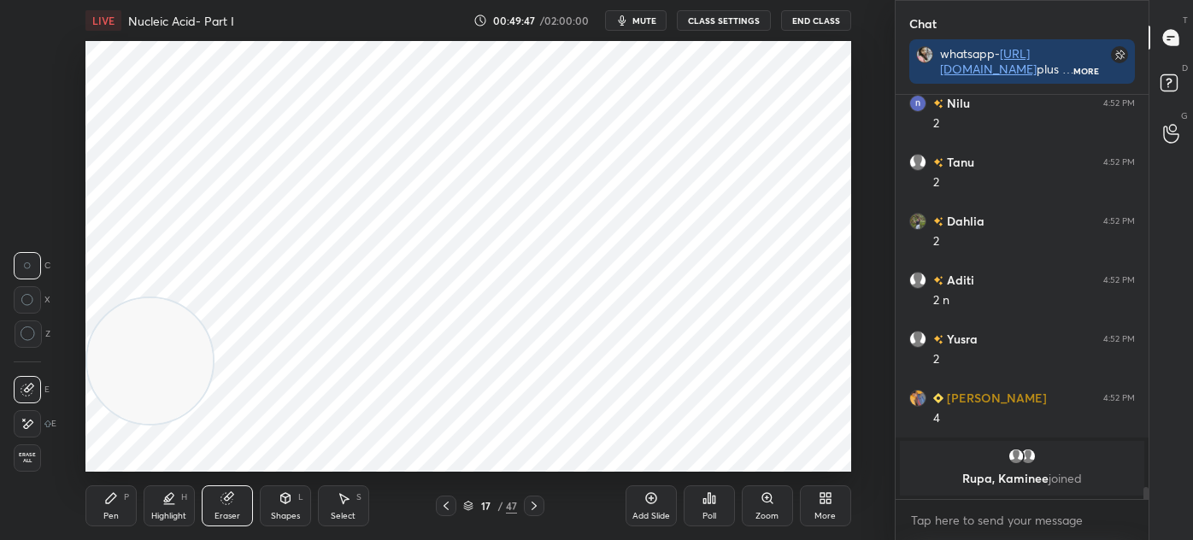
click at [116, 491] on icon at bounding box center [111, 498] width 14 height 14
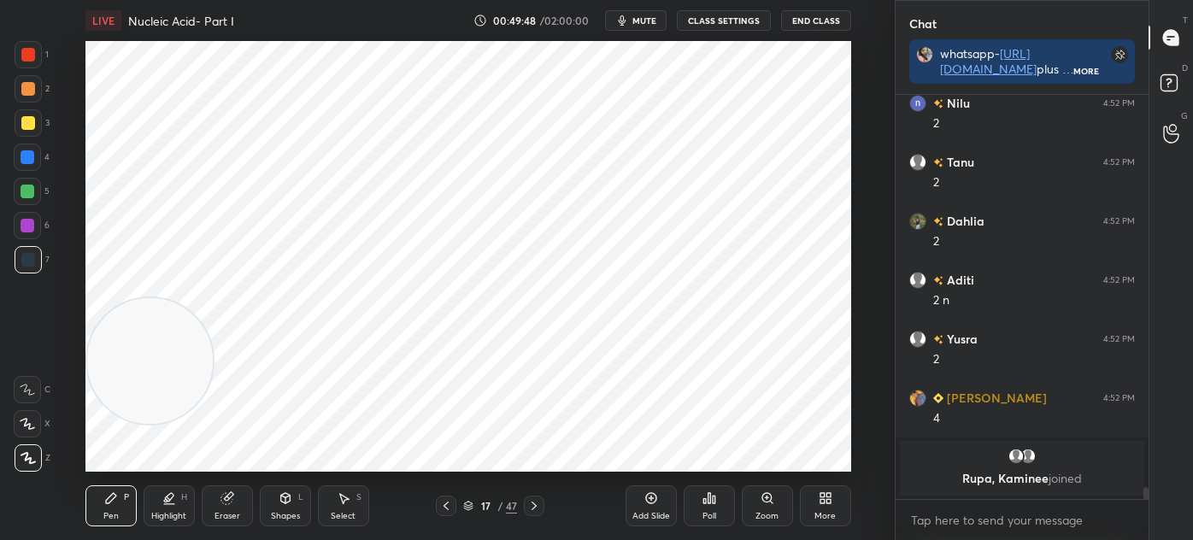
click at [25, 54] on div at bounding box center [28, 55] width 14 height 14
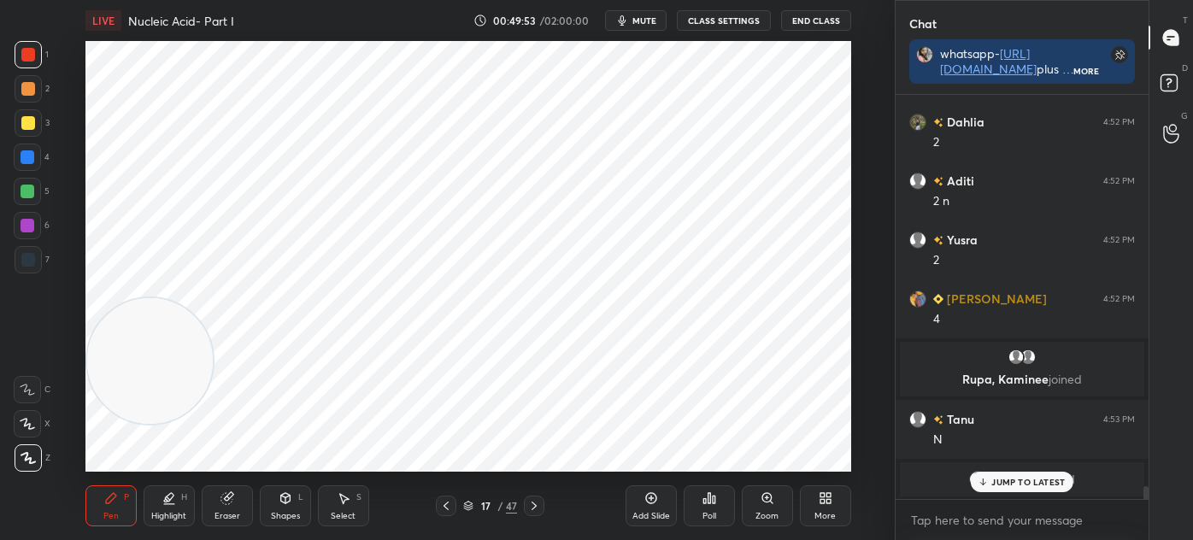
scroll to position [12632, 0]
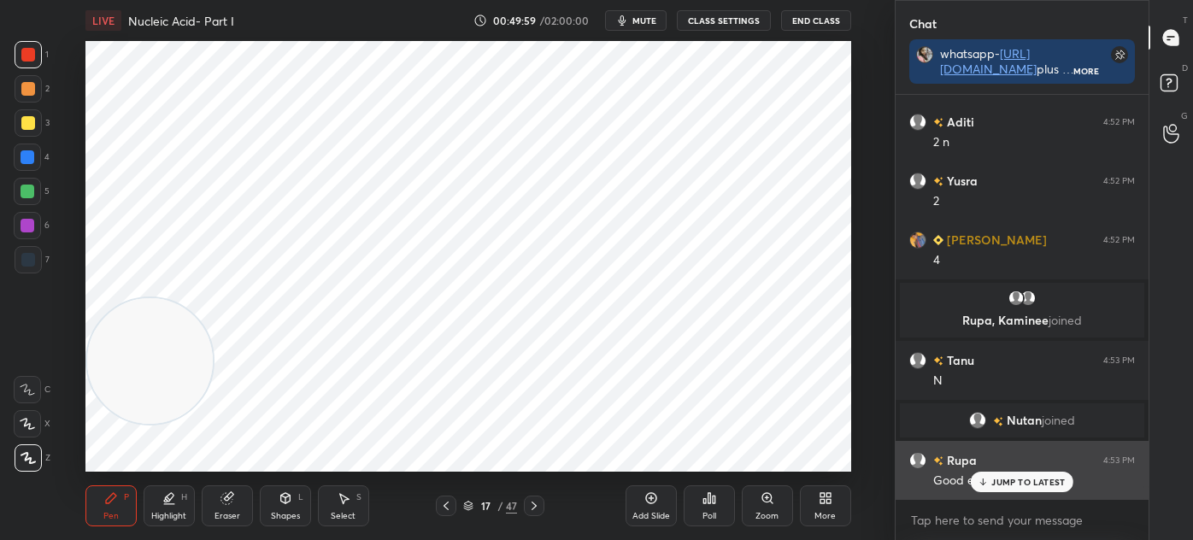
click at [1000, 491] on div "JUMP TO LATEST" at bounding box center [1022, 482] width 103 height 21
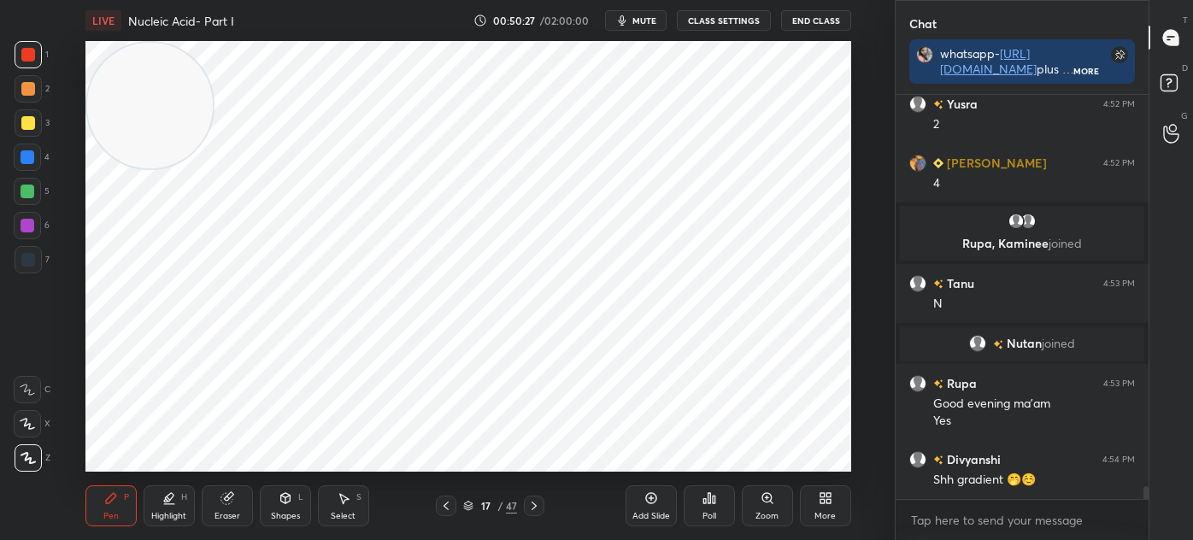
scroll to position [12767, 0]
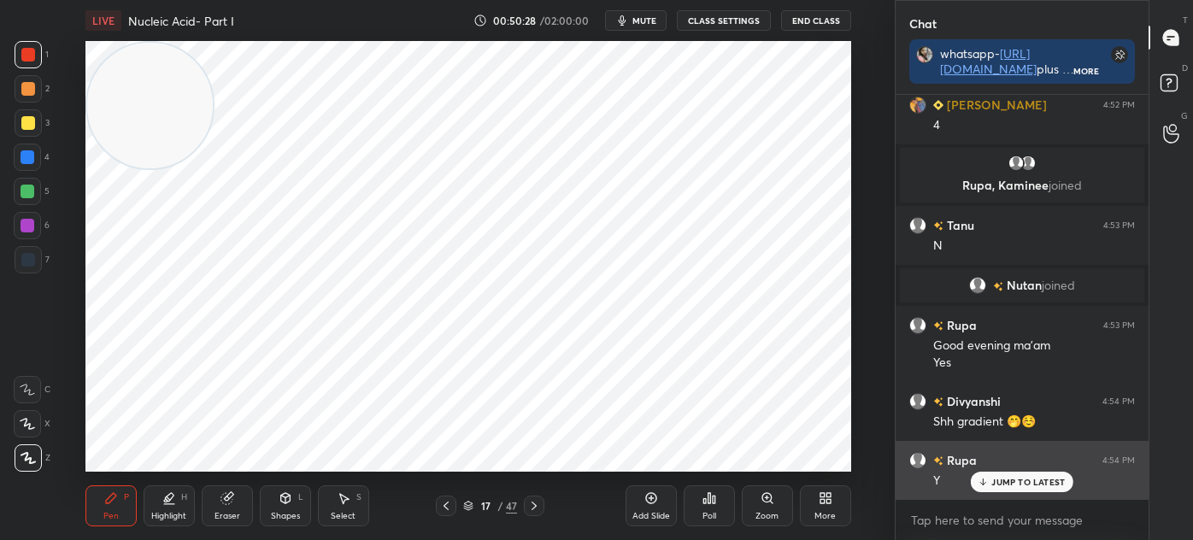
click at [1009, 477] on p "JUMP TO LATEST" at bounding box center [1027, 482] width 73 height 10
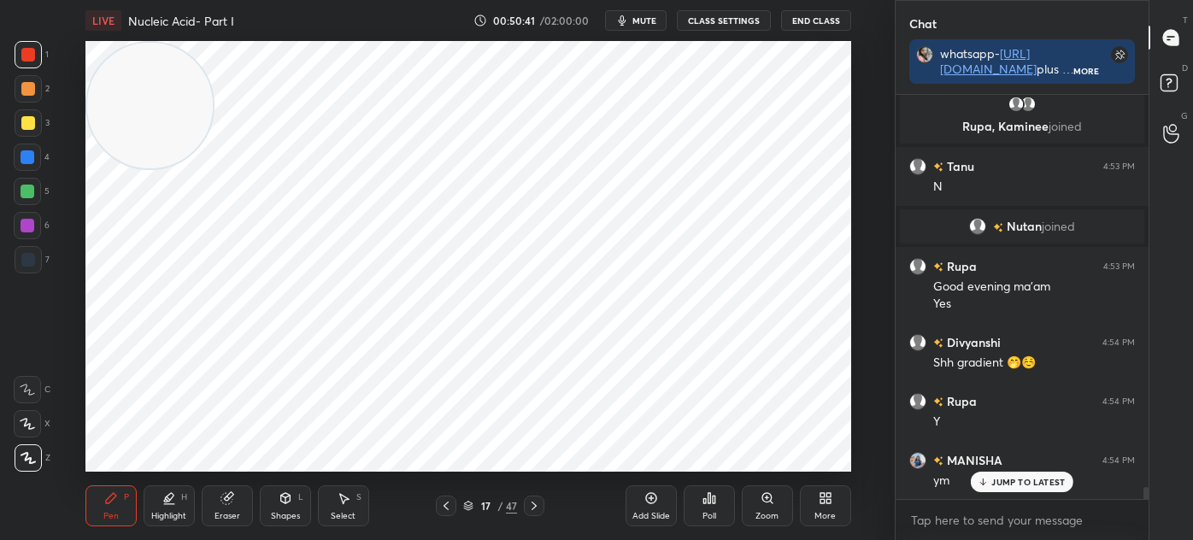
click at [289, 512] on div "Shapes" at bounding box center [285, 516] width 29 height 9
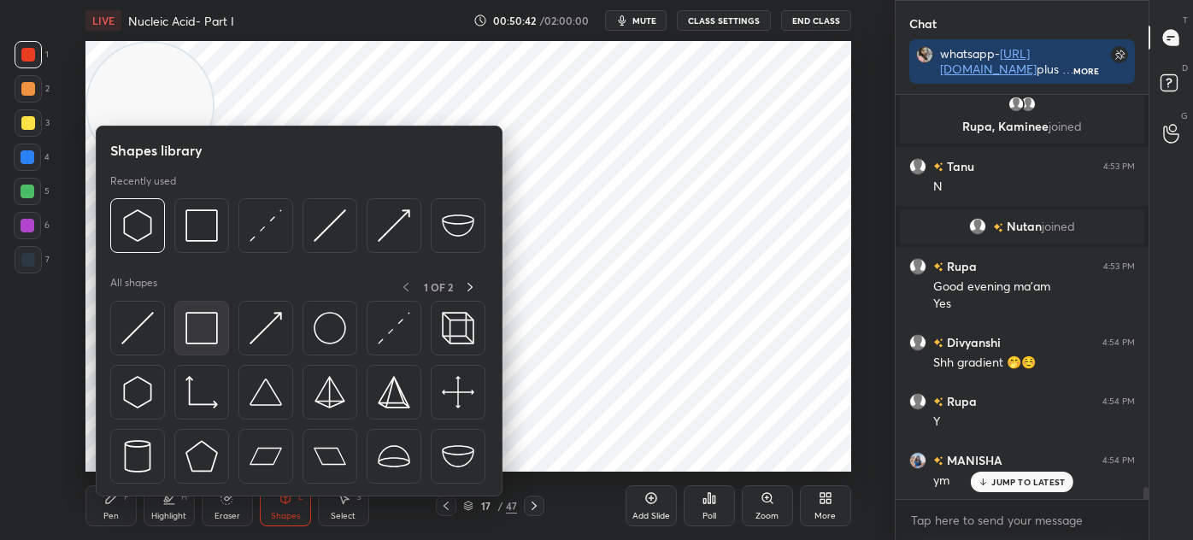
click at [202, 349] on div at bounding box center [201, 328] width 55 height 55
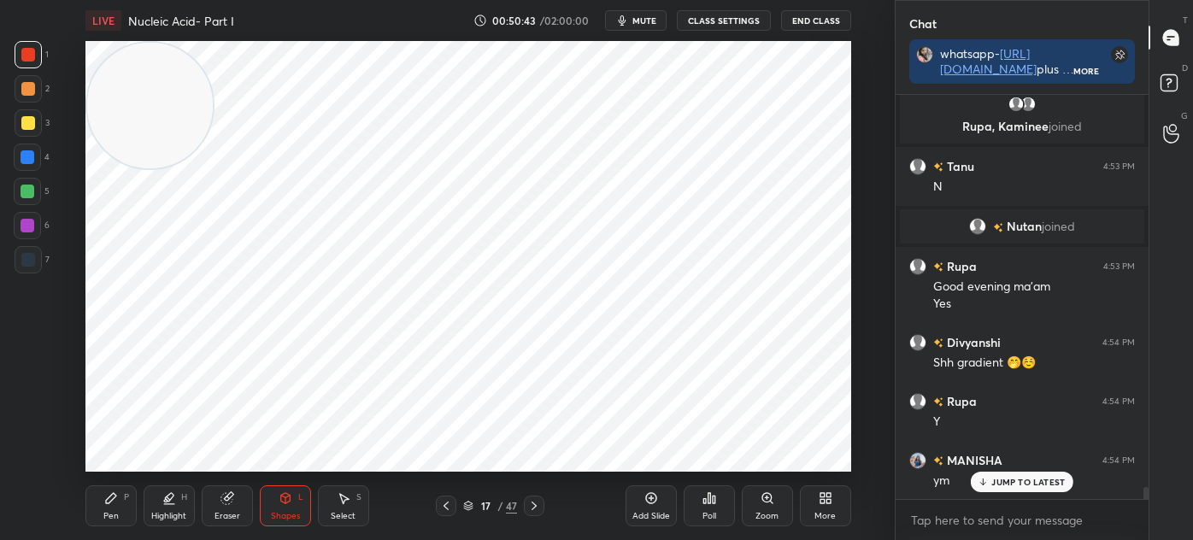
click at [32, 225] on div at bounding box center [28, 226] width 14 height 14
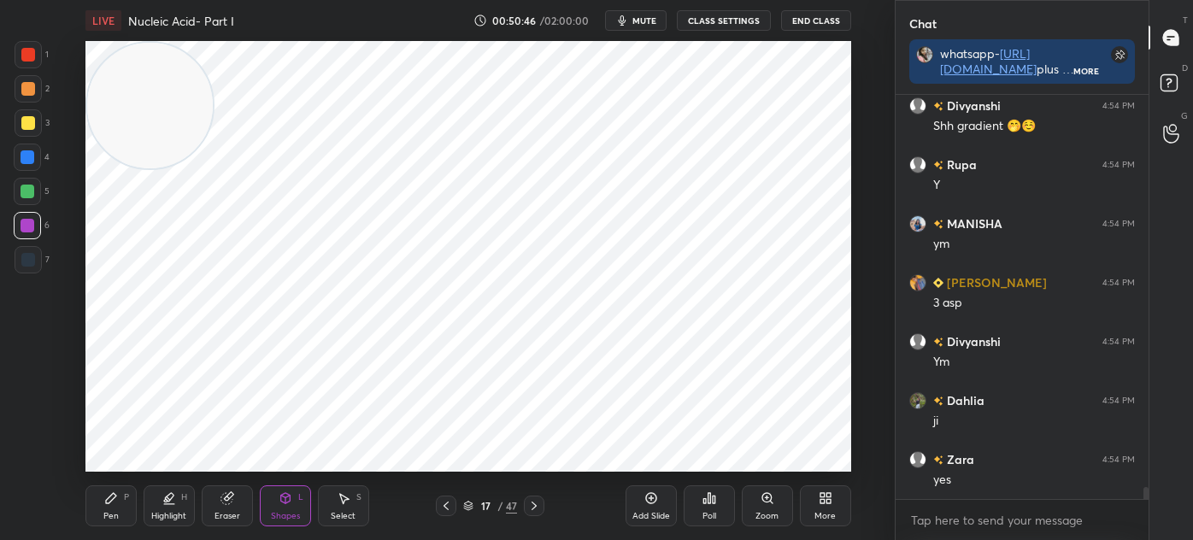
scroll to position [13122, 0]
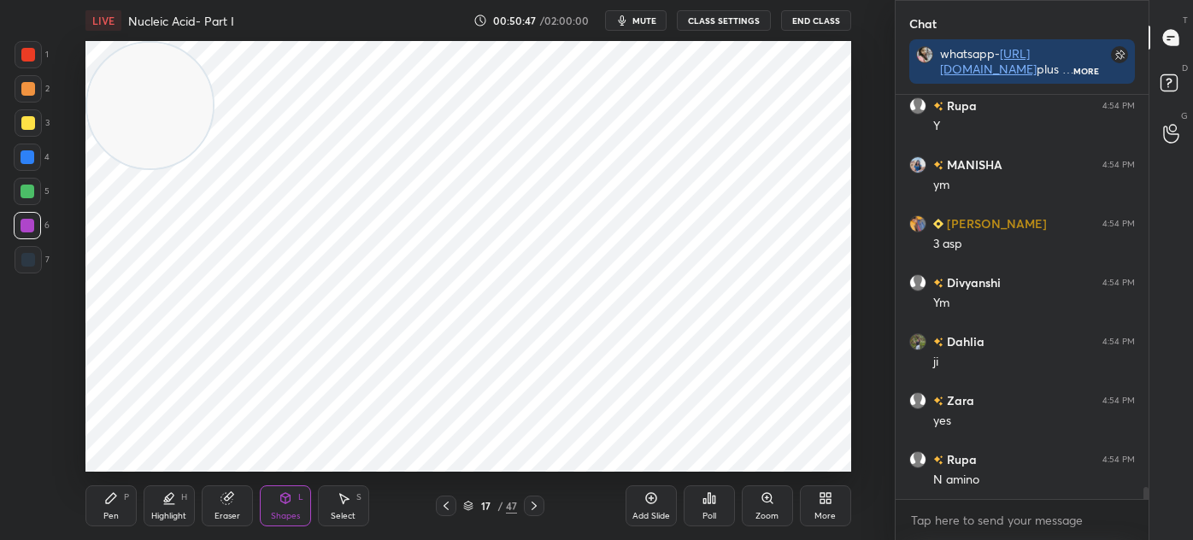
click at [341, 502] on icon at bounding box center [344, 498] width 14 height 14
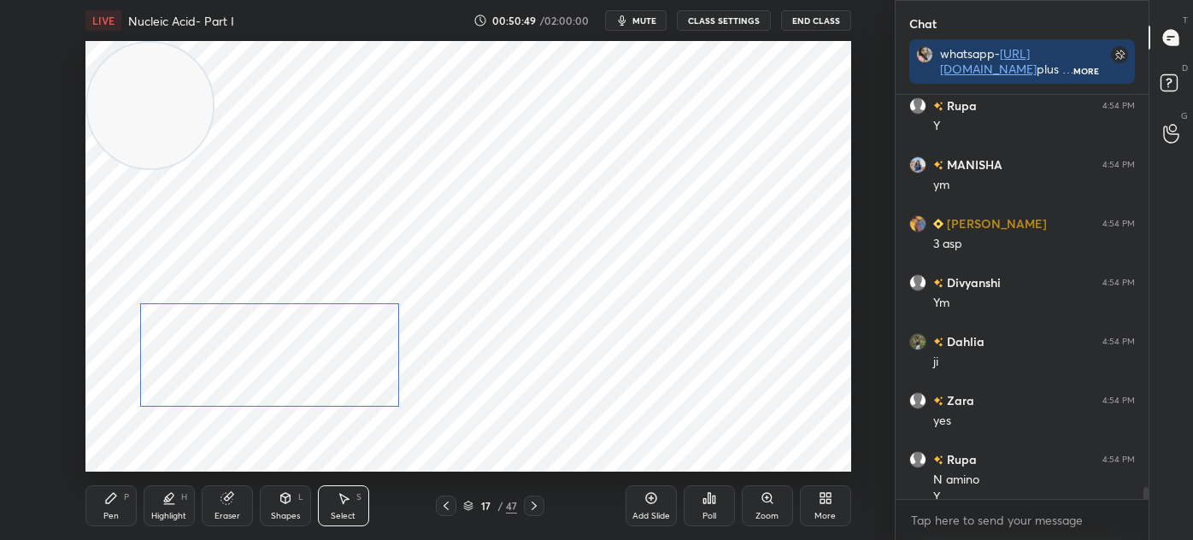
scroll to position [13138, 0]
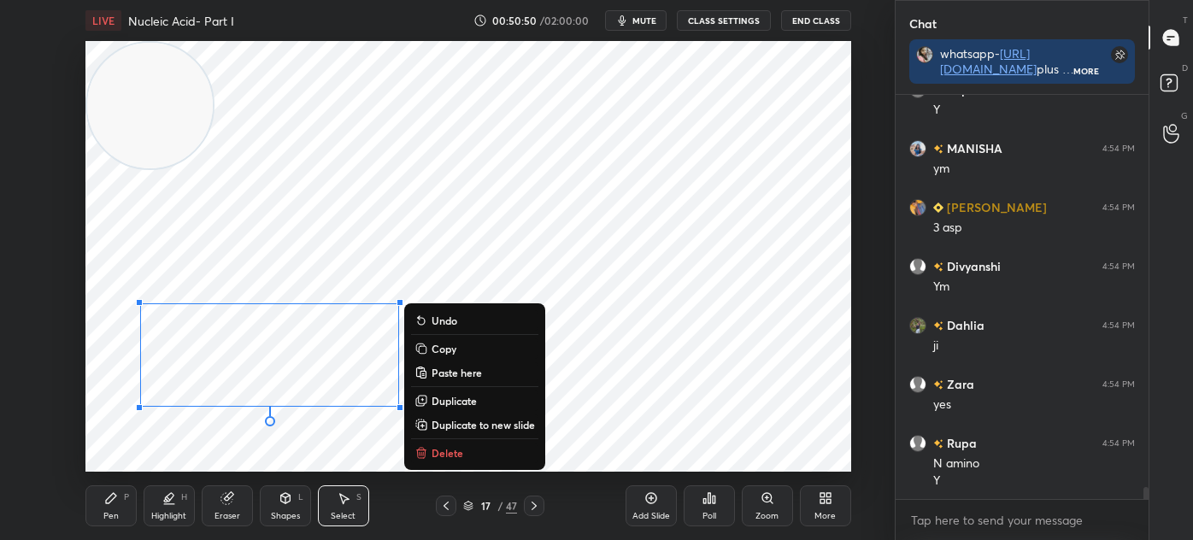
click at [191, 456] on div "0 ° Undo Copy Paste here Duplicate Duplicate to new slide Delete" at bounding box center [468, 256] width 766 height 431
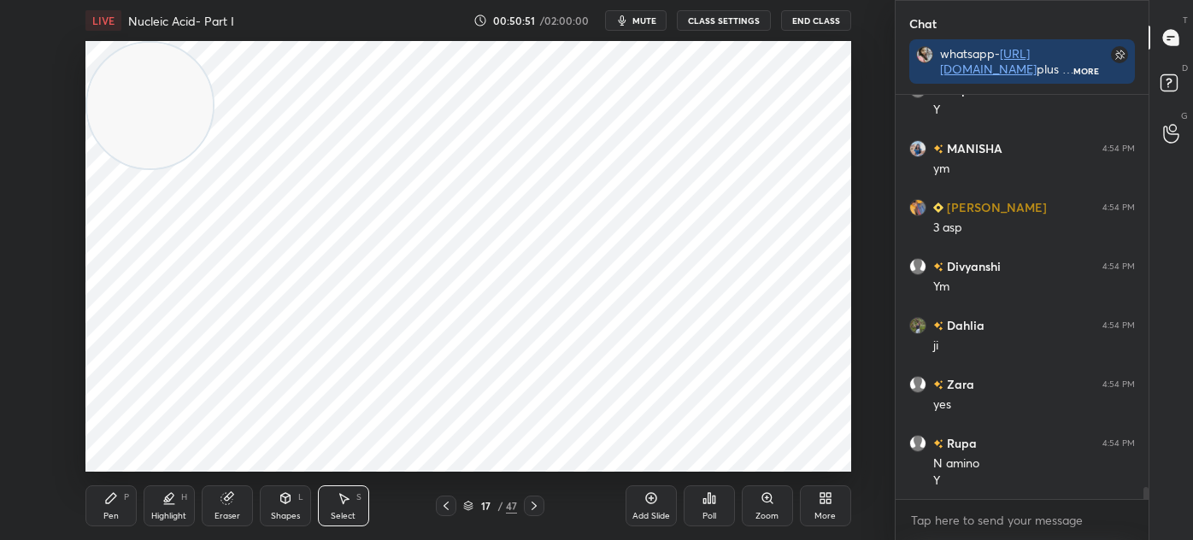
click at [108, 502] on icon at bounding box center [111, 498] width 10 height 10
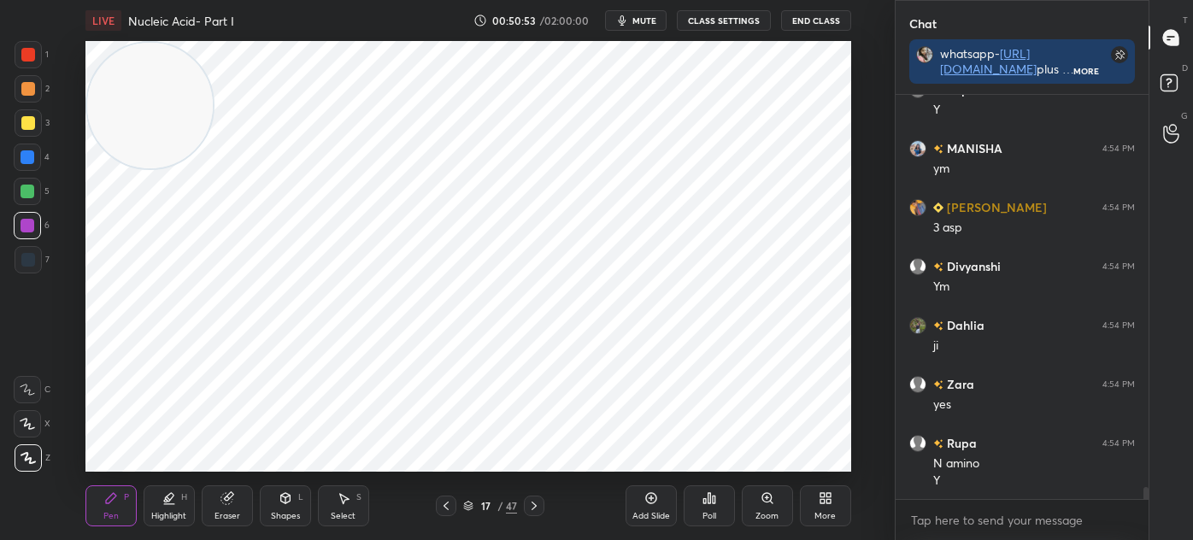
click at [291, 500] on icon at bounding box center [286, 498] width 14 height 14
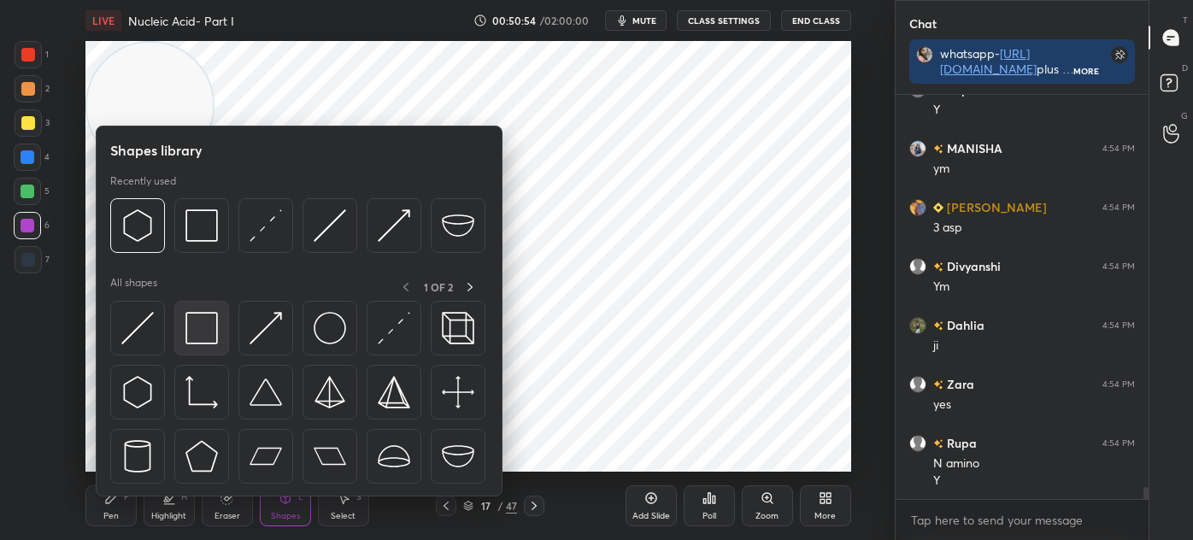
click at [192, 339] on img at bounding box center [201, 328] width 32 height 32
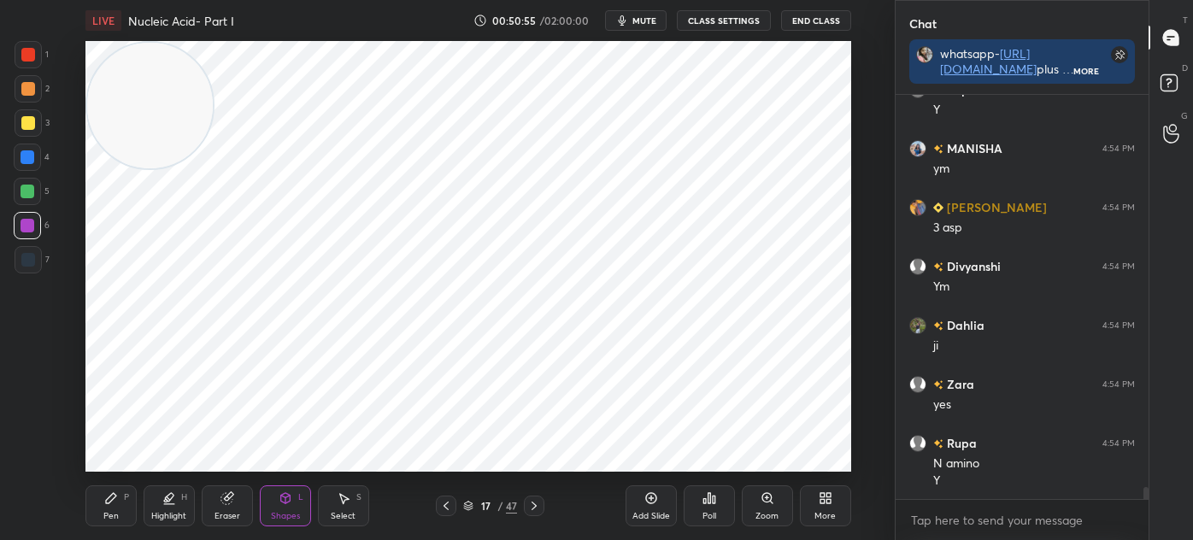
click at [279, 516] on div "Shapes" at bounding box center [285, 516] width 29 height 9
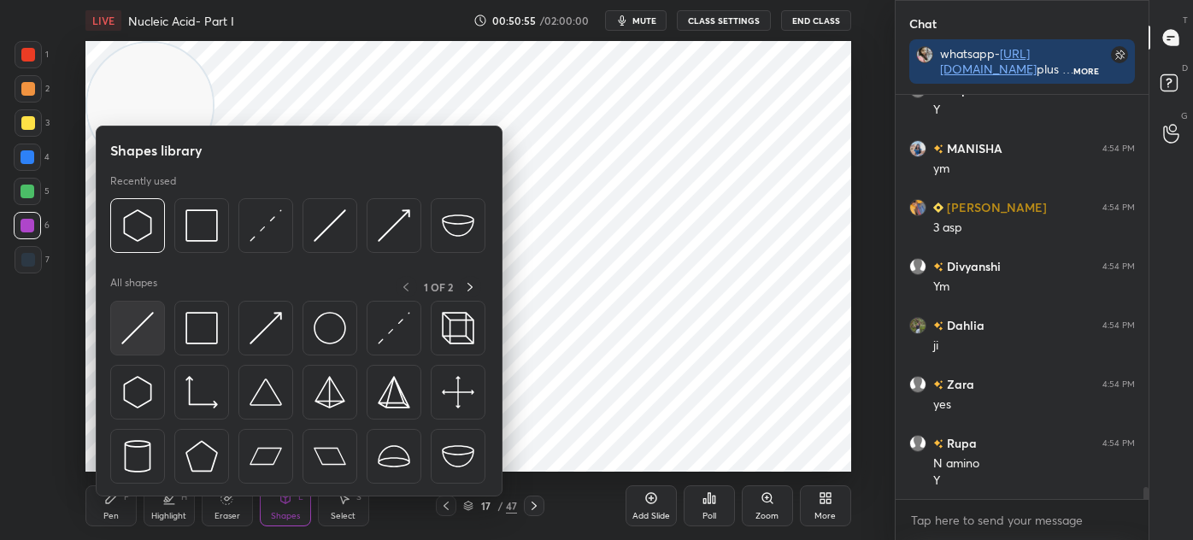
click at [145, 318] on img at bounding box center [137, 328] width 32 height 32
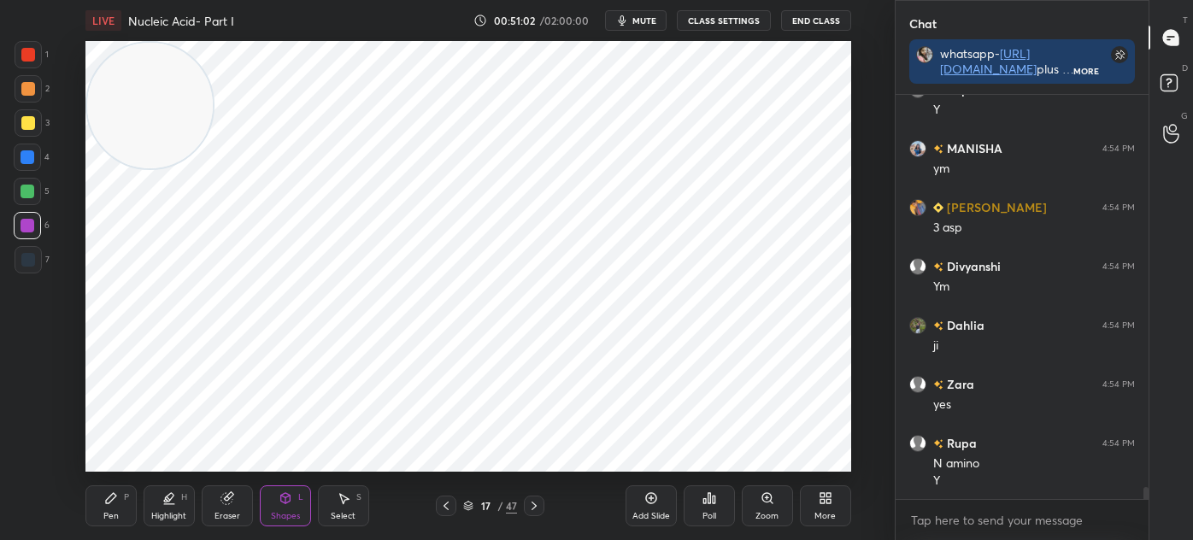
click at [108, 496] on icon at bounding box center [111, 498] width 14 height 14
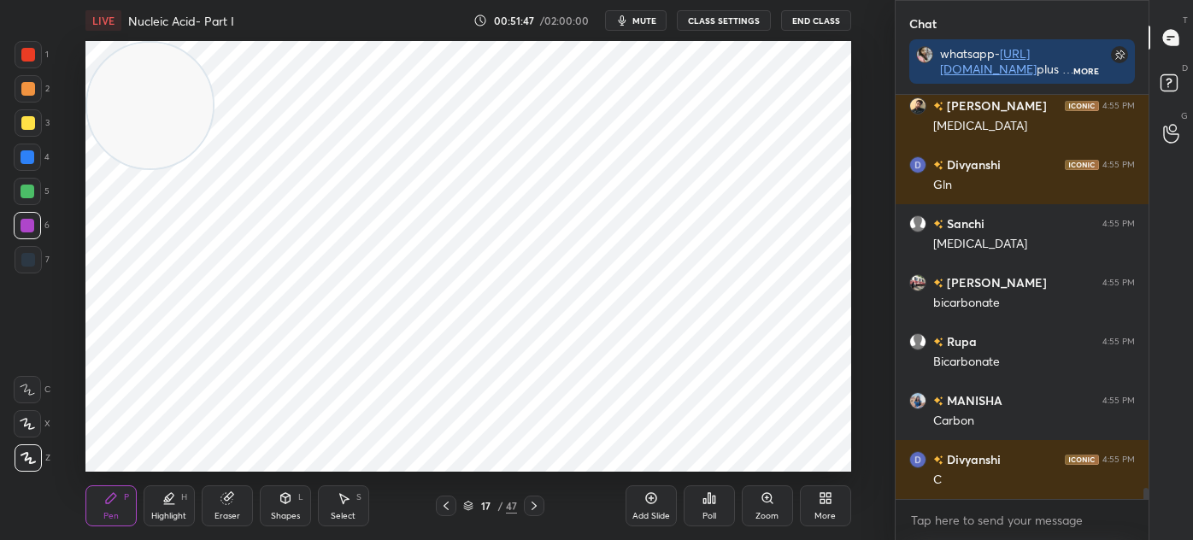
scroll to position [14680, 0]
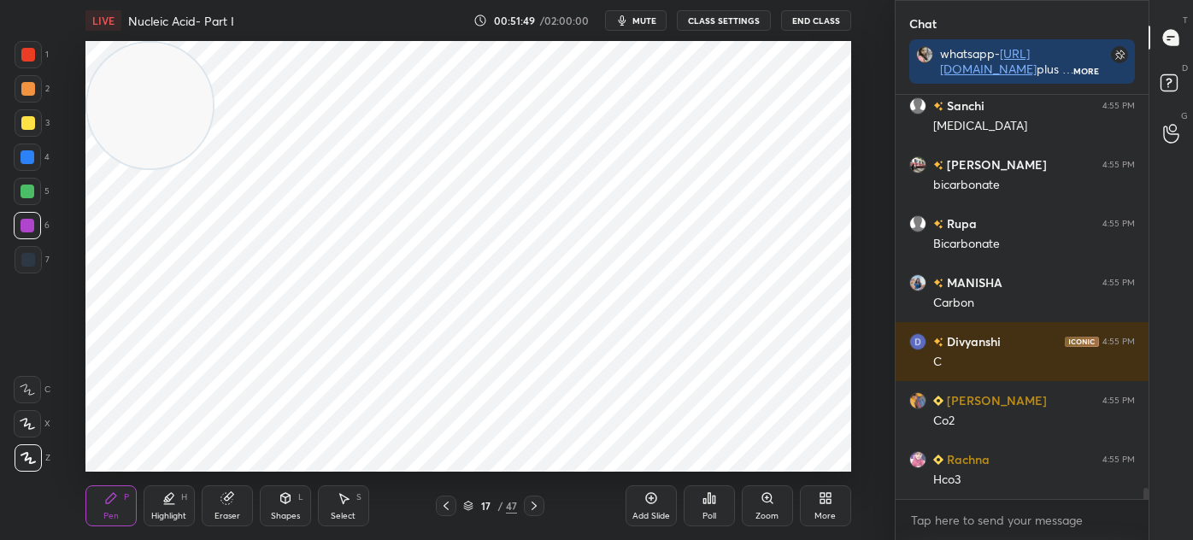
click at [34, 51] on div at bounding box center [28, 55] width 14 height 14
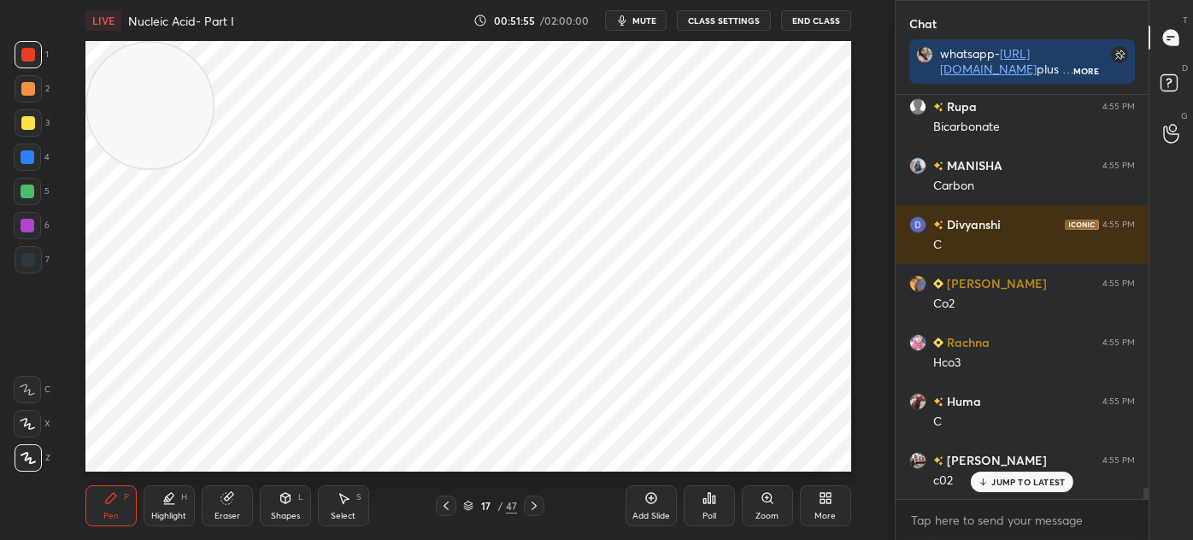
scroll to position [14915, 0]
click at [316, 505] on div "Pen P Highlight H Eraser Shapes L Select S" at bounding box center [220, 505] width 270 height 41
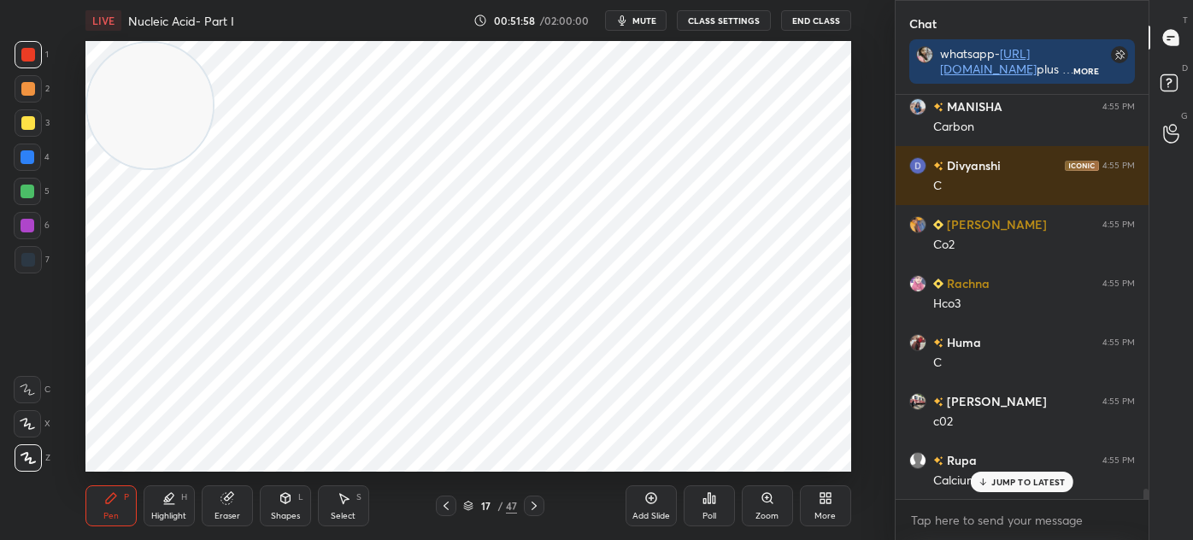
click at [335, 504] on div "Select S" at bounding box center [343, 505] width 51 height 41
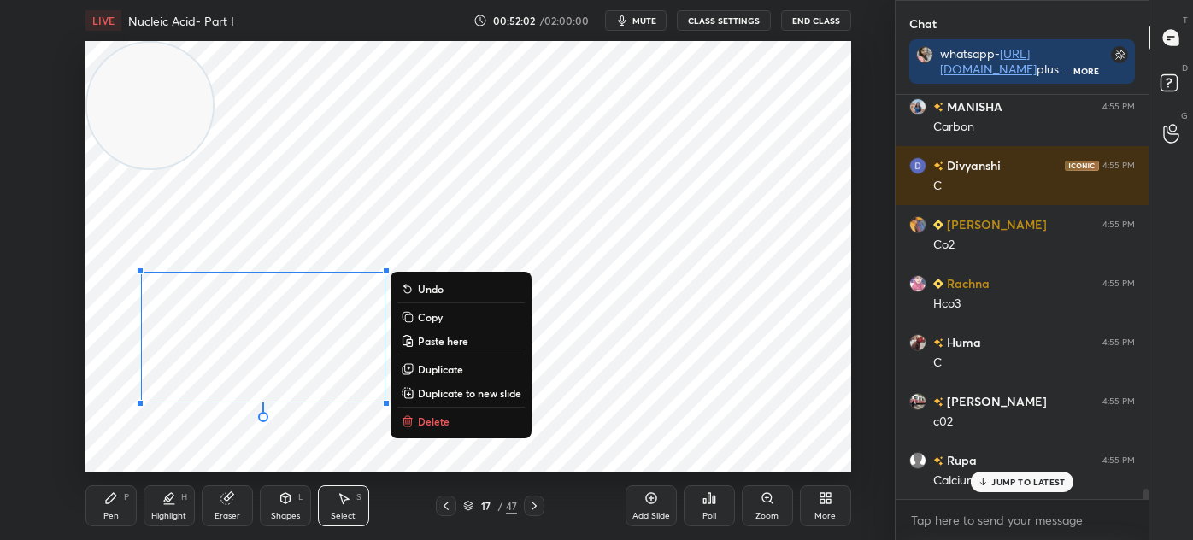
click at [140, 450] on div "0 ° Undo Copy Paste here Duplicate Duplicate to new slide Delete" at bounding box center [468, 256] width 766 height 431
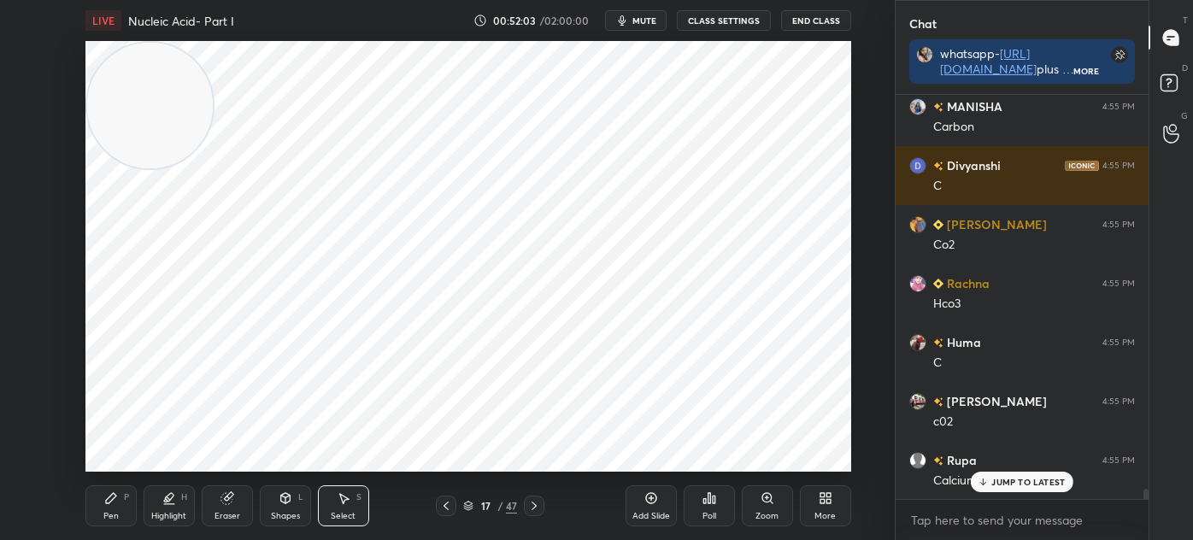
click at [110, 492] on icon at bounding box center [111, 498] width 14 height 14
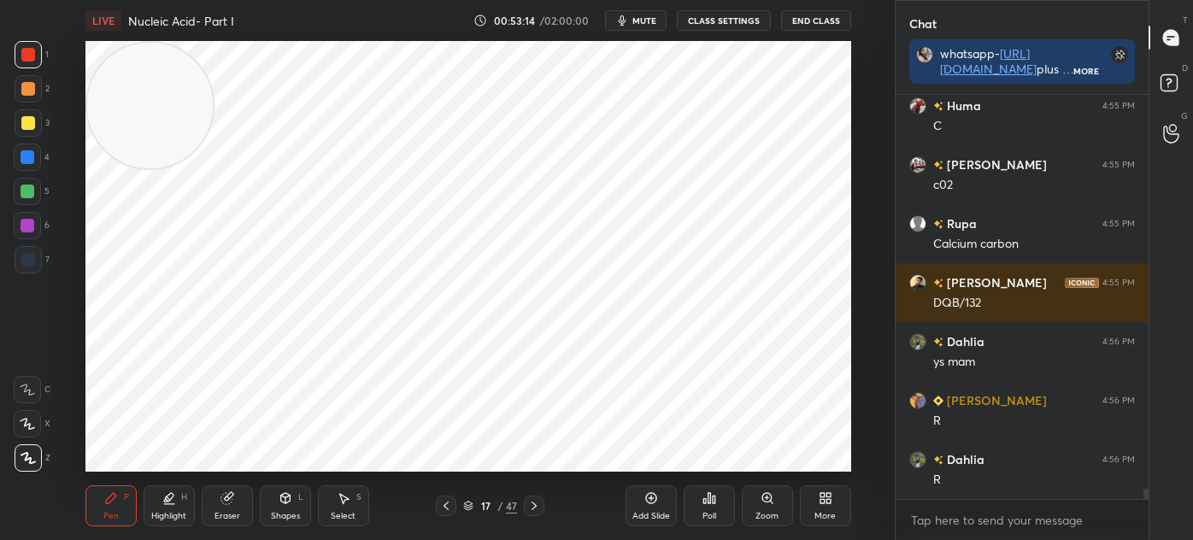
scroll to position [15211, 0]
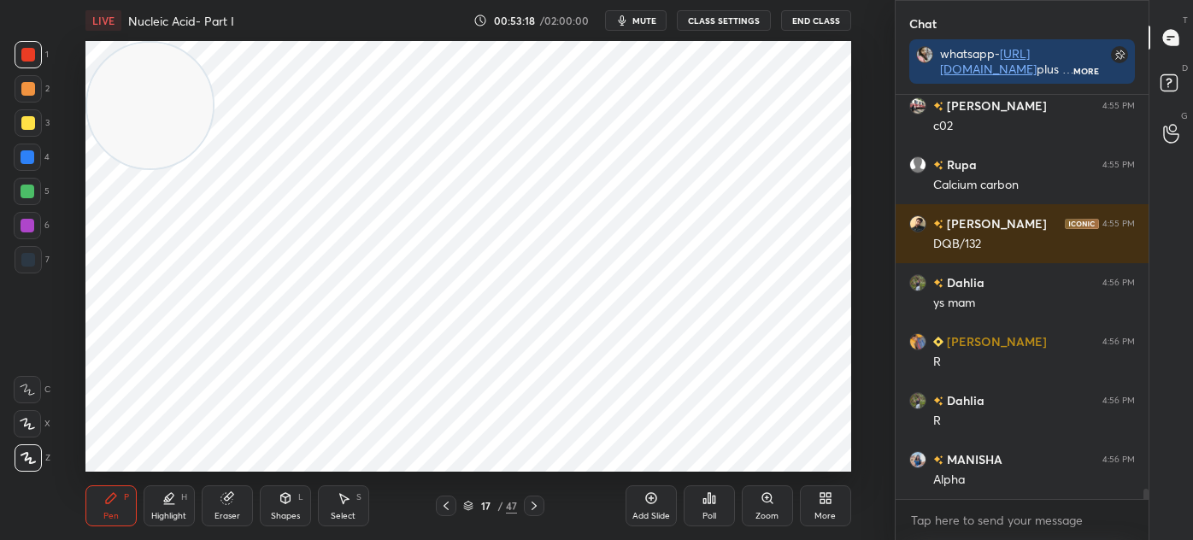
click at [530, 502] on icon at bounding box center [534, 506] width 14 height 14
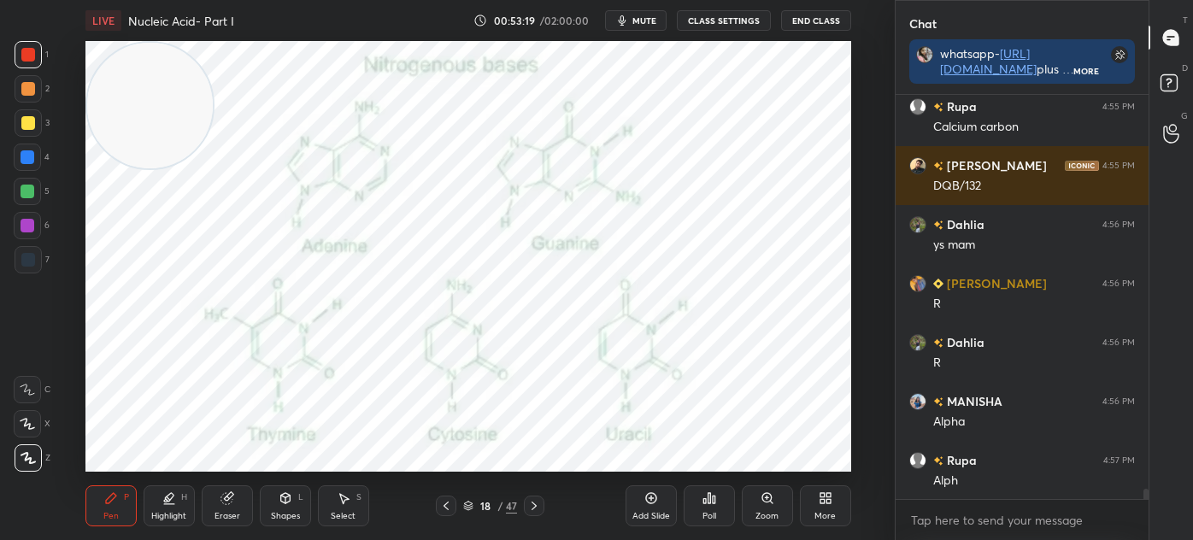
click at [458, 501] on div "18 / 47" at bounding box center [490, 506] width 109 height 21
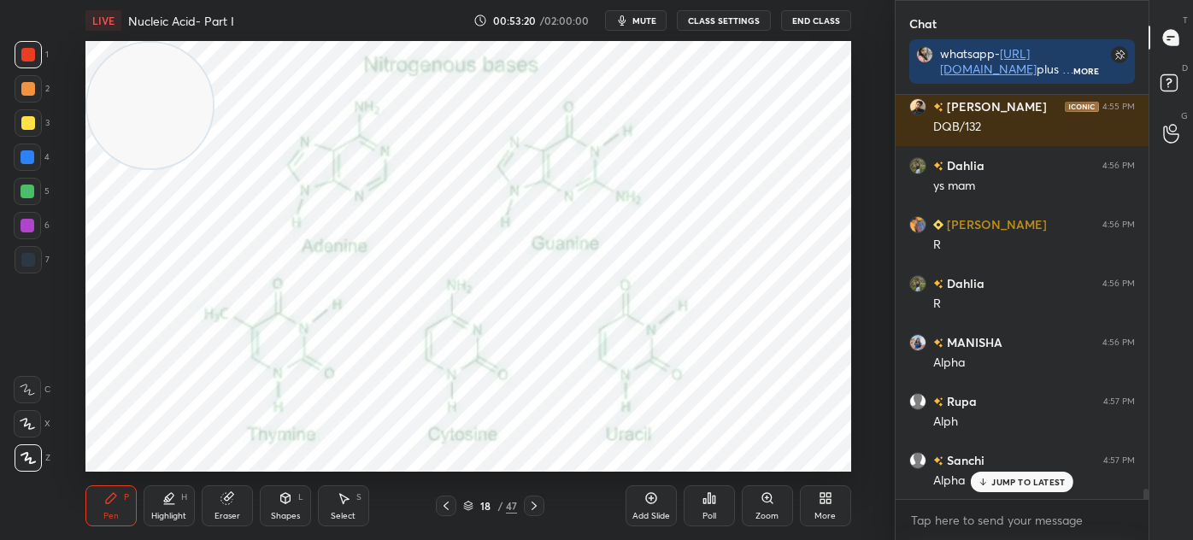
click at [644, 506] on div "Add Slide" at bounding box center [650, 505] width 51 height 41
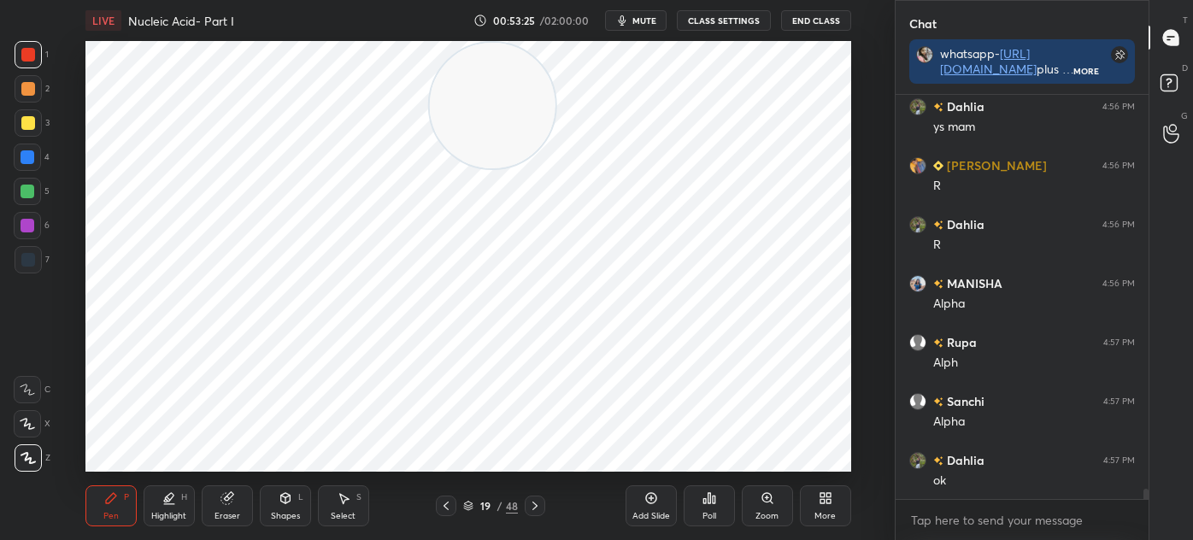
scroll to position [15447, 0]
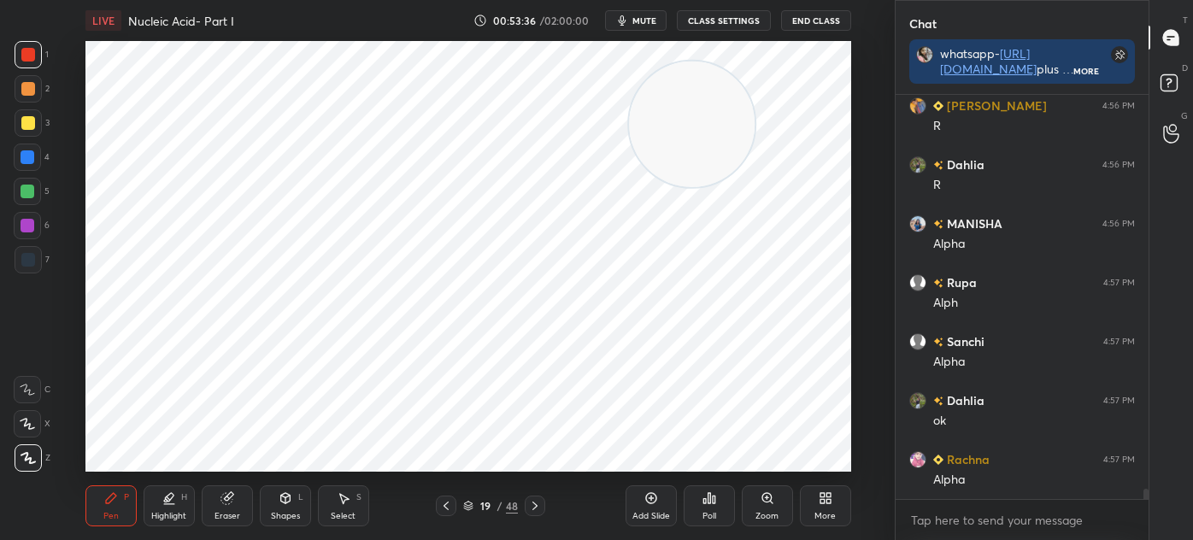
click at [342, 496] on icon at bounding box center [343, 499] width 9 height 10
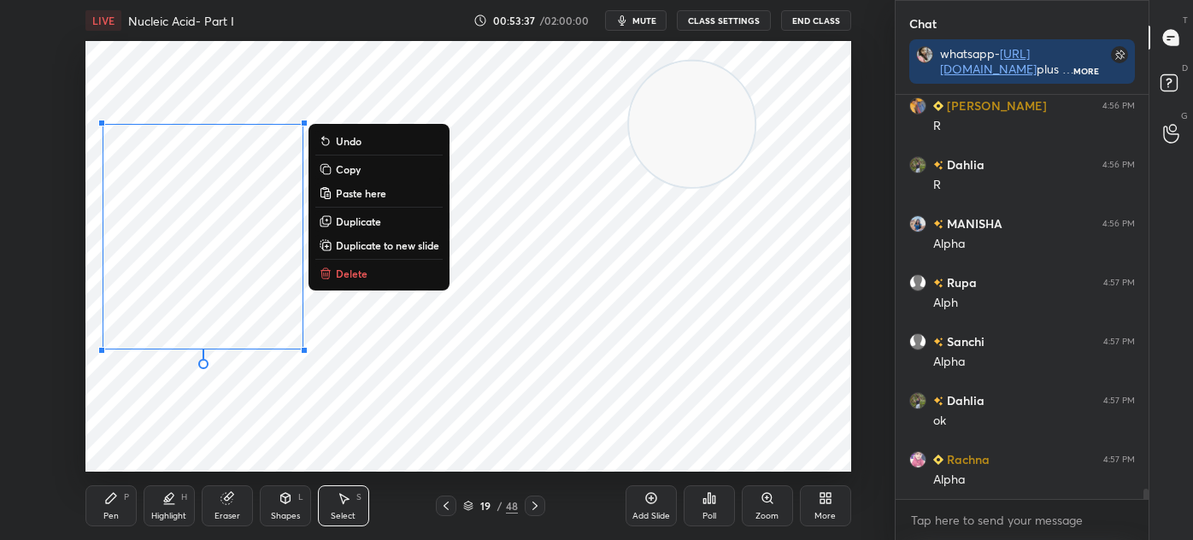
click at [389, 218] on button "Duplicate" at bounding box center [378, 221] width 127 height 21
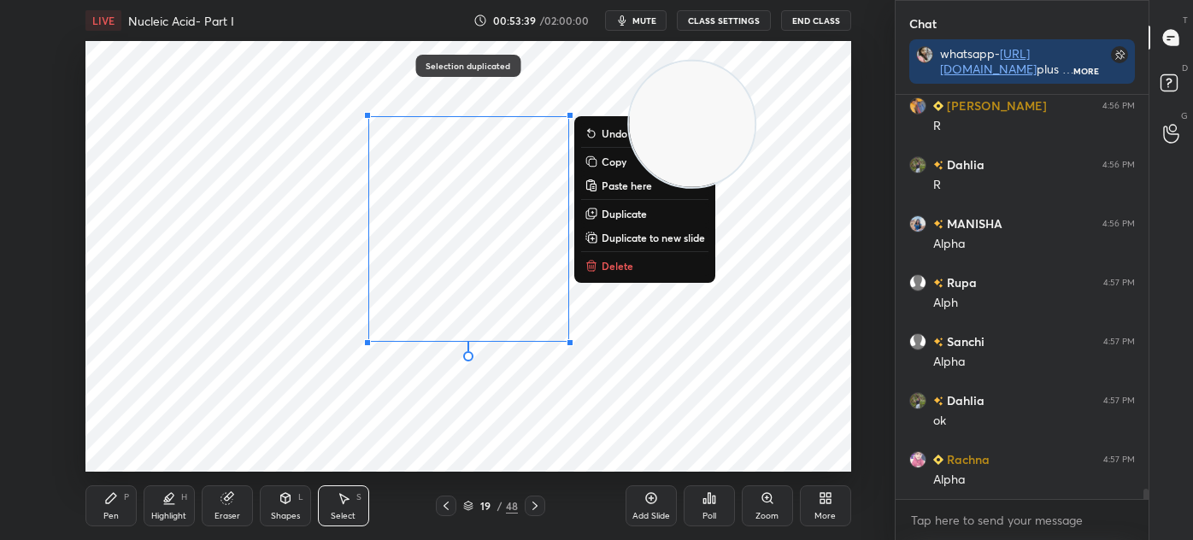
click at [125, 507] on div "Pen P" at bounding box center [110, 505] width 51 height 41
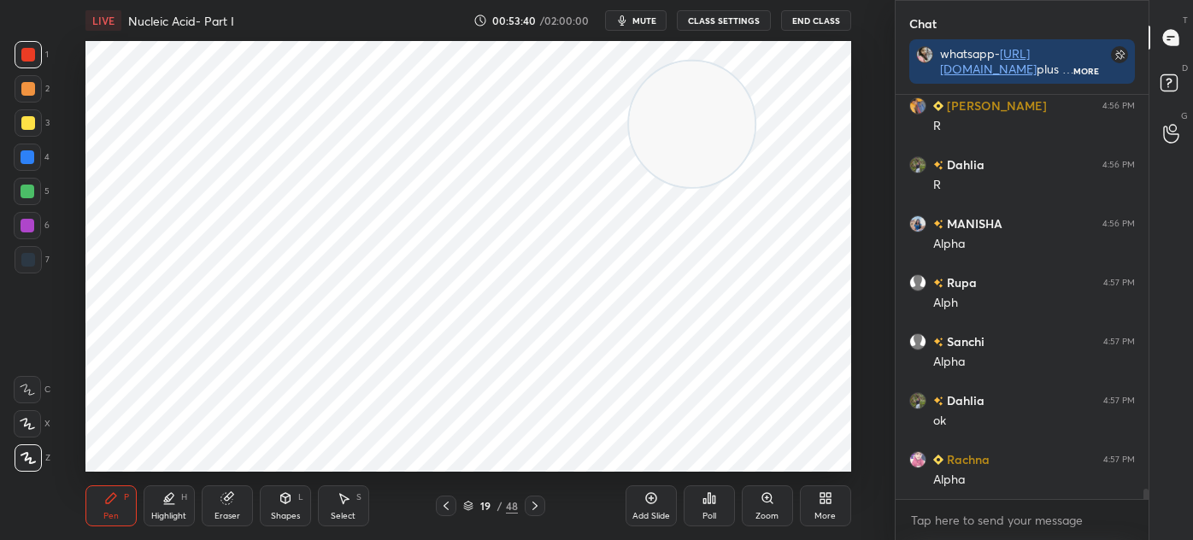
click at [349, 501] on icon at bounding box center [344, 498] width 14 height 14
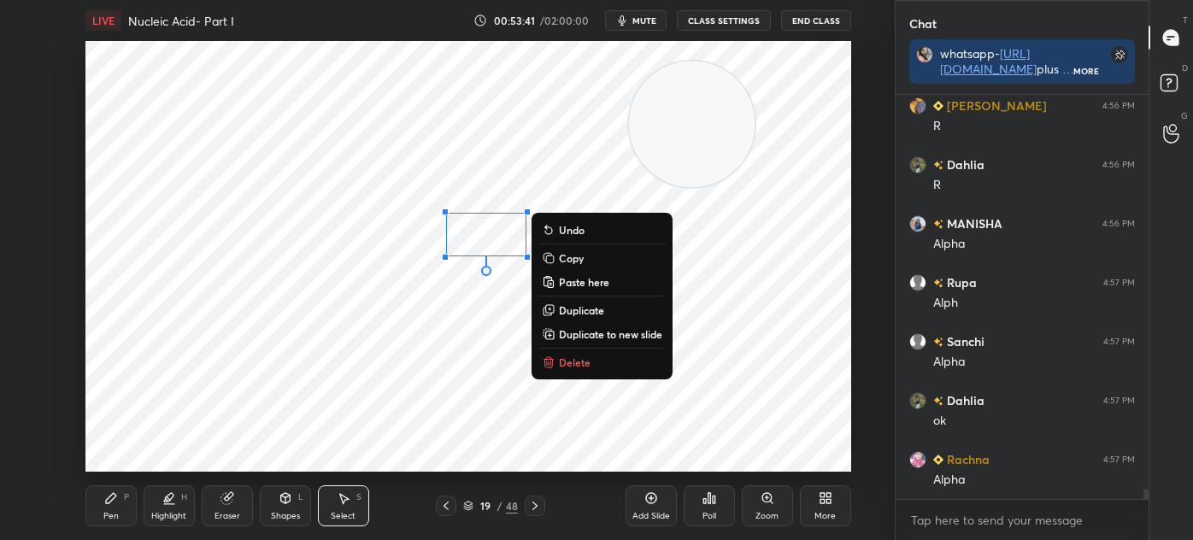
click at [578, 355] on button "Delete" at bounding box center [601, 362] width 127 height 21
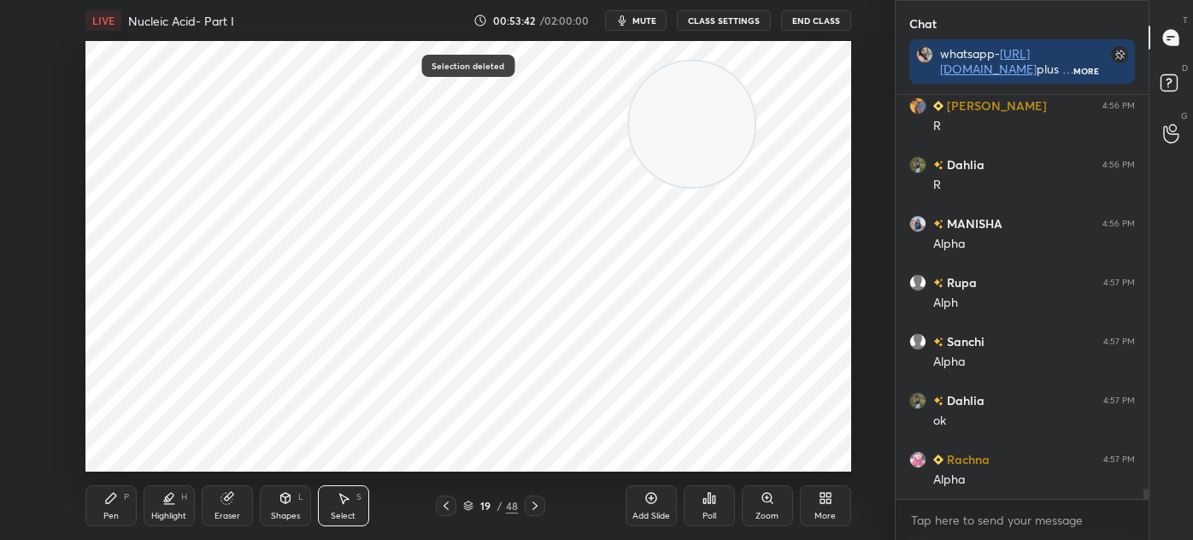
click at [123, 503] on div "Pen P" at bounding box center [110, 505] width 51 height 41
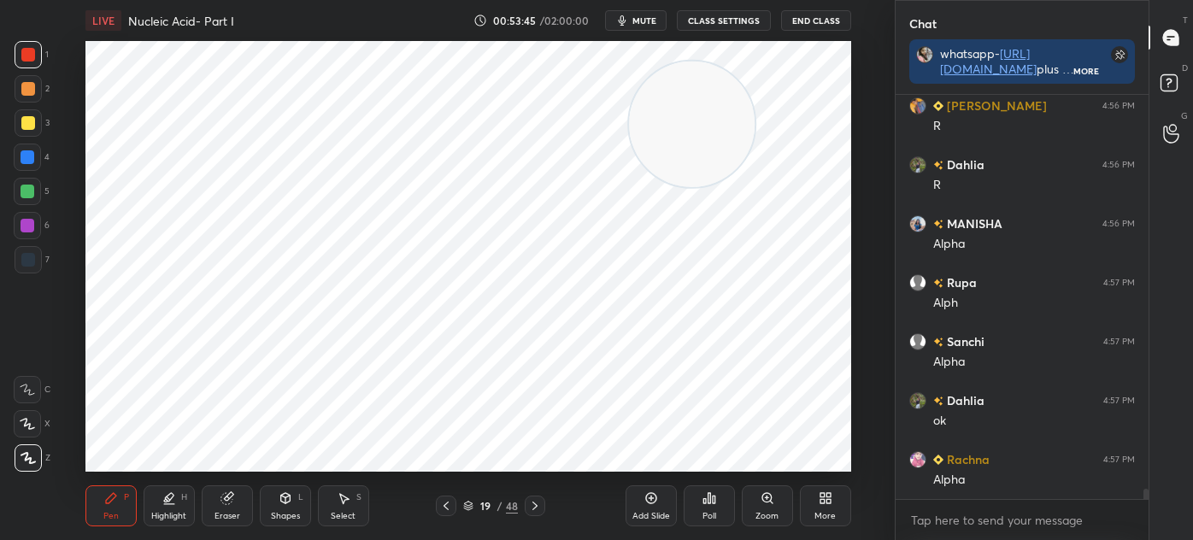
click at [337, 500] on icon at bounding box center [344, 498] width 14 height 14
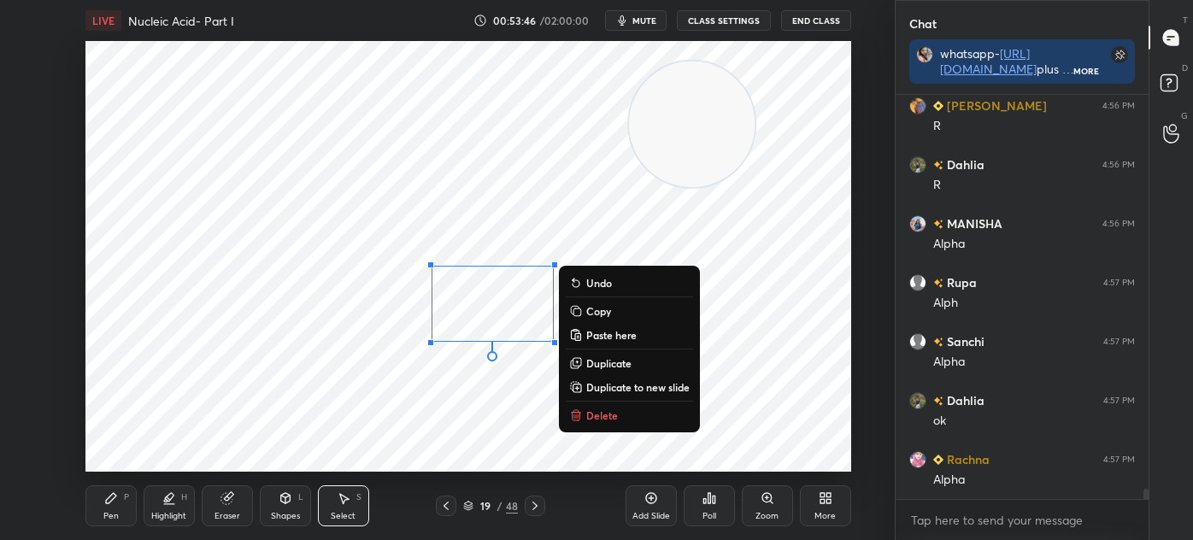
click at [606, 416] on p "Delete" at bounding box center [602, 415] width 32 height 14
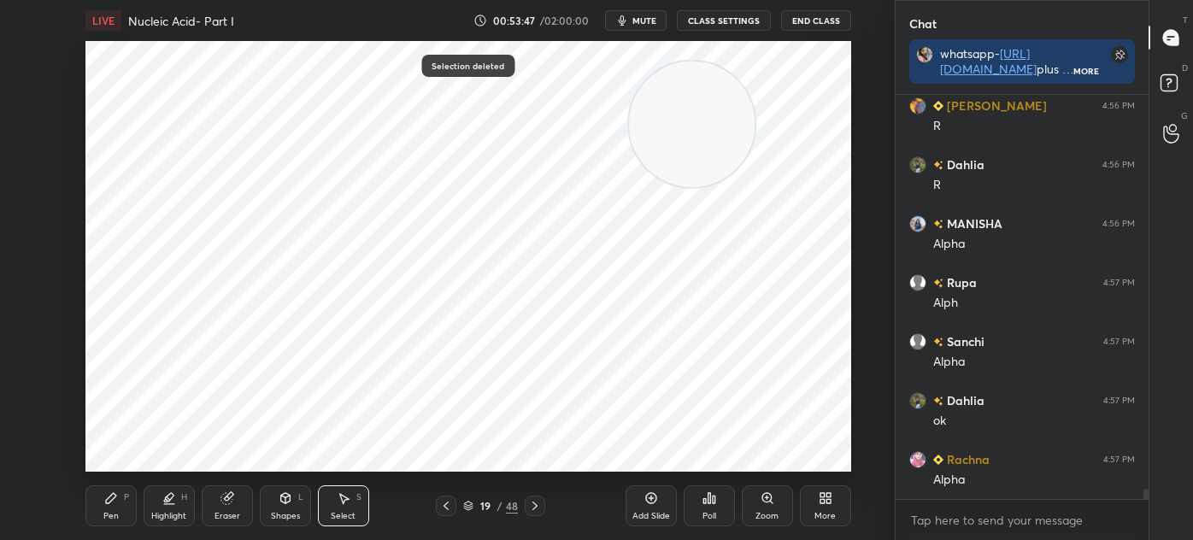
click at [115, 497] on icon at bounding box center [111, 498] width 14 height 14
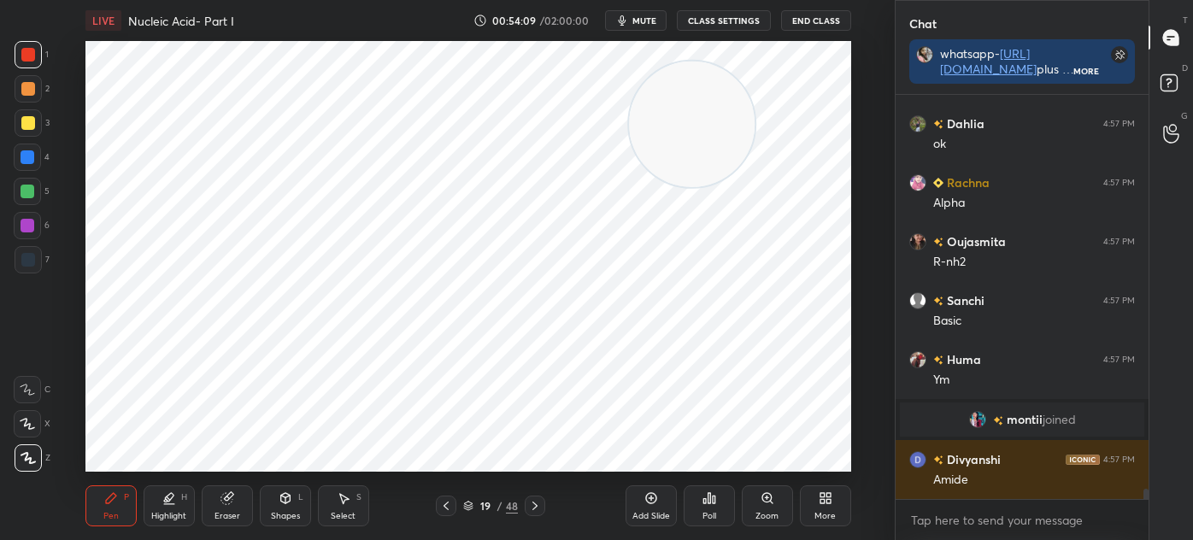
scroll to position [15313, 0]
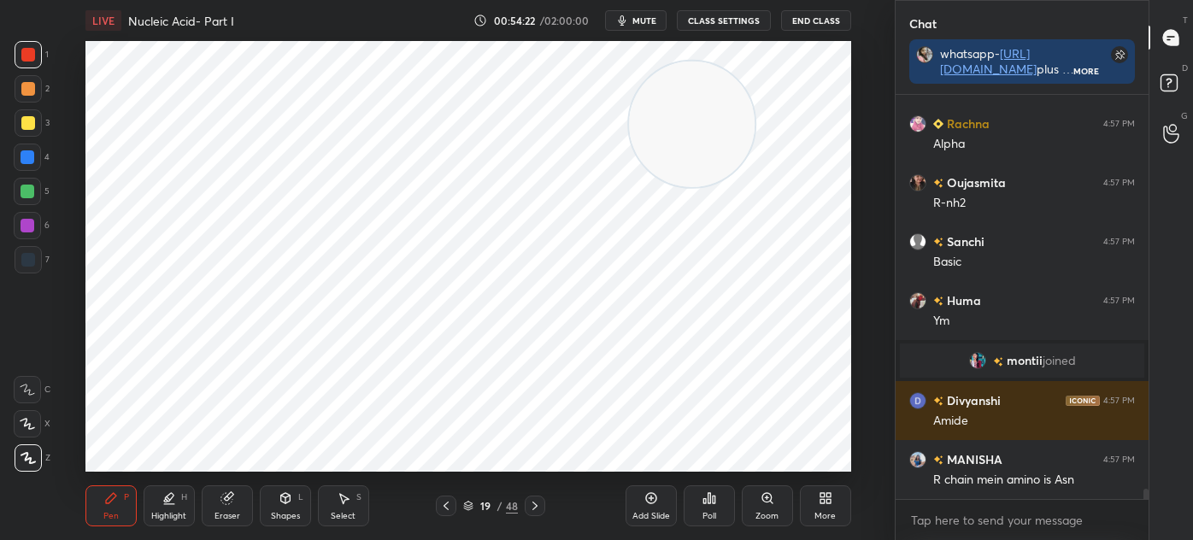
click at [360, 502] on div "S" at bounding box center [358, 497] width 5 height 9
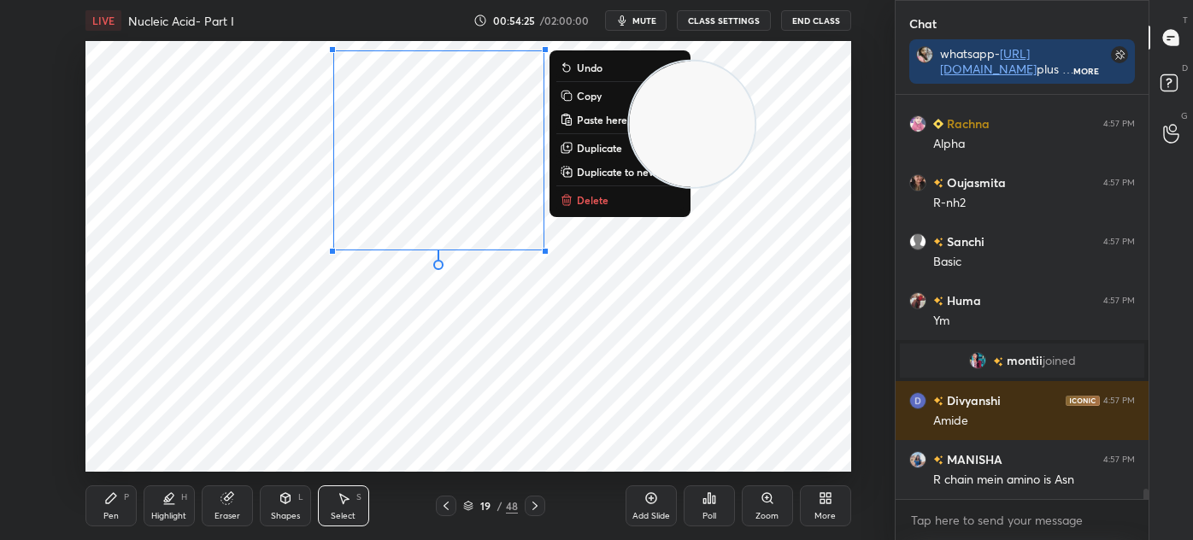
click at [123, 494] on div "Pen P" at bounding box center [110, 505] width 51 height 41
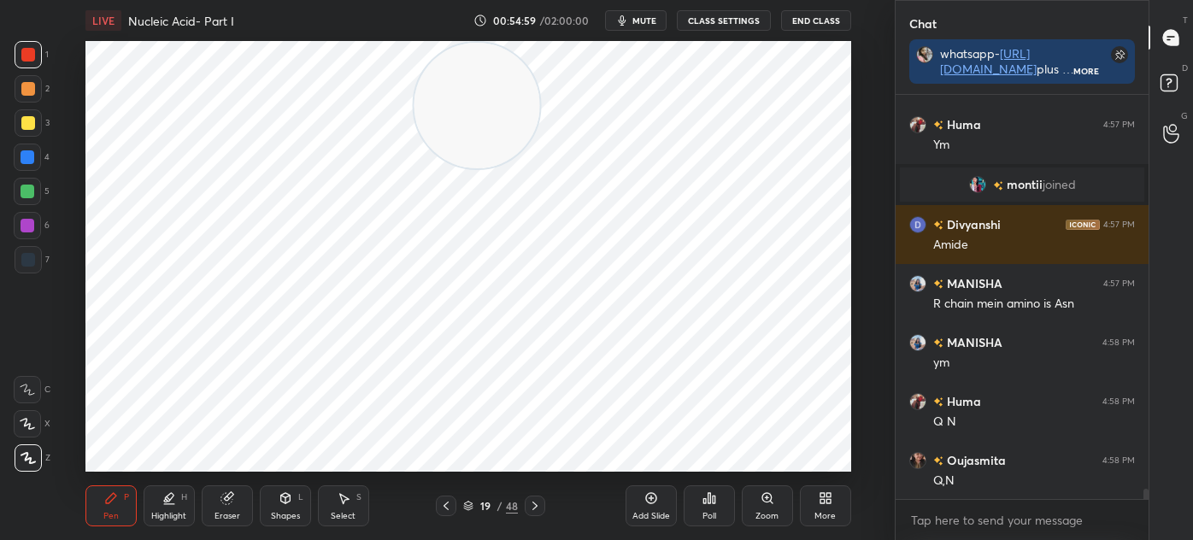
scroll to position [15549, 0]
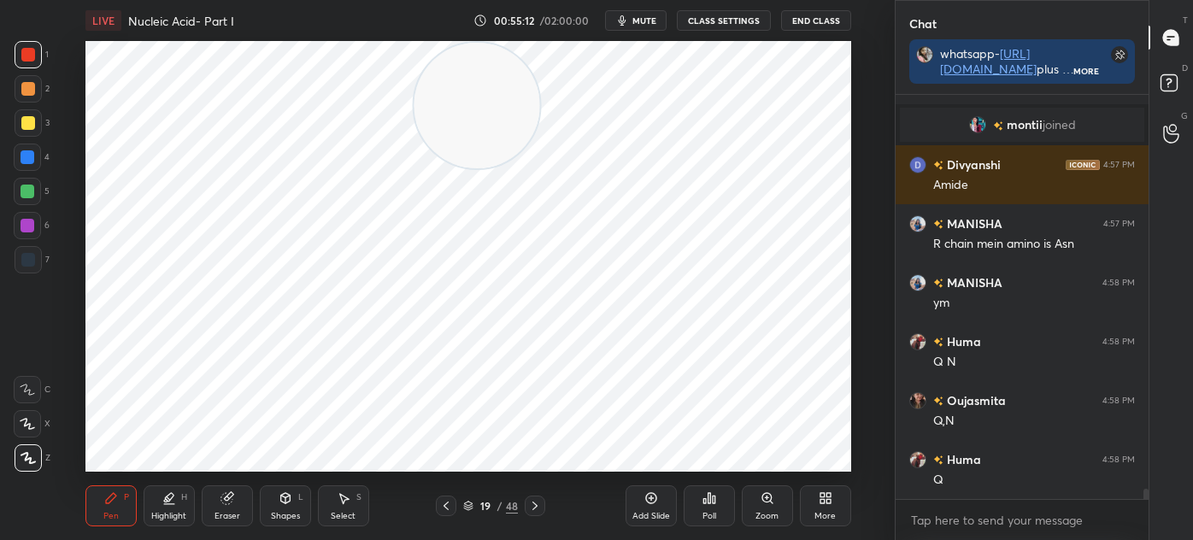
click at [453, 511] on div at bounding box center [446, 506] width 21 height 21
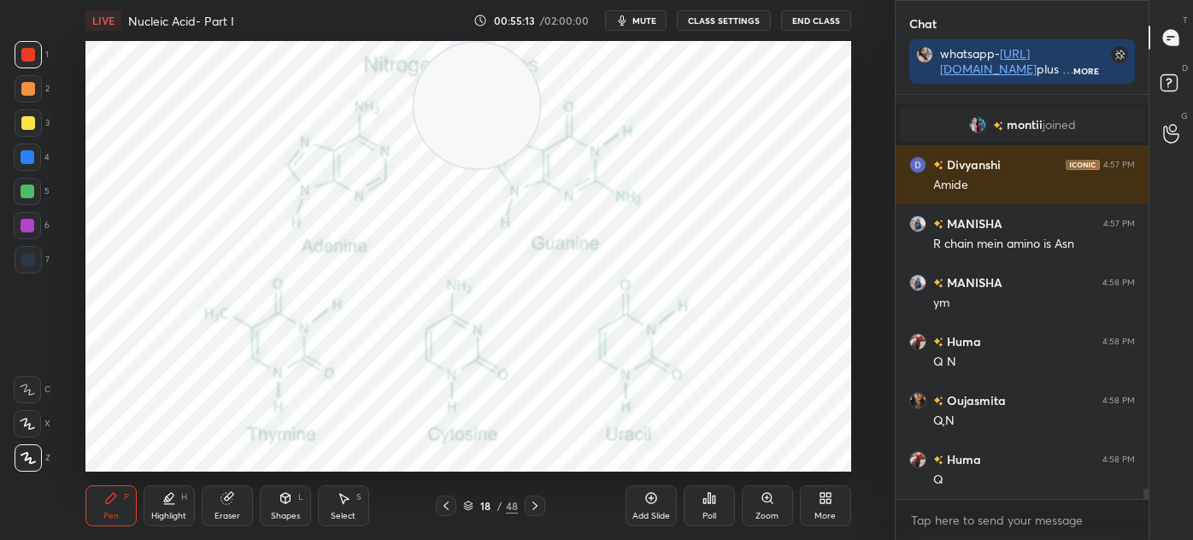
click at [453, 501] on div at bounding box center [446, 506] width 21 height 21
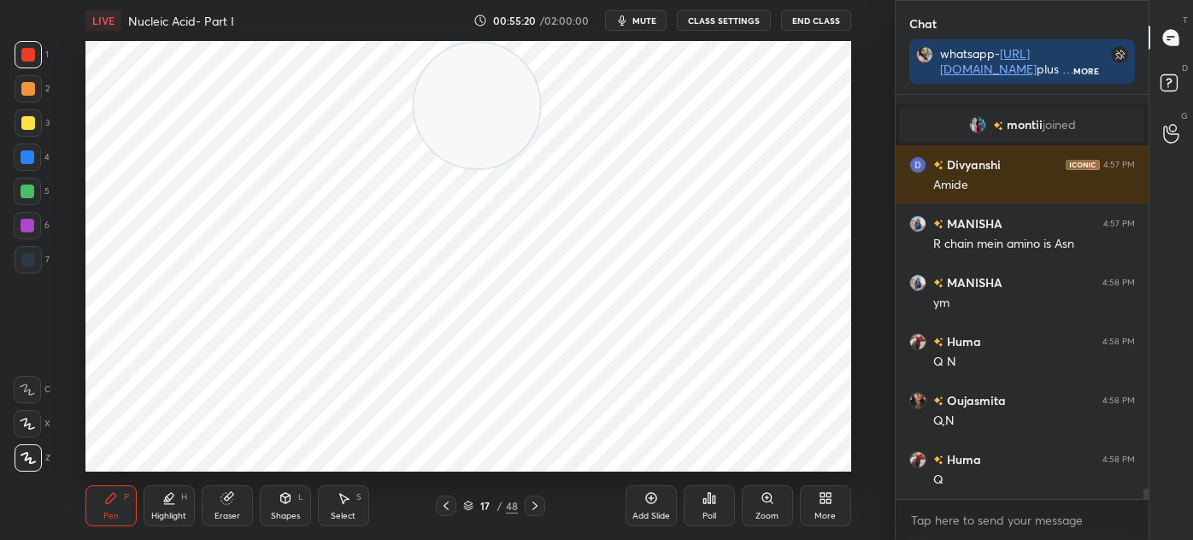
click at [456, 508] on div "17 / 48" at bounding box center [490, 506] width 109 height 21
click at [538, 499] on icon at bounding box center [535, 506] width 14 height 14
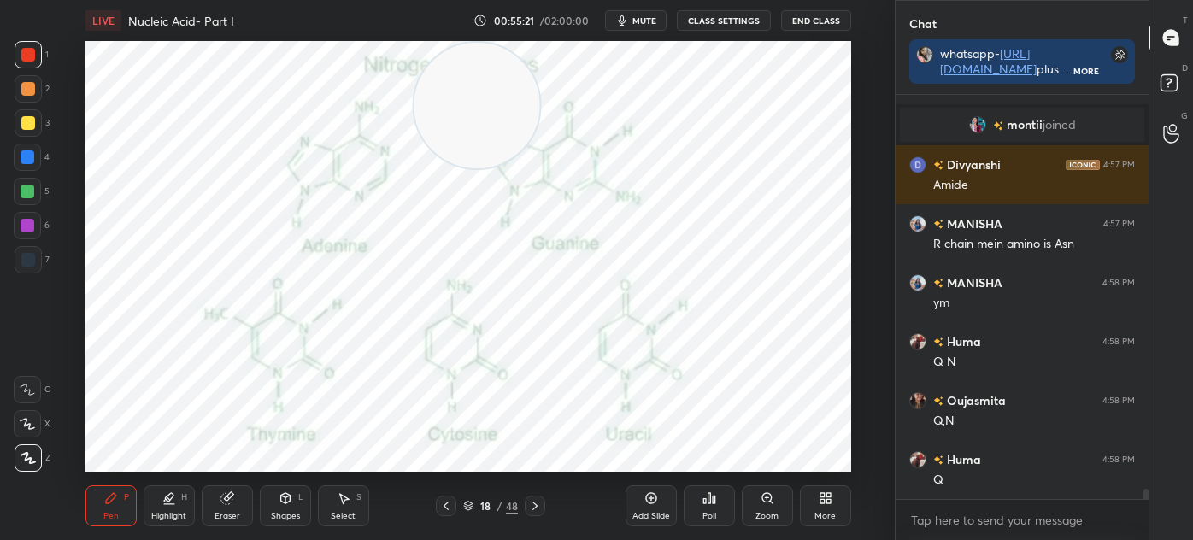
click at [537, 501] on icon at bounding box center [535, 506] width 14 height 14
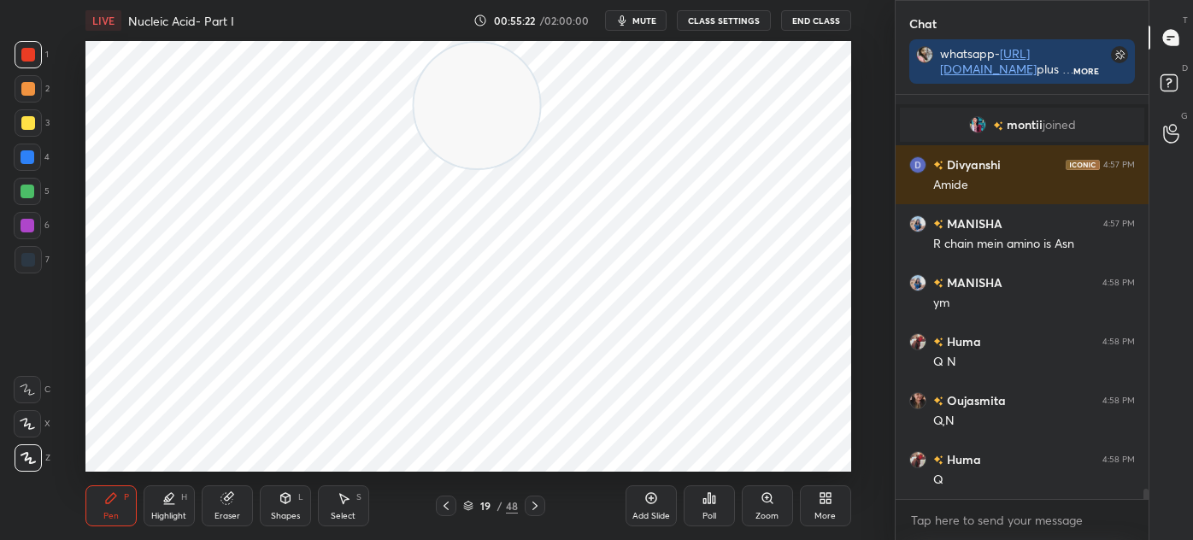
scroll to position [15608, 0]
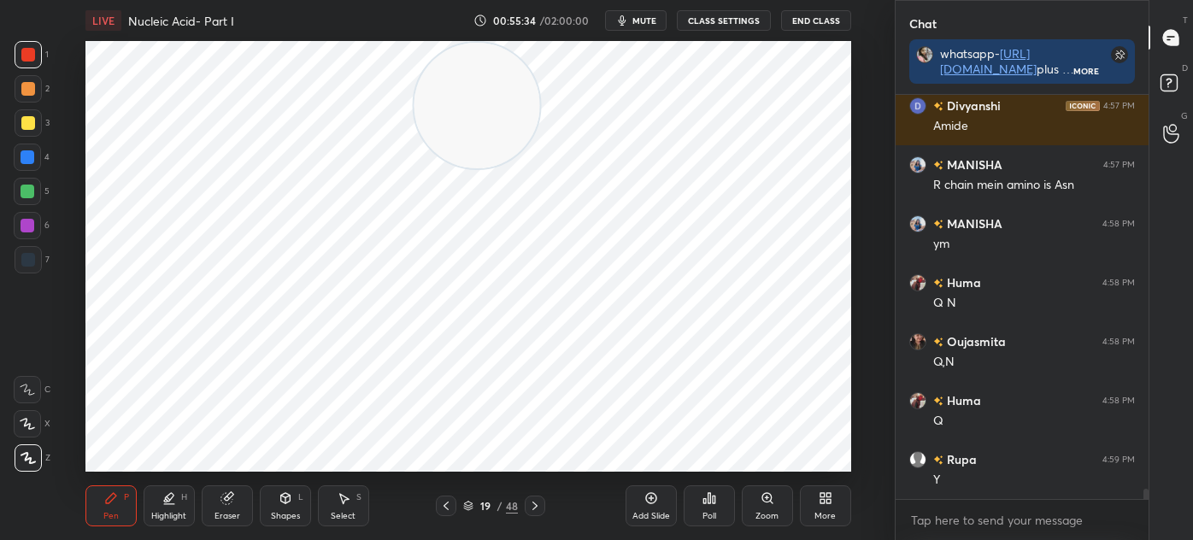
click at [441, 507] on icon at bounding box center [446, 506] width 14 height 14
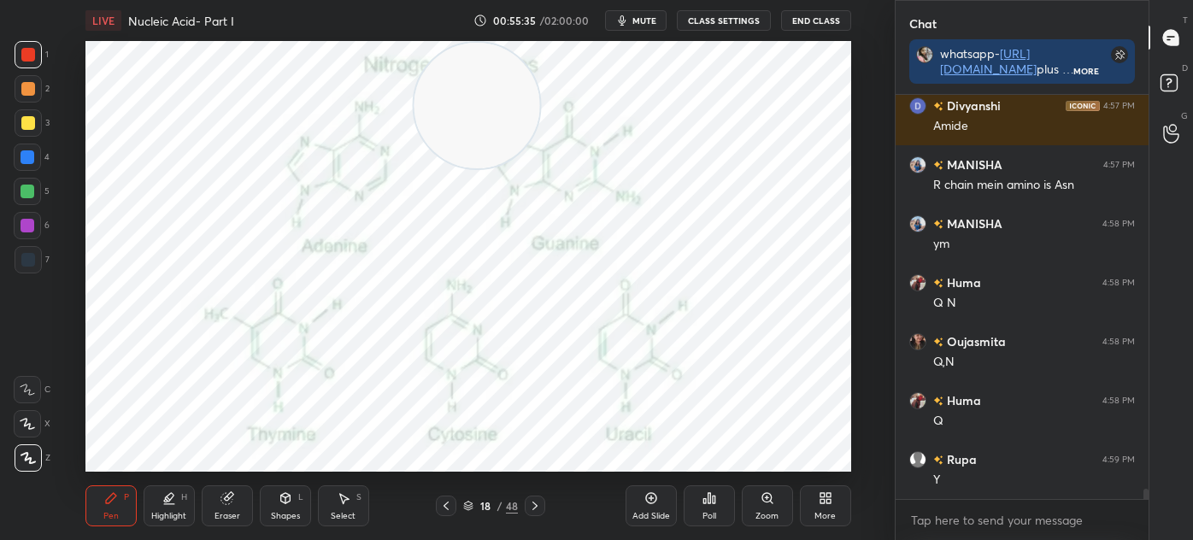
click at [446, 505] on icon at bounding box center [446, 506] width 14 height 14
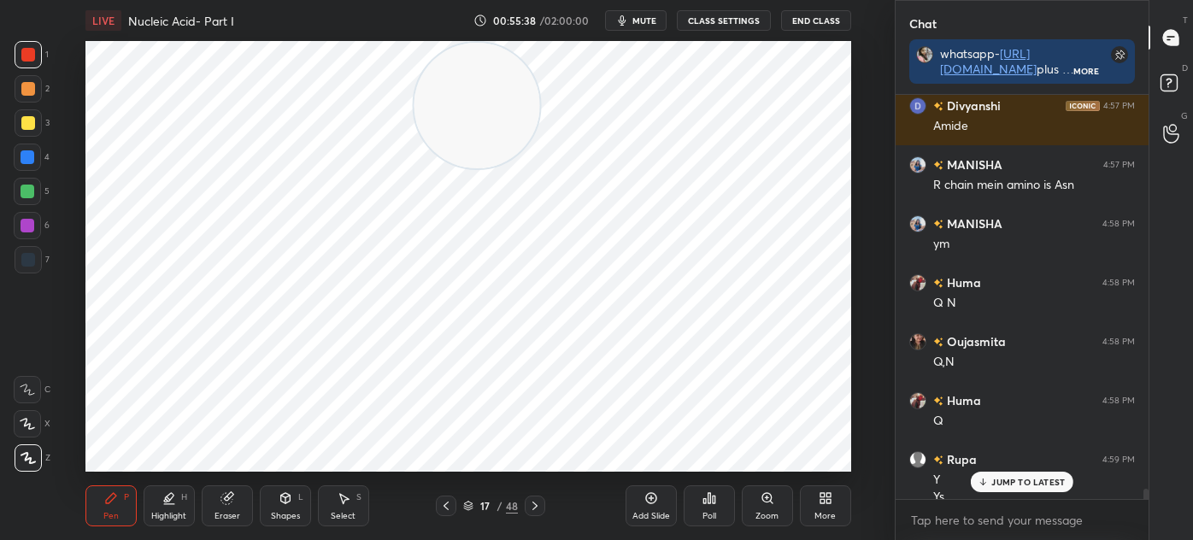
scroll to position [15624, 0]
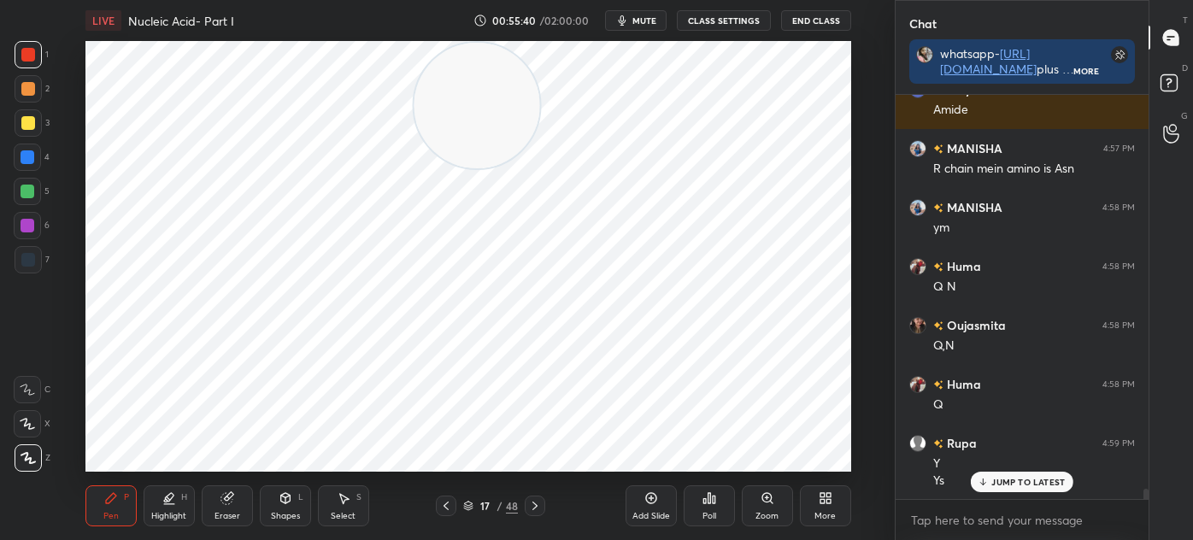
click at [32, 221] on div at bounding box center [28, 226] width 14 height 14
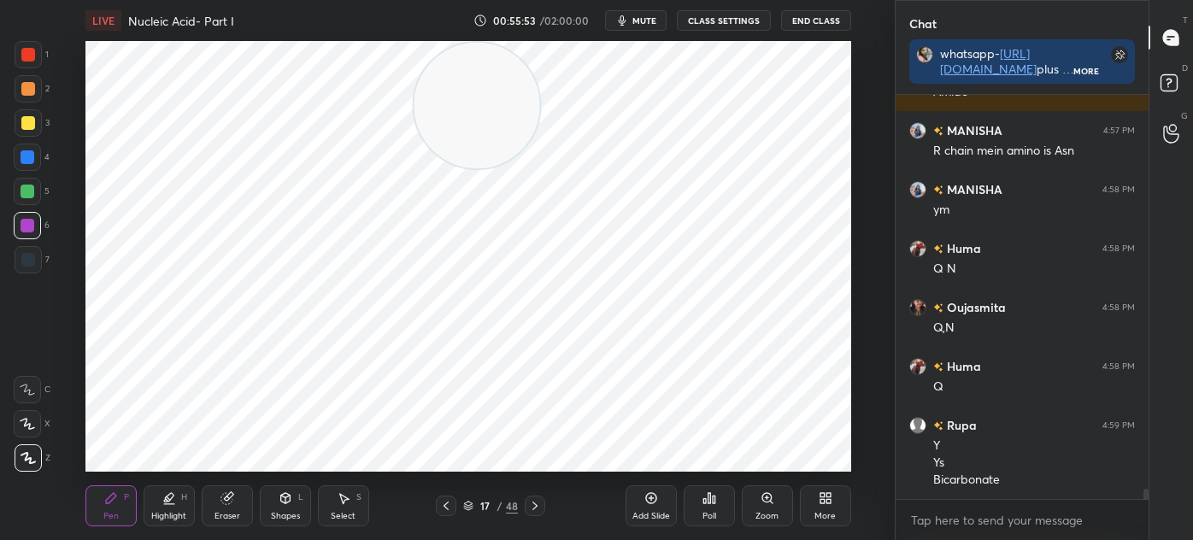
click at [38, 196] on div at bounding box center [27, 191] width 27 height 27
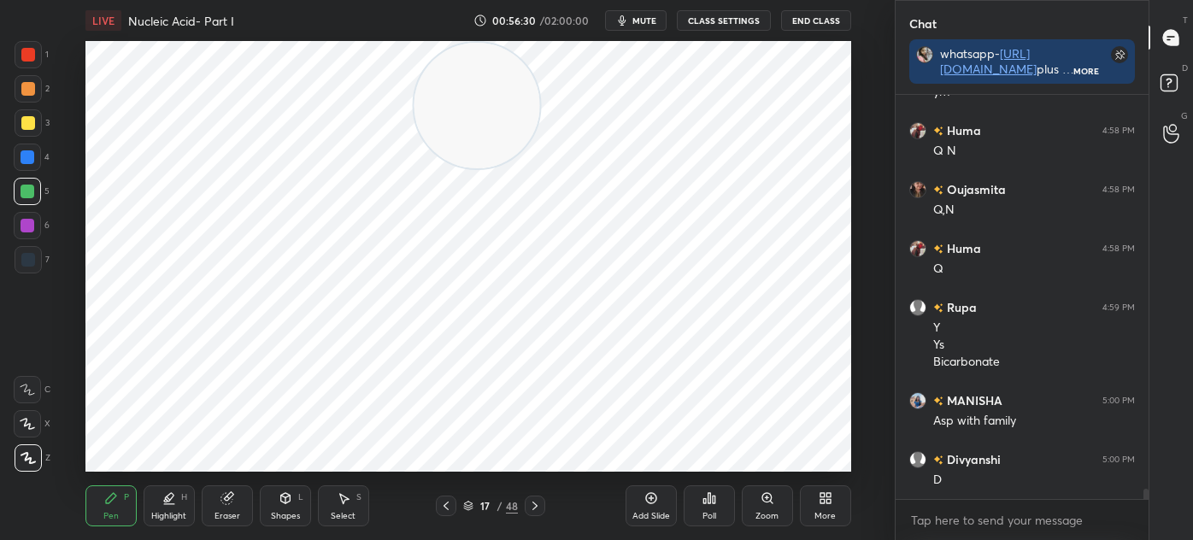
scroll to position [15819, 0]
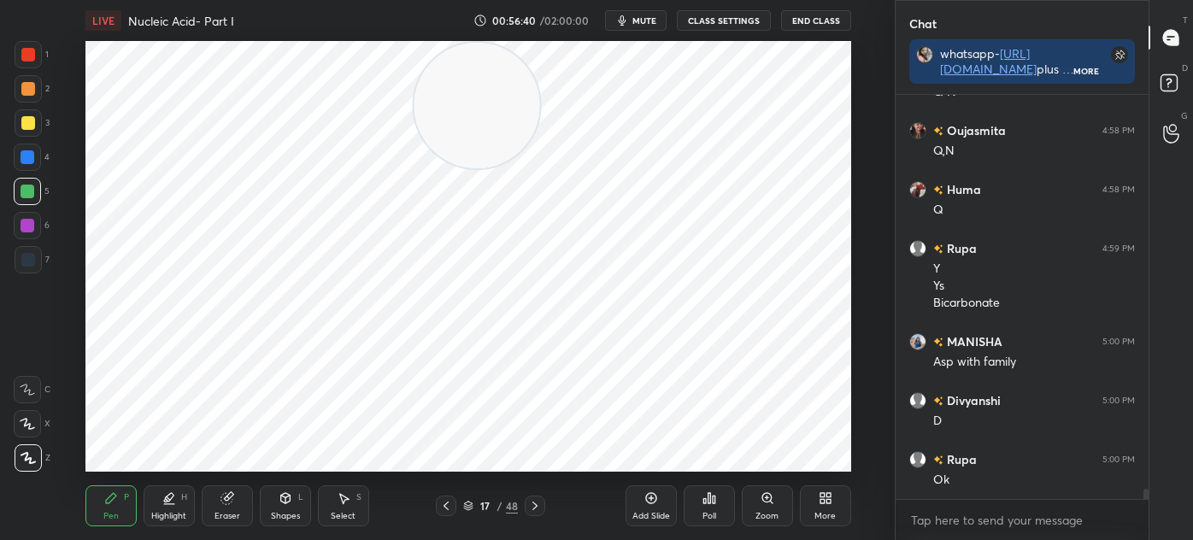
click at [278, 516] on div "Shapes" at bounding box center [285, 516] width 29 height 9
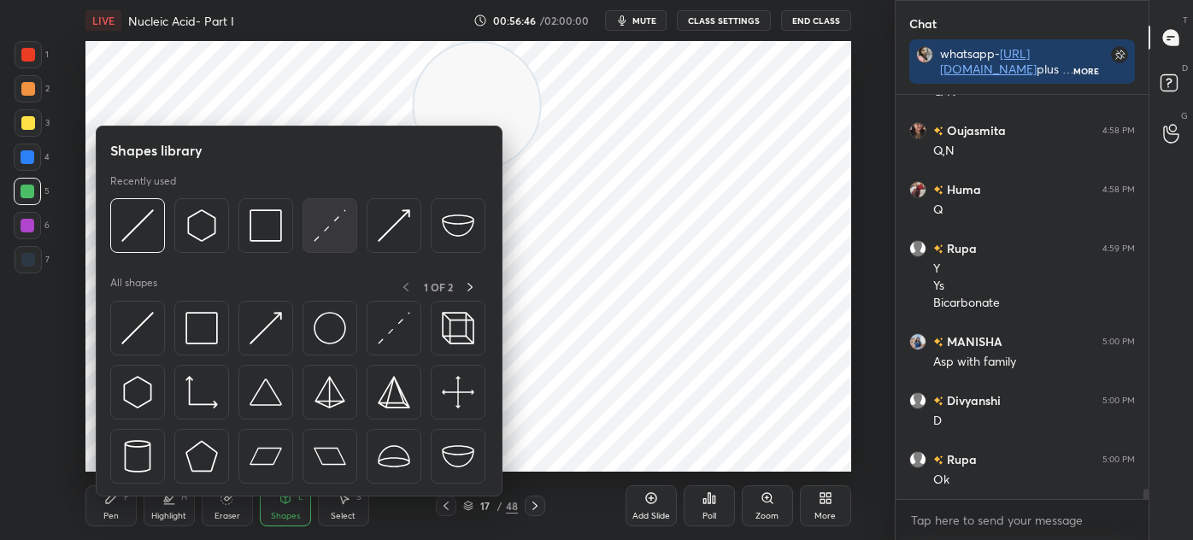
click at [333, 226] on img at bounding box center [330, 225] width 32 height 32
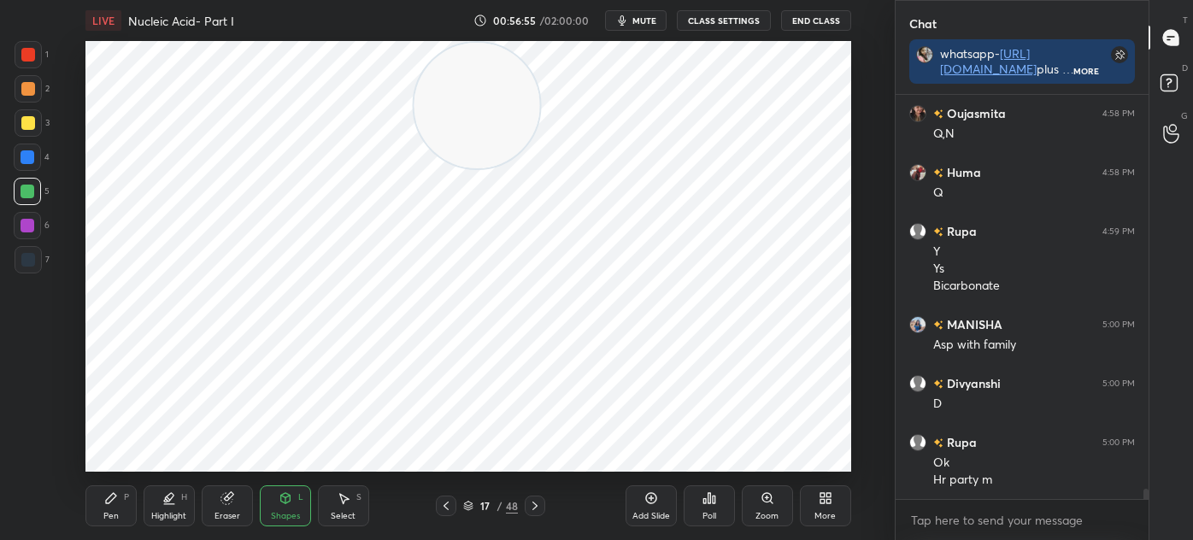
scroll to position [15895, 0]
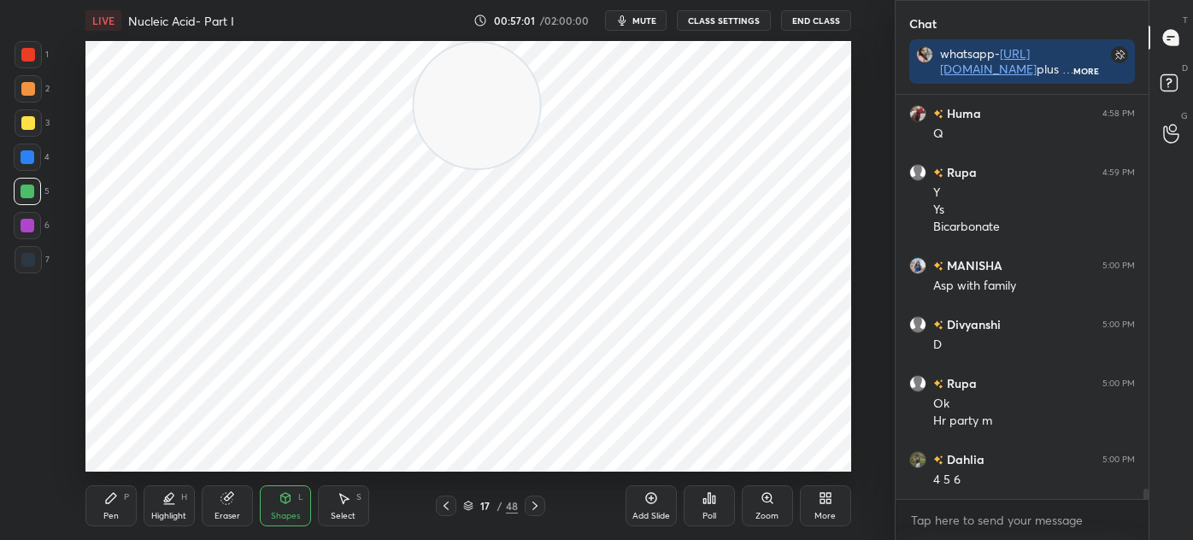
click at [120, 502] on div "Pen P" at bounding box center [110, 505] width 51 height 41
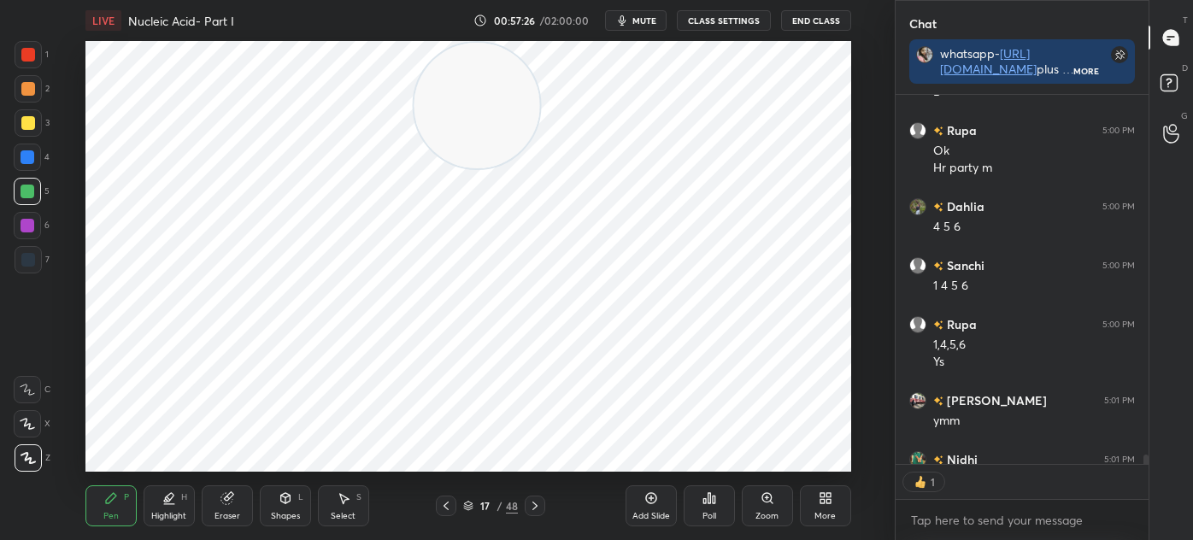
scroll to position [5, 4]
click at [652, 504] on icon at bounding box center [651, 498] width 14 height 14
click at [34, 255] on div at bounding box center [28, 260] width 14 height 14
click at [285, 507] on div "Shapes L" at bounding box center [285, 505] width 51 height 41
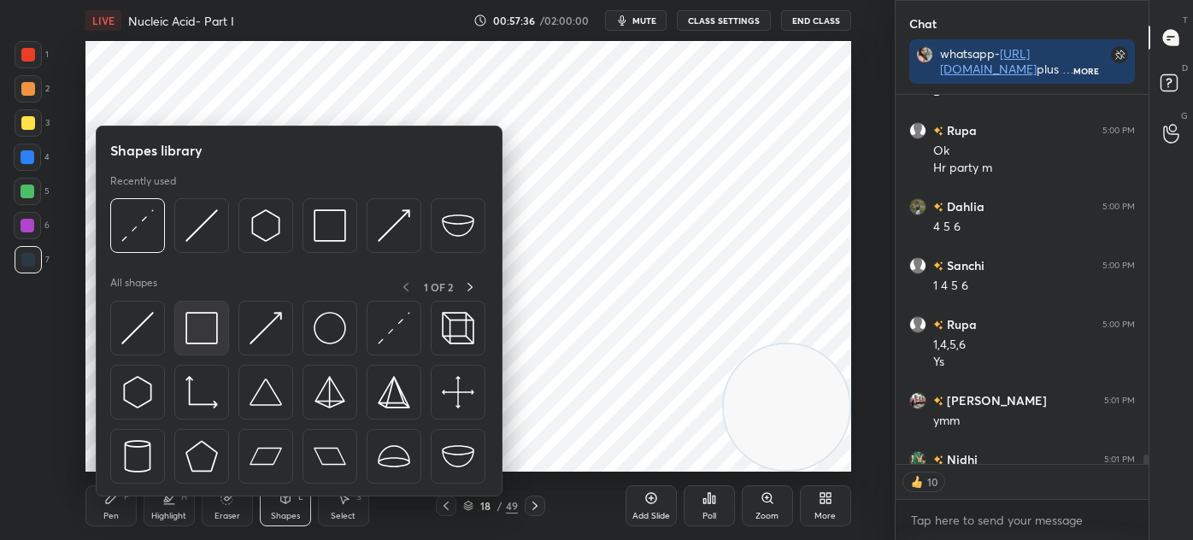
click at [218, 325] on div at bounding box center [201, 328] width 55 height 55
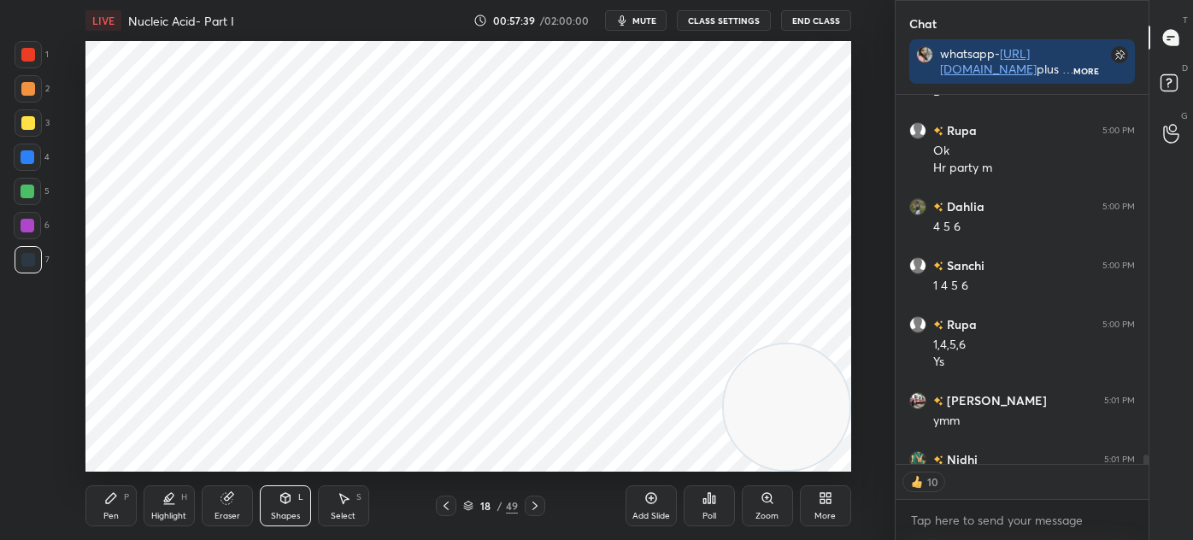
click at [110, 499] on icon at bounding box center [111, 498] width 10 height 10
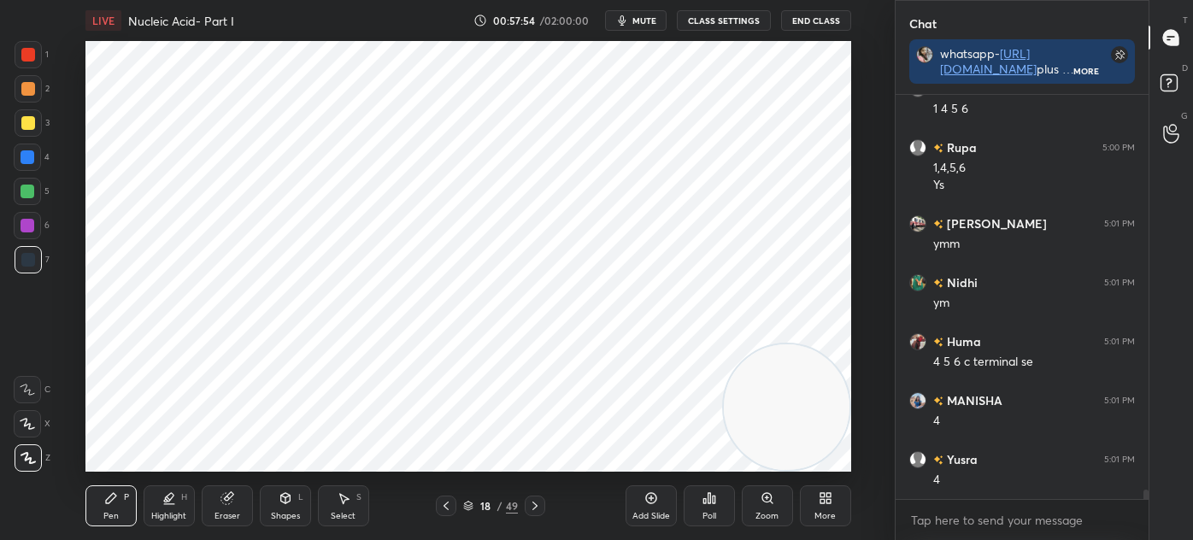
scroll to position [16442, 0]
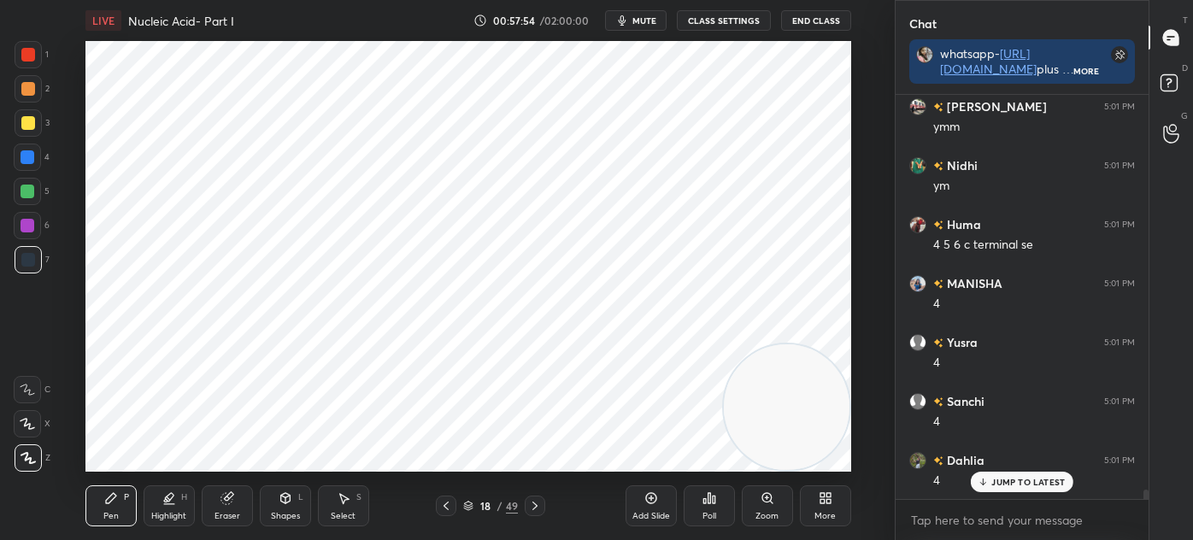
click at [286, 496] on icon at bounding box center [284, 497] width 9 height 3
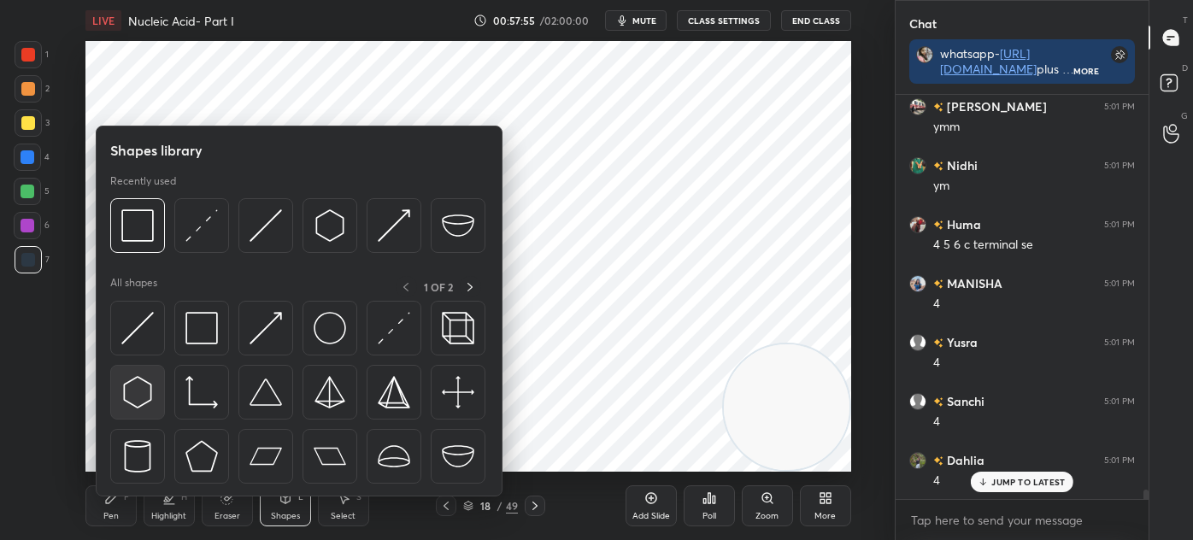
scroll to position [16501, 0]
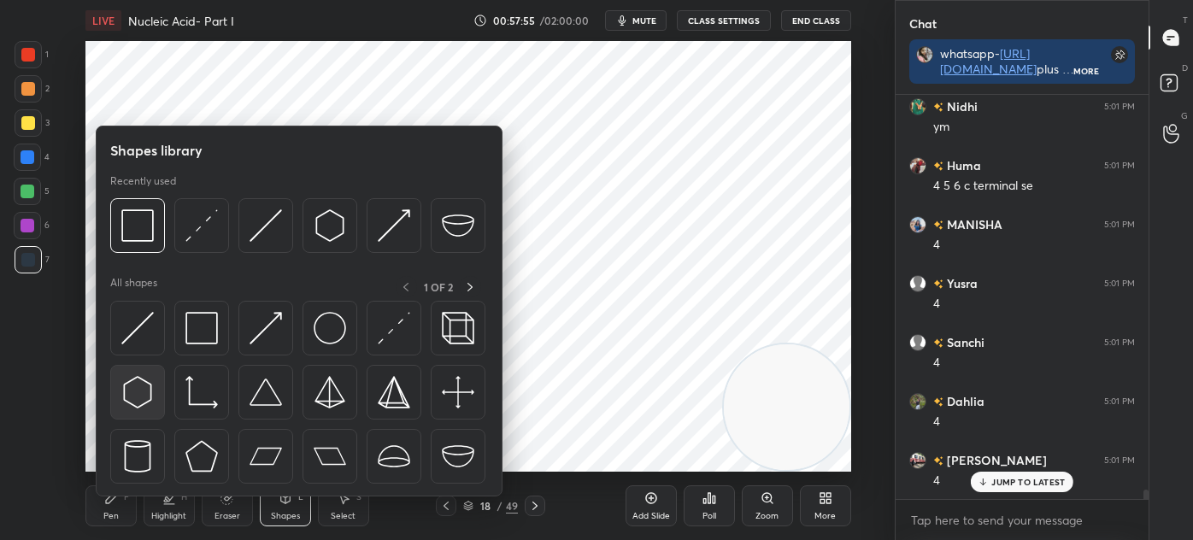
click at [155, 396] on div at bounding box center [137, 392] width 55 height 55
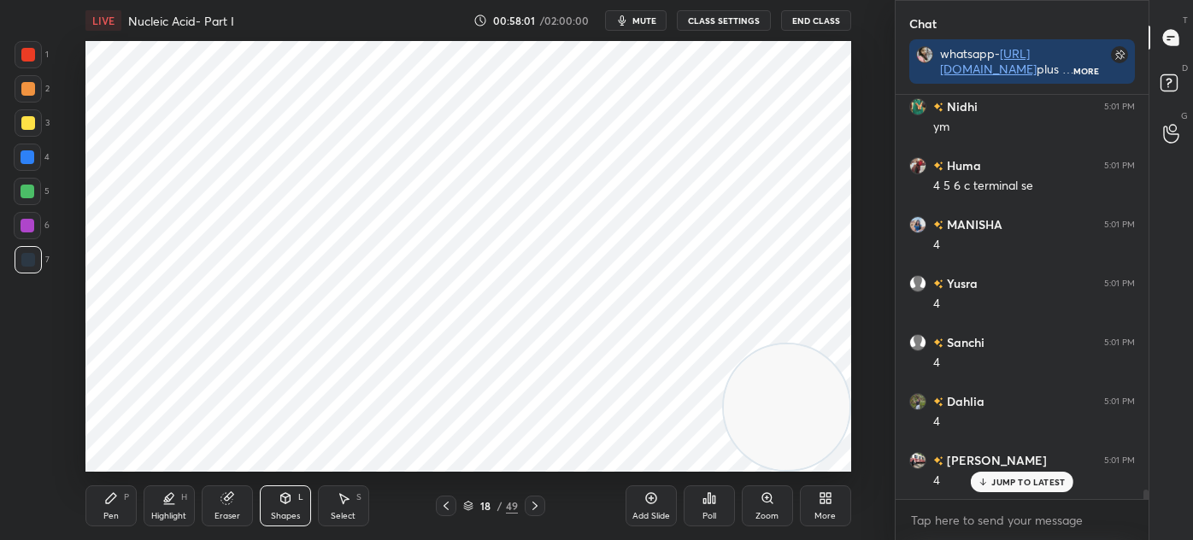
click at [115, 502] on icon at bounding box center [111, 498] width 14 height 14
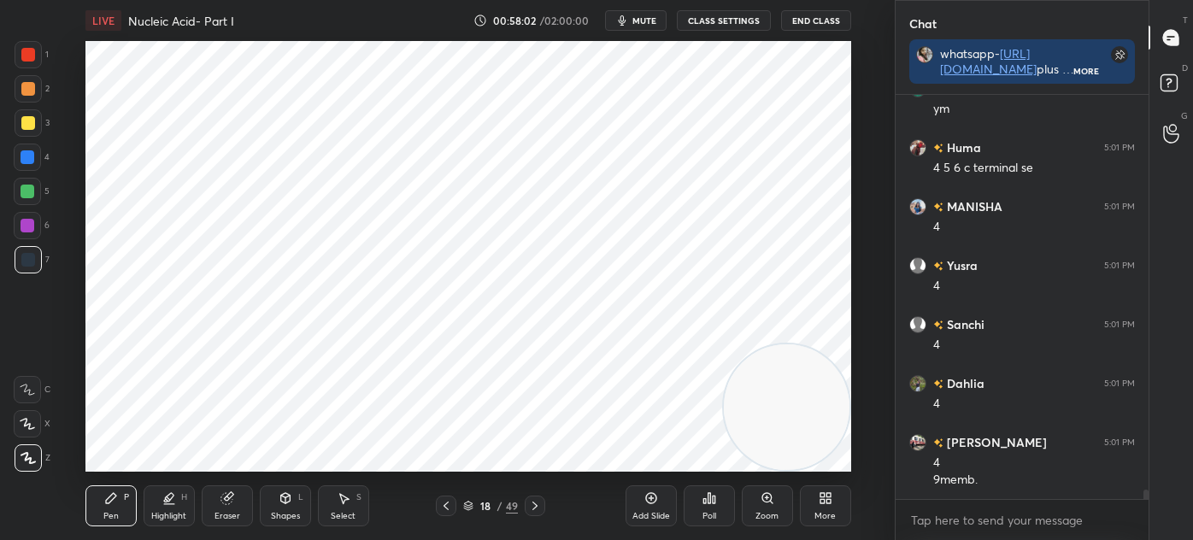
scroll to position [16578, 0]
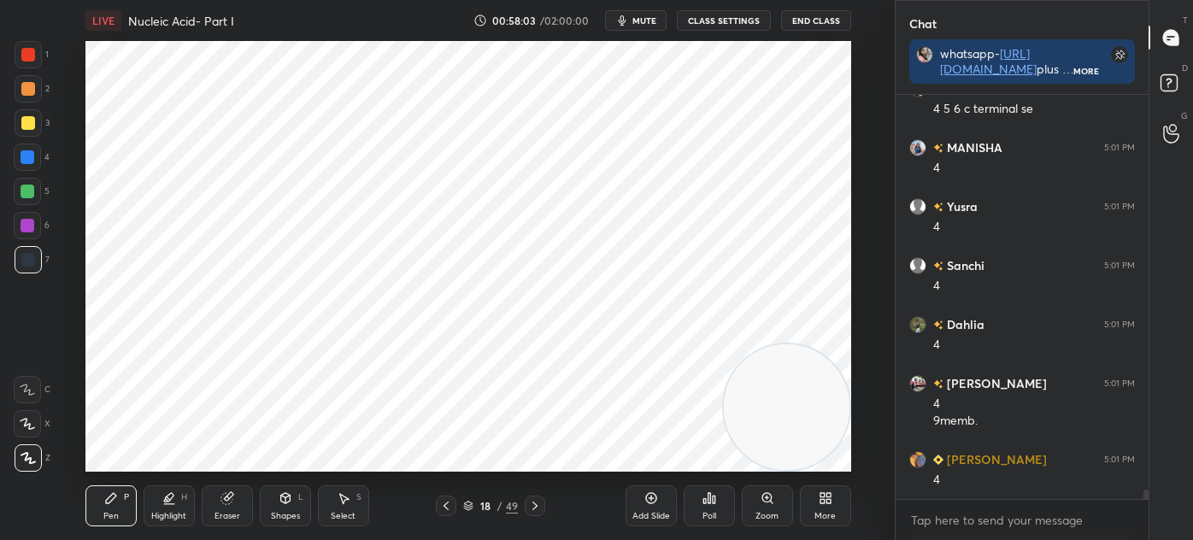
click at [285, 506] on div "Shapes L" at bounding box center [285, 505] width 51 height 41
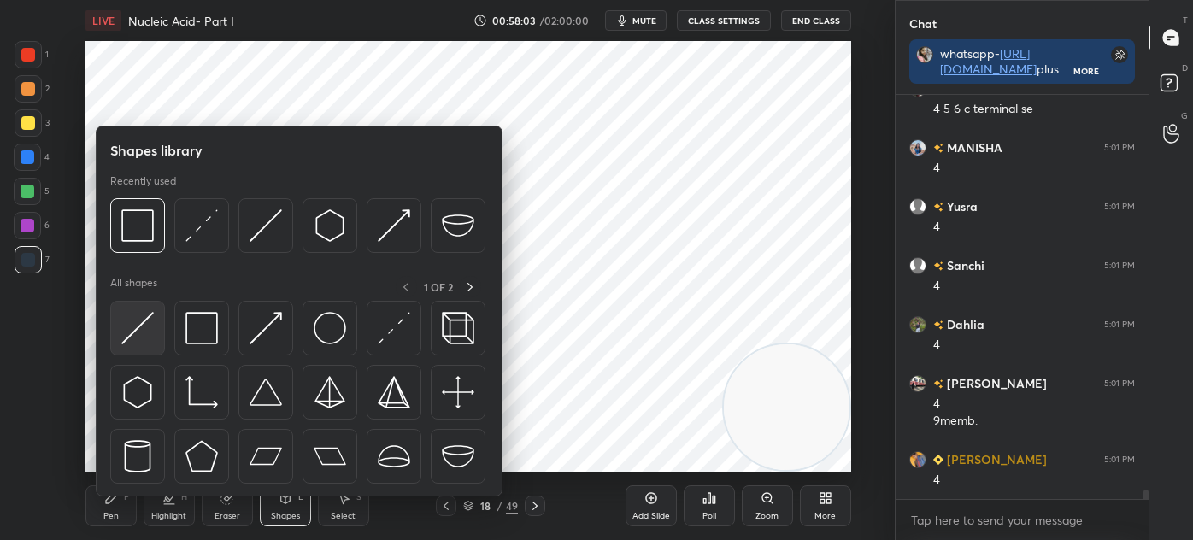
click at [146, 329] on img at bounding box center [137, 328] width 32 height 32
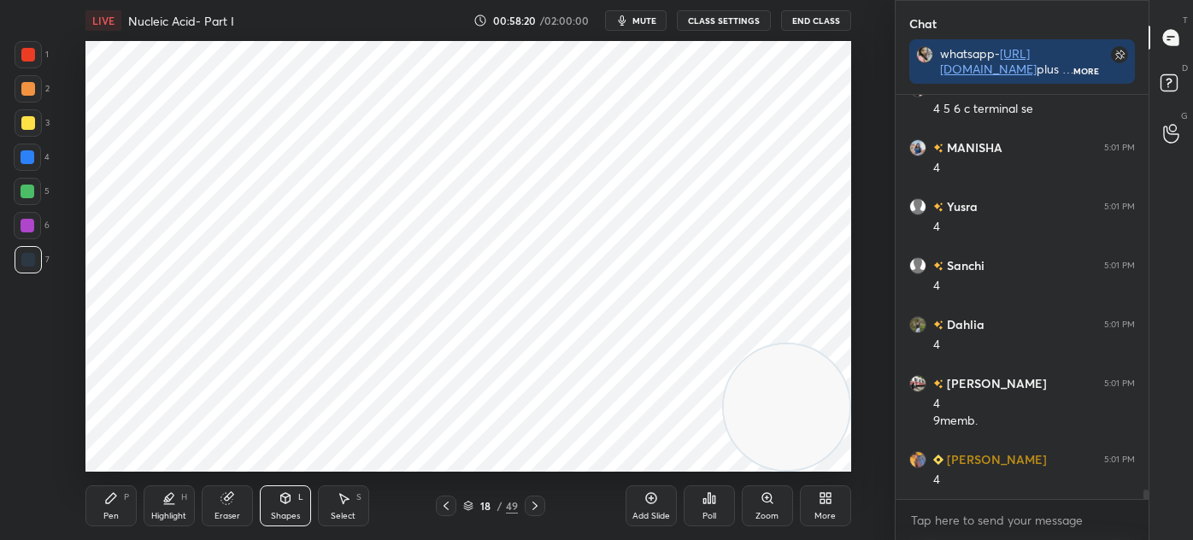
click at [442, 506] on icon at bounding box center [446, 506] width 14 height 14
click at [449, 509] on icon at bounding box center [446, 506] width 14 height 14
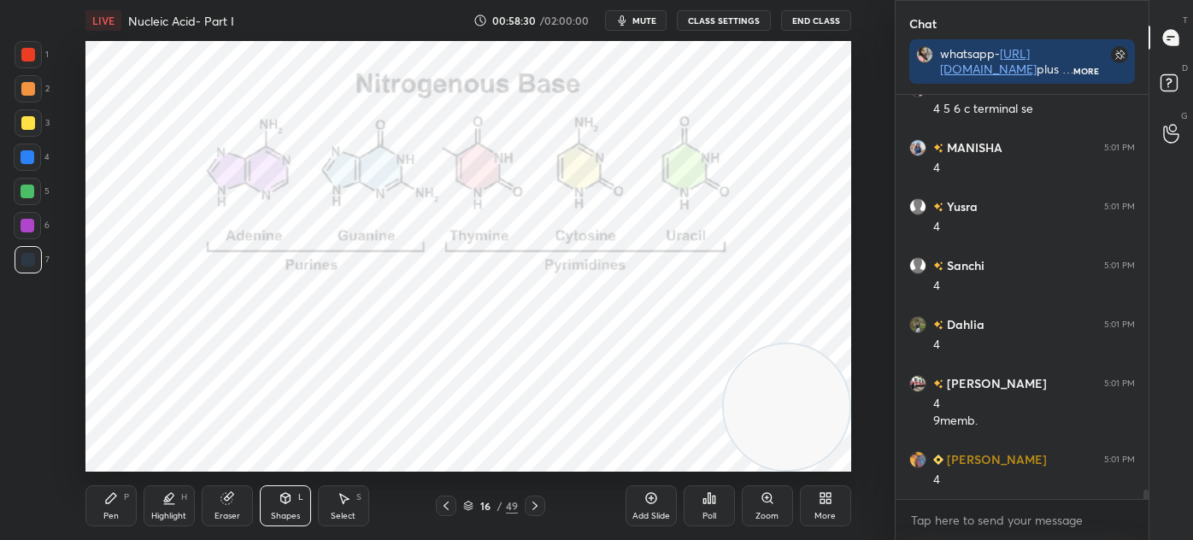
click at [449, 502] on icon at bounding box center [446, 506] width 14 height 14
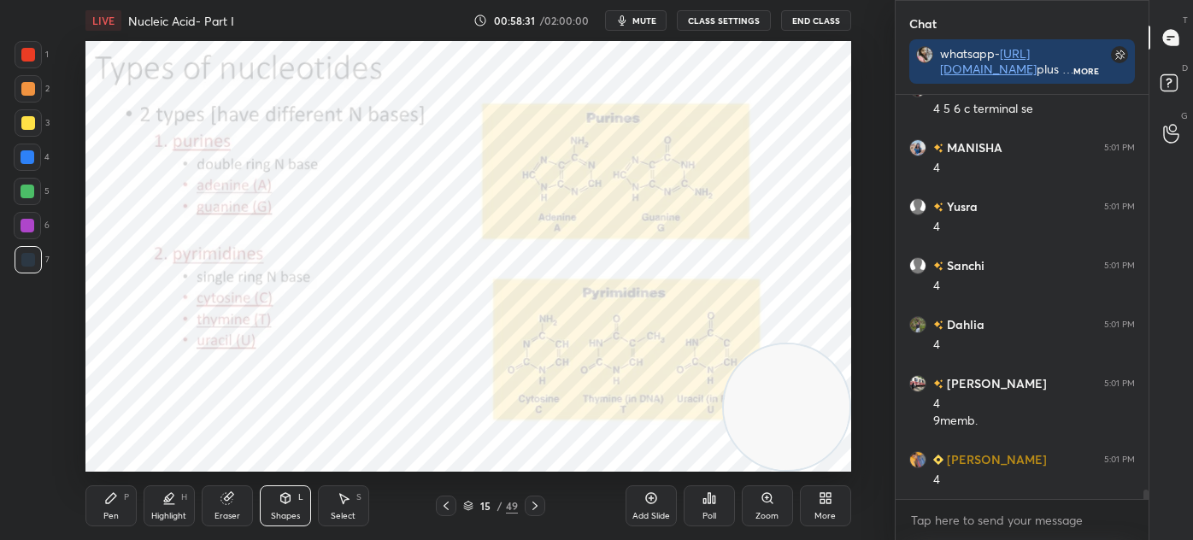
click at [451, 502] on icon at bounding box center [446, 506] width 14 height 14
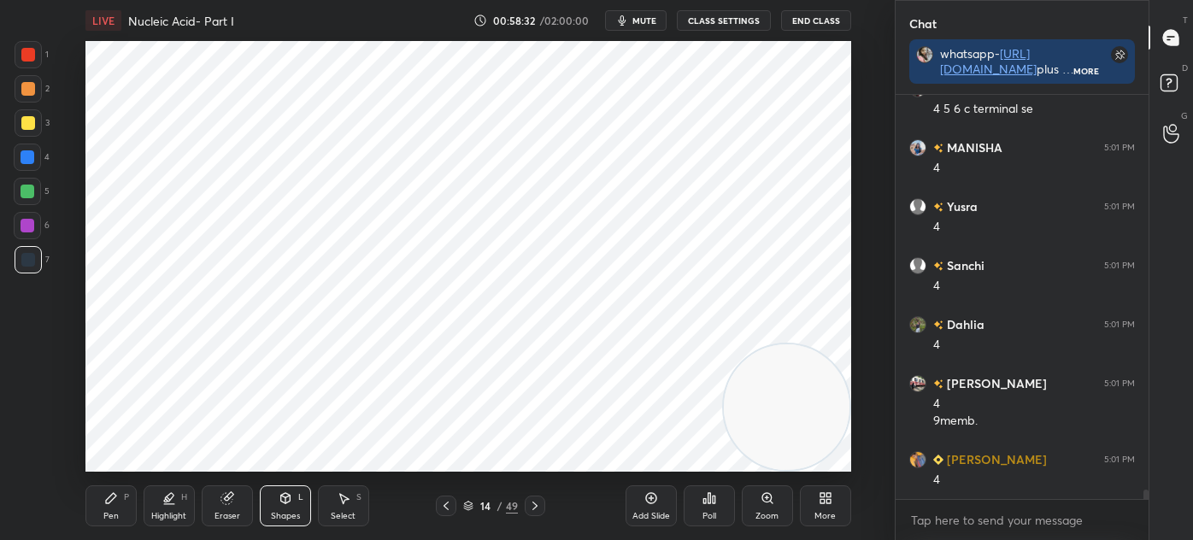
click at [444, 505] on icon at bounding box center [445, 506] width 5 height 9
click at [532, 502] on icon at bounding box center [534, 506] width 5 height 9
click at [531, 505] on icon at bounding box center [535, 506] width 14 height 14
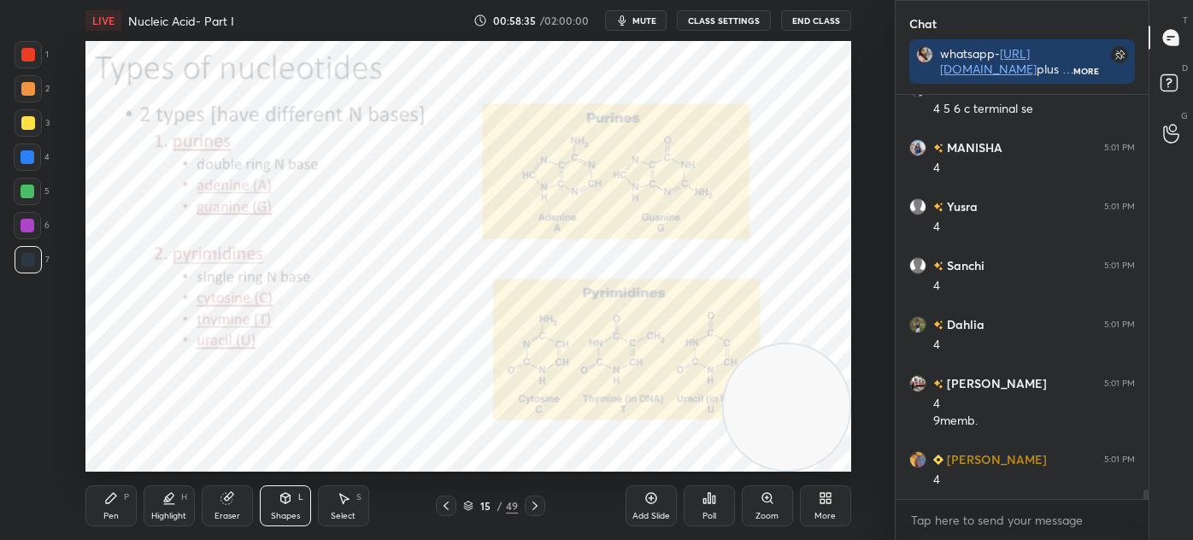
click at [533, 504] on icon at bounding box center [535, 506] width 14 height 14
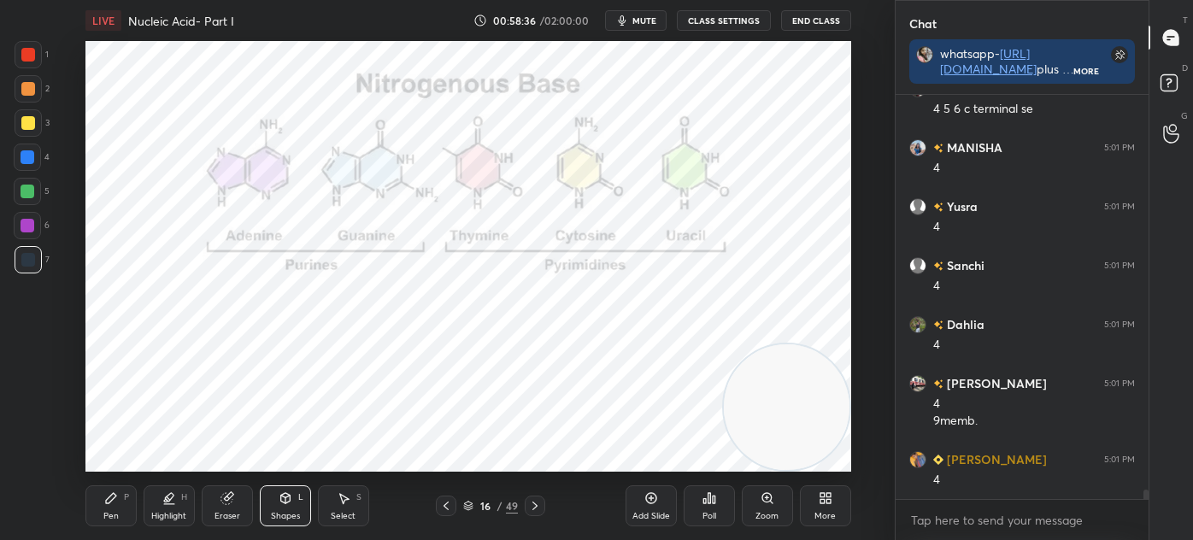
click at [540, 507] on icon at bounding box center [535, 506] width 14 height 14
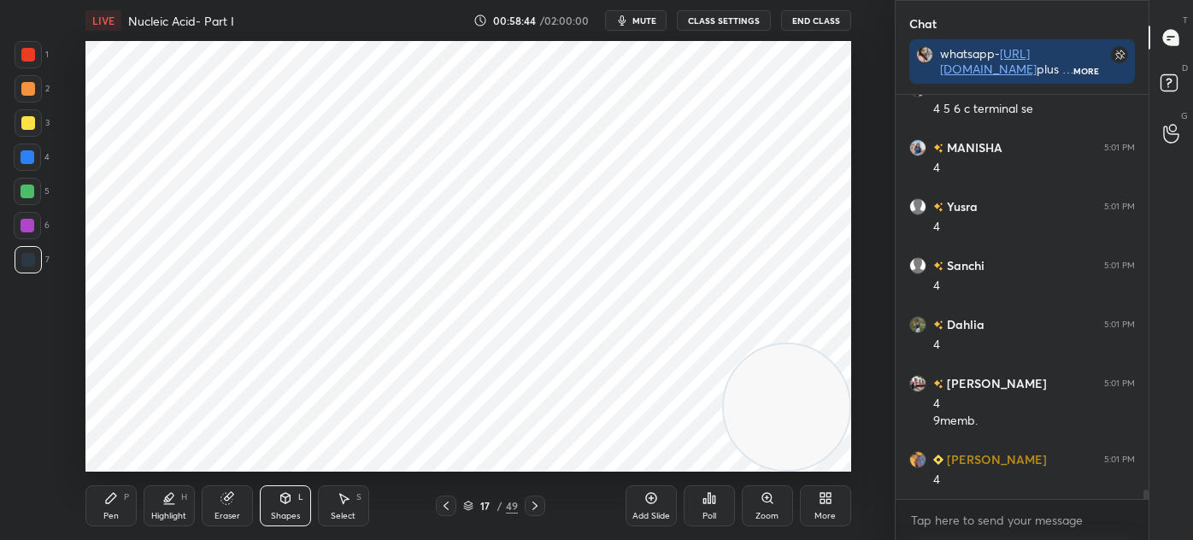
click at [121, 505] on div "Pen P" at bounding box center [110, 505] width 51 height 41
click at [27, 384] on icon at bounding box center [27, 390] width 15 height 12
click at [535, 505] on icon at bounding box center [534, 506] width 5 height 9
click at [104, 509] on div "Pen P" at bounding box center [110, 505] width 51 height 41
click at [230, 512] on div "Eraser" at bounding box center [227, 516] width 26 height 9
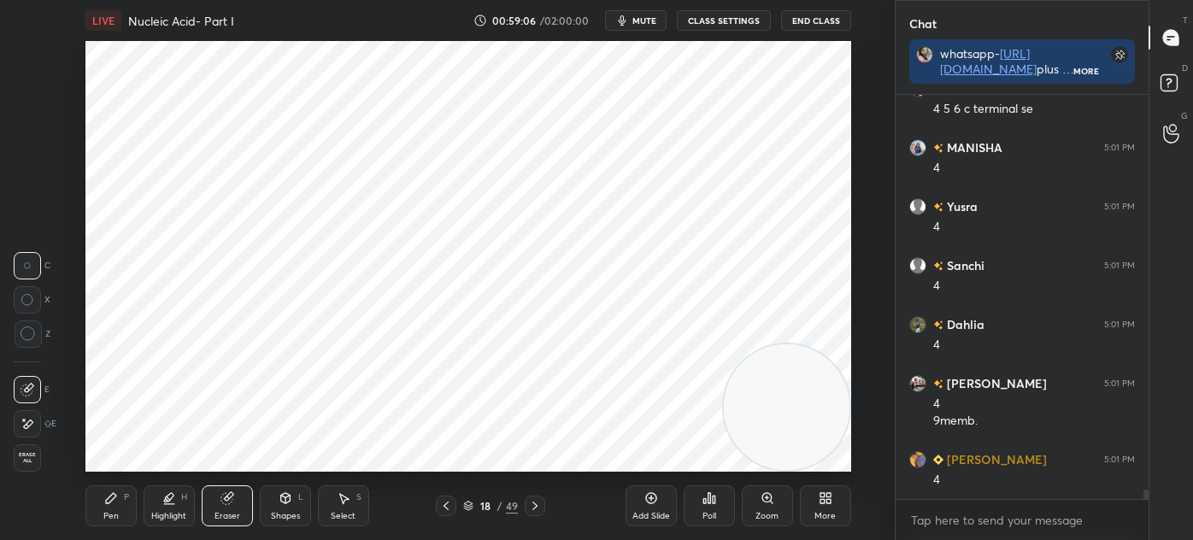
click at [112, 496] on icon at bounding box center [111, 498] width 10 height 10
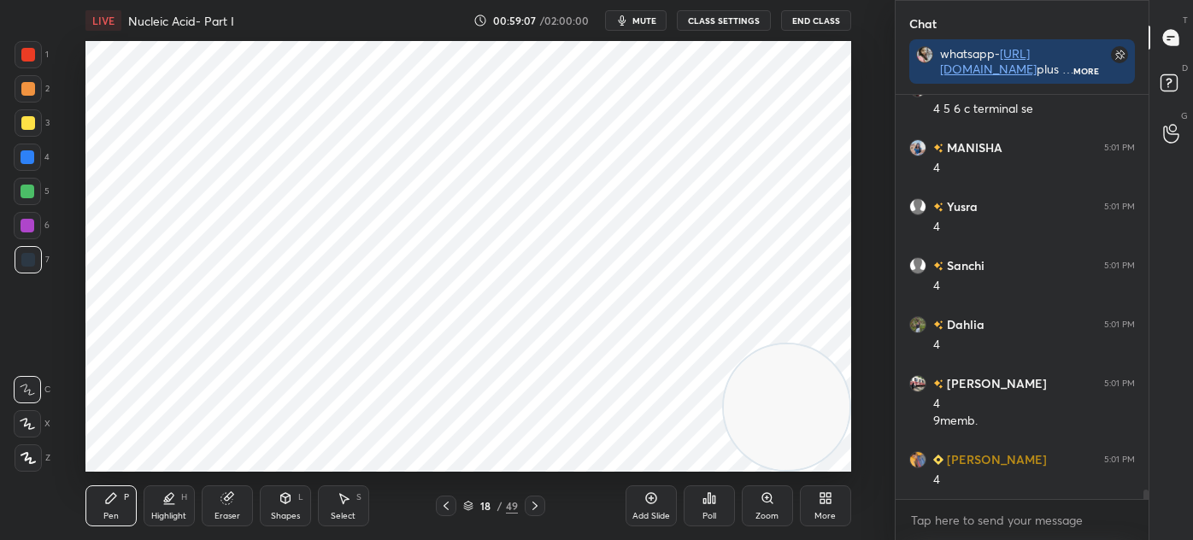
click at [37, 422] on div at bounding box center [27, 423] width 27 height 27
click at [243, 498] on div "Eraser" at bounding box center [227, 505] width 51 height 41
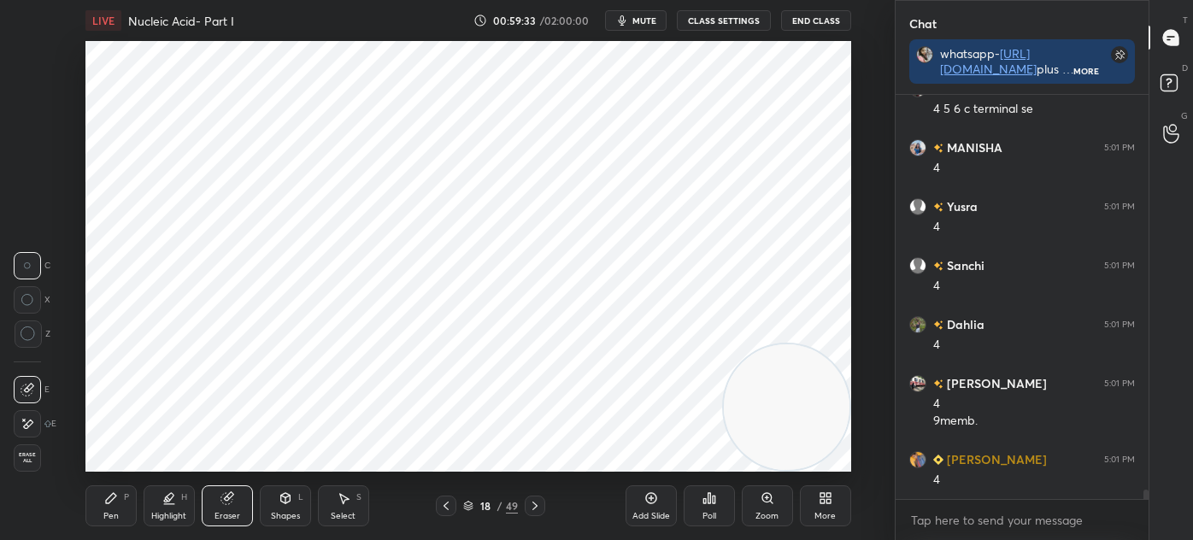
click at [110, 497] on icon at bounding box center [111, 498] width 10 height 10
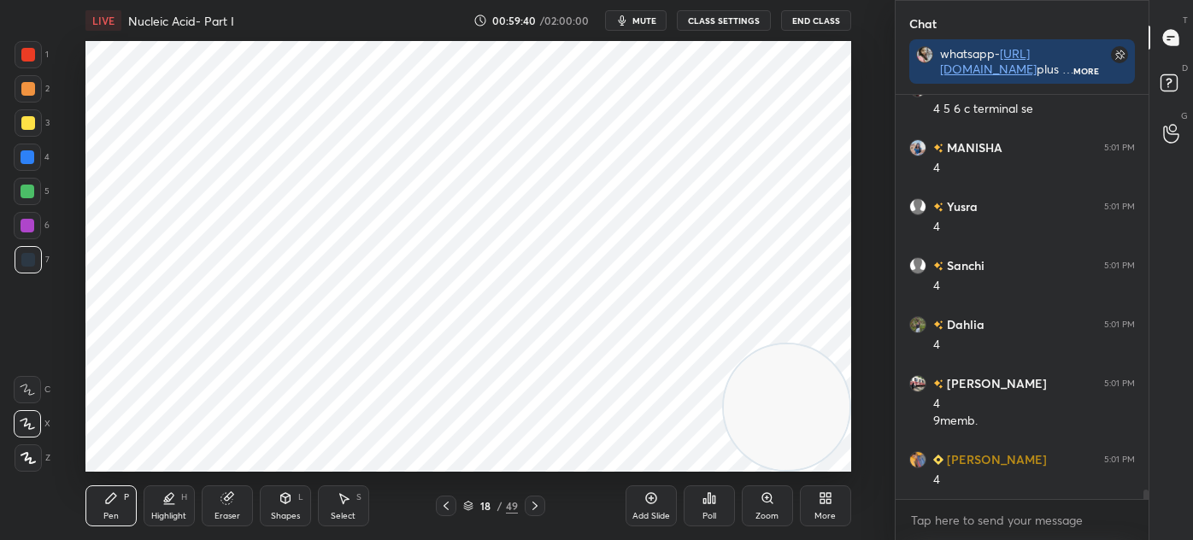
click at [231, 501] on icon at bounding box center [225, 498] width 11 height 11
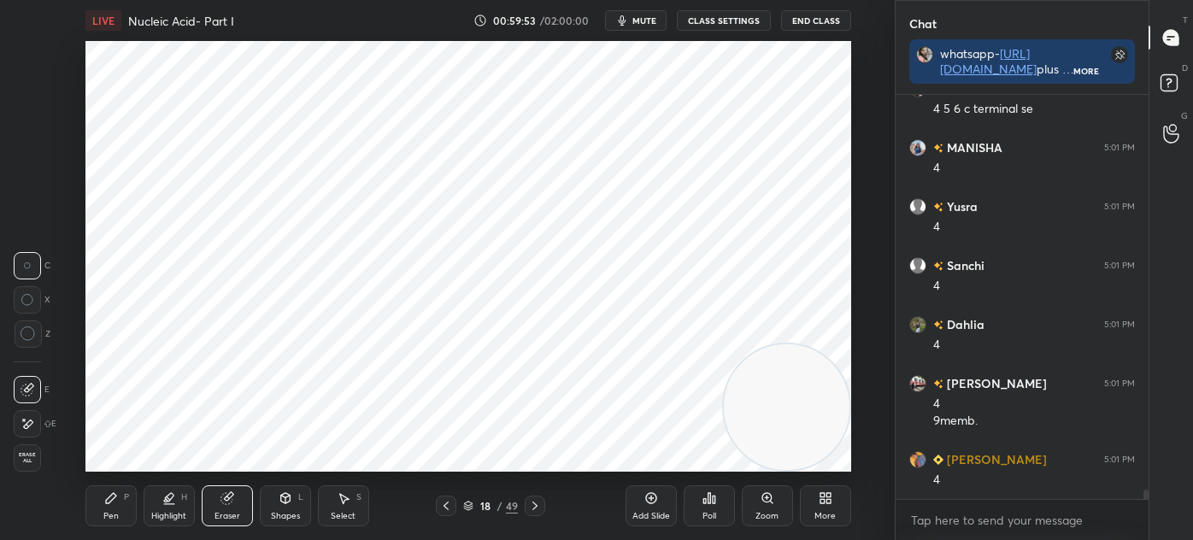
click at [118, 508] on div "Pen P" at bounding box center [110, 505] width 51 height 41
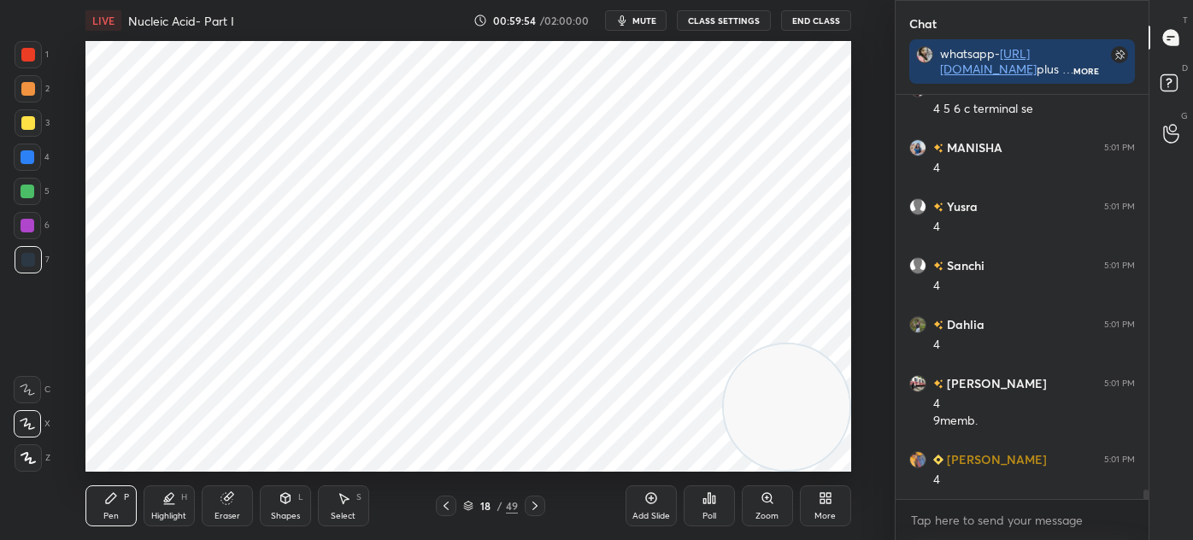
click at [25, 455] on icon at bounding box center [28, 458] width 15 height 12
click at [21, 56] on div at bounding box center [28, 54] width 27 height 27
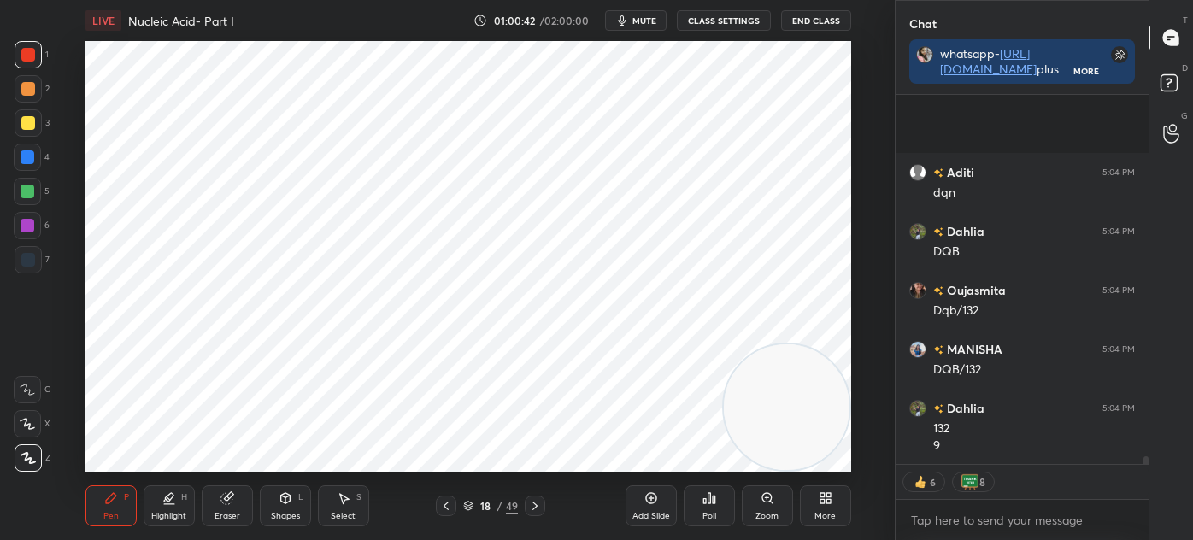
scroll to position [17337, 0]
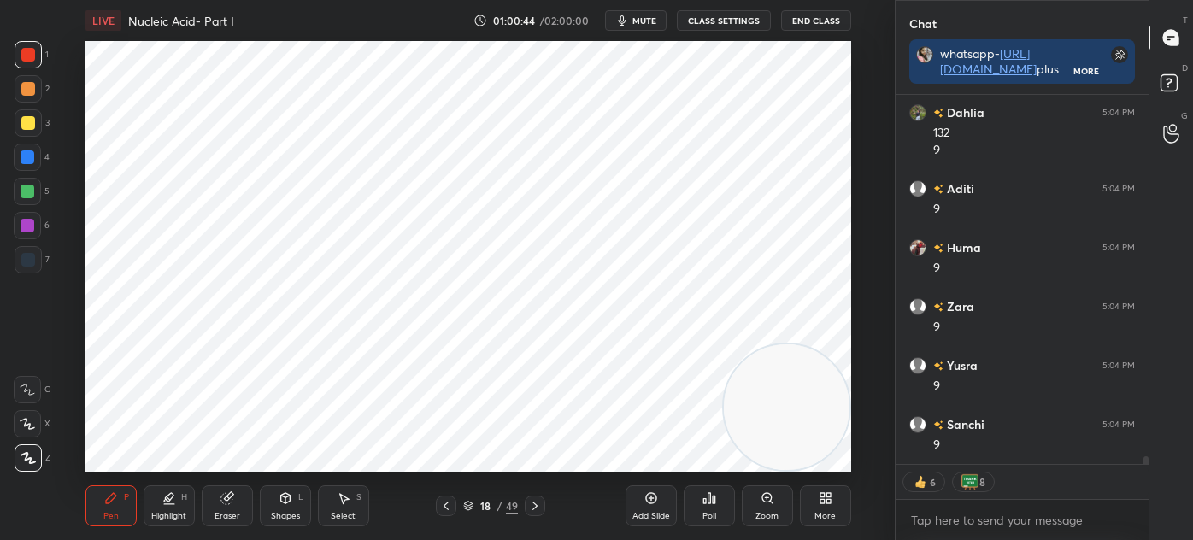
click at [306, 516] on div "Shapes L" at bounding box center [285, 505] width 51 height 41
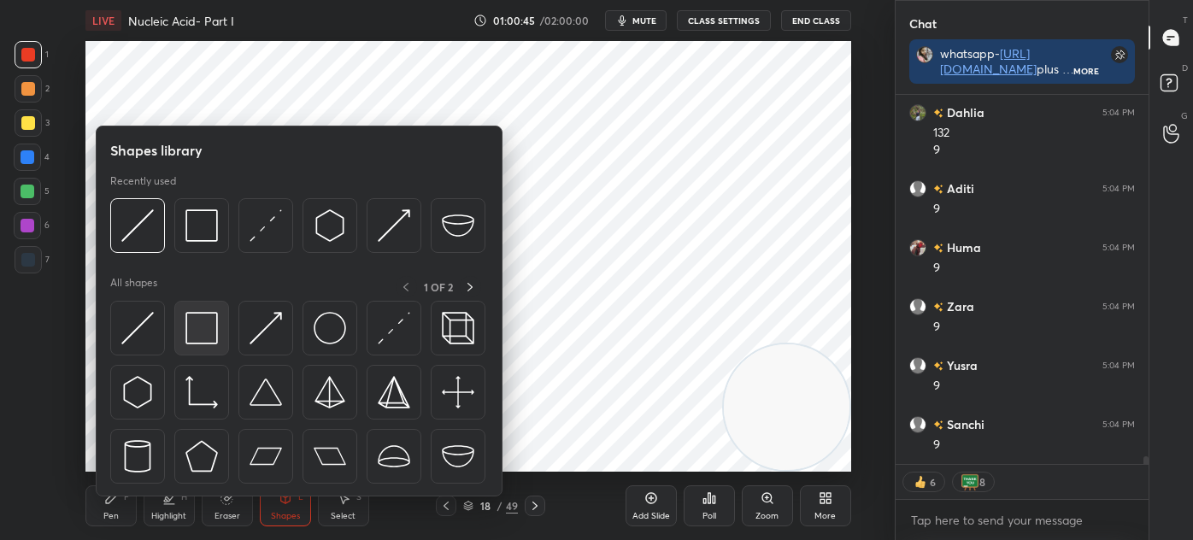
click at [202, 342] on img at bounding box center [201, 328] width 32 height 32
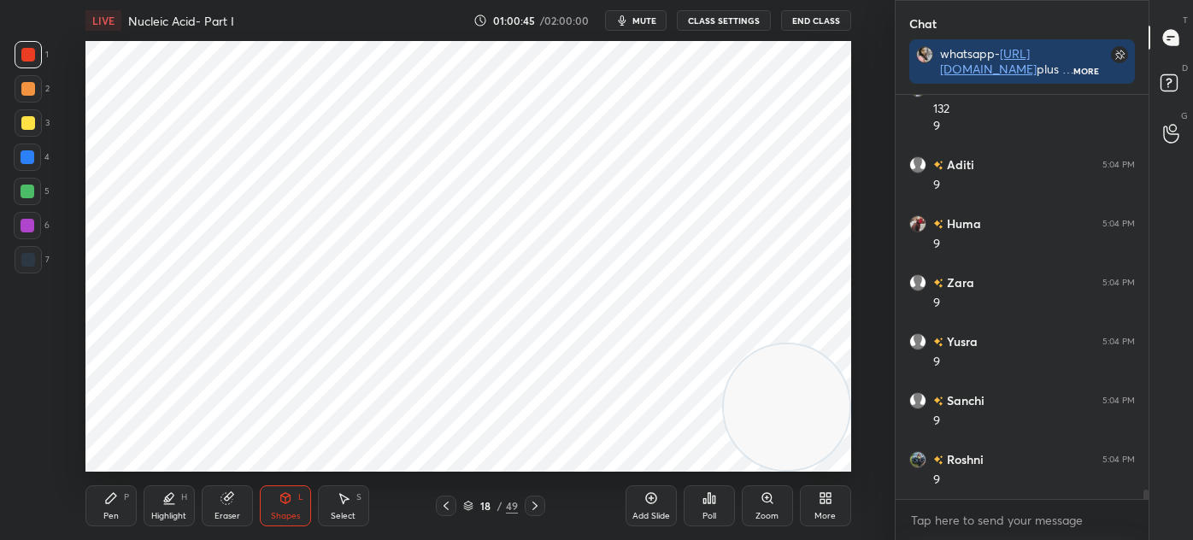
scroll to position [399, 248]
click at [28, 226] on div at bounding box center [28, 226] width 14 height 14
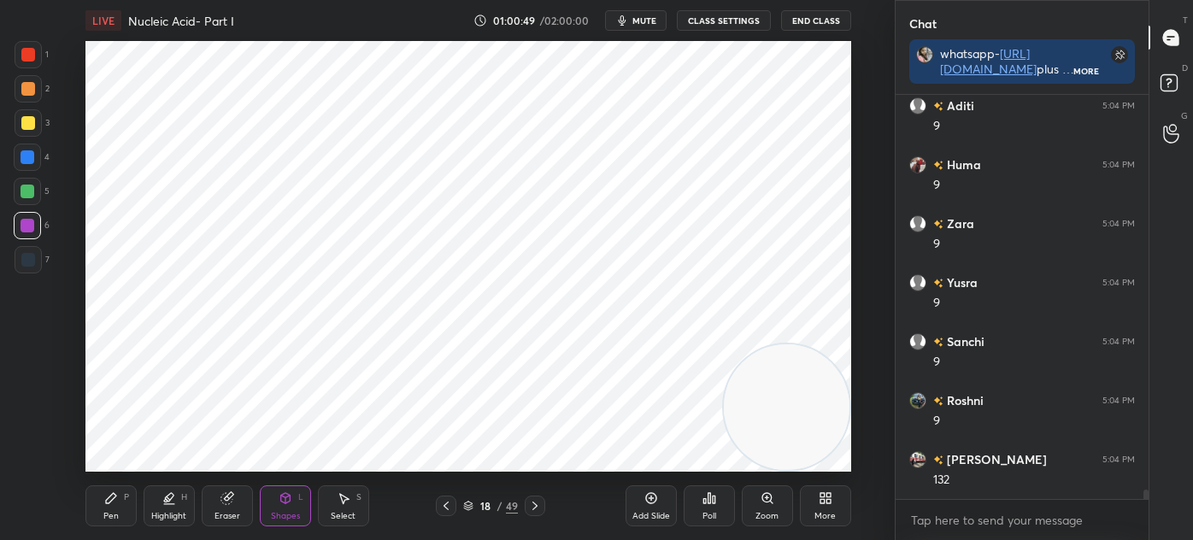
click at [277, 507] on div "Shapes L" at bounding box center [285, 505] width 51 height 41
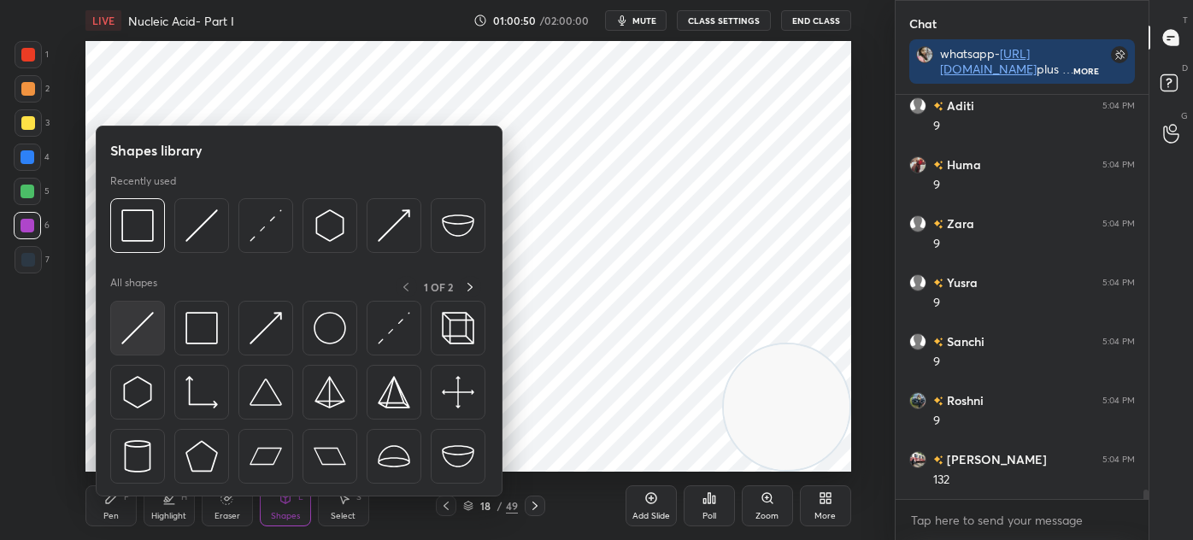
click at [126, 344] on img at bounding box center [137, 328] width 32 height 32
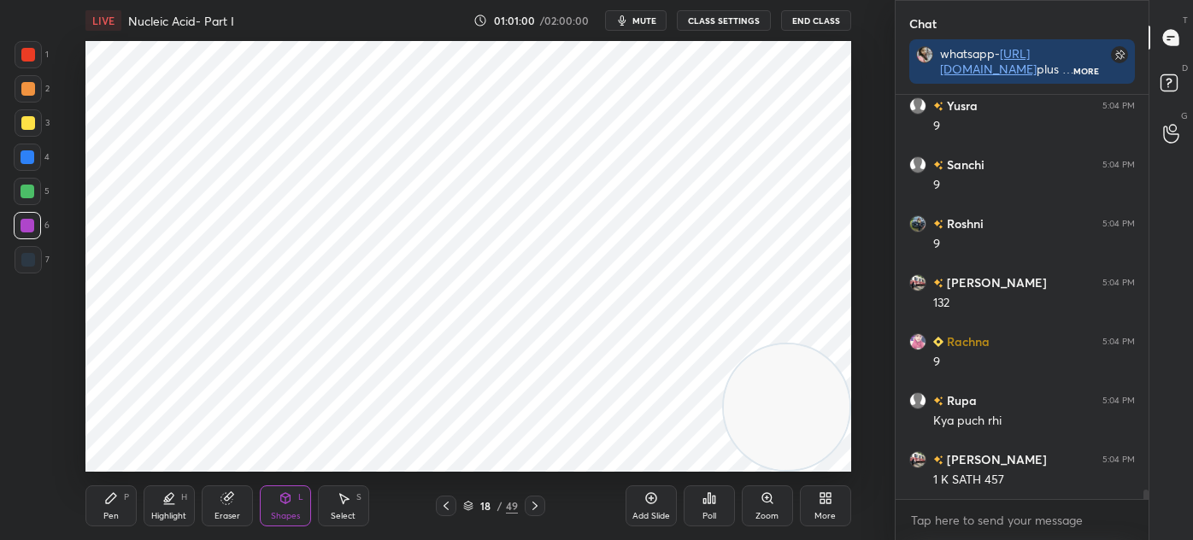
scroll to position [17832, 0]
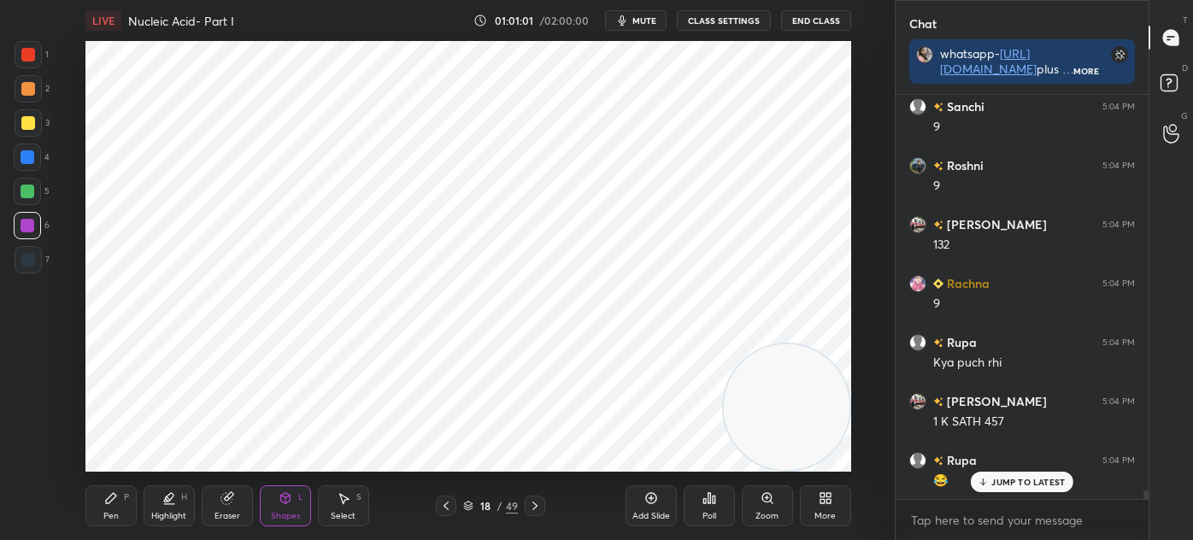
click at [114, 499] on icon at bounding box center [111, 498] width 14 height 14
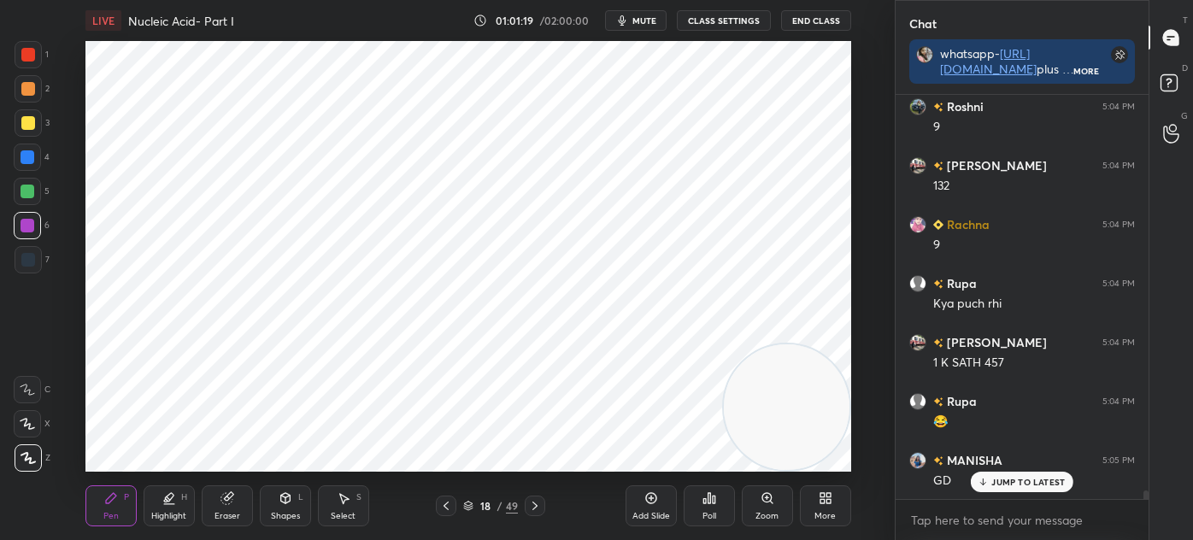
scroll to position [17950, 0]
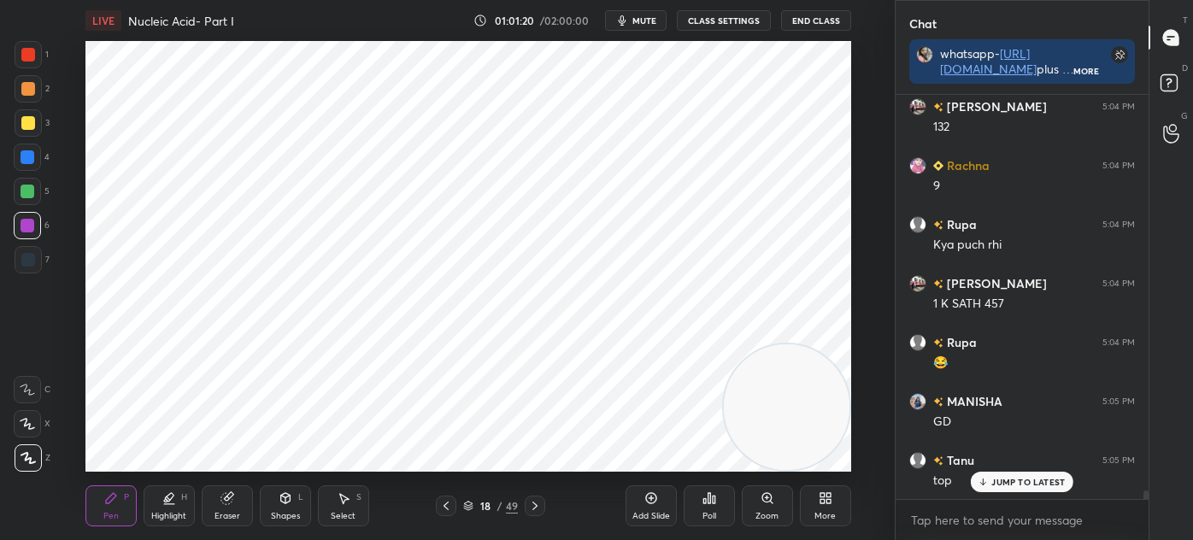
click at [38, 263] on div at bounding box center [28, 259] width 27 height 27
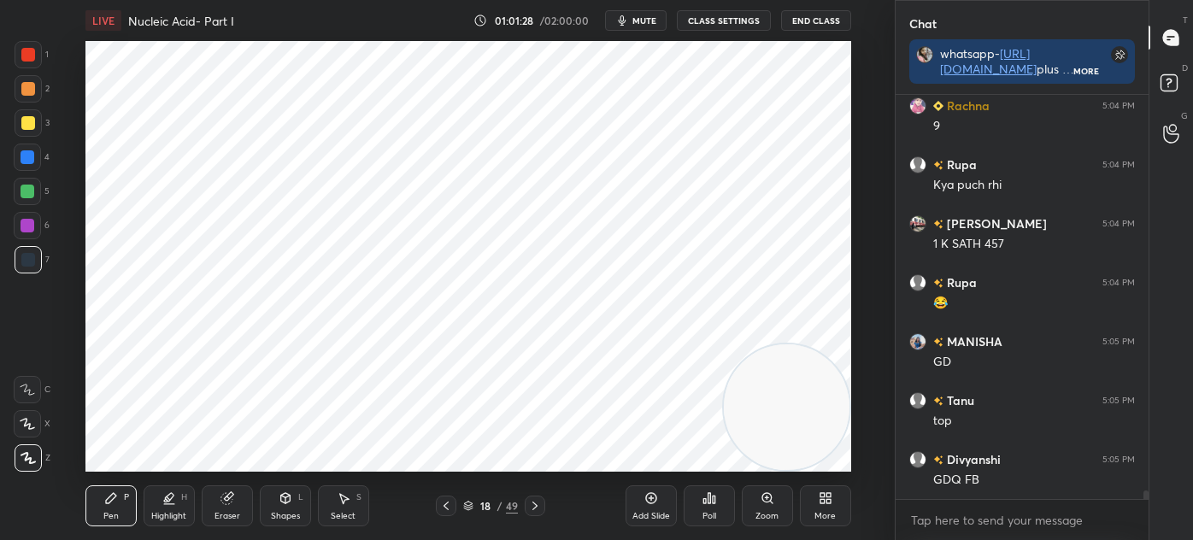
scroll to position [18069, 0]
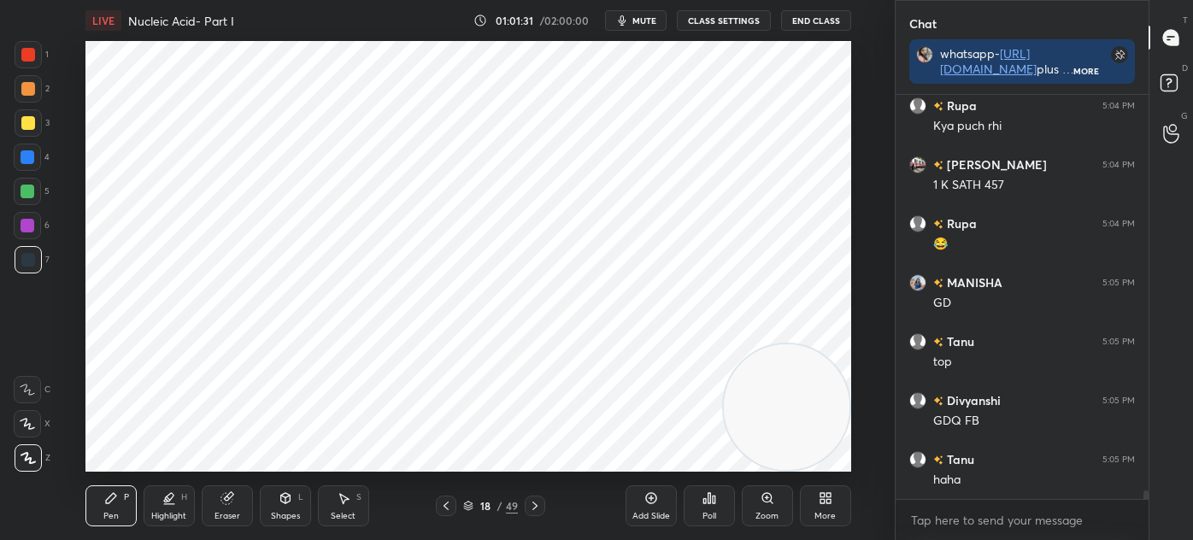
click at [338, 509] on div "Select S" at bounding box center [343, 505] width 51 height 41
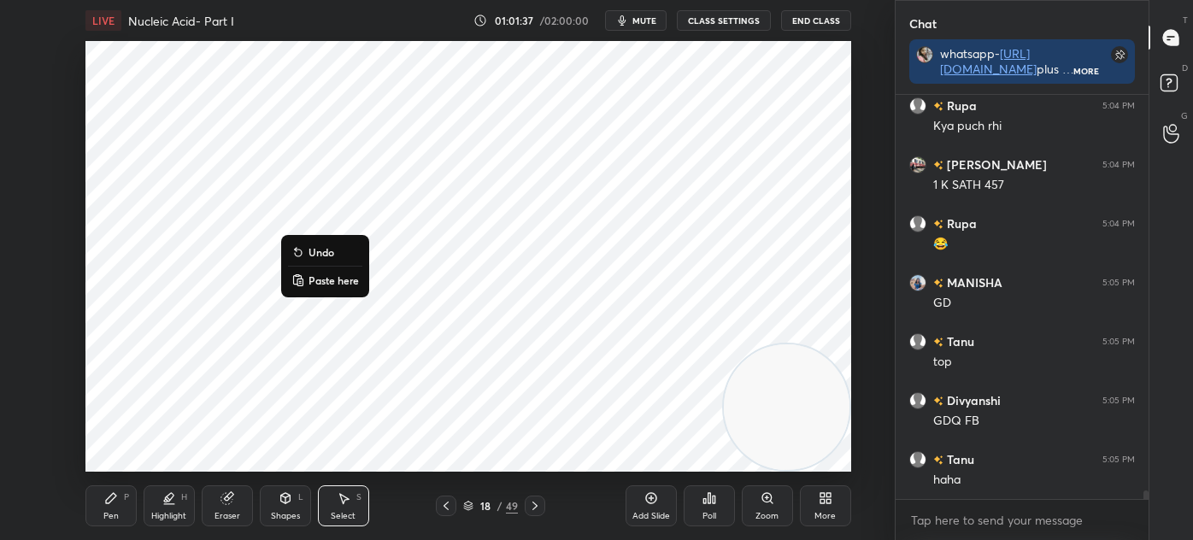
click at [172, 400] on div "0 ° Undo Copy Paste here Duplicate Duplicate to new slide Delete" at bounding box center [468, 256] width 766 height 431
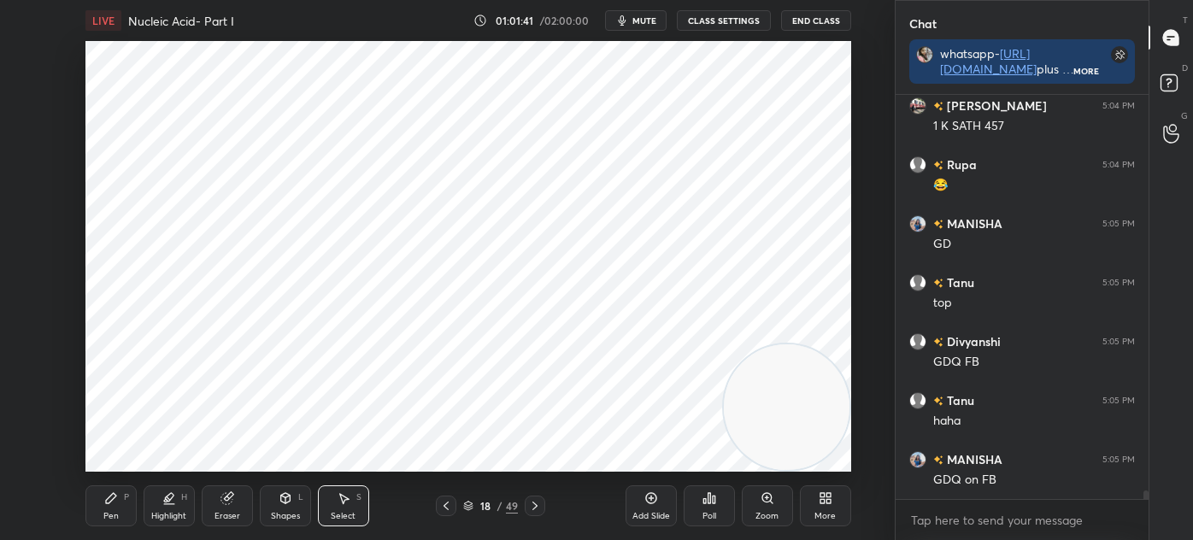
scroll to position [18187, 0]
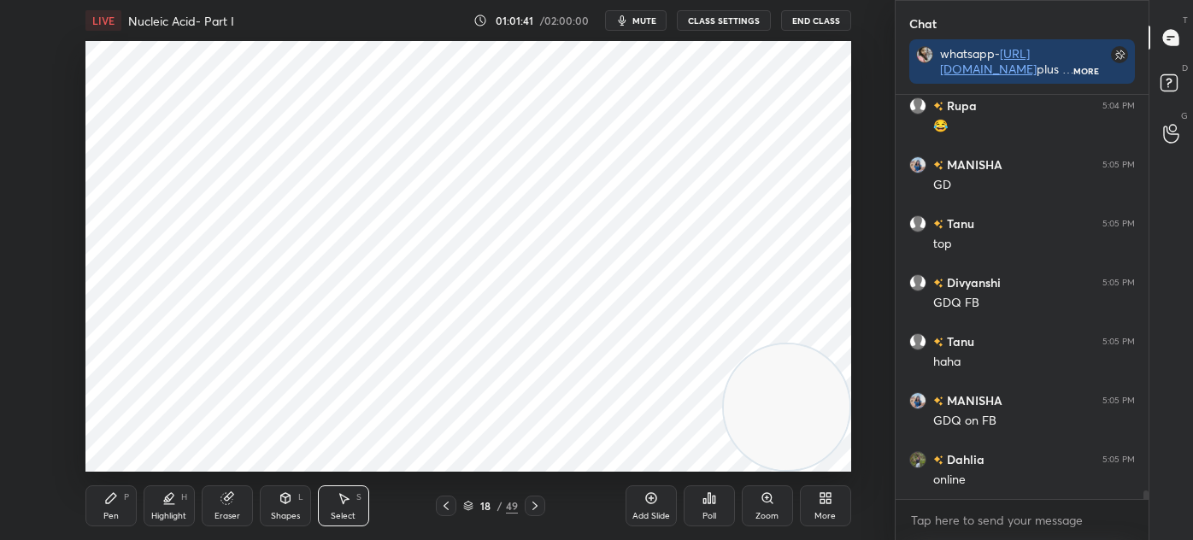
click at [103, 501] on div "Pen P" at bounding box center [110, 505] width 51 height 41
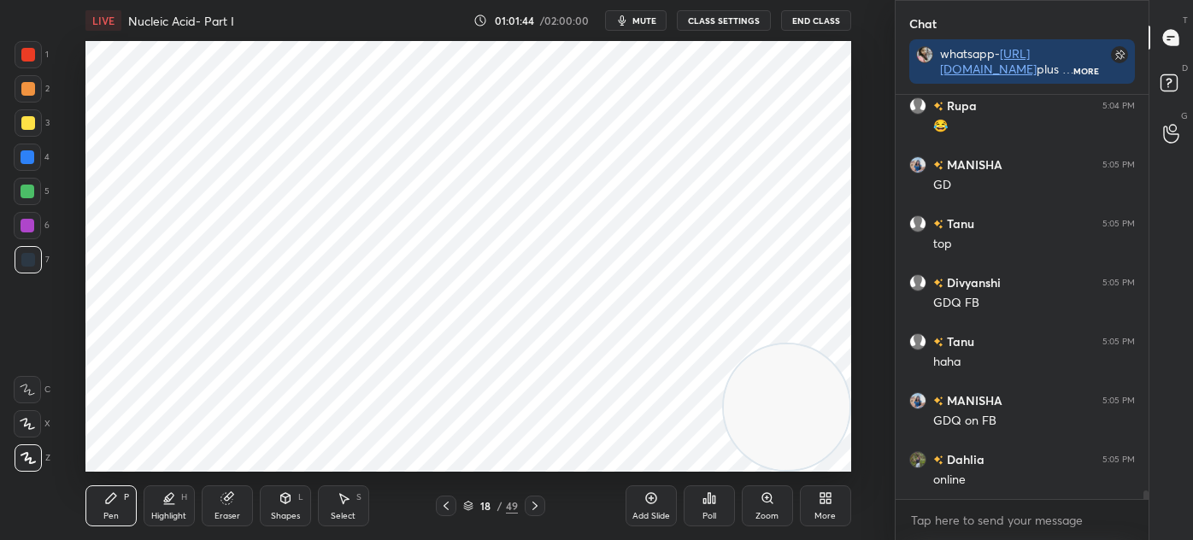
scroll to position [18246, 0]
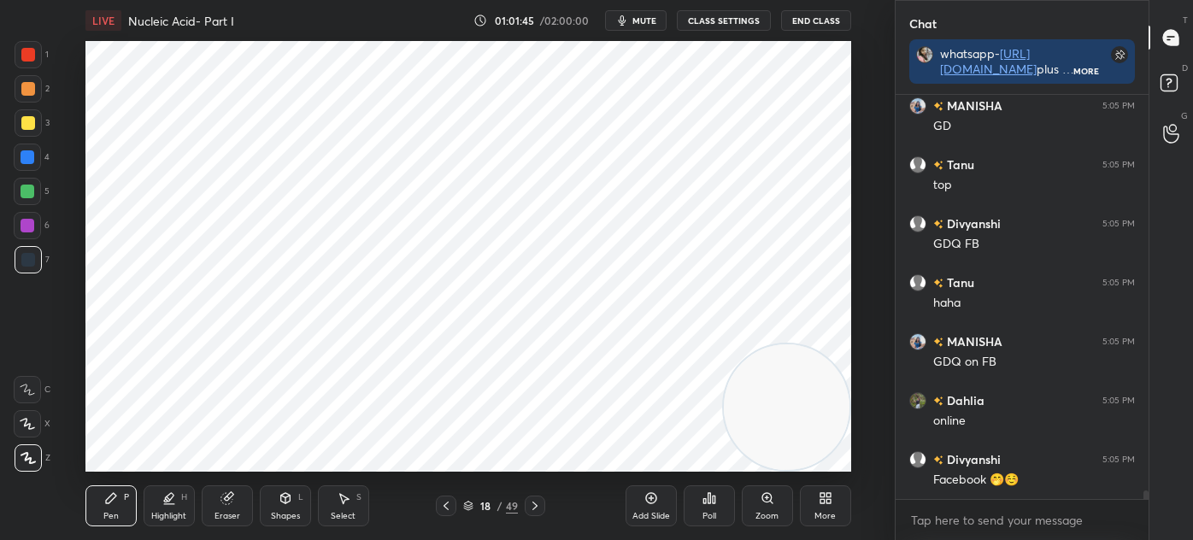
click at [343, 508] on div "Select S" at bounding box center [343, 505] width 51 height 41
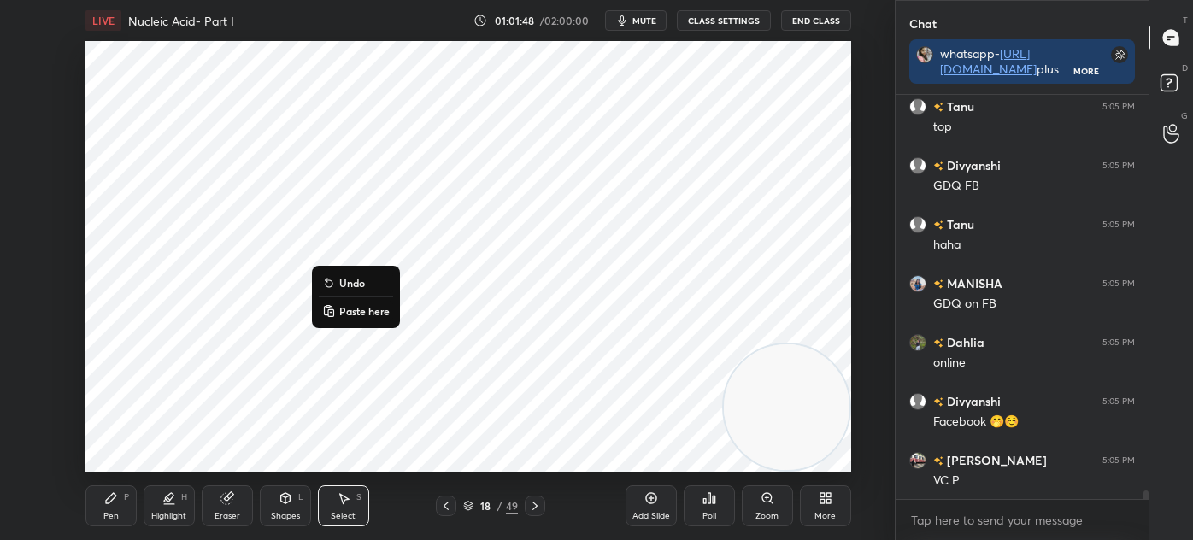
scroll to position [18363, 0]
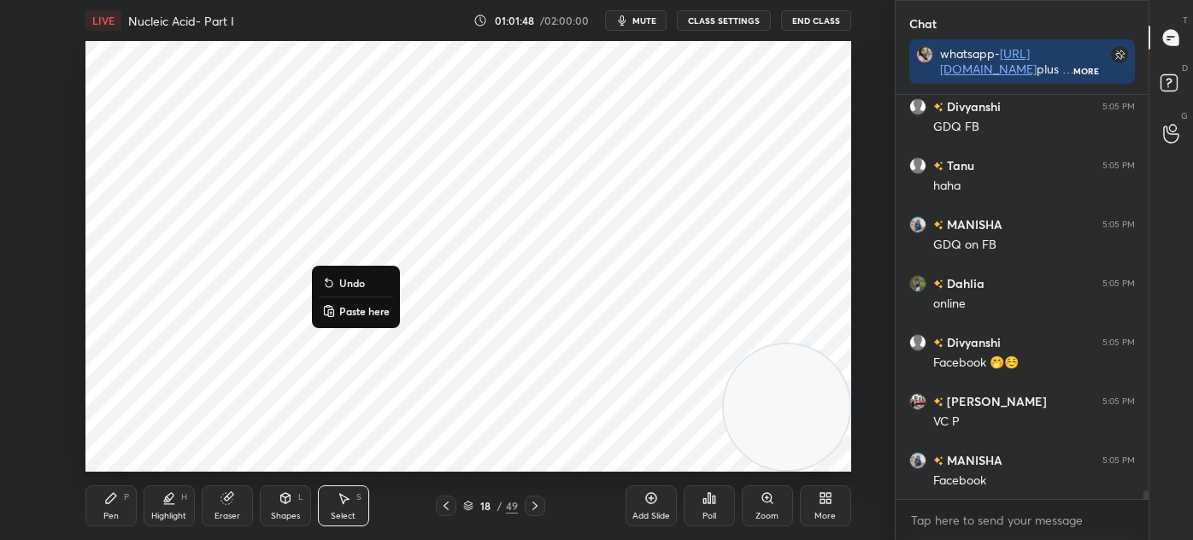
click at [212, 390] on div "0 ° Undo Copy Paste here Duplicate Duplicate to new slide Delete" at bounding box center [468, 256] width 766 height 431
click at [114, 489] on div "Pen P" at bounding box center [110, 505] width 51 height 41
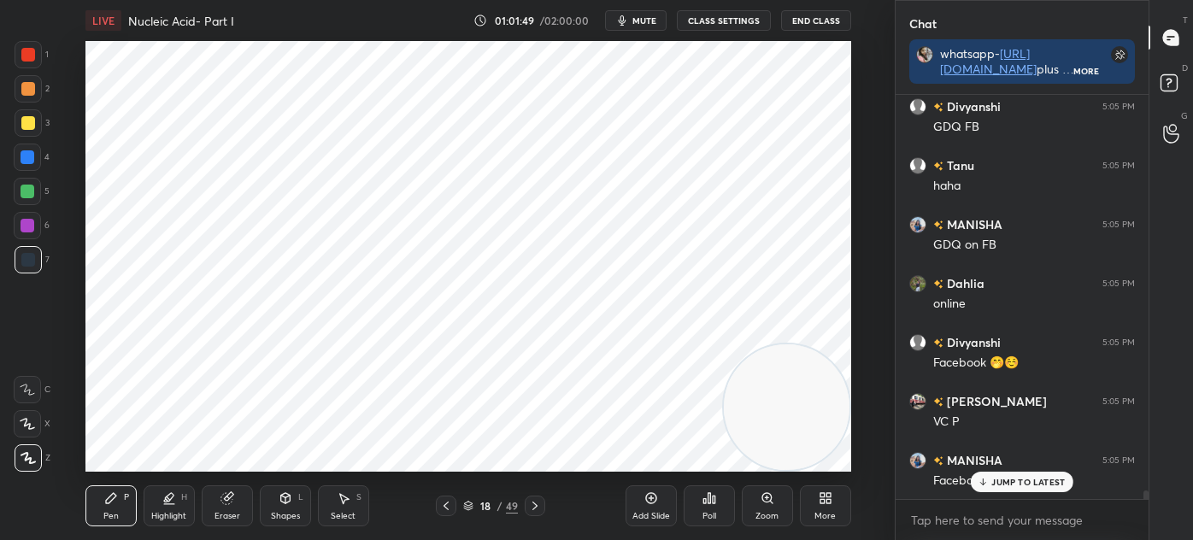
scroll to position [18422, 0]
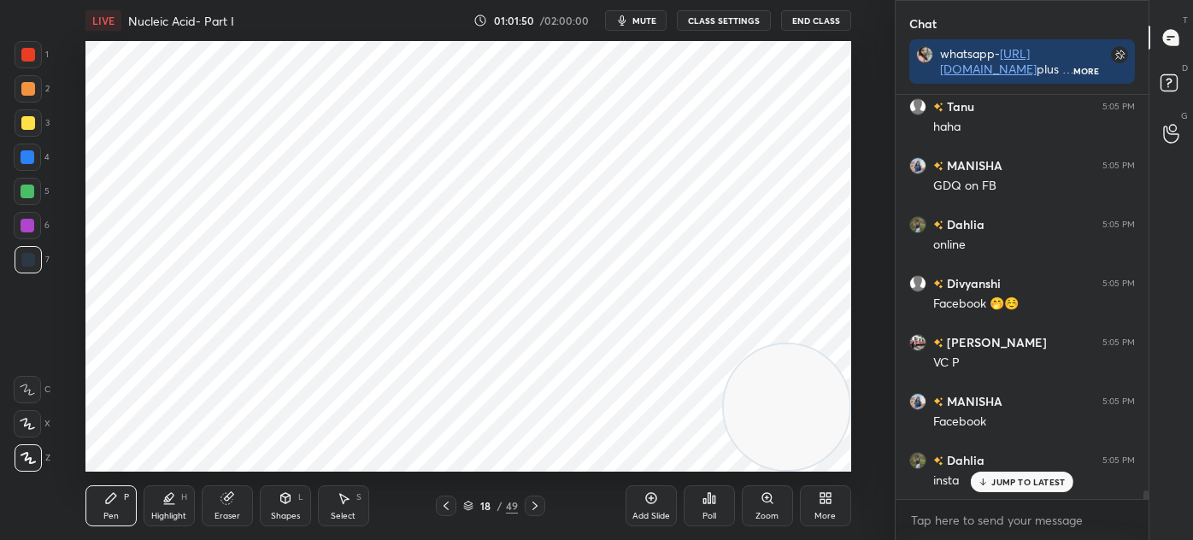
click at [290, 498] on icon at bounding box center [286, 498] width 14 height 14
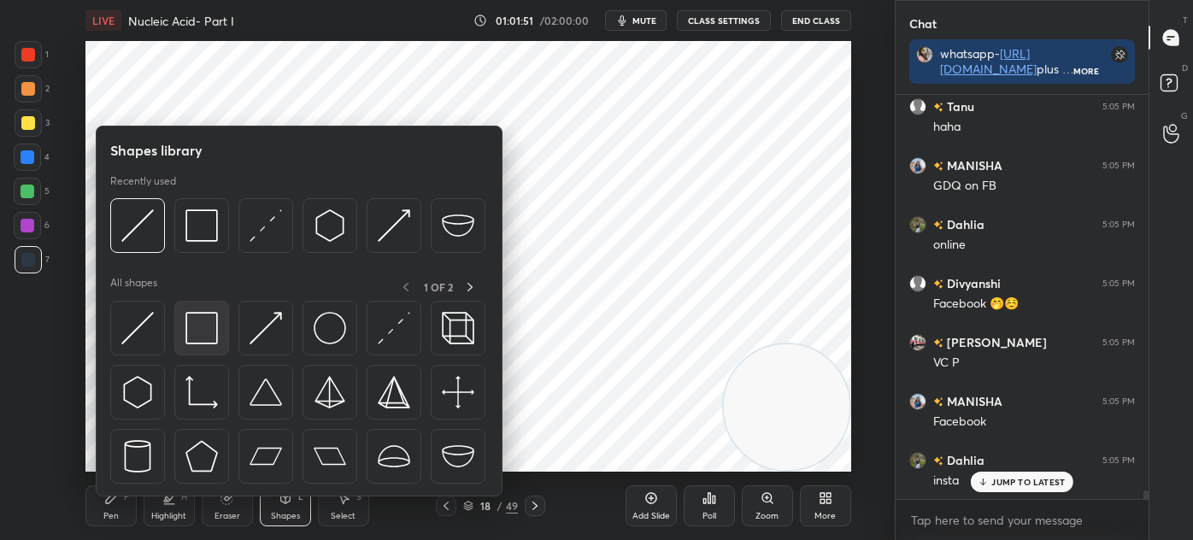
click at [195, 325] on img at bounding box center [201, 328] width 32 height 32
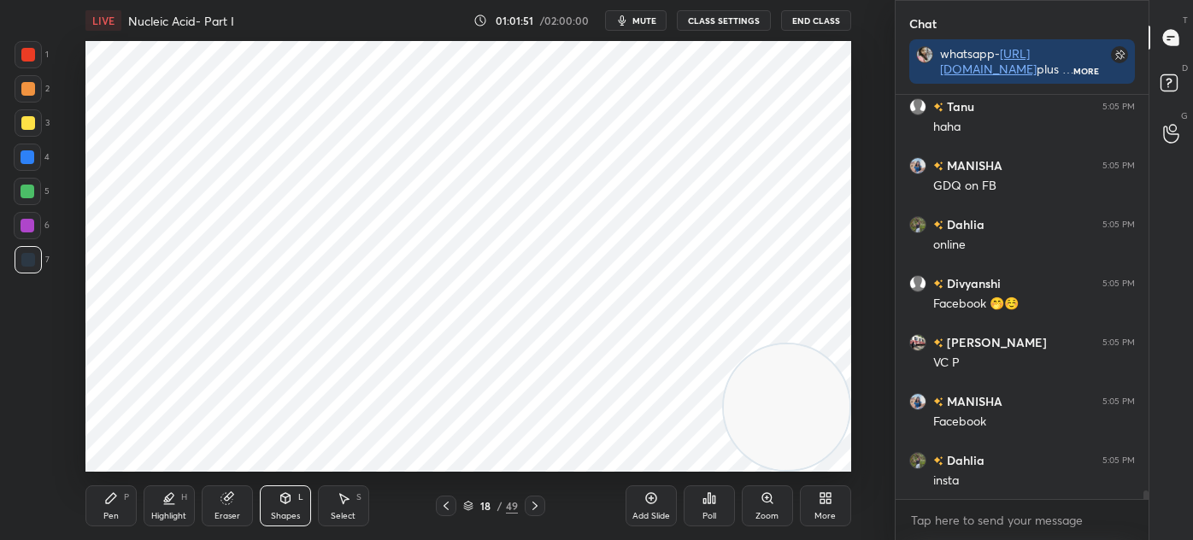
scroll to position [18481, 0]
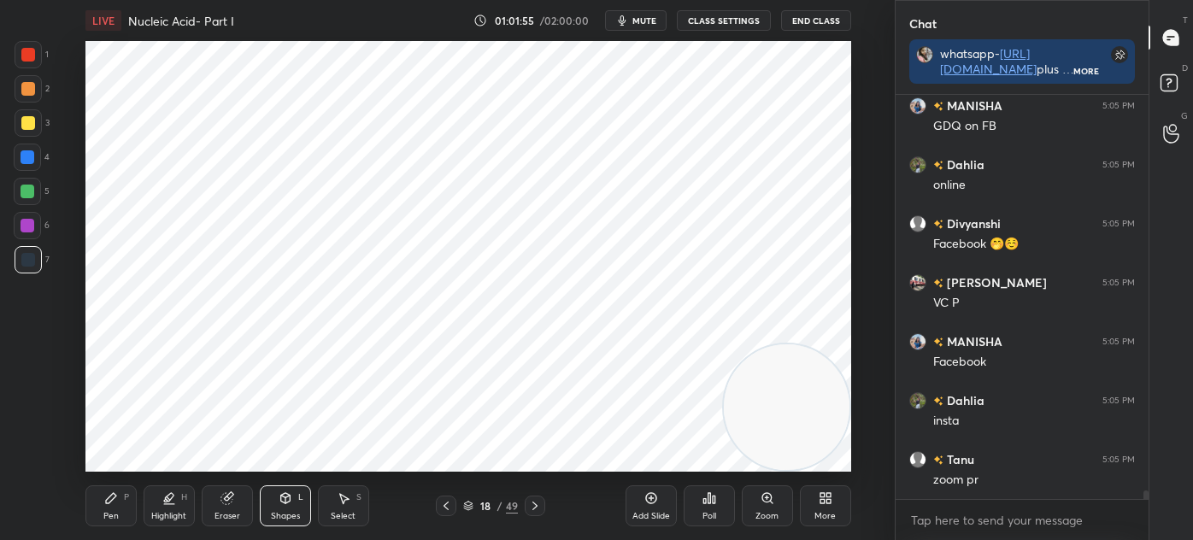
click at [287, 509] on div "Shapes L" at bounding box center [285, 505] width 51 height 41
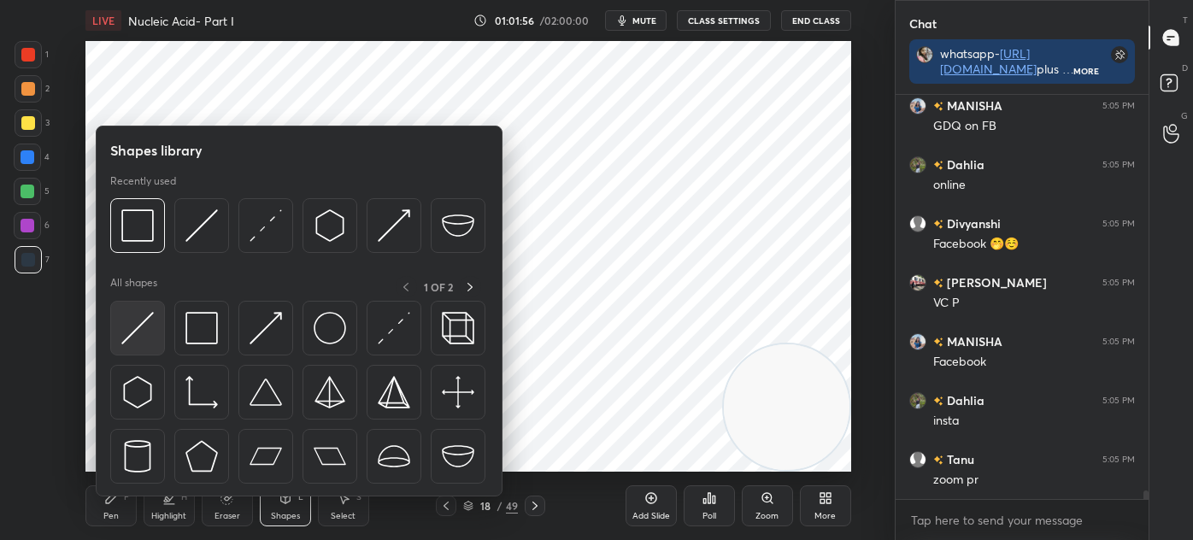
click at [150, 326] on img at bounding box center [137, 328] width 32 height 32
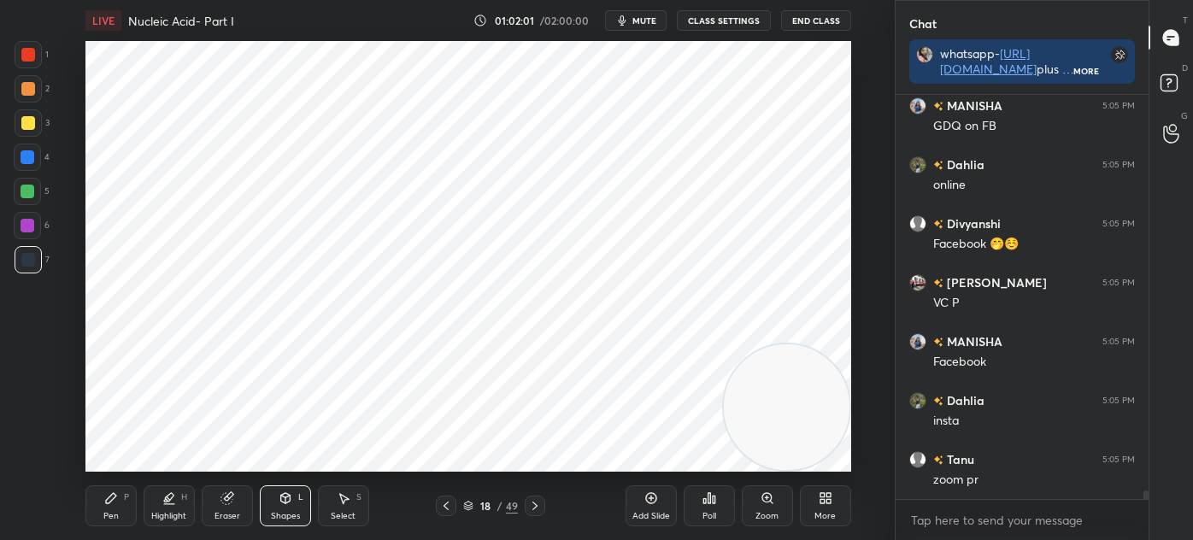
click at [333, 509] on div "Select S" at bounding box center [343, 505] width 51 height 41
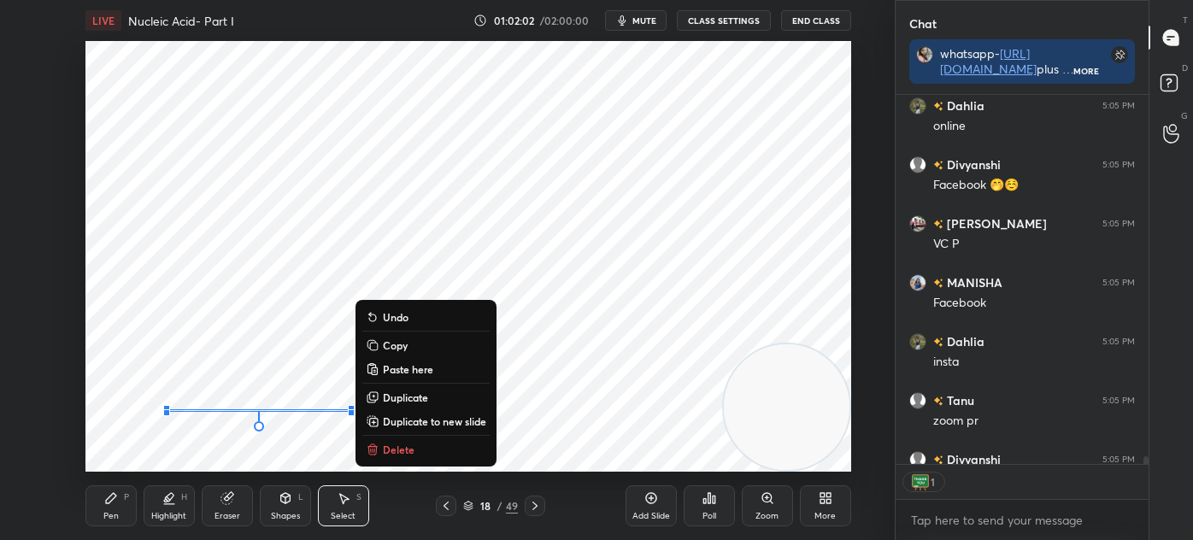
scroll to position [5, 4]
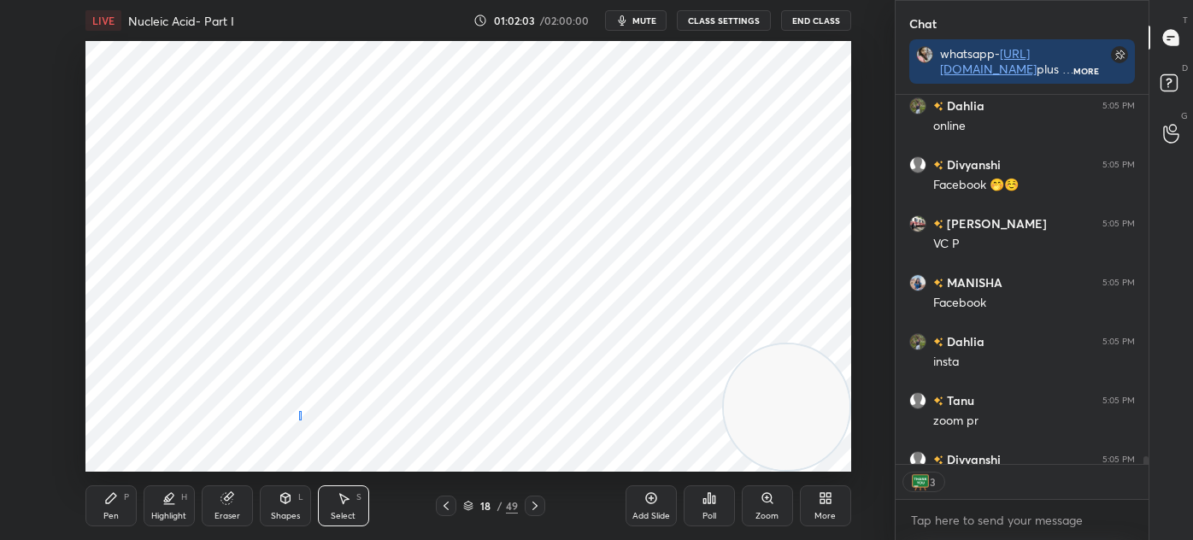
click at [300, 419] on div "0 ° Undo Copy Paste here Duplicate Duplicate to new slide Delete" at bounding box center [468, 256] width 766 height 431
click at [284, 422] on div "0 ° Undo Copy Paste here Duplicate Duplicate to new slide Delete" at bounding box center [468, 256] width 766 height 431
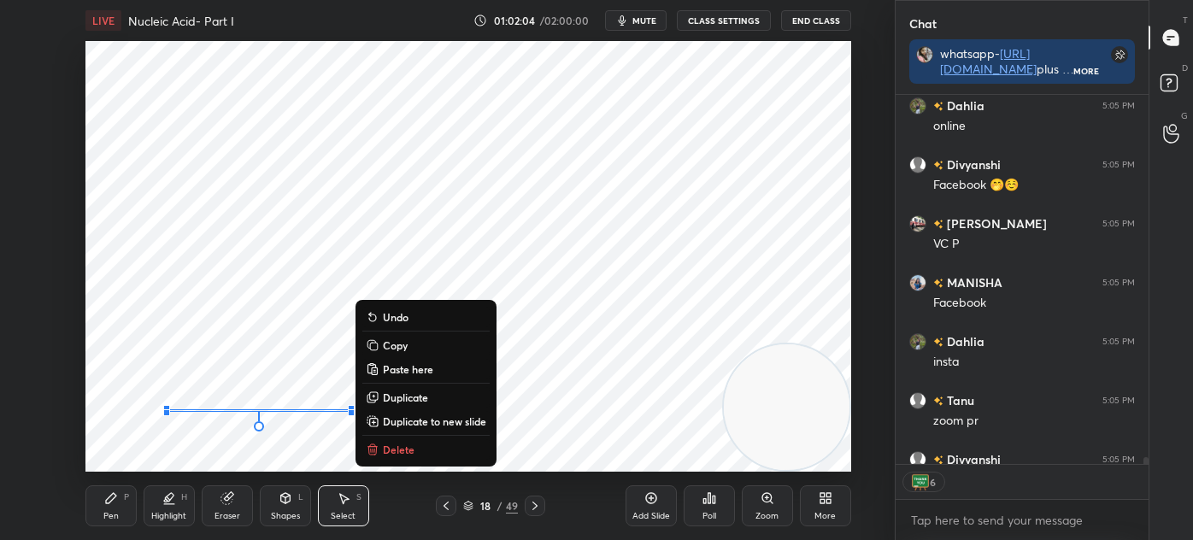
scroll to position [18633, 0]
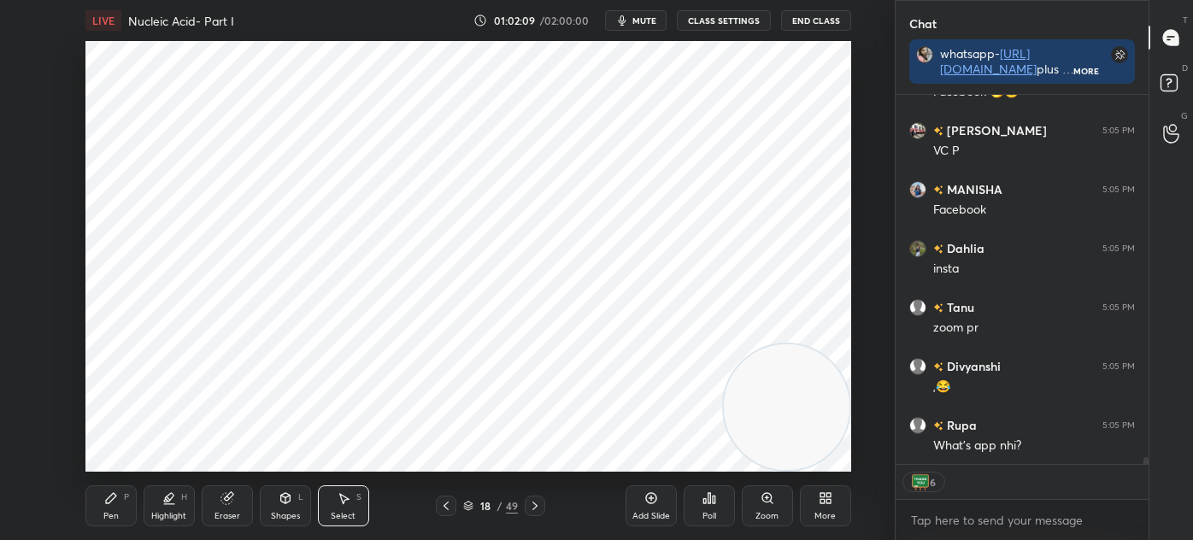
click at [287, 501] on icon at bounding box center [284, 498] width 9 height 10
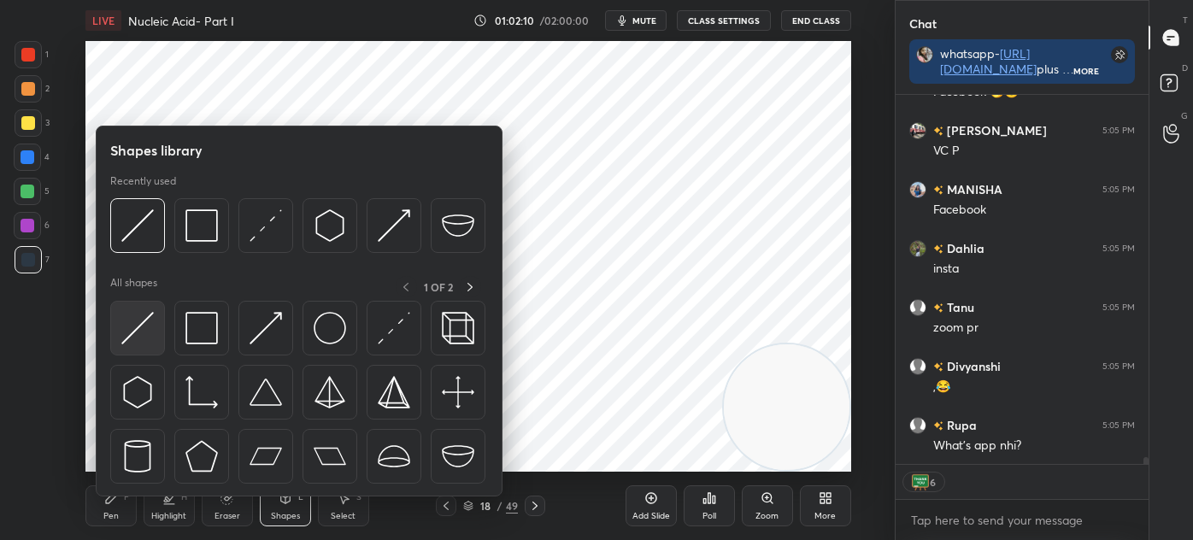
click at [139, 351] on div at bounding box center [137, 328] width 55 height 55
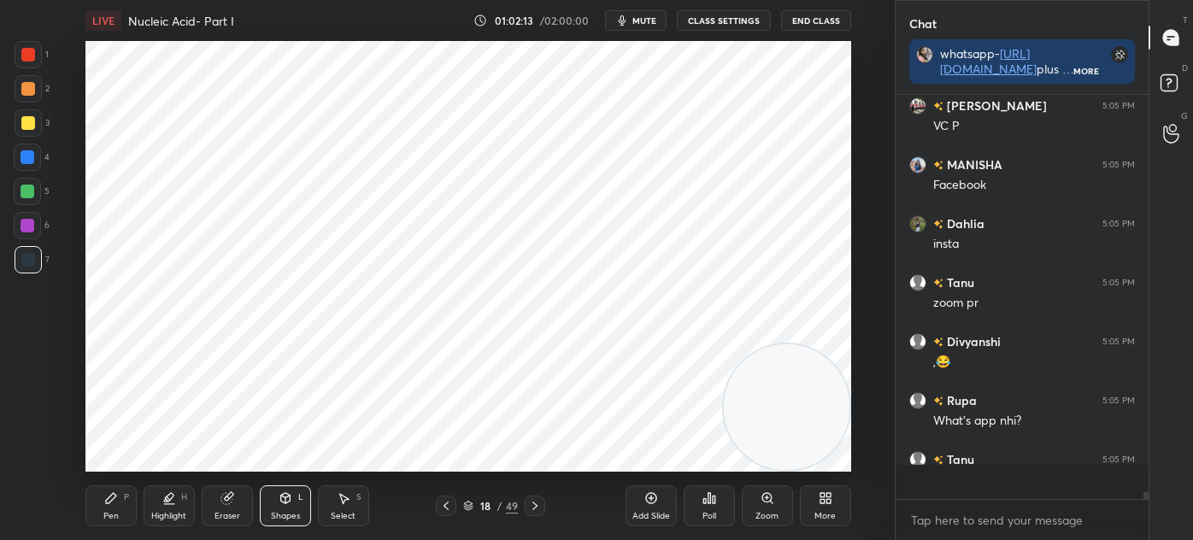
scroll to position [399, 248]
click at [116, 490] on div "Pen P" at bounding box center [110, 505] width 51 height 41
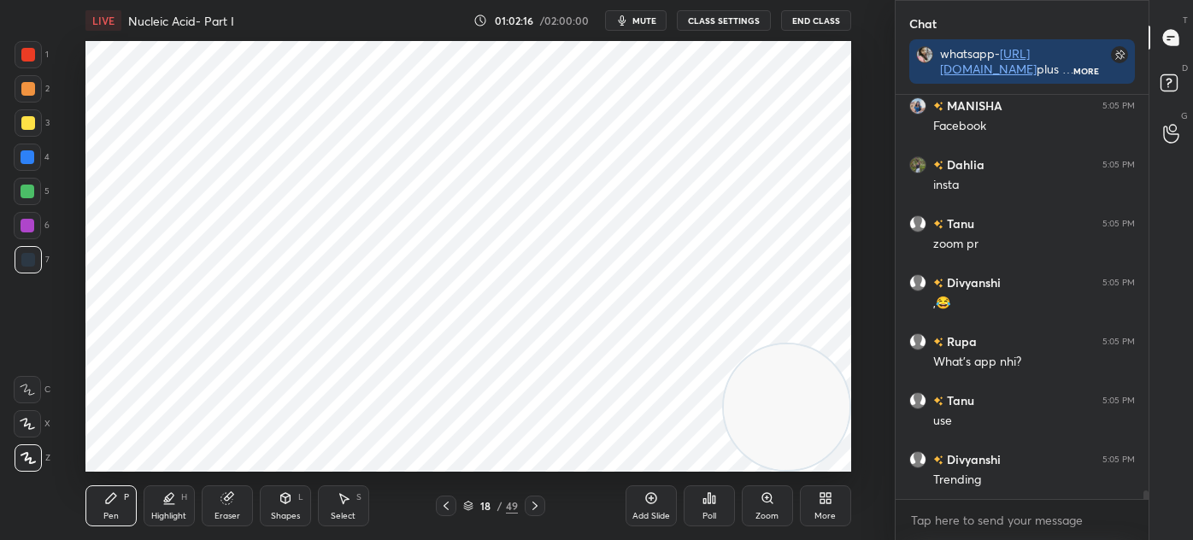
scroll to position [18775, 0]
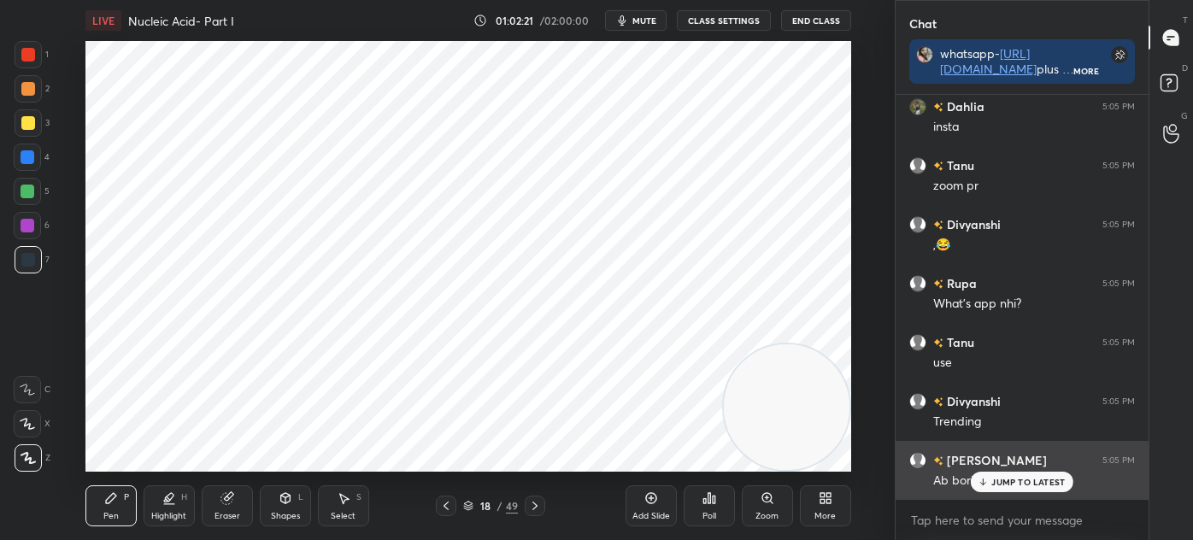
click at [985, 477] on icon at bounding box center [982, 482] width 11 height 10
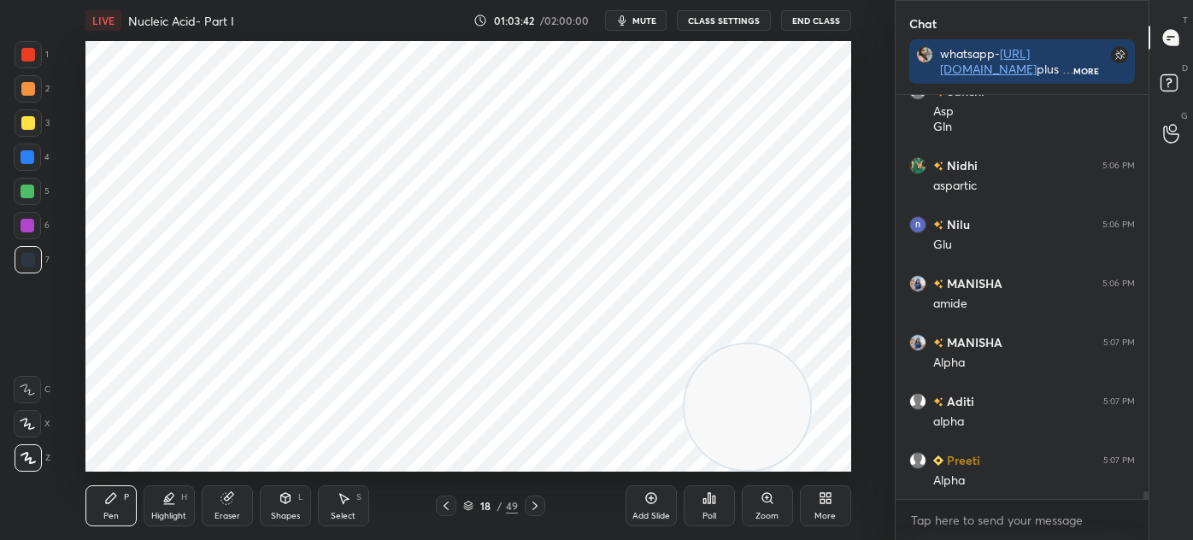
scroll to position [19746, 0]
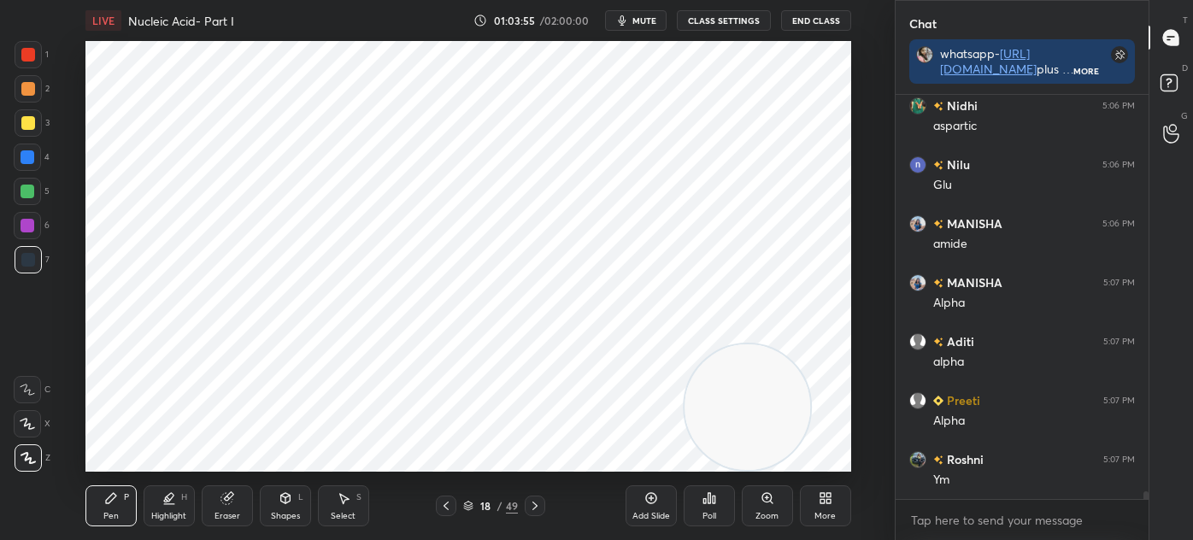
click at [223, 498] on icon at bounding box center [225, 498] width 11 height 11
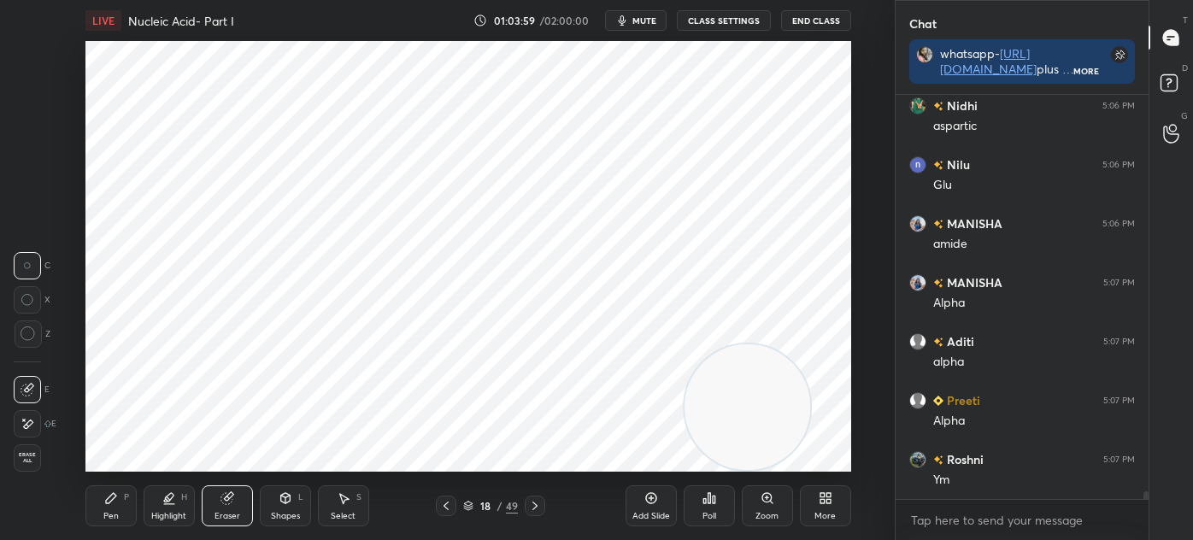
click at [120, 504] on div "Pen P" at bounding box center [110, 505] width 51 height 41
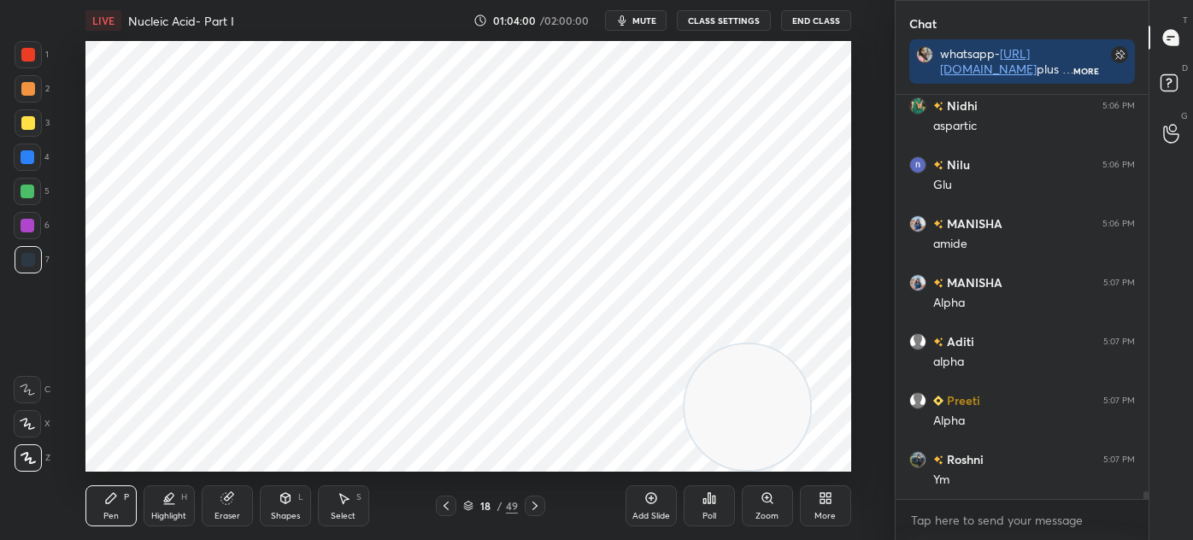
click at [32, 62] on div at bounding box center [28, 54] width 27 height 27
click at [223, 509] on div "Eraser" at bounding box center [227, 505] width 51 height 41
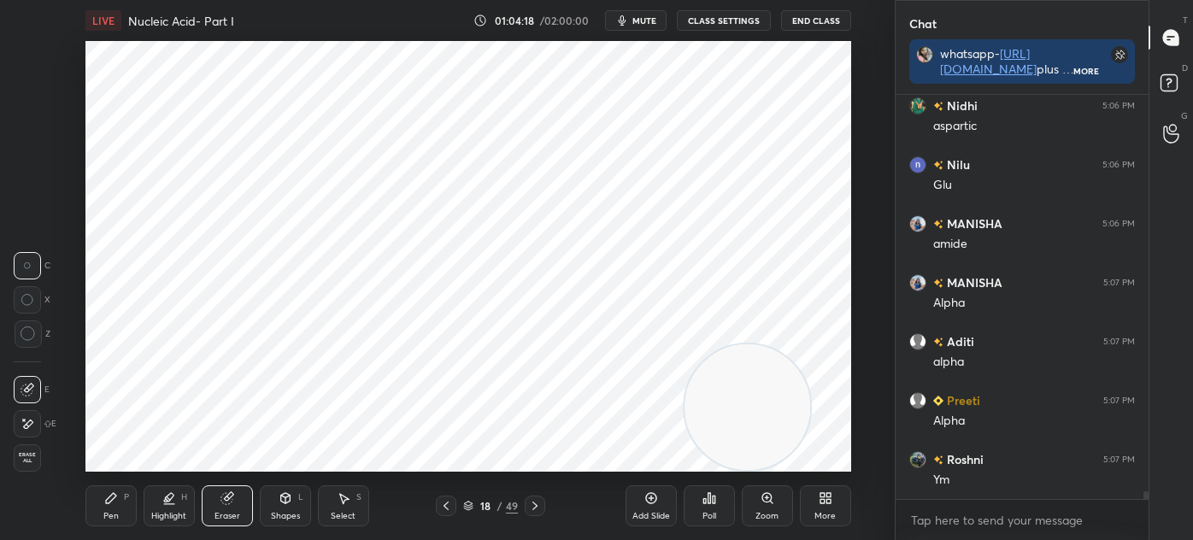
click at [120, 491] on div "Pen P" at bounding box center [110, 505] width 51 height 41
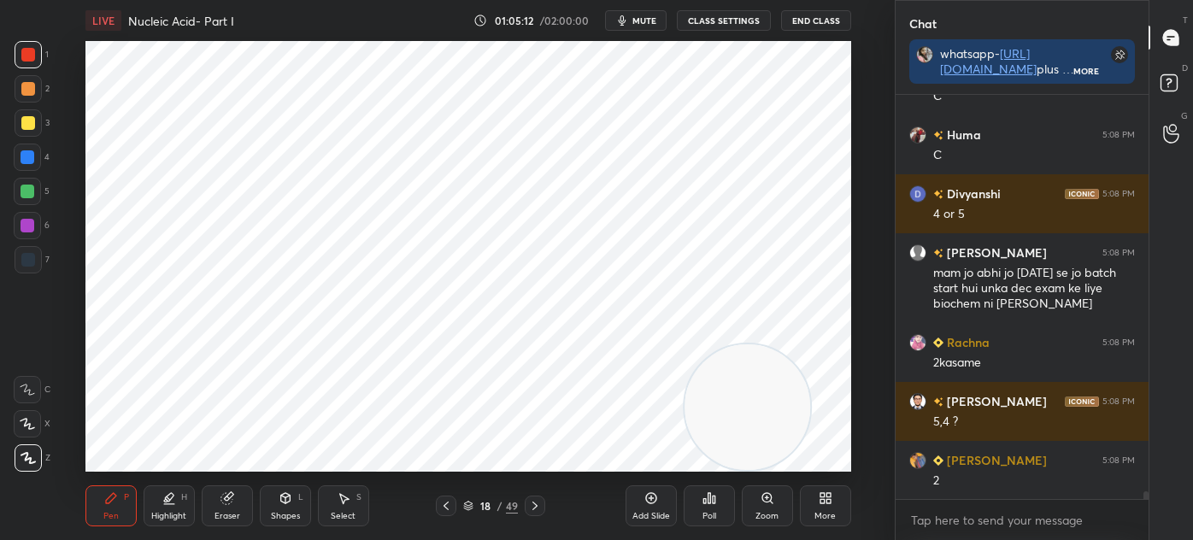
scroll to position [20424, 0]
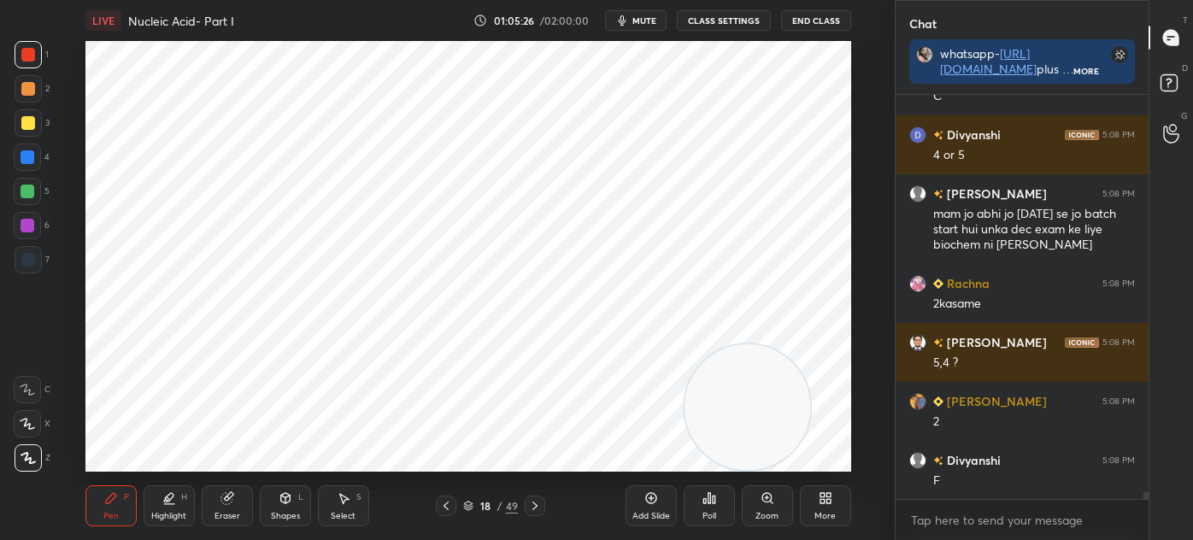
click at [27, 121] on div at bounding box center [28, 123] width 14 height 14
click at [167, 502] on icon at bounding box center [169, 498] width 14 height 14
click at [123, 507] on div "Pen P" at bounding box center [110, 505] width 51 height 41
click at [36, 261] on div at bounding box center [28, 259] width 27 height 27
click at [535, 507] on icon at bounding box center [534, 506] width 5 height 9
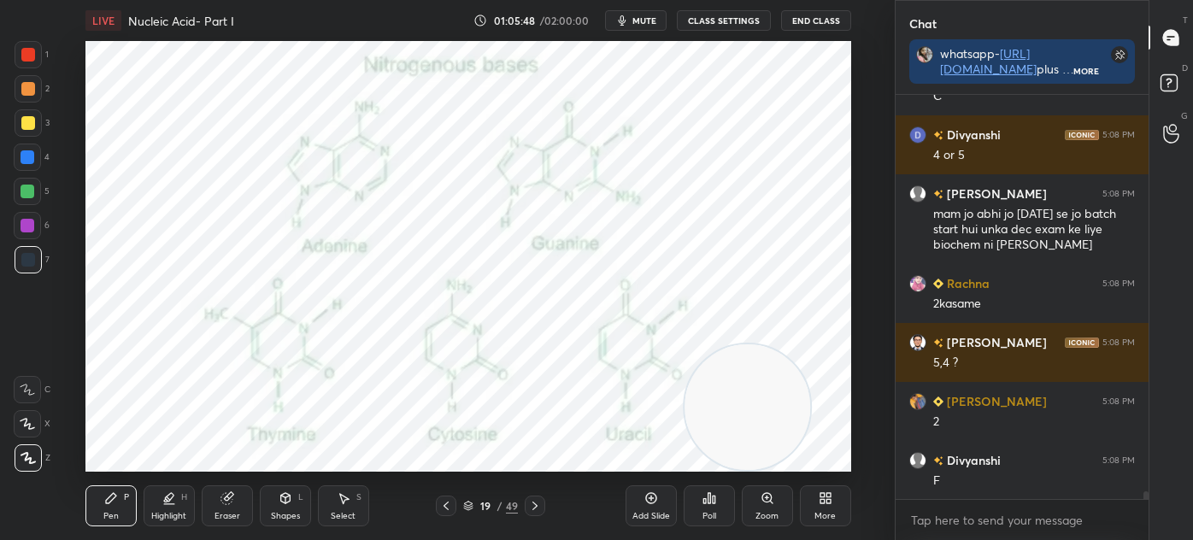
scroll to position [20484, 0]
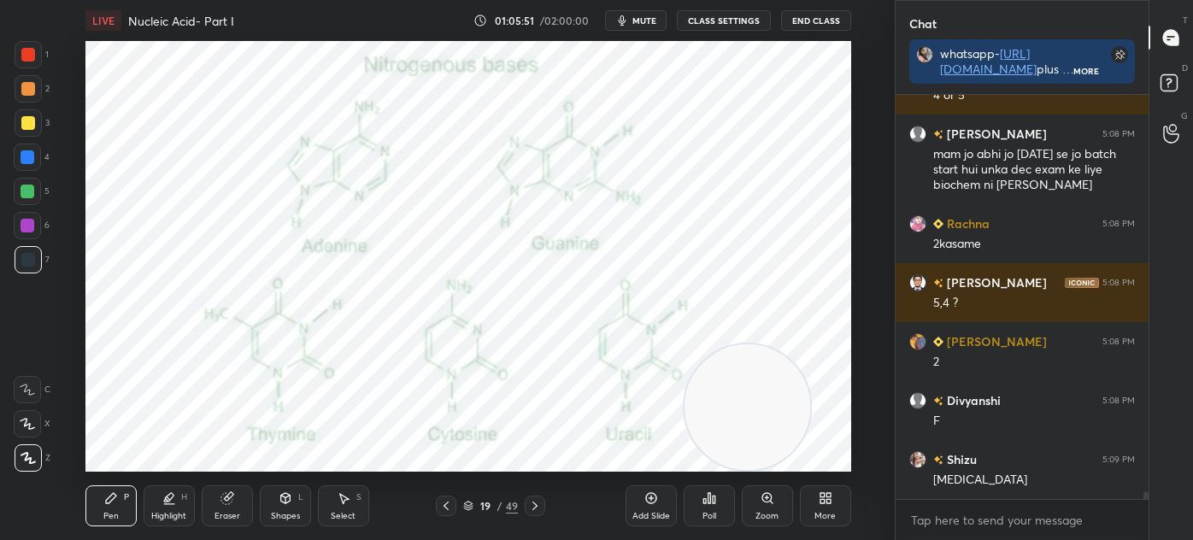
click at [537, 507] on icon at bounding box center [535, 506] width 14 height 14
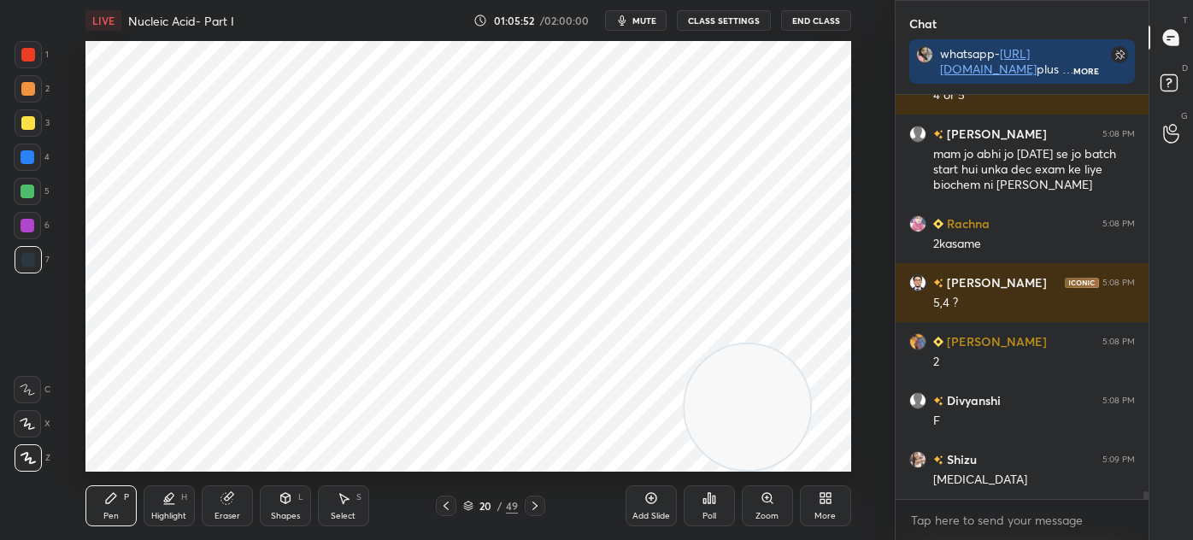
click at [536, 505] on icon at bounding box center [535, 506] width 14 height 14
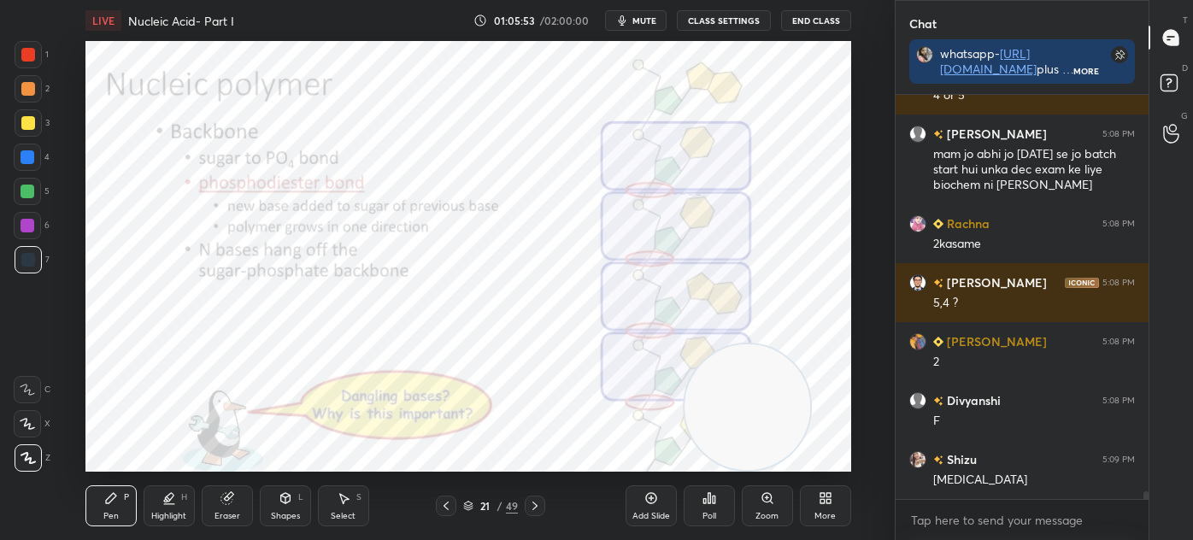
click at [443, 506] on icon at bounding box center [445, 506] width 5 height 9
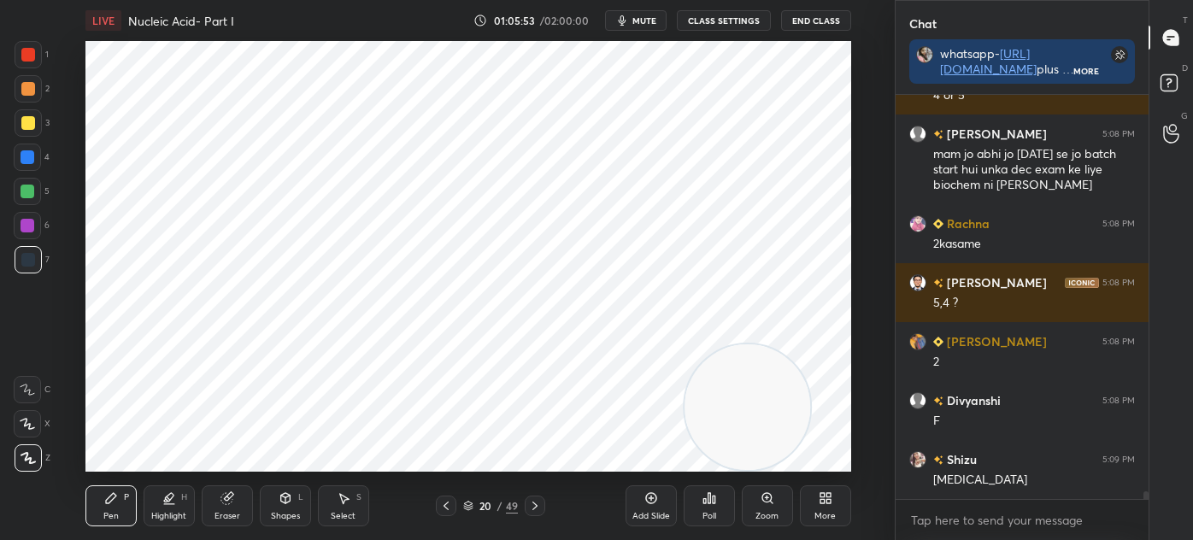
click at [442, 504] on icon at bounding box center [446, 506] width 14 height 14
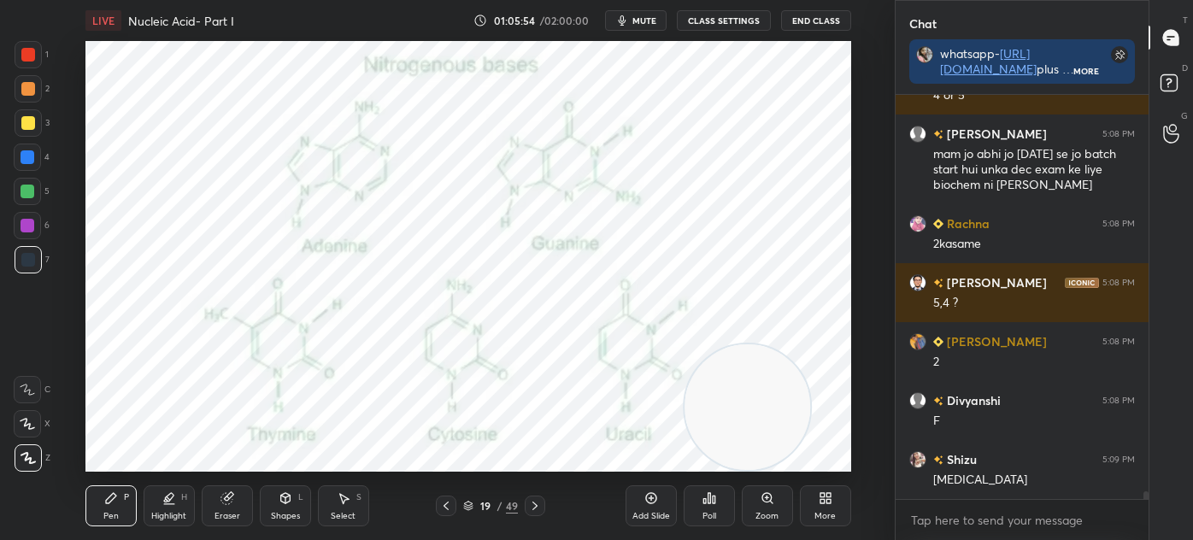
scroll to position [20543, 0]
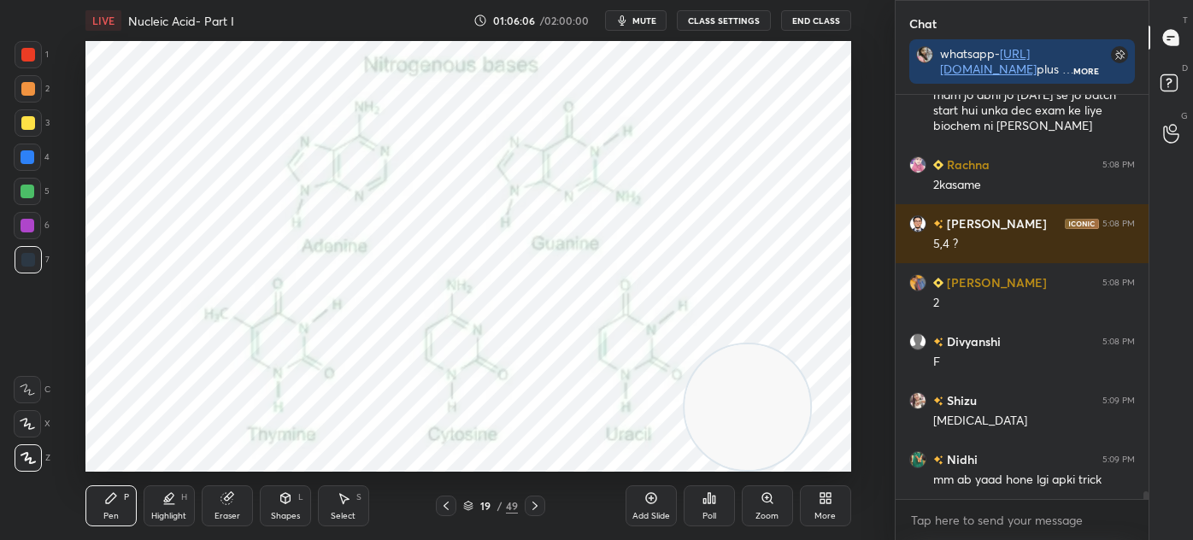
click at [443, 507] on icon at bounding box center [446, 506] width 14 height 14
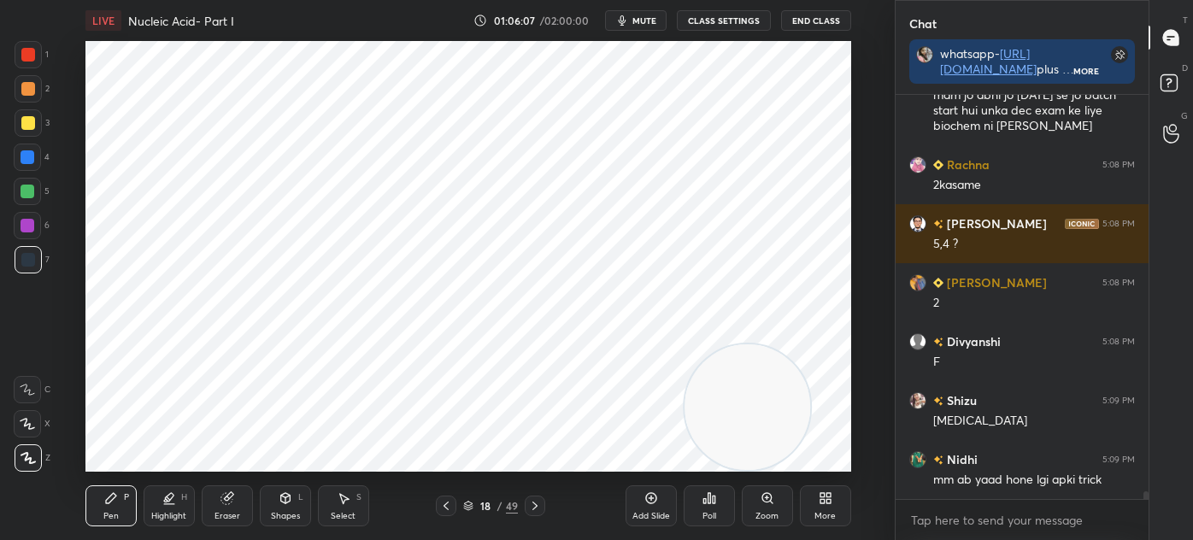
click at [629, 507] on div "Add Slide" at bounding box center [650, 505] width 51 height 41
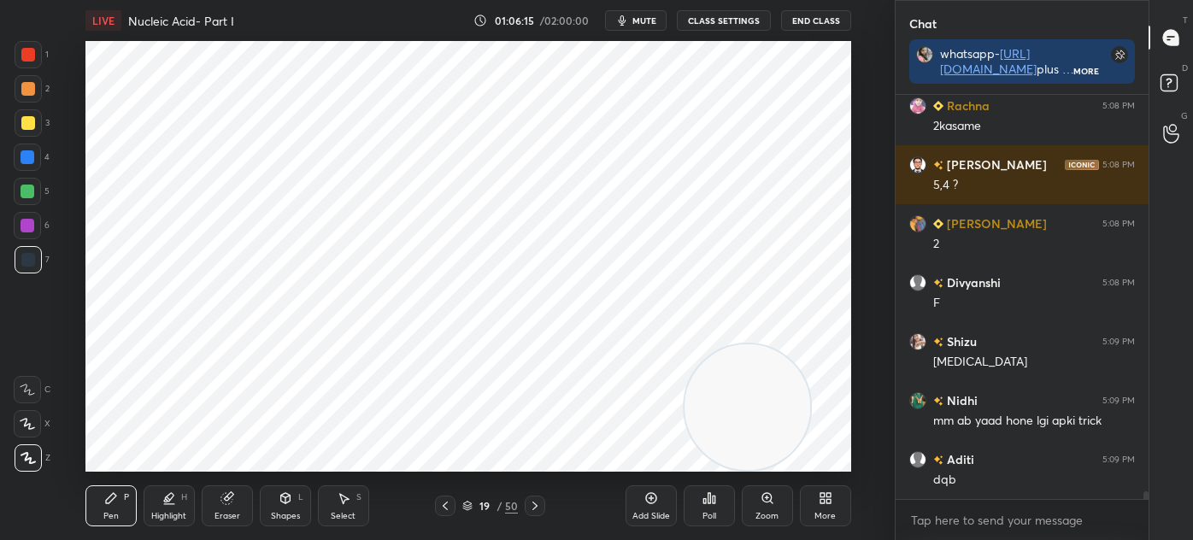
click at [331, 493] on div "Select S" at bounding box center [343, 505] width 51 height 41
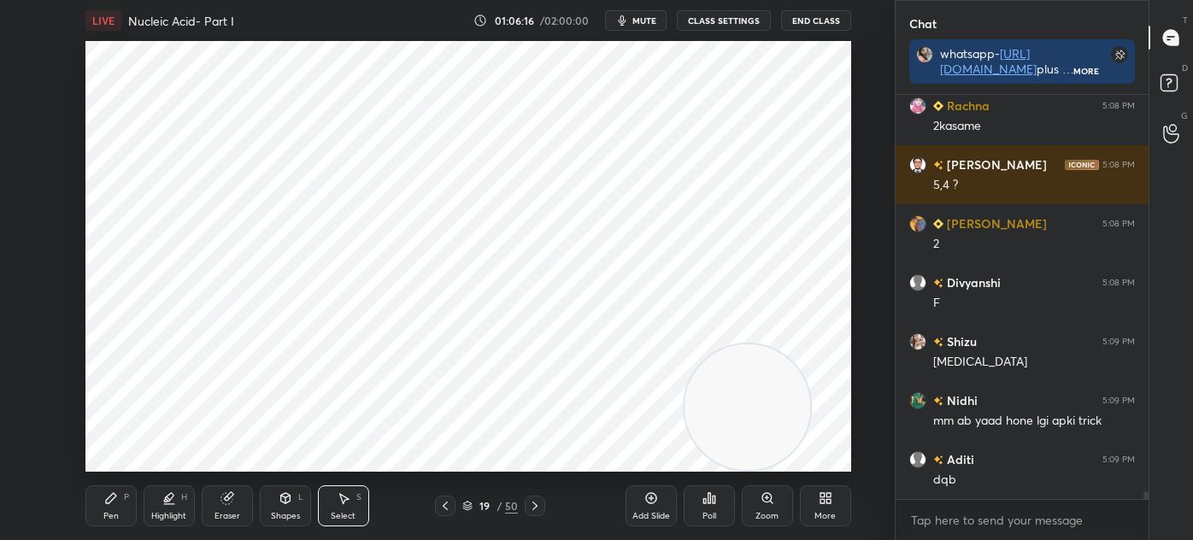
click at [308, 523] on div "Shapes L" at bounding box center [285, 505] width 51 height 41
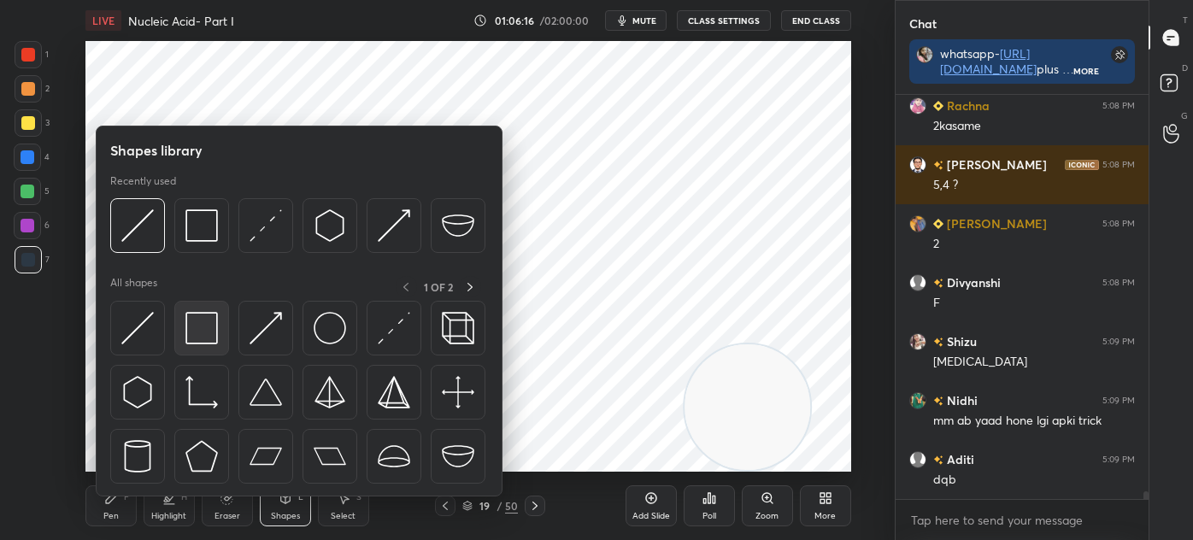
click at [200, 342] on img at bounding box center [201, 328] width 32 height 32
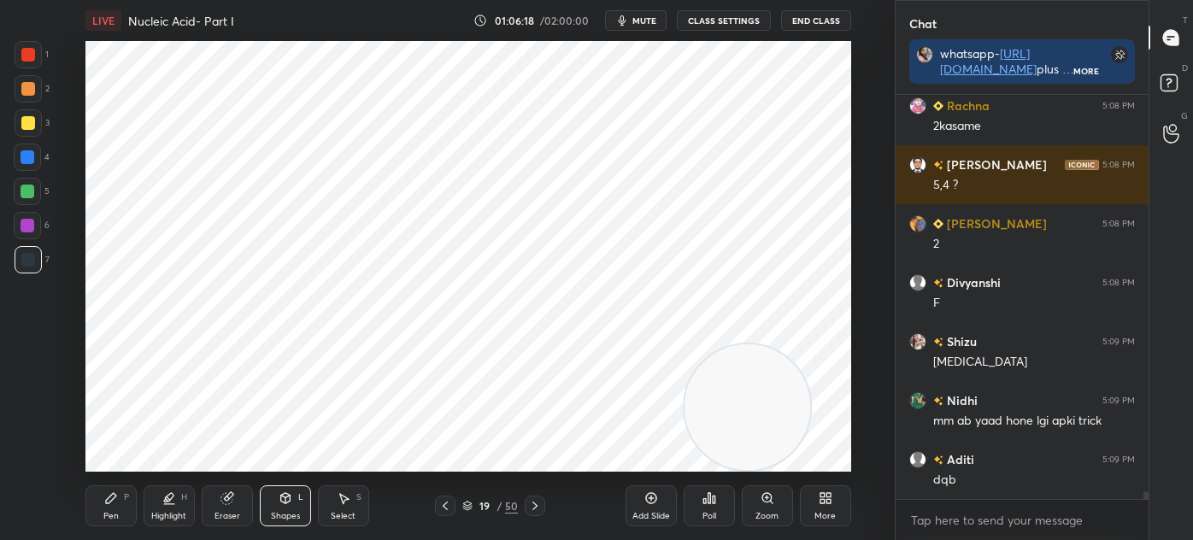
scroll to position [20661, 0]
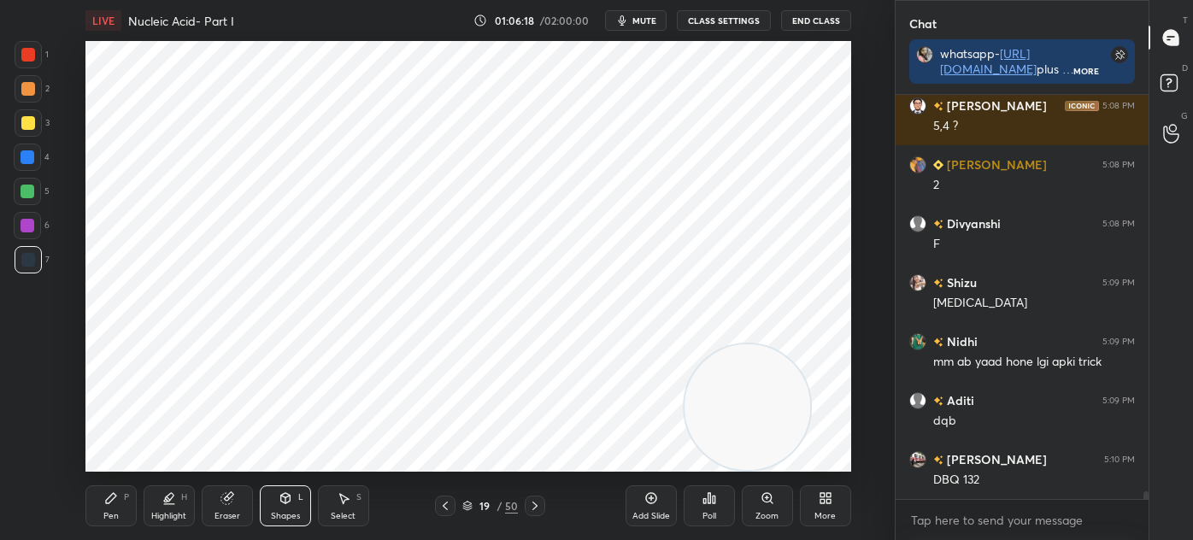
click at [472, 502] on icon at bounding box center [467, 506] width 10 height 10
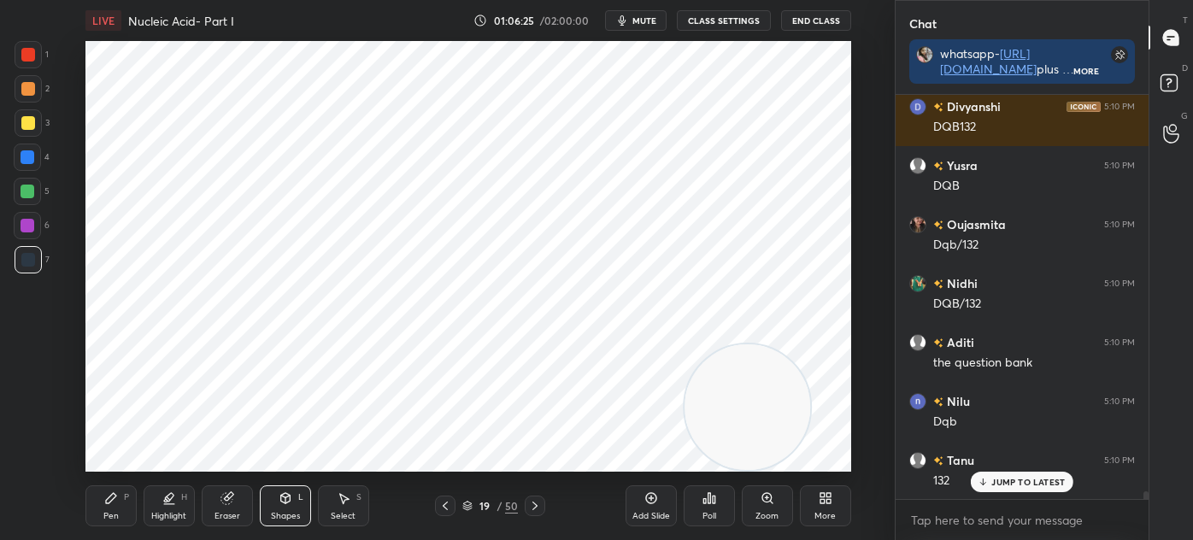
scroll to position [21367, 0]
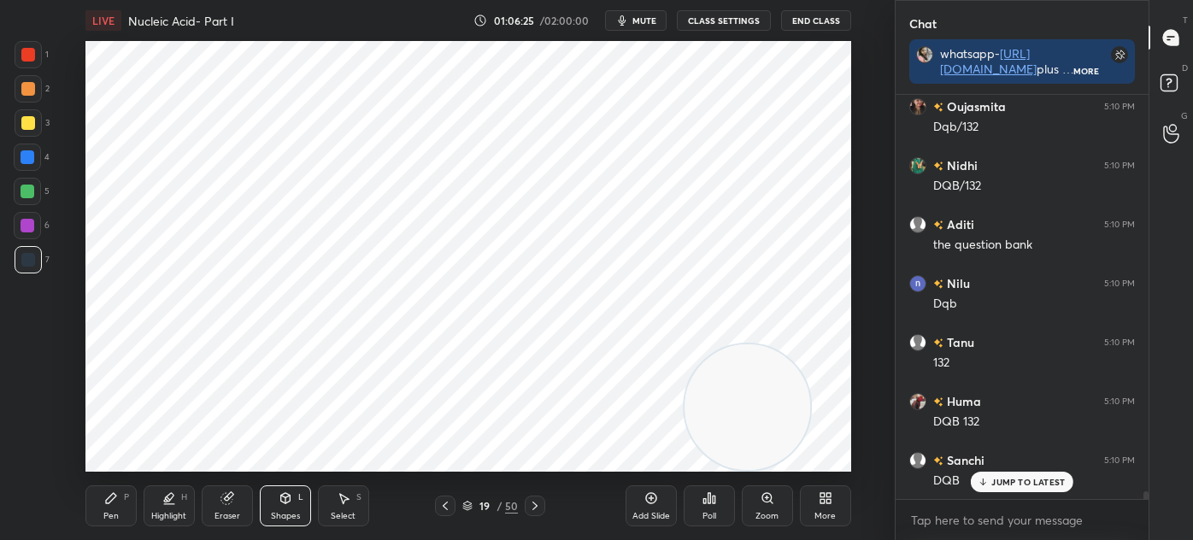
click at [31, 64] on div at bounding box center [28, 54] width 27 height 27
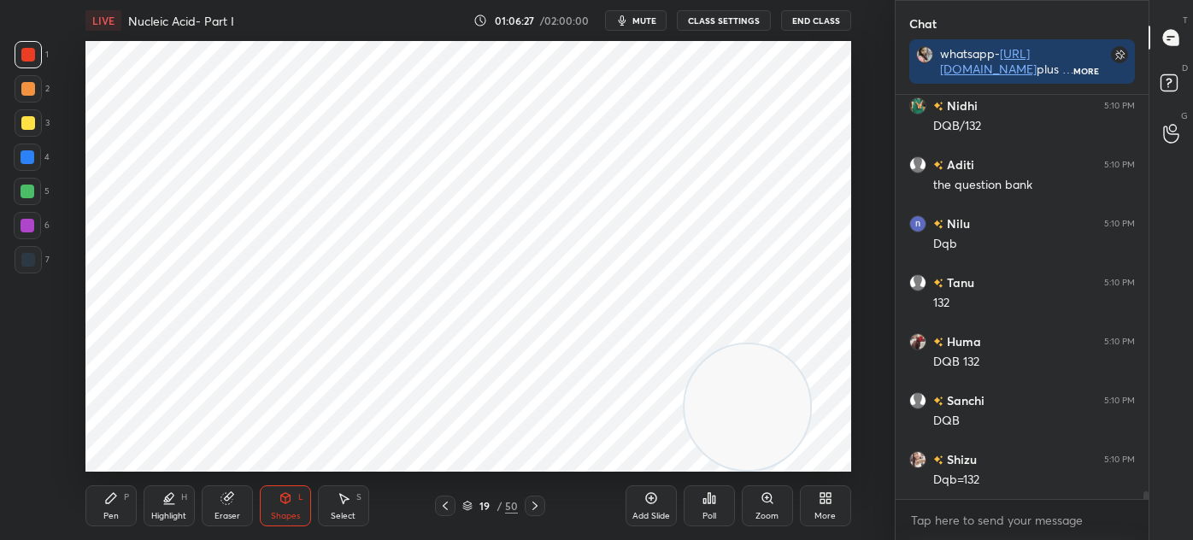
click at [118, 506] on div "Pen P" at bounding box center [110, 505] width 51 height 41
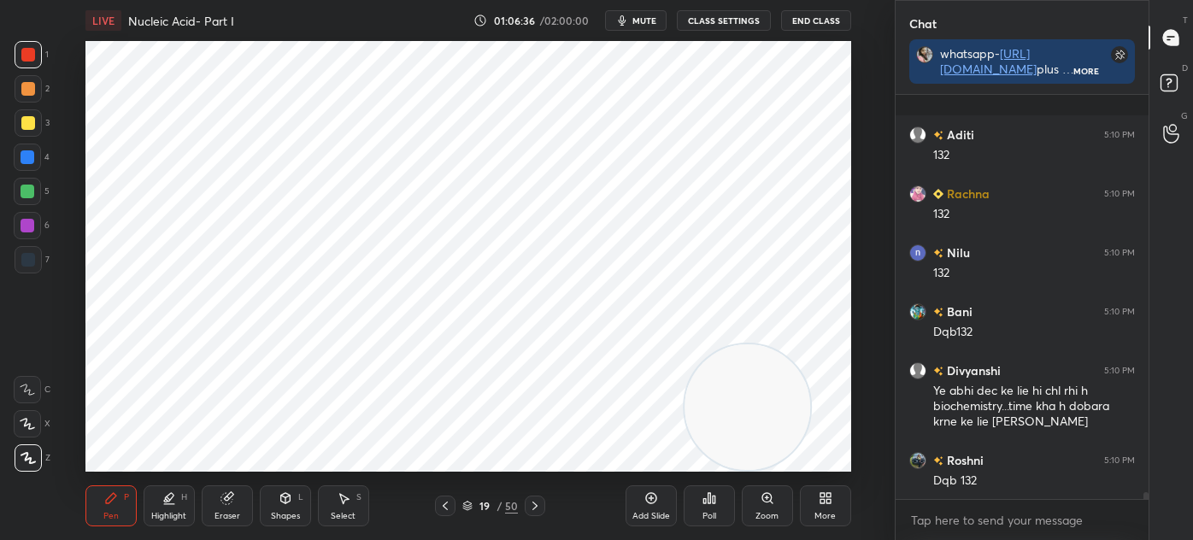
scroll to position [22165, 0]
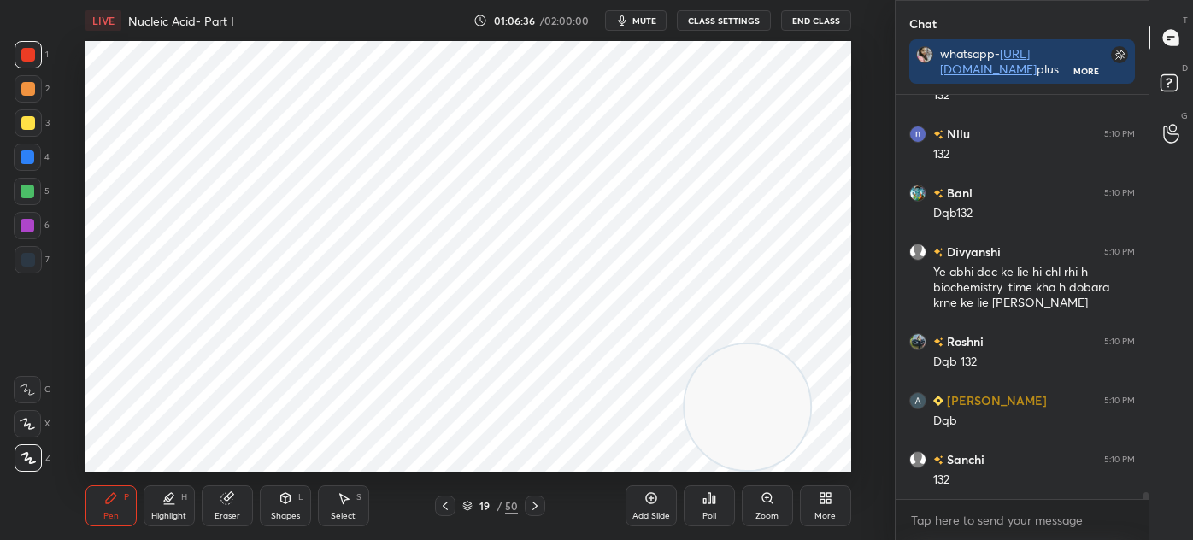
click at [36, 224] on div at bounding box center [27, 225] width 27 height 27
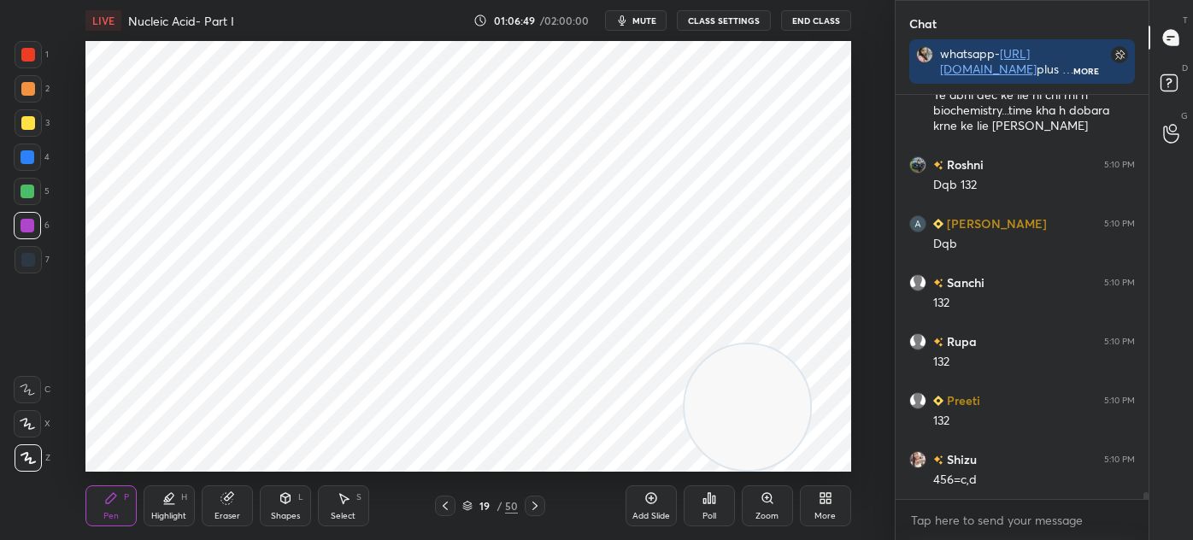
scroll to position [22401, 0]
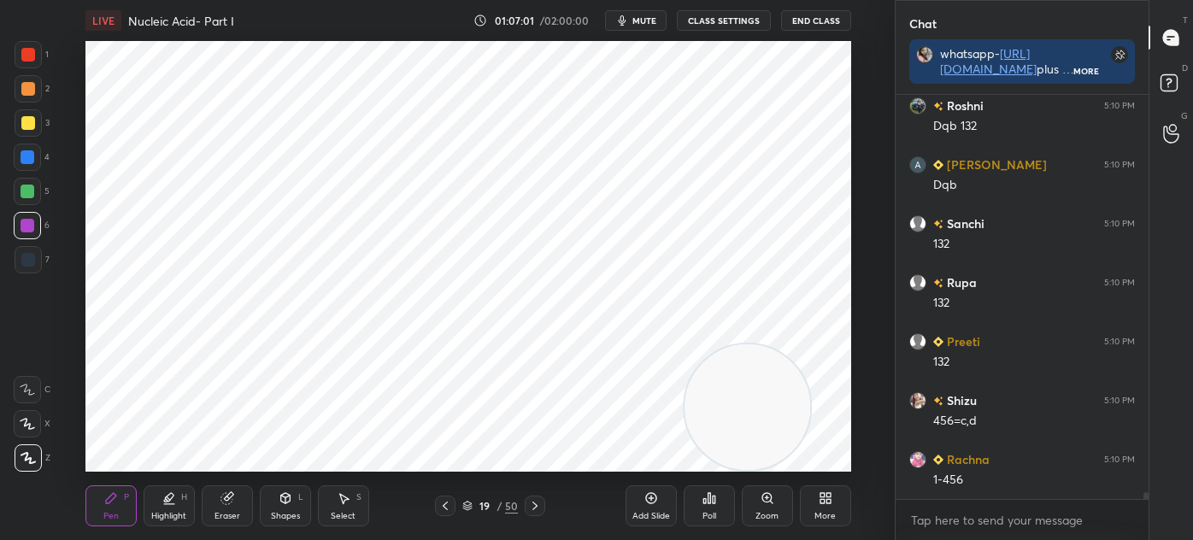
click at [242, 512] on div "Eraser" at bounding box center [227, 505] width 51 height 41
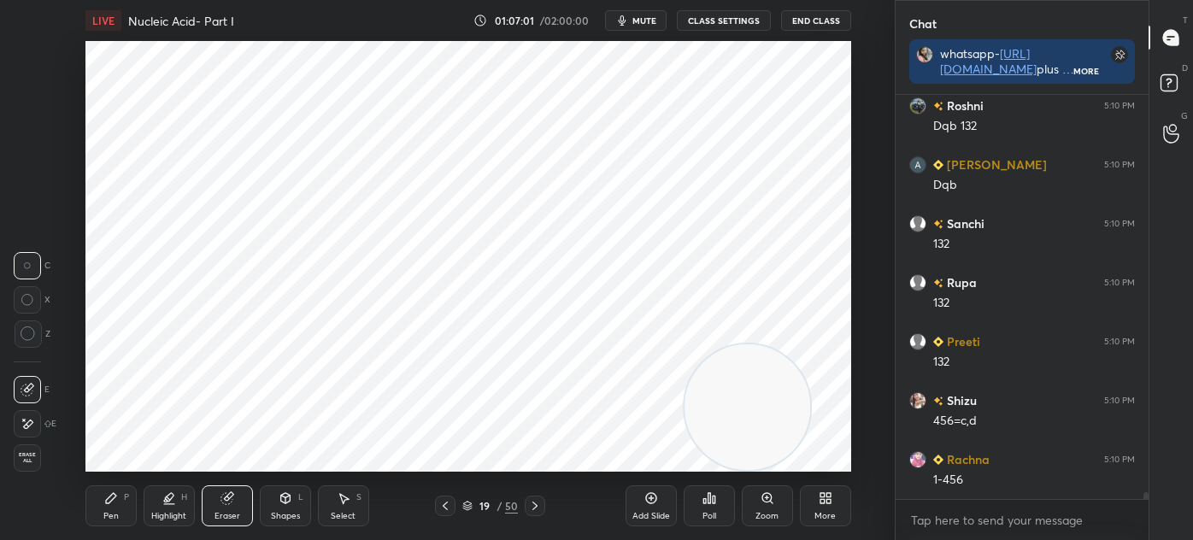
scroll to position [22475, 0]
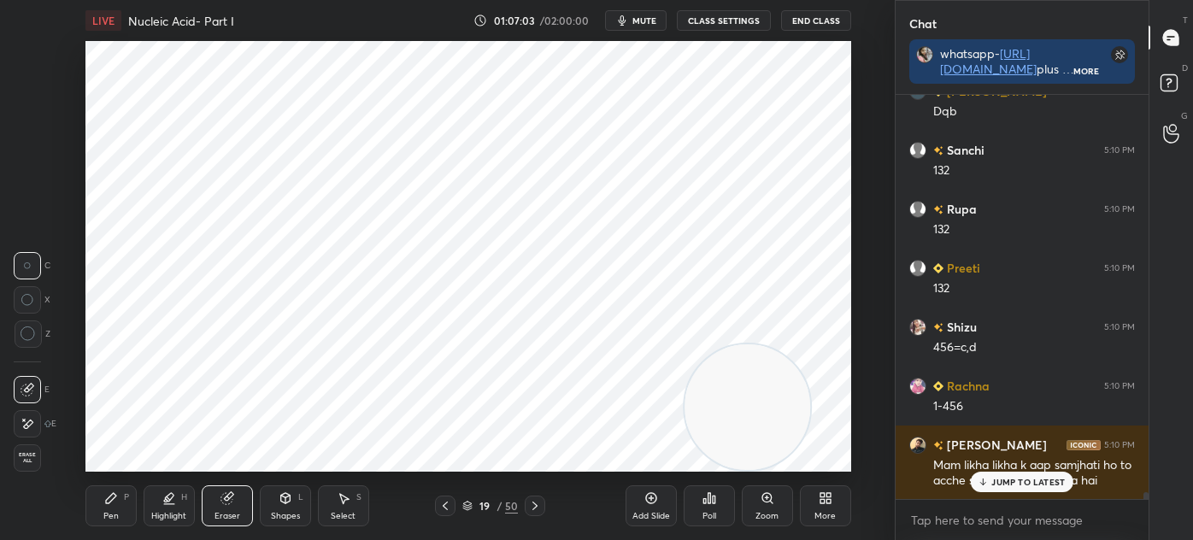
click at [103, 496] on div "Pen P" at bounding box center [110, 505] width 51 height 41
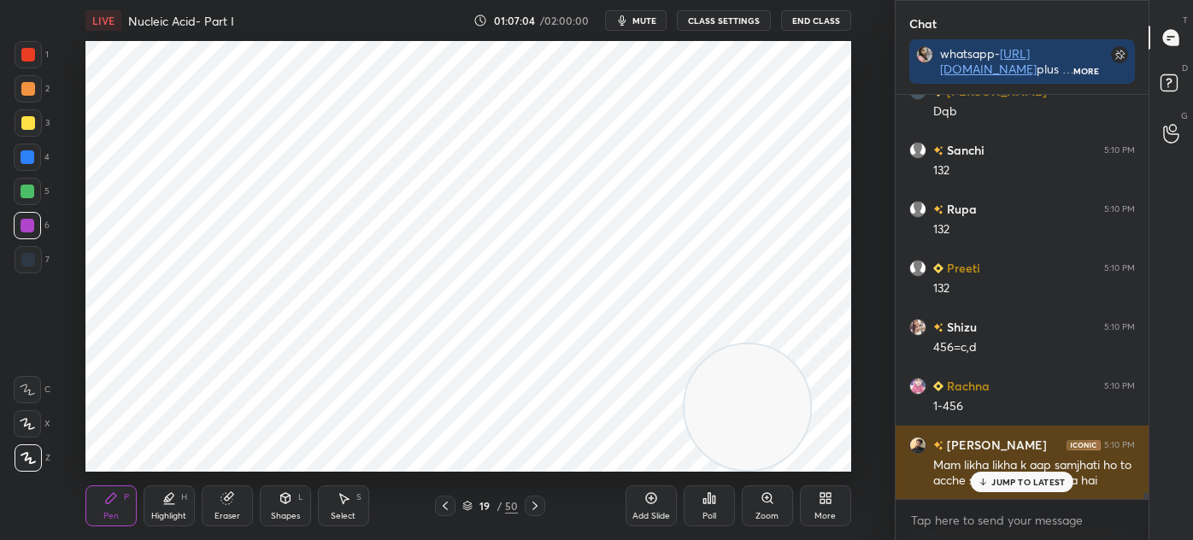
click at [1002, 484] on p "JUMP TO LATEST" at bounding box center [1027, 482] width 73 height 10
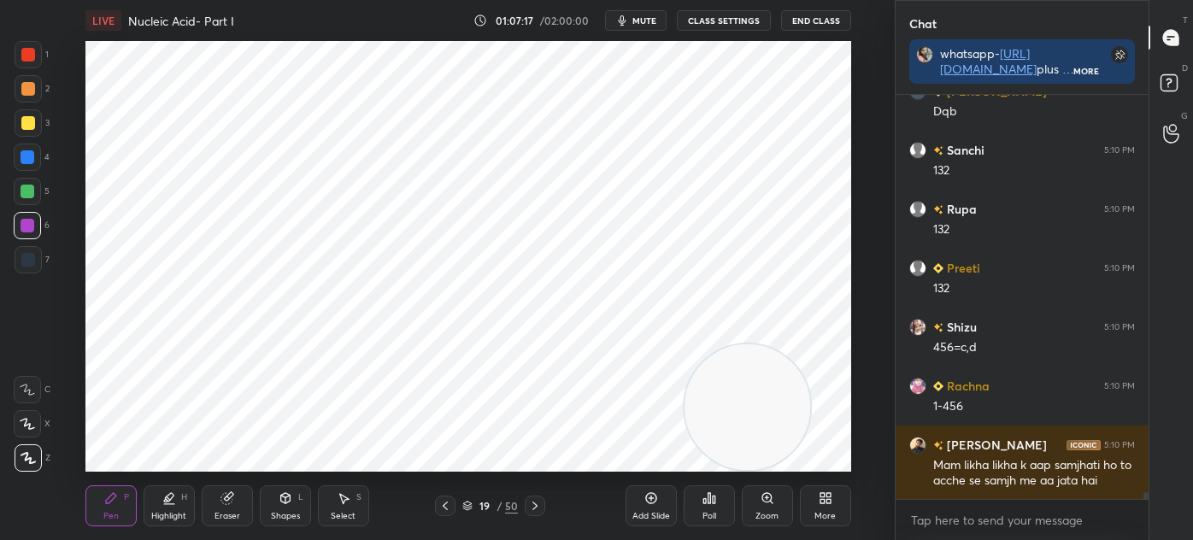
scroll to position [22534, 0]
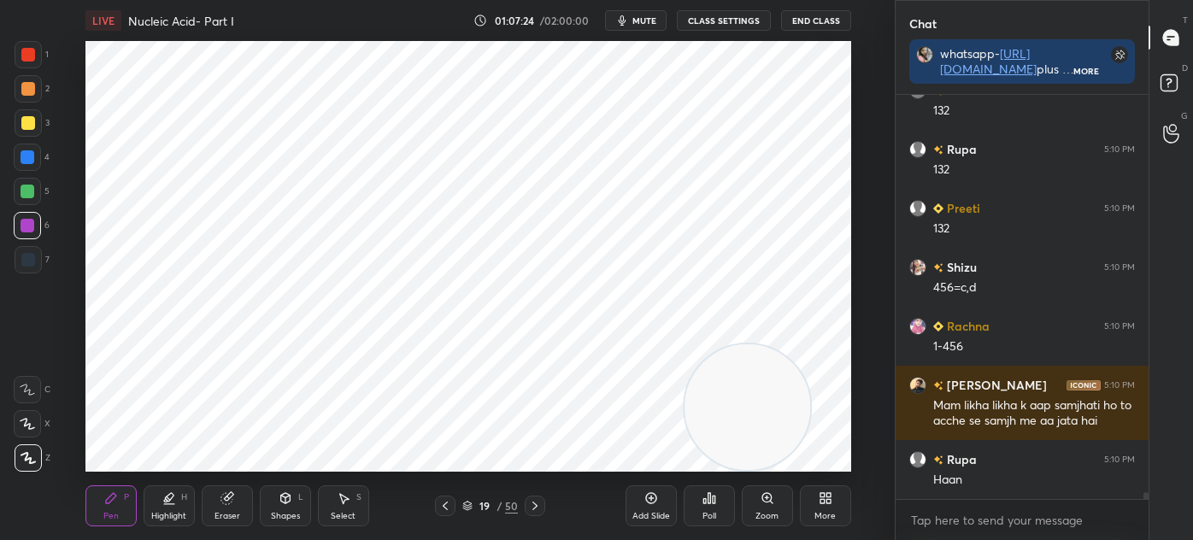
click at [350, 507] on div "Select S" at bounding box center [343, 505] width 51 height 41
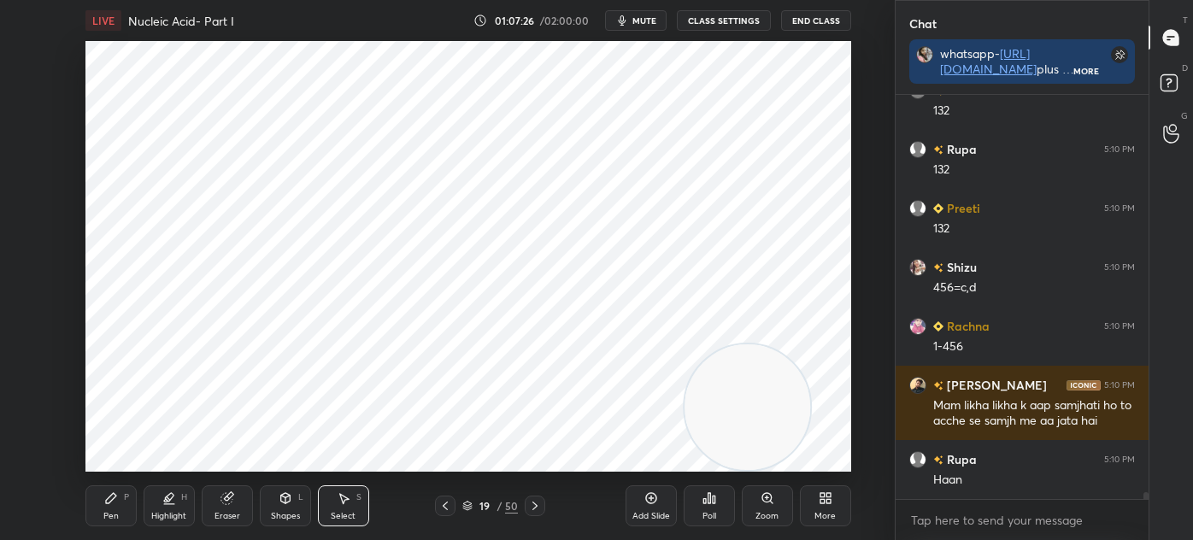
click at [91, 503] on div "Pen P" at bounding box center [110, 505] width 51 height 41
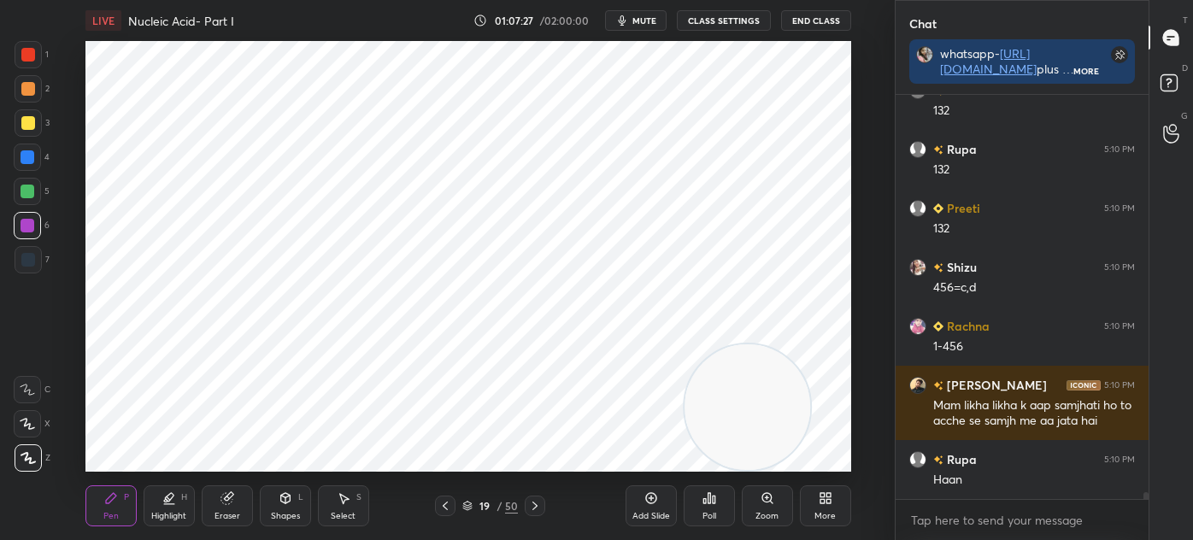
click at [532, 501] on icon at bounding box center [535, 506] width 14 height 14
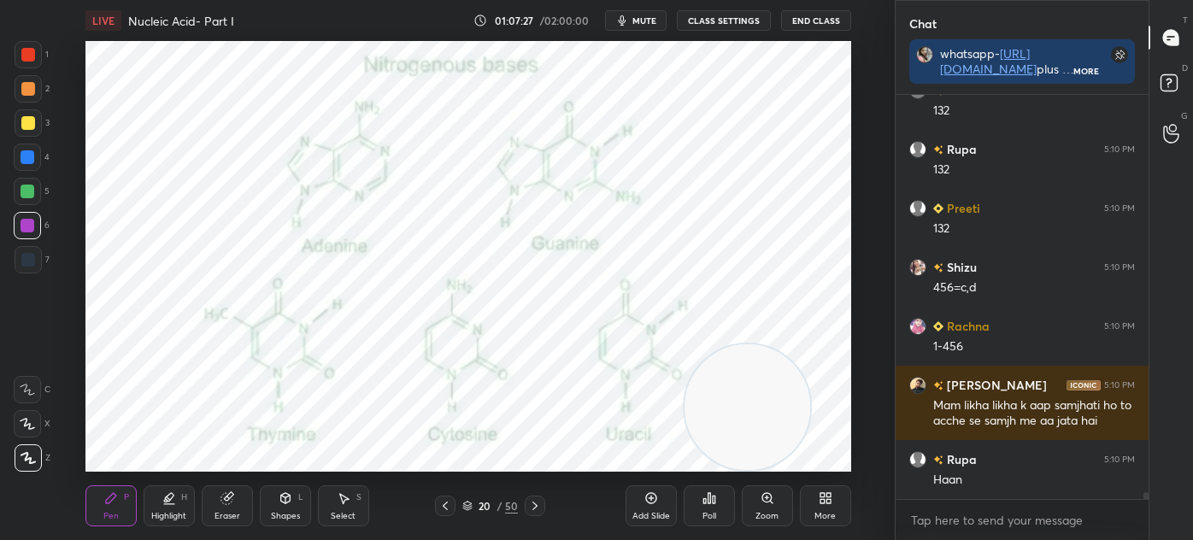
click at [531, 503] on icon at bounding box center [535, 506] width 14 height 14
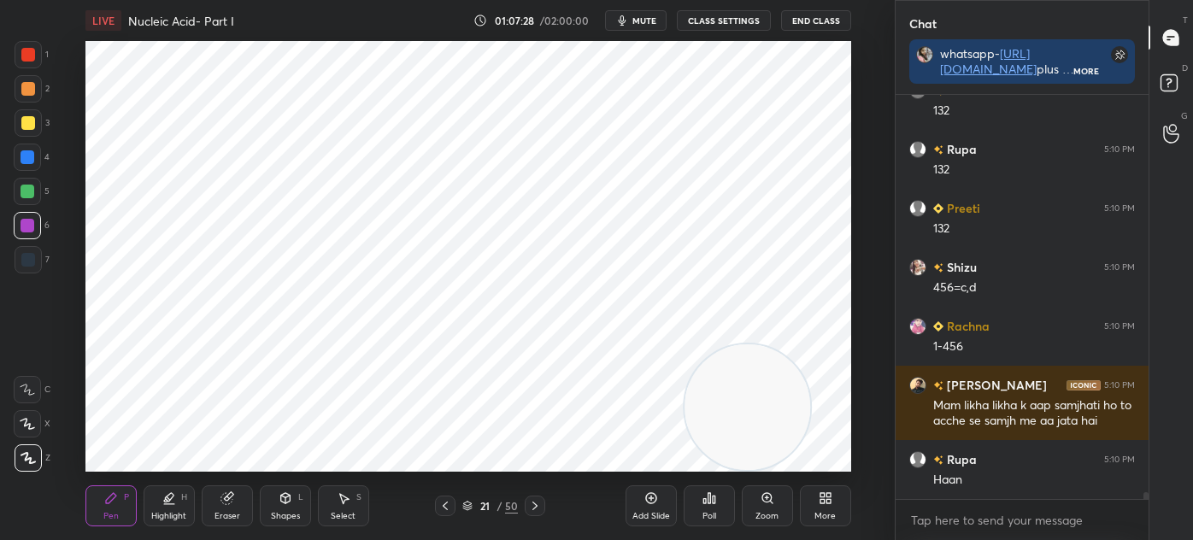
click at [534, 502] on icon at bounding box center [535, 506] width 14 height 14
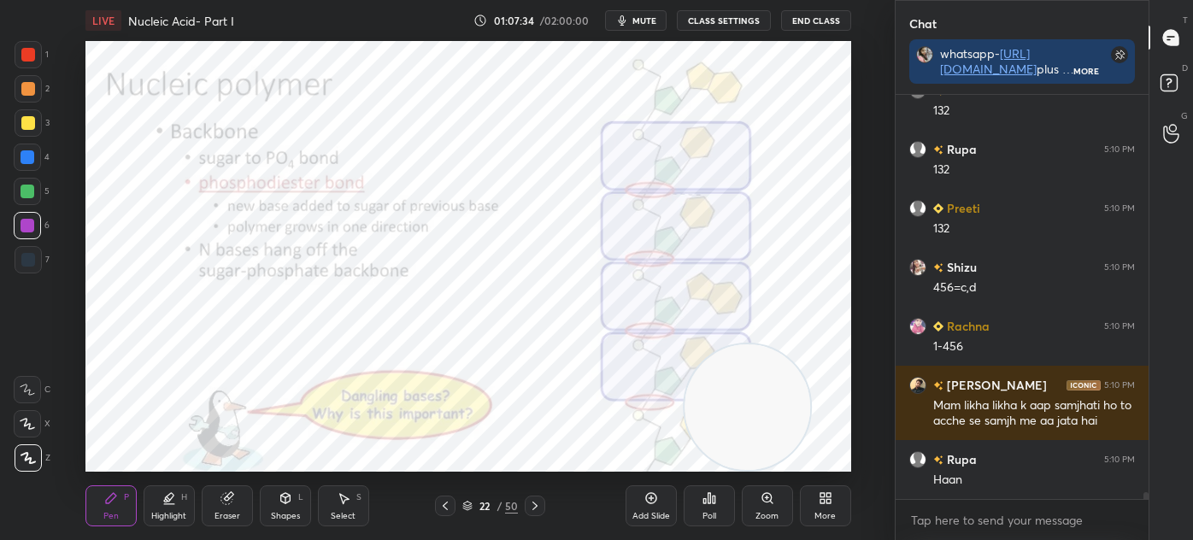
click at [465, 507] on icon at bounding box center [467, 506] width 10 height 10
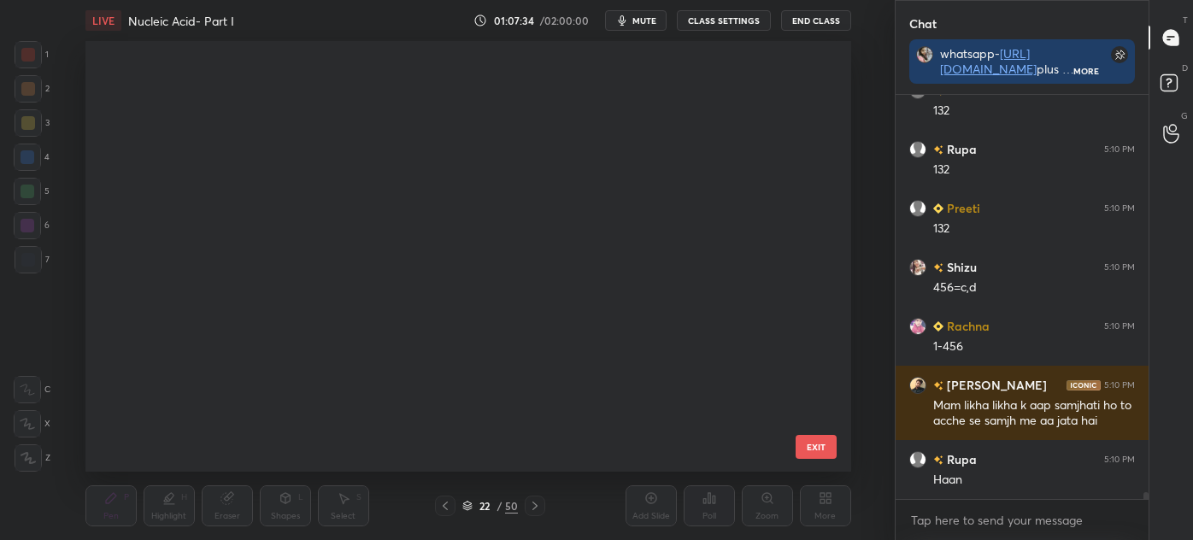
scroll to position [425, 757]
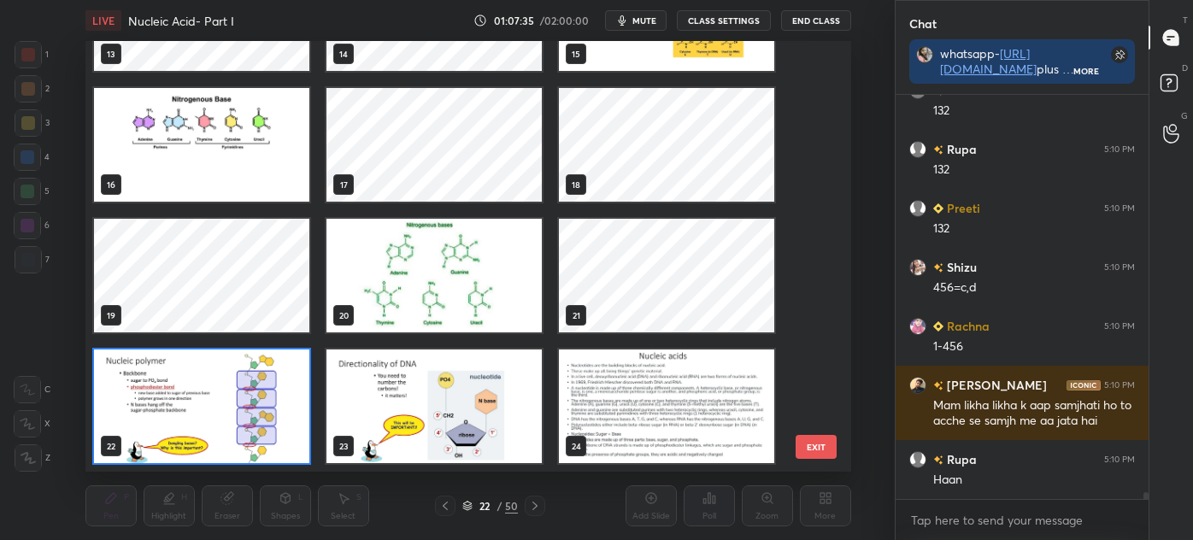
click at [621, 391] on img "grid" at bounding box center [666, 406] width 215 height 114
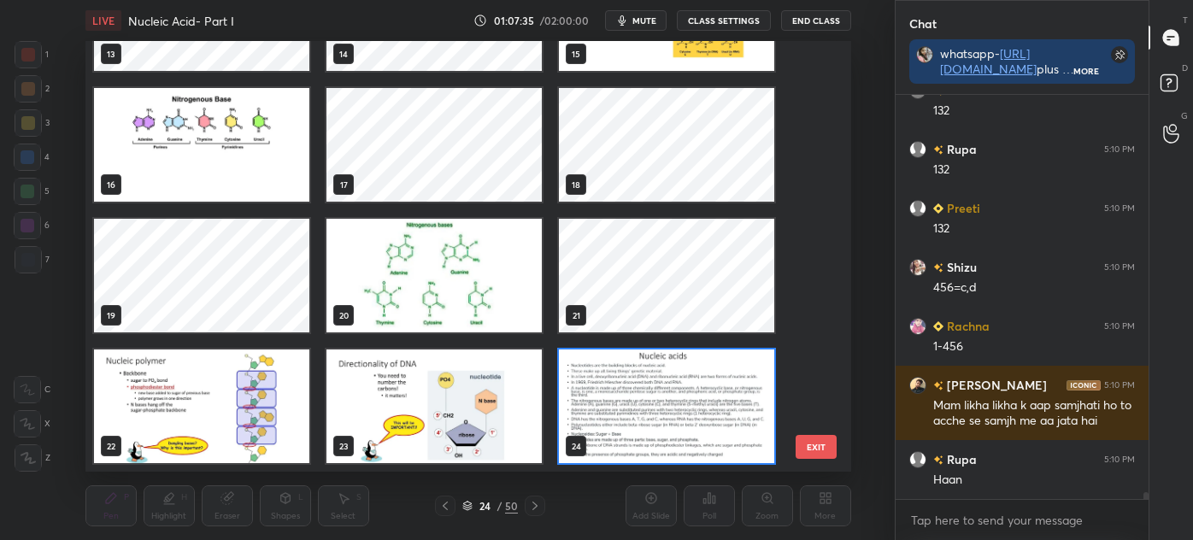
click at [626, 400] on img "grid" at bounding box center [666, 406] width 215 height 114
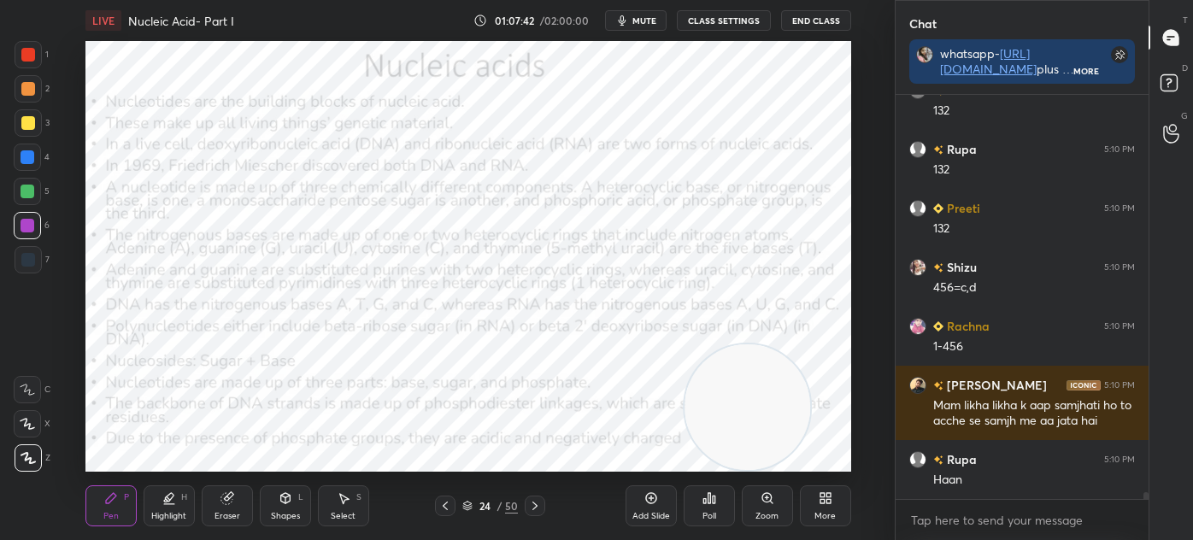
scroll to position [22593, 0]
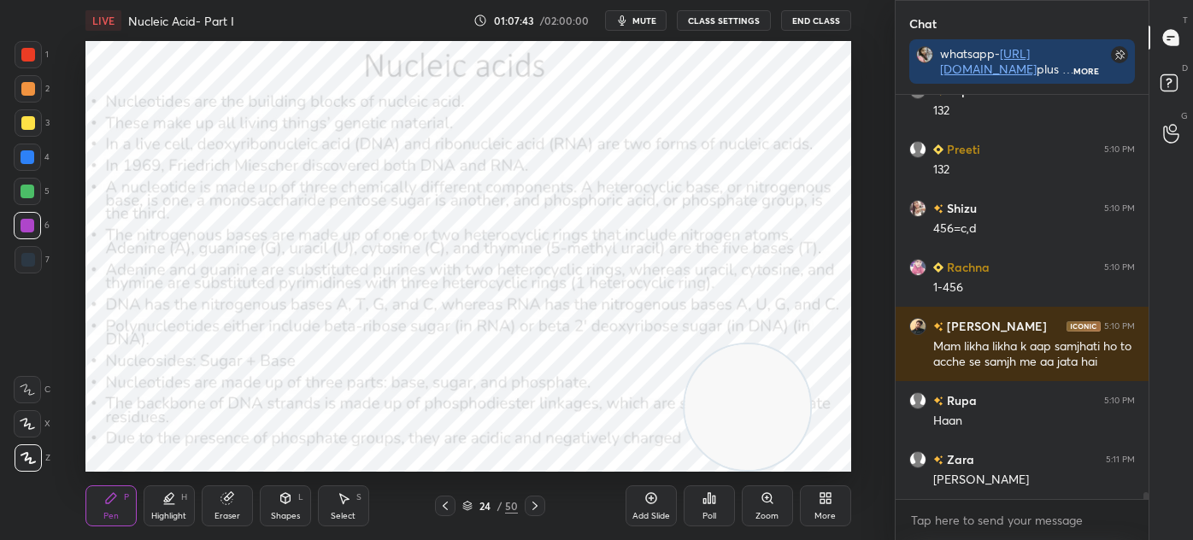
click at [442, 507] on icon at bounding box center [445, 506] width 14 height 14
click at [443, 507] on icon at bounding box center [445, 506] width 14 height 14
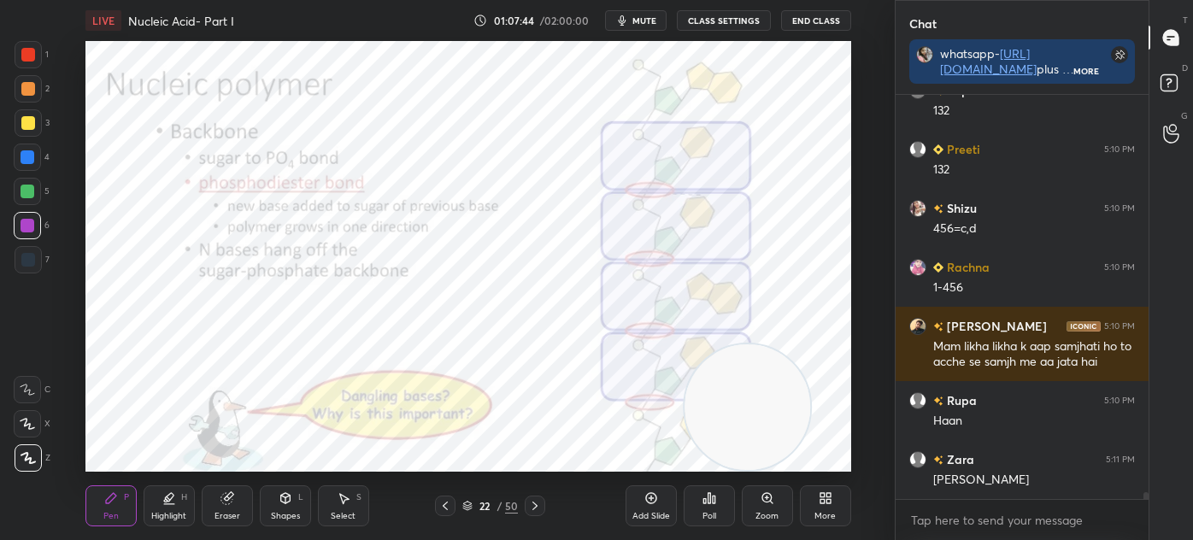
click at [444, 501] on icon at bounding box center [445, 506] width 14 height 14
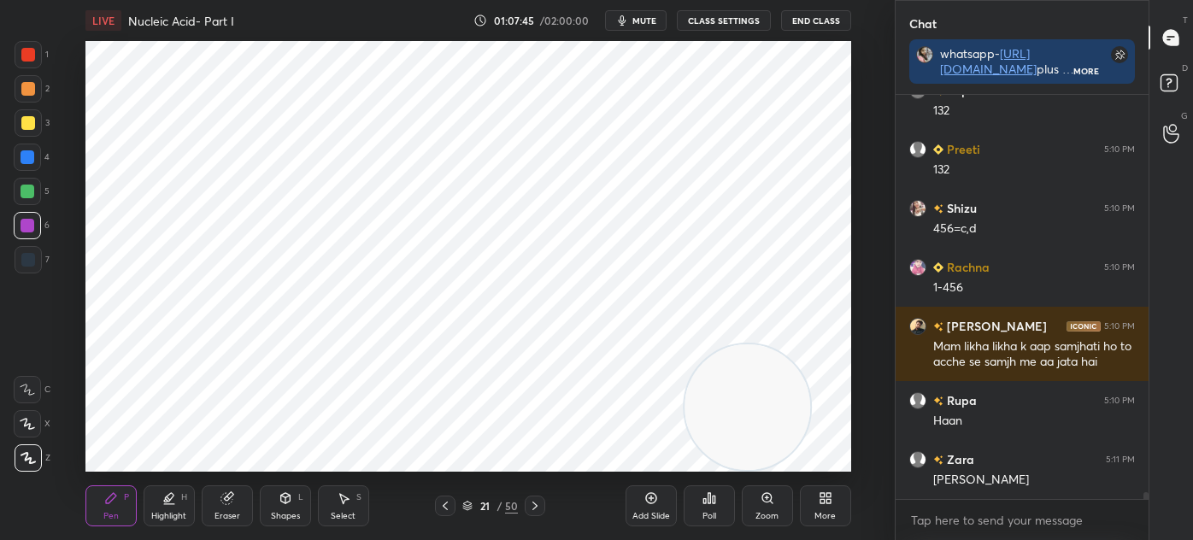
click at [445, 502] on icon at bounding box center [445, 506] width 14 height 14
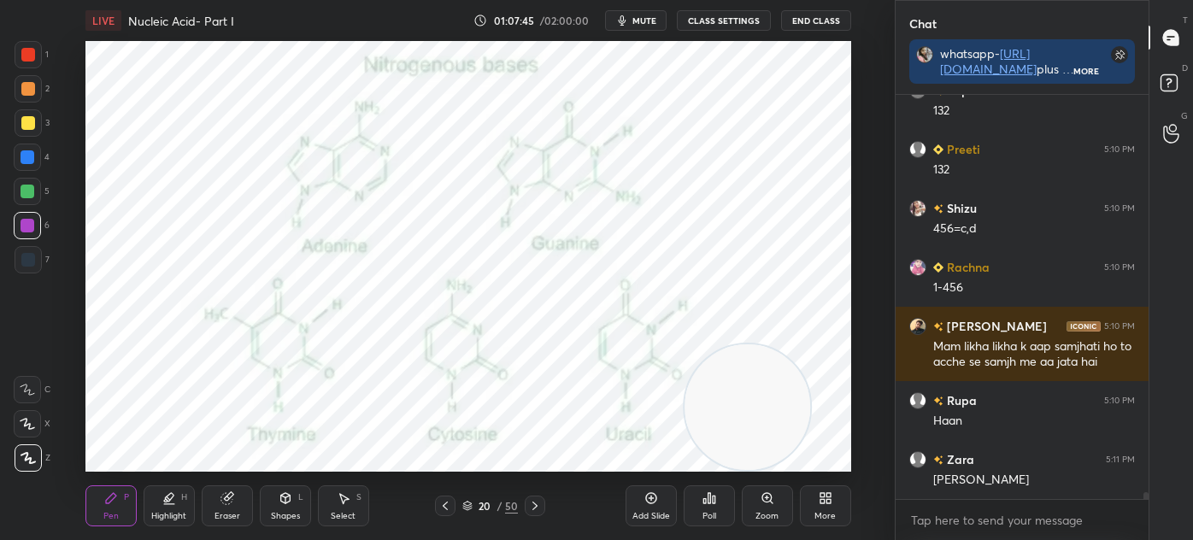
click at [448, 502] on icon at bounding box center [445, 506] width 14 height 14
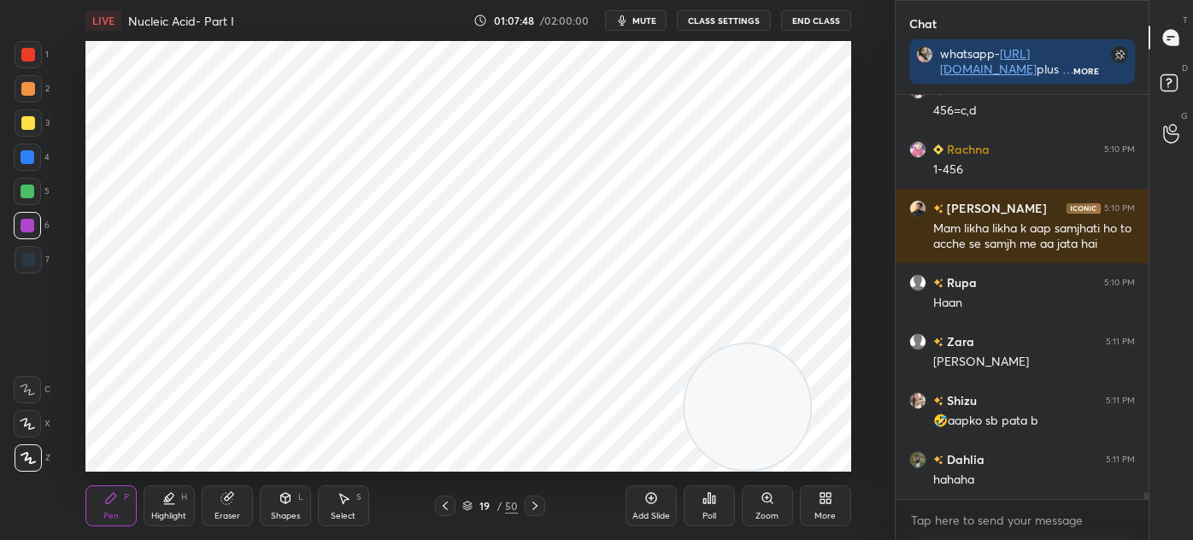
scroll to position [5, 4]
click at [32, 277] on div "7" at bounding box center [32, 263] width 35 height 34
click at [279, 505] on icon at bounding box center [286, 498] width 14 height 14
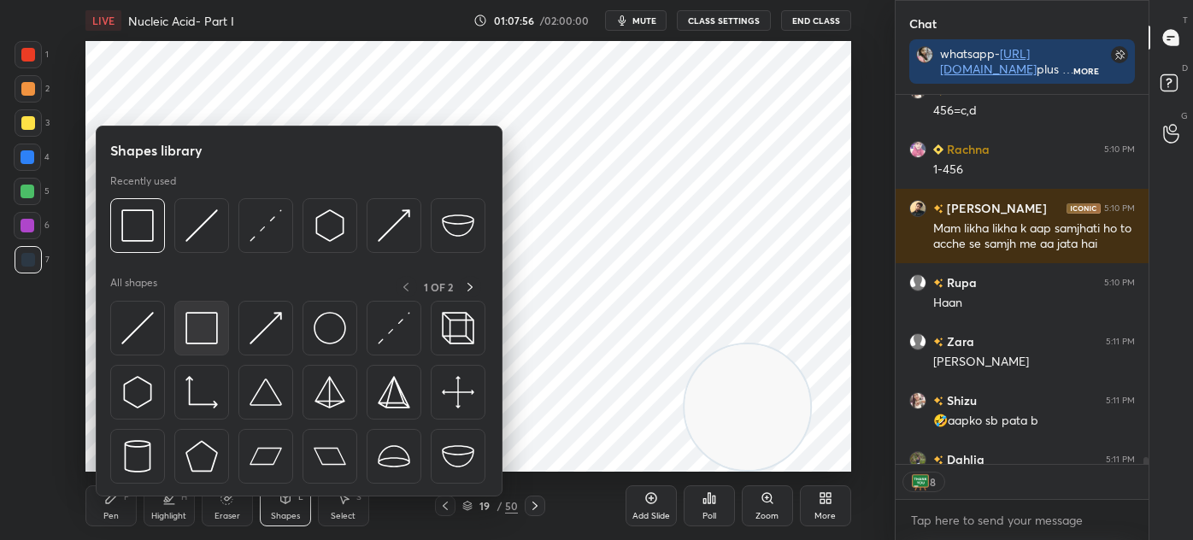
click at [200, 344] on img at bounding box center [201, 328] width 32 height 32
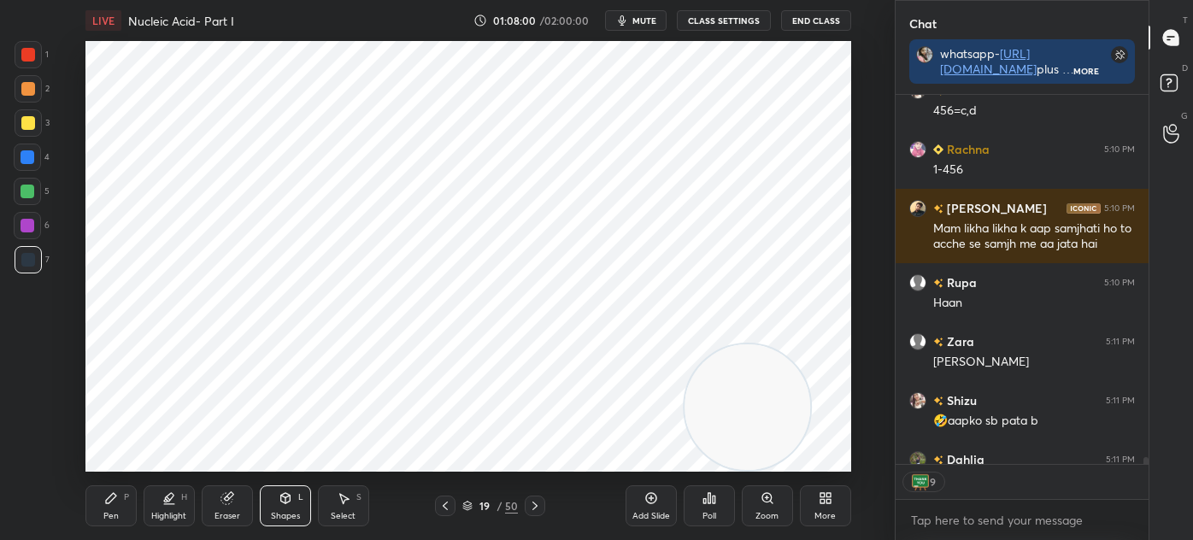
click at [339, 513] on div "Select" at bounding box center [343, 516] width 25 height 9
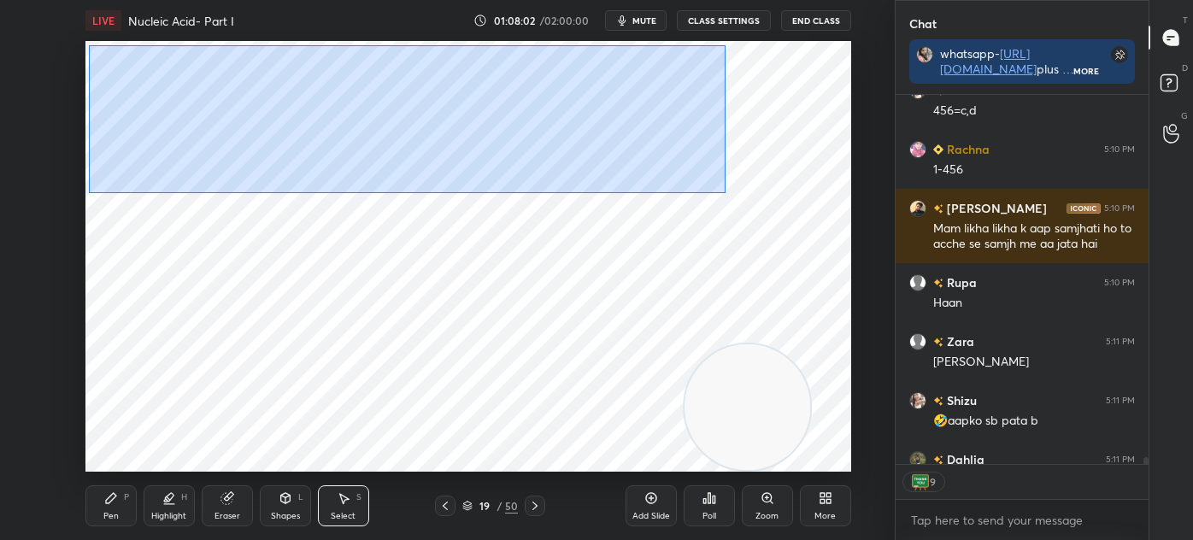
scroll to position [22821, 0]
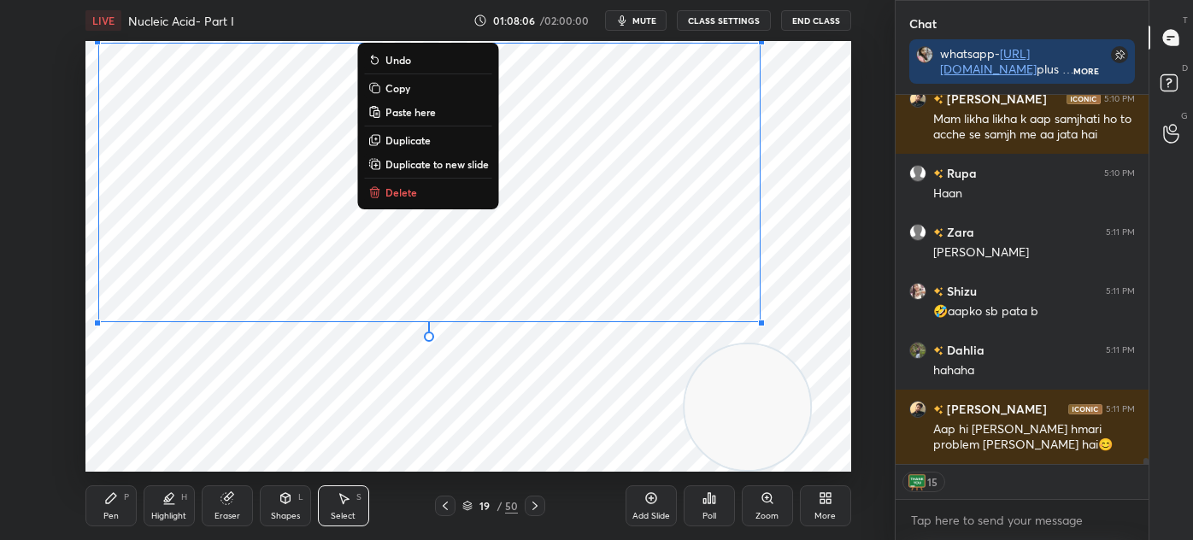
click at [275, 383] on div "0 ° Undo Copy Paste here Duplicate Duplicate to new slide Delete" at bounding box center [468, 256] width 766 height 431
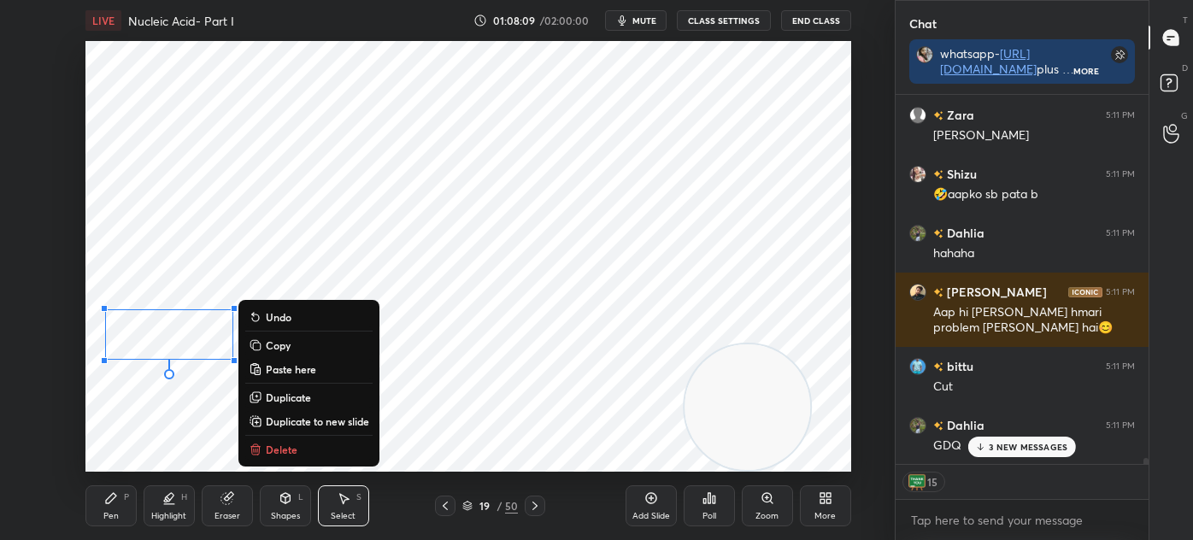
scroll to position [23115, 0]
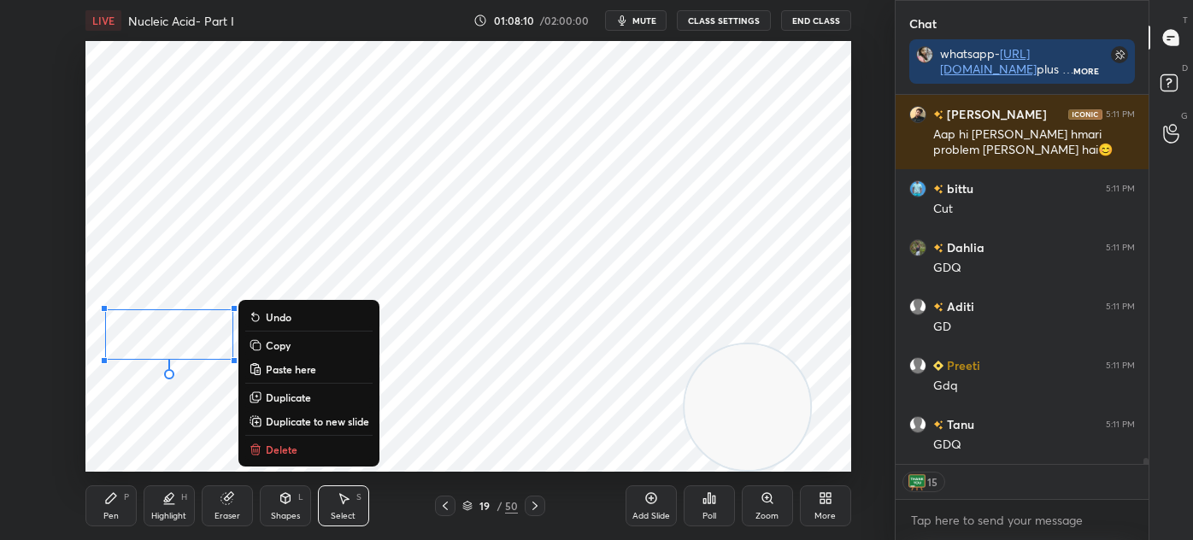
click at [104, 516] on div "Pen" at bounding box center [110, 516] width 15 height 9
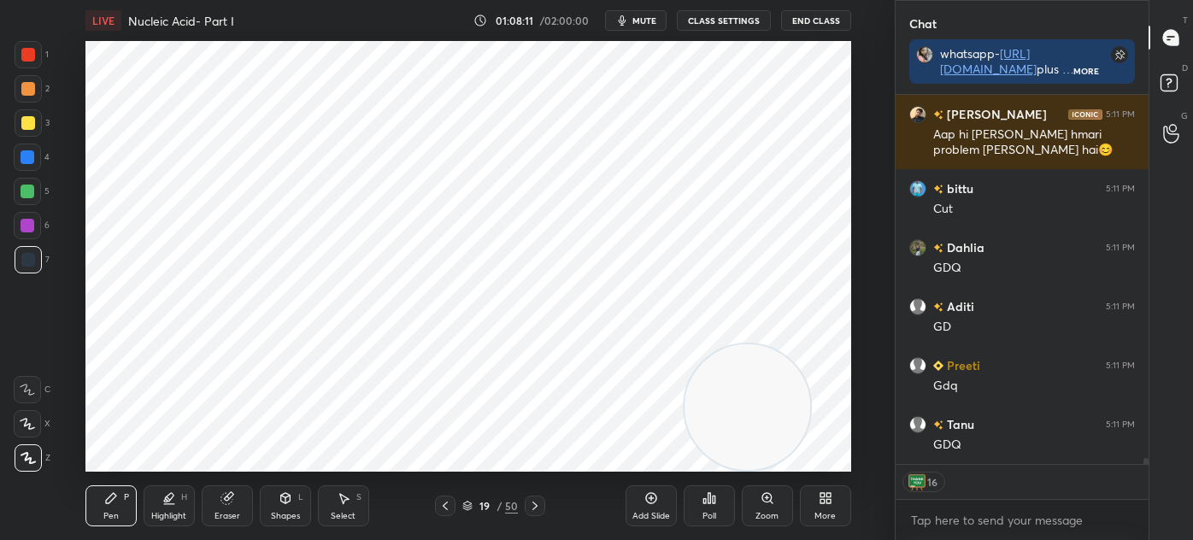
scroll to position [23215, 0]
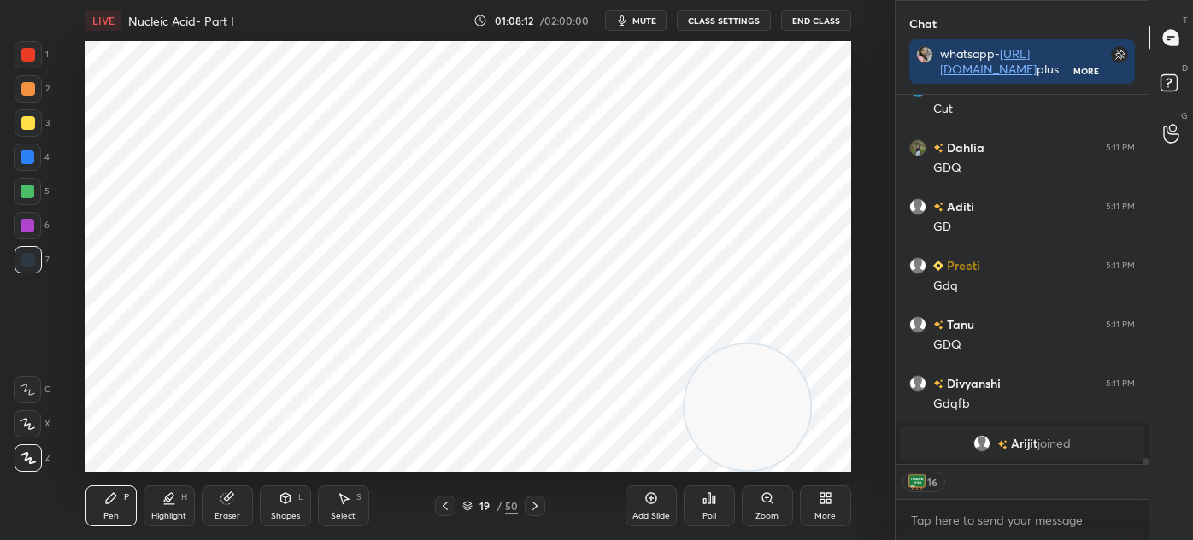
click at [26, 61] on div at bounding box center [28, 55] width 14 height 14
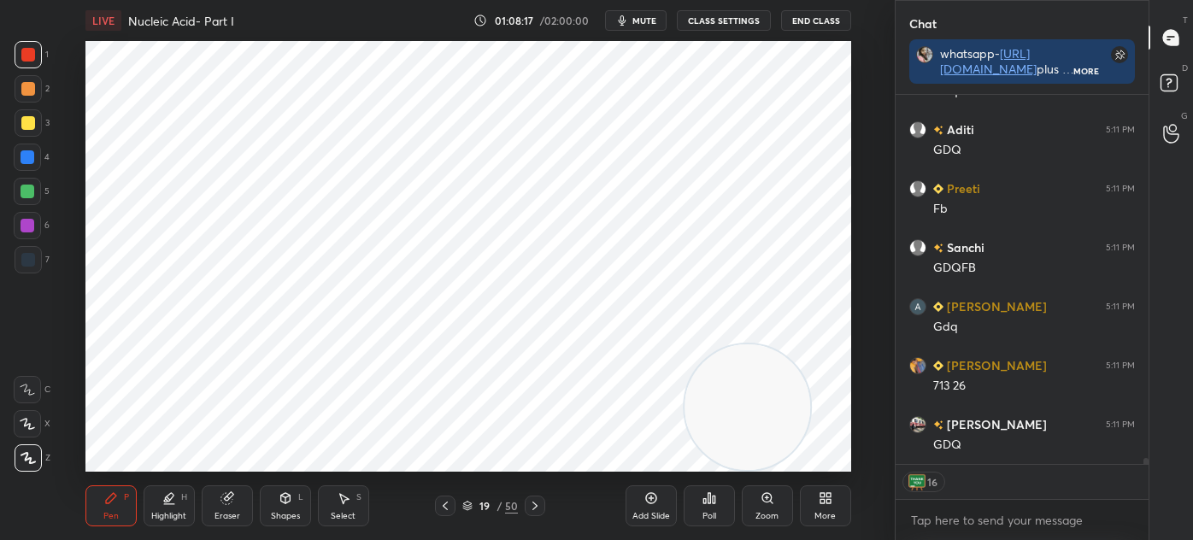
scroll to position [22167, 0]
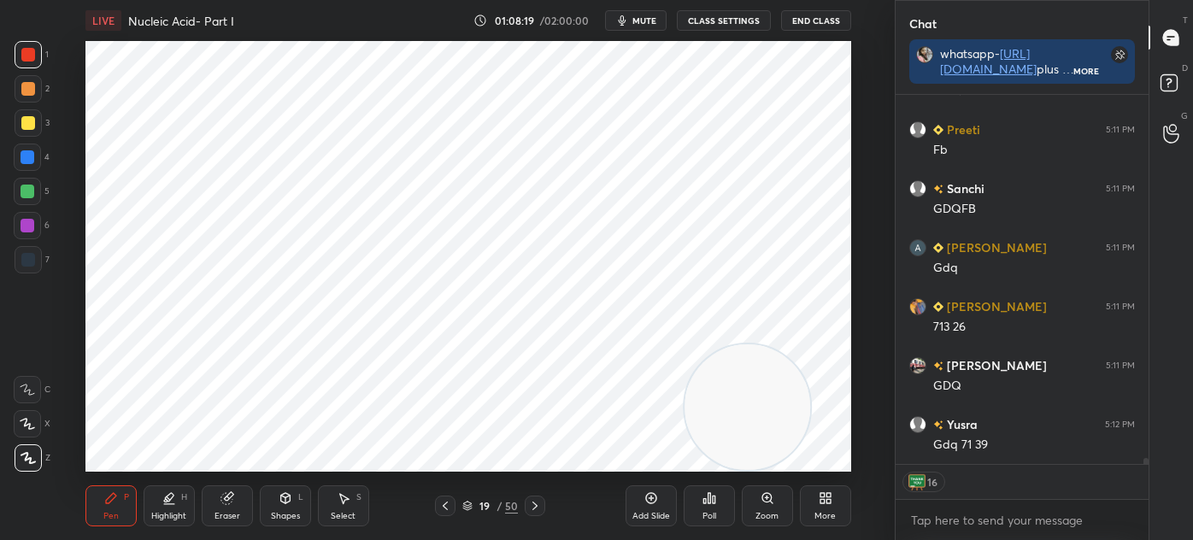
click at [29, 227] on div at bounding box center [28, 226] width 14 height 14
click at [31, 158] on div at bounding box center [28, 157] width 14 height 14
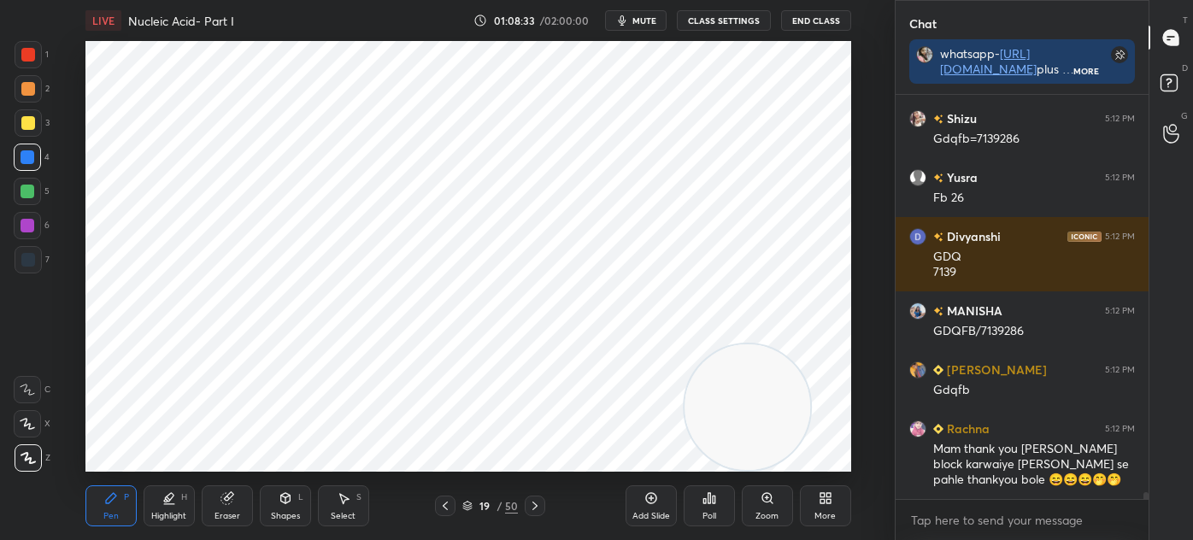
scroll to position [22767, 0]
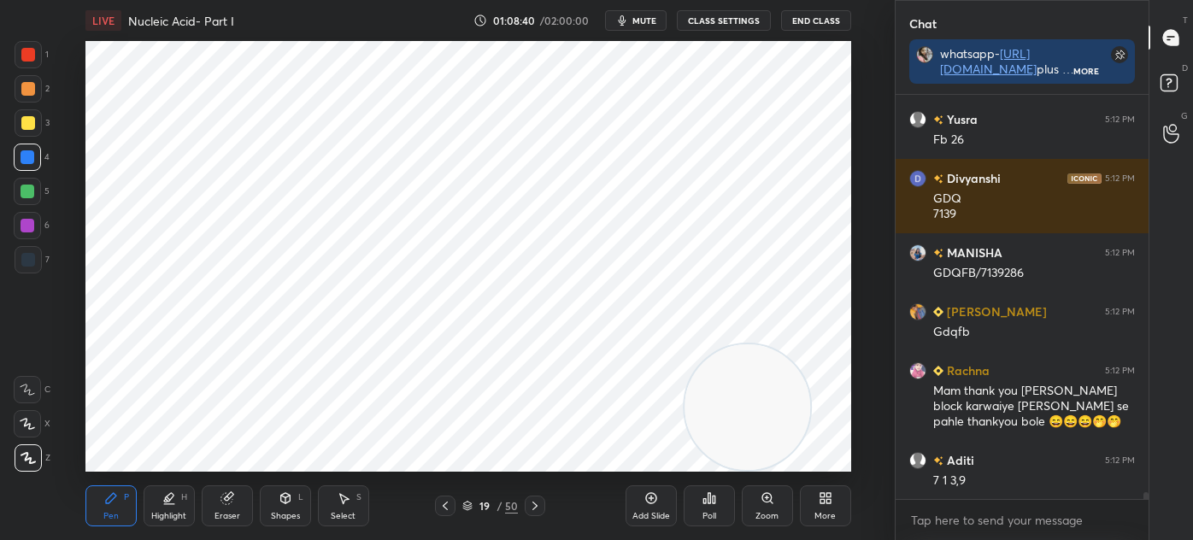
click at [32, 228] on div at bounding box center [28, 226] width 14 height 14
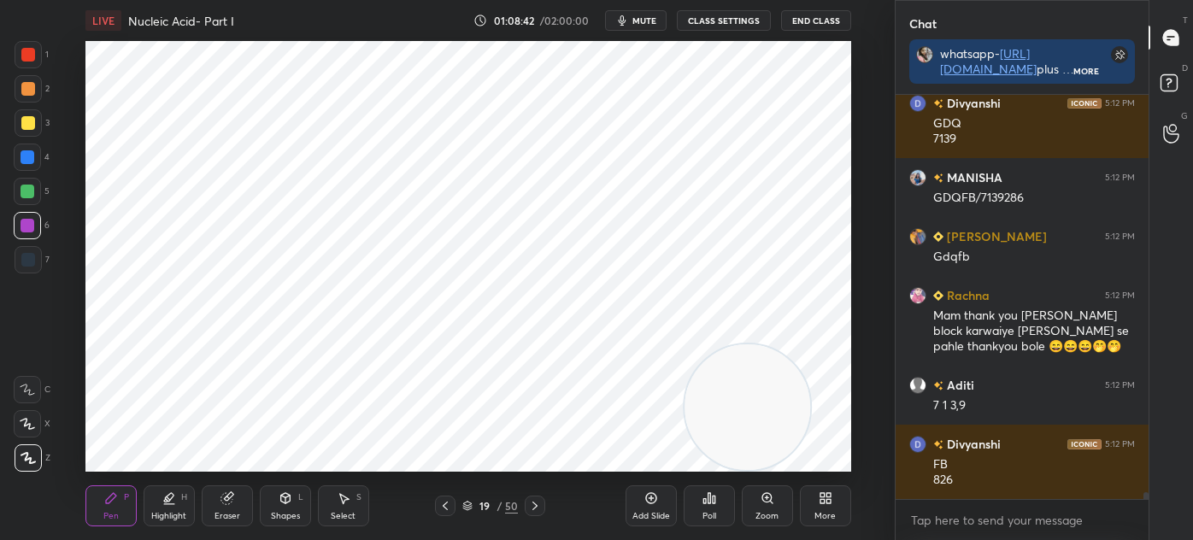
click at [21, 269] on div at bounding box center [28, 259] width 27 height 27
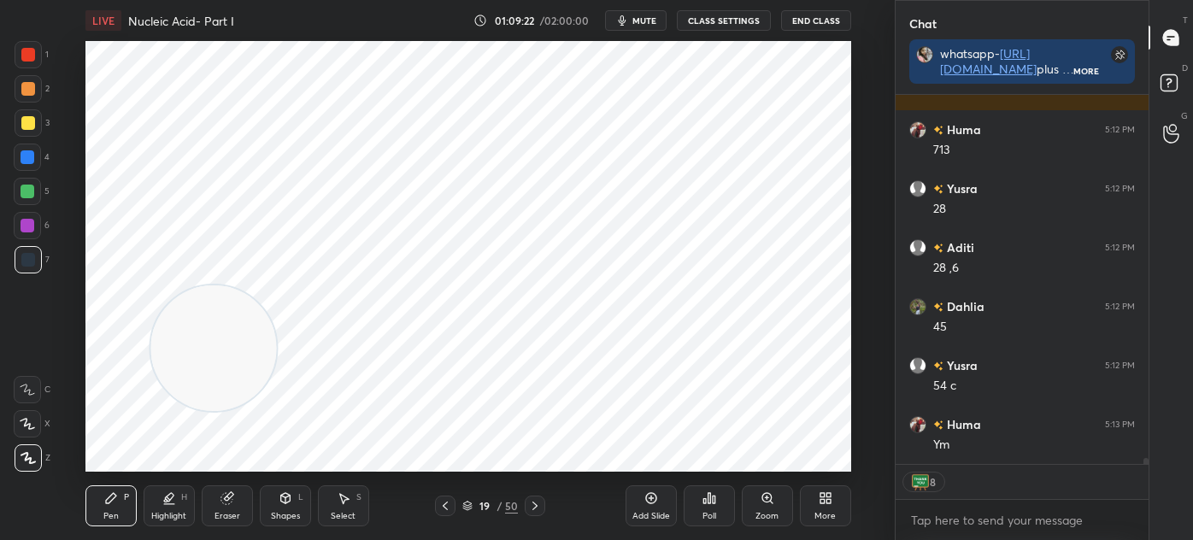
scroll to position [23290, 0]
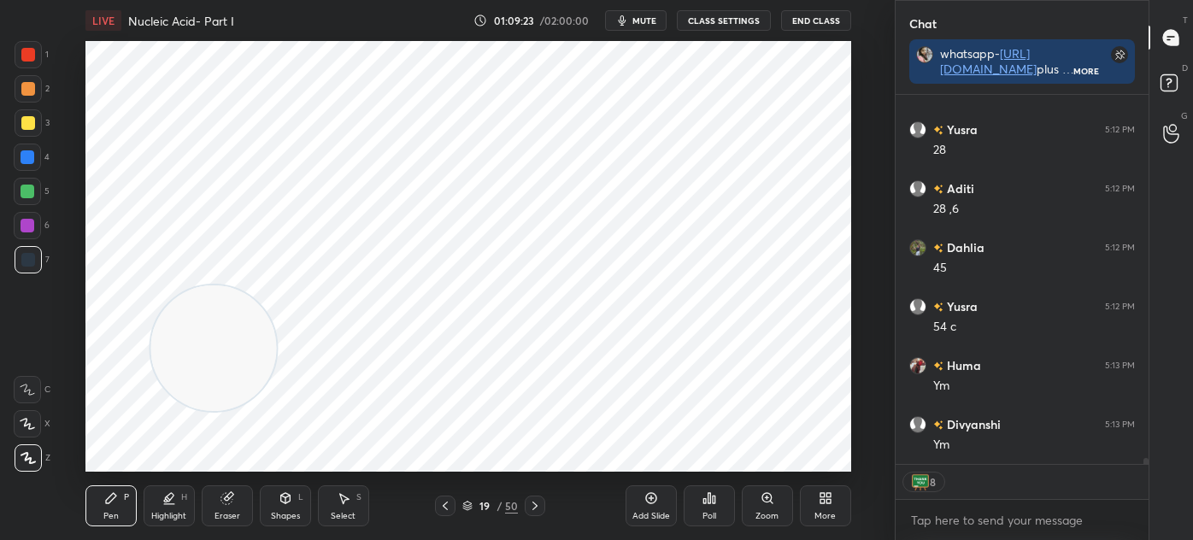
click at [537, 507] on icon at bounding box center [535, 506] width 14 height 14
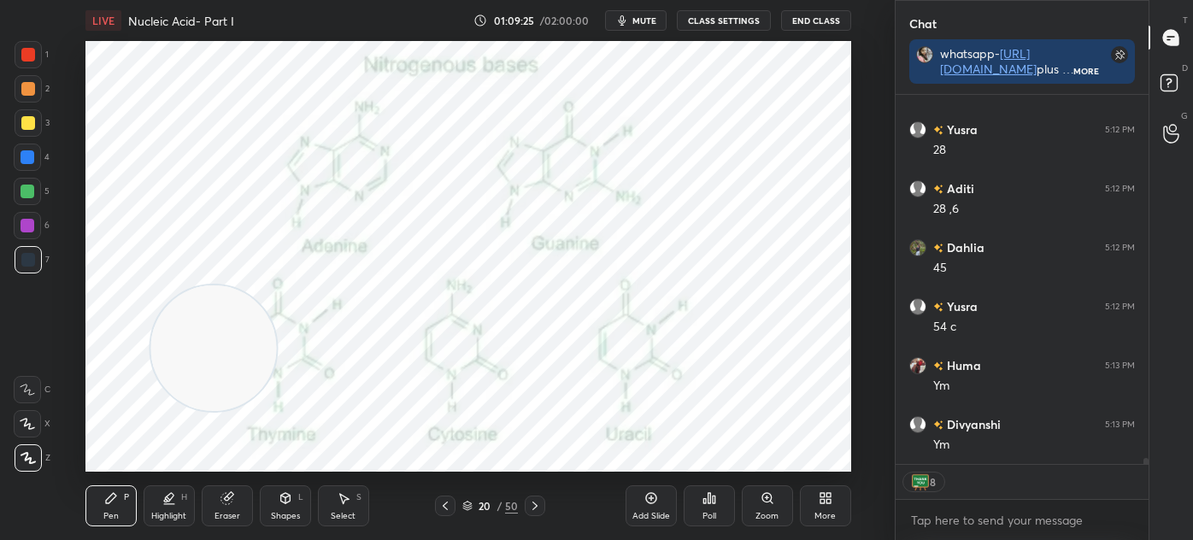
click at [269, 498] on div "Shapes L" at bounding box center [285, 505] width 51 height 41
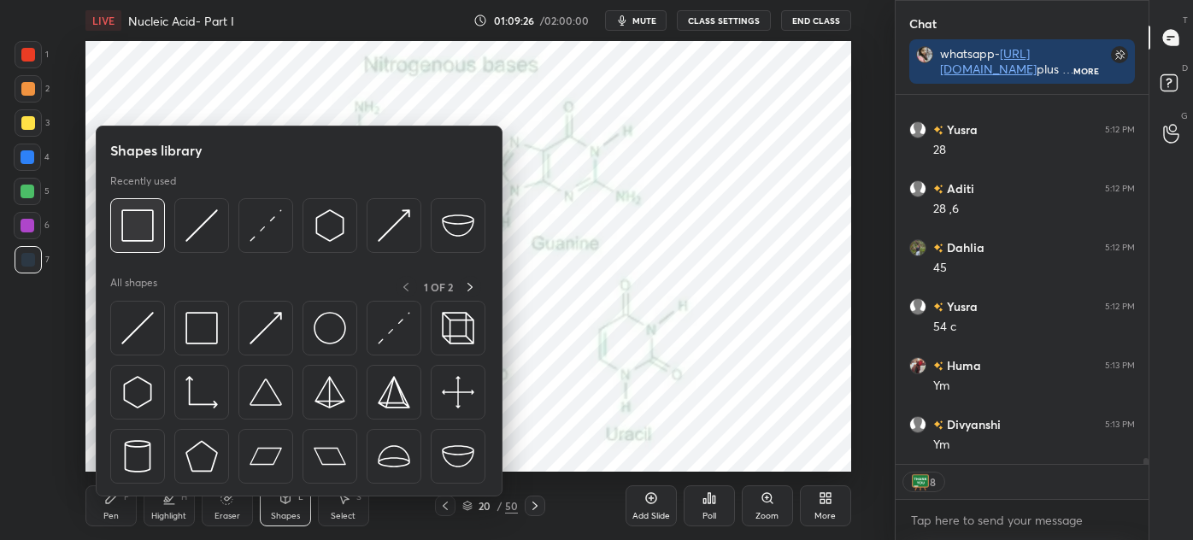
click at [122, 215] on img at bounding box center [137, 225] width 32 height 32
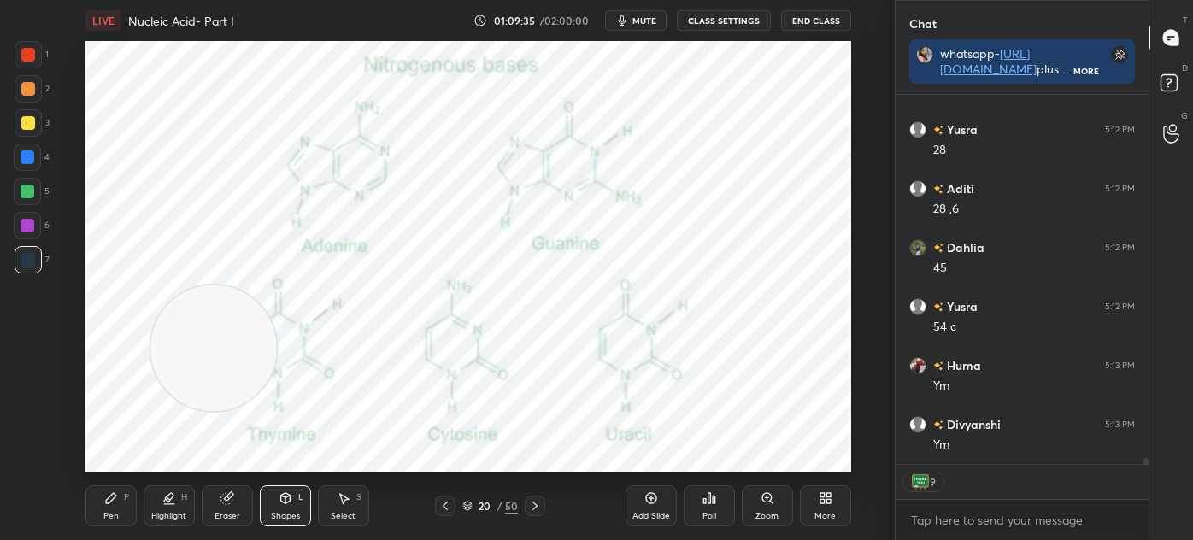
click at [648, 501] on icon at bounding box center [651, 498] width 14 height 14
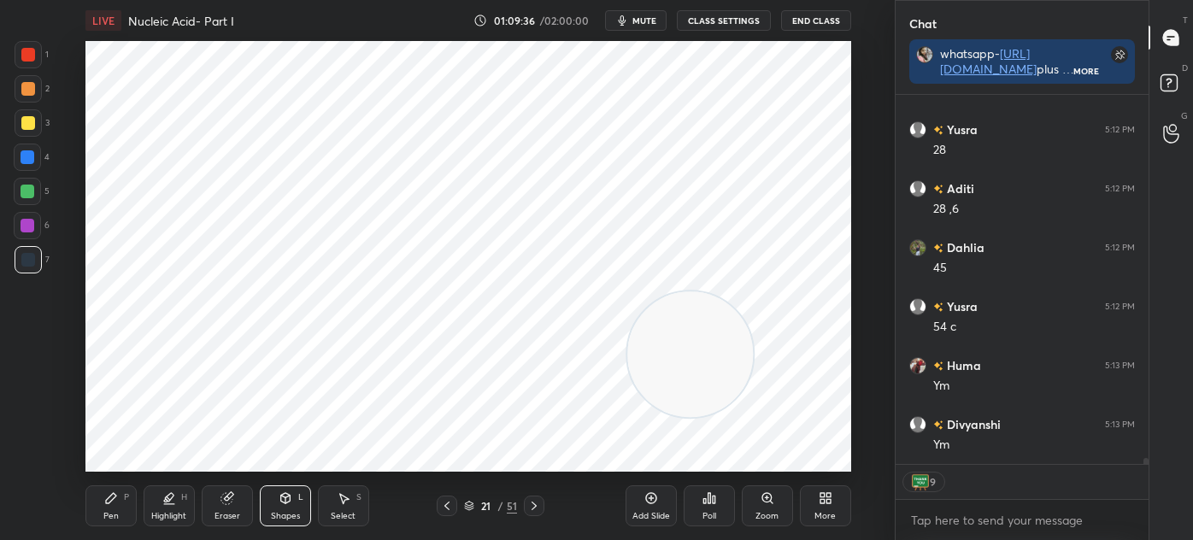
click at [280, 503] on icon at bounding box center [286, 498] width 14 height 14
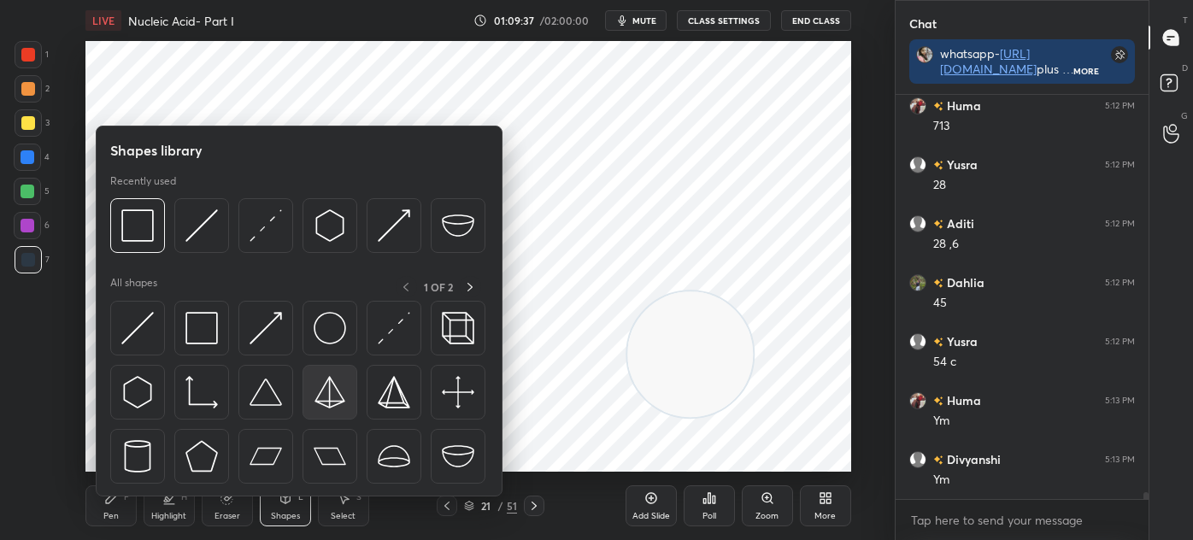
scroll to position [23254, 0]
click at [137, 375] on div at bounding box center [137, 392] width 55 height 55
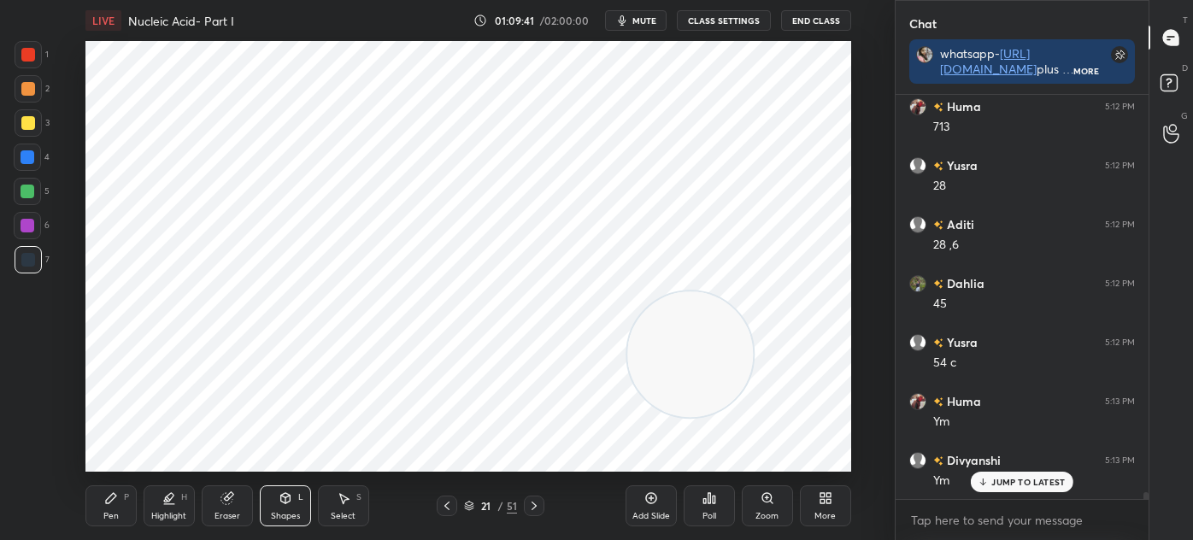
click at [116, 498] on icon at bounding box center [111, 498] width 14 height 14
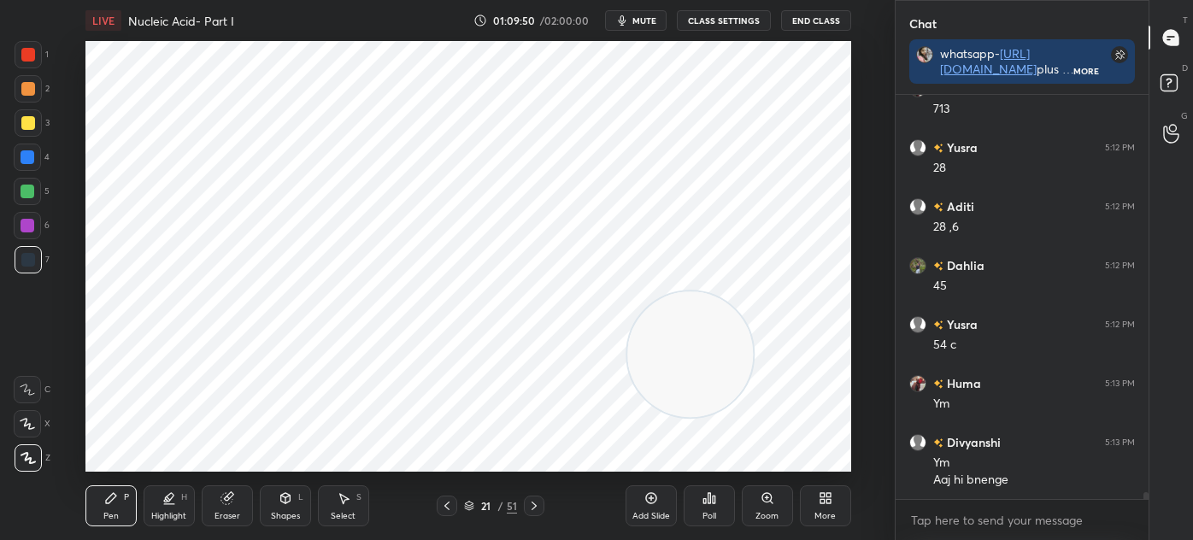
scroll to position [23331, 0]
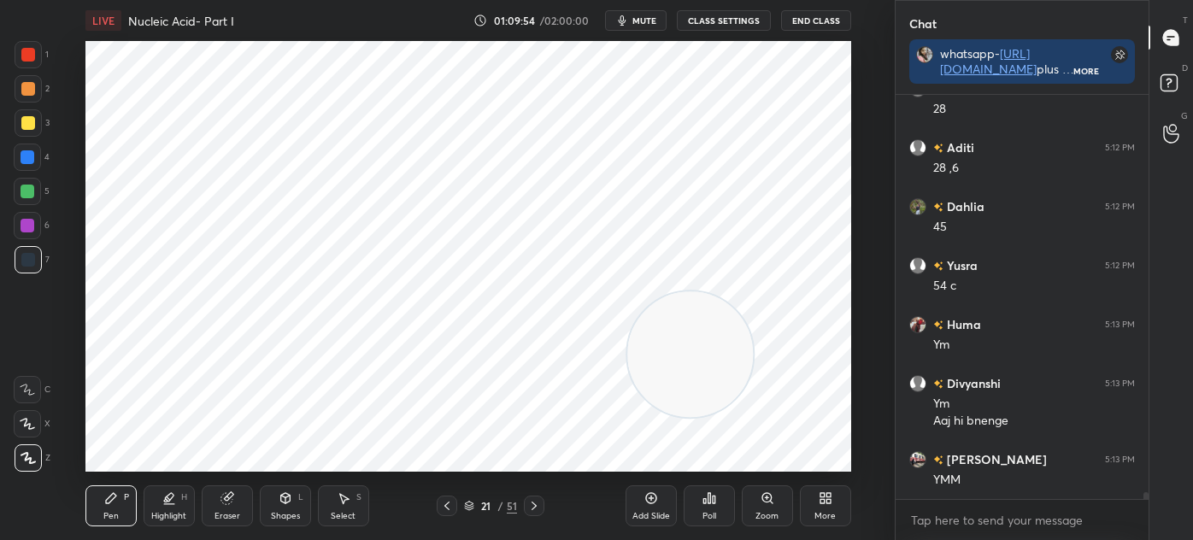
click at [227, 505] on div "Eraser" at bounding box center [227, 505] width 51 height 41
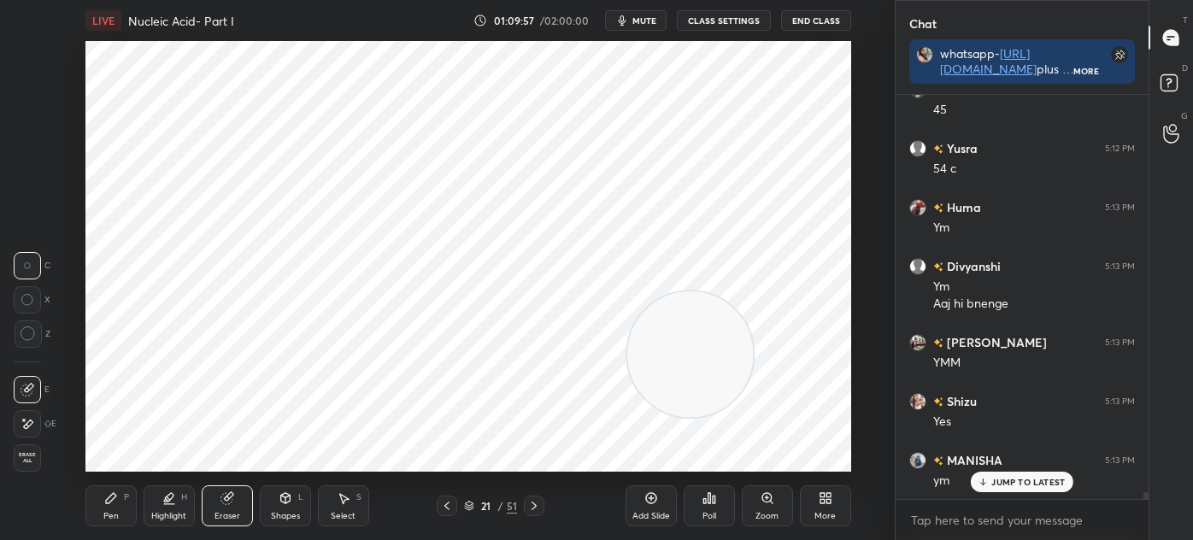
scroll to position [23507, 0]
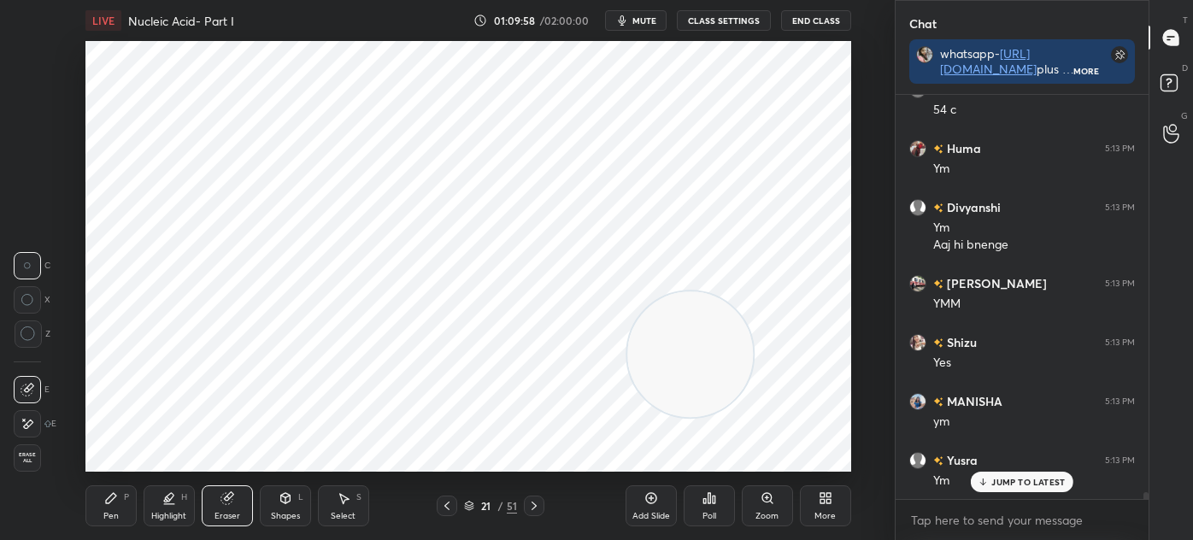
click at [104, 497] on icon at bounding box center [111, 498] width 14 height 14
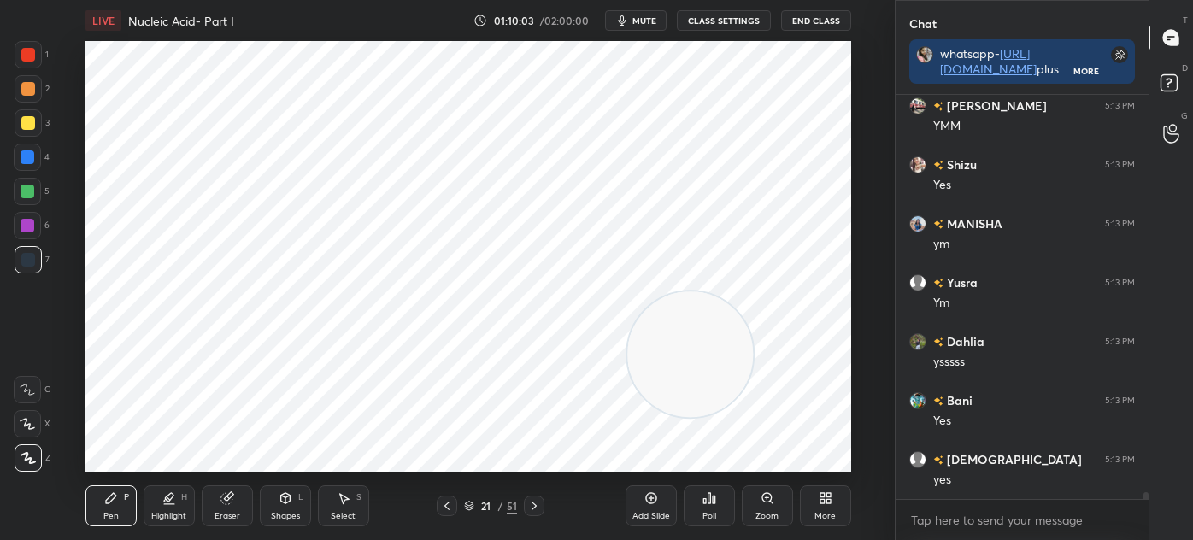
scroll to position [23743, 0]
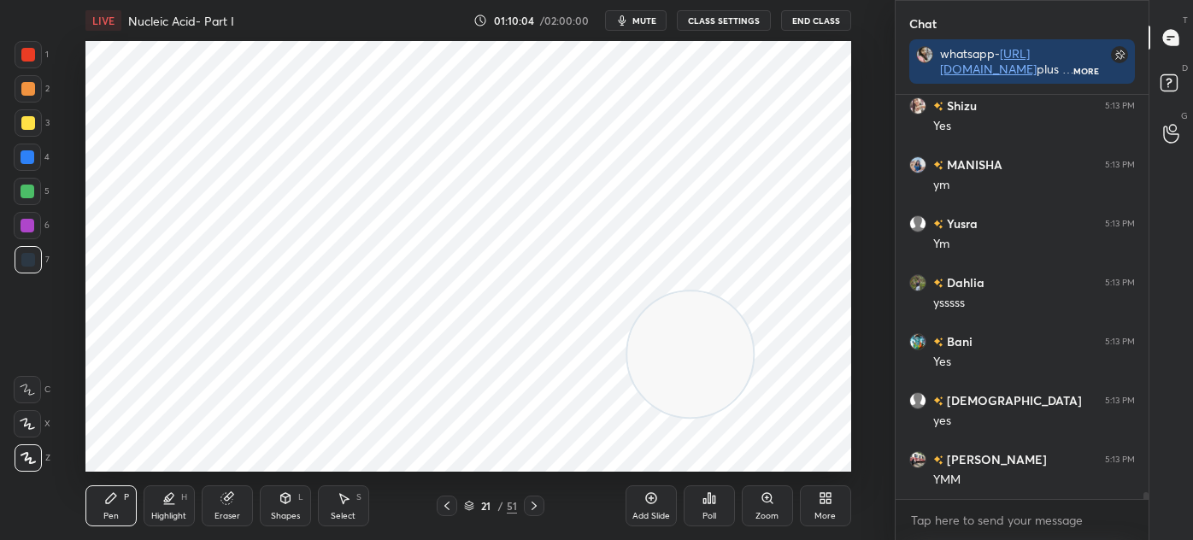
click at [172, 502] on icon at bounding box center [169, 498] width 14 height 14
click at [32, 56] on div at bounding box center [28, 55] width 14 height 14
click at [112, 498] on icon at bounding box center [111, 498] width 10 height 10
click at [18, 259] on div at bounding box center [28, 259] width 27 height 27
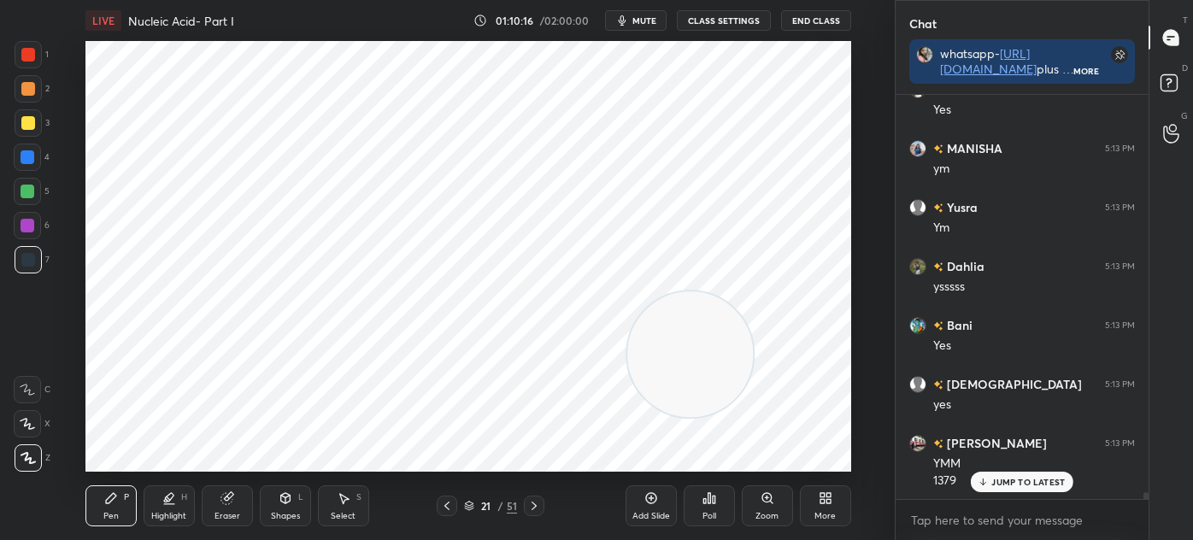
click at [111, 505] on icon at bounding box center [111, 498] width 14 height 14
click at [32, 65] on div at bounding box center [28, 54] width 27 height 27
click at [282, 502] on icon at bounding box center [284, 498] width 9 height 10
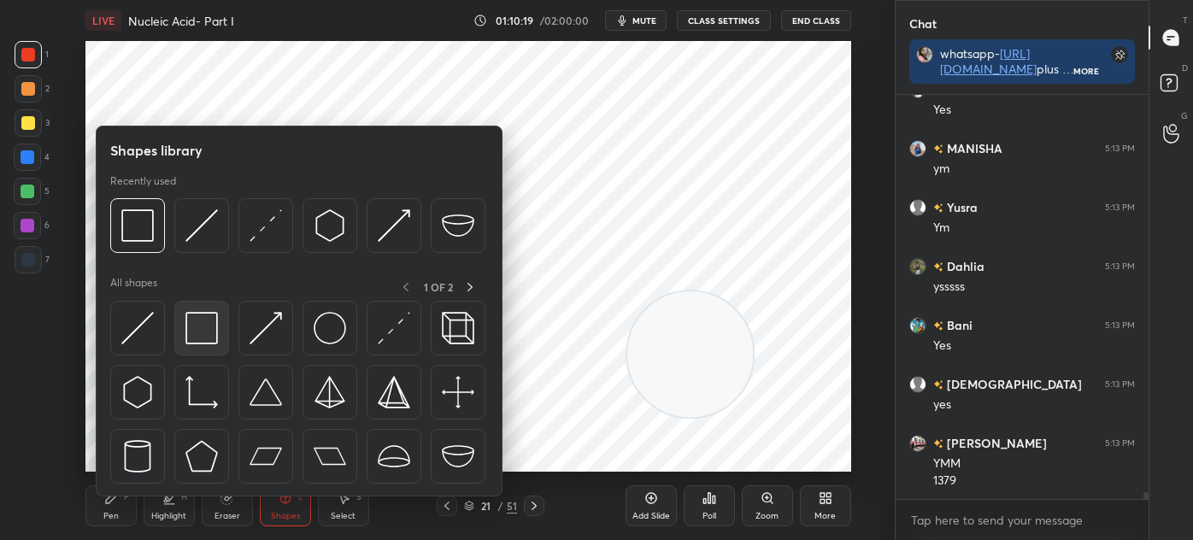
scroll to position [23819, 0]
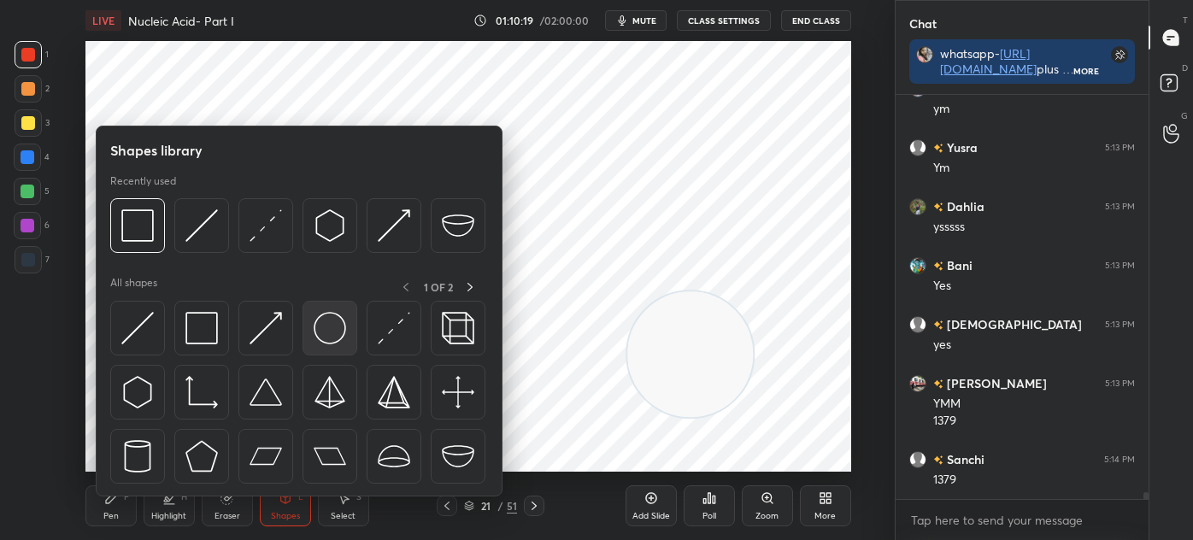
click at [309, 332] on div at bounding box center [329, 328] width 55 height 55
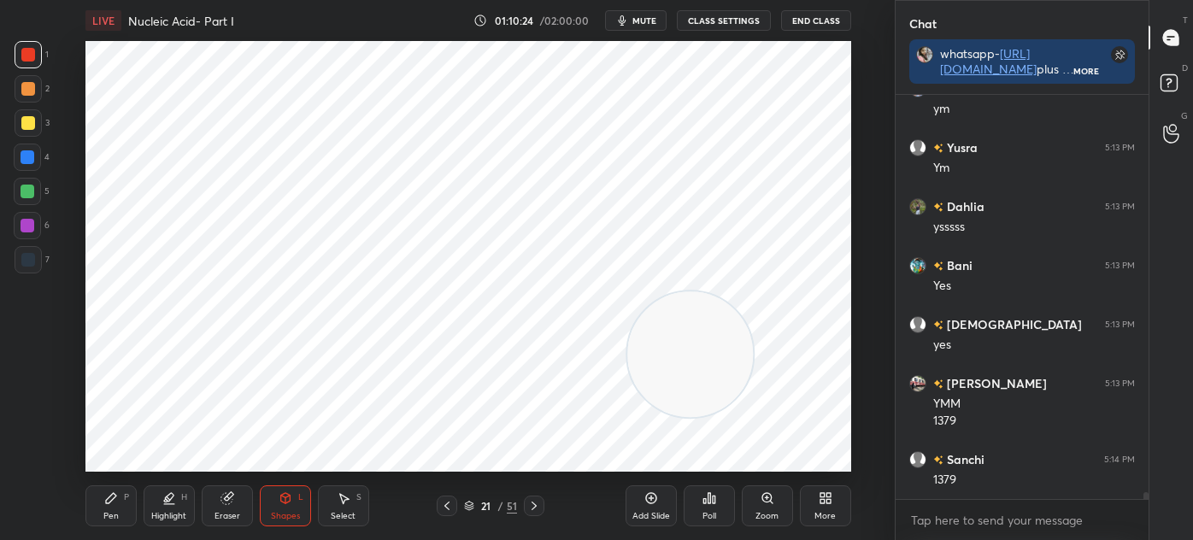
click at [275, 508] on div "Shapes L" at bounding box center [285, 505] width 51 height 41
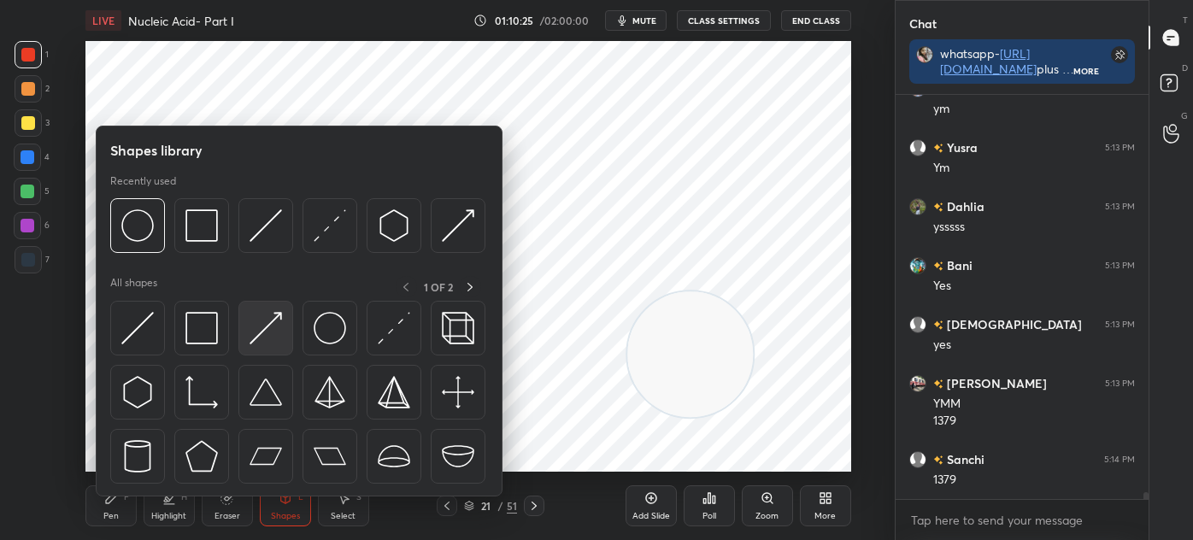
click at [262, 338] on img at bounding box center [265, 328] width 32 height 32
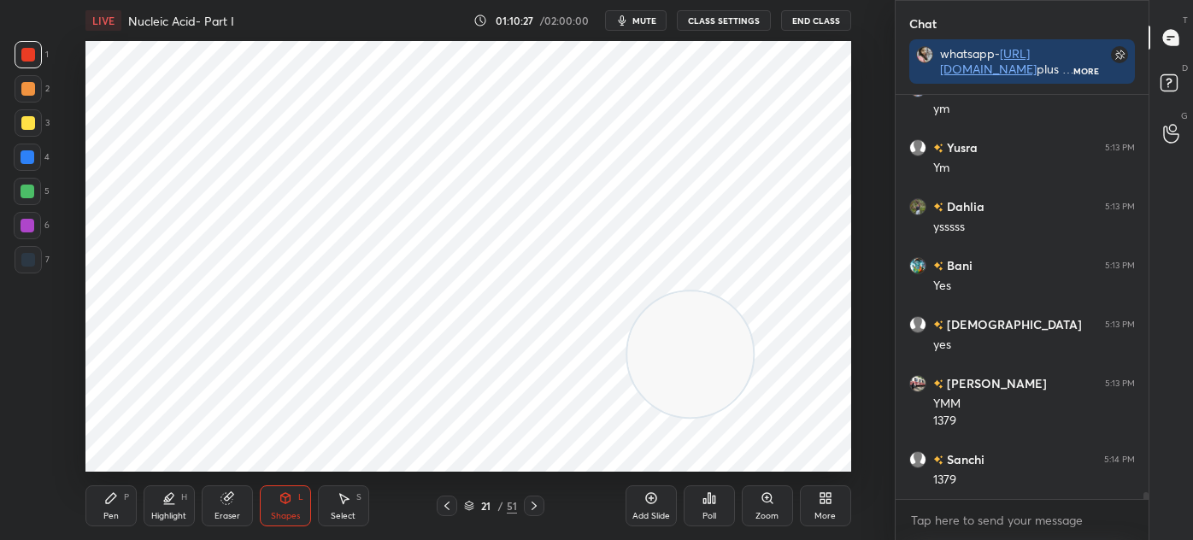
scroll to position [23878, 0]
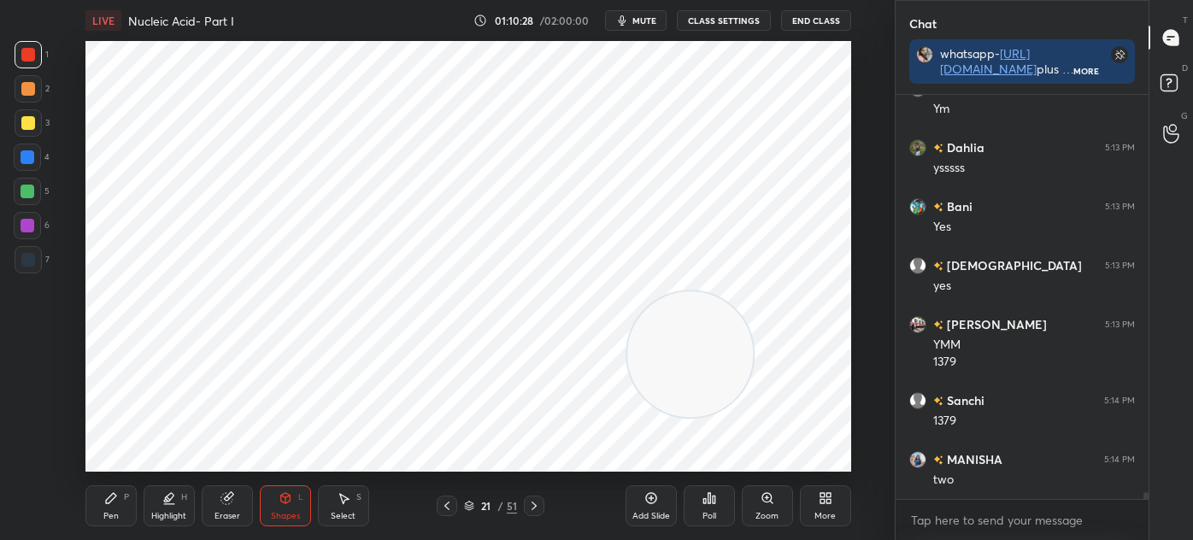
click at [120, 507] on div "Pen P" at bounding box center [110, 505] width 51 height 41
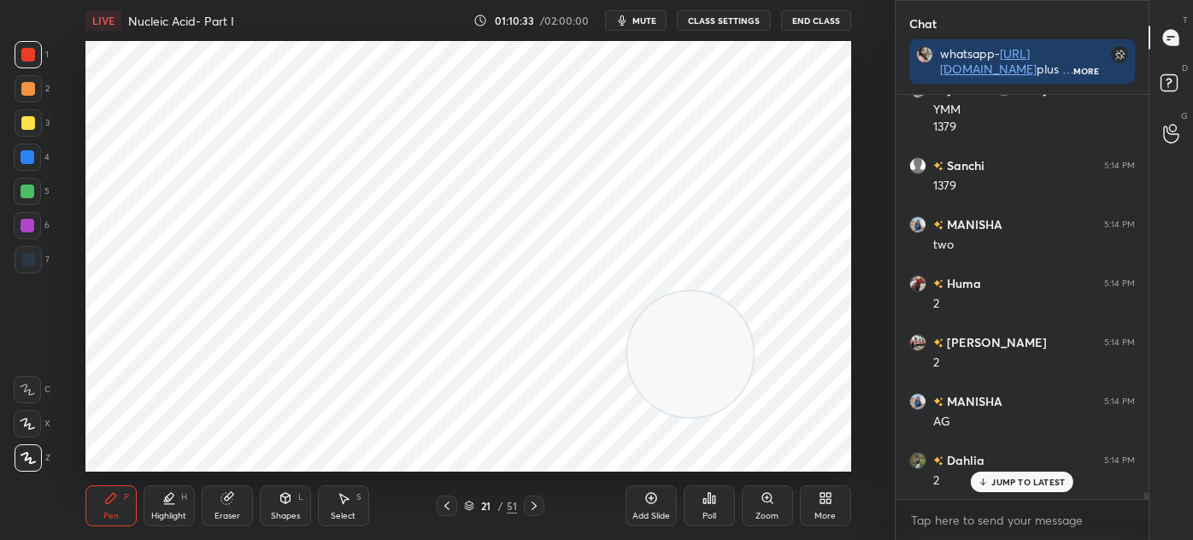
scroll to position [24172, 0]
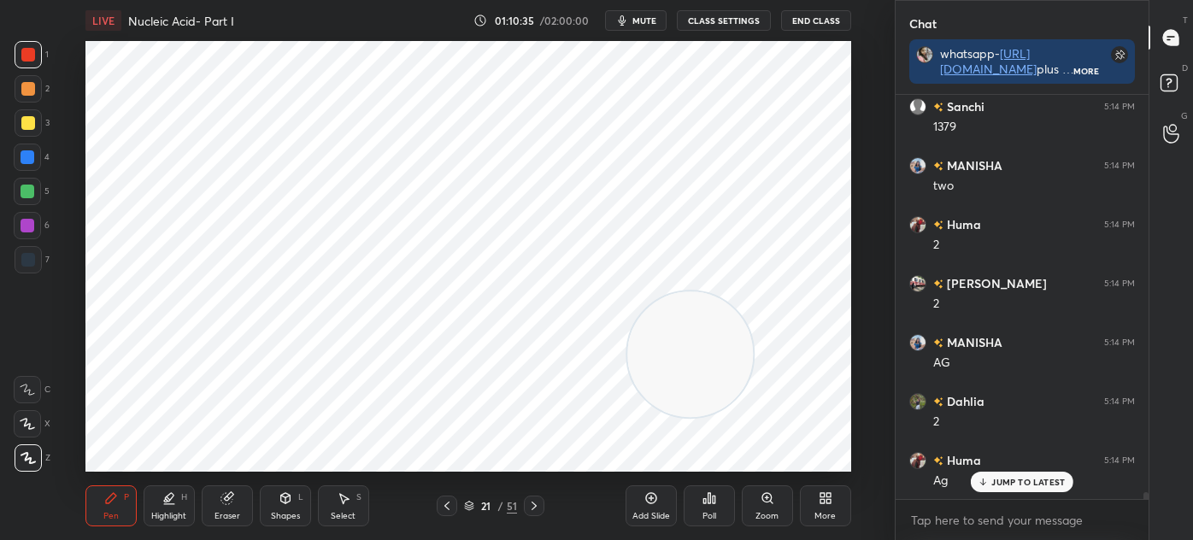
click at [355, 502] on div "Select S" at bounding box center [343, 505] width 51 height 41
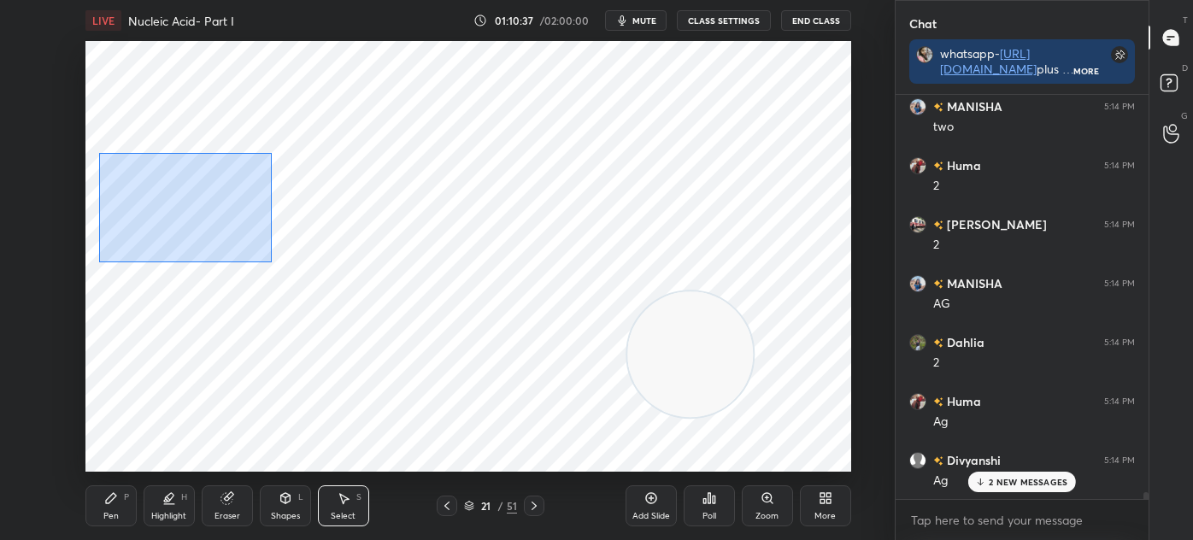
scroll to position [24350, 0]
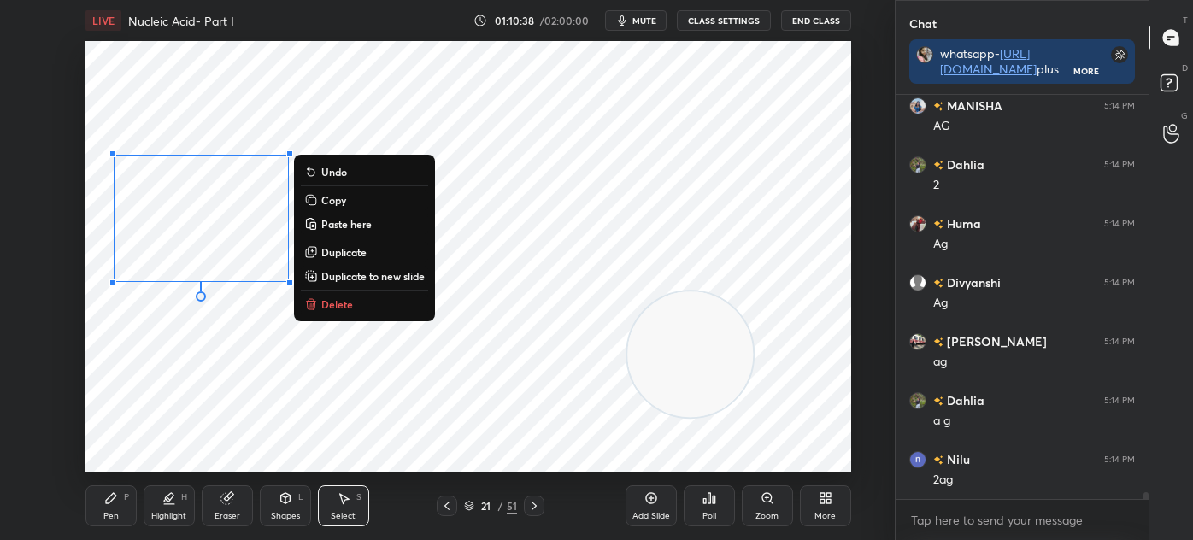
click at [356, 256] on p "Duplicate" at bounding box center [343, 252] width 45 height 14
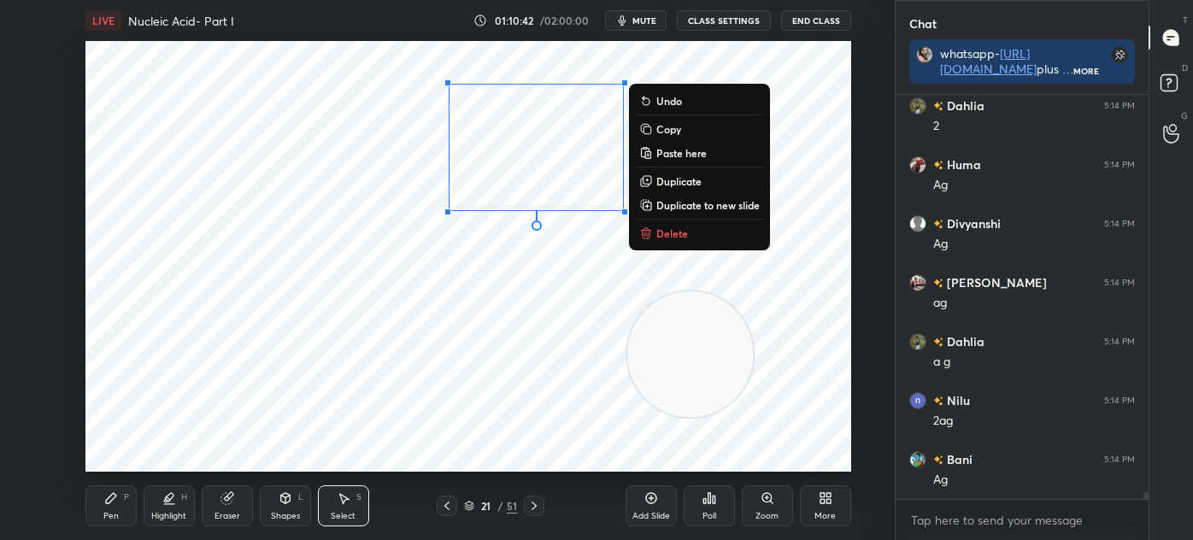
click at [685, 179] on p "Duplicate" at bounding box center [678, 181] width 45 height 14
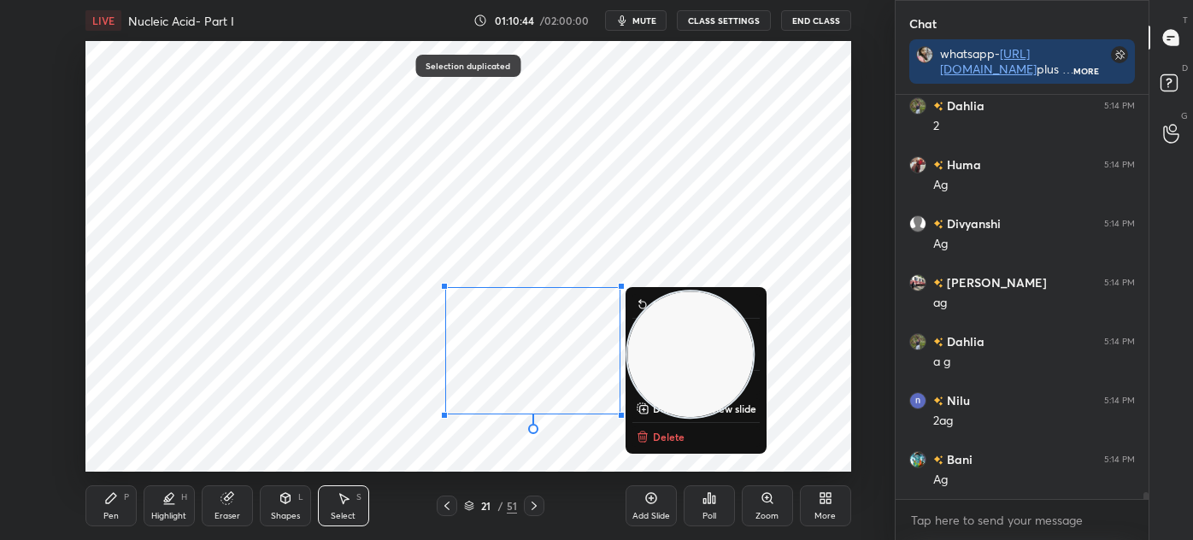
click at [271, 414] on div "0 ° Undo Copy Paste here Duplicate Duplicate to new slide Delete" at bounding box center [468, 256] width 766 height 431
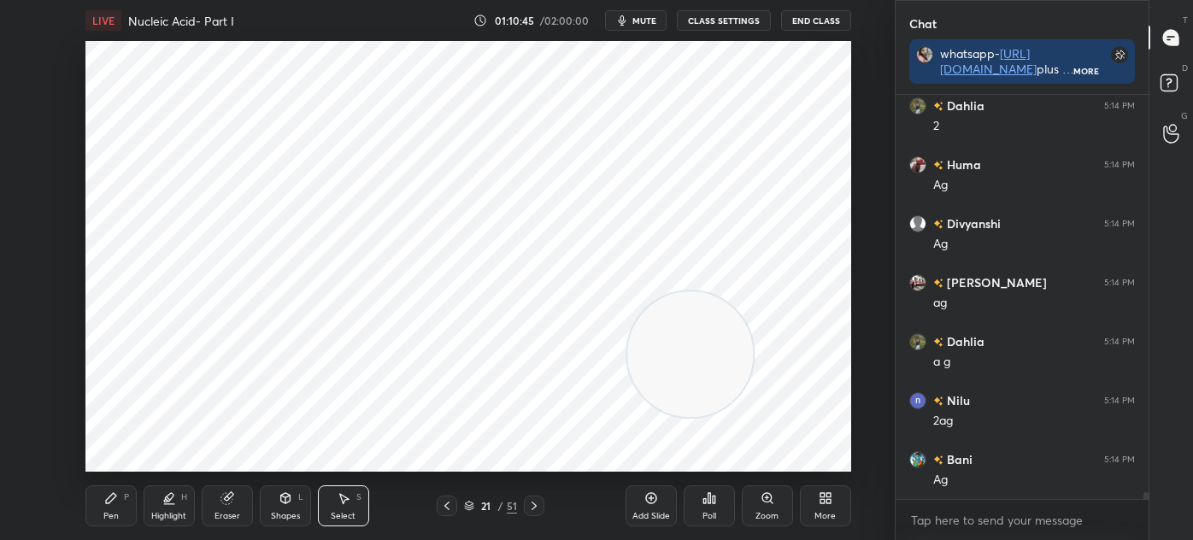
scroll to position [24527, 0]
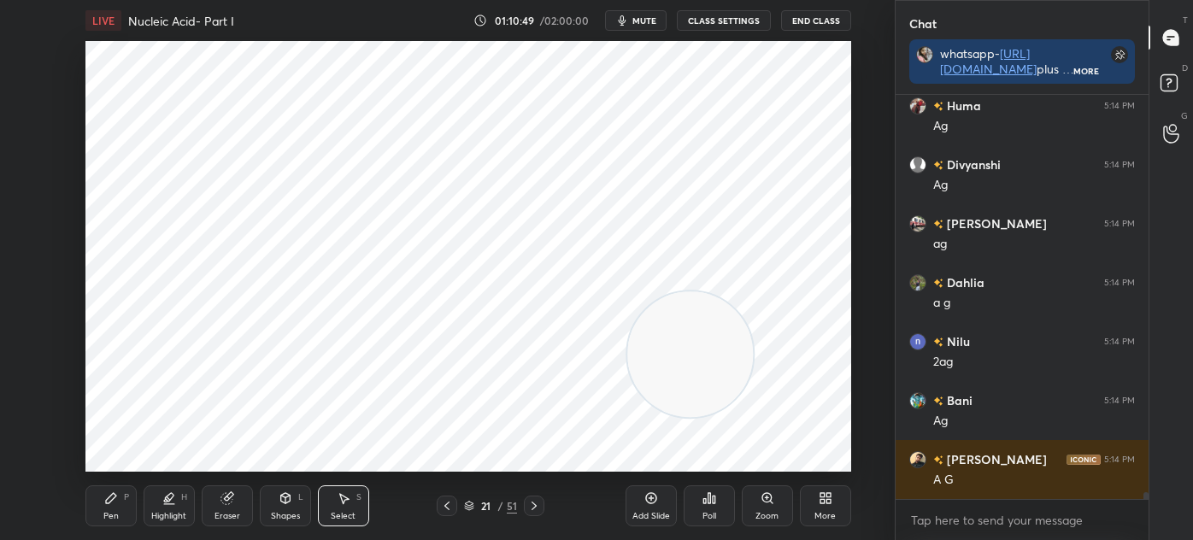
click at [113, 507] on div "Pen P" at bounding box center [110, 505] width 51 height 41
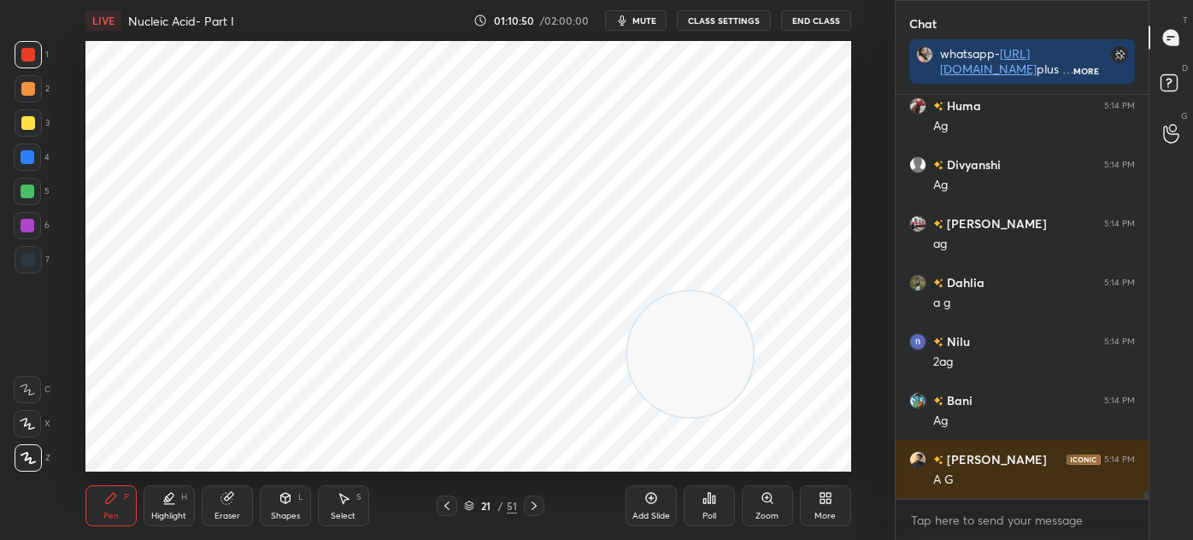
click at [35, 227] on div at bounding box center [27, 225] width 27 height 27
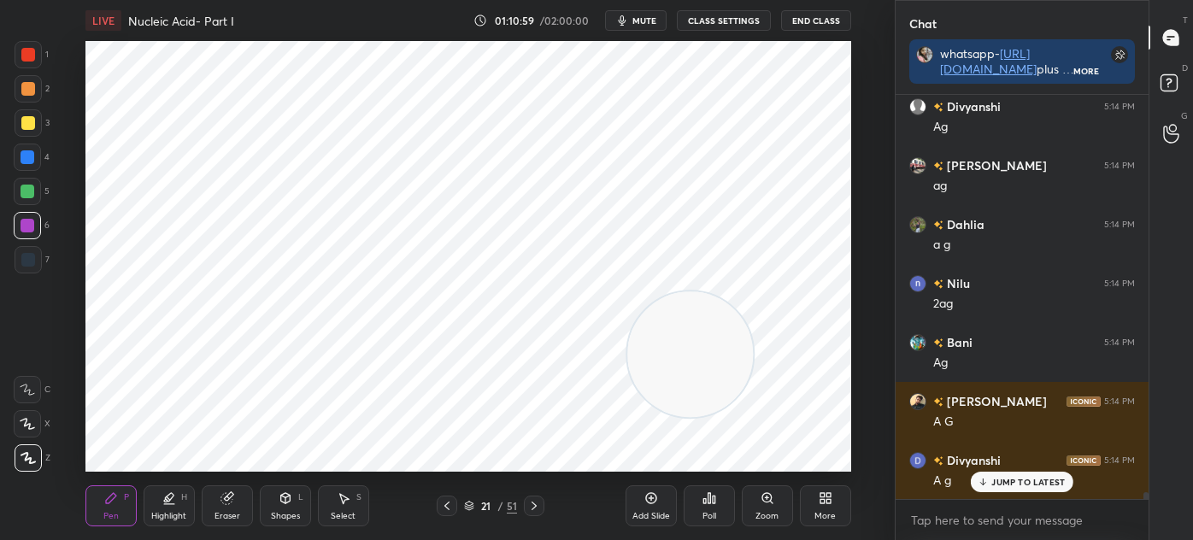
click at [229, 504] on icon at bounding box center [225, 498] width 11 height 11
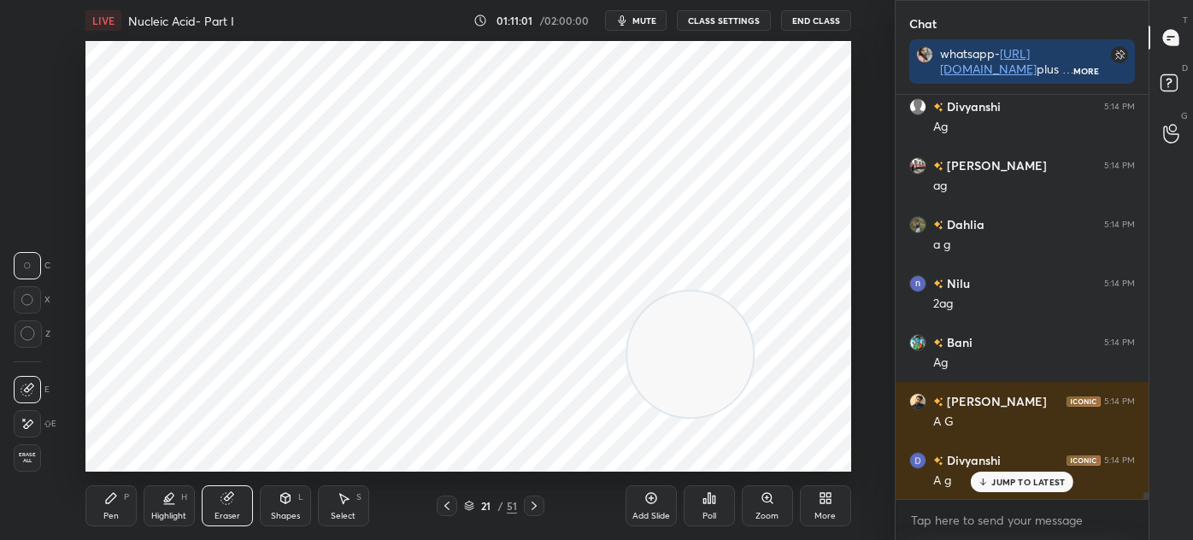
click at [118, 499] on div "Pen P" at bounding box center [110, 505] width 51 height 41
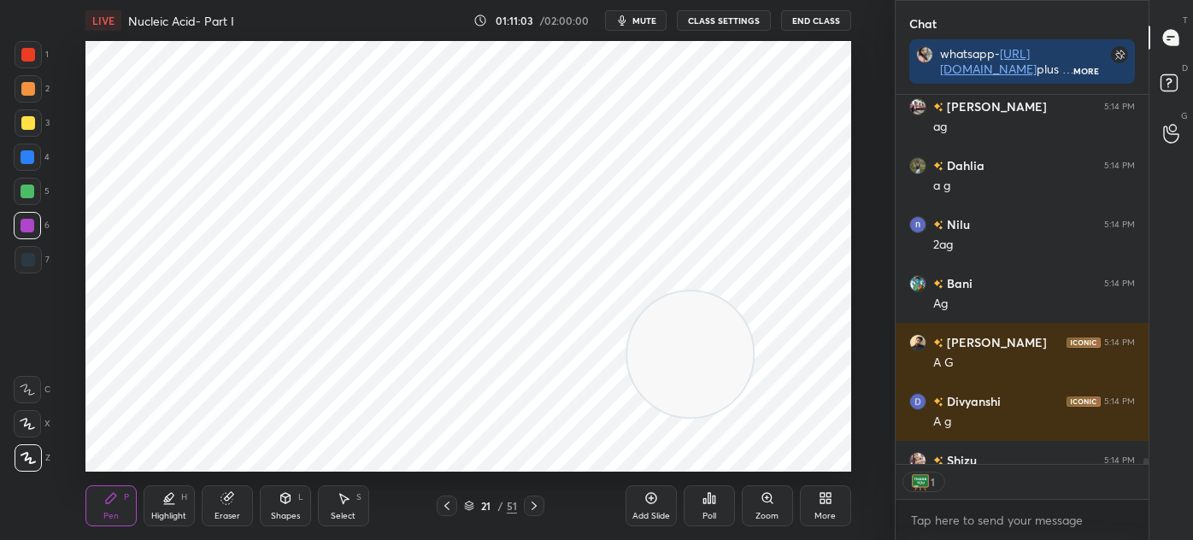
scroll to position [5, 4]
click at [32, 248] on div at bounding box center [28, 259] width 27 height 27
click at [165, 501] on icon at bounding box center [164, 500] width 3 height 3
click at [30, 125] on div at bounding box center [28, 123] width 14 height 14
click at [114, 502] on icon at bounding box center [111, 498] width 14 height 14
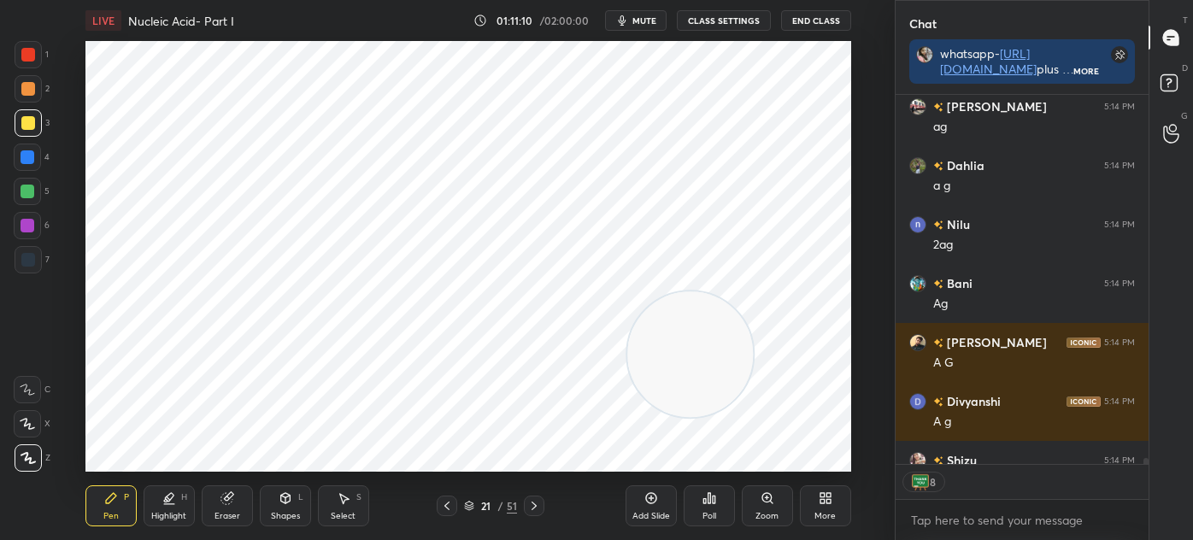
click at [33, 256] on div at bounding box center [28, 260] width 14 height 14
click at [27, 246] on div at bounding box center [28, 259] width 27 height 27
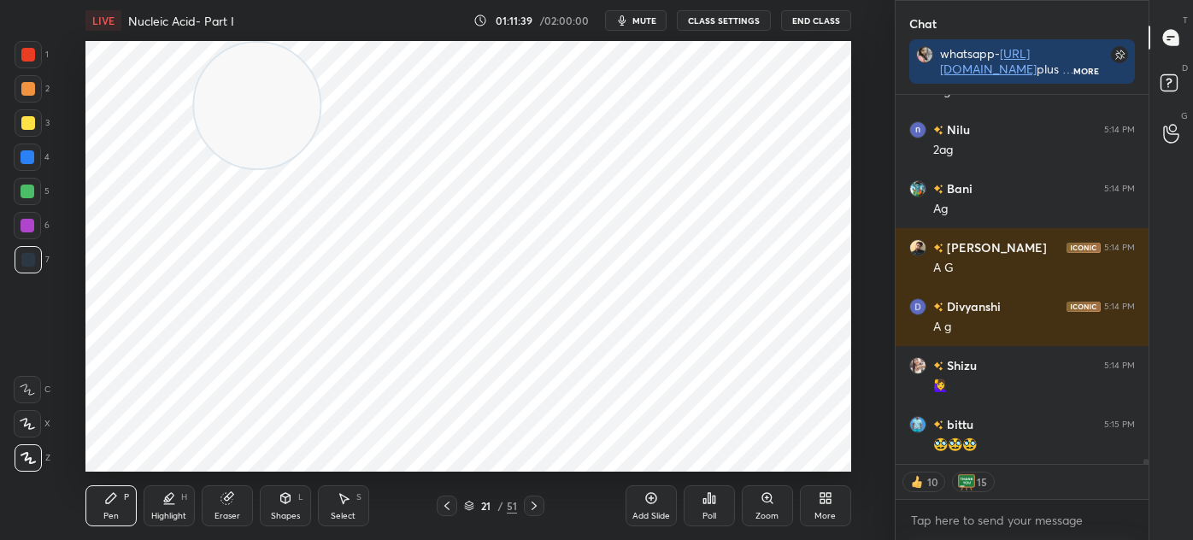
click at [170, 498] on icon at bounding box center [169, 497] width 9 height 9
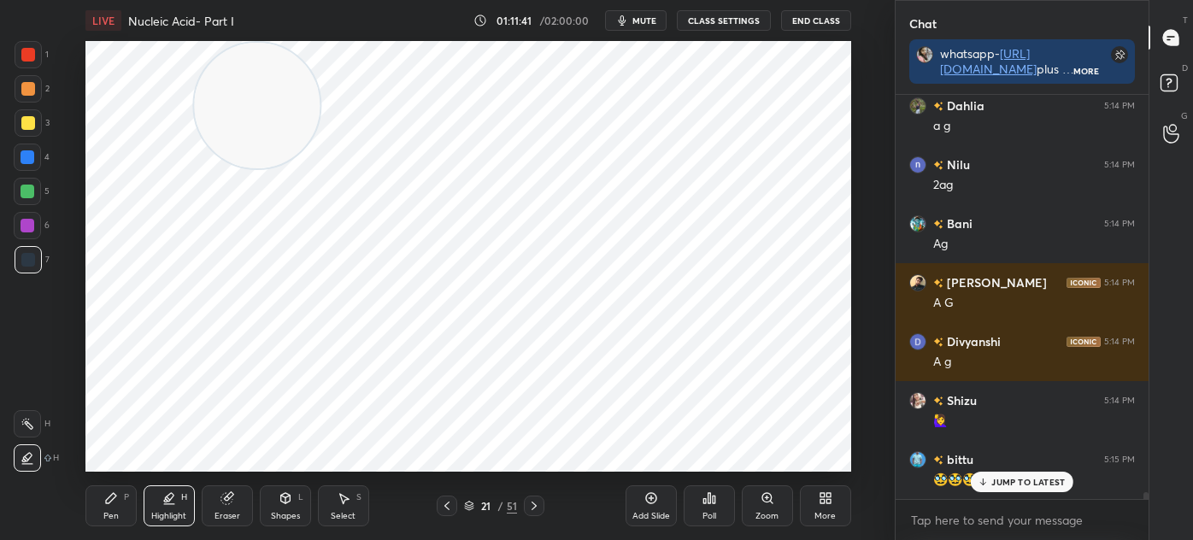
scroll to position [24703, 0]
click at [25, 133] on div at bounding box center [28, 122] width 27 height 27
click at [103, 507] on div "Pen P" at bounding box center [110, 505] width 51 height 41
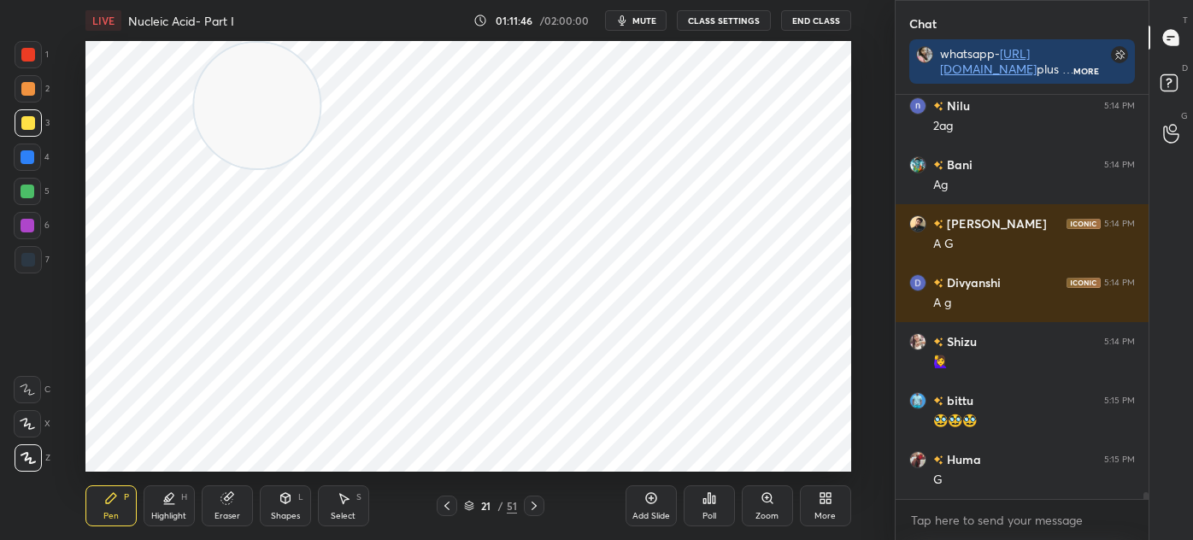
click at [33, 255] on div at bounding box center [28, 260] width 14 height 14
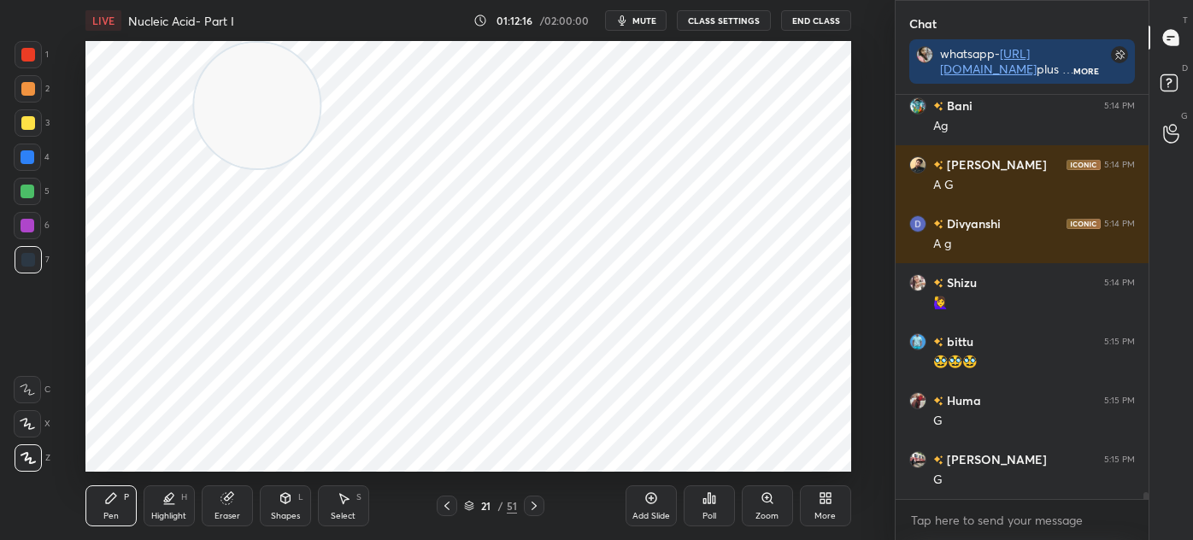
click at [20, 263] on div at bounding box center [28, 259] width 27 height 27
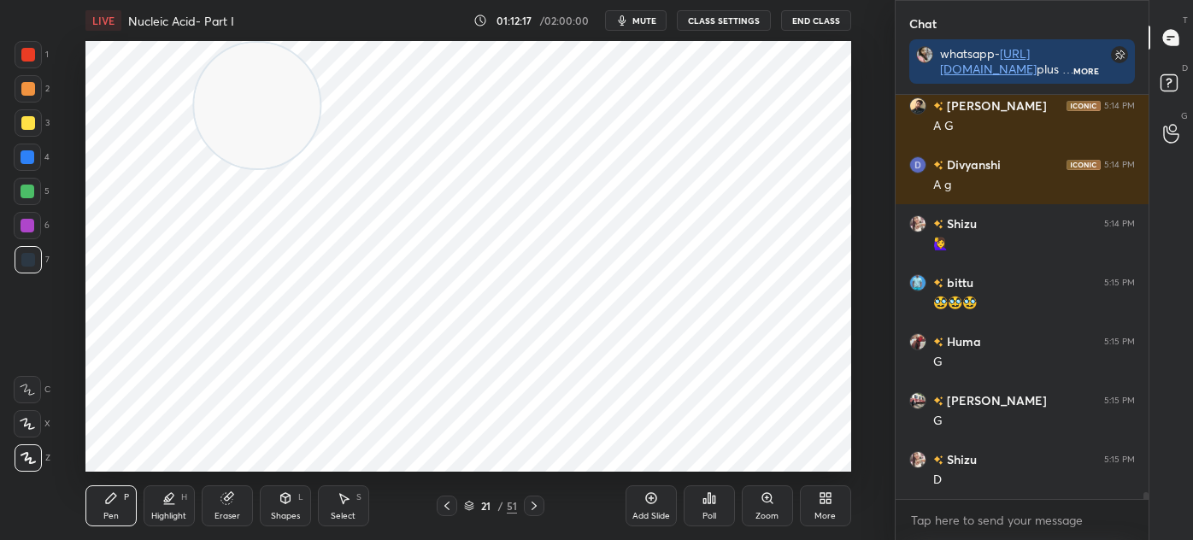
click at [280, 507] on div "Shapes L" at bounding box center [285, 505] width 51 height 41
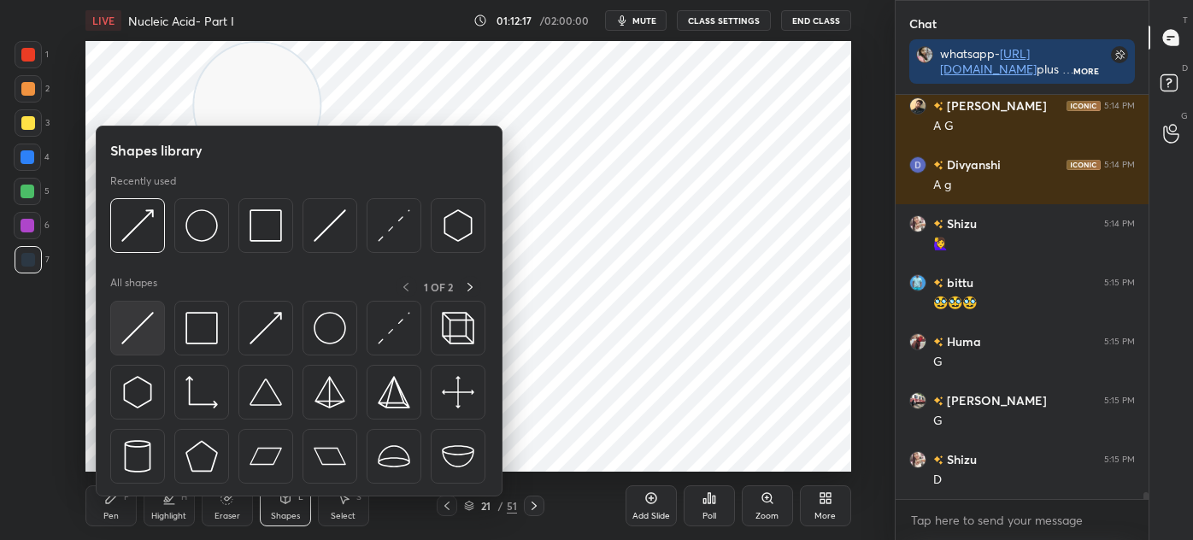
click at [141, 330] on img at bounding box center [137, 328] width 32 height 32
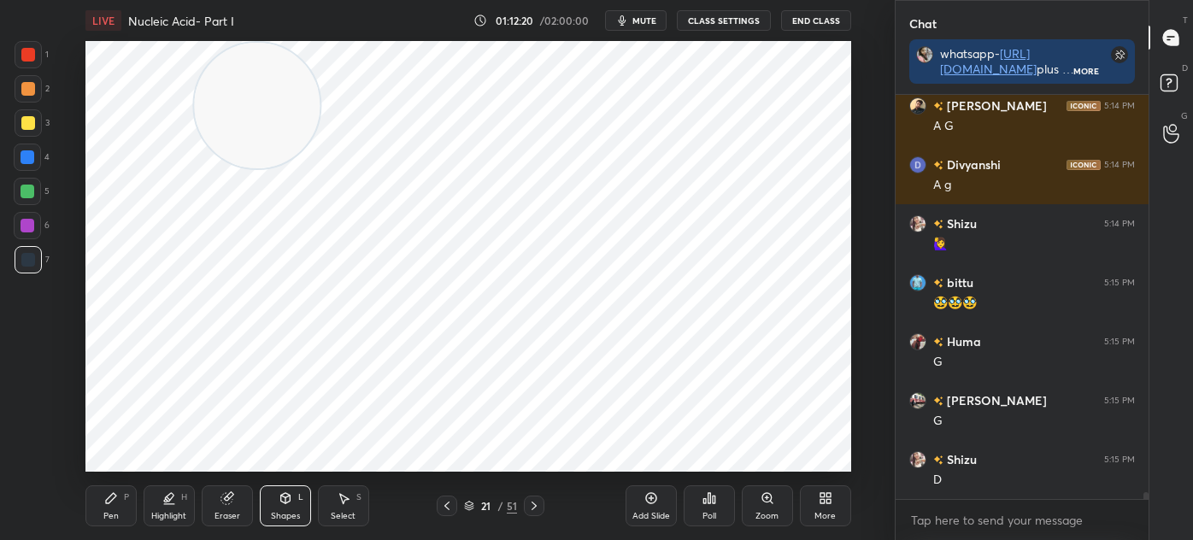
click at [111, 507] on div "Pen P" at bounding box center [110, 505] width 51 height 41
click at [32, 62] on div at bounding box center [28, 54] width 27 height 27
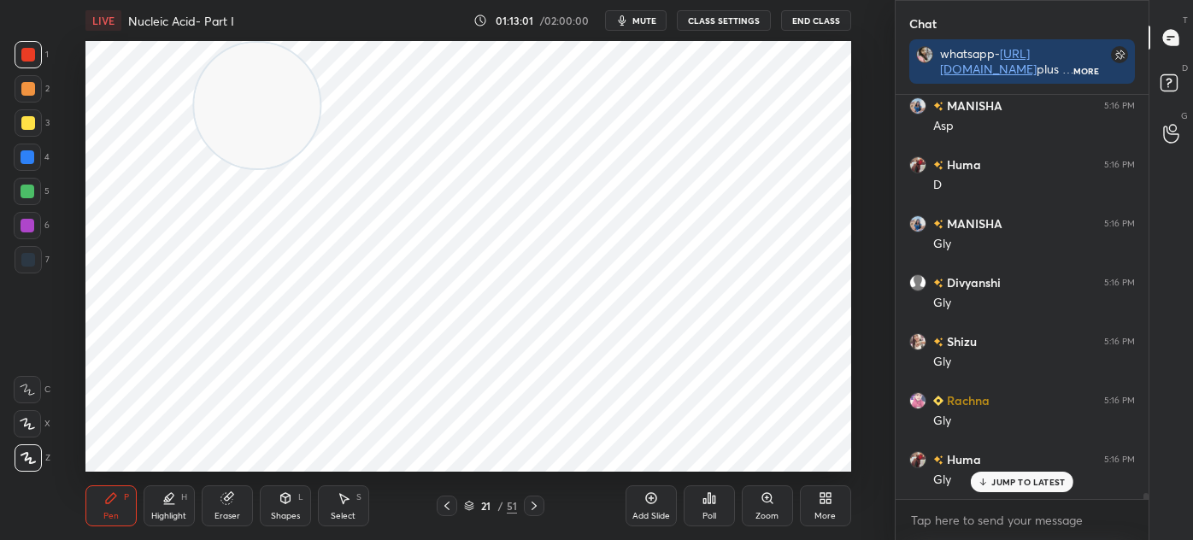
scroll to position [25528, 0]
click at [449, 504] on icon at bounding box center [447, 506] width 14 height 14
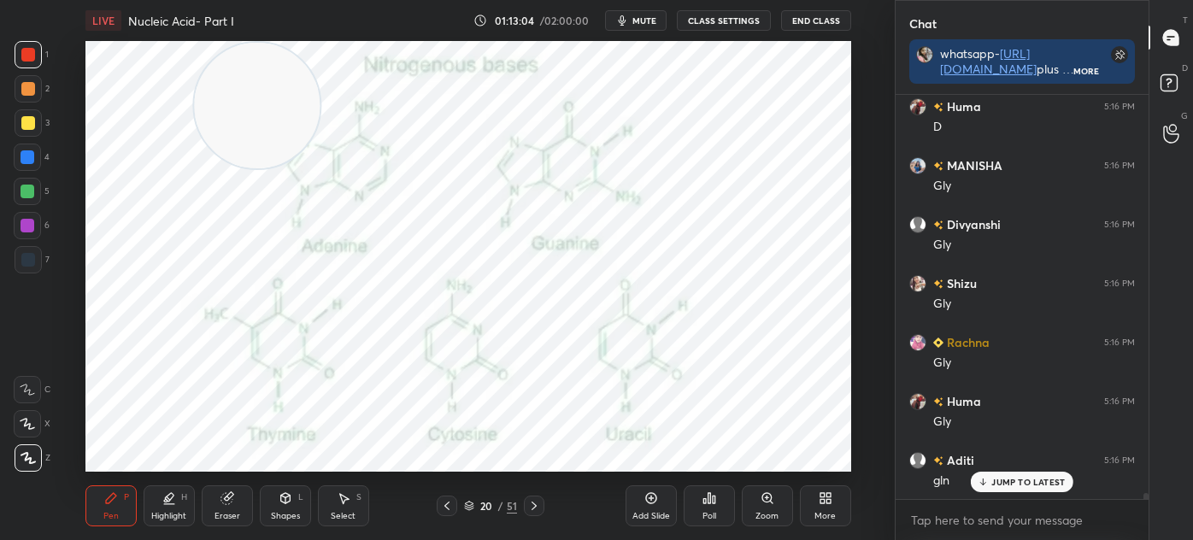
click at [447, 507] on icon at bounding box center [447, 506] width 14 height 14
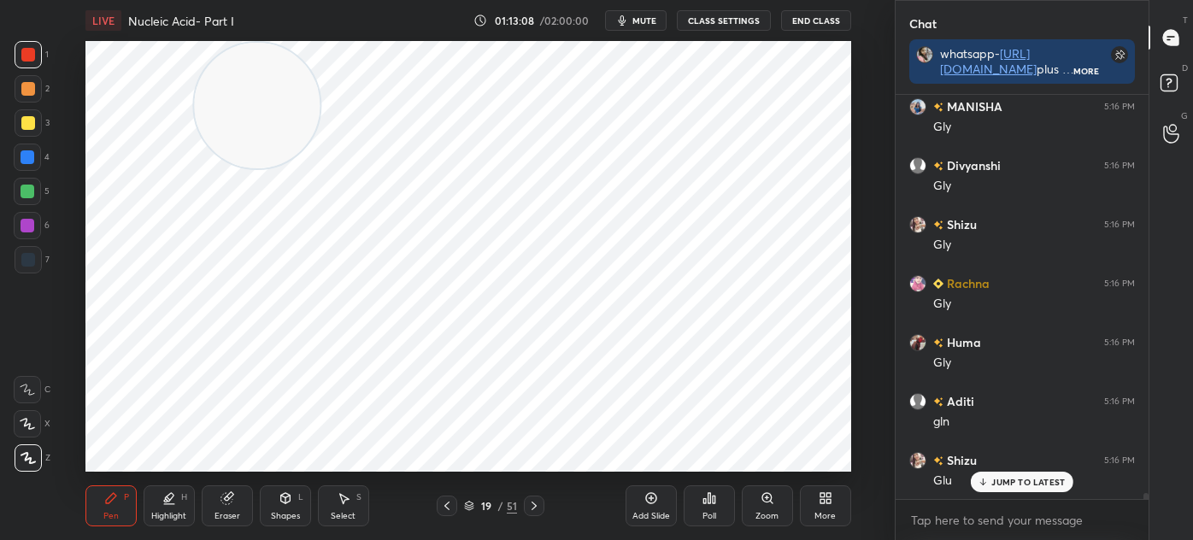
scroll to position [25646, 0]
click at [537, 502] on icon at bounding box center [534, 506] width 14 height 14
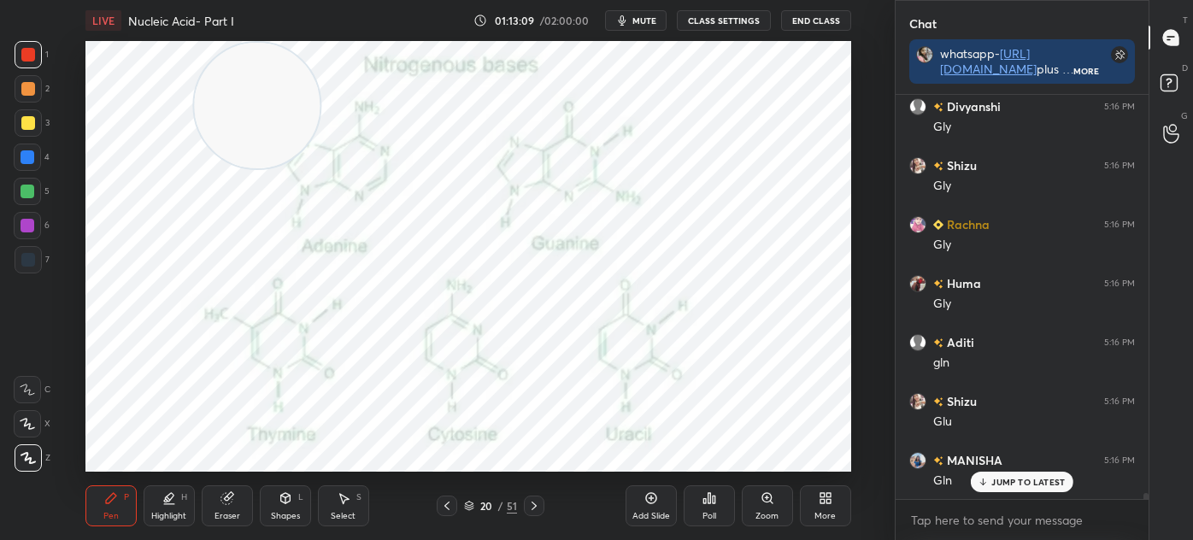
click at [537, 501] on icon at bounding box center [534, 506] width 14 height 14
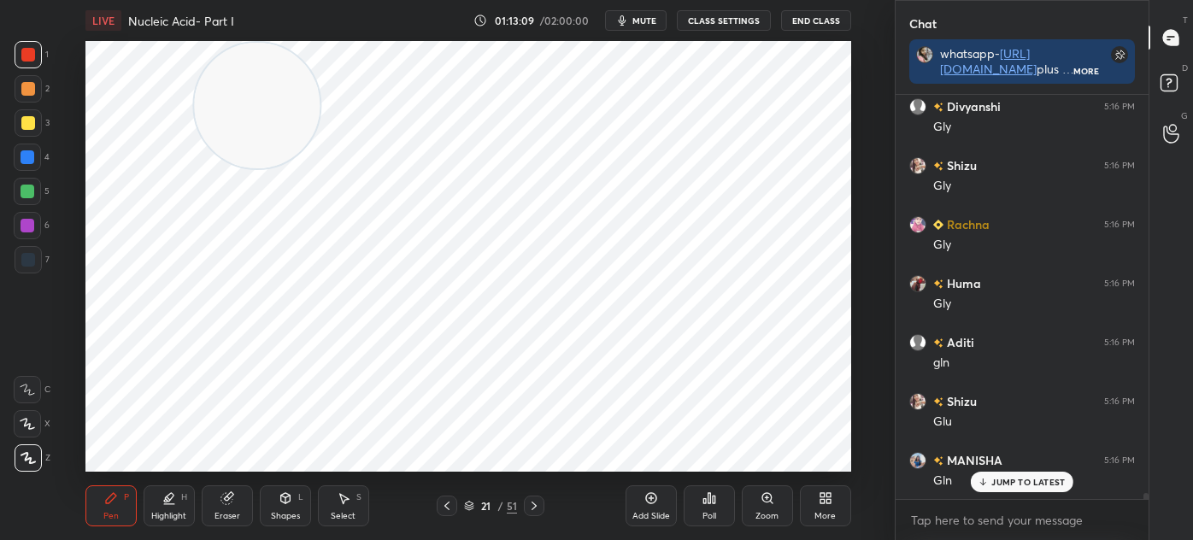
scroll to position [25706, 0]
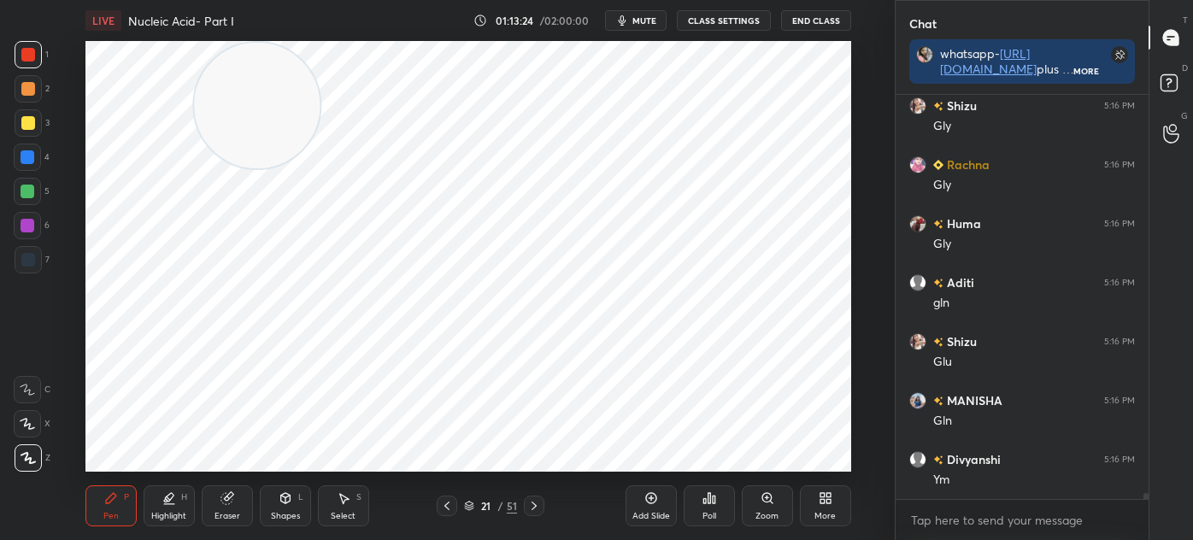
click at [296, 506] on div "Shapes L" at bounding box center [285, 505] width 51 height 41
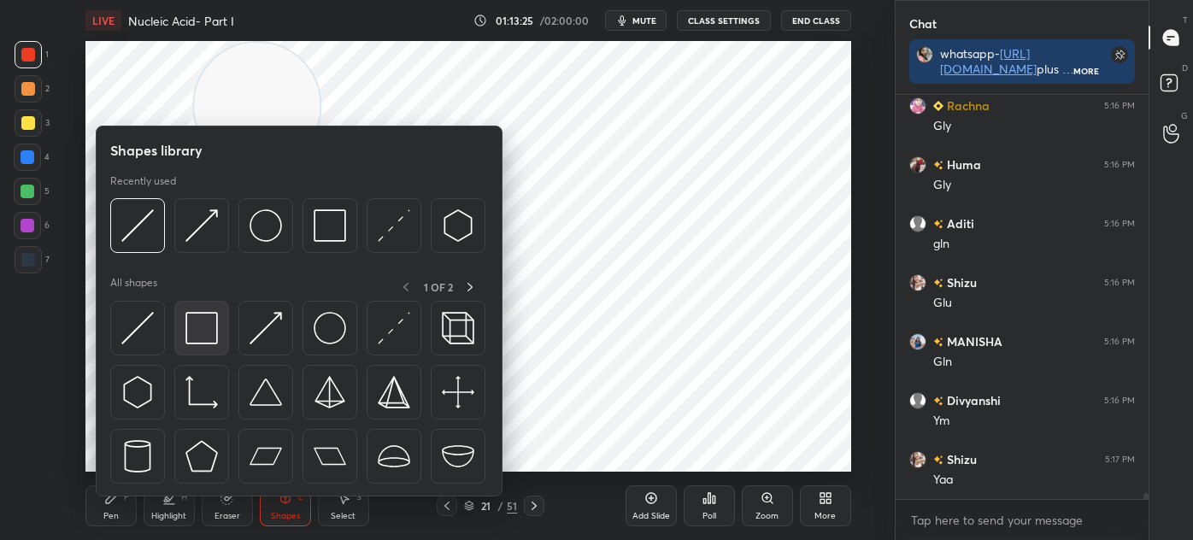
click at [198, 326] on img at bounding box center [201, 328] width 32 height 32
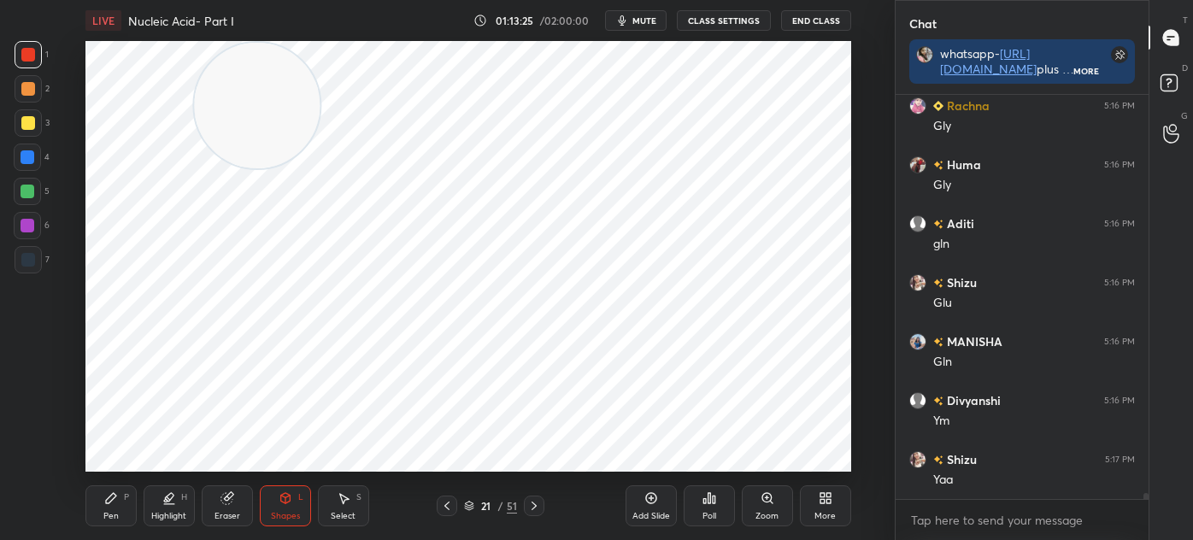
scroll to position [25824, 0]
click at [34, 258] on div at bounding box center [28, 259] width 27 height 27
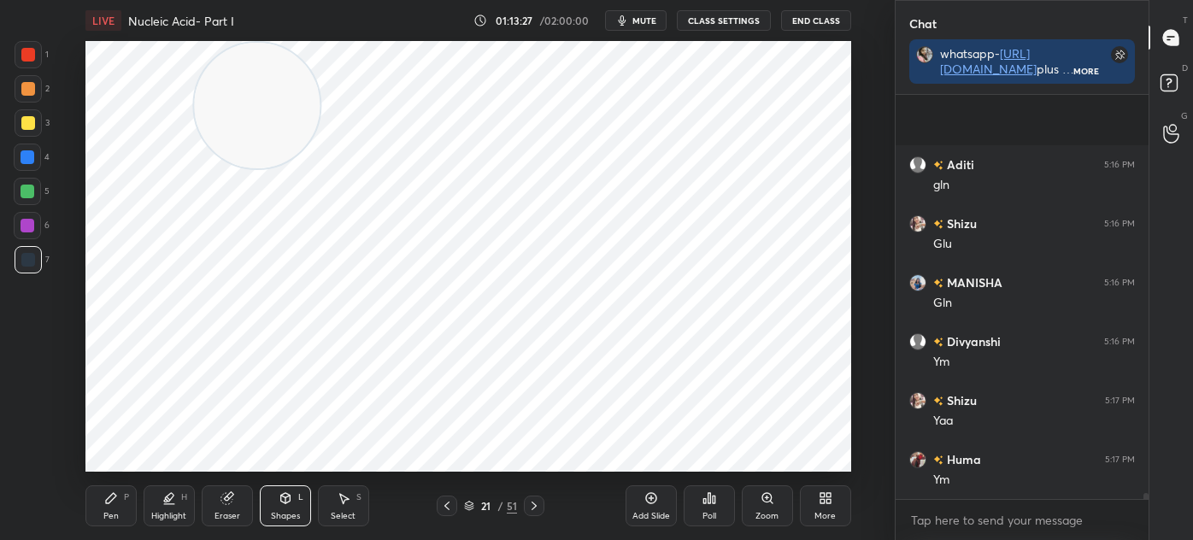
scroll to position [25942, 0]
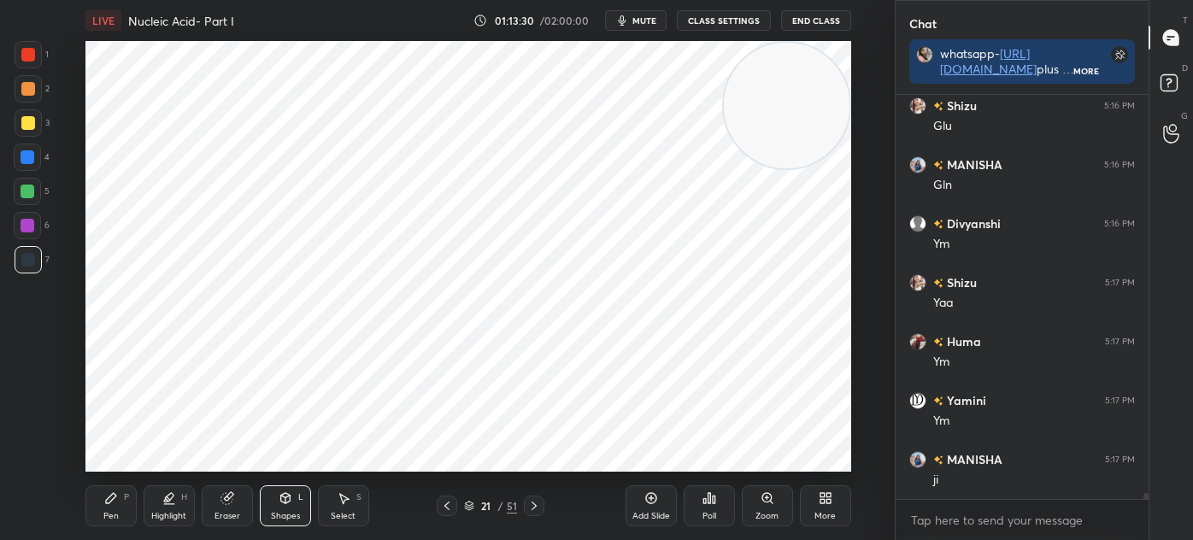
click at [532, 504] on icon at bounding box center [534, 506] width 14 height 14
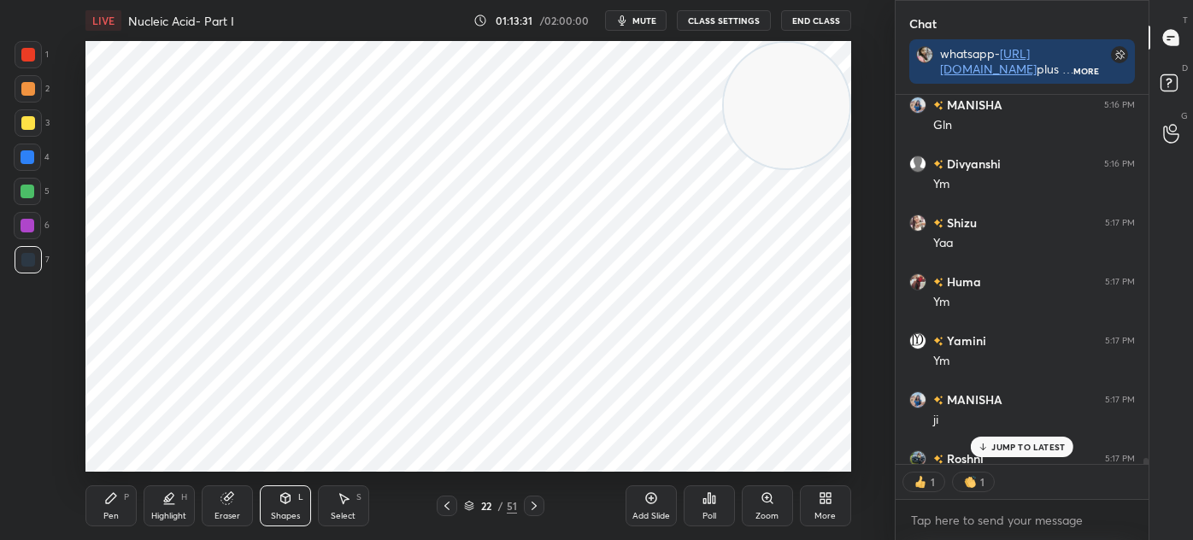
scroll to position [5, 4]
click at [532, 507] on icon at bounding box center [534, 506] width 14 height 14
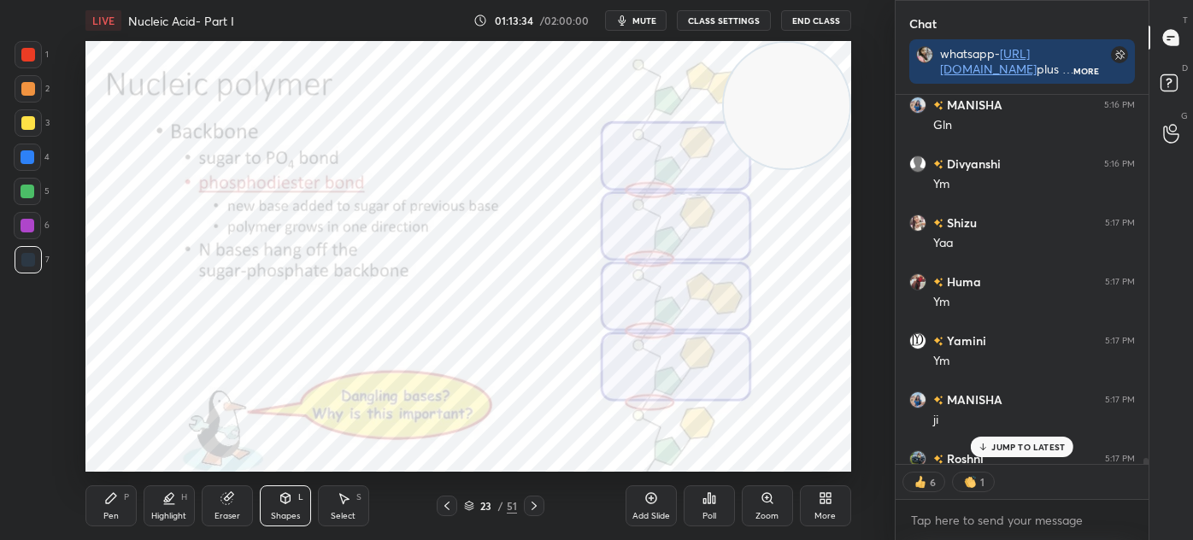
click at [443, 502] on icon at bounding box center [447, 506] width 14 height 14
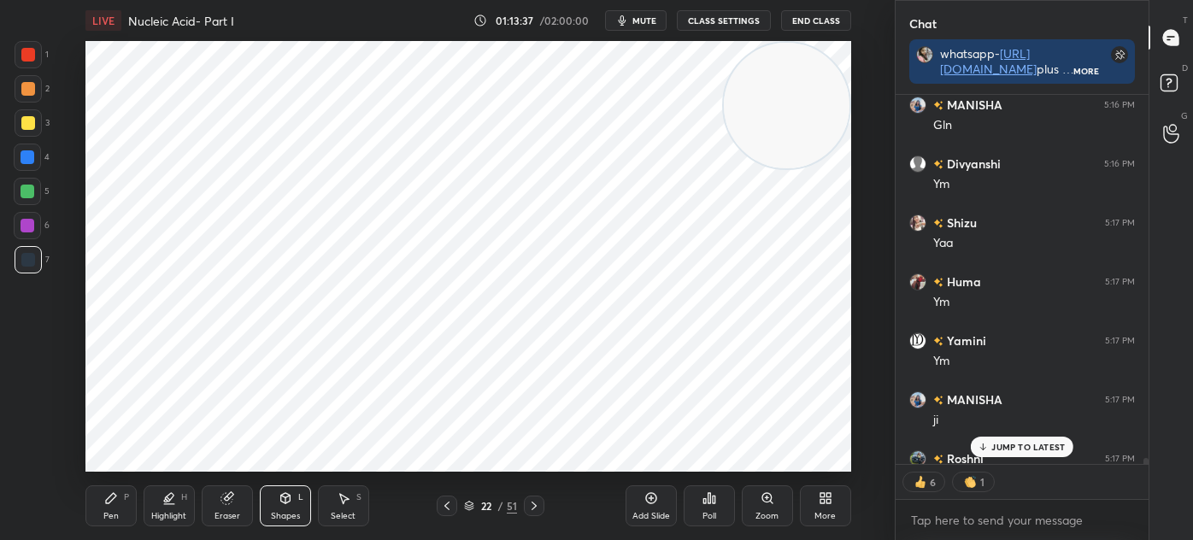
click at [362, 507] on div "Select S" at bounding box center [343, 505] width 51 height 41
click at [445, 509] on icon at bounding box center [447, 506] width 14 height 14
click at [642, 504] on div "Add Slide" at bounding box center [650, 505] width 51 height 41
click at [113, 502] on icon at bounding box center [111, 498] width 14 height 14
click at [289, 509] on div "Shapes L" at bounding box center [285, 505] width 51 height 41
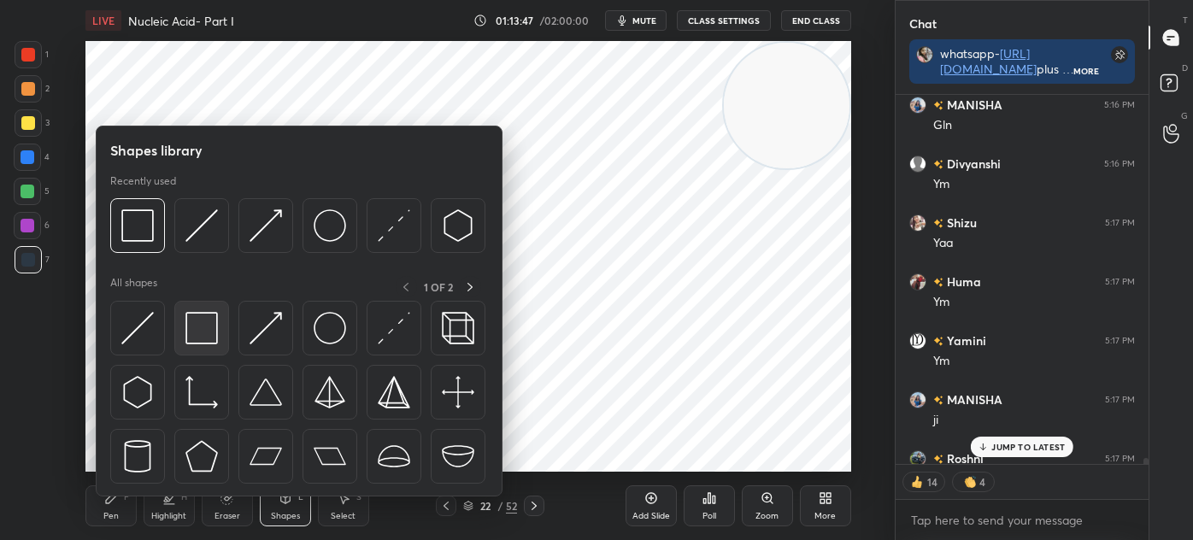
click at [189, 332] on img at bounding box center [201, 328] width 32 height 32
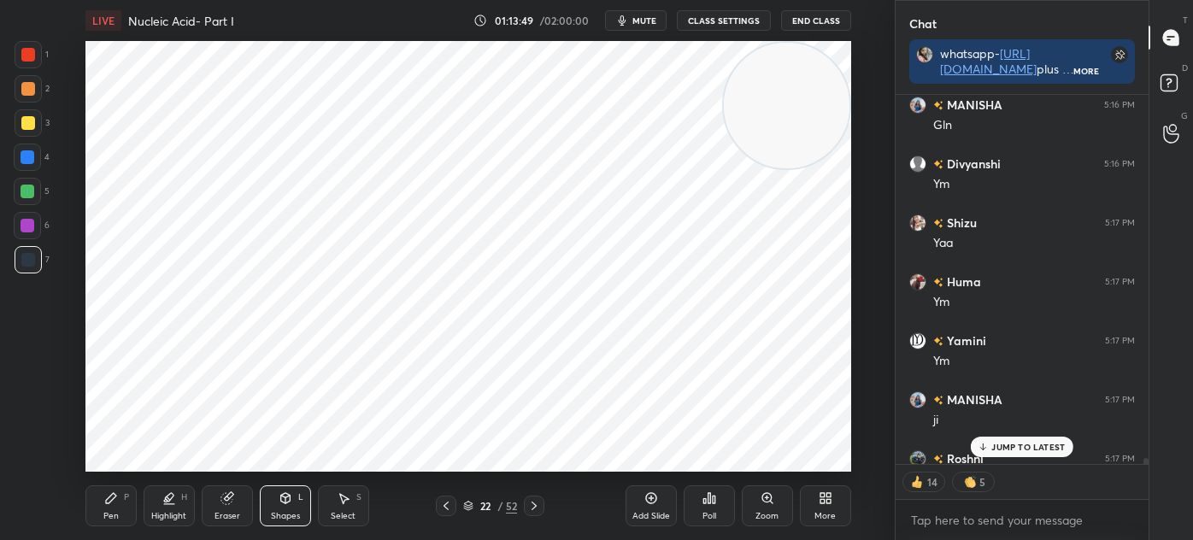
click at [285, 519] on div "Shapes" at bounding box center [285, 516] width 29 height 9
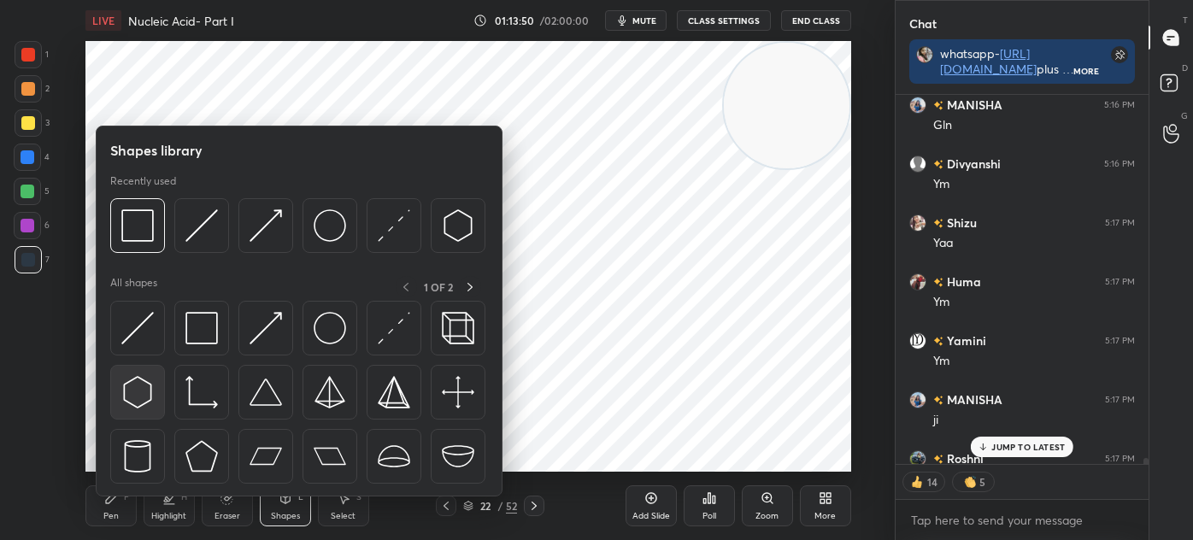
click at [135, 398] on img at bounding box center [137, 392] width 32 height 32
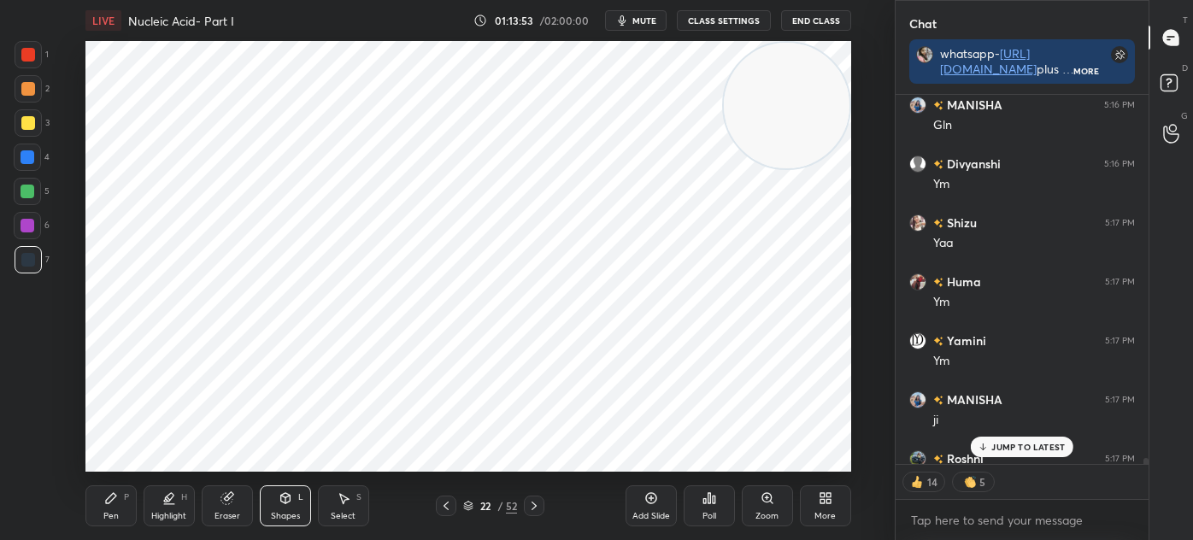
scroll to position [26095, 0]
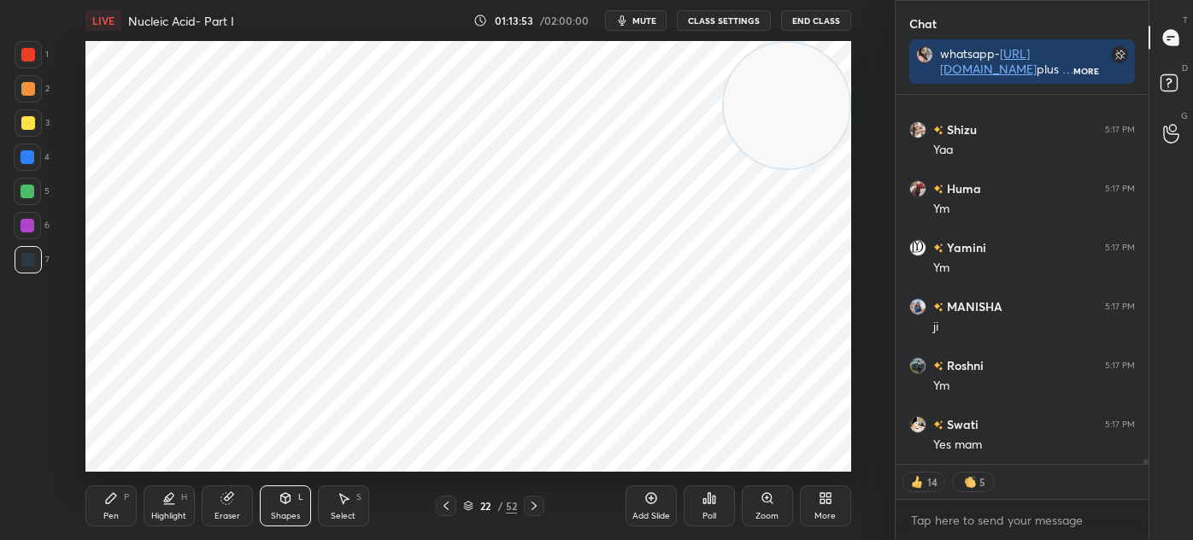
click at [123, 487] on div "Pen P" at bounding box center [110, 505] width 51 height 41
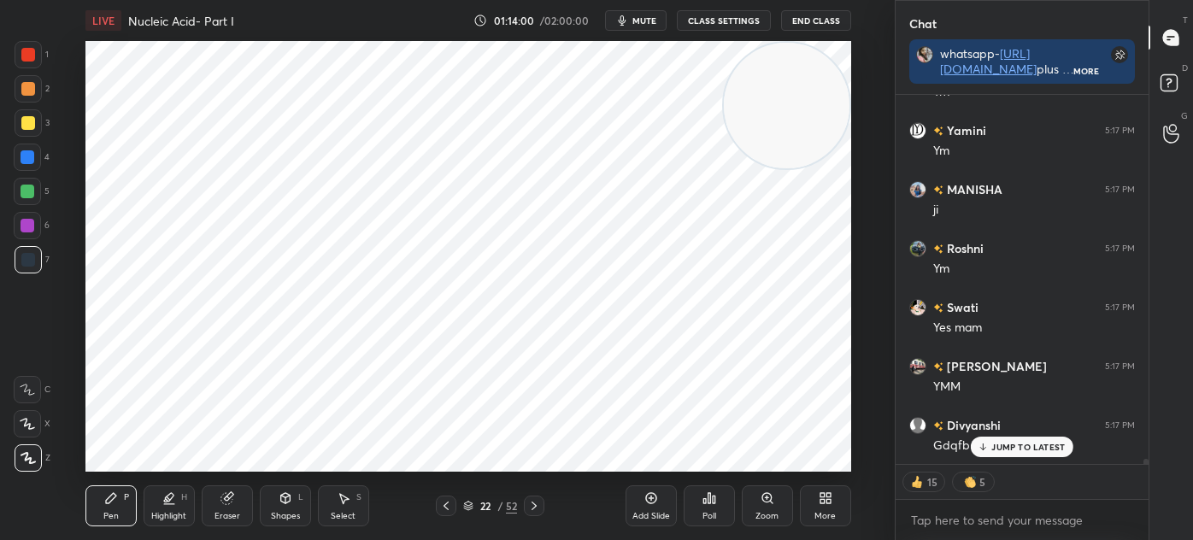
scroll to position [26271, 0]
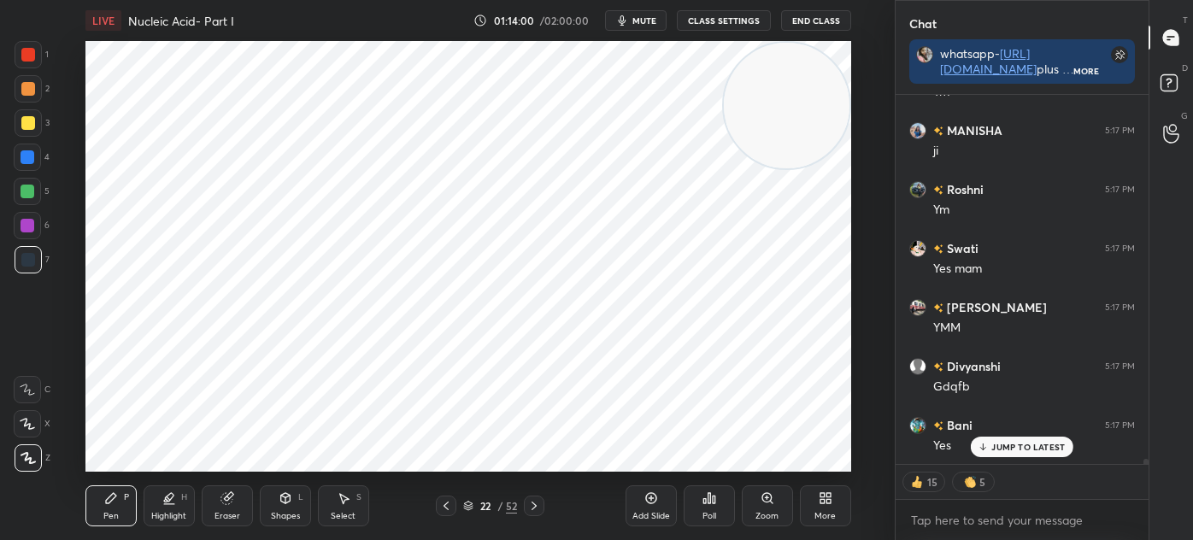
click at [218, 507] on div "Eraser" at bounding box center [227, 505] width 51 height 41
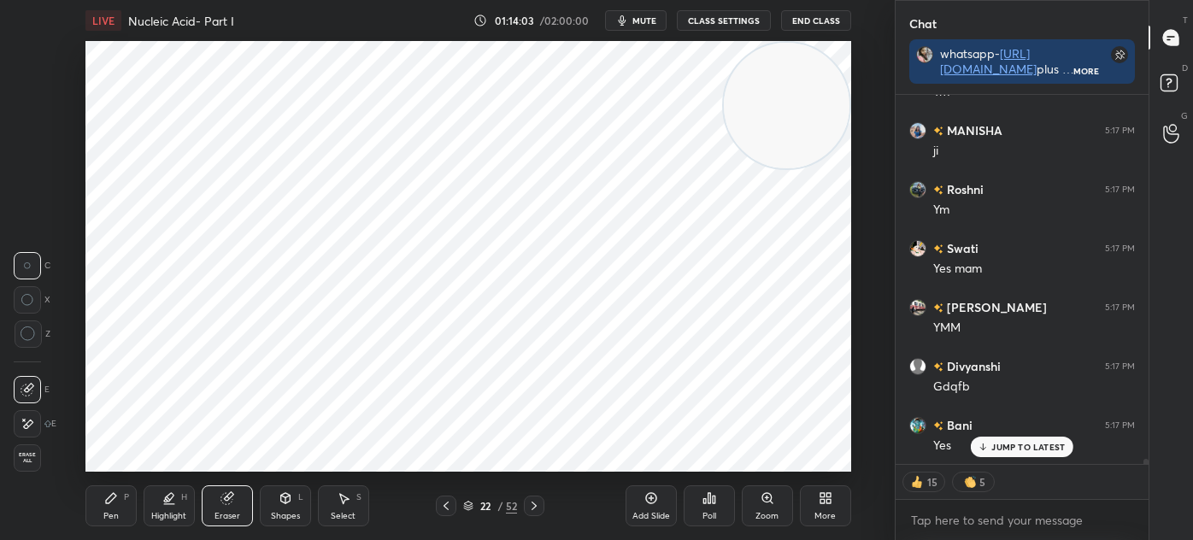
click at [113, 501] on icon at bounding box center [111, 498] width 14 height 14
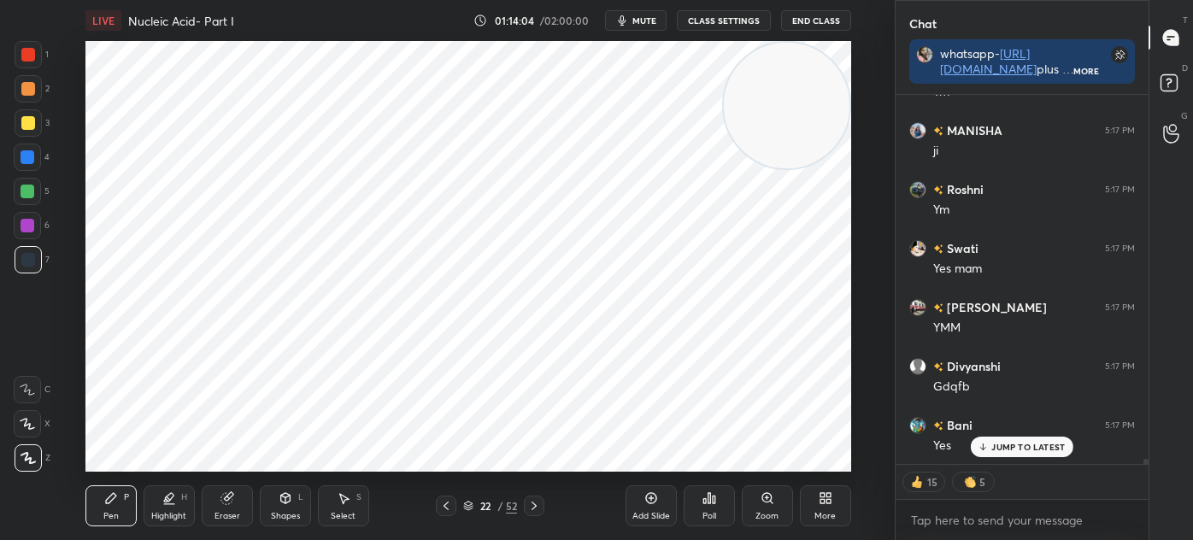
click at [27, 52] on div at bounding box center [28, 55] width 14 height 14
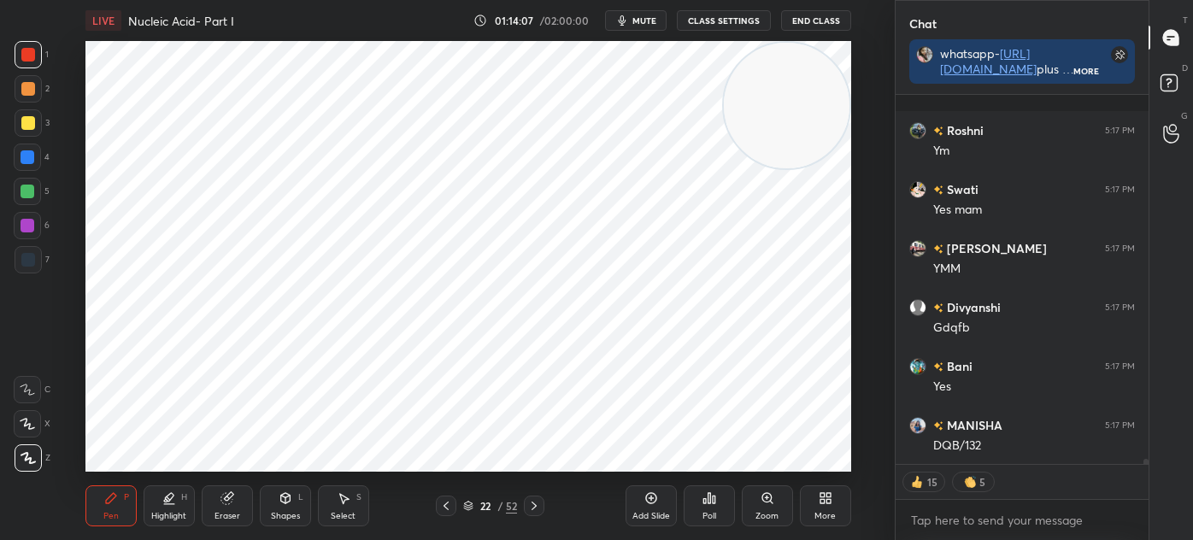
click at [323, 501] on div "Select S" at bounding box center [343, 505] width 51 height 41
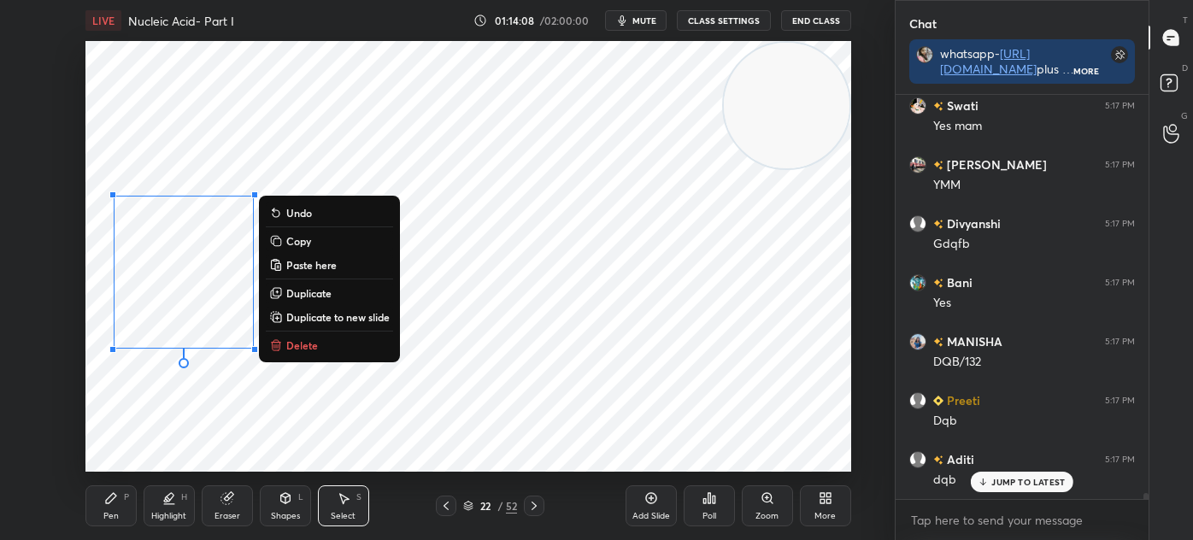
scroll to position [26530, 0]
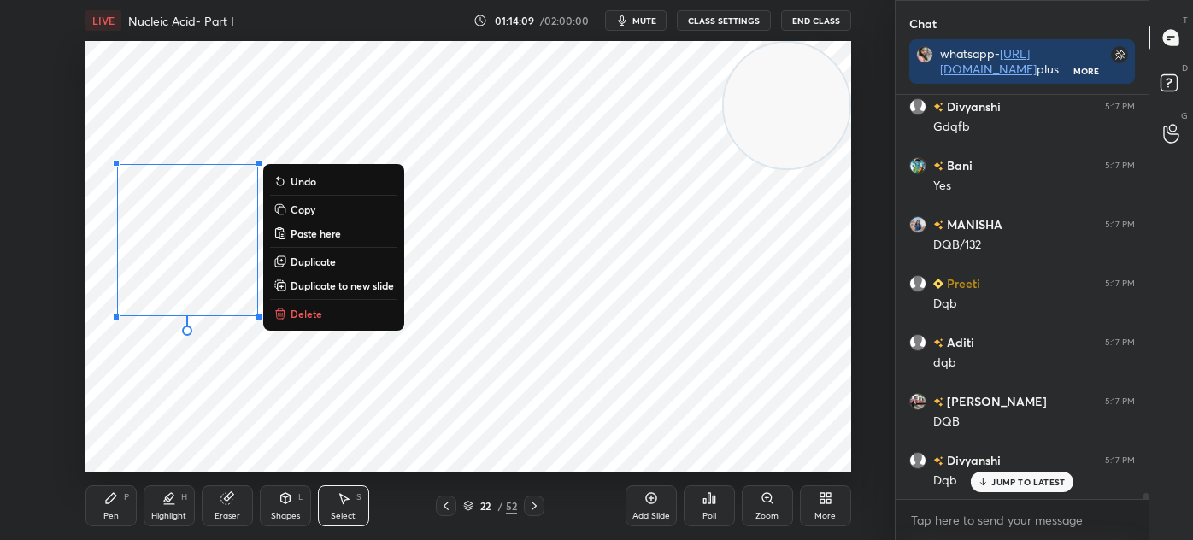
click at [330, 259] on p "Duplicate" at bounding box center [312, 262] width 45 height 14
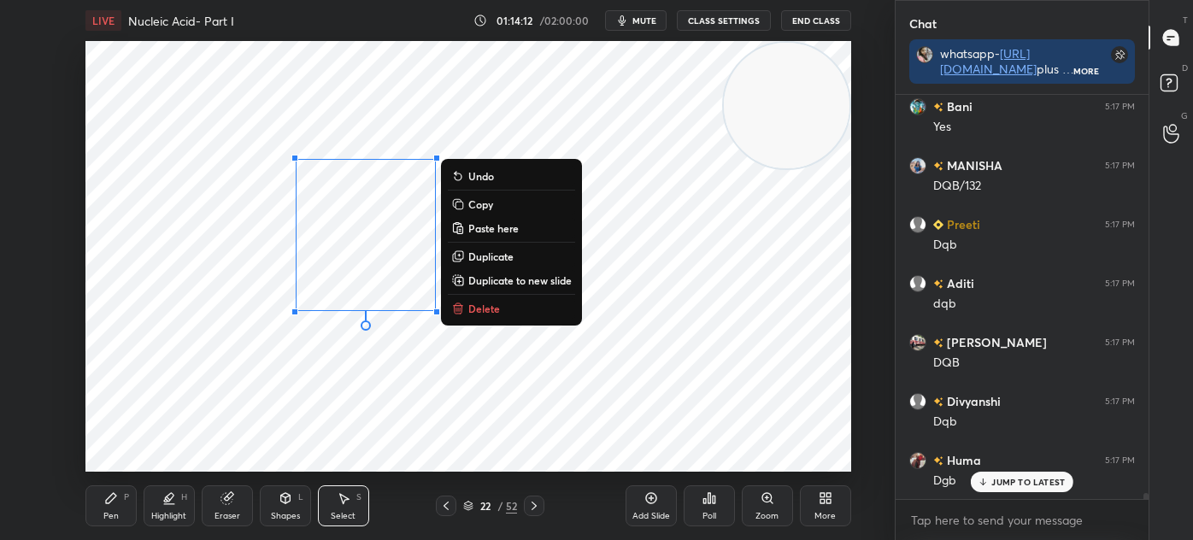
click at [492, 252] on p "Duplicate" at bounding box center [490, 256] width 45 height 14
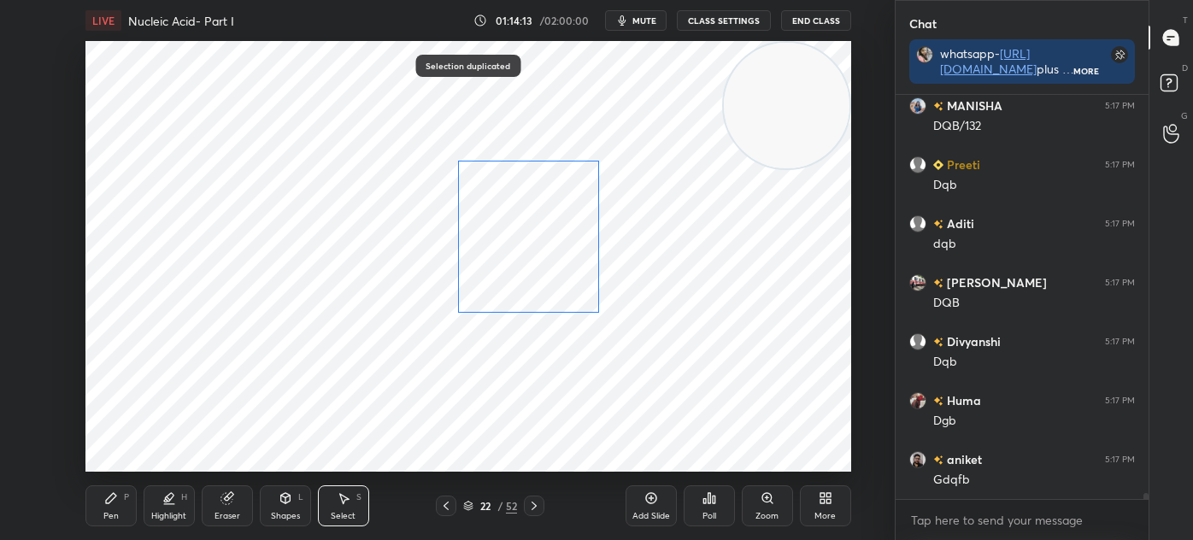
scroll to position [26708, 0]
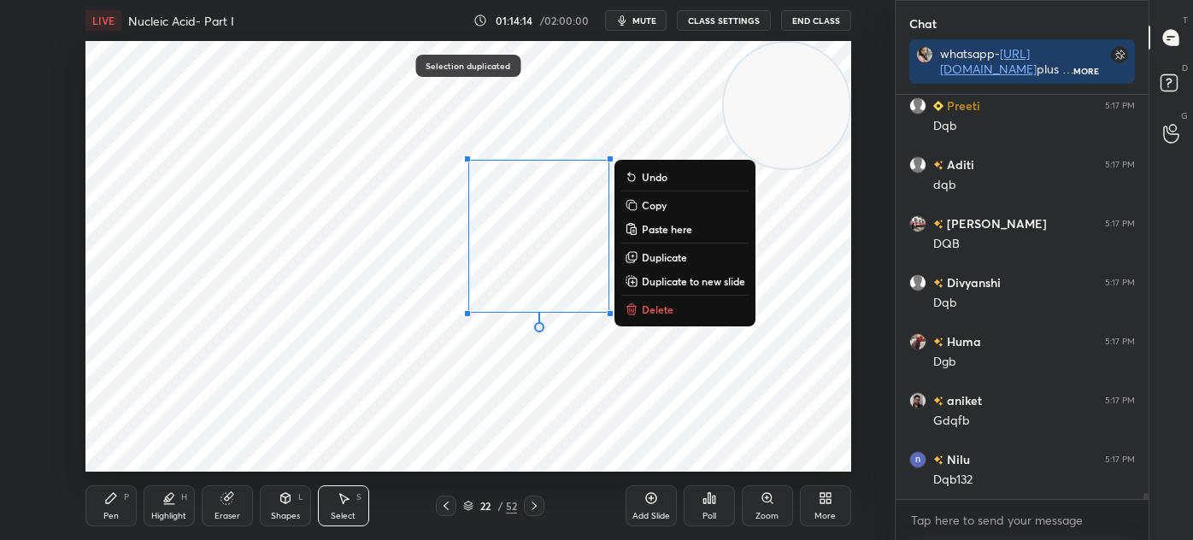
click at [648, 255] on p "Duplicate" at bounding box center [664, 257] width 45 height 14
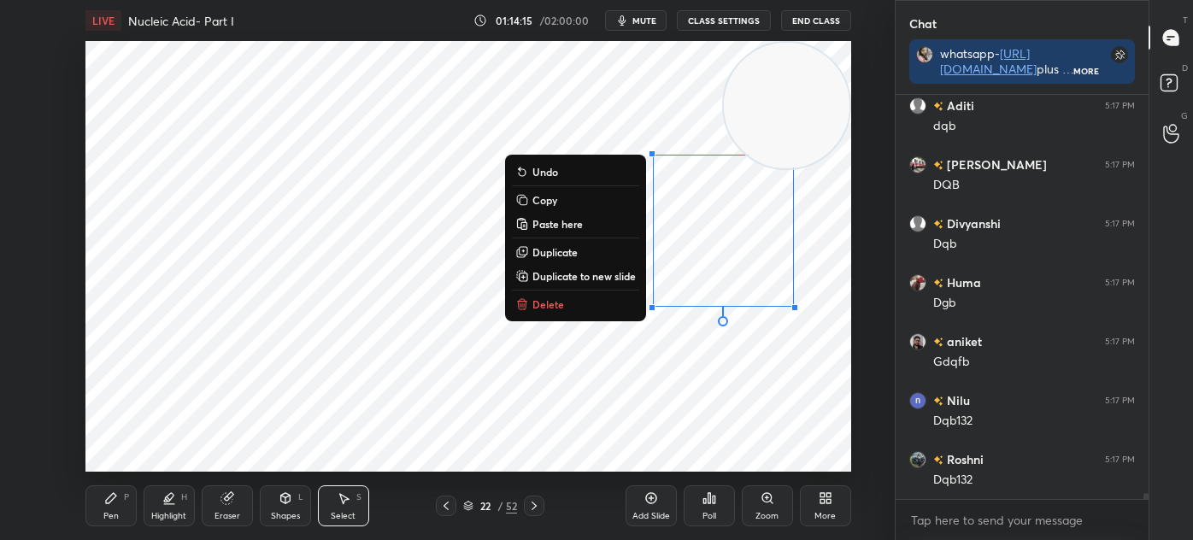
scroll to position [26826, 0]
click at [349, 414] on div "0 ° Undo Copy Paste here Duplicate Duplicate to new slide Delete" at bounding box center [468, 256] width 766 height 431
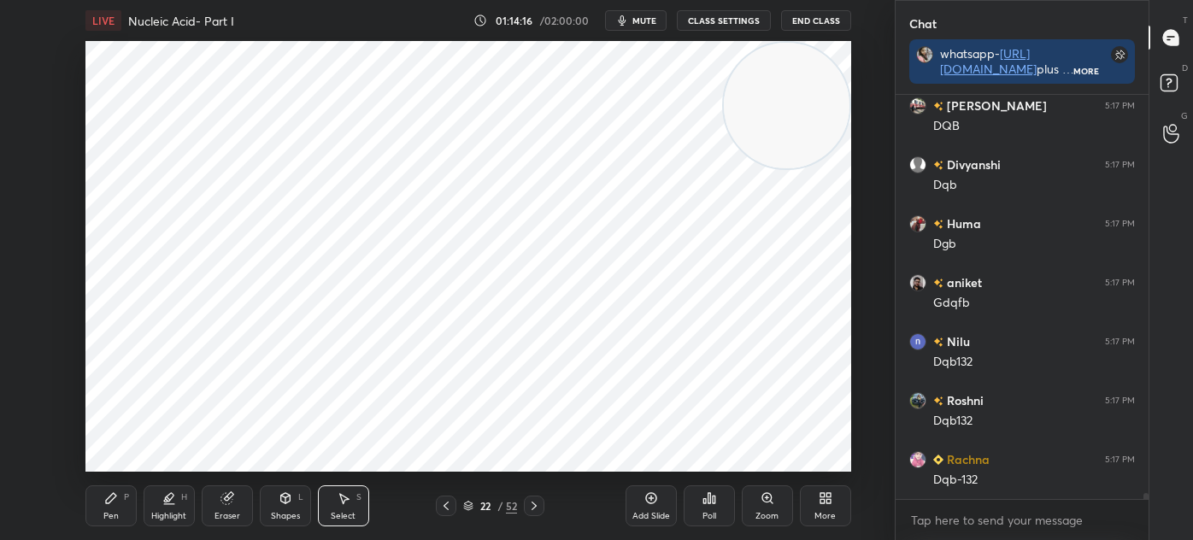
scroll to position [26885, 0]
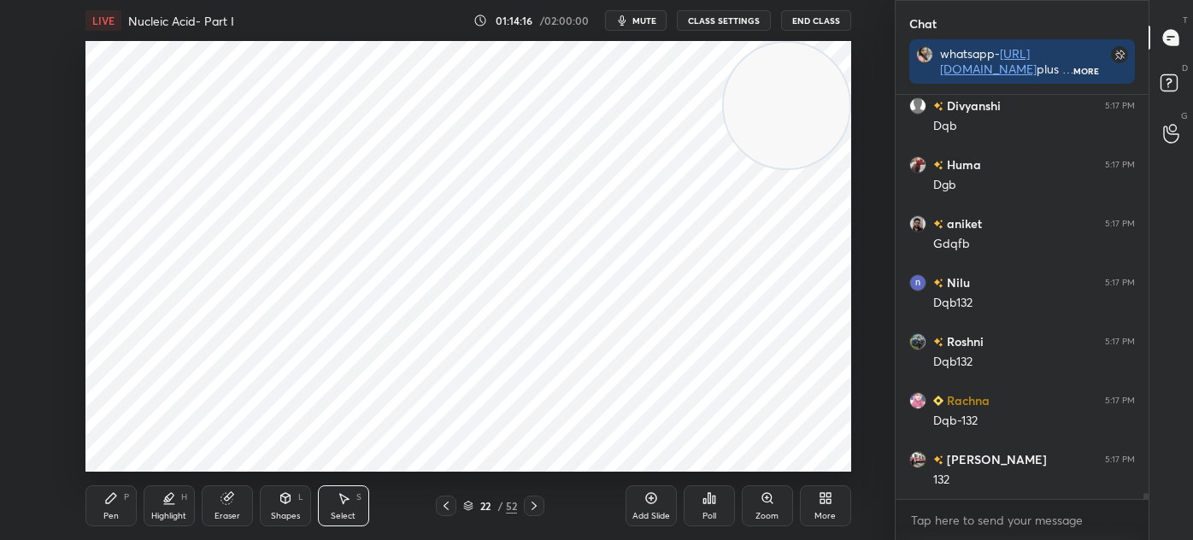
click at [156, 501] on div "Highlight H" at bounding box center [169, 505] width 51 height 41
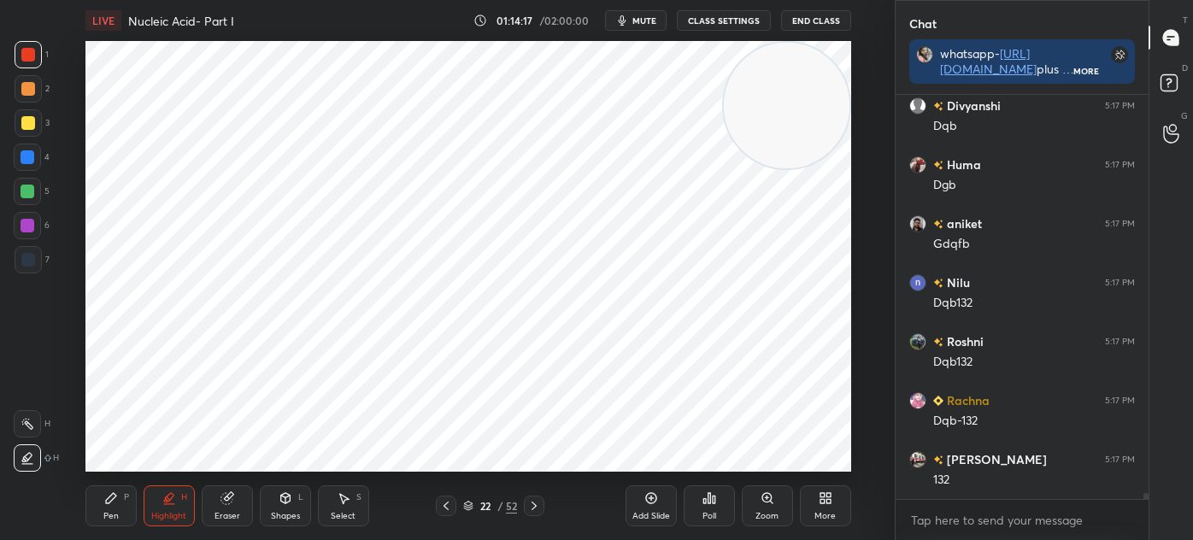
scroll to position [26943, 0]
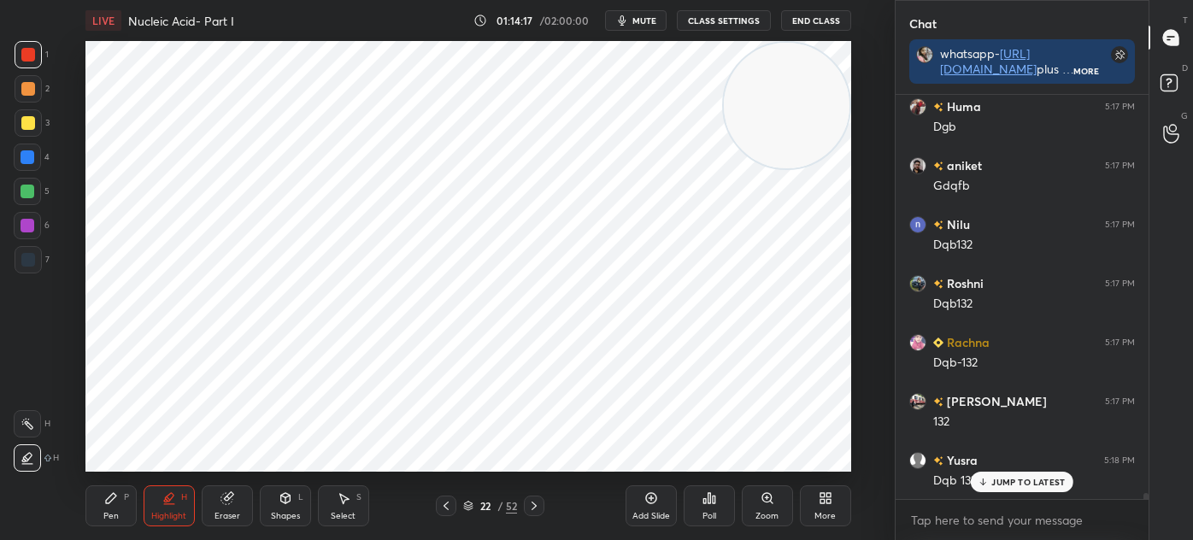
click at [116, 498] on icon at bounding box center [111, 498] width 14 height 14
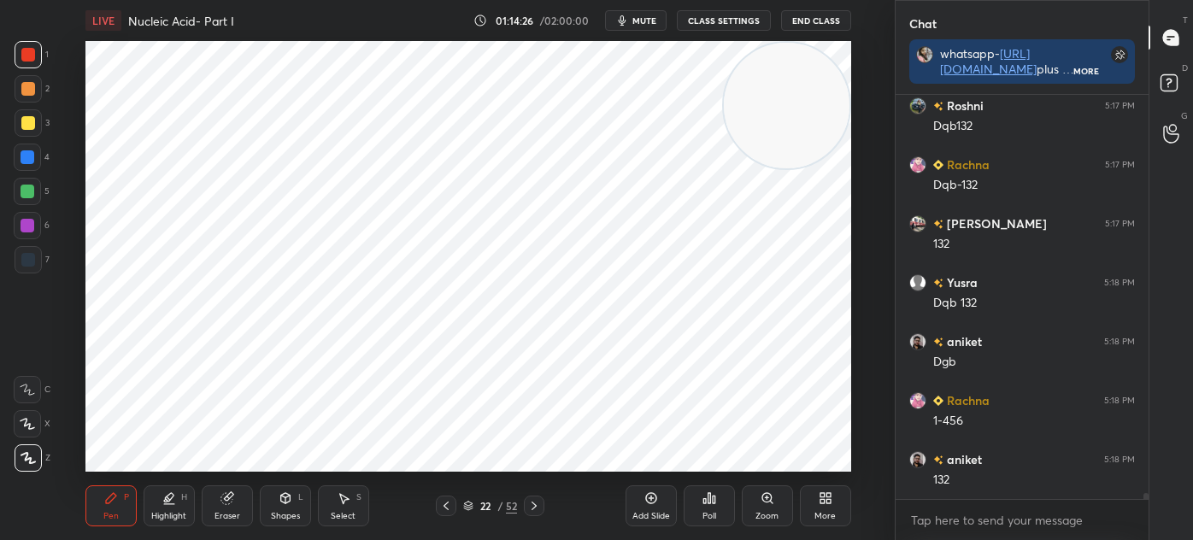
scroll to position [27180, 0]
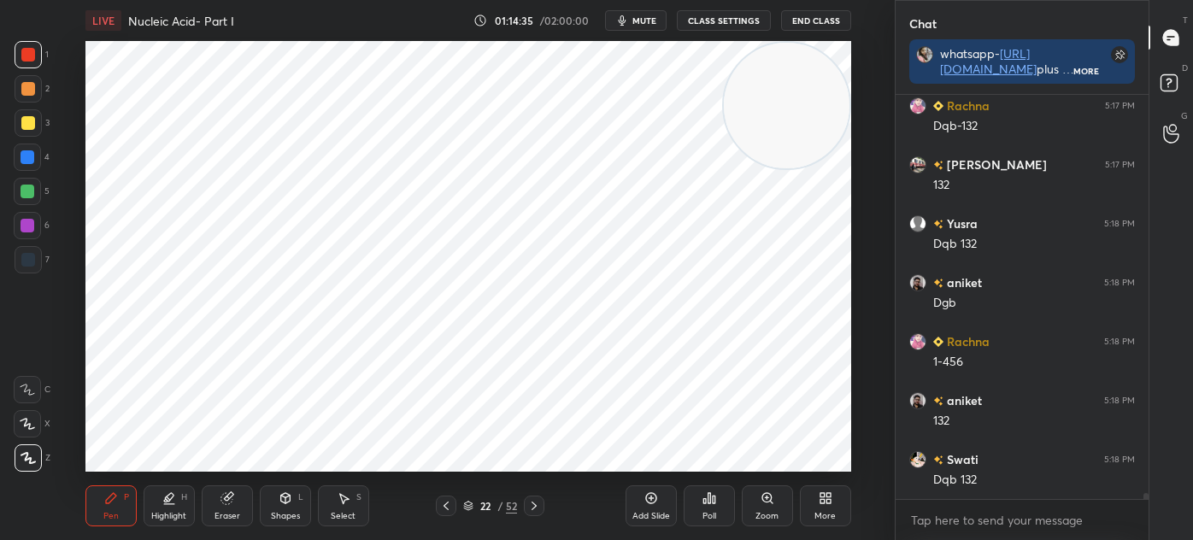
click at [351, 500] on div "Select S" at bounding box center [343, 505] width 51 height 41
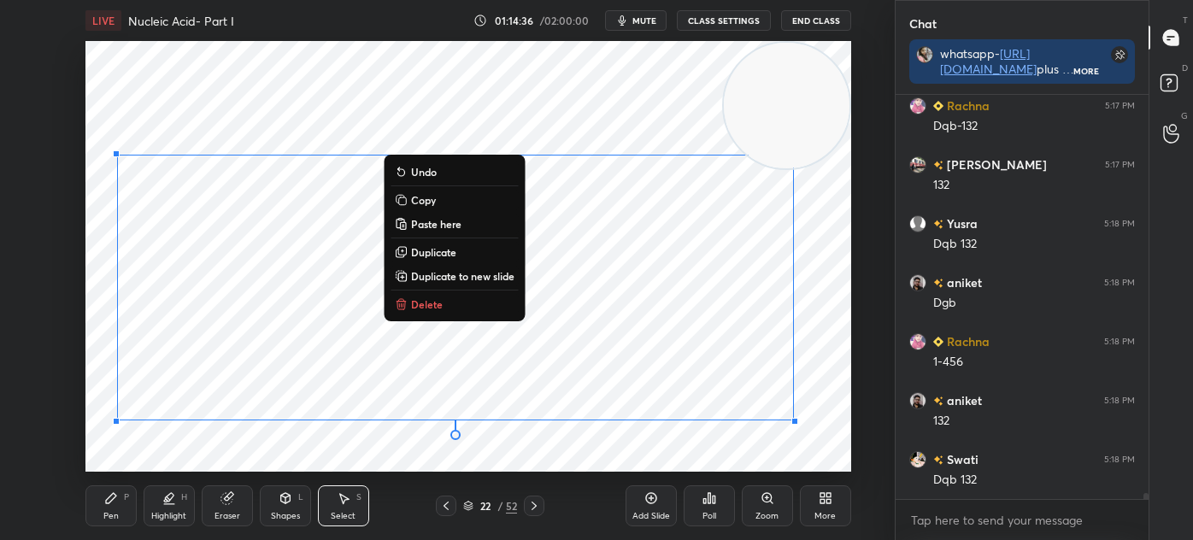
scroll to position [27239, 0]
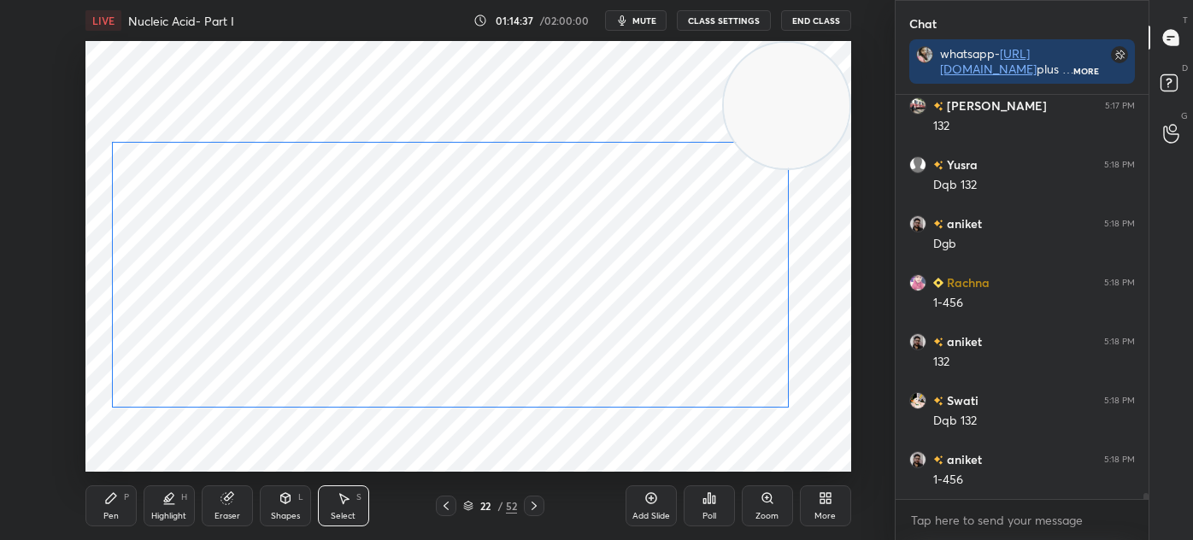
click at [636, 222] on div "0 ° Undo Copy Paste here Duplicate Duplicate to new slide Delete" at bounding box center [468, 256] width 766 height 431
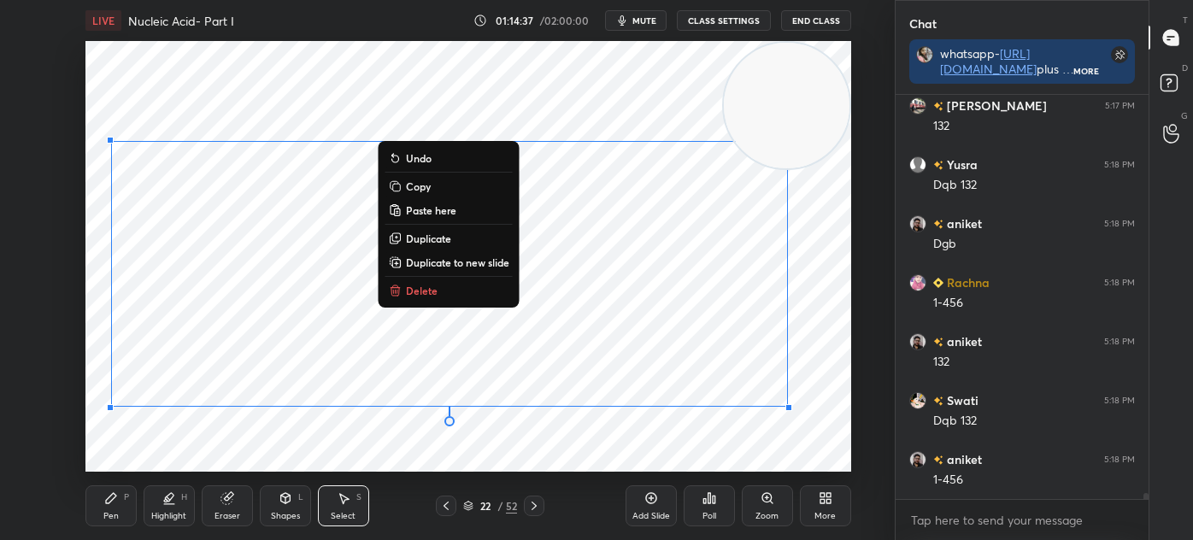
click at [214, 435] on div "0 ° Undo Copy Paste here Duplicate Duplicate to new slide Delete" at bounding box center [468, 256] width 766 height 431
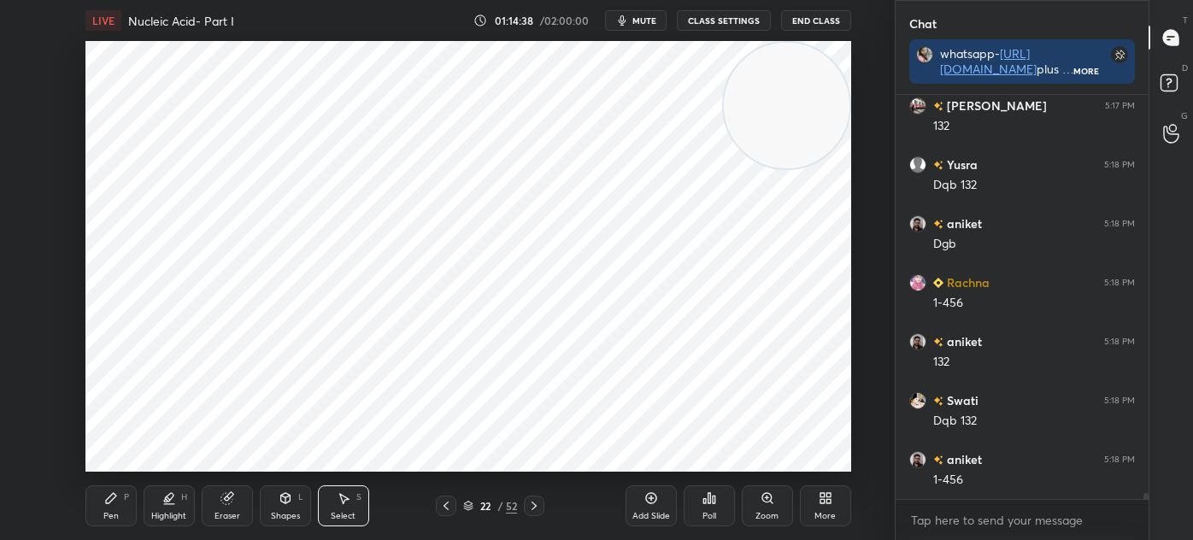
click at [105, 496] on icon at bounding box center [111, 498] width 14 height 14
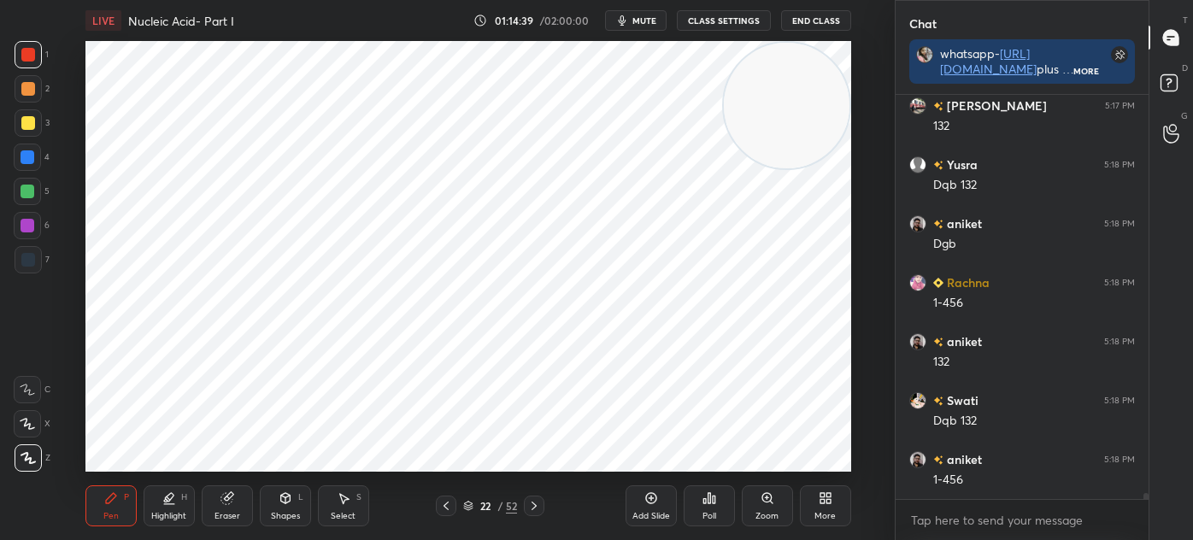
click at [30, 267] on div at bounding box center [28, 259] width 27 height 27
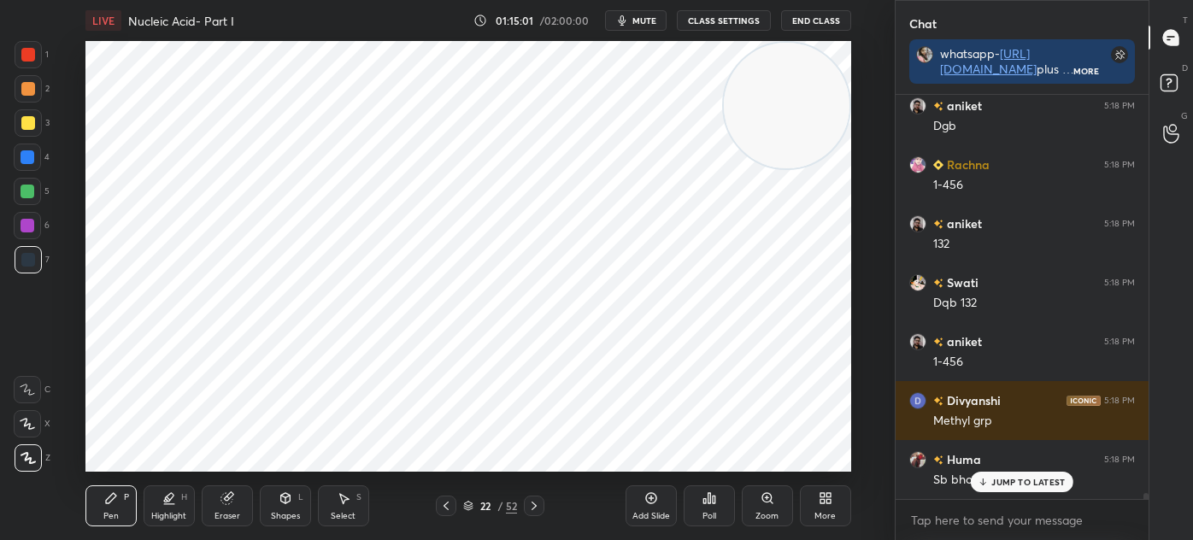
scroll to position [27415, 0]
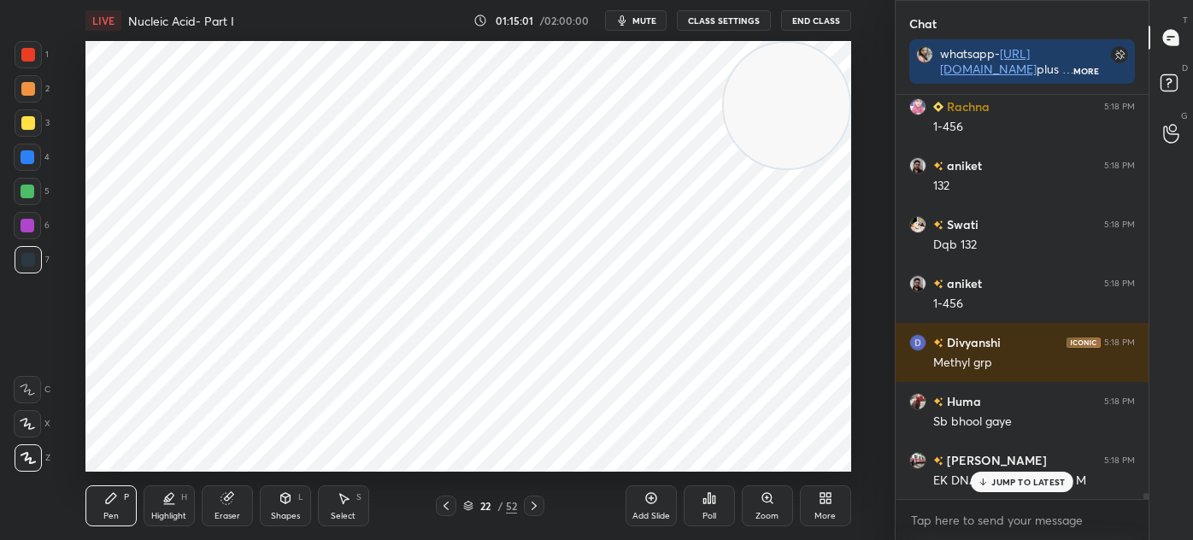
click at [226, 505] on div "Eraser" at bounding box center [227, 505] width 51 height 41
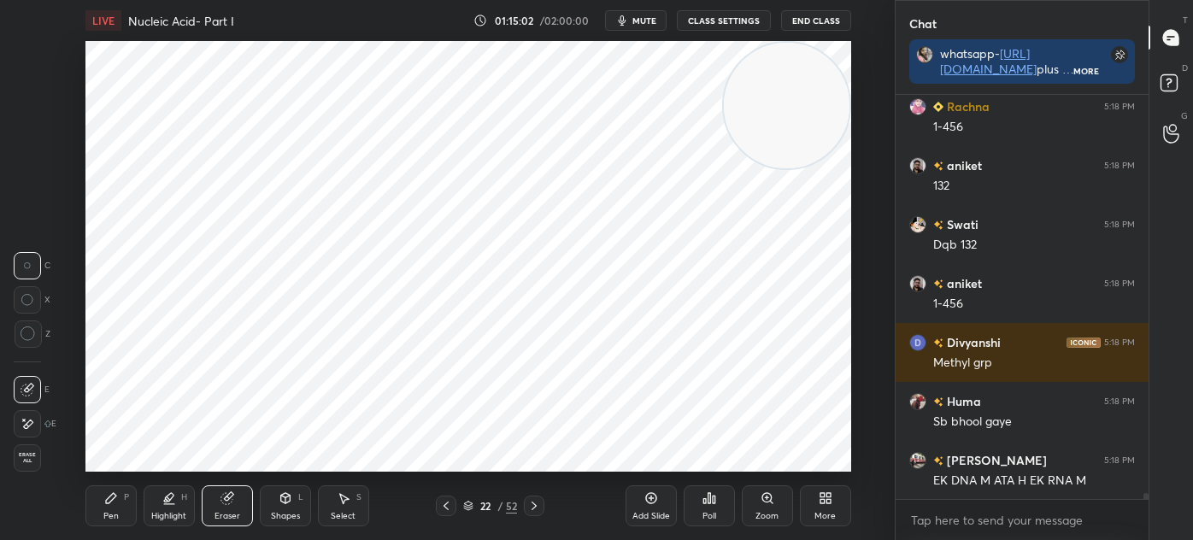
scroll to position [27473, 0]
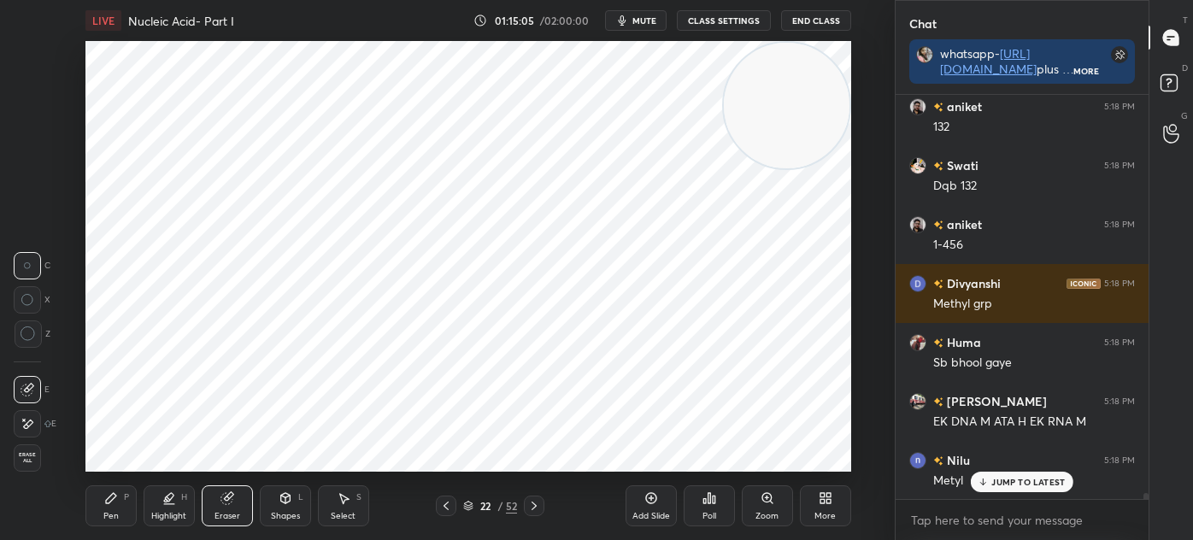
click at [96, 499] on div "Pen P" at bounding box center [110, 505] width 51 height 41
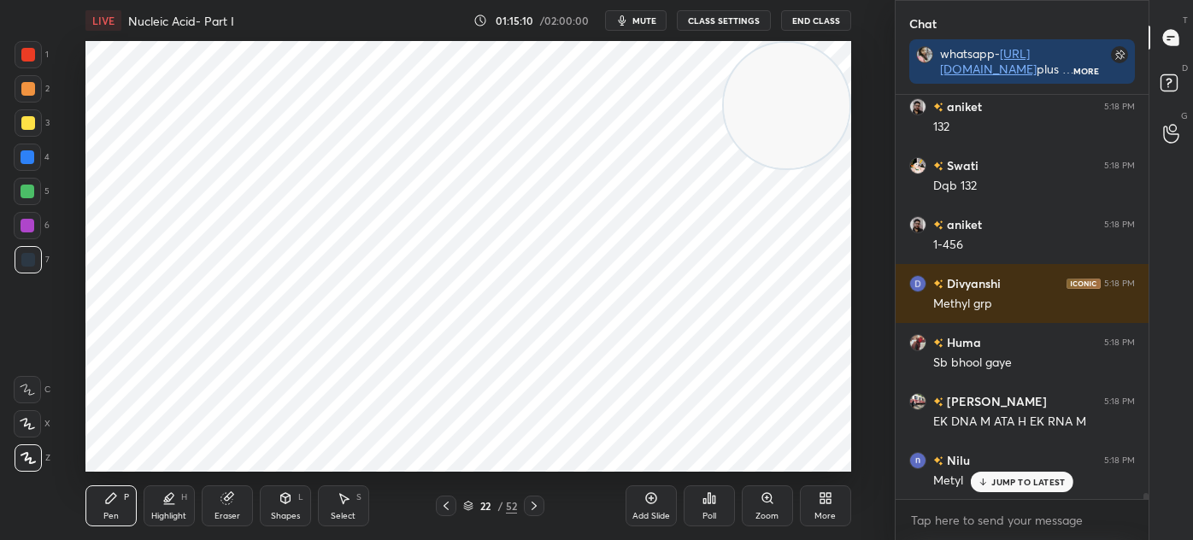
click at [171, 502] on icon at bounding box center [169, 498] width 14 height 14
click at [32, 122] on div at bounding box center [28, 123] width 14 height 14
click at [107, 497] on icon at bounding box center [111, 498] width 14 height 14
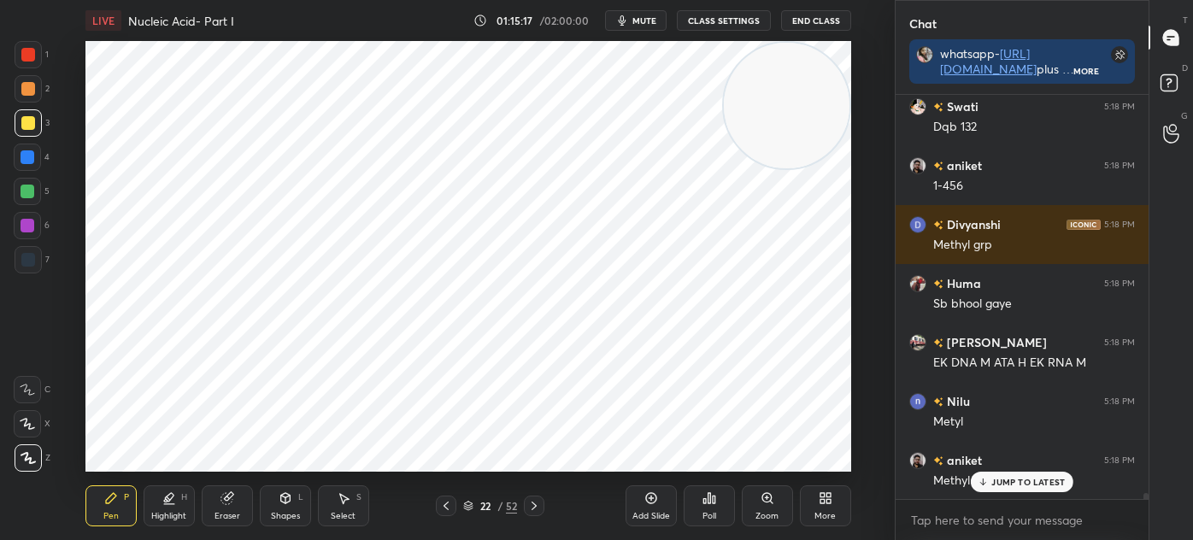
click at [38, 267] on div at bounding box center [28, 259] width 27 height 27
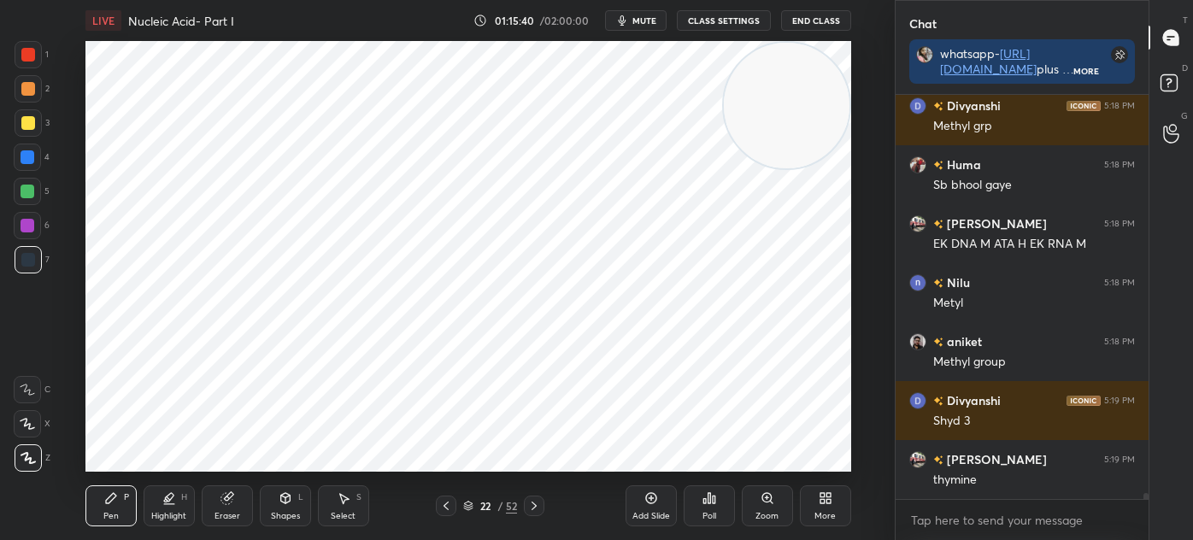
scroll to position [27710, 0]
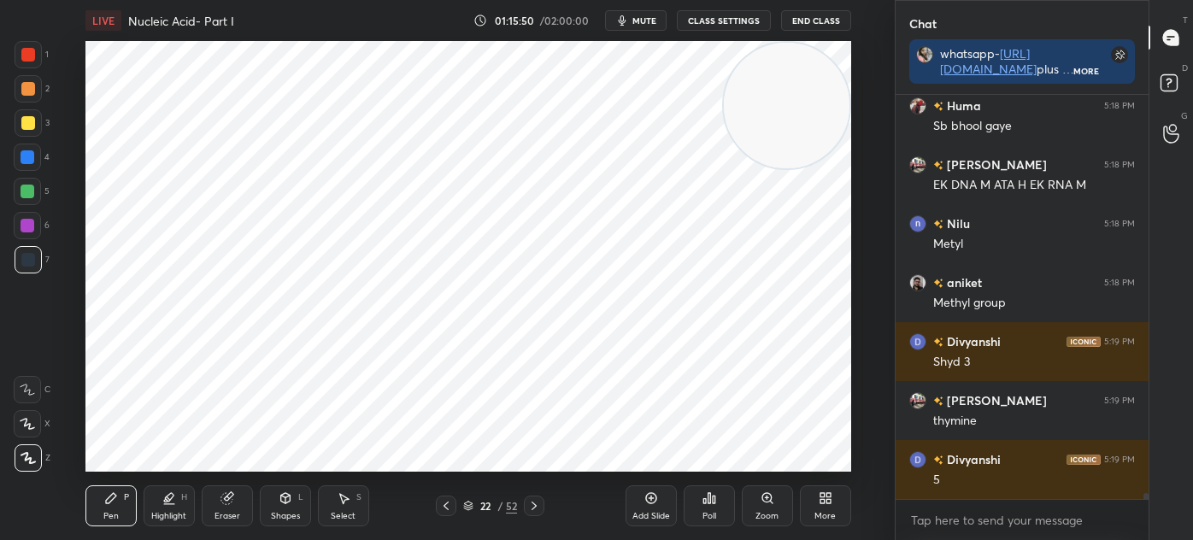
click at [362, 490] on div "Select S" at bounding box center [343, 505] width 51 height 41
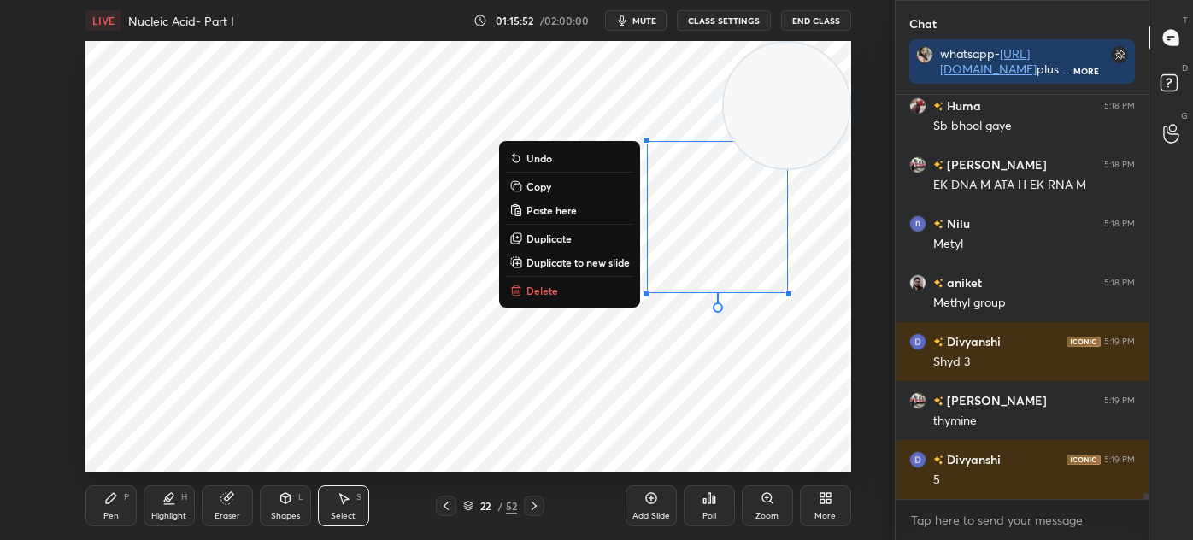
click at [562, 293] on button "Delete" at bounding box center [569, 290] width 127 height 21
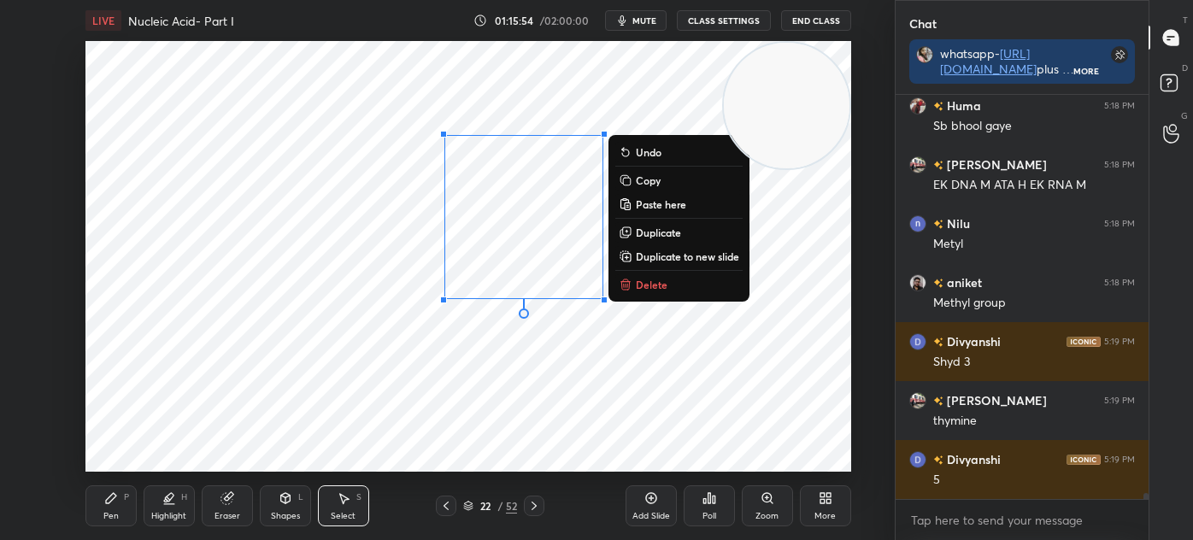
click at [665, 232] on p "Duplicate" at bounding box center [658, 233] width 45 height 14
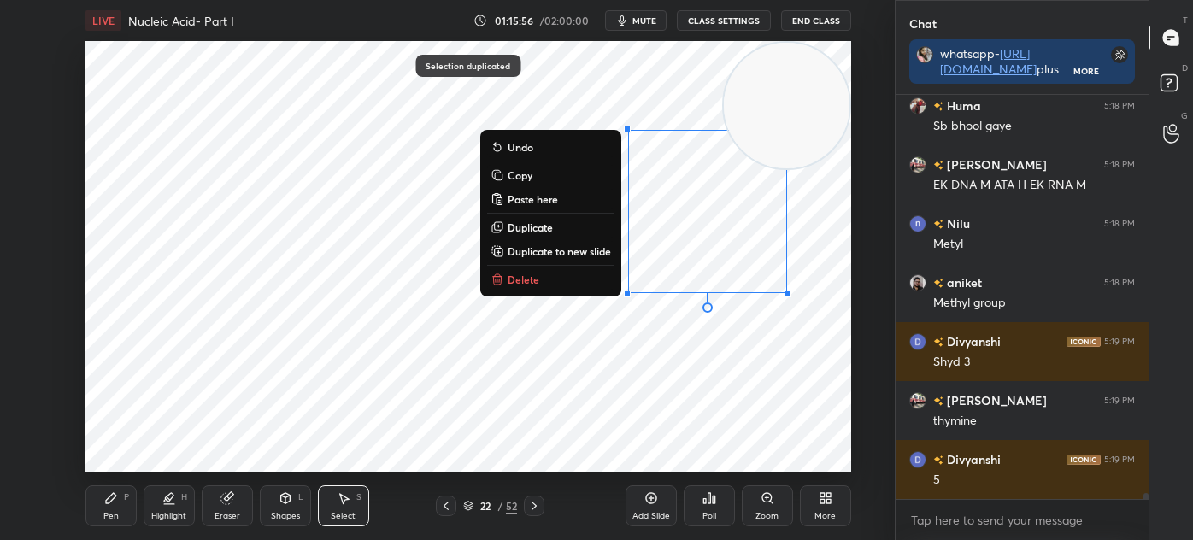
click at [110, 487] on div "Pen P" at bounding box center [110, 505] width 51 height 41
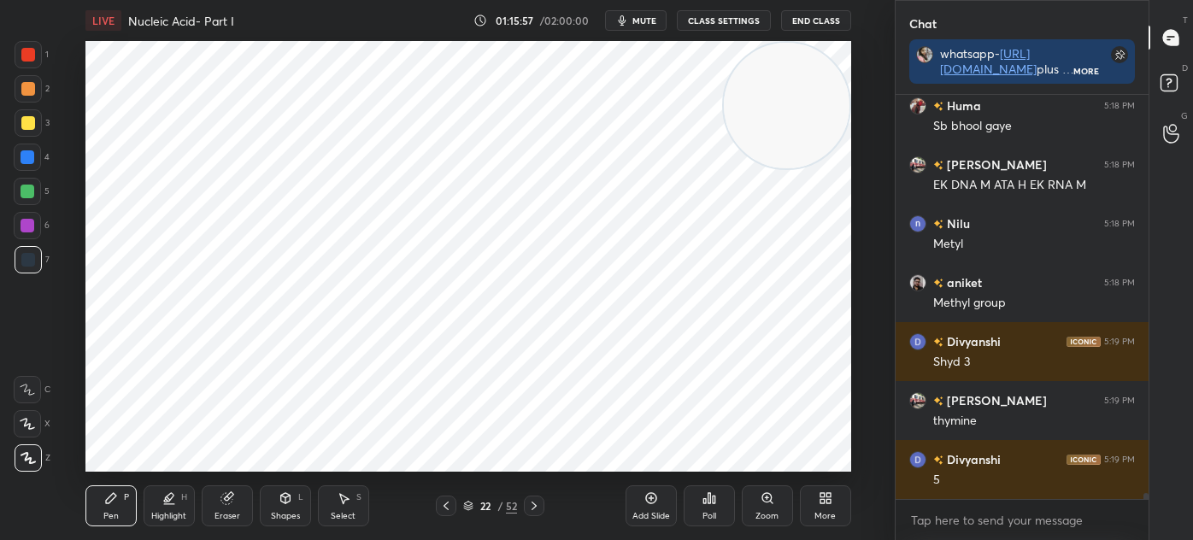
click at [33, 58] on div at bounding box center [28, 55] width 14 height 14
click at [217, 512] on div "Eraser" at bounding box center [227, 516] width 26 height 9
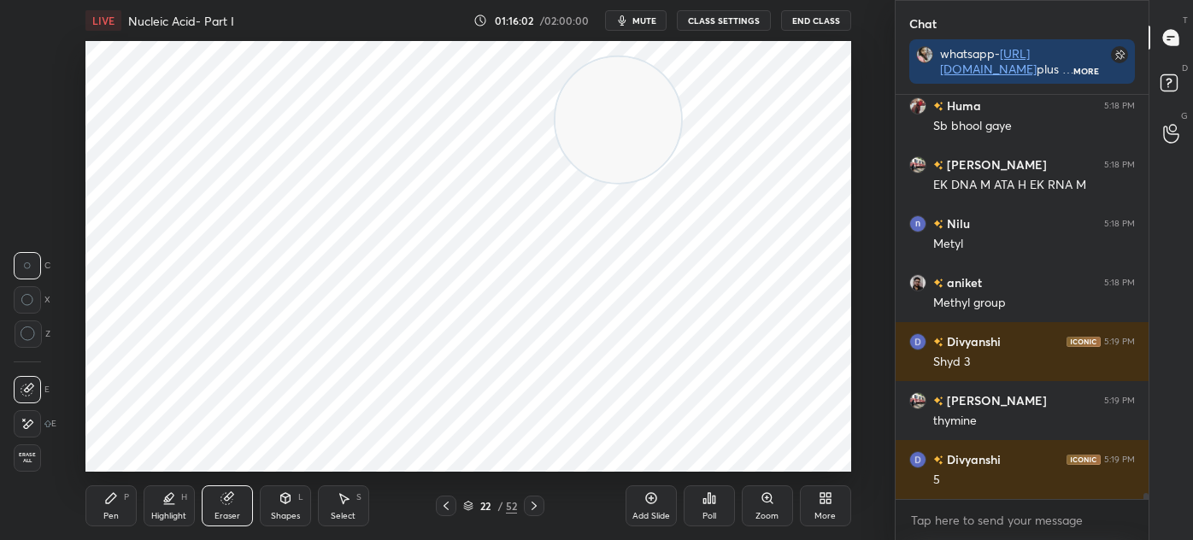
click at [165, 507] on div "Highlight H" at bounding box center [169, 505] width 51 height 41
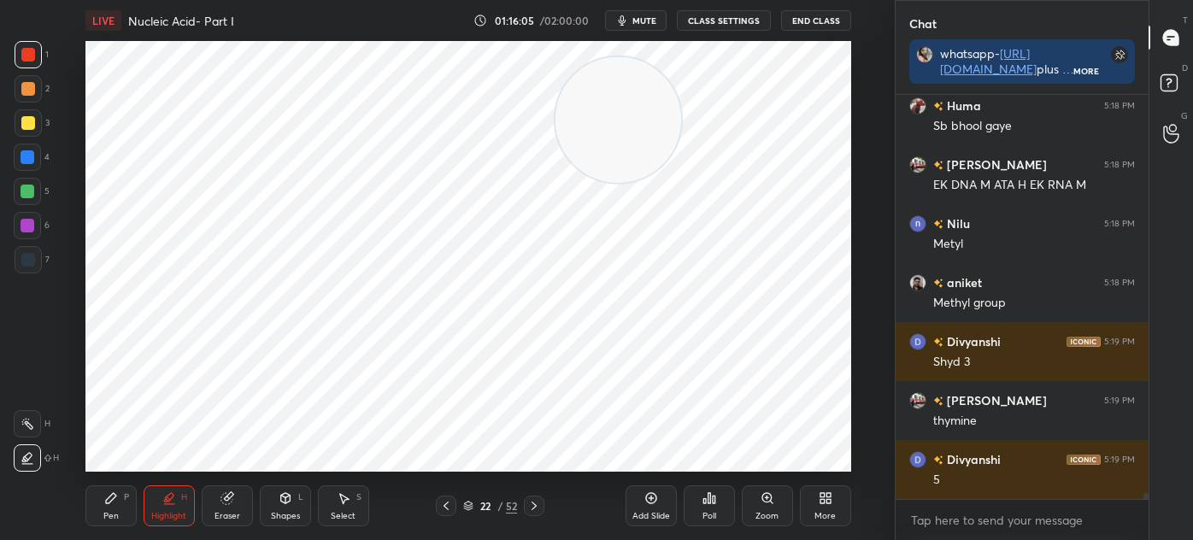
click at [108, 496] on icon at bounding box center [111, 498] width 14 height 14
click at [32, 258] on div at bounding box center [28, 260] width 14 height 14
click at [229, 507] on div "Eraser" at bounding box center [227, 505] width 51 height 41
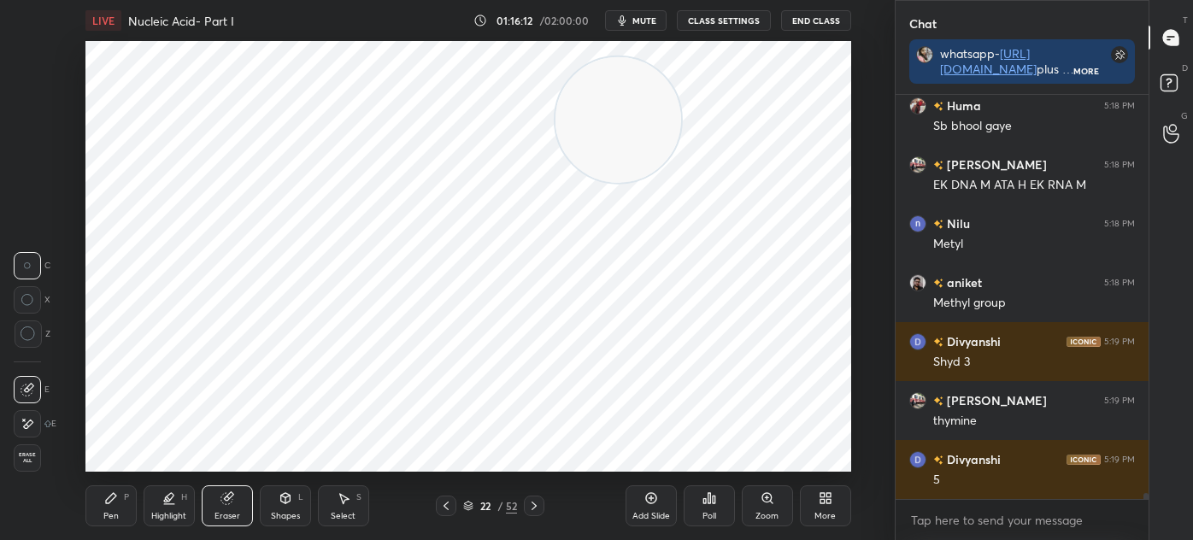
click at [113, 512] on div "Pen" at bounding box center [110, 516] width 15 height 9
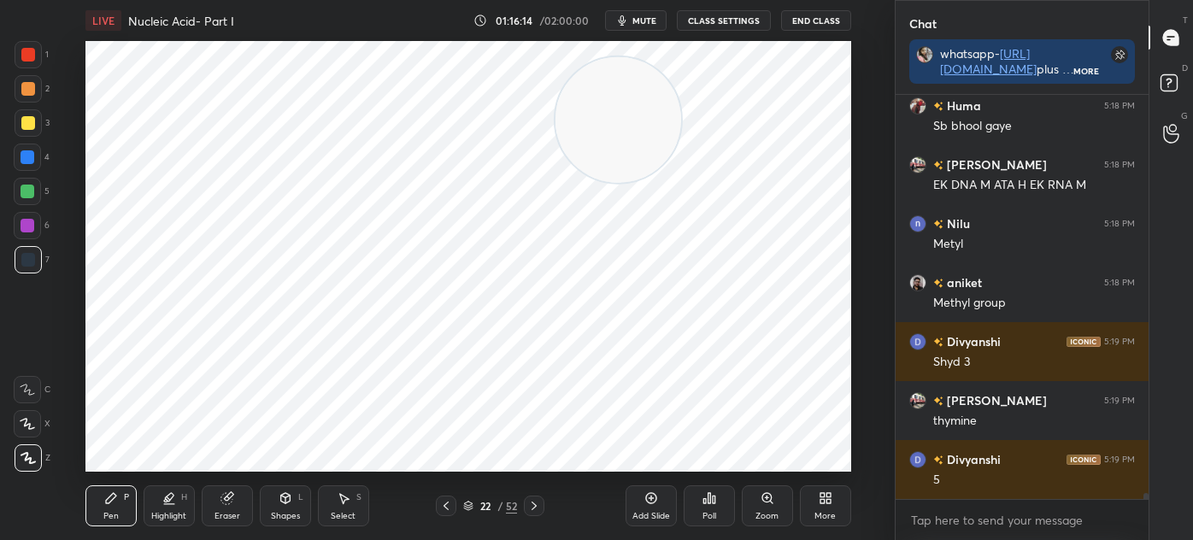
click at [232, 497] on icon at bounding box center [227, 498] width 14 height 14
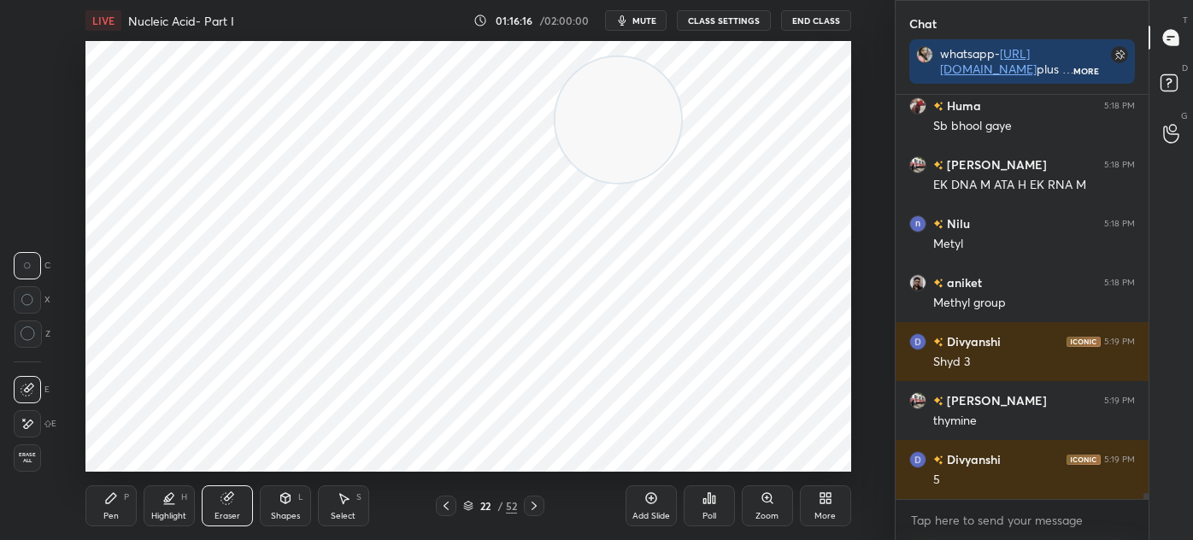
click at [116, 504] on icon at bounding box center [111, 498] width 14 height 14
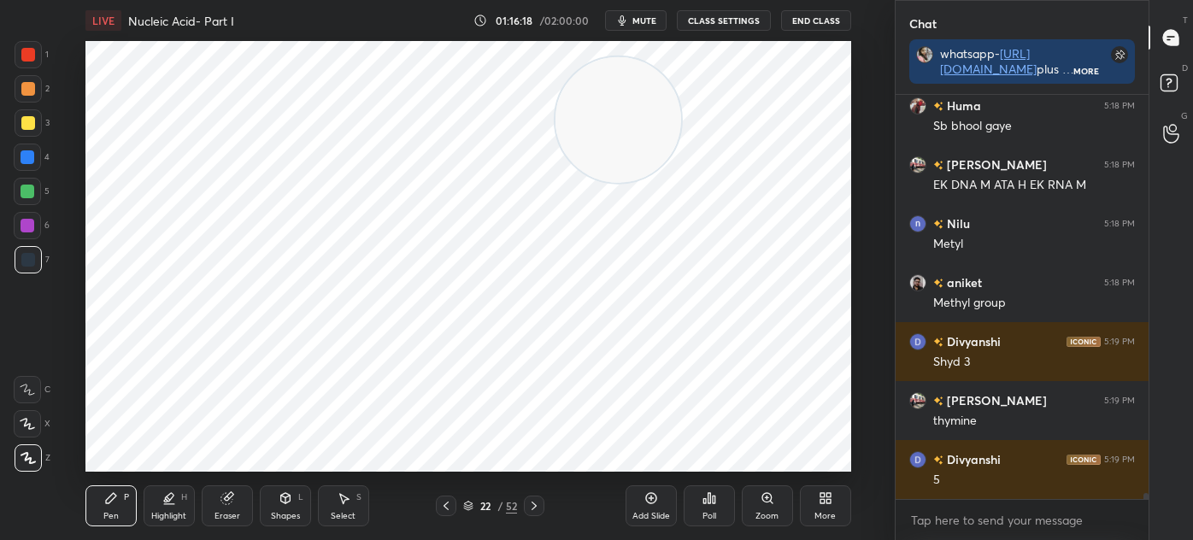
click at [226, 509] on div "Eraser" at bounding box center [227, 505] width 51 height 41
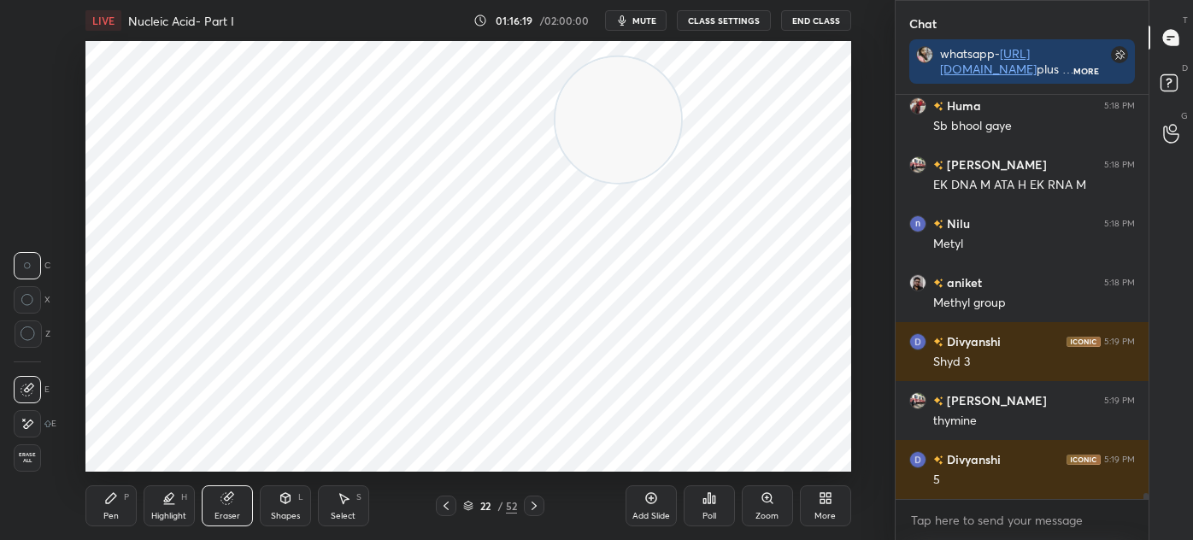
click at [159, 512] on div "Highlight" at bounding box center [168, 516] width 35 height 9
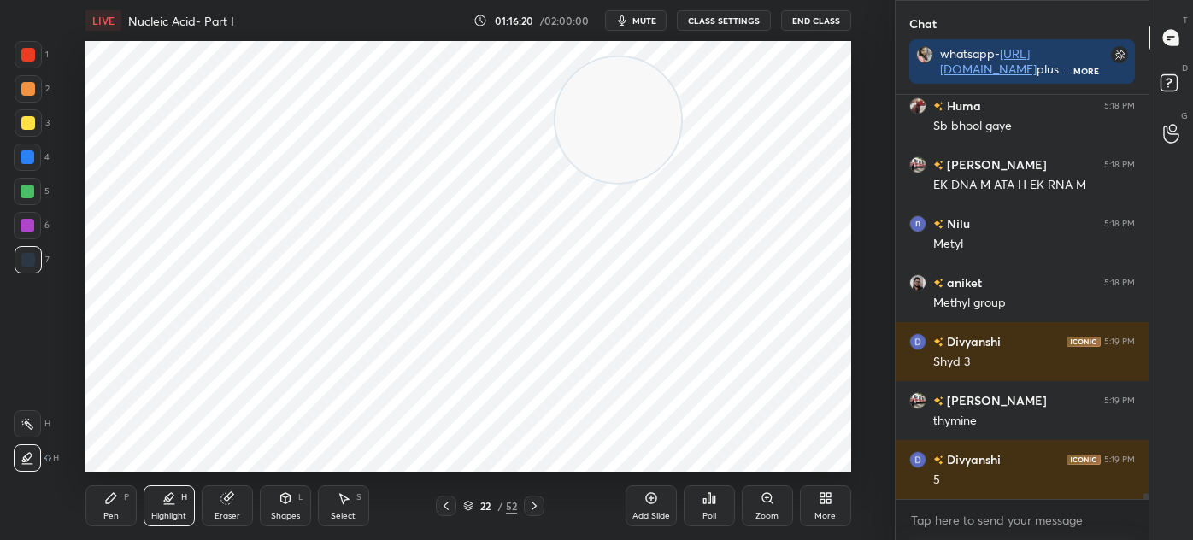
click at [30, 115] on div at bounding box center [28, 122] width 27 height 27
click at [118, 490] on div "Pen P" at bounding box center [110, 505] width 51 height 41
click at [226, 502] on icon at bounding box center [225, 498] width 11 height 11
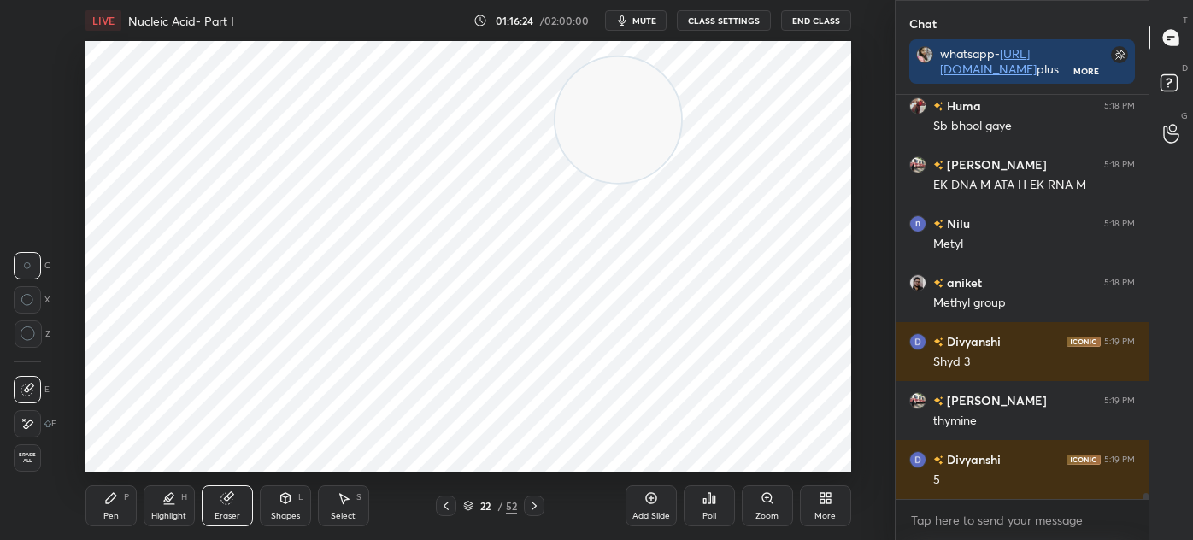
click at [118, 496] on div "Pen P" at bounding box center [110, 505] width 51 height 41
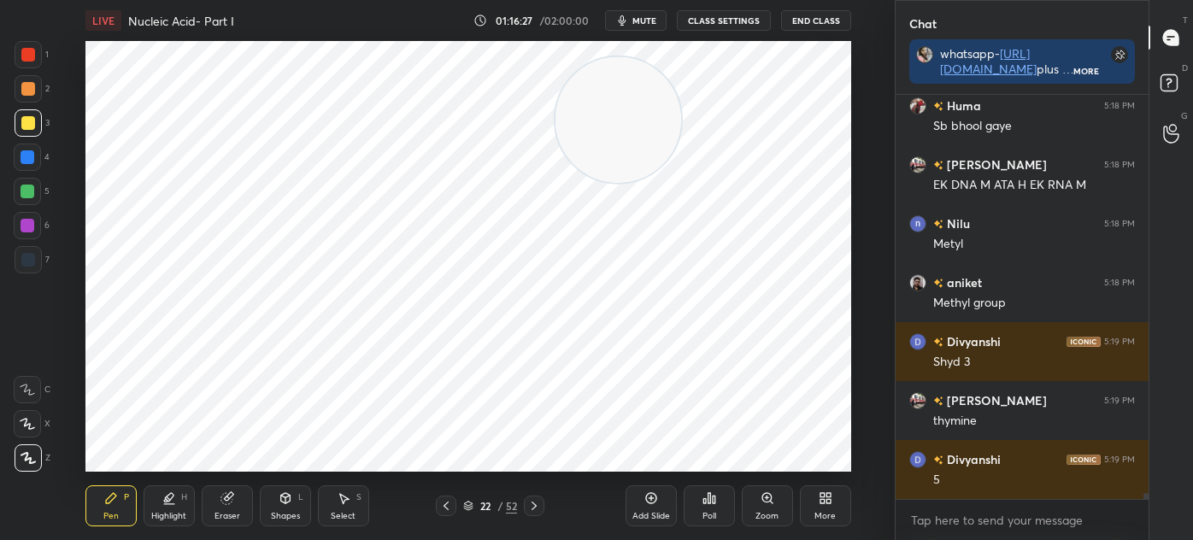
click at [29, 261] on div at bounding box center [28, 260] width 14 height 14
click at [39, 247] on div "7" at bounding box center [32, 259] width 35 height 27
click at [175, 512] on div "Highlight" at bounding box center [168, 516] width 35 height 9
click at [23, 126] on div at bounding box center [28, 123] width 14 height 14
click at [539, 502] on icon at bounding box center [534, 506] width 14 height 14
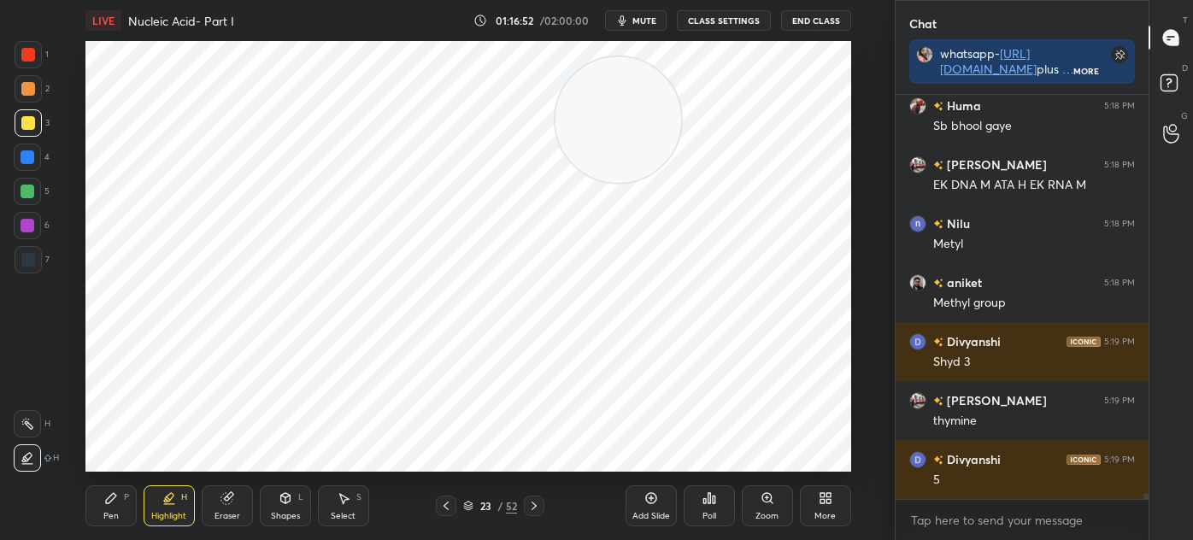
click at [536, 502] on icon at bounding box center [534, 506] width 14 height 14
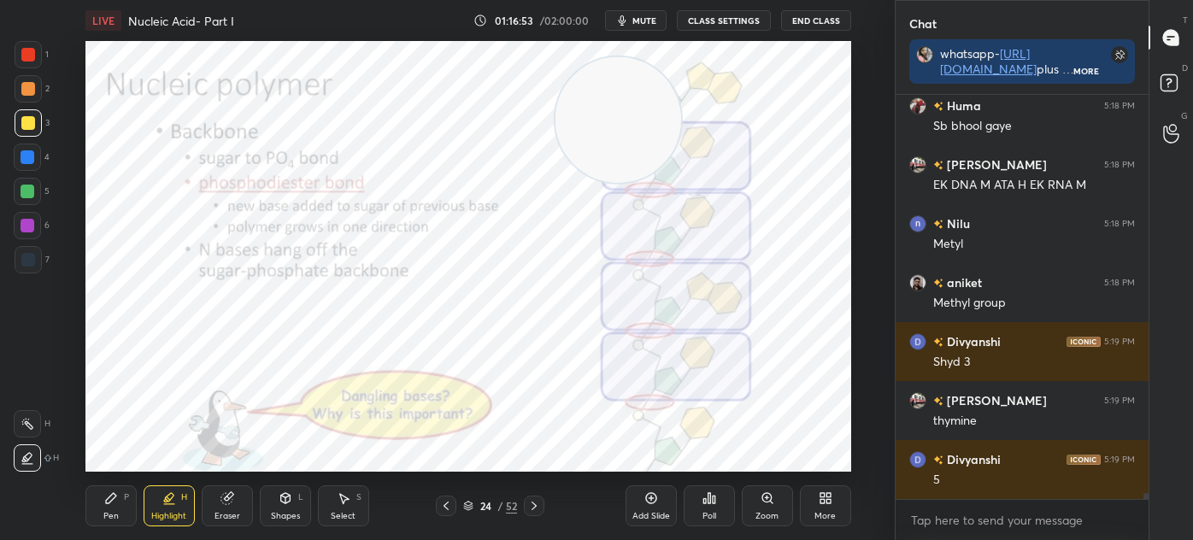
click at [539, 505] on icon at bounding box center [534, 506] width 14 height 14
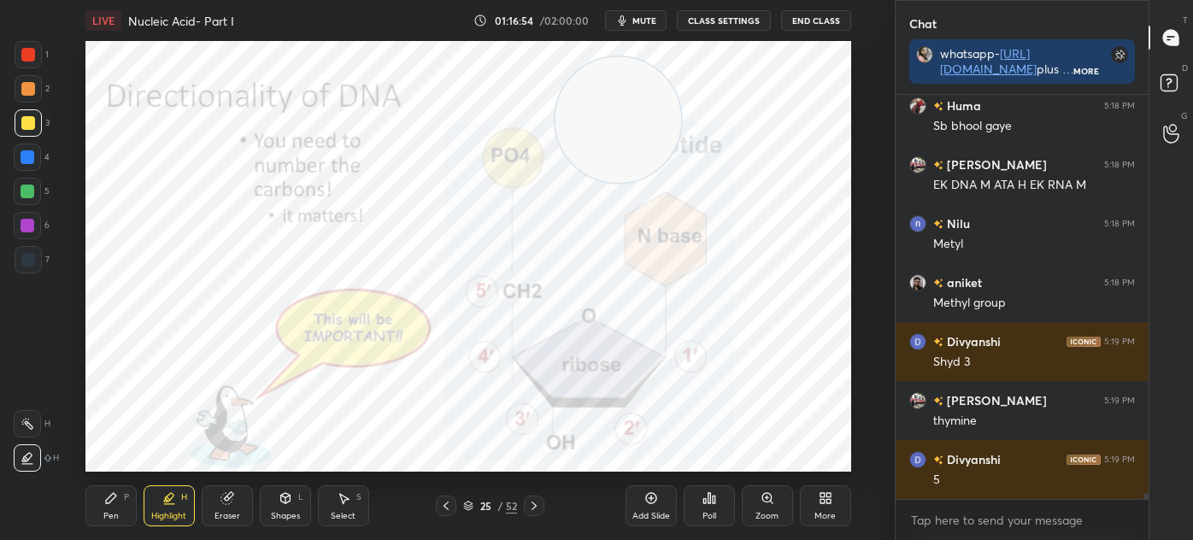
click at [449, 504] on icon at bounding box center [446, 506] width 14 height 14
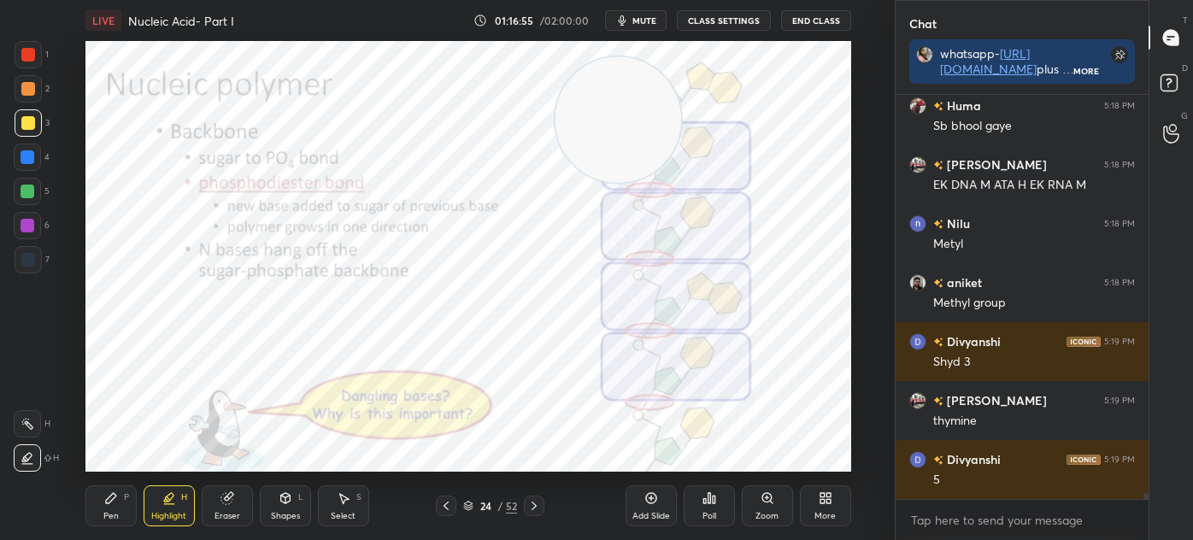
click at [452, 502] on icon at bounding box center [446, 506] width 14 height 14
click at [453, 502] on div at bounding box center [446, 506] width 21 height 21
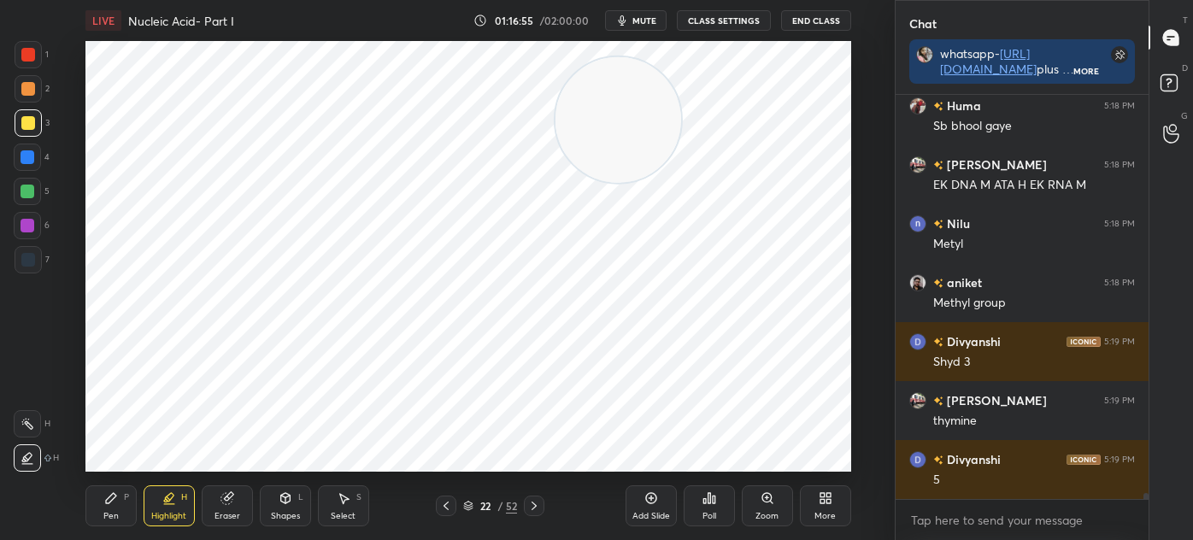
click at [449, 502] on icon at bounding box center [446, 506] width 14 height 14
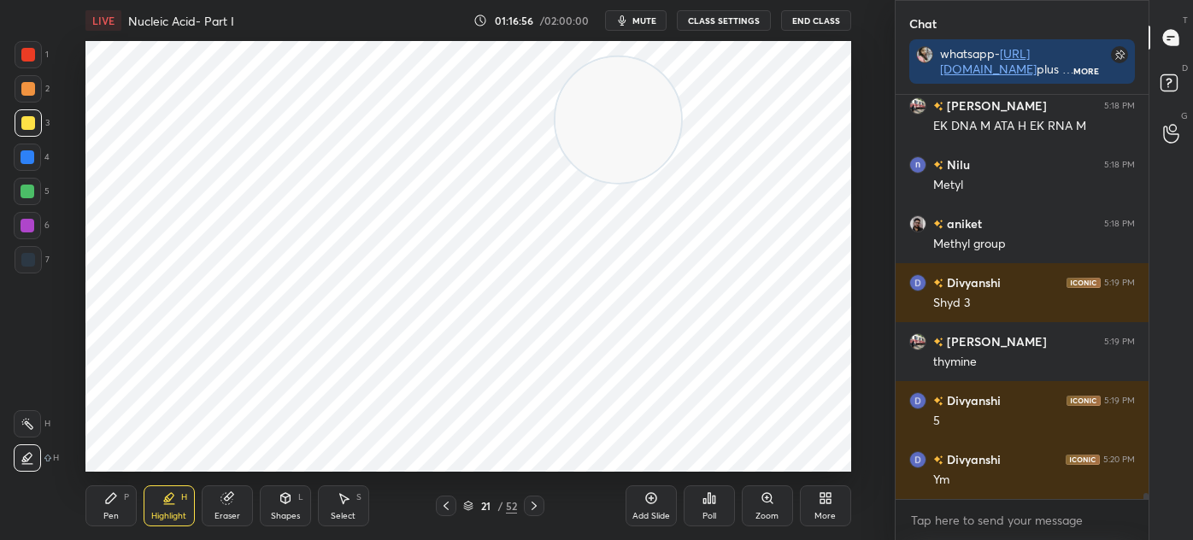
click at [447, 505] on icon at bounding box center [446, 506] width 14 height 14
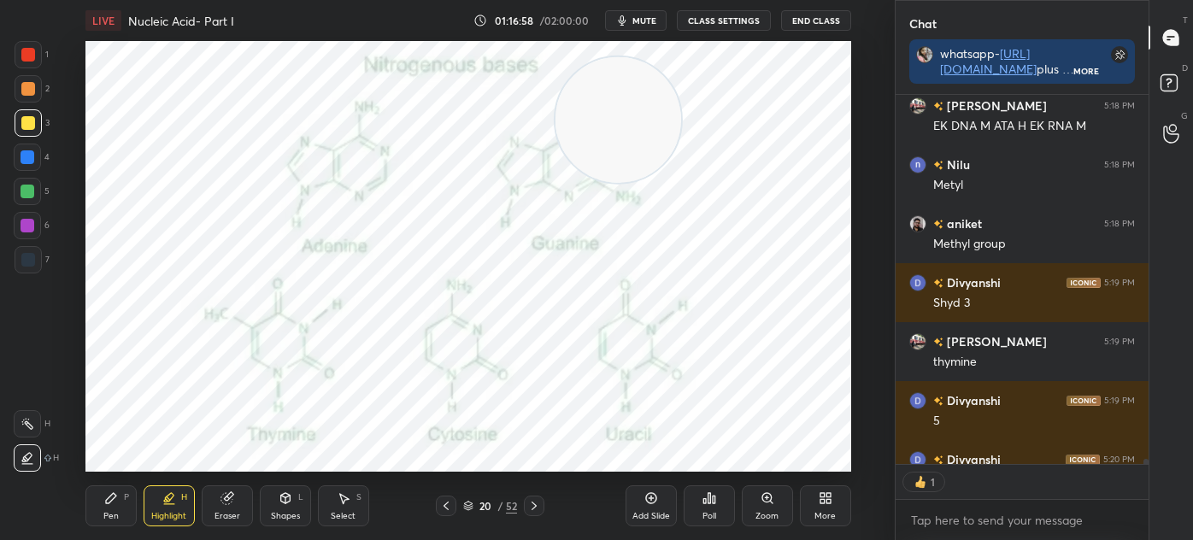
scroll to position [5, 4]
click at [100, 511] on div "Pen P" at bounding box center [110, 505] width 51 height 41
click at [40, 243] on div "6" at bounding box center [32, 229] width 36 height 34
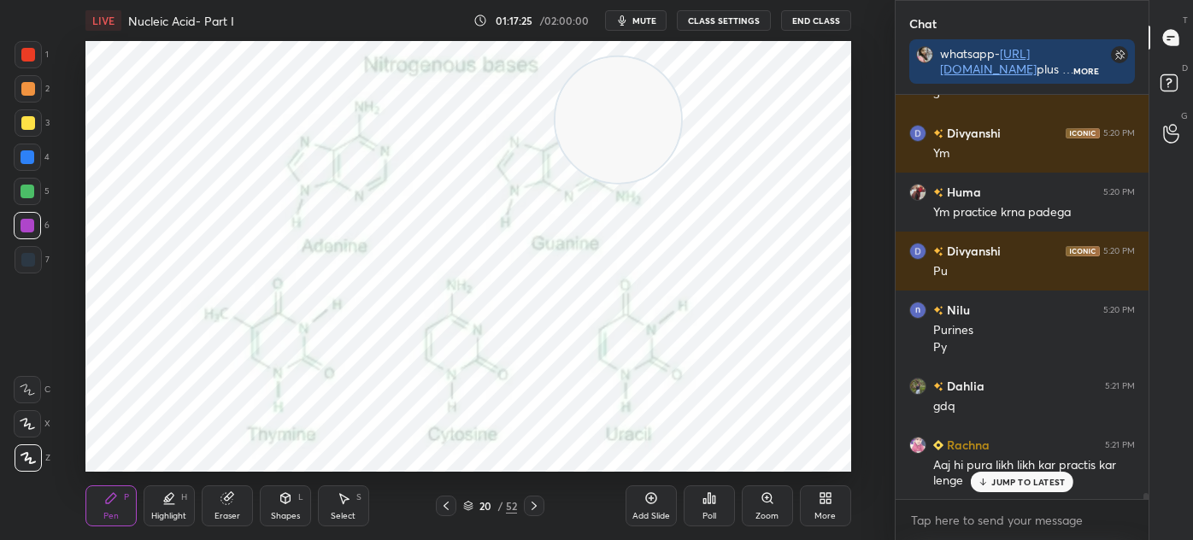
scroll to position [28154, 0]
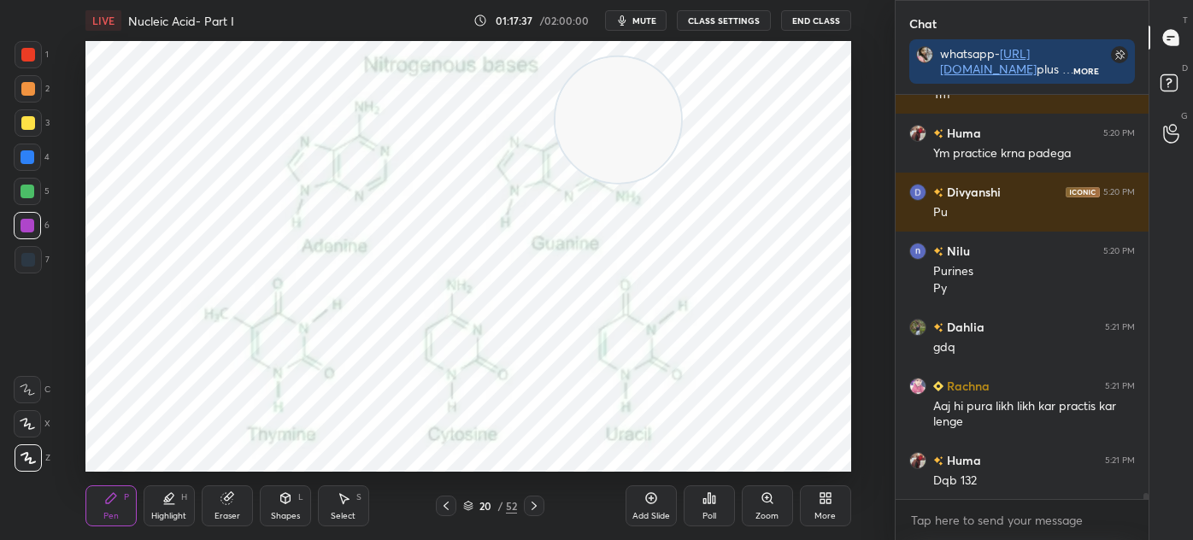
click at [173, 504] on icon at bounding box center [169, 504] width 10 height 0
click at [12, 126] on div "1 2 3 4 5 6 7 C X Z C X Z E E Erase all H H" at bounding box center [27, 256] width 55 height 431
click at [220, 501] on icon at bounding box center [225, 498] width 11 height 11
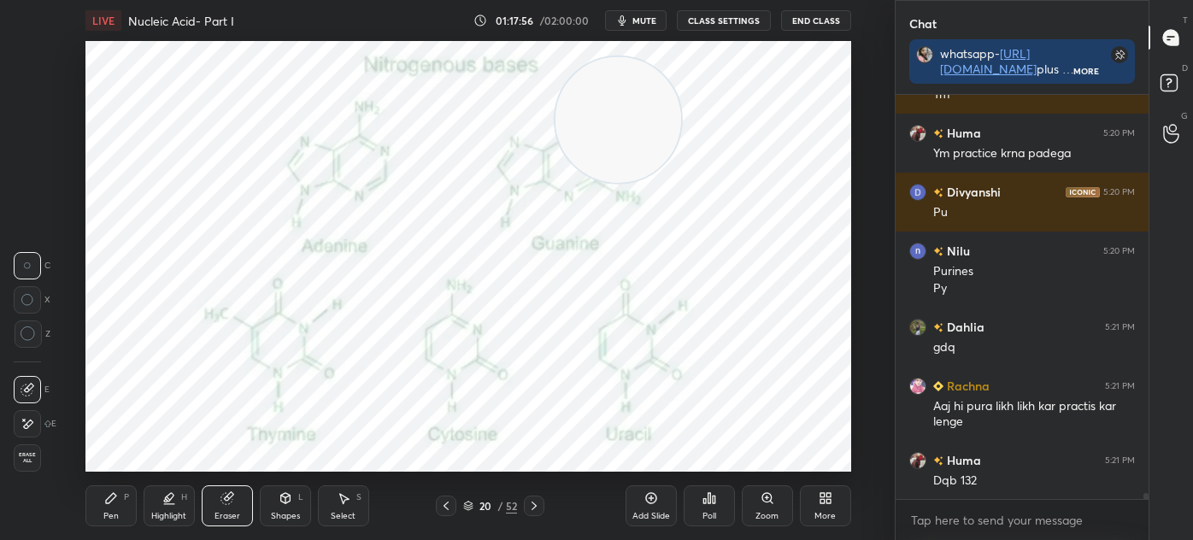
click at [106, 499] on icon at bounding box center [111, 498] width 10 height 10
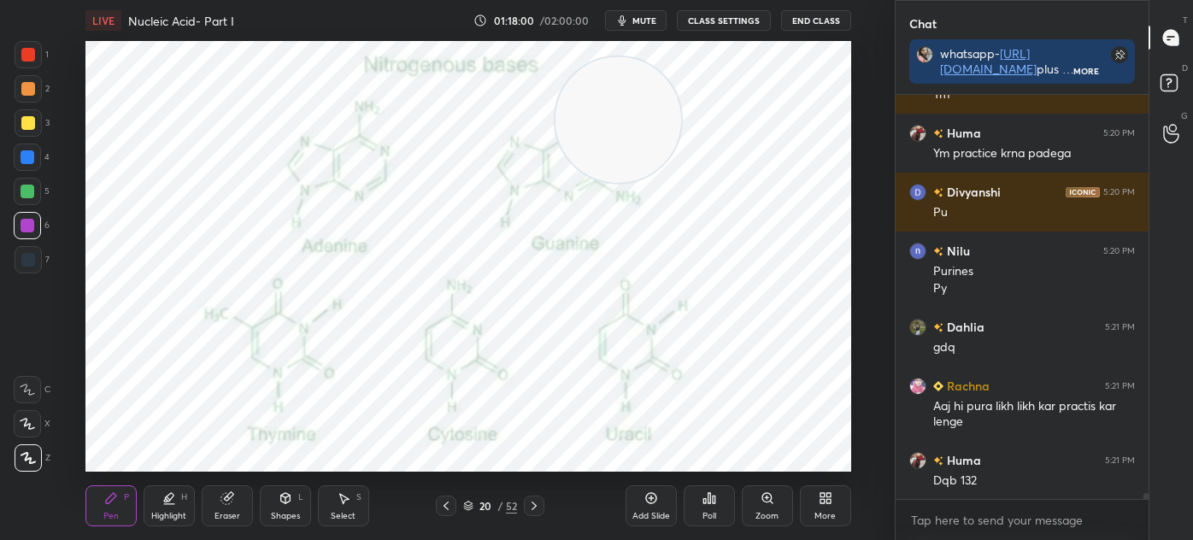
click at [531, 511] on icon at bounding box center [534, 506] width 14 height 14
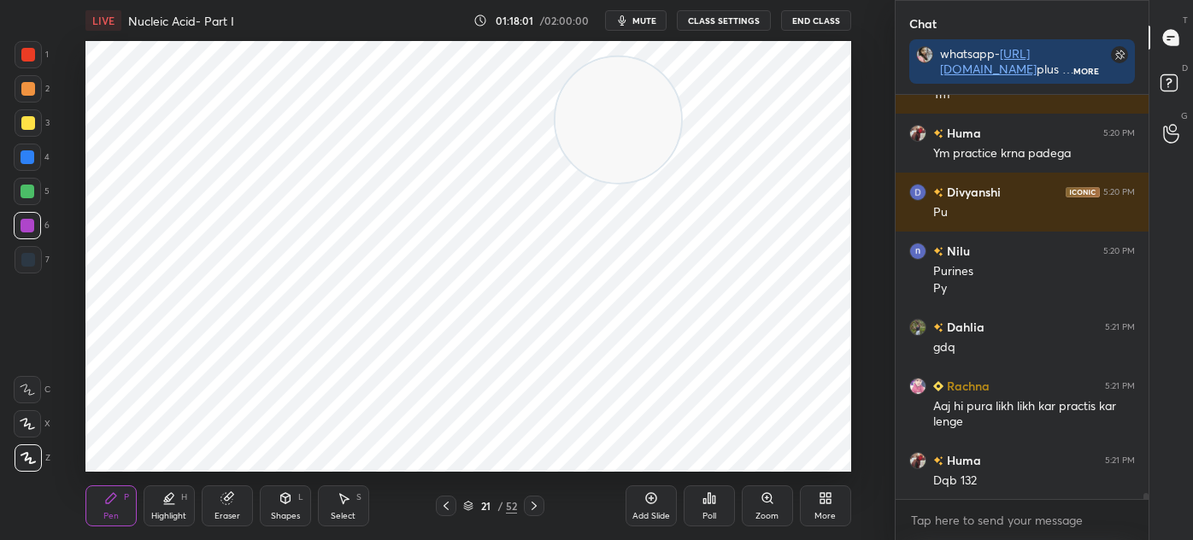
click at [537, 506] on icon at bounding box center [534, 506] width 14 height 14
click at [536, 509] on icon at bounding box center [534, 506] width 14 height 14
click at [534, 505] on icon at bounding box center [533, 506] width 5 height 9
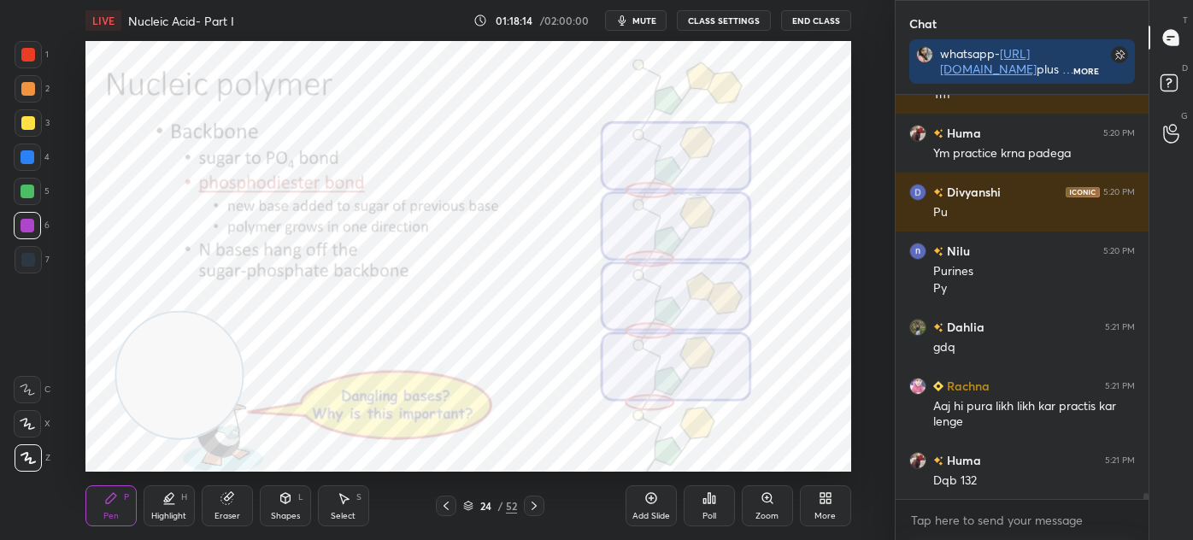
click at [296, 507] on div "Shapes L" at bounding box center [285, 505] width 51 height 41
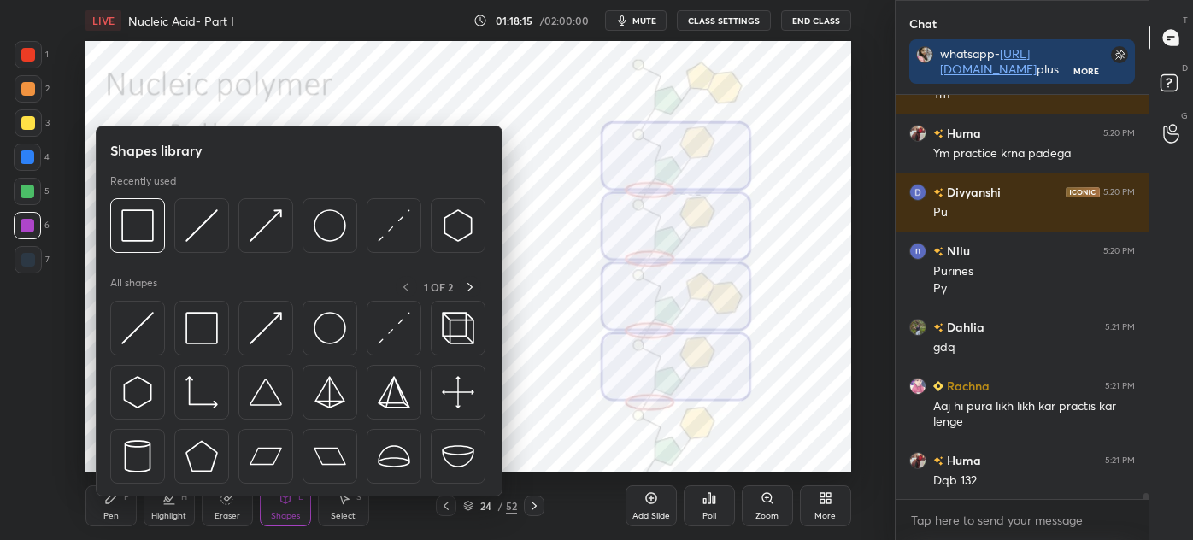
click at [196, 326] on img at bounding box center [201, 328] width 32 height 32
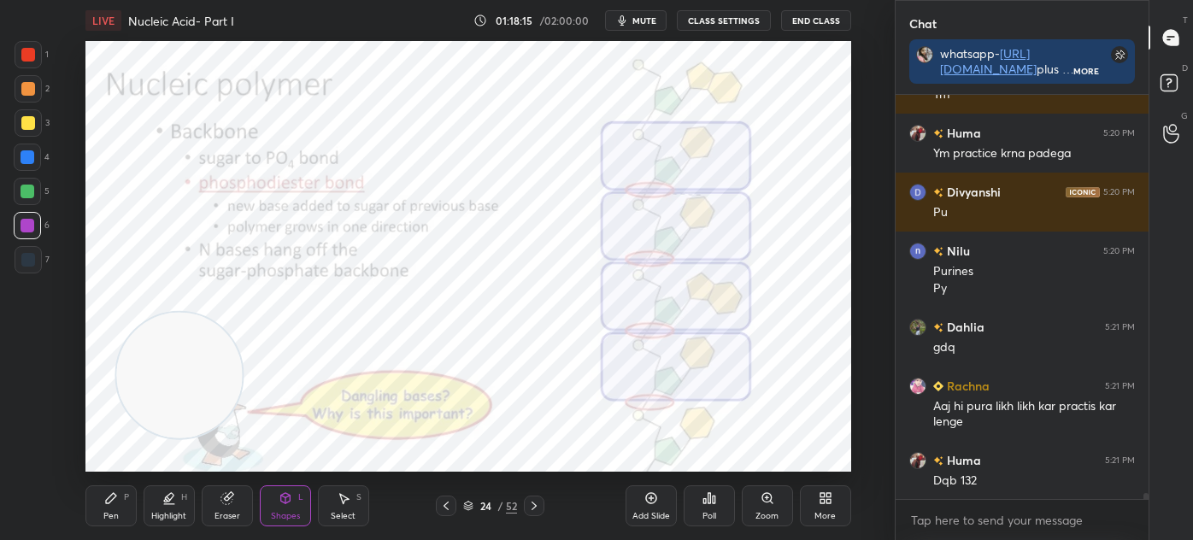
click at [27, 249] on div at bounding box center [28, 259] width 27 height 27
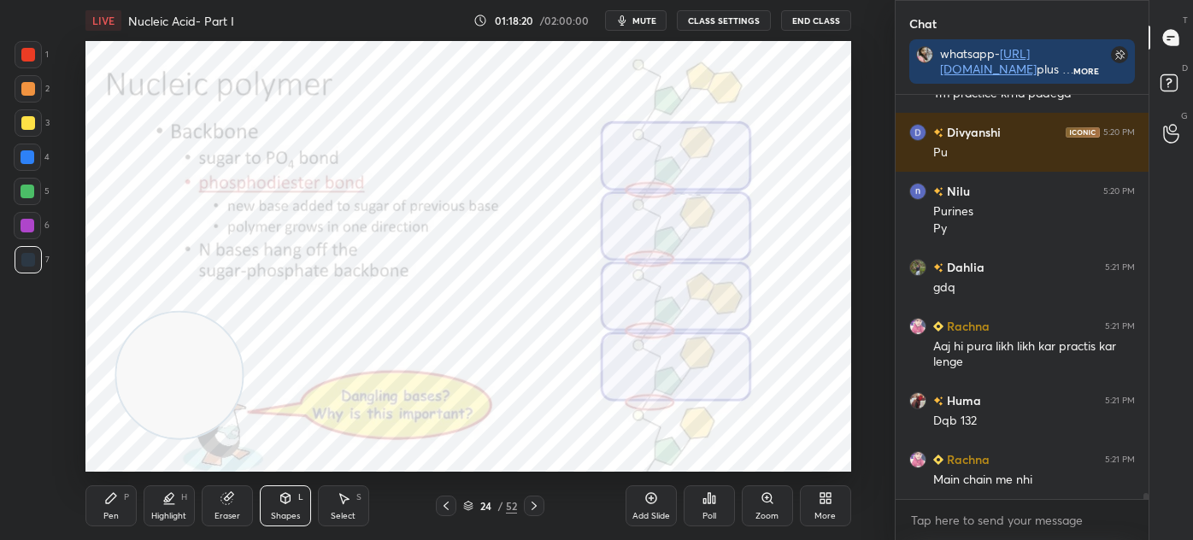
click at [71, 503] on div "LIVE Nucleic Acid- Part I 01:18:20 / 02:00:00 mute CLASS SETTINGS End Class Set…" at bounding box center [468, 270] width 826 height 540
click at [182, 509] on div "Highlight H" at bounding box center [169, 505] width 51 height 41
click at [32, 423] on icon at bounding box center [28, 424] width 14 height 14
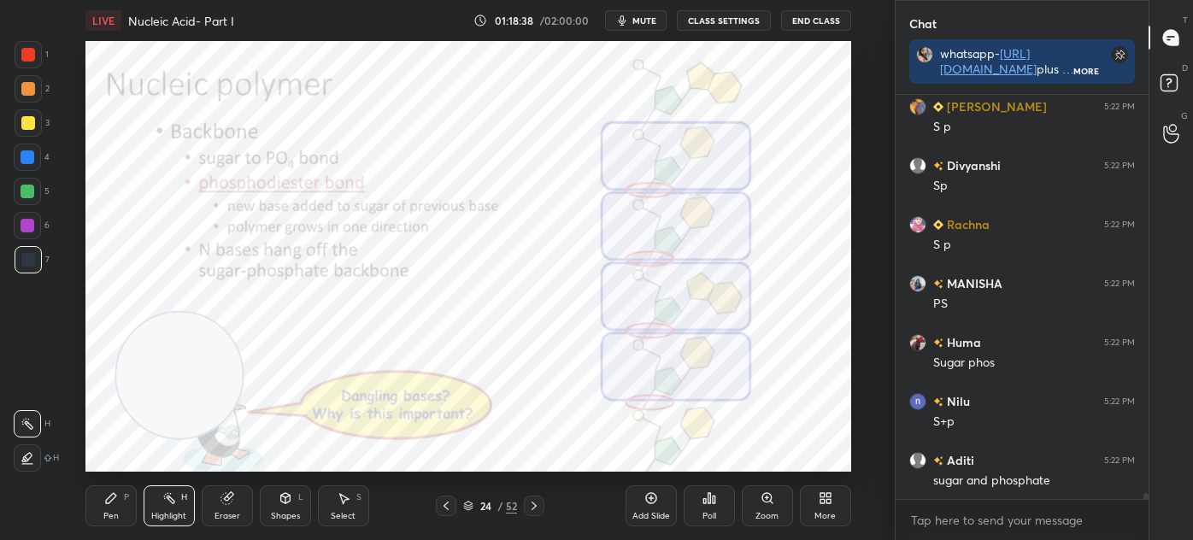
scroll to position [28686, 0]
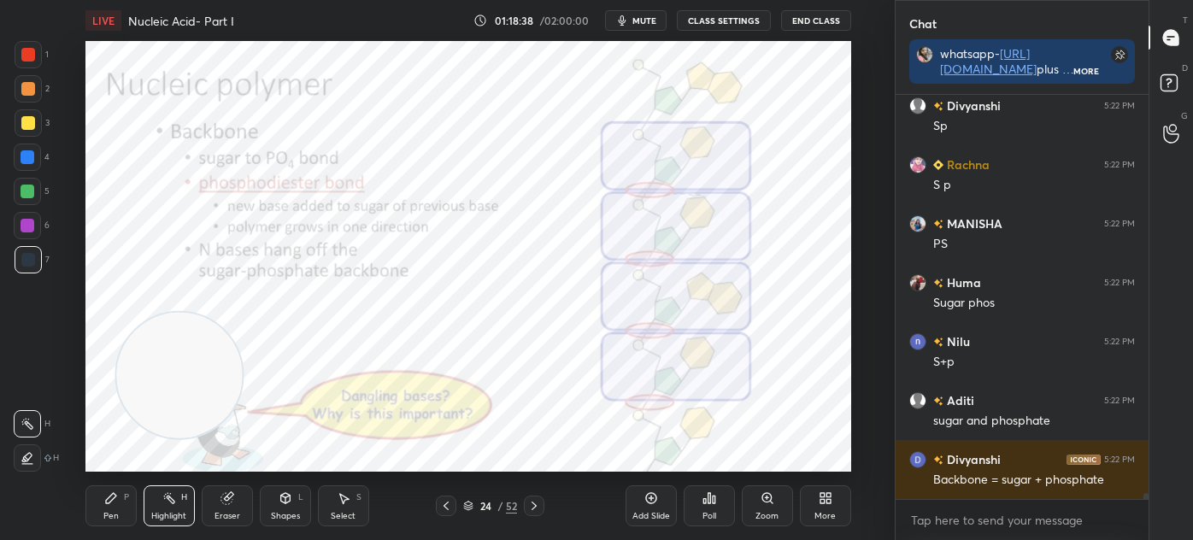
click at [279, 513] on div "Shapes" at bounding box center [285, 516] width 29 height 9
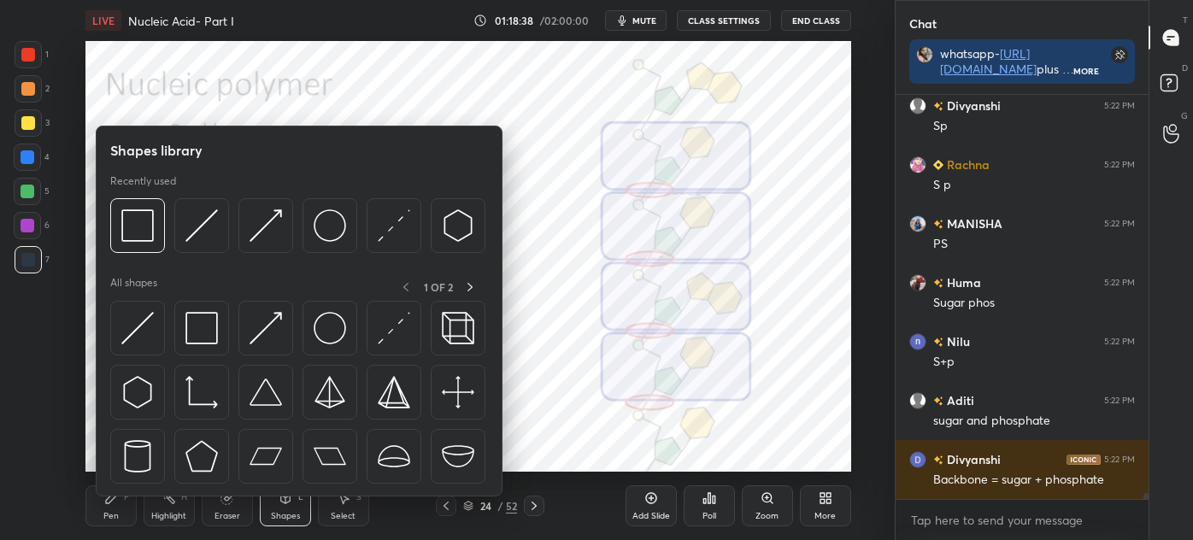
click at [226, 505] on icon at bounding box center [227, 498] width 14 height 14
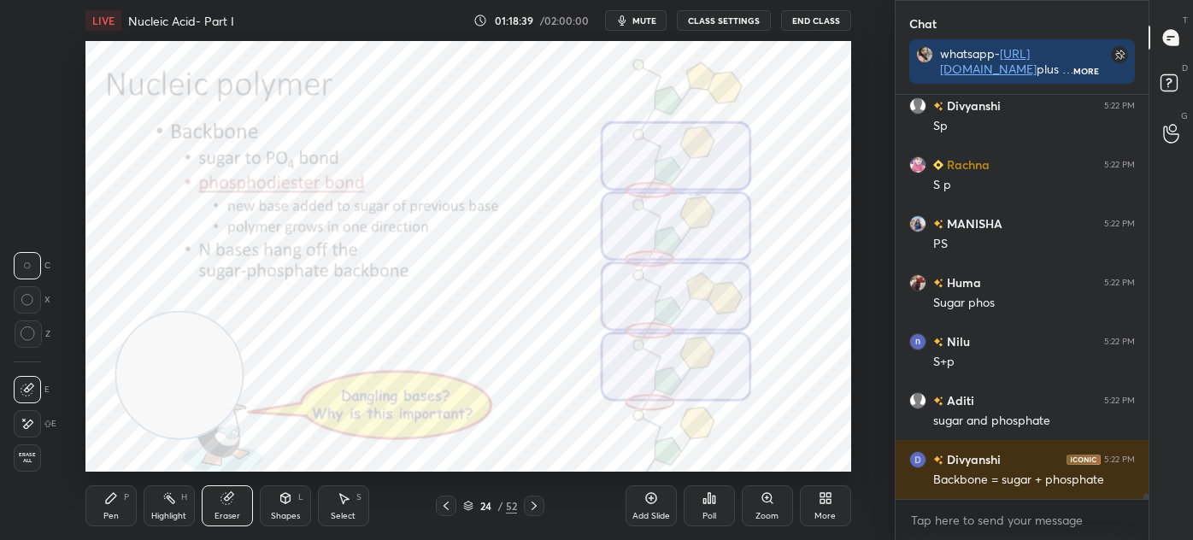
click at [29, 417] on icon at bounding box center [28, 424] width 14 height 15
click at [125, 517] on div "Pen P" at bounding box center [110, 505] width 51 height 41
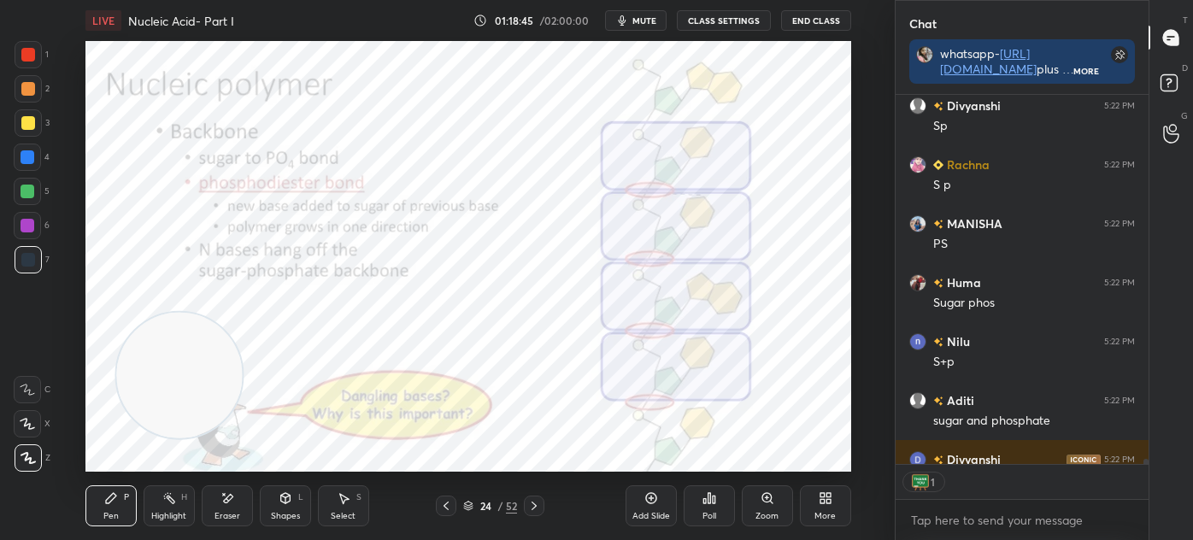
scroll to position [5, 4]
click at [26, 235] on div at bounding box center [27, 225] width 27 height 27
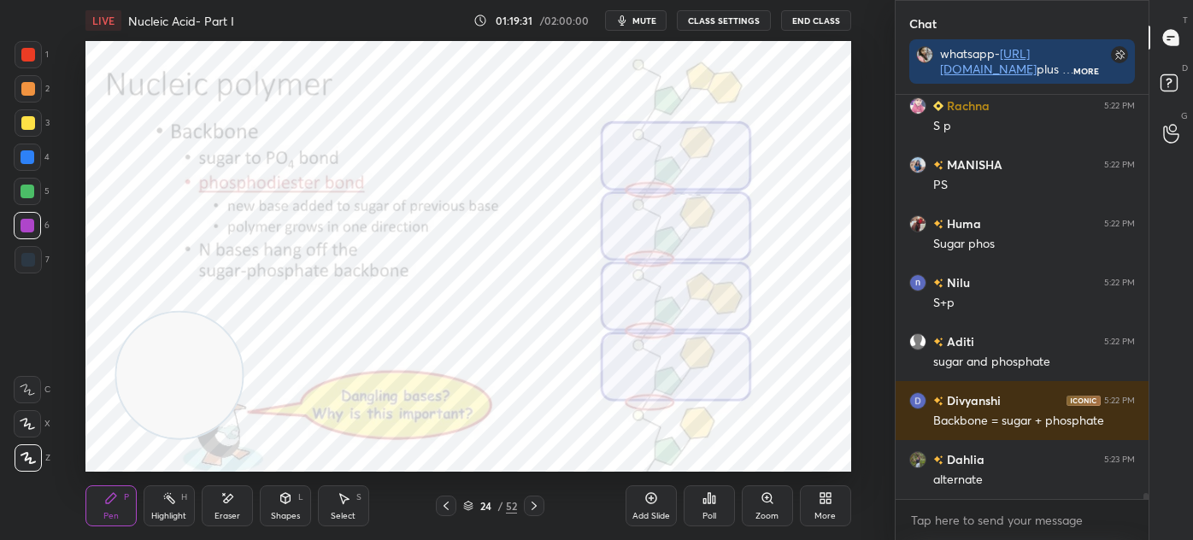
scroll to position [28761, 0]
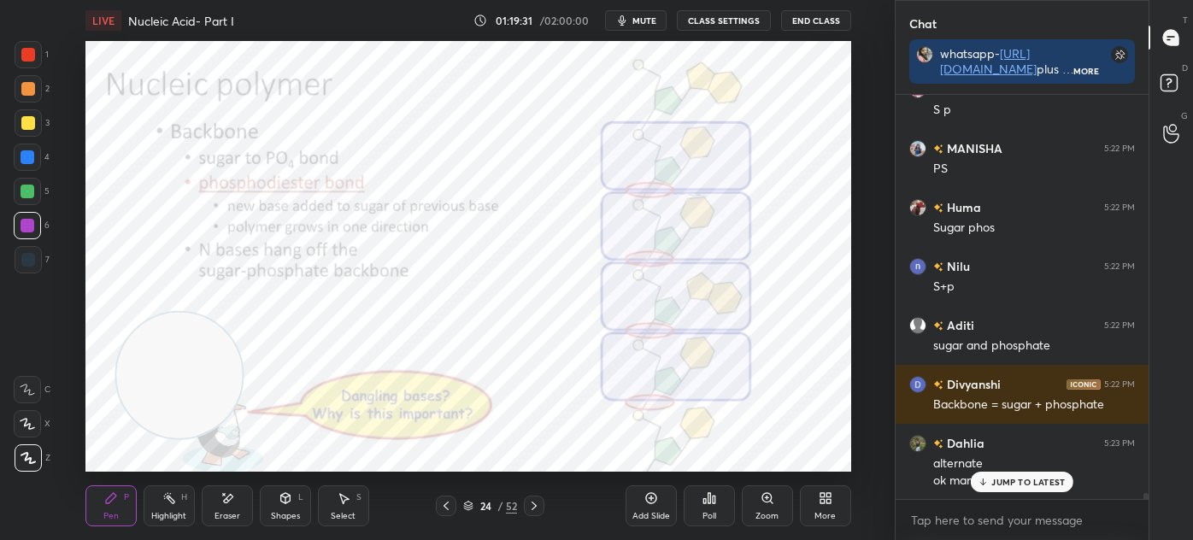
click at [15, 263] on div at bounding box center [28, 259] width 27 height 27
click at [21, 261] on div at bounding box center [28, 260] width 14 height 14
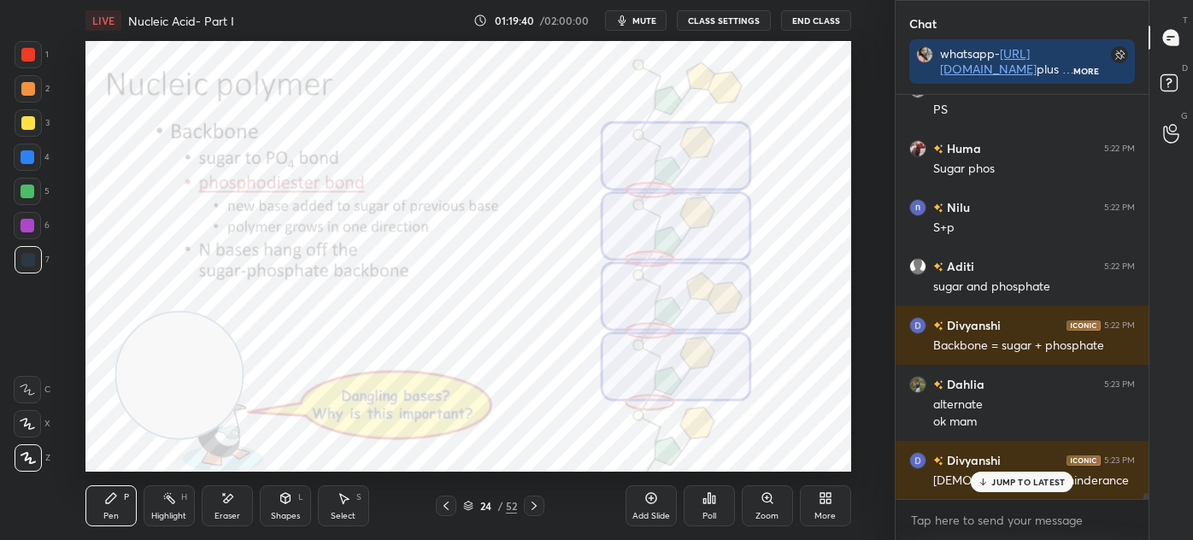
click at [229, 512] on div "Eraser" at bounding box center [227, 516] width 26 height 9
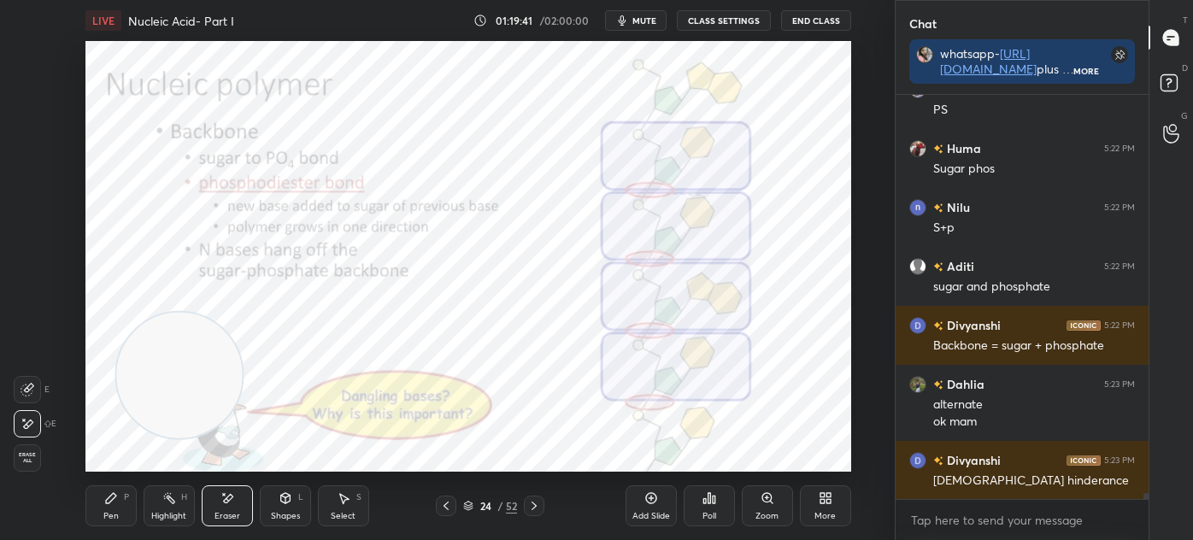
scroll to position [28879, 0]
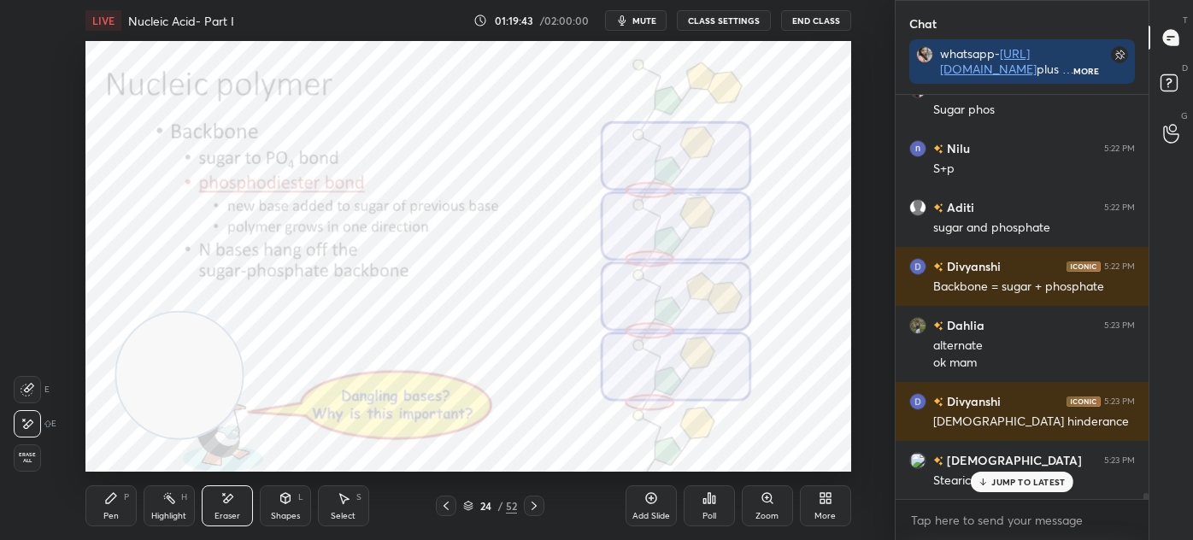
click at [160, 483] on div "Pen P Highlight H Eraser Shapes L Select S 24 / 52 Add Slide Poll Zoom More" at bounding box center [468, 506] width 766 height 68
click at [127, 505] on div "Pen P" at bounding box center [110, 505] width 51 height 41
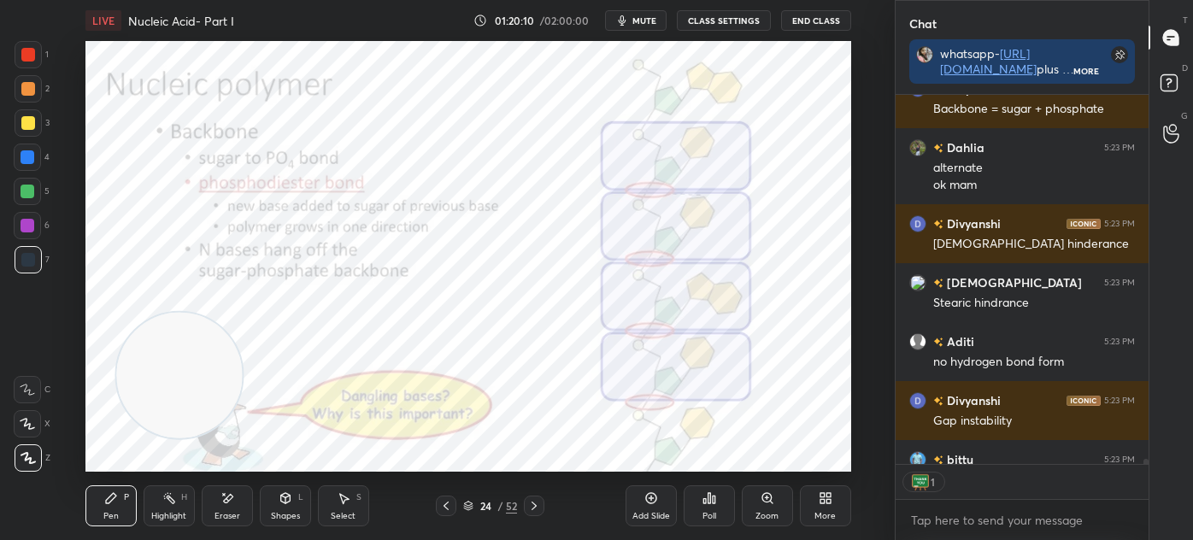
scroll to position [5, 4]
click at [469, 506] on icon at bounding box center [468, 506] width 10 height 10
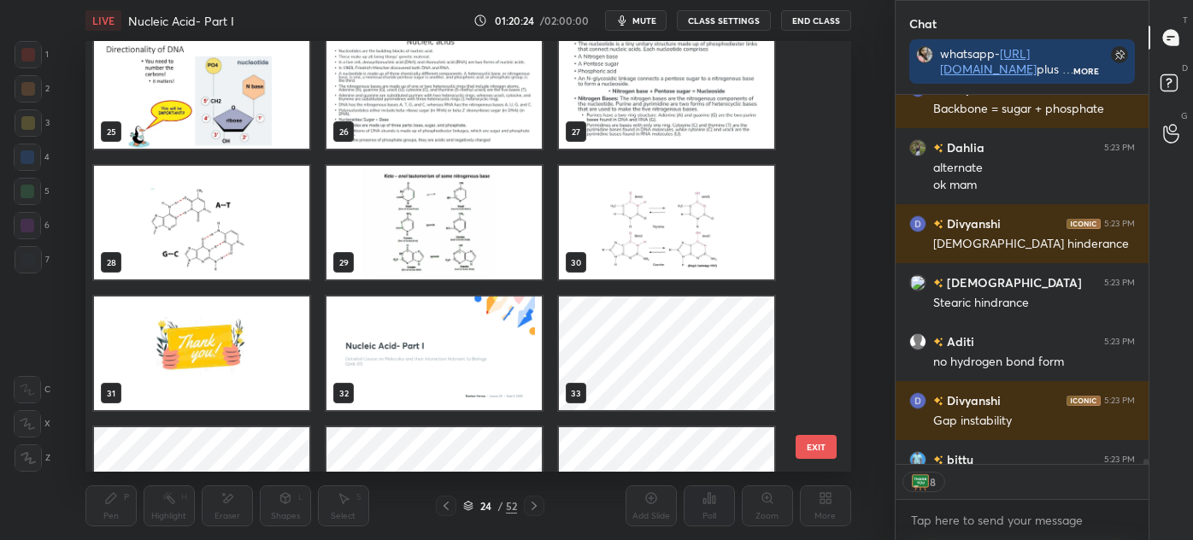
scroll to position [29132, 0]
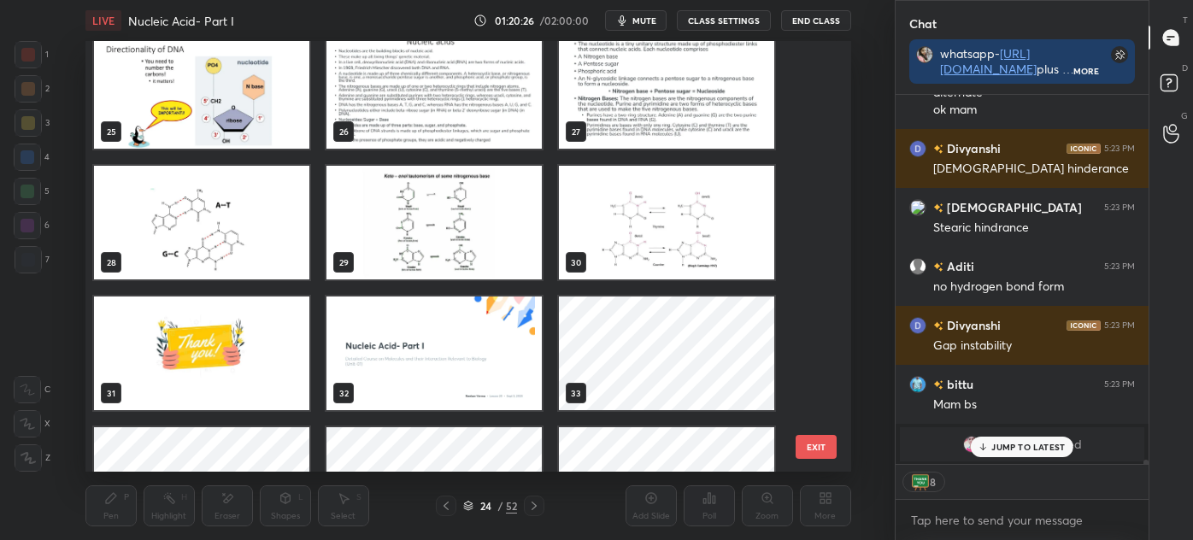
click at [237, 235] on img "grid" at bounding box center [201, 223] width 215 height 114
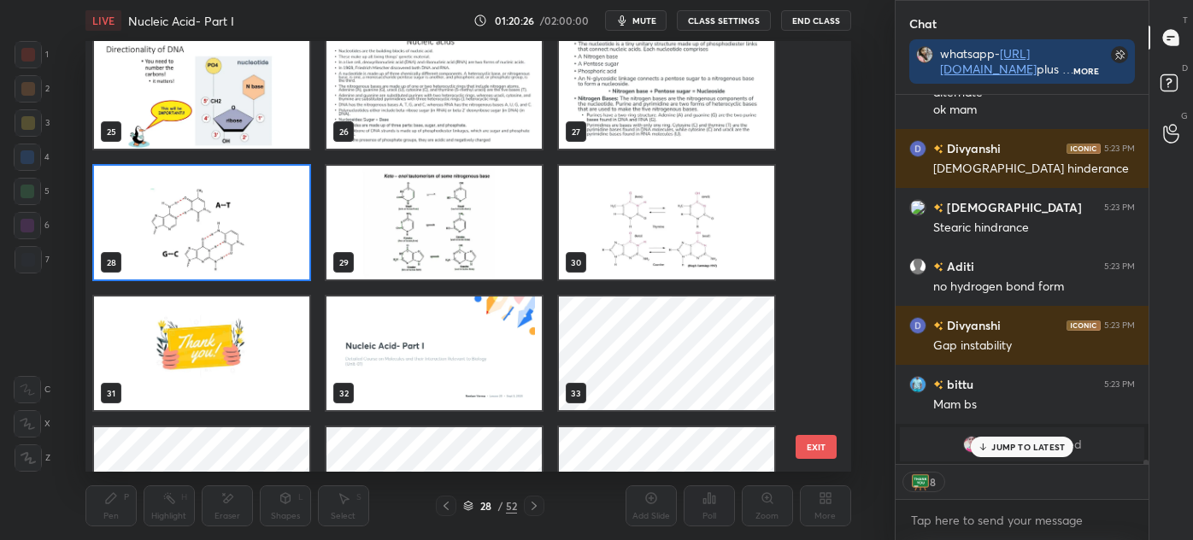
click at [241, 232] on img "grid" at bounding box center [201, 223] width 215 height 114
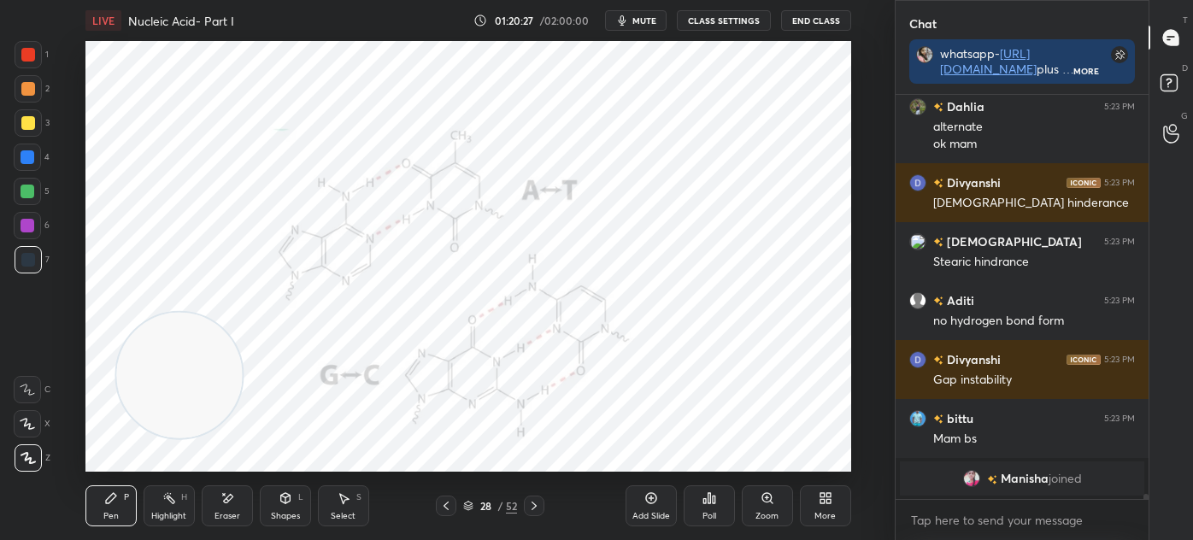
scroll to position [29098, 0]
click at [289, 502] on icon at bounding box center [284, 498] width 9 height 10
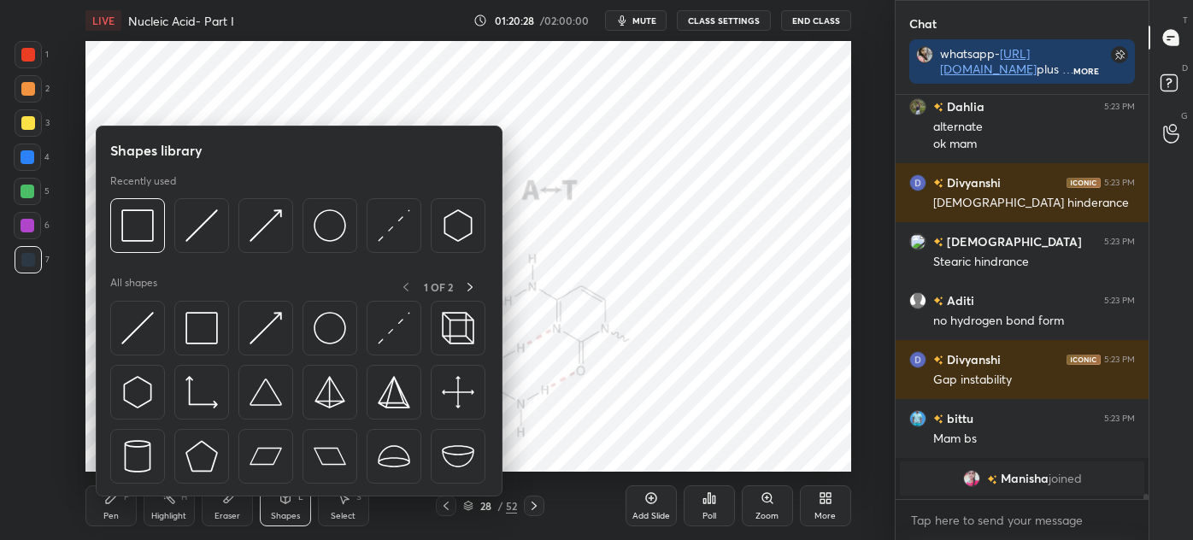
click at [218, 335] on div at bounding box center [201, 328] width 55 height 55
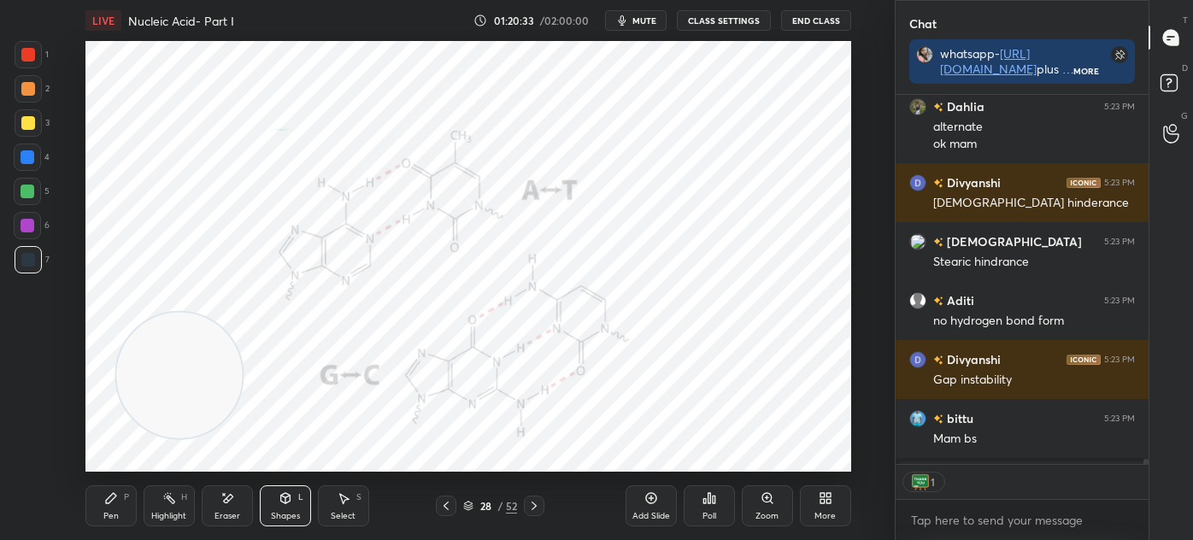
scroll to position [364, 248]
click at [132, 502] on div "Pen P" at bounding box center [110, 505] width 51 height 41
click at [535, 503] on icon at bounding box center [534, 506] width 14 height 14
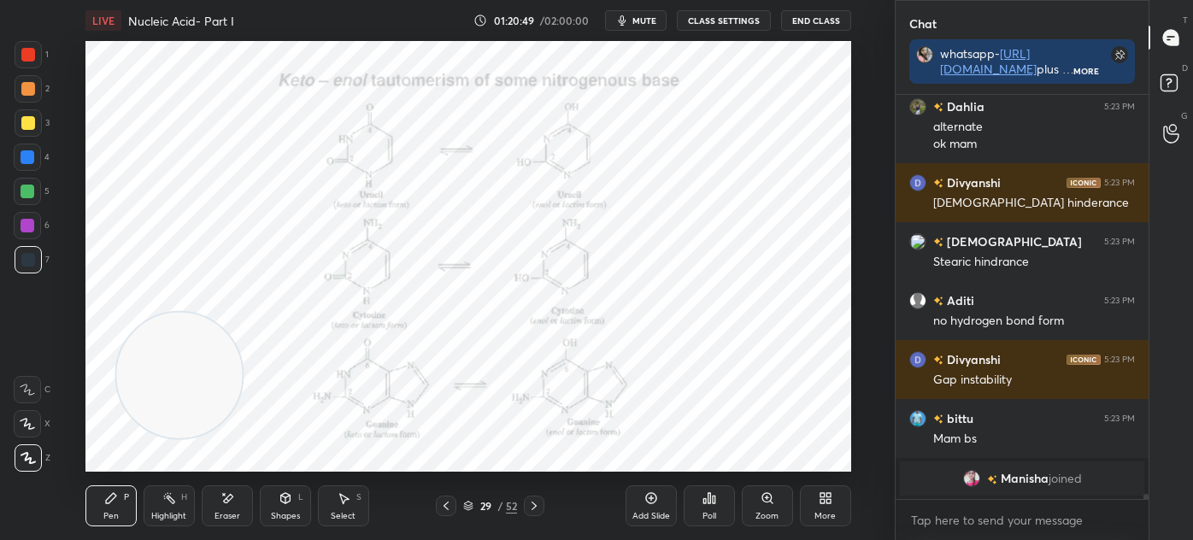
click at [291, 507] on div "Shapes L" at bounding box center [285, 505] width 51 height 41
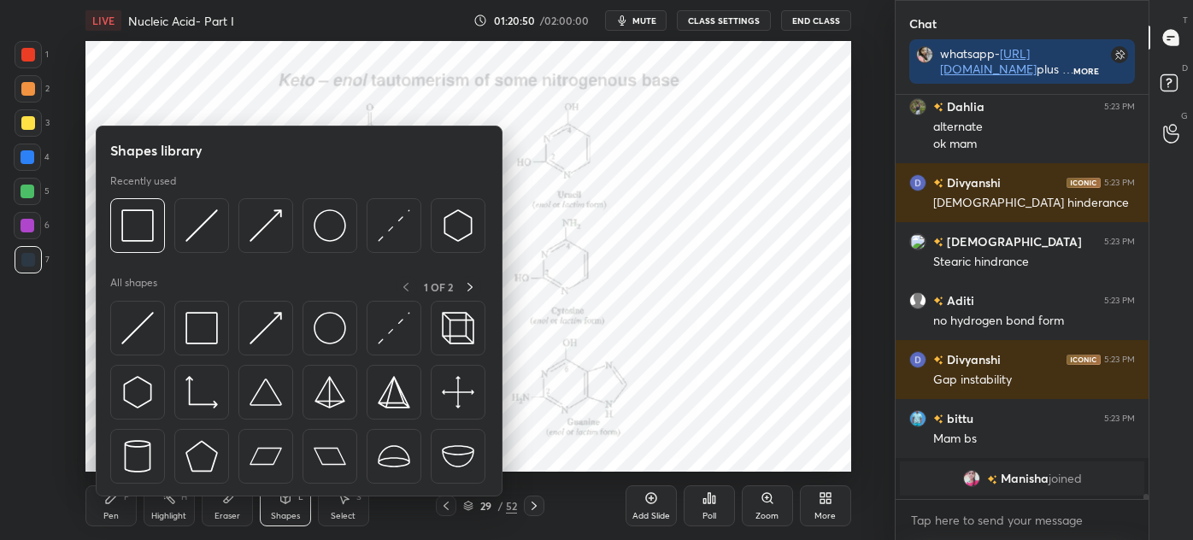
click at [202, 331] on img at bounding box center [201, 328] width 32 height 32
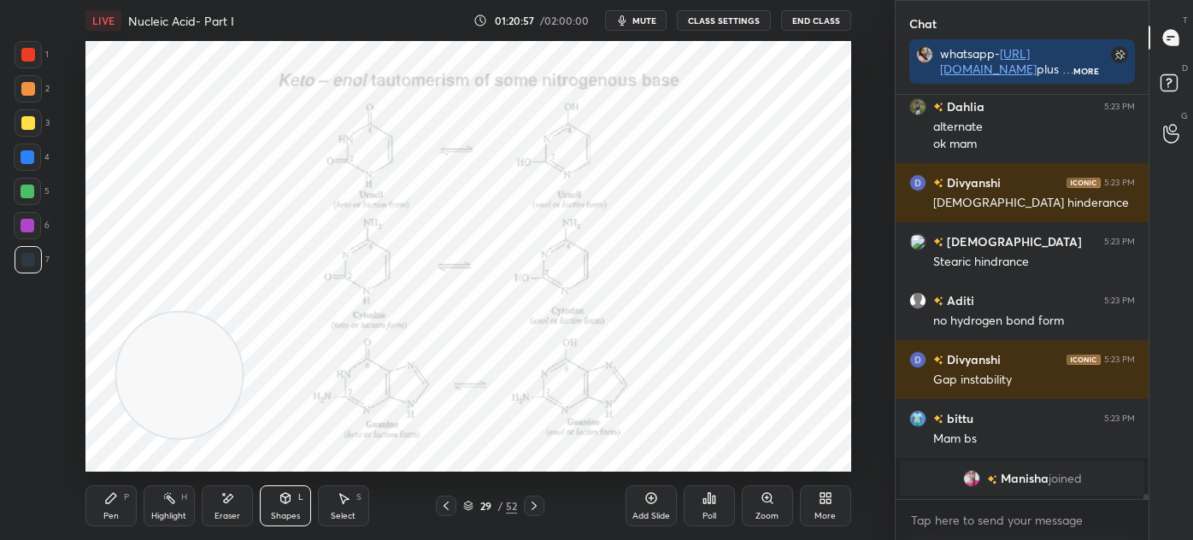
click at [107, 512] on div "Pen" at bounding box center [110, 516] width 15 height 9
click at [27, 61] on div at bounding box center [28, 55] width 14 height 14
click at [207, 496] on div "Eraser" at bounding box center [227, 505] width 51 height 41
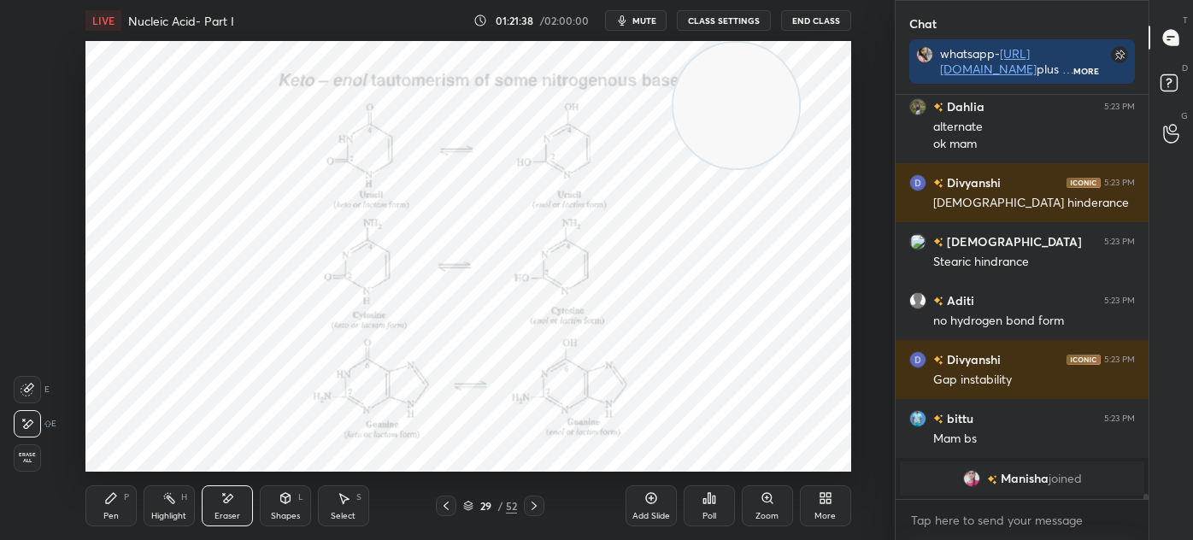
click at [125, 498] on div "P" at bounding box center [126, 497] width 5 height 9
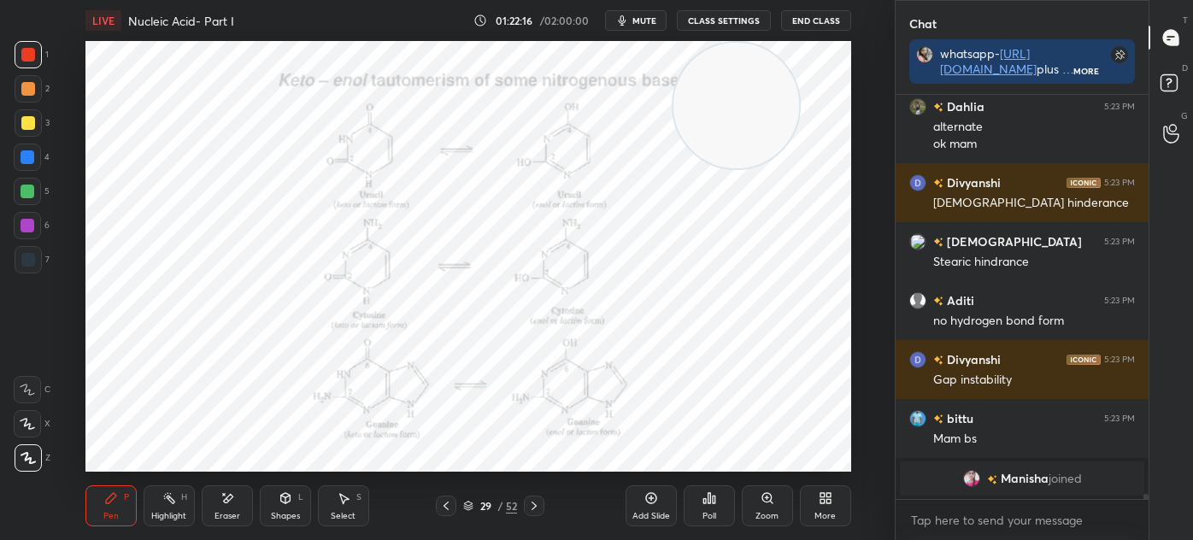
click at [537, 511] on icon at bounding box center [534, 506] width 14 height 14
click at [228, 509] on div "Eraser" at bounding box center [227, 505] width 51 height 41
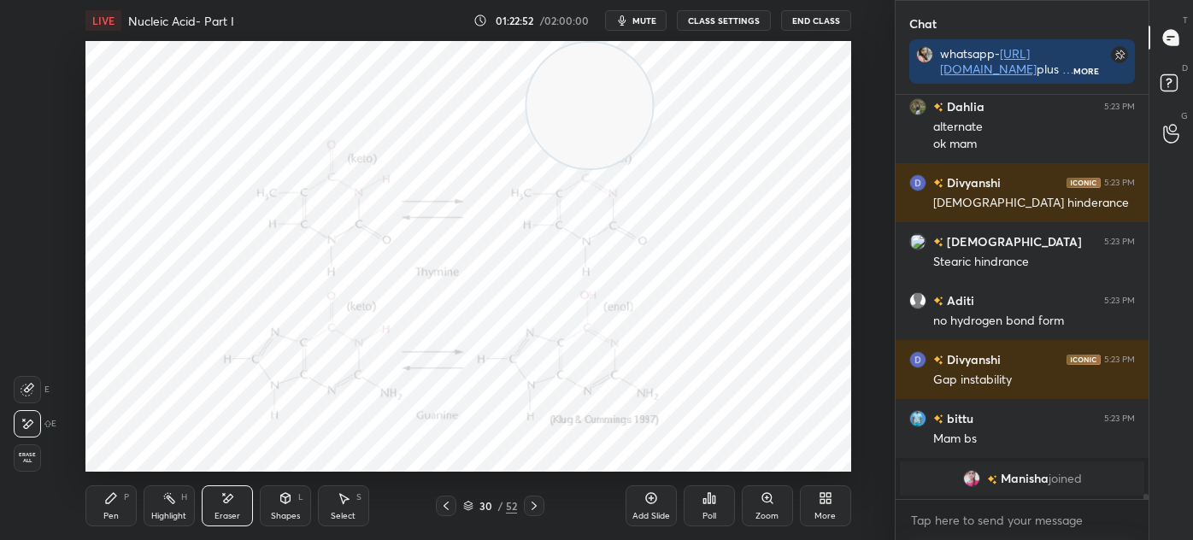
click at [120, 501] on div "Pen P" at bounding box center [110, 505] width 51 height 41
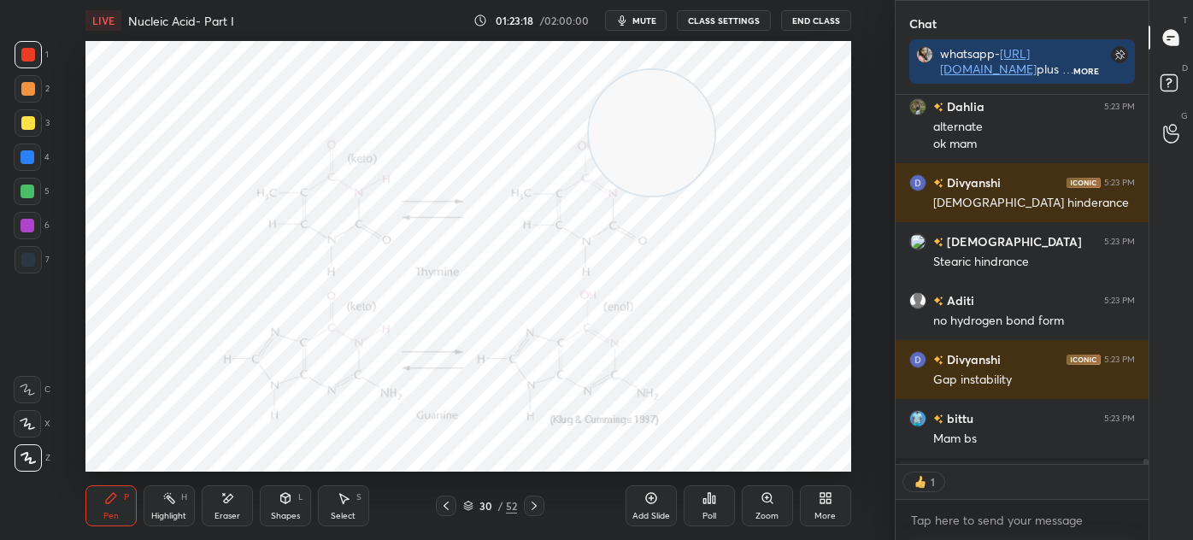
scroll to position [5, 4]
click at [533, 502] on icon at bounding box center [534, 506] width 14 height 14
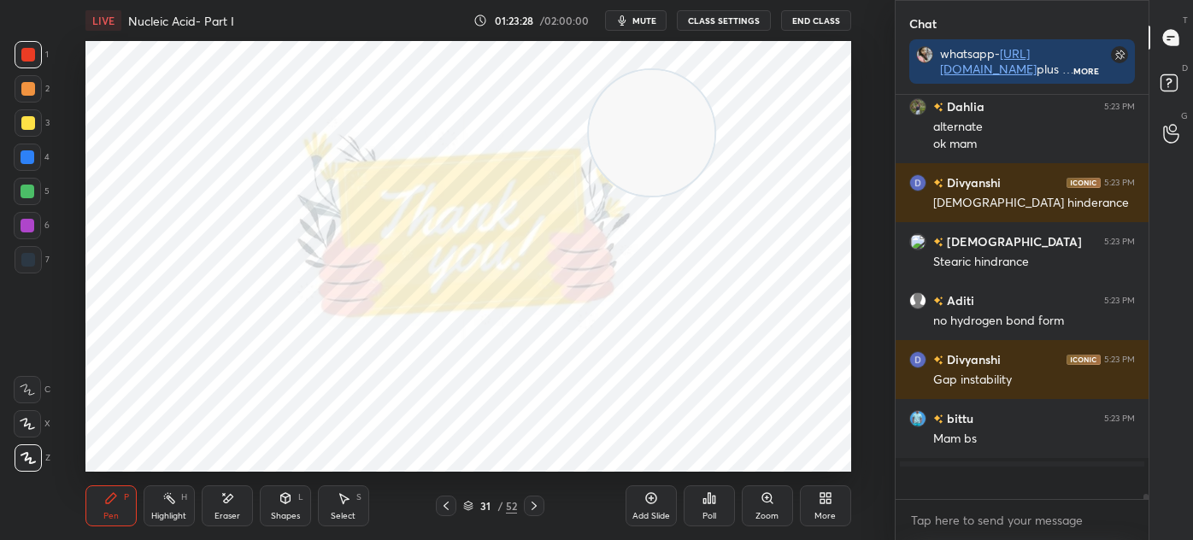
scroll to position [399, 248]
click at [447, 508] on icon at bounding box center [445, 506] width 5 height 9
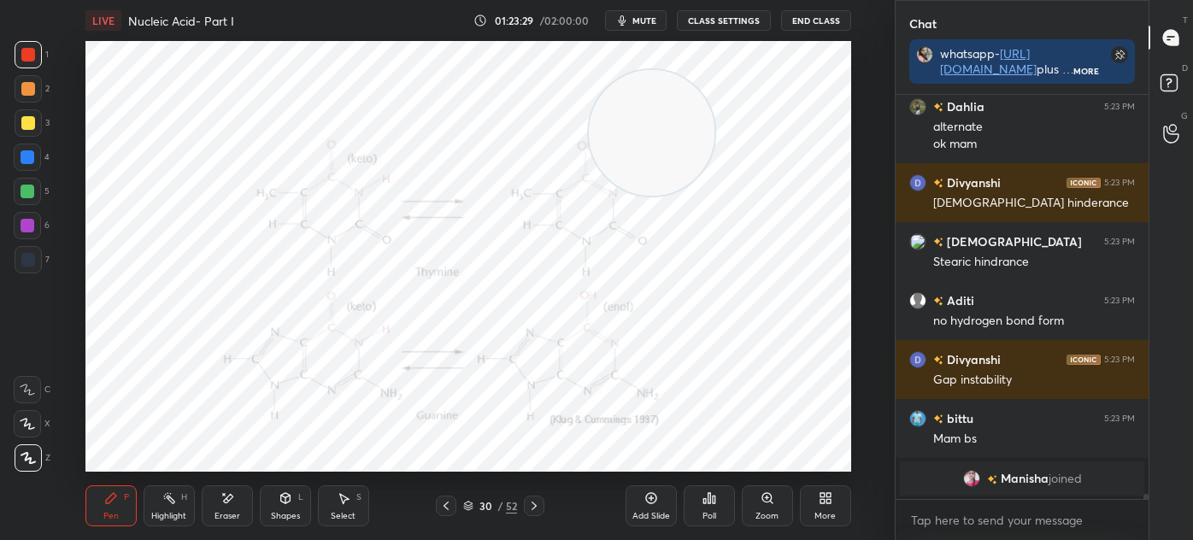
click at [644, 504] on icon at bounding box center [651, 498] width 14 height 14
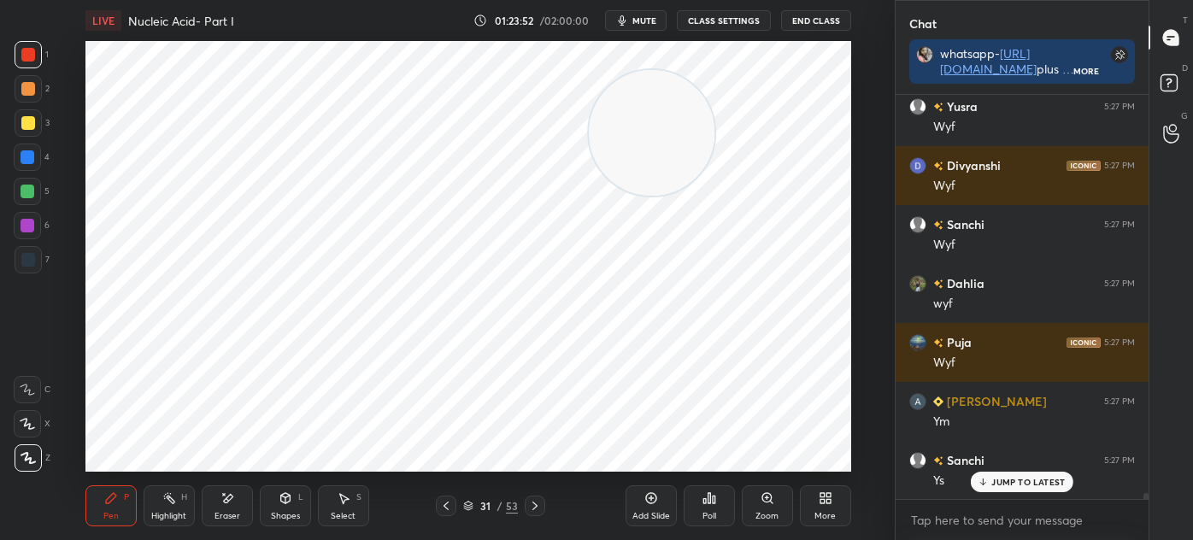
scroll to position [27854, 0]
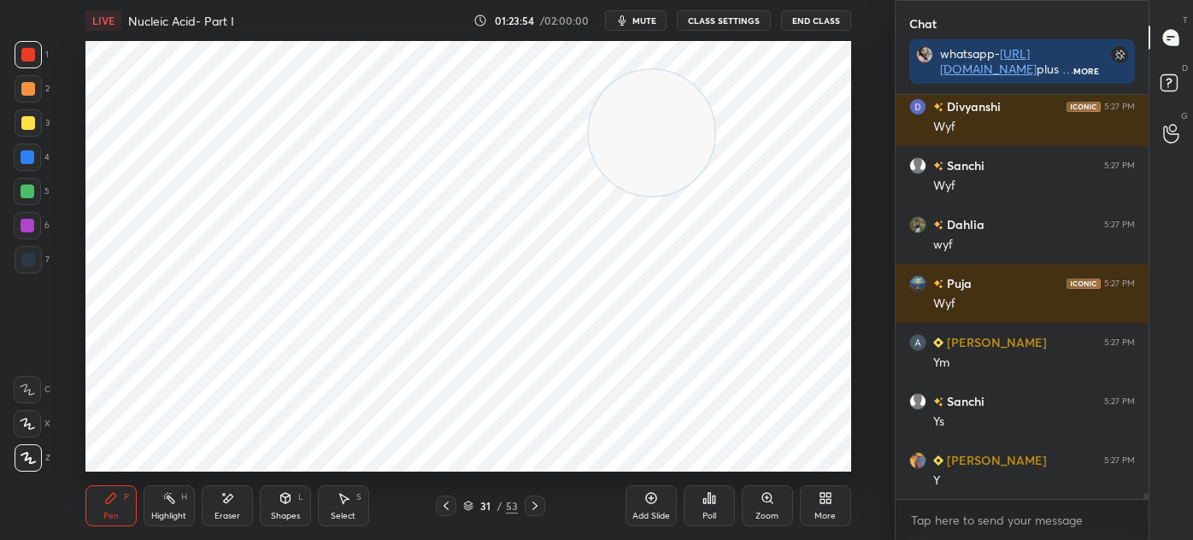
click at [468, 507] on icon at bounding box center [468, 506] width 10 height 10
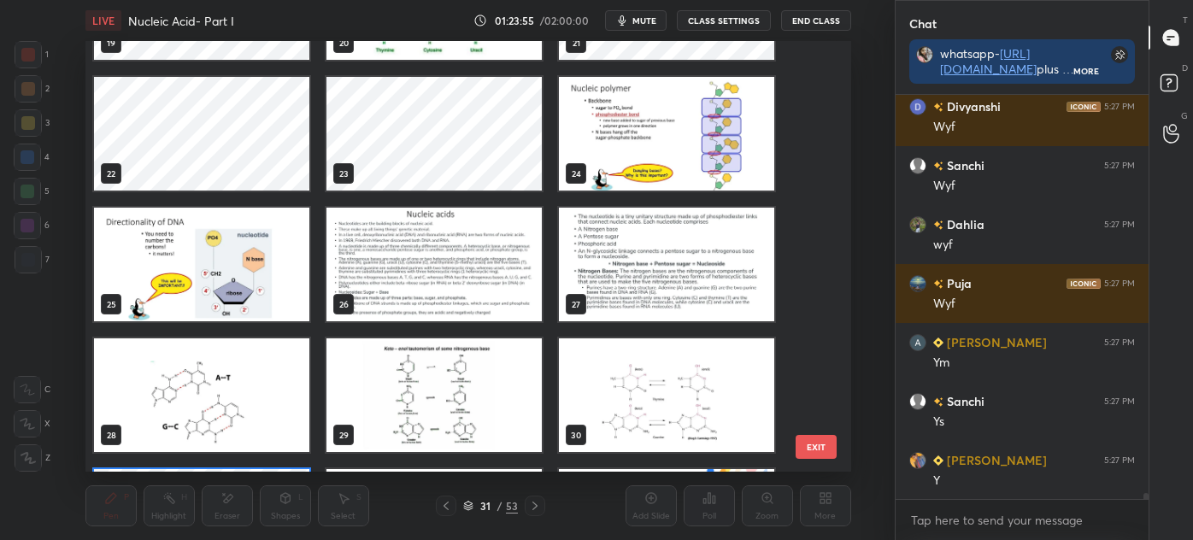
scroll to position [767, 0]
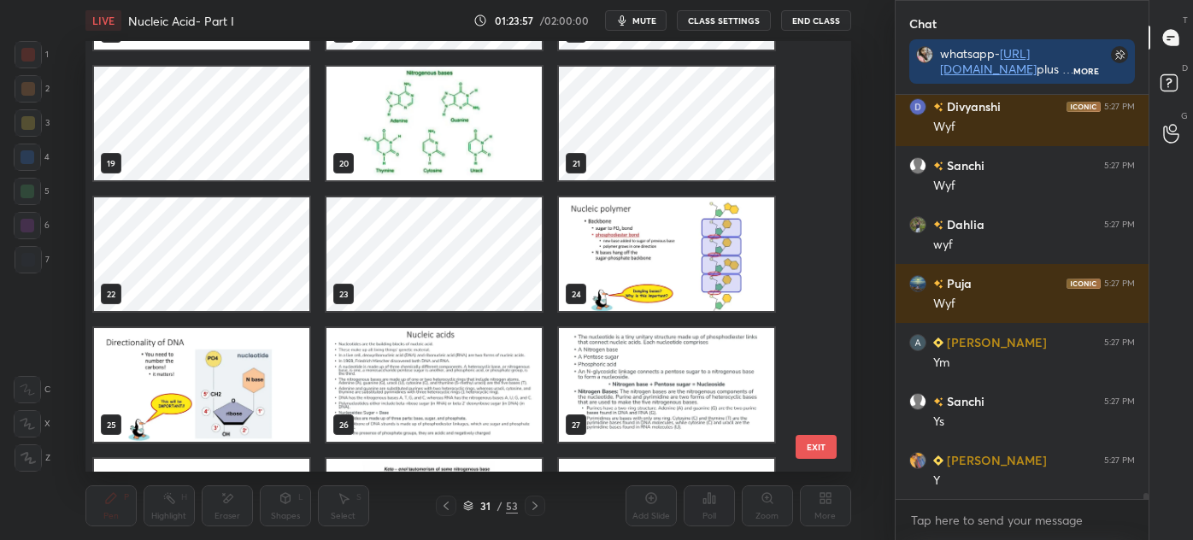
click at [405, 143] on img "grid" at bounding box center [433, 124] width 215 height 114
click at [408, 141] on img "grid" at bounding box center [433, 124] width 215 height 114
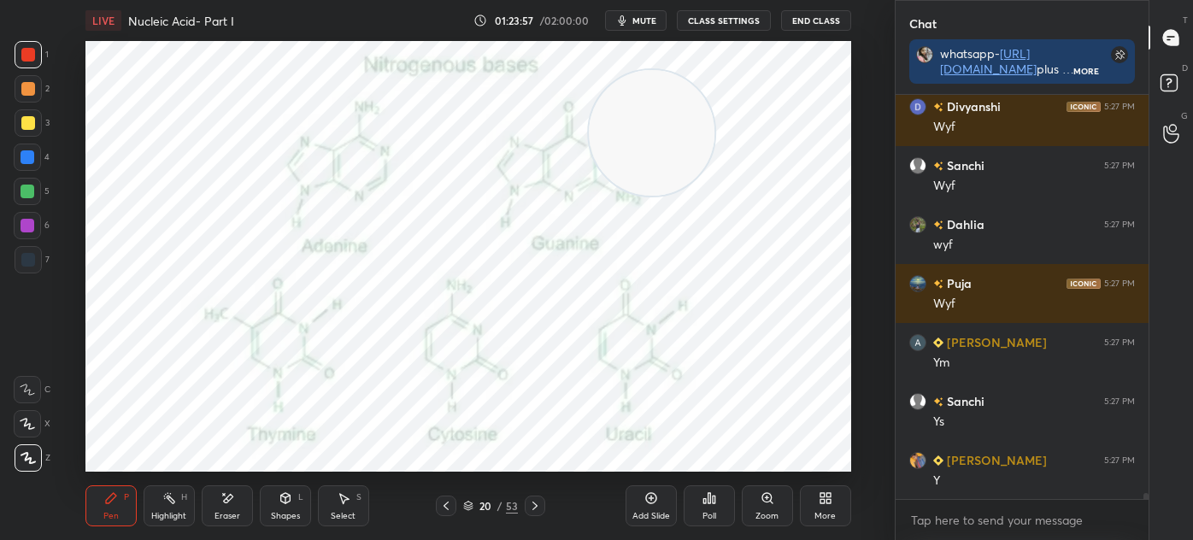
click at [414, 144] on img "grid" at bounding box center [433, 124] width 215 height 114
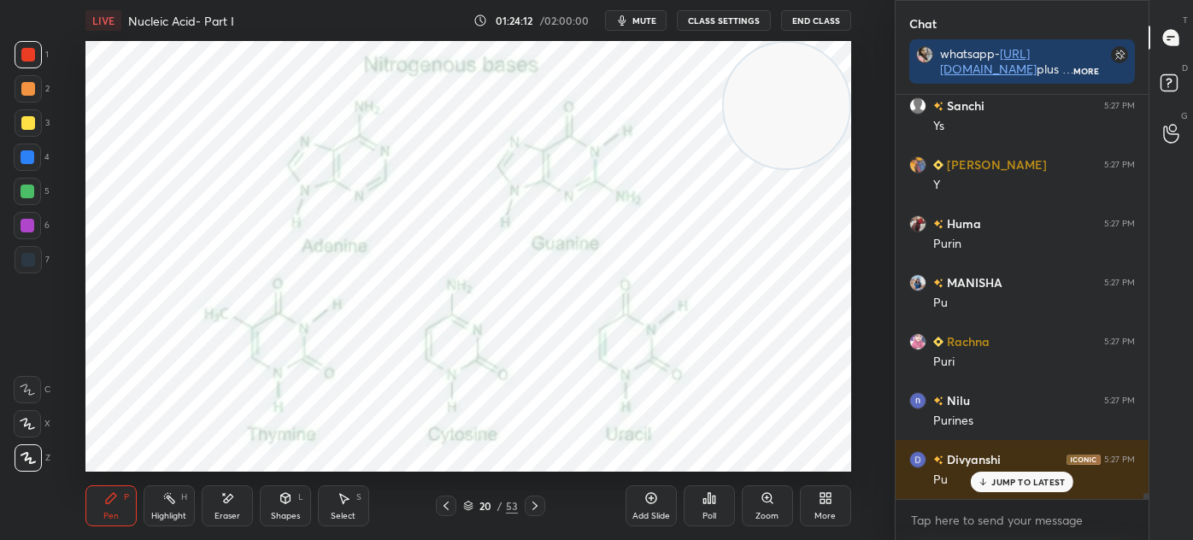
scroll to position [28207, 0]
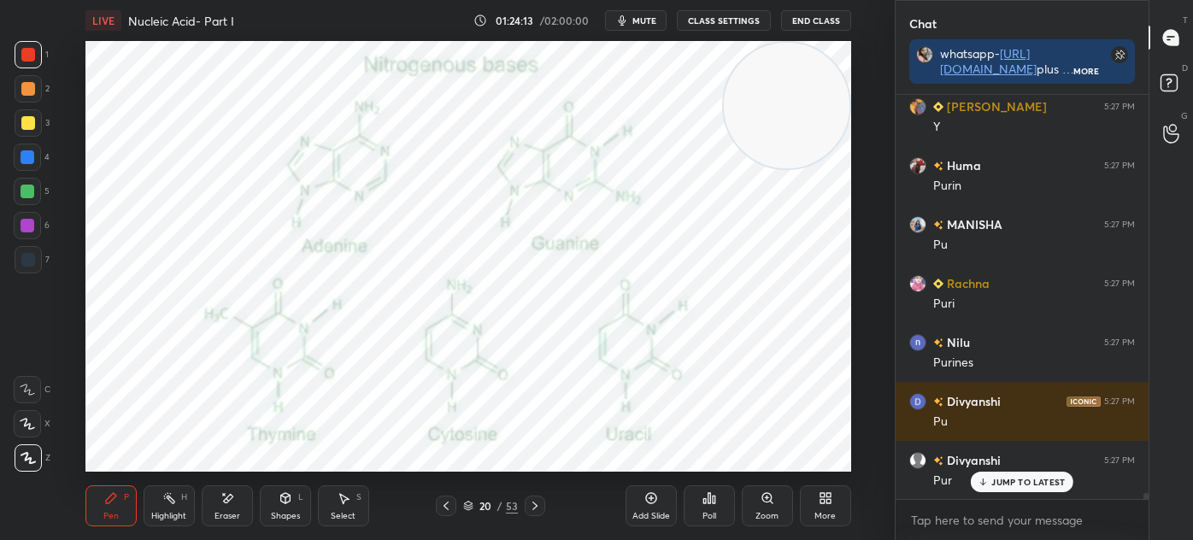
click at [470, 506] on icon at bounding box center [468, 506] width 10 height 10
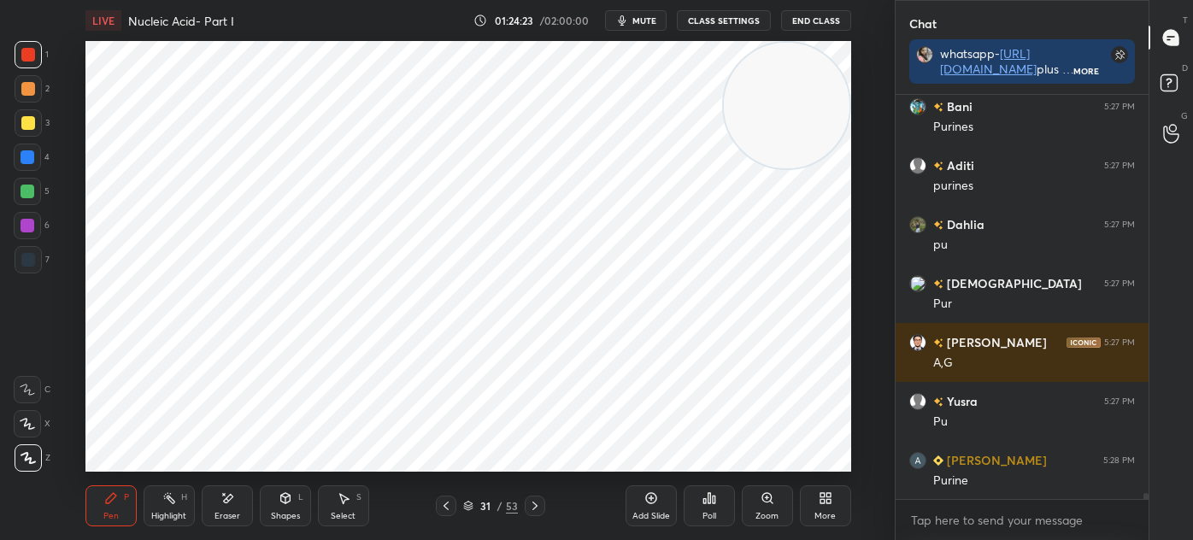
scroll to position [28738, 0]
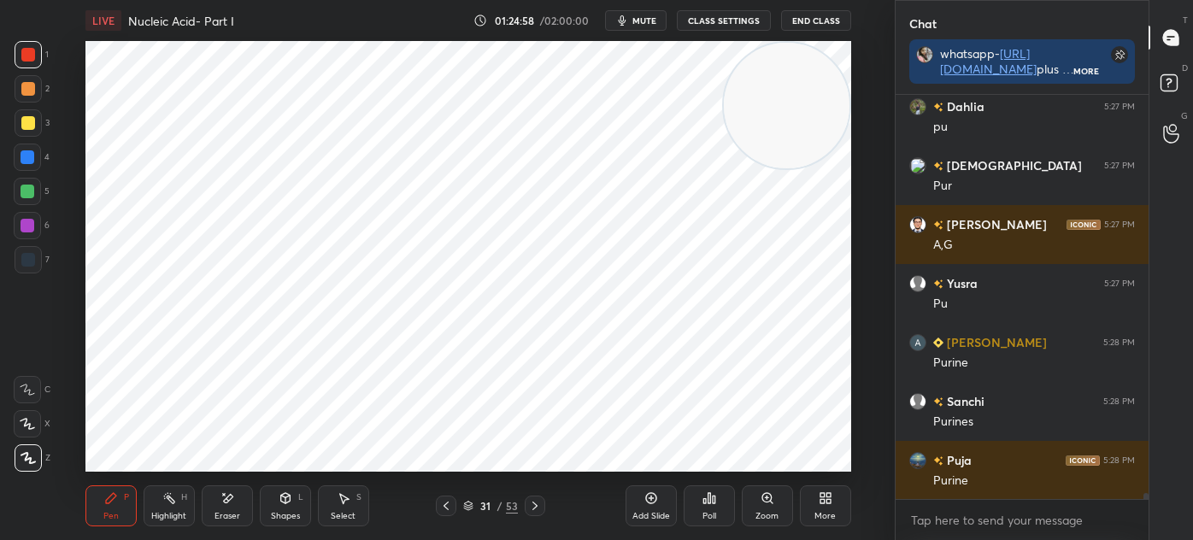
click at [28, 261] on div at bounding box center [28, 260] width 14 height 14
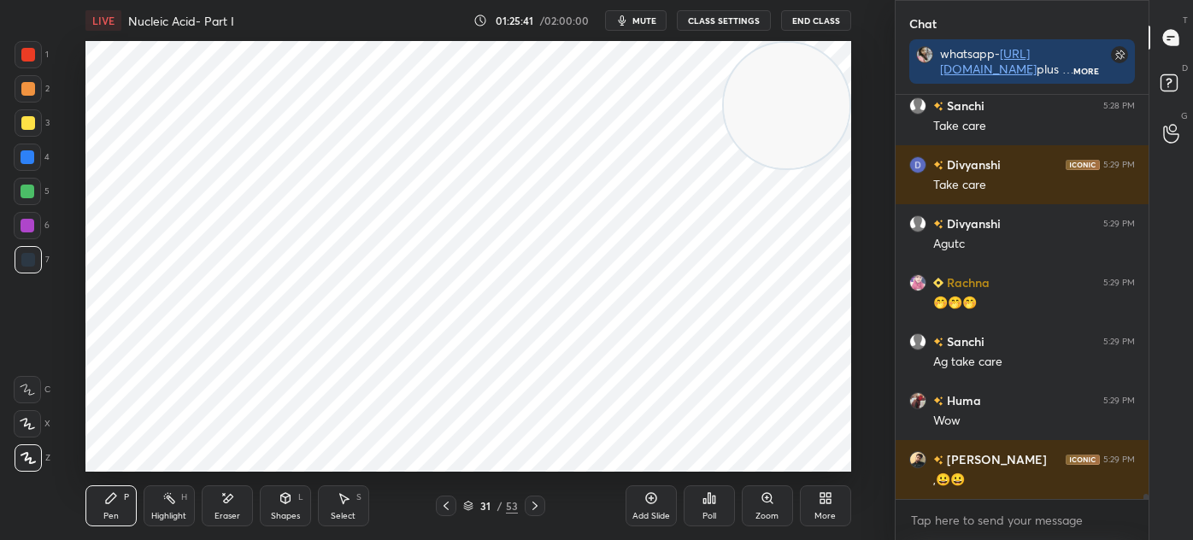
scroll to position [29622, 0]
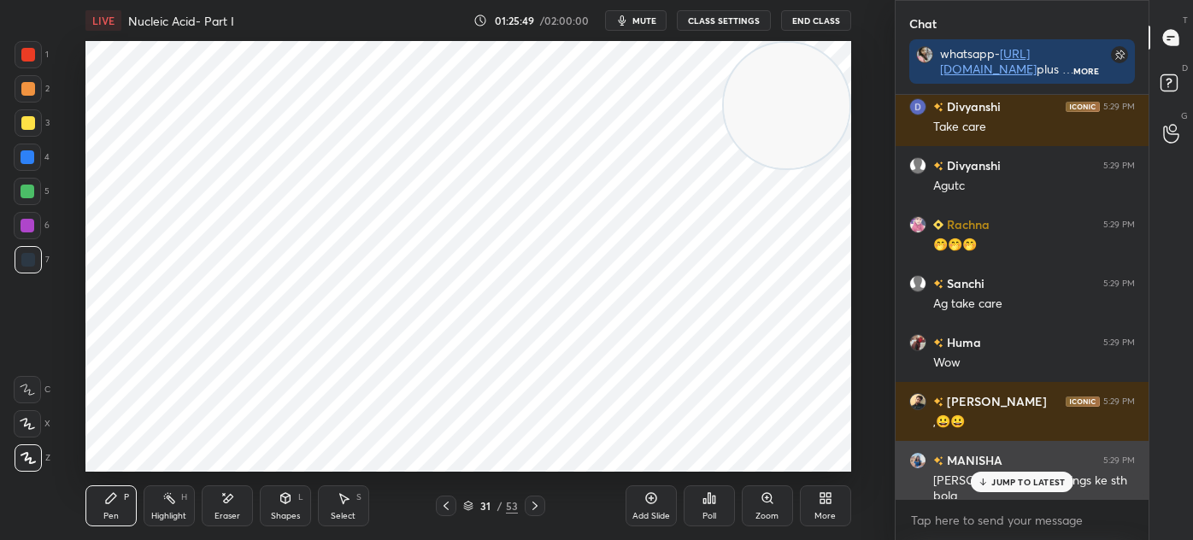
click at [1000, 489] on div "JUMP TO LATEST" at bounding box center [1022, 482] width 103 height 21
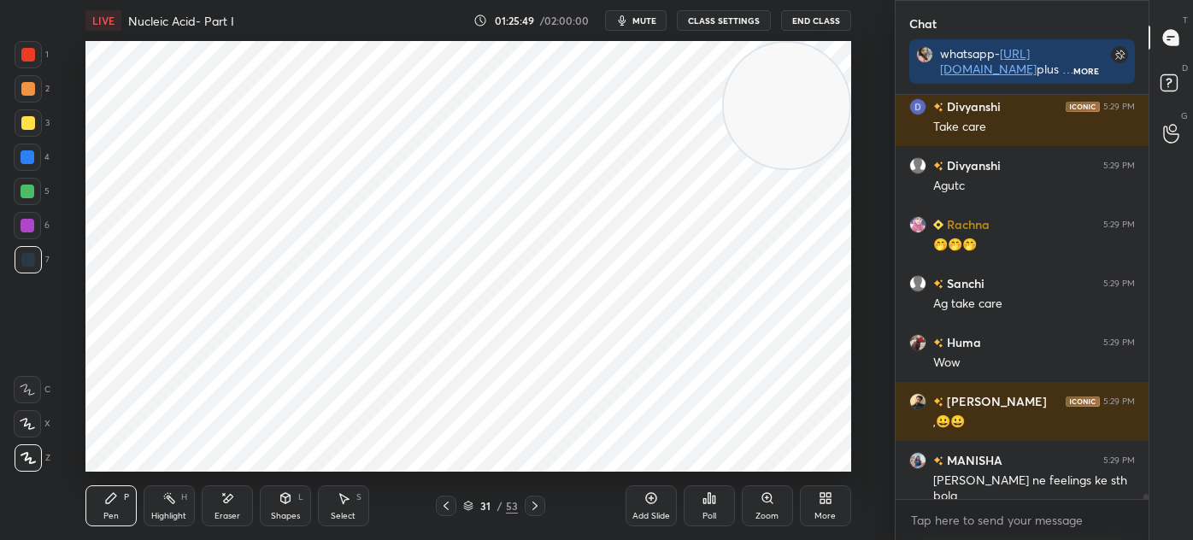
scroll to position [29681, 0]
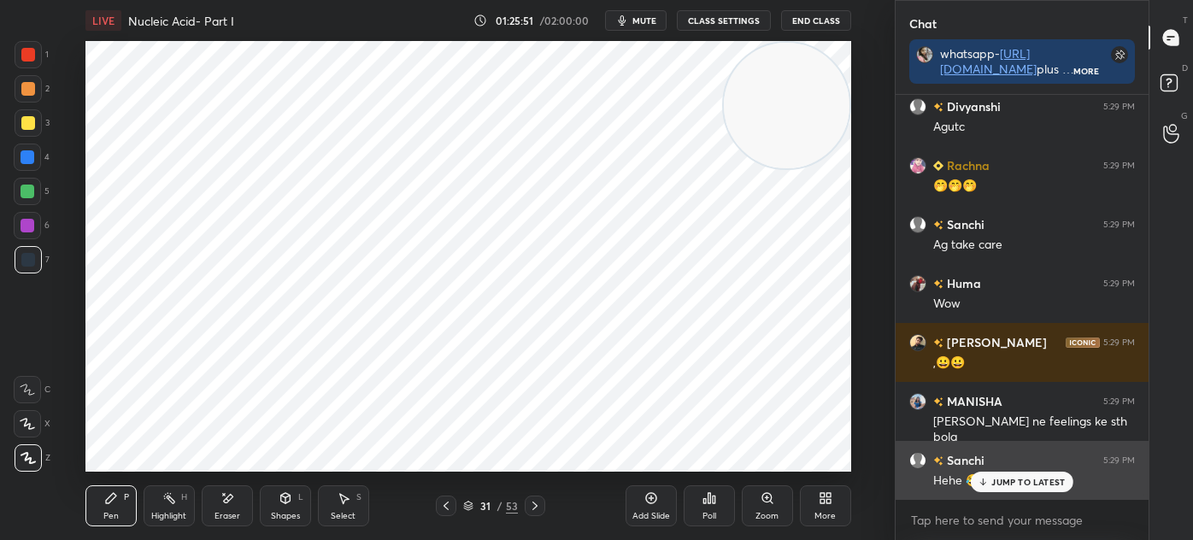
click at [1019, 486] on p "JUMP TO LATEST" at bounding box center [1027, 482] width 73 height 10
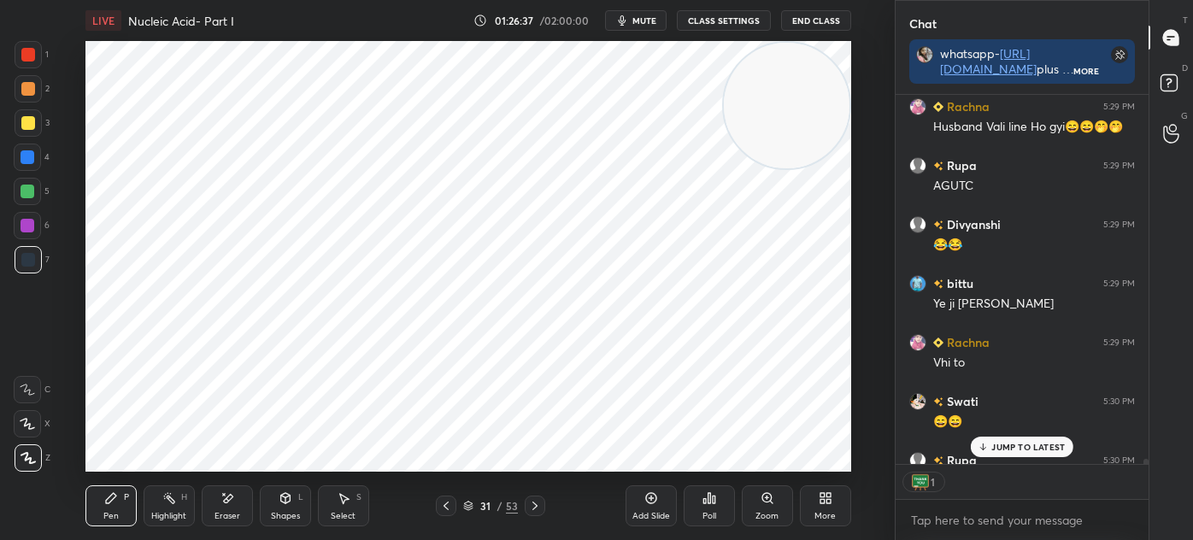
scroll to position [30248, 0]
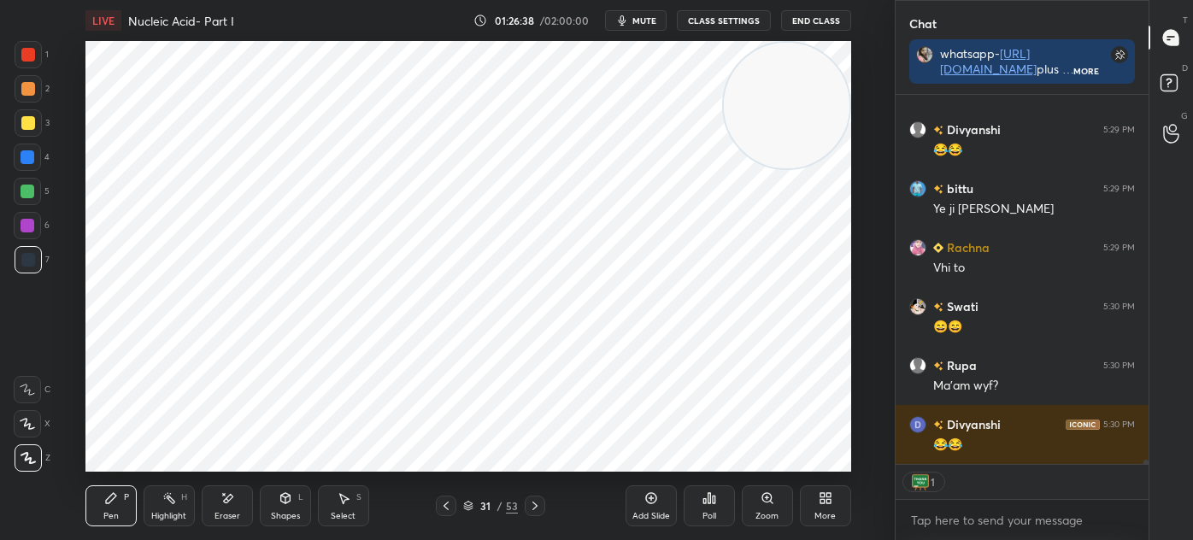
click at [274, 513] on div "Shapes" at bounding box center [285, 516] width 29 height 9
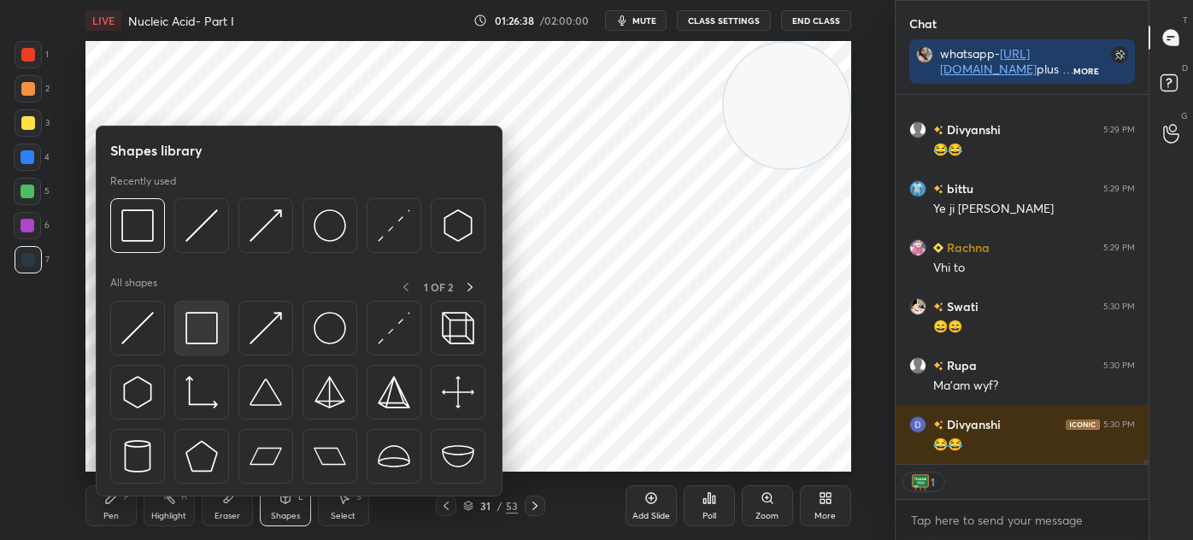
click at [208, 334] on img at bounding box center [201, 328] width 32 height 32
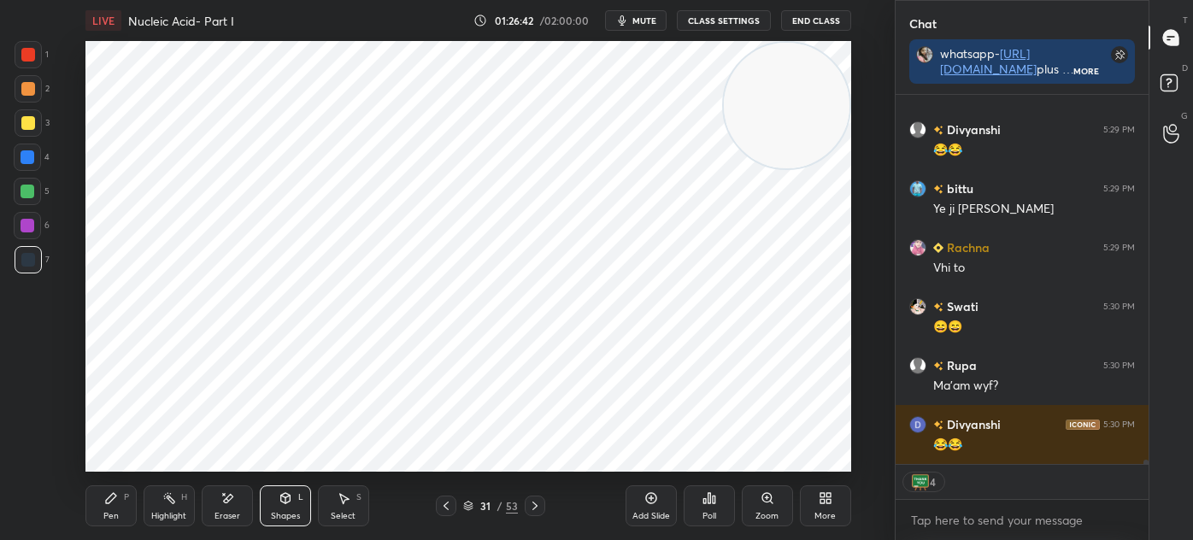
scroll to position [30306, 0]
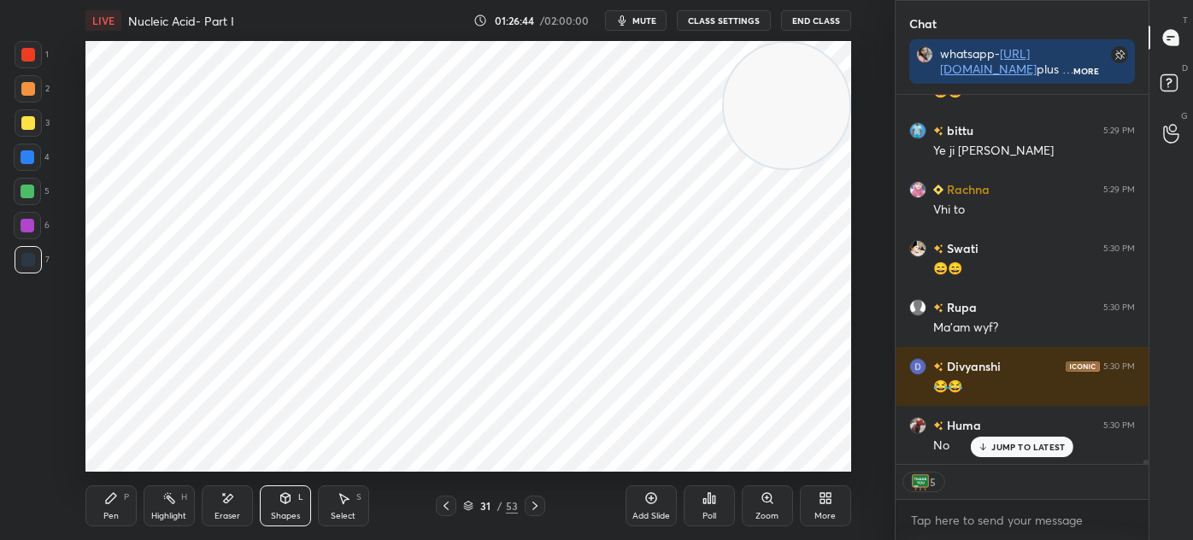
click at [104, 512] on div "Pen" at bounding box center [110, 516] width 15 height 9
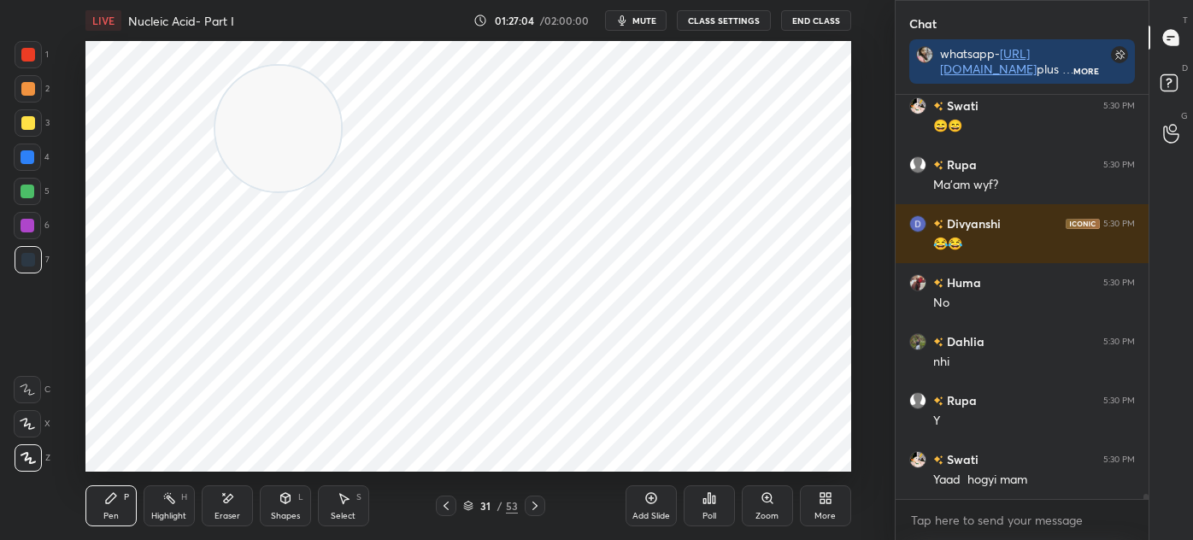
scroll to position [30522, 0]
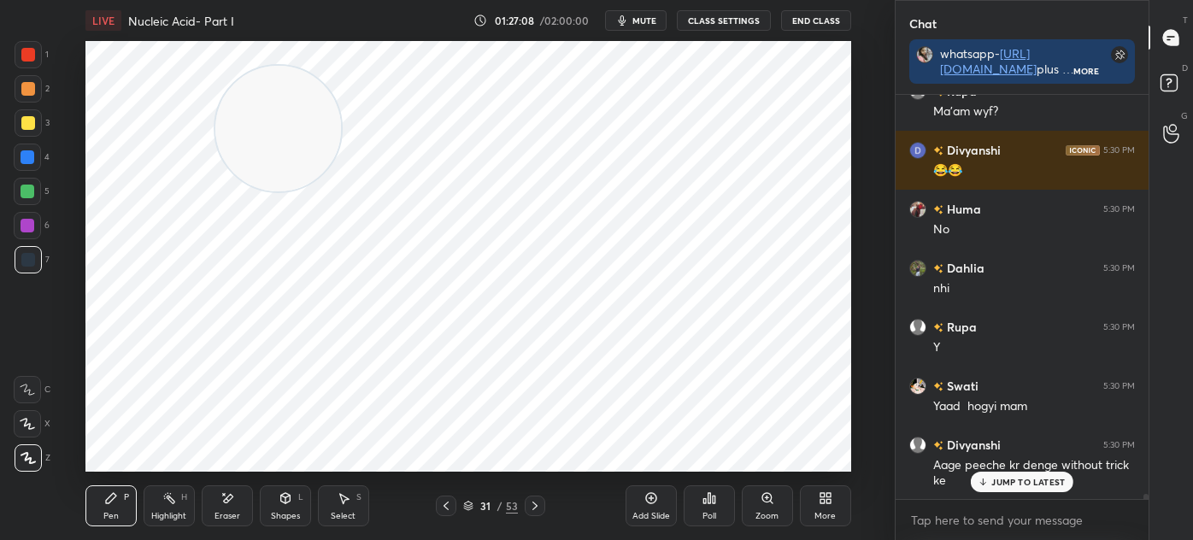
click at [1034, 477] on p "JUMP TO LATEST" at bounding box center [1027, 482] width 73 height 10
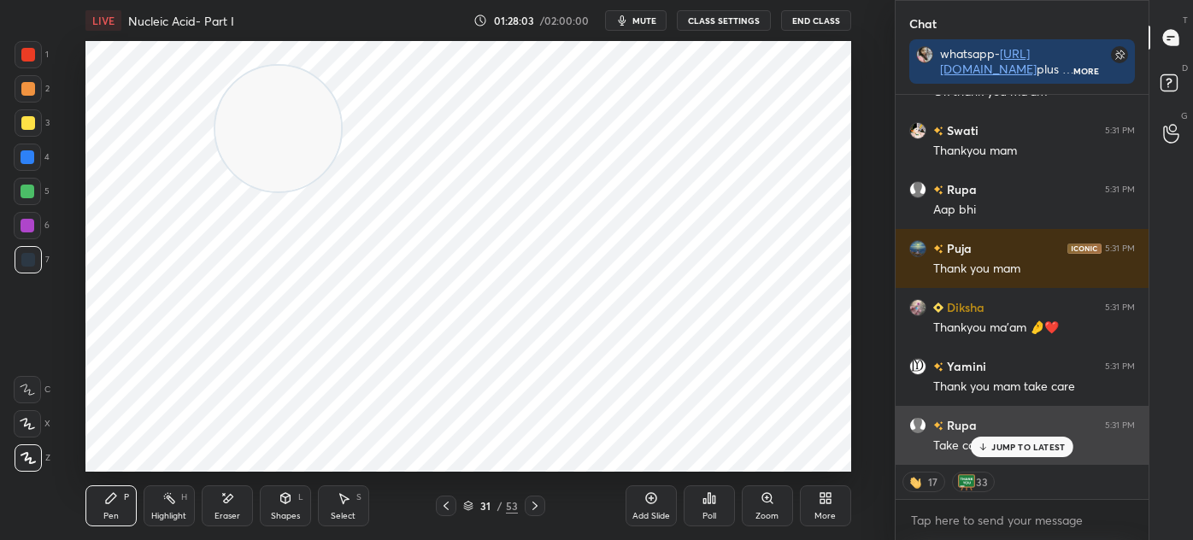
scroll to position [32062, 0]
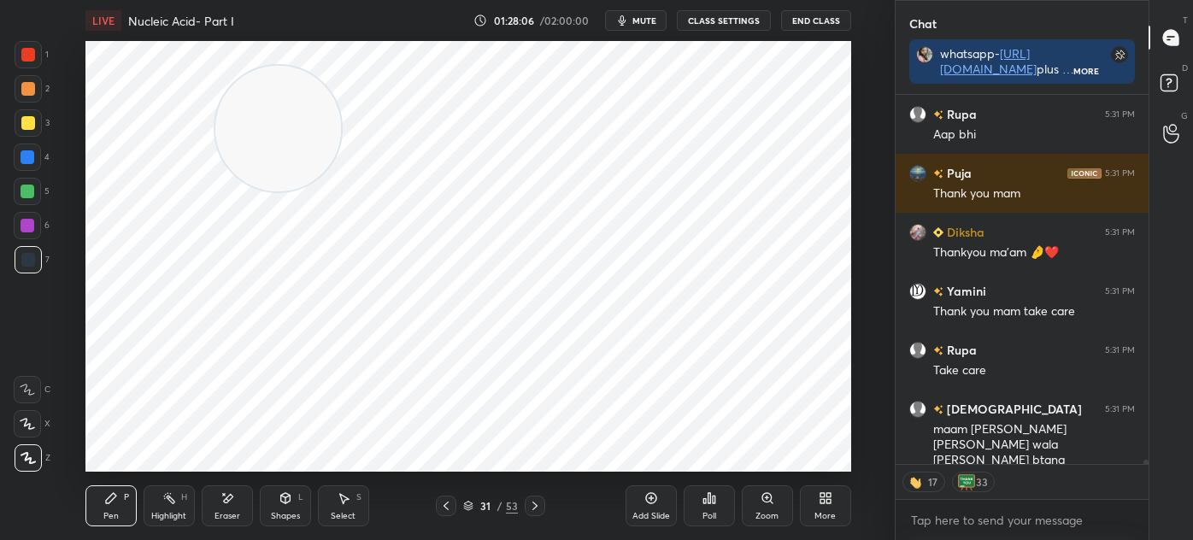
click at [444, 507] on icon at bounding box center [446, 506] width 14 height 14
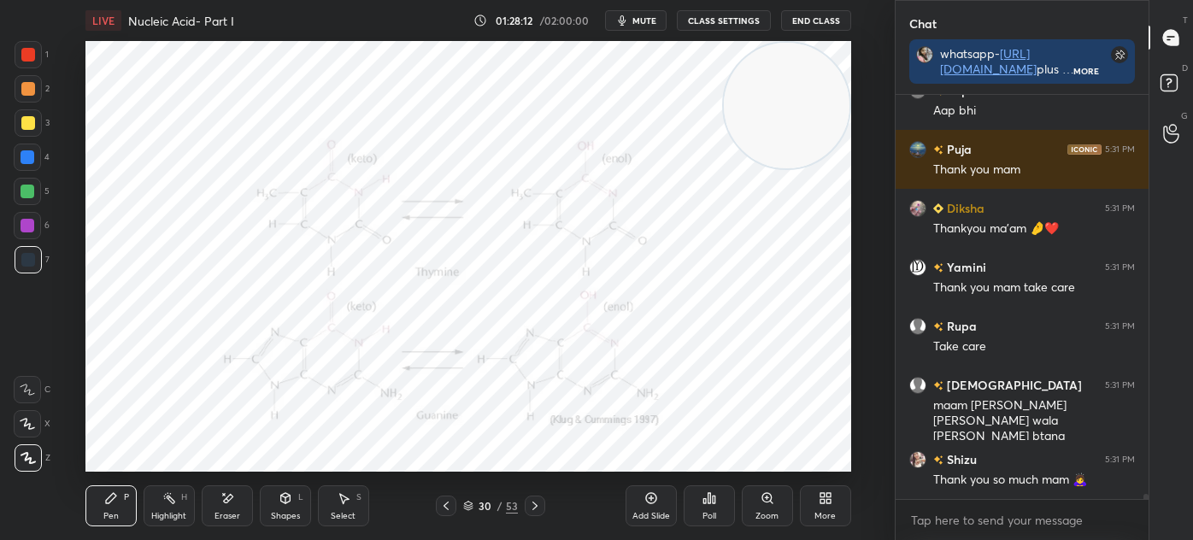
scroll to position [32144, 0]
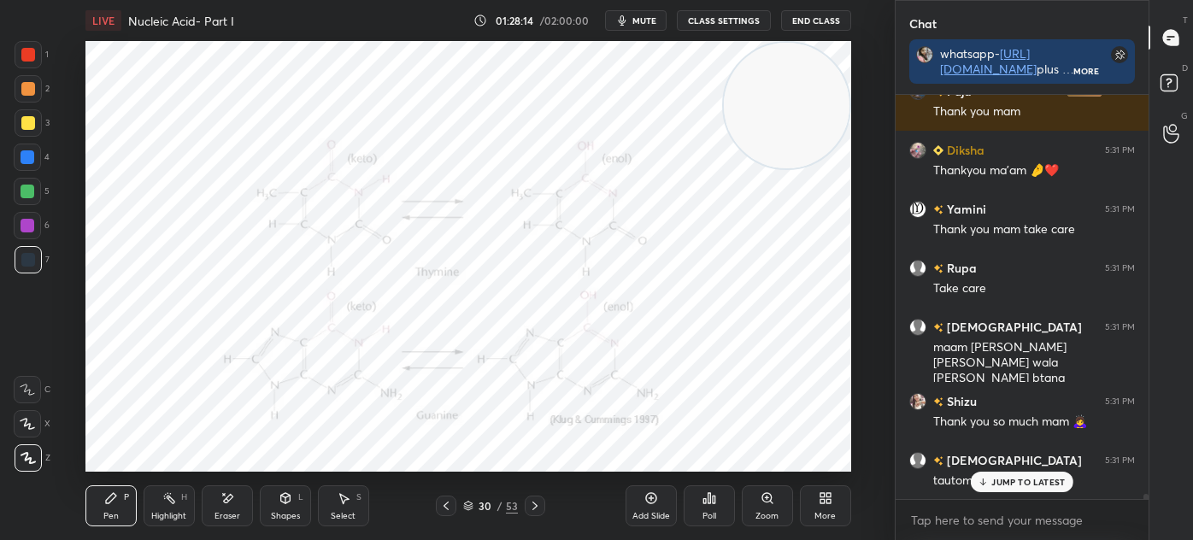
click at [773, 500] on icon at bounding box center [767, 498] width 14 height 14
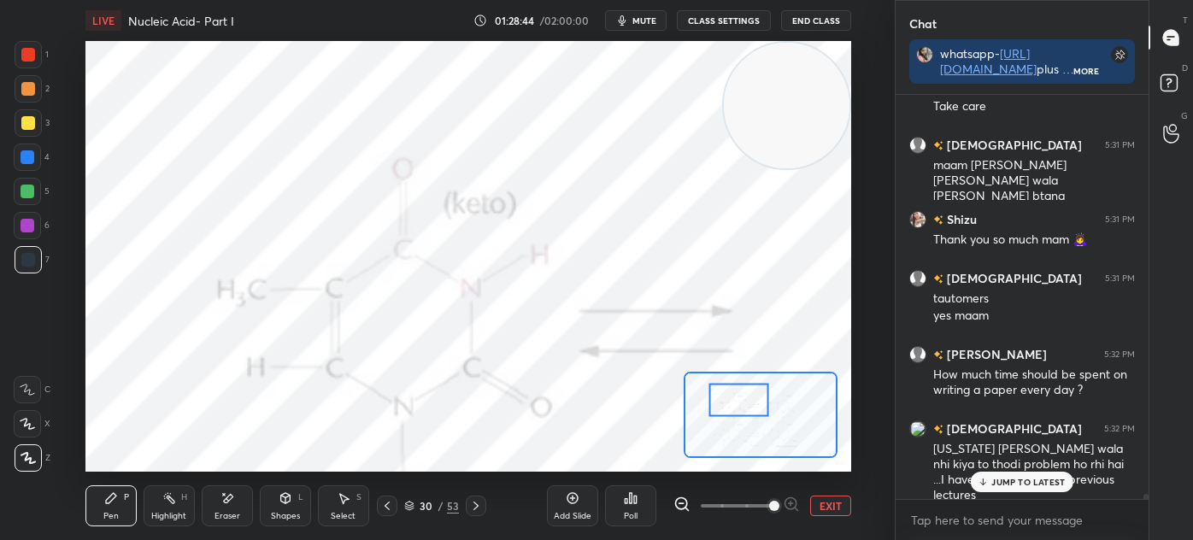
scroll to position [32415, 0]
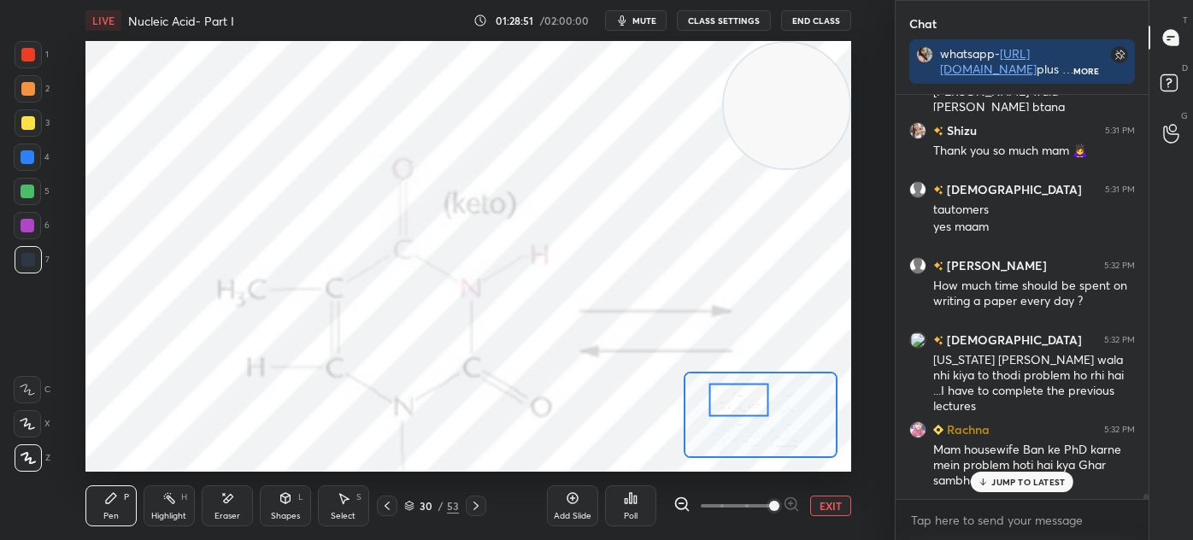
click at [212, 508] on div "Eraser" at bounding box center [227, 505] width 51 height 41
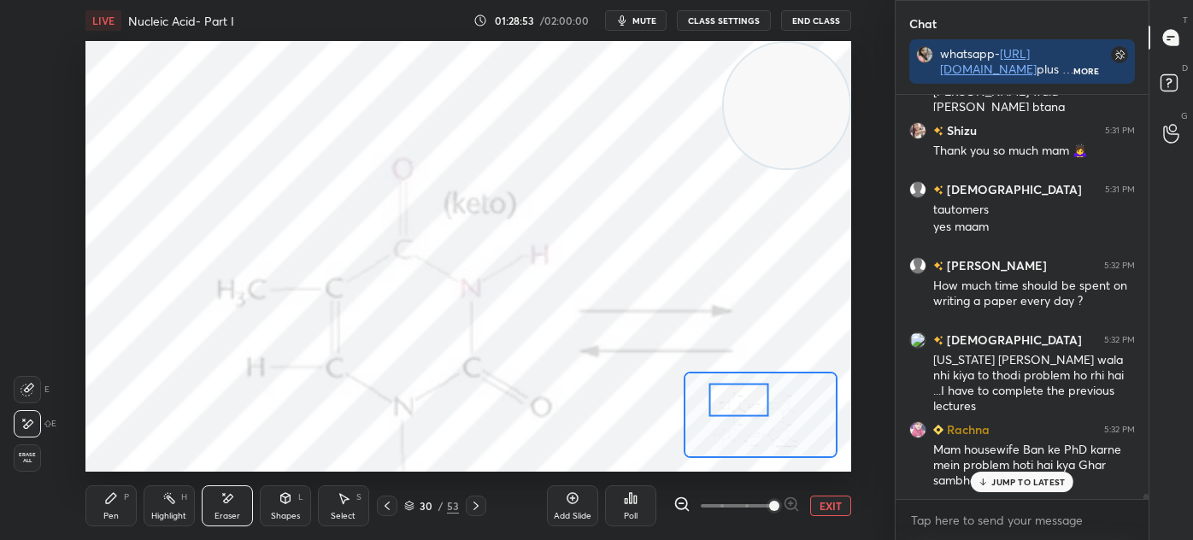
click at [120, 490] on div "Pen P" at bounding box center [110, 505] width 51 height 41
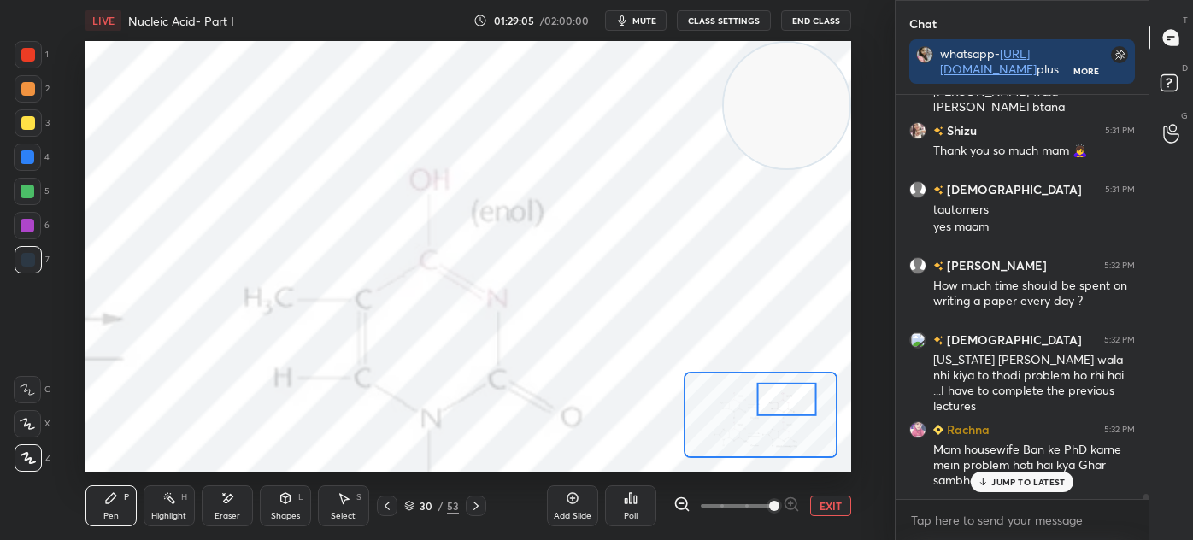
click at [835, 508] on button "EXIT" at bounding box center [830, 506] width 41 height 21
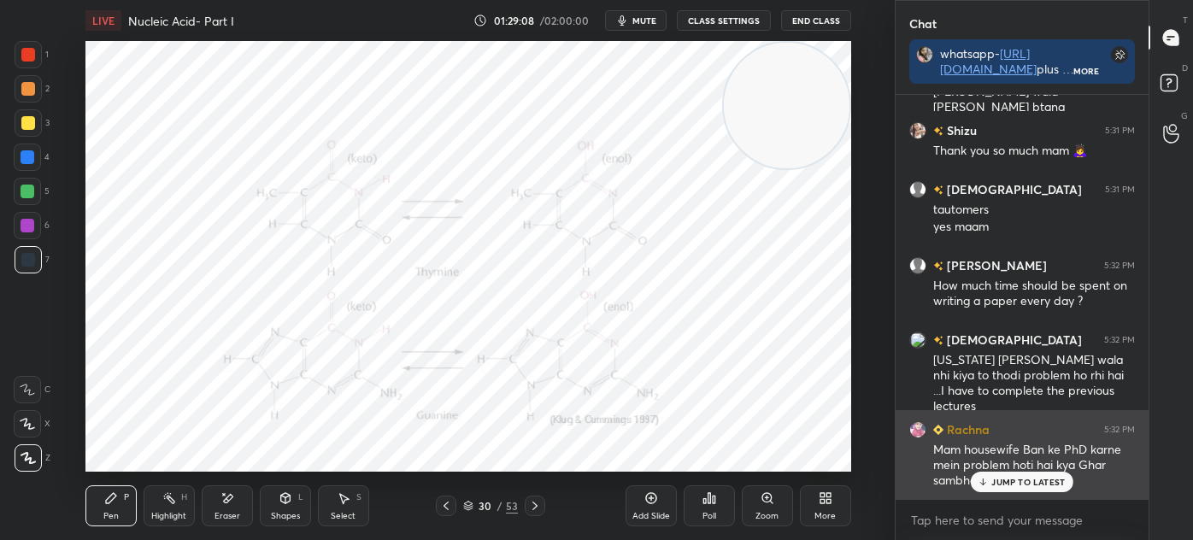
click at [999, 484] on p "JUMP TO LATEST" at bounding box center [1027, 482] width 73 height 10
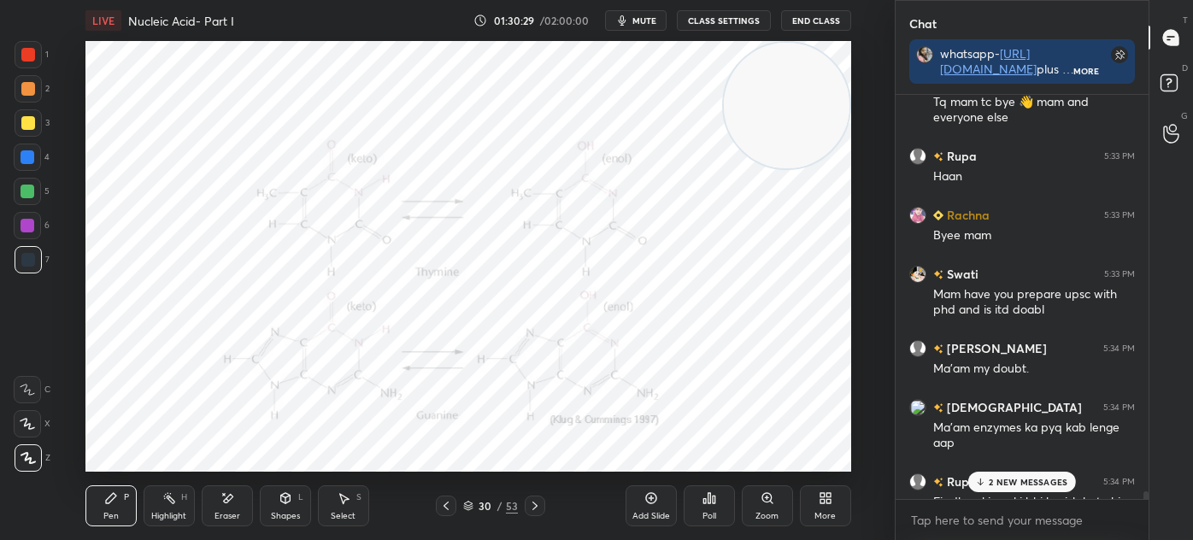
scroll to position [33067, 0]
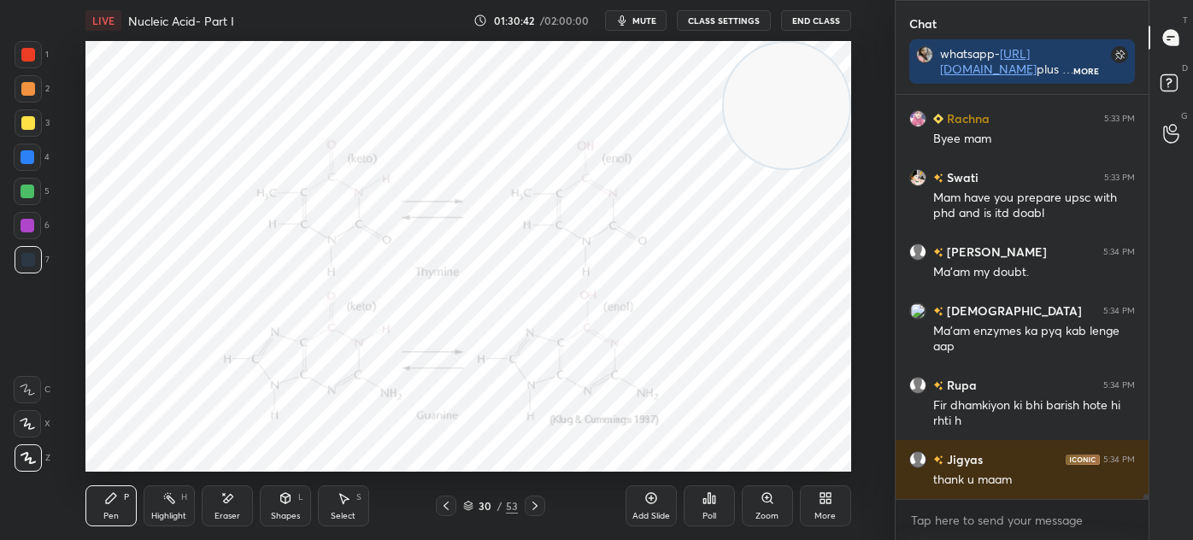
click at [536, 499] on icon at bounding box center [535, 506] width 14 height 14
click at [531, 505] on icon at bounding box center [535, 506] width 14 height 14
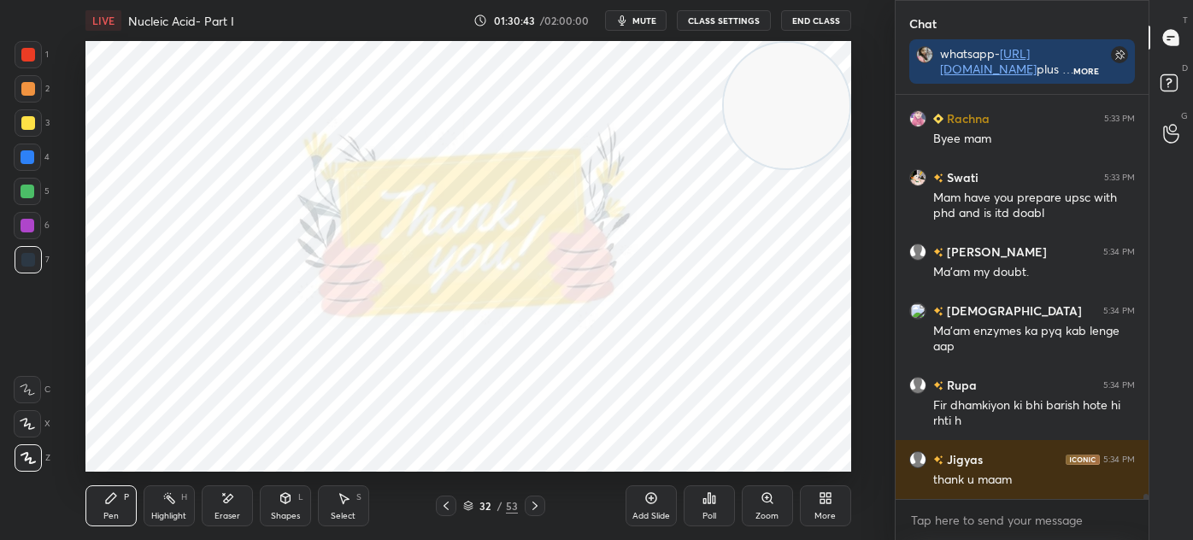
click at [535, 504] on icon at bounding box center [534, 506] width 5 height 9
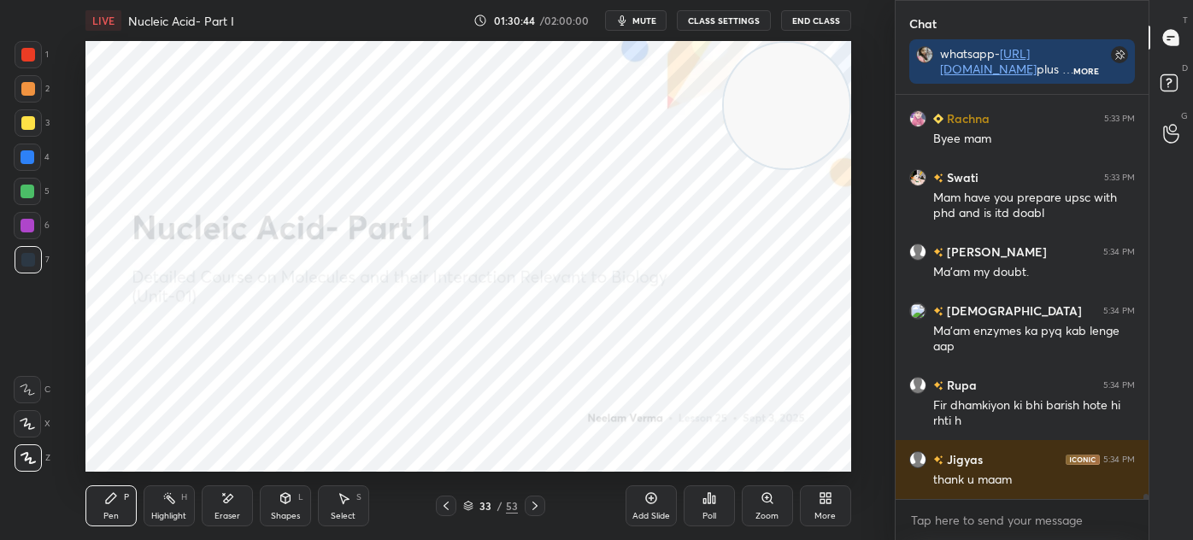
click at [537, 504] on icon at bounding box center [535, 506] width 14 height 14
click at [449, 505] on icon at bounding box center [446, 506] width 14 height 14
click at [448, 506] on icon at bounding box center [446, 506] width 14 height 14
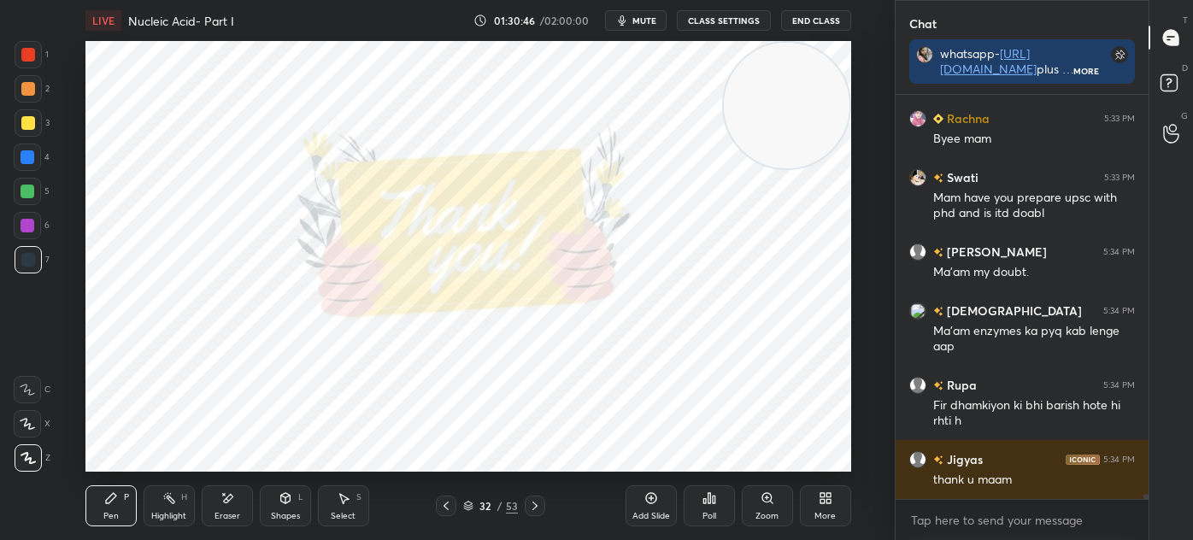
click at [648, 507] on div "Add Slide" at bounding box center [650, 505] width 51 height 41
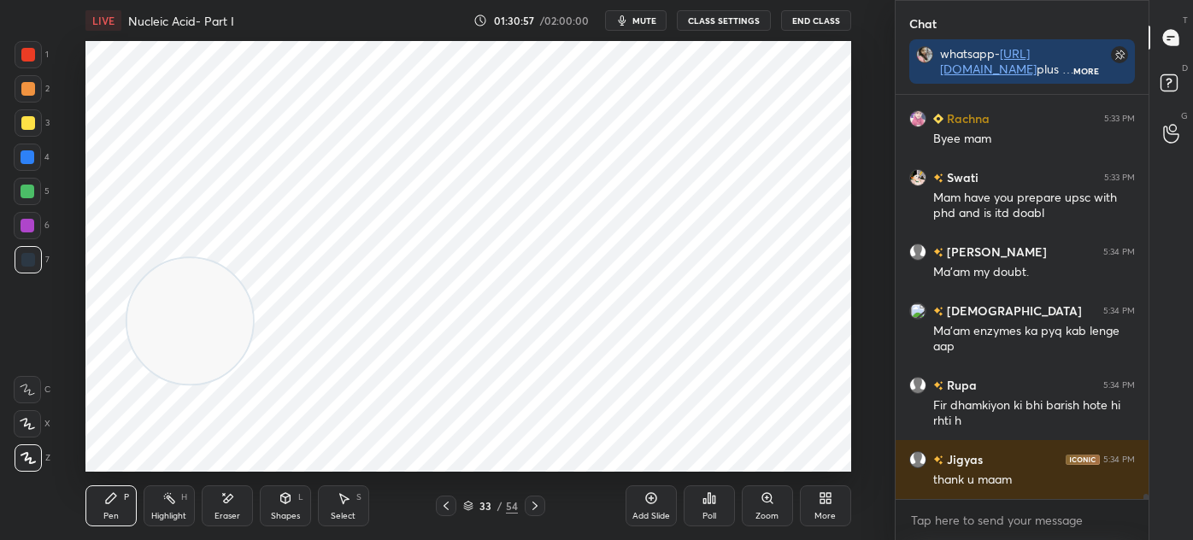
click at [346, 502] on icon at bounding box center [344, 498] width 14 height 14
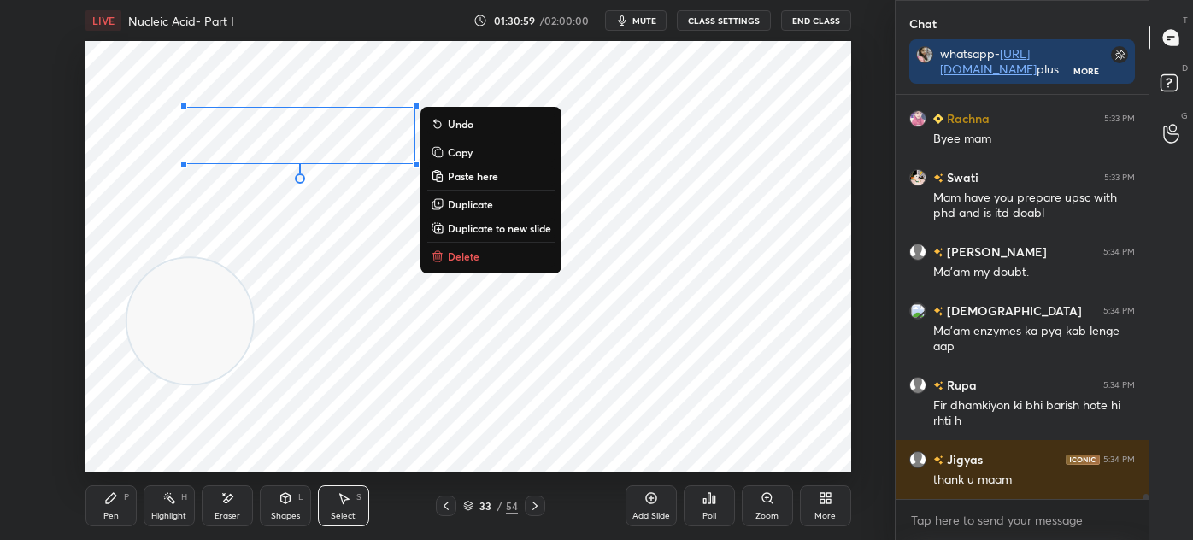
click at [491, 256] on button "Delete" at bounding box center [490, 256] width 127 height 21
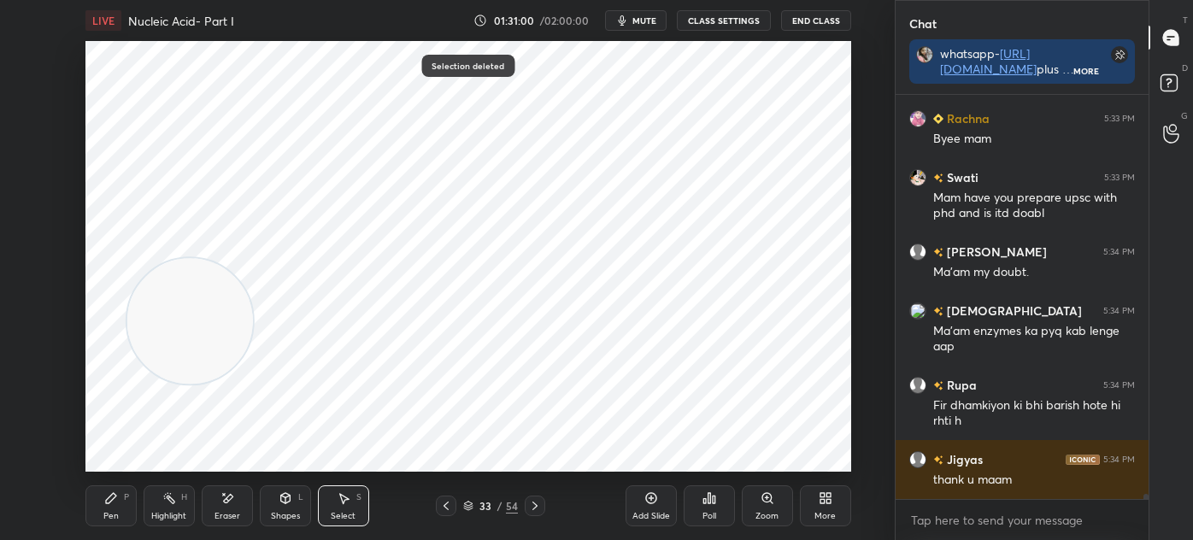
click at [120, 505] on div "Pen P" at bounding box center [110, 505] width 51 height 41
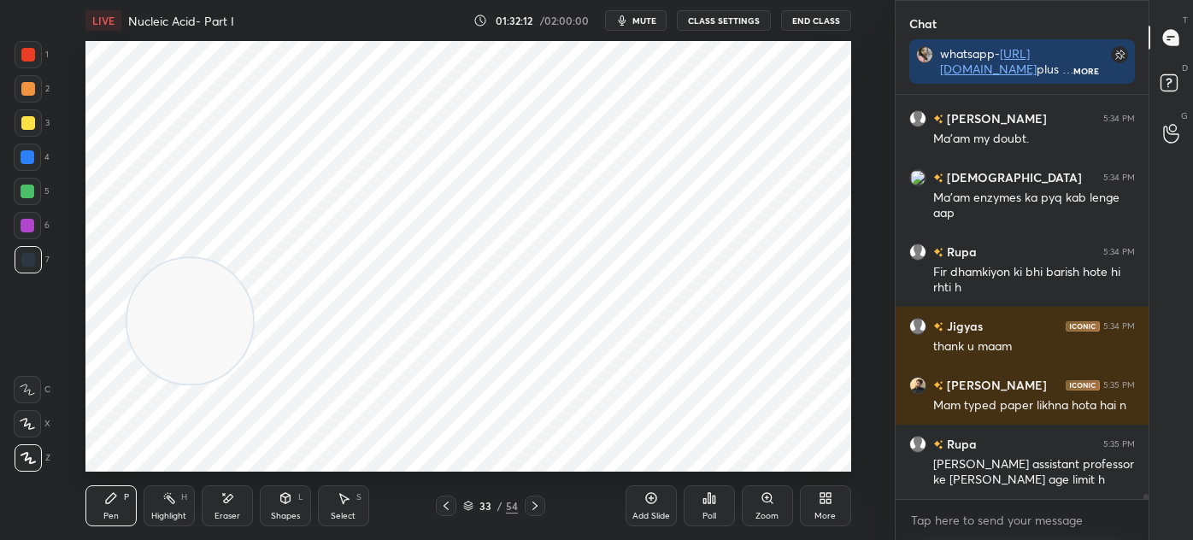
scroll to position [33217, 0]
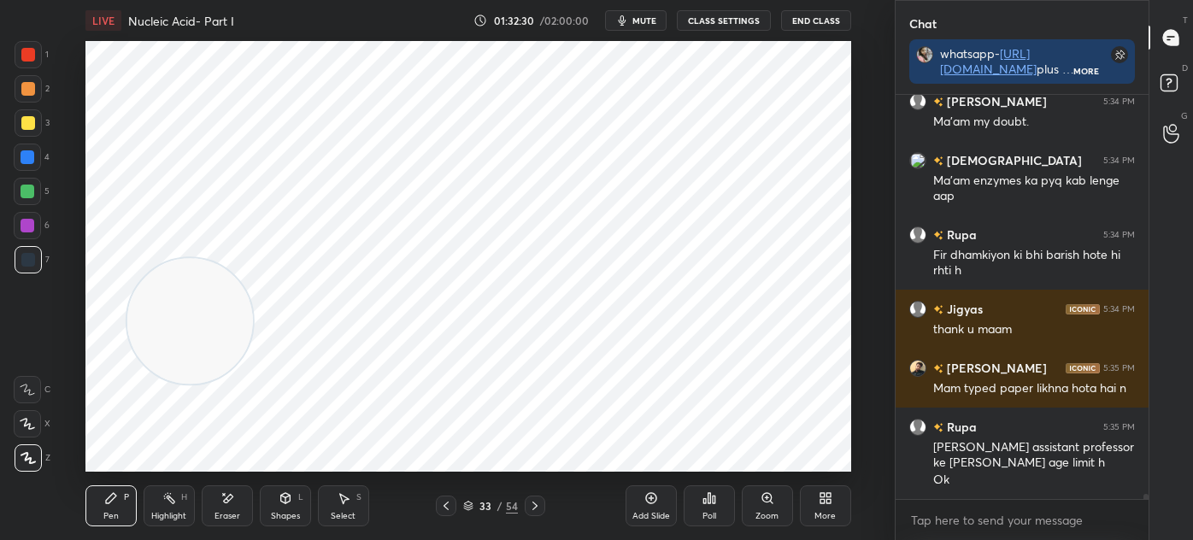
click at [447, 507] on icon at bounding box center [446, 506] width 14 height 14
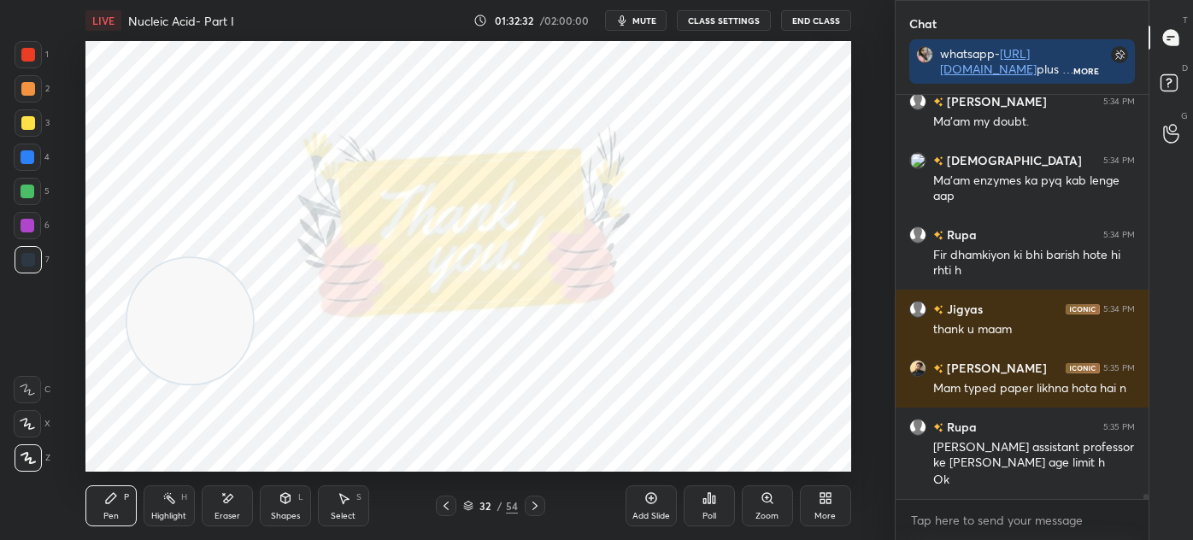
click at [448, 503] on icon at bounding box center [446, 506] width 14 height 14
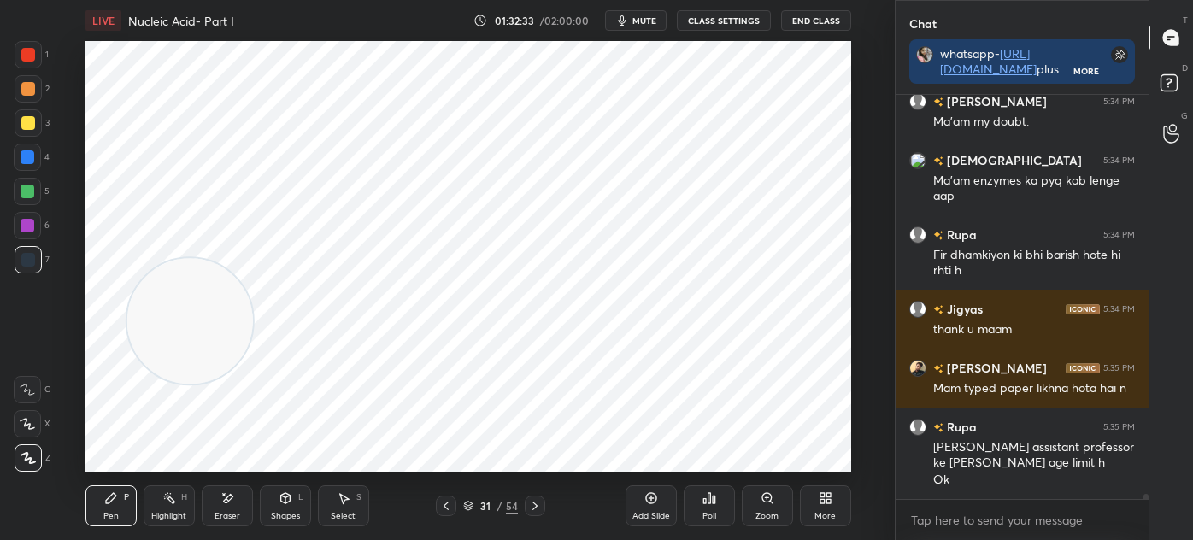
click at [472, 503] on icon at bounding box center [468, 504] width 9 height 4
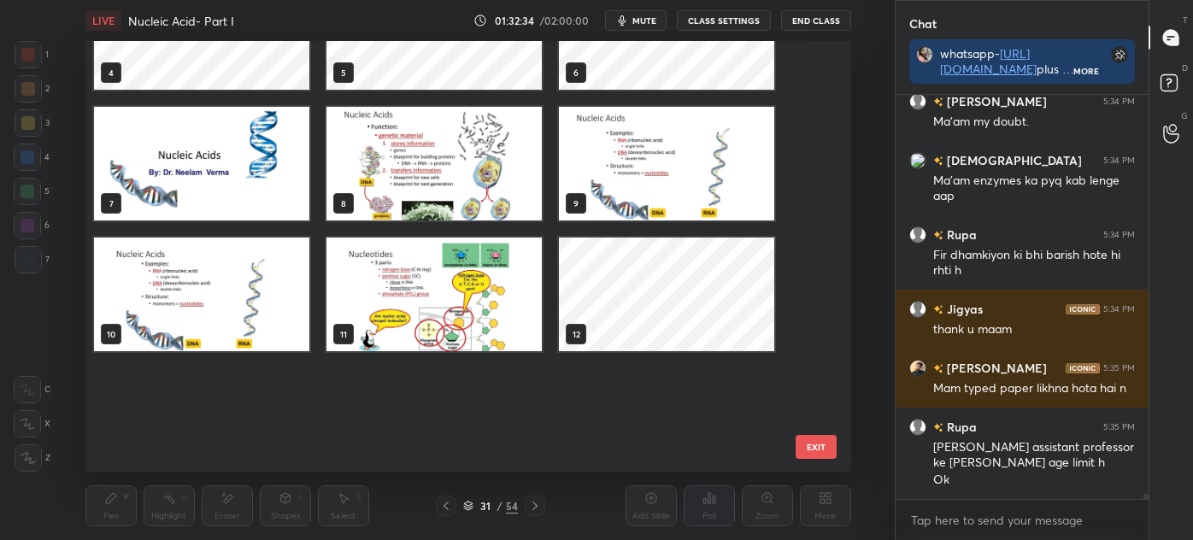
scroll to position [0, 0]
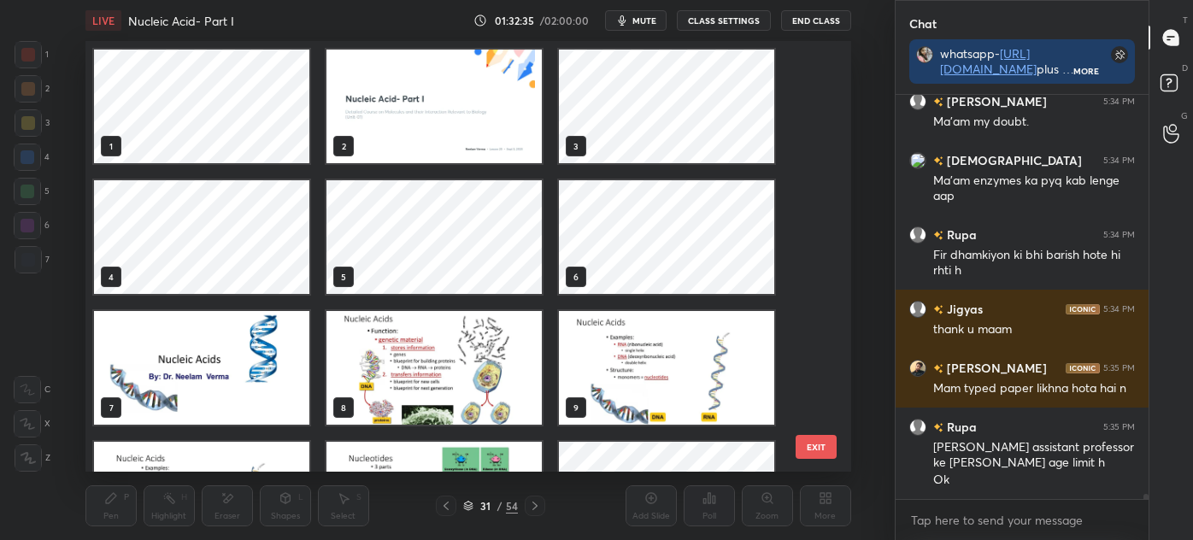
click at [460, 150] on img "grid" at bounding box center [433, 107] width 215 height 114
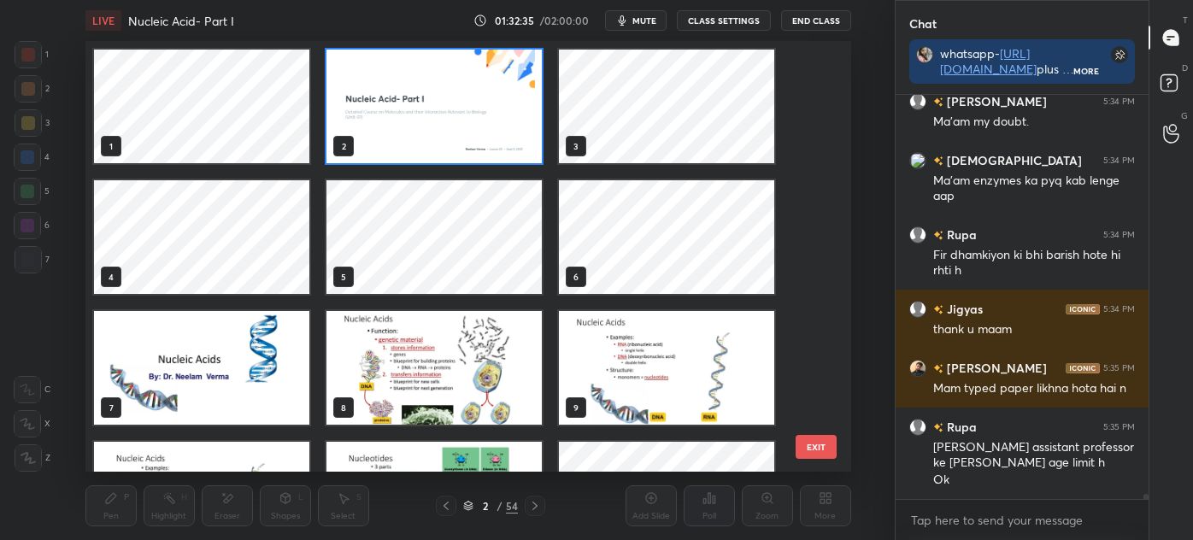
click at [459, 147] on img "grid" at bounding box center [433, 107] width 215 height 114
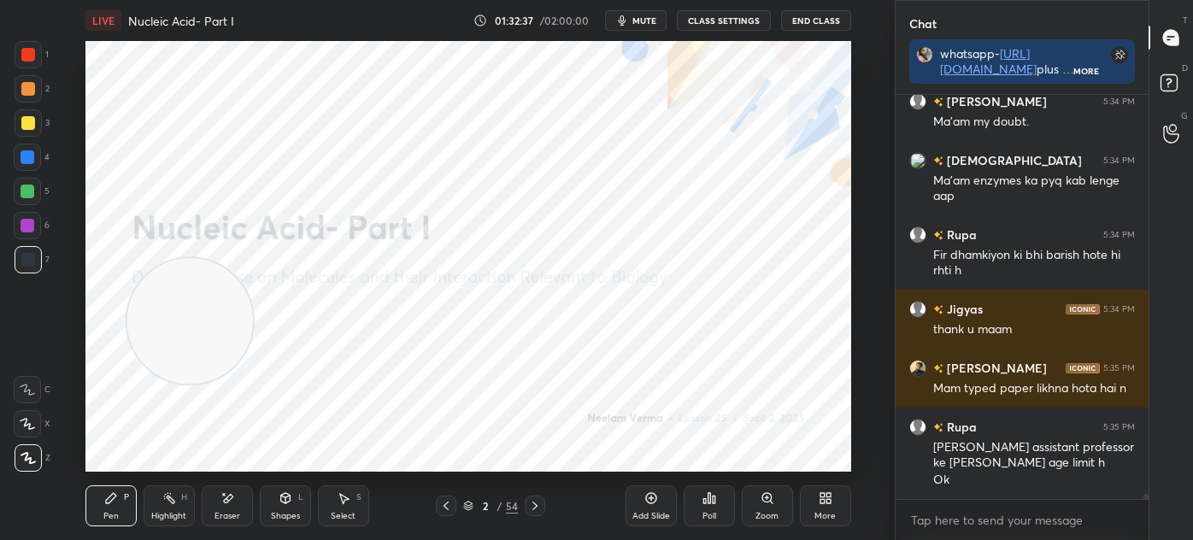
click at [341, 507] on div "Select S" at bounding box center [343, 505] width 51 height 41
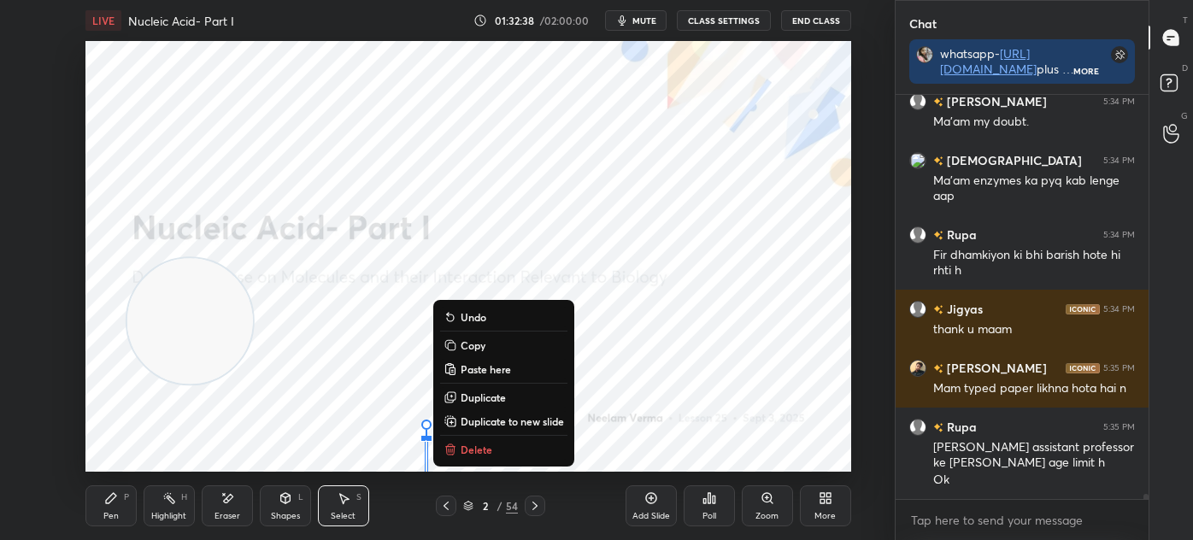
click at [507, 445] on button "Delete" at bounding box center [503, 449] width 127 height 21
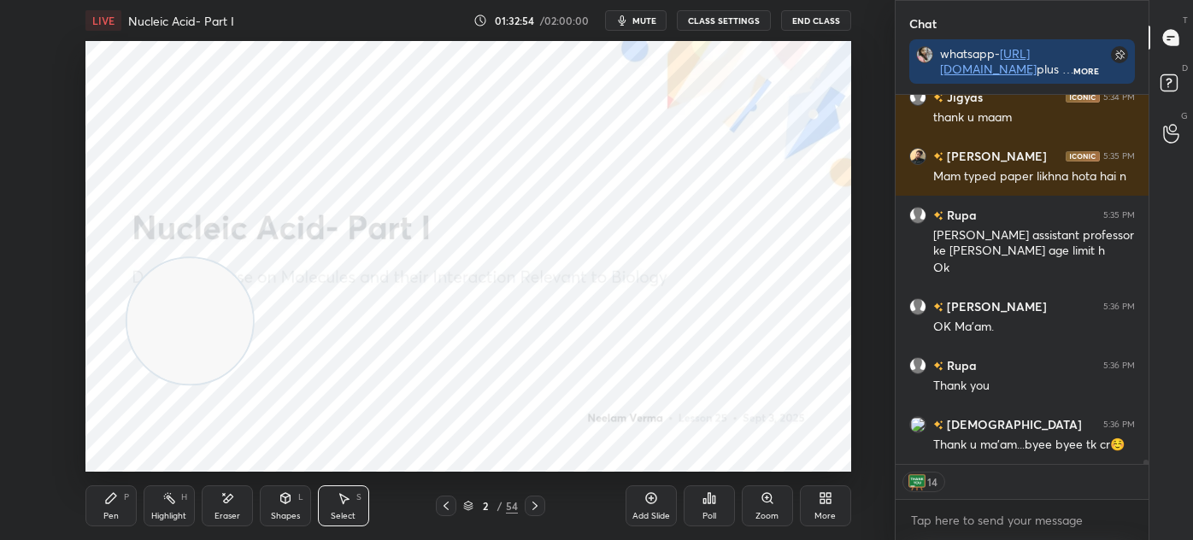
scroll to position [33488, 0]
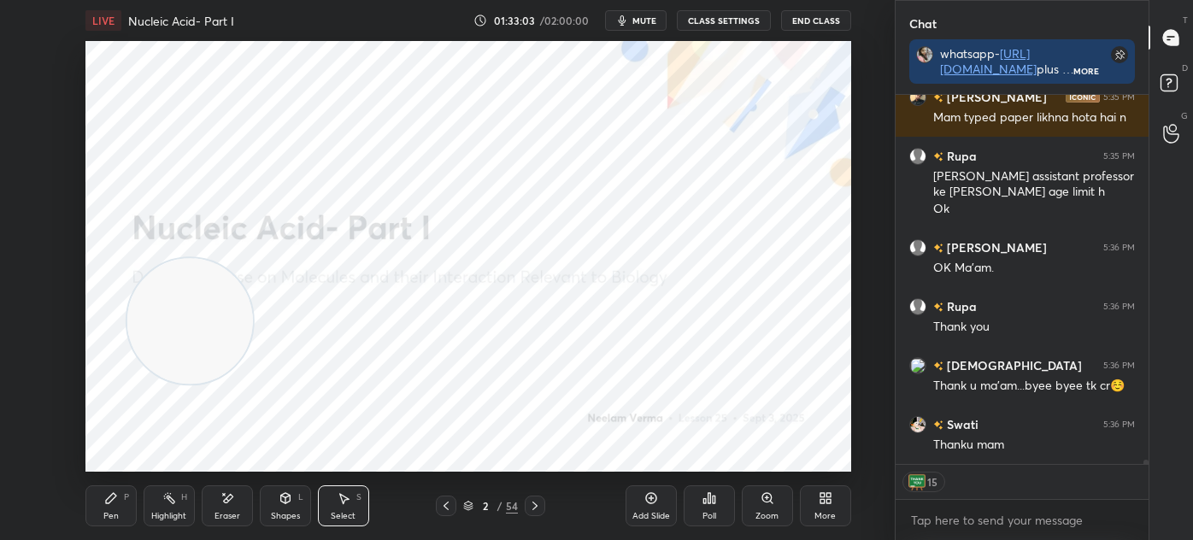
click at [831, 18] on button "End Class" at bounding box center [816, 20] width 70 height 21
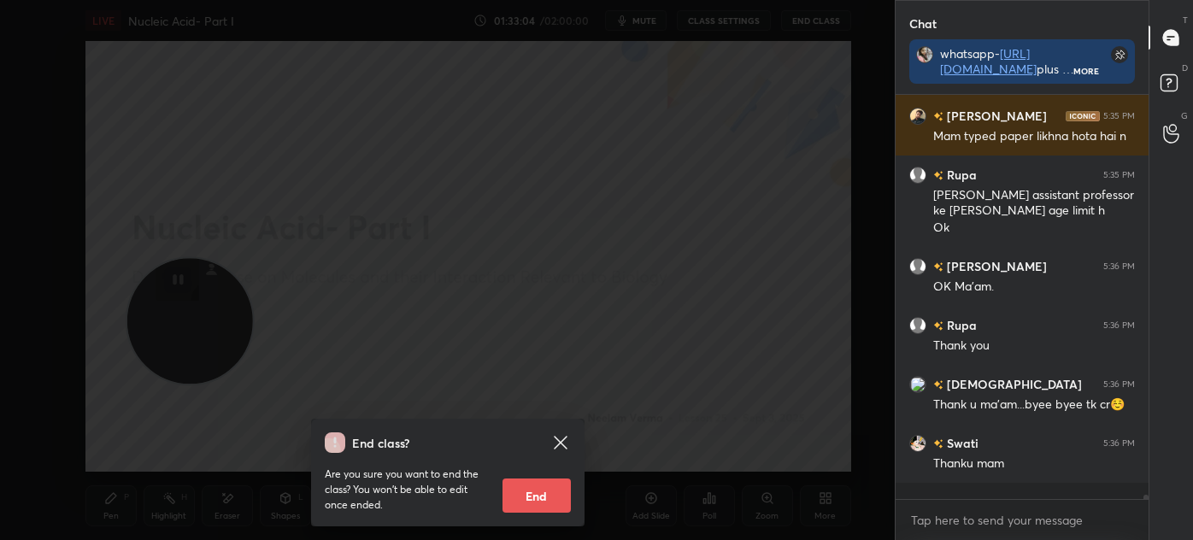
scroll to position [33453, 0]
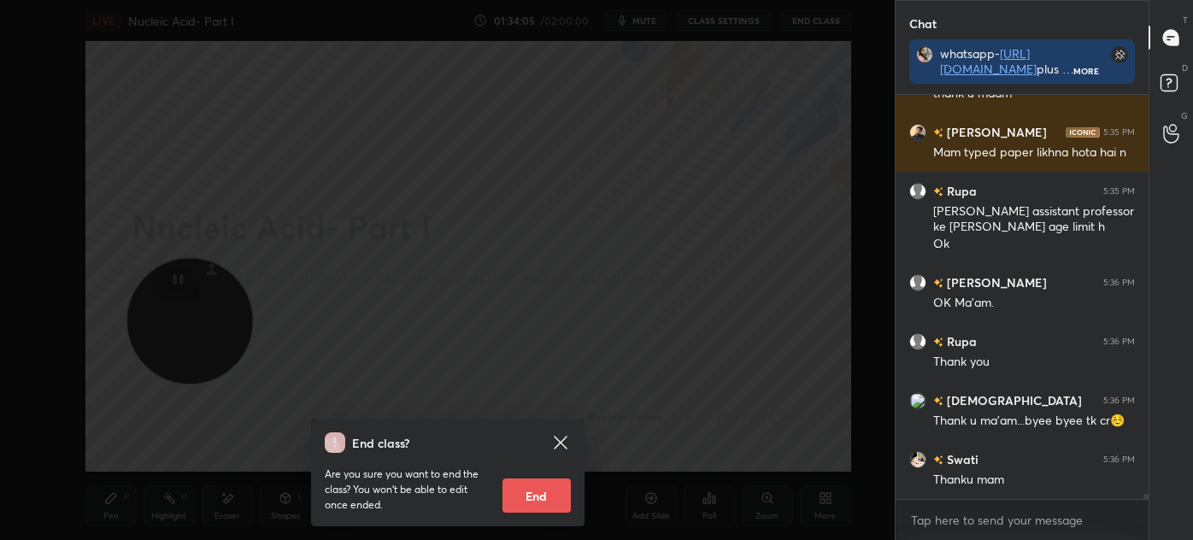
click at [543, 494] on button "End" at bounding box center [536, 495] width 68 height 34
type textarea "x"
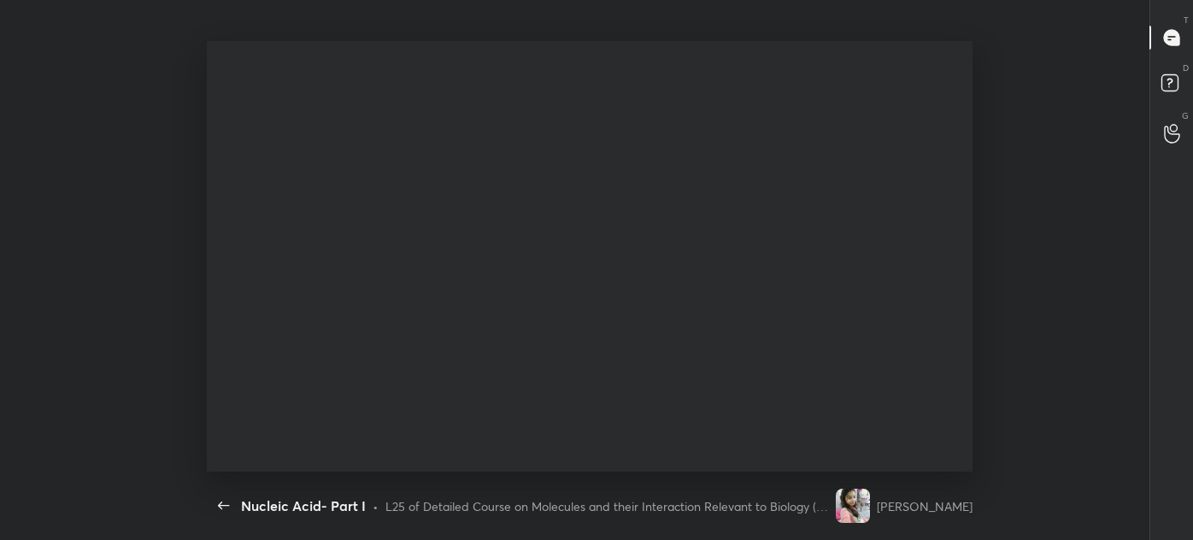
scroll to position [0, 0]
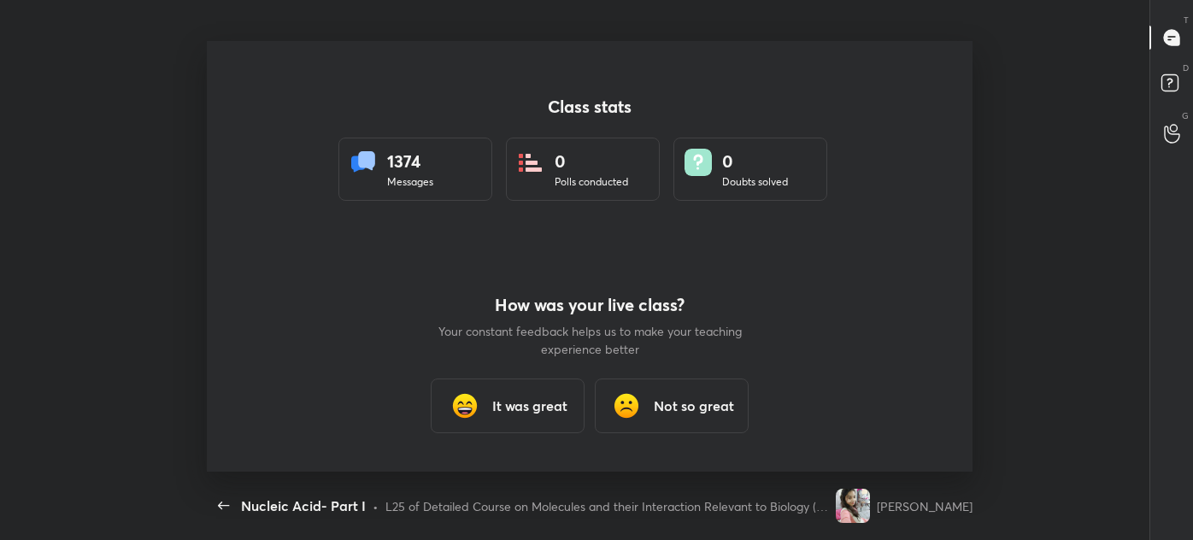
click at [538, 402] on h3 "It was great" at bounding box center [529, 406] width 75 height 21
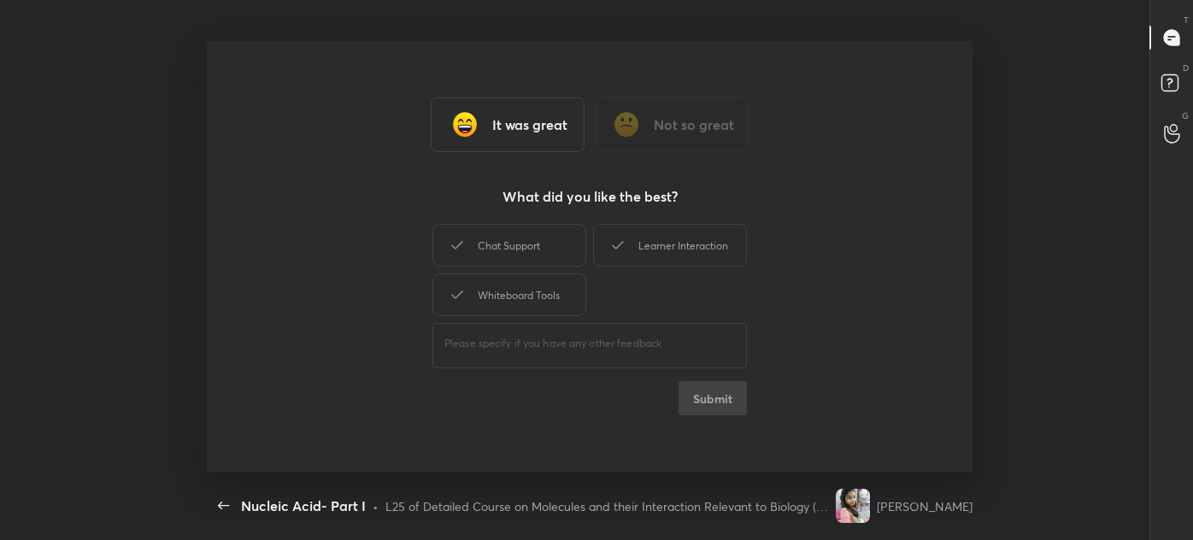
click at [534, 250] on div "Chat Support" at bounding box center [509, 245] width 154 height 43
click at [529, 296] on div "Whiteboard Tools" at bounding box center [509, 294] width 154 height 43
click at [697, 228] on div "Learner Interaction" at bounding box center [670, 245] width 154 height 43
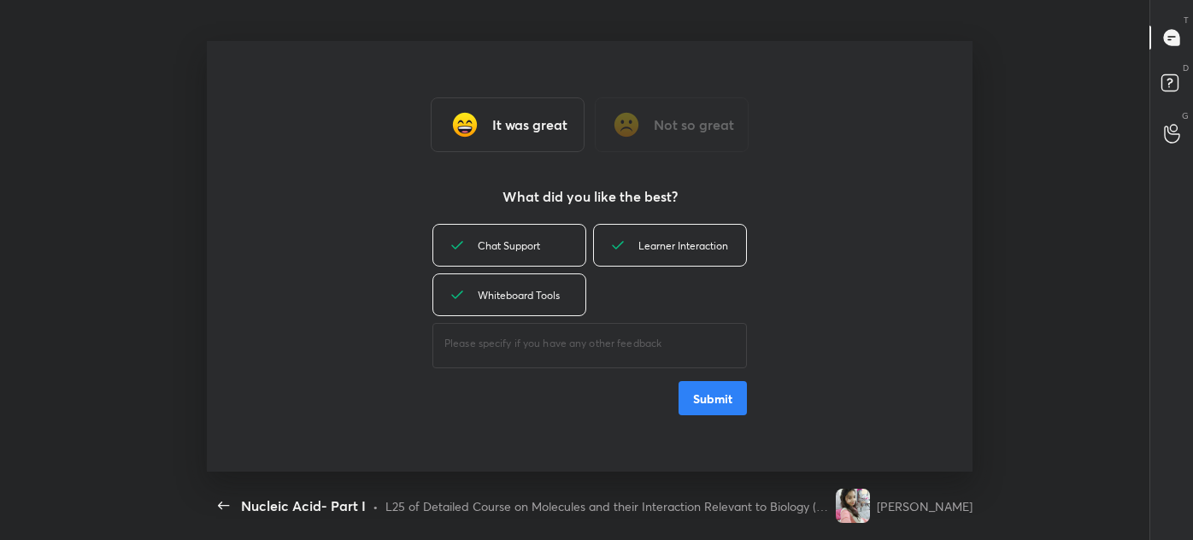
click at [698, 391] on button "Submit" at bounding box center [712, 398] width 68 height 34
